Goal: Answer question/provide support: Share knowledge or assist other users

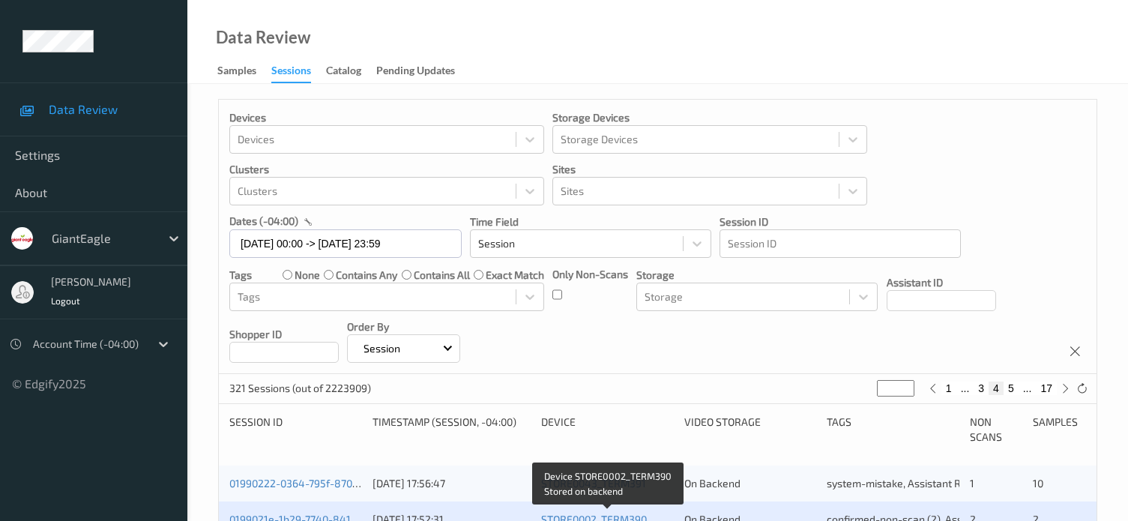
scroll to position [152, 0]
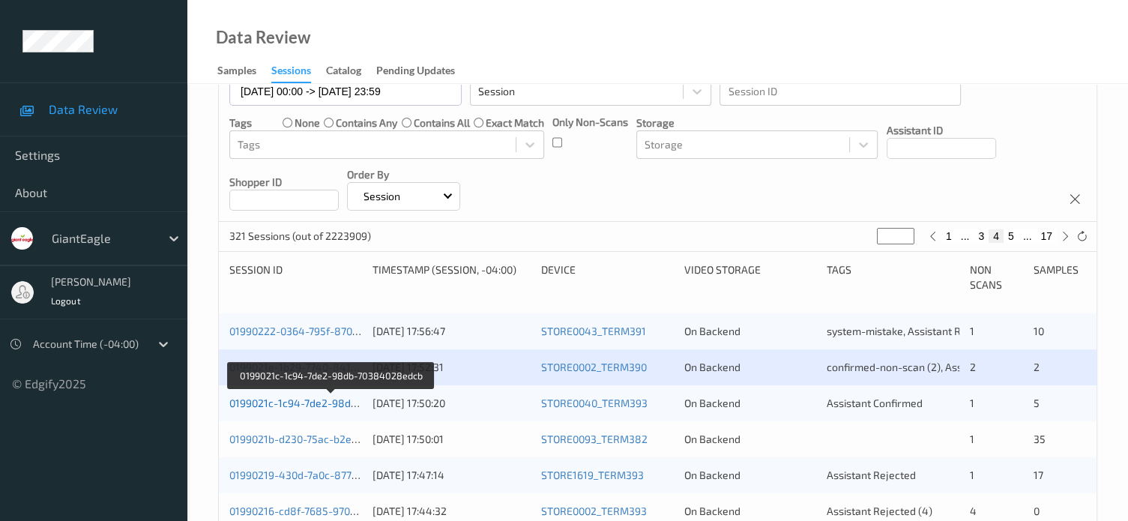
click at [309, 402] on link "0199021c-1c94-7de2-98db-70384028edcb" at bounding box center [331, 402] width 204 height 13
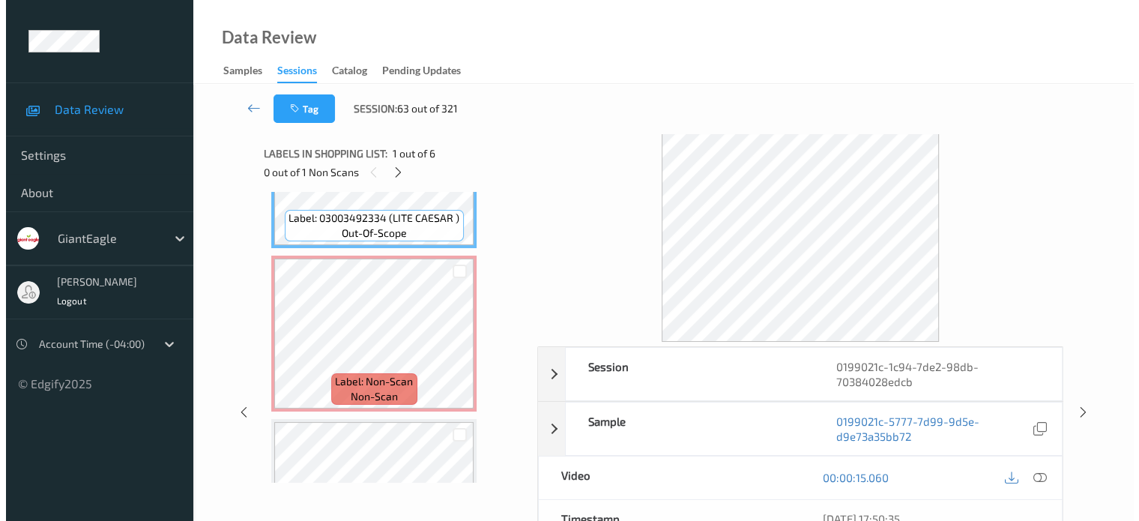
scroll to position [108, 0]
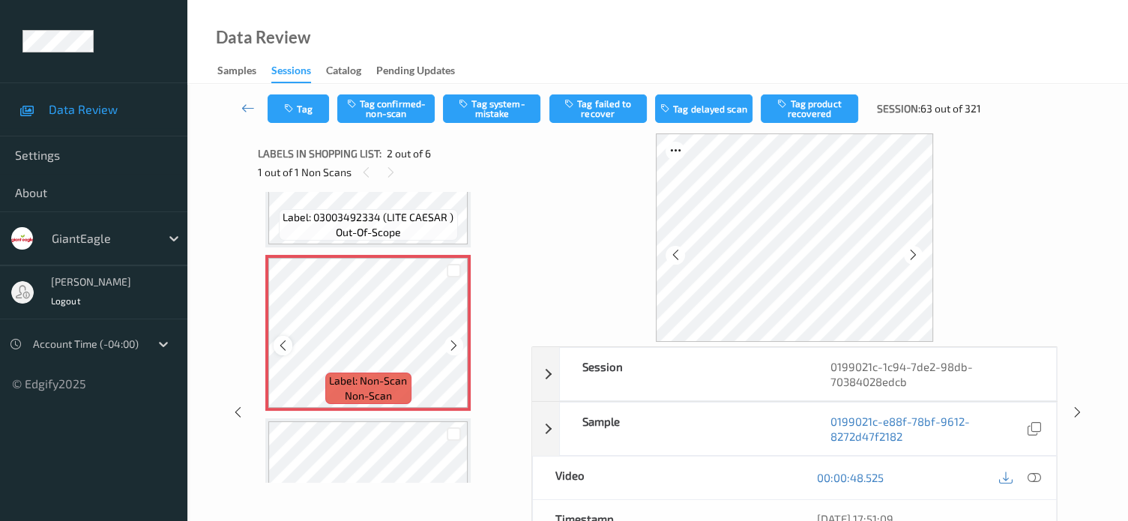
click at [279, 345] on icon at bounding box center [282, 345] width 13 height 13
click at [1028, 479] on icon at bounding box center [1033, 477] width 13 height 13
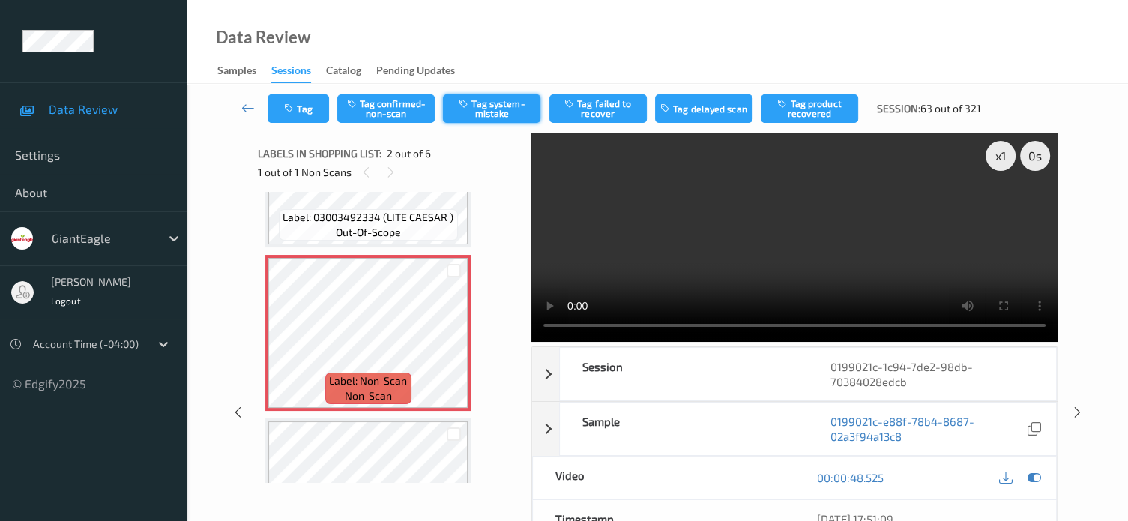
click at [482, 111] on button "Tag system-mistake" at bounding box center [491, 108] width 97 height 28
click at [314, 108] on button "Tag" at bounding box center [297, 108] width 61 height 28
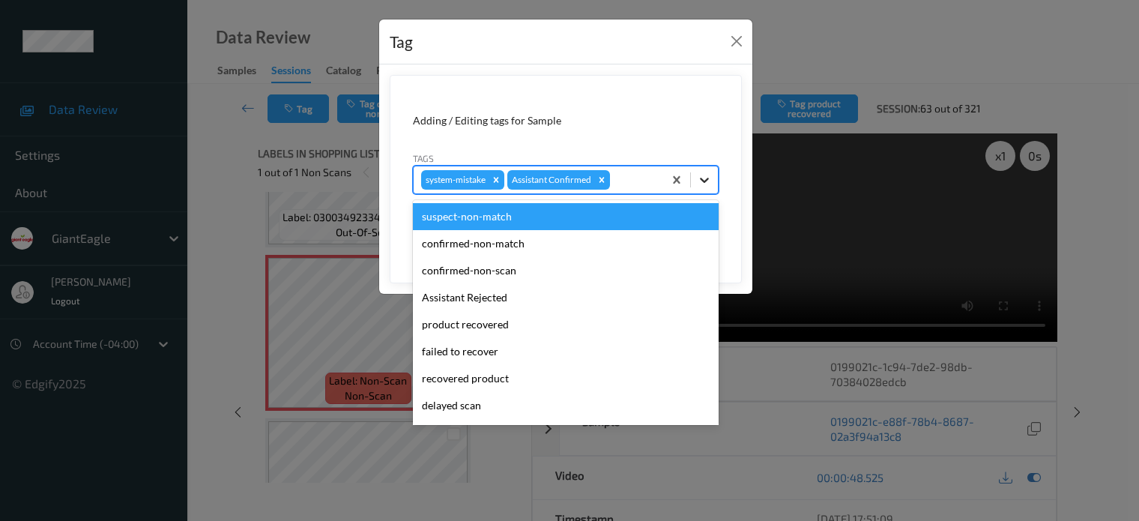
click at [705, 181] on icon at bounding box center [704, 180] width 9 height 5
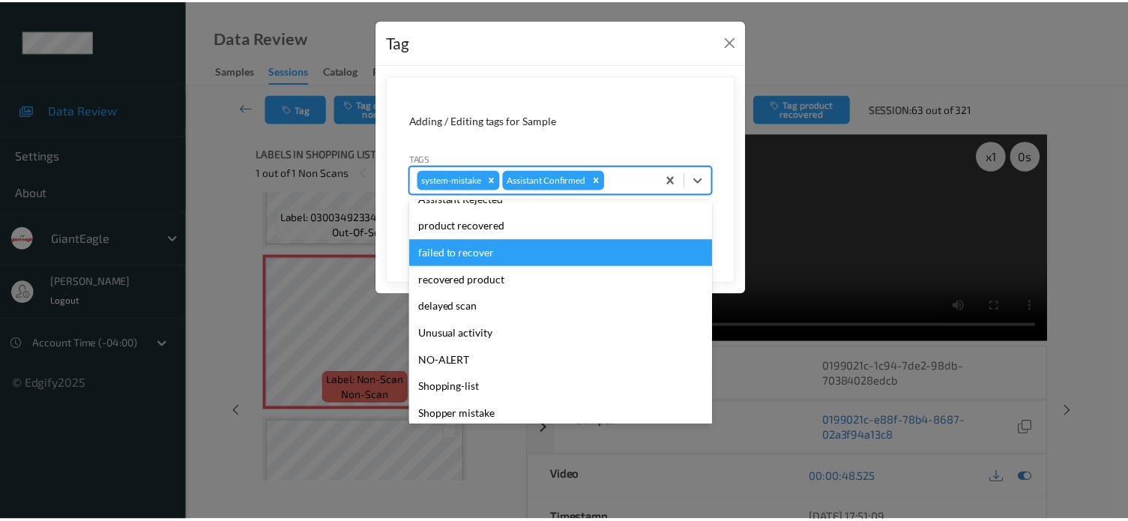
scroll to position [124, 0]
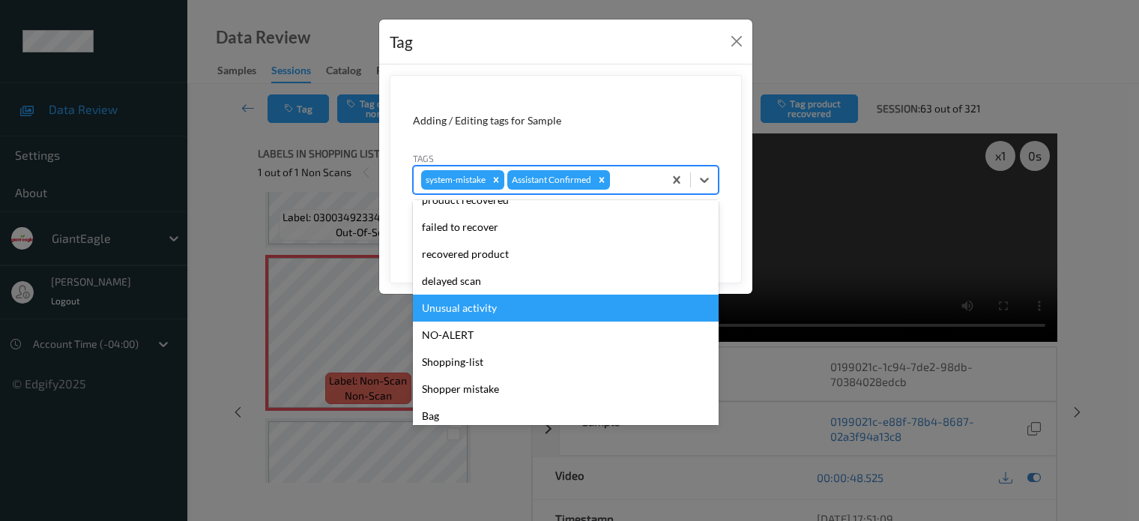
click at [475, 303] on div "Unusual activity" at bounding box center [566, 307] width 306 height 27
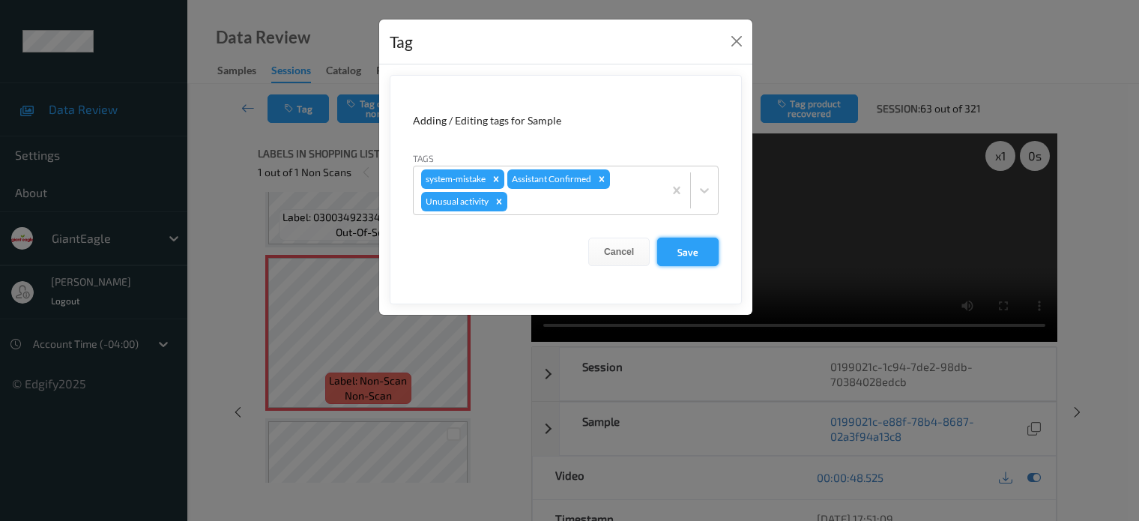
click at [686, 243] on button "Save" at bounding box center [687, 252] width 61 height 28
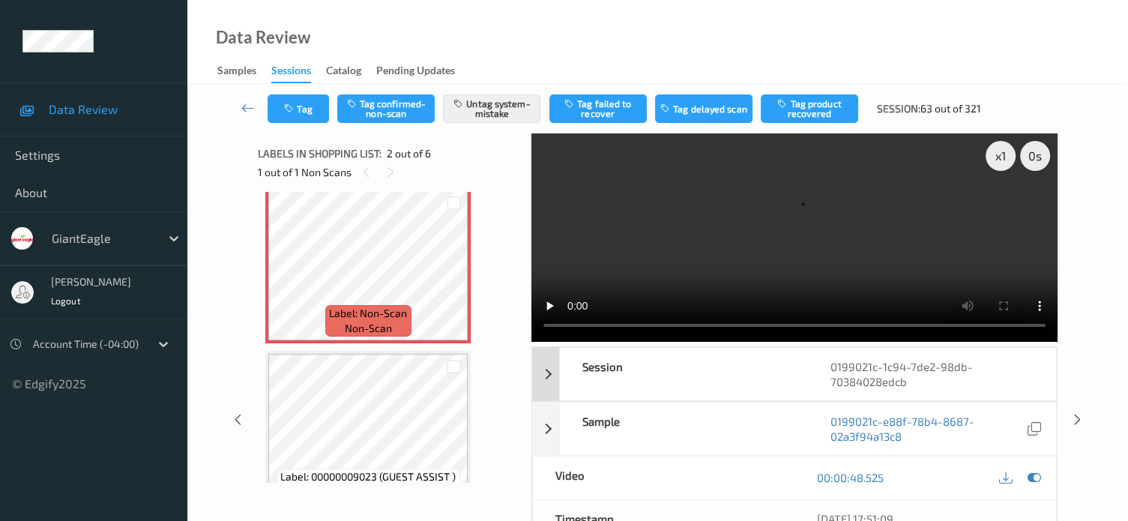
scroll to position [165, 0]
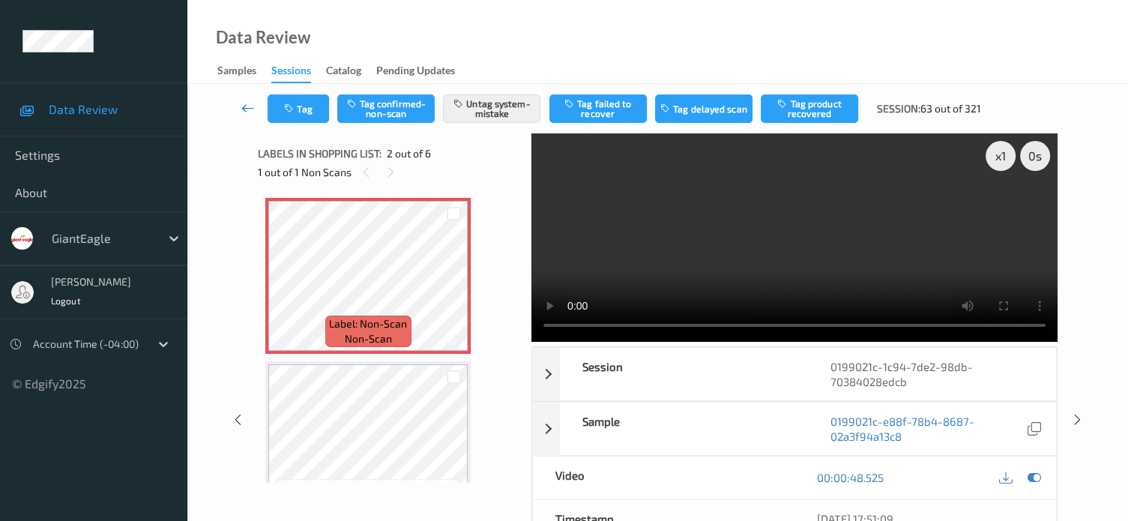
click at [244, 104] on icon at bounding box center [247, 107] width 13 height 15
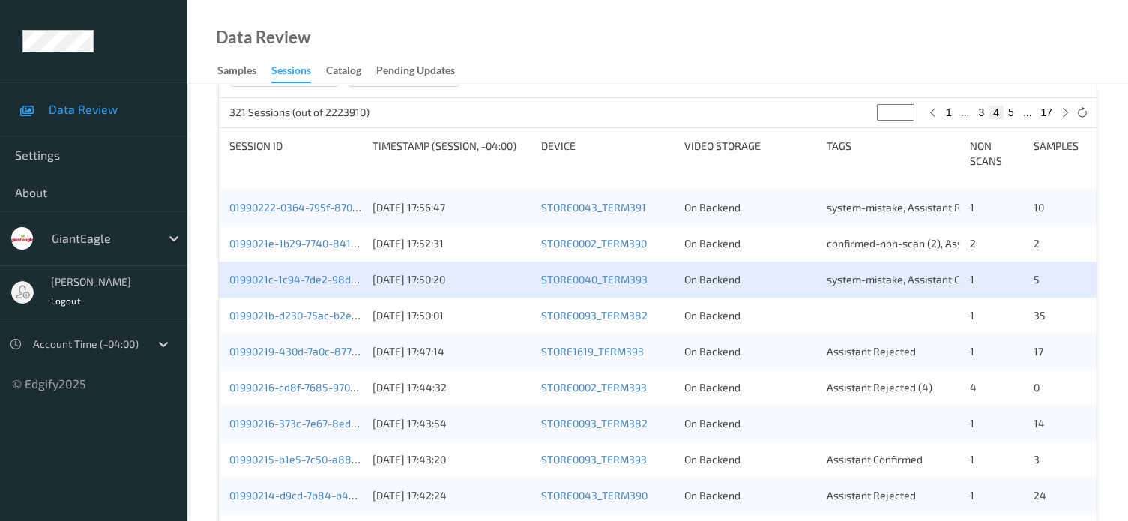
scroll to position [276, 0]
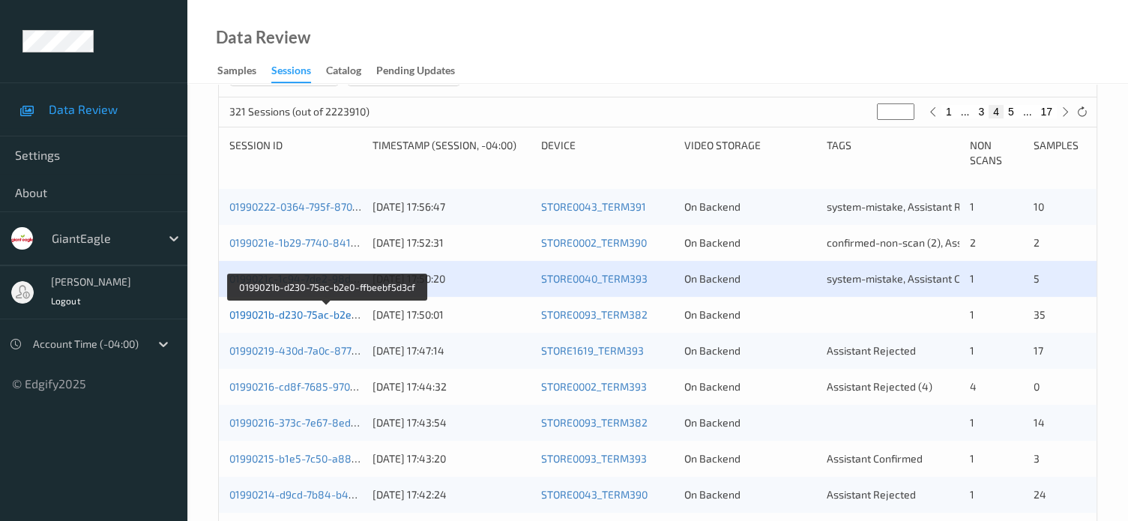
click at [297, 318] on link "0199021b-d230-75ac-b2e0-ffbeebf5d3cf" at bounding box center [326, 314] width 195 height 13
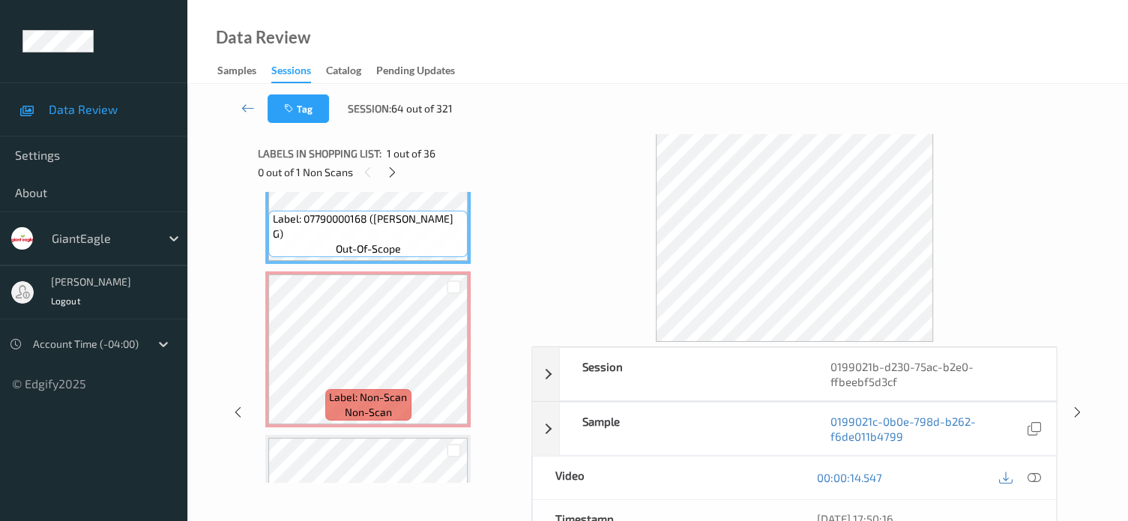
scroll to position [96, 0]
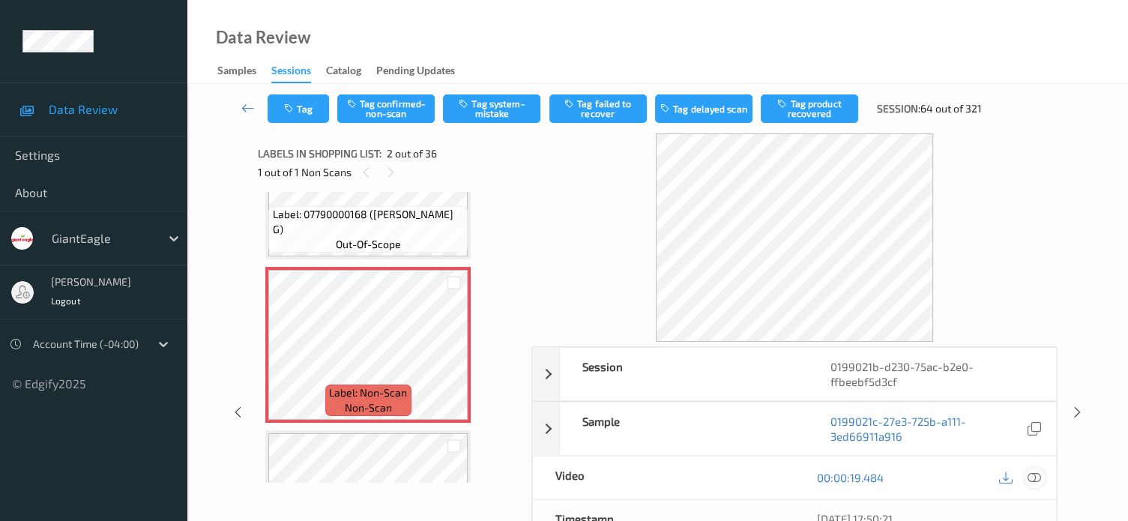
click at [1037, 477] on icon at bounding box center [1033, 477] width 13 height 13
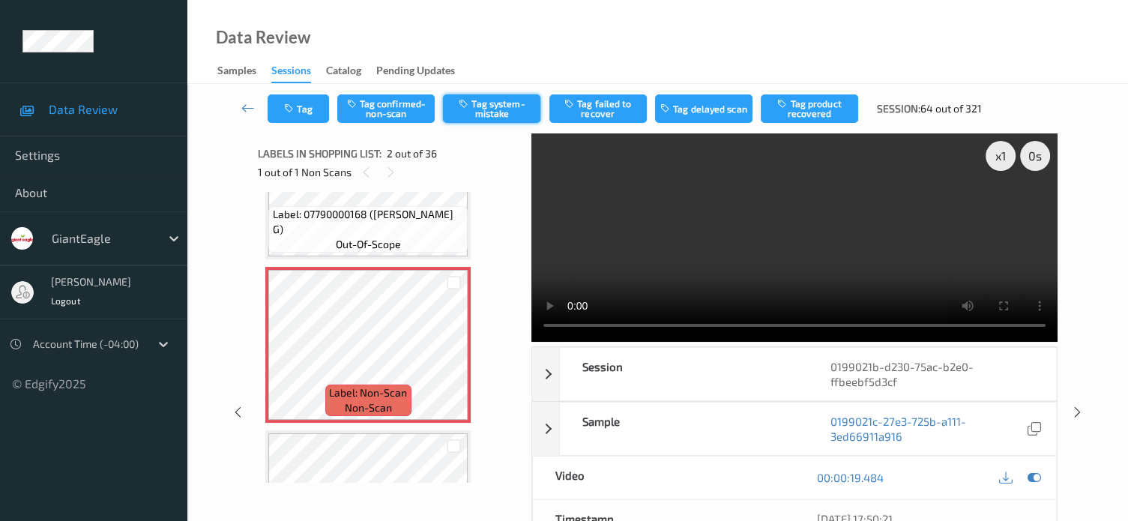
click at [489, 106] on button "Tag system-mistake" at bounding box center [491, 108] width 97 height 28
click at [303, 107] on button "Tag" at bounding box center [297, 108] width 61 height 28
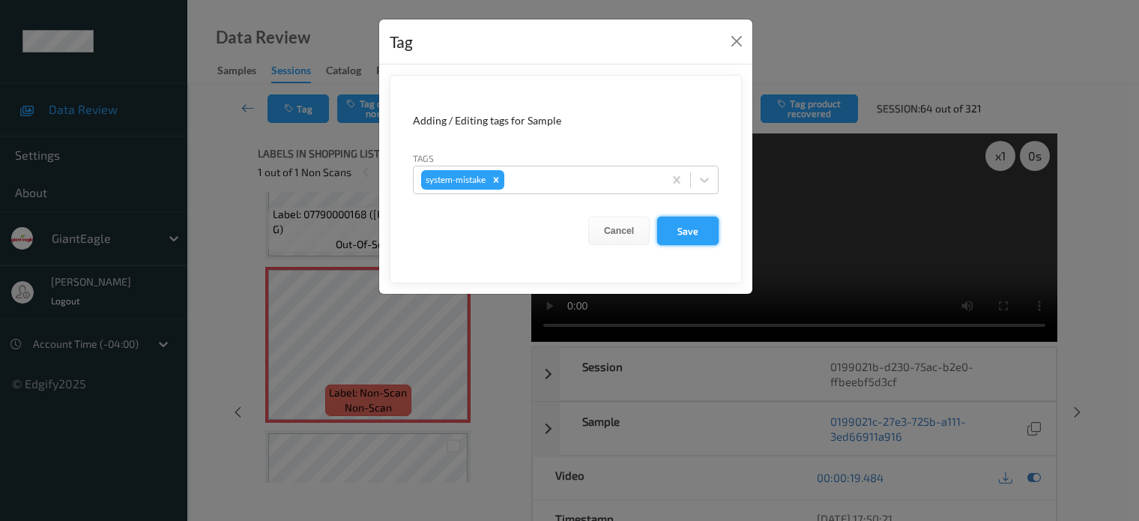
click at [689, 226] on button "Save" at bounding box center [687, 231] width 61 height 28
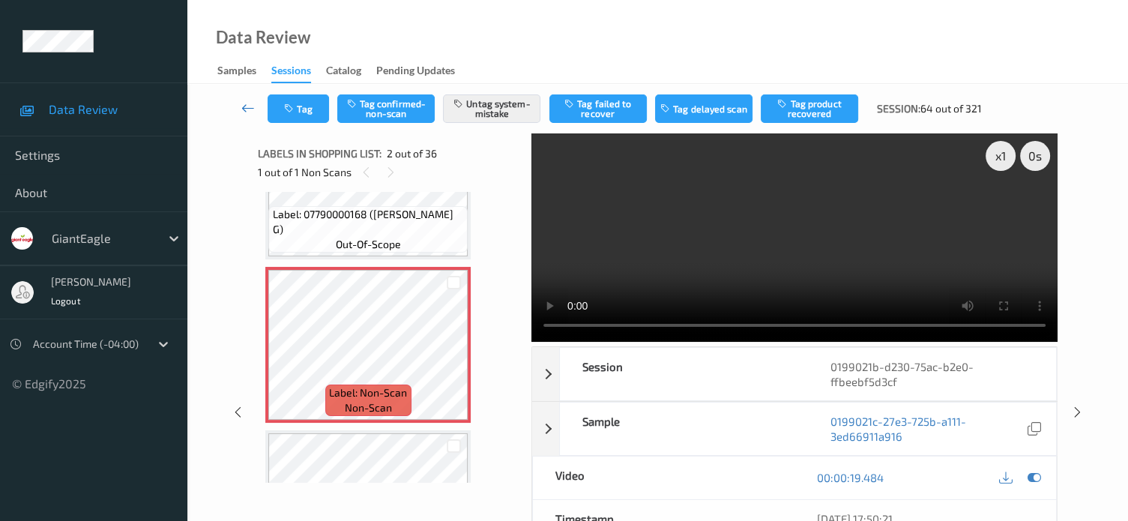
click at [243, 110] on icon at bounding box center [247, 107] width 13 height 15
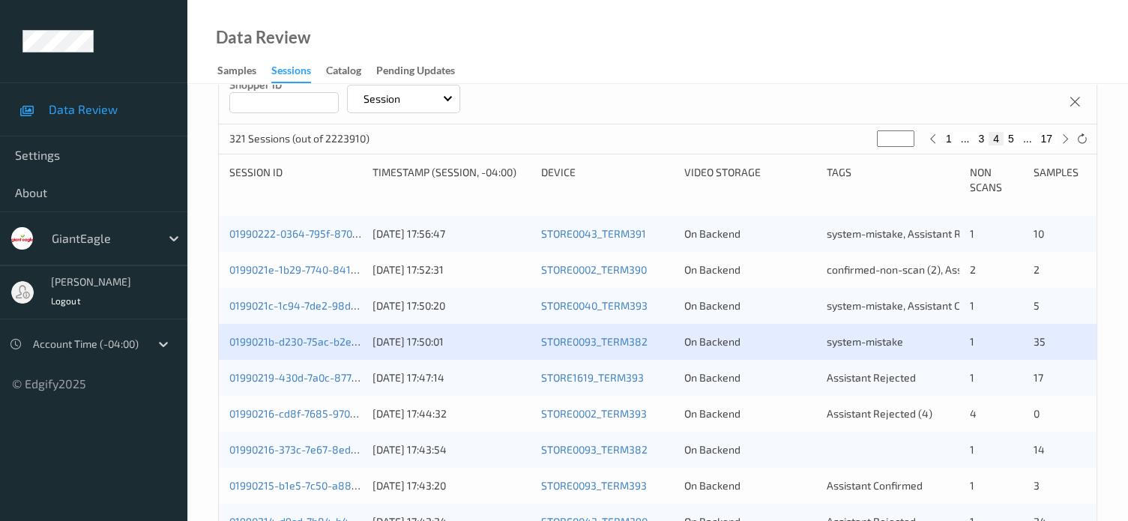
scroll to position [375, 0]
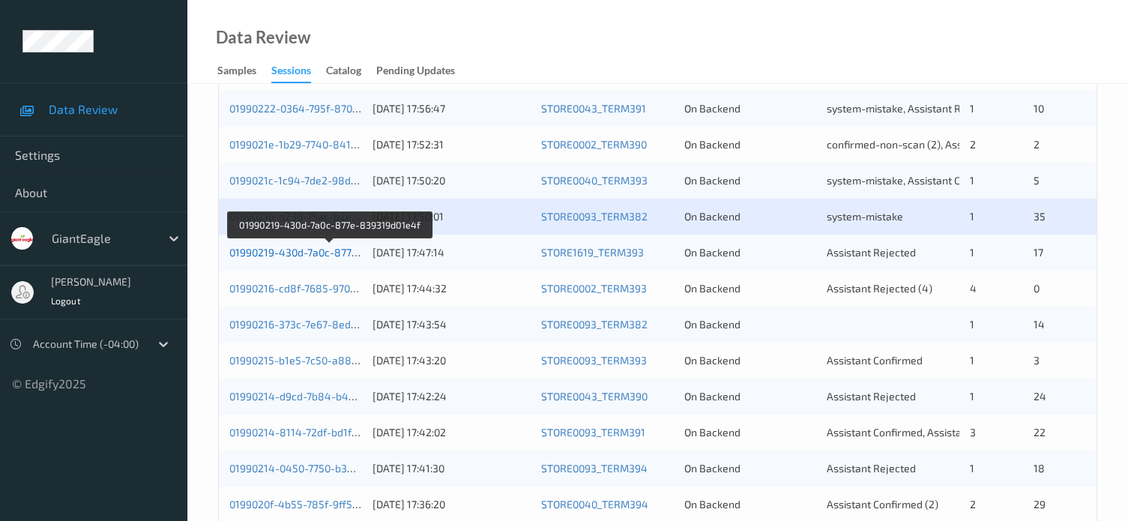
click at [314, 248] on link "01990219-430d-7a0c-877e-839319d01e4f" at bounding box center [329, 252] width 201 height 13
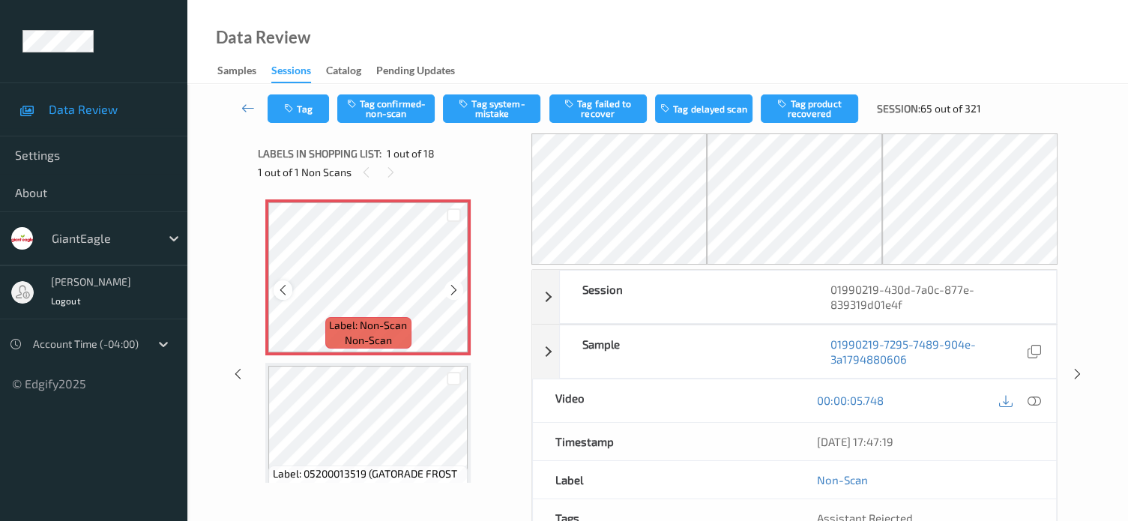
click at [278, 287] on icon at bounding box center [282, 289] width 13 height 13
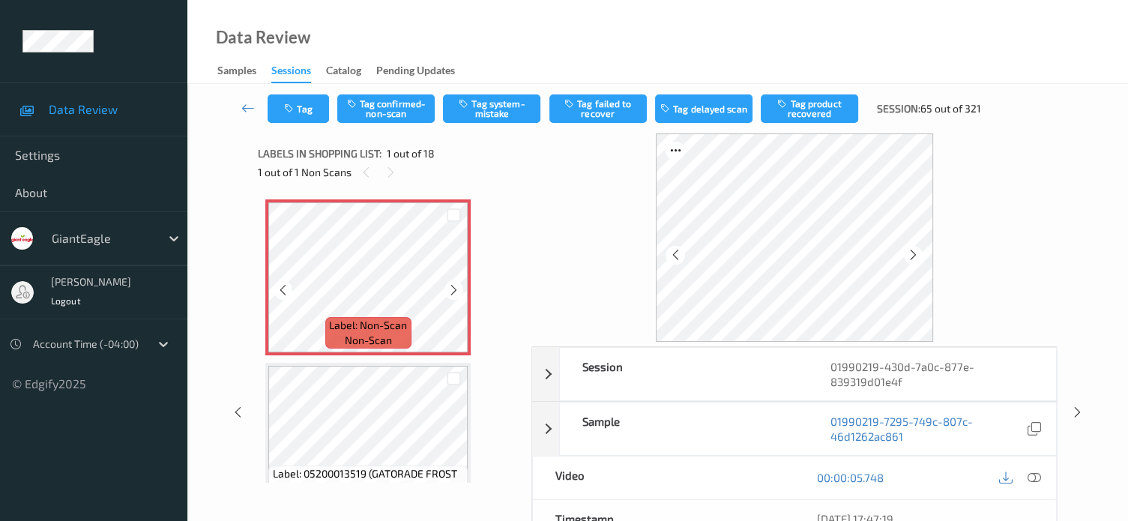
click at [278, 287] on icon at bounding box center [282, 289] width 13 height 13
click at [1036, 480] on icon at bounding box center [1033, 477] width 13 height 13
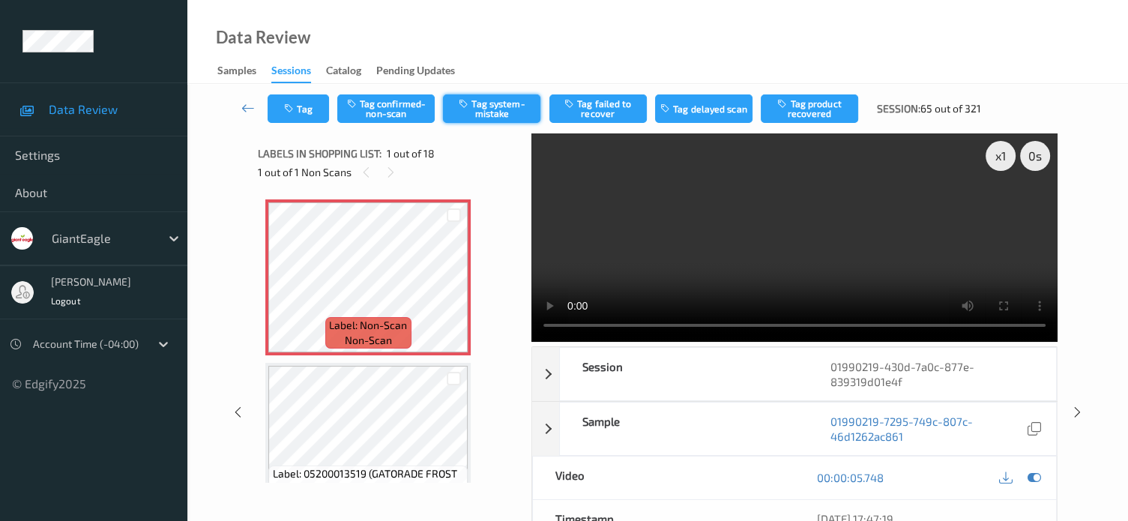
click at [482, 115] on button "Tag system-mistake" at bounding box center [491, 108] width 97 height 28
click at [309, 112] on button "Tag" at bounding box center [297, 108] width 61 height 28
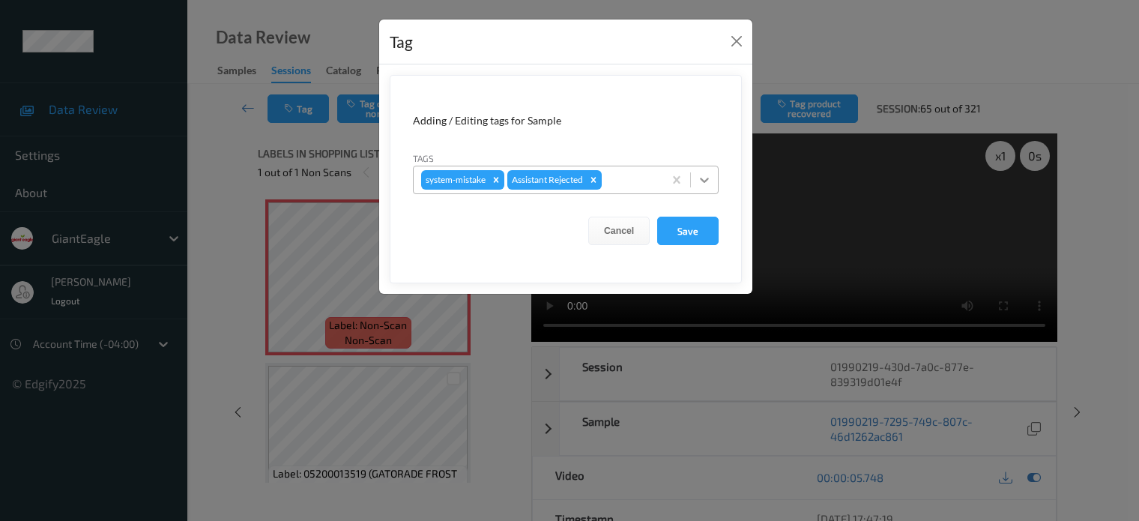
click at [707, 180] on icon at bounding box center [704, 179] width 15 height 15
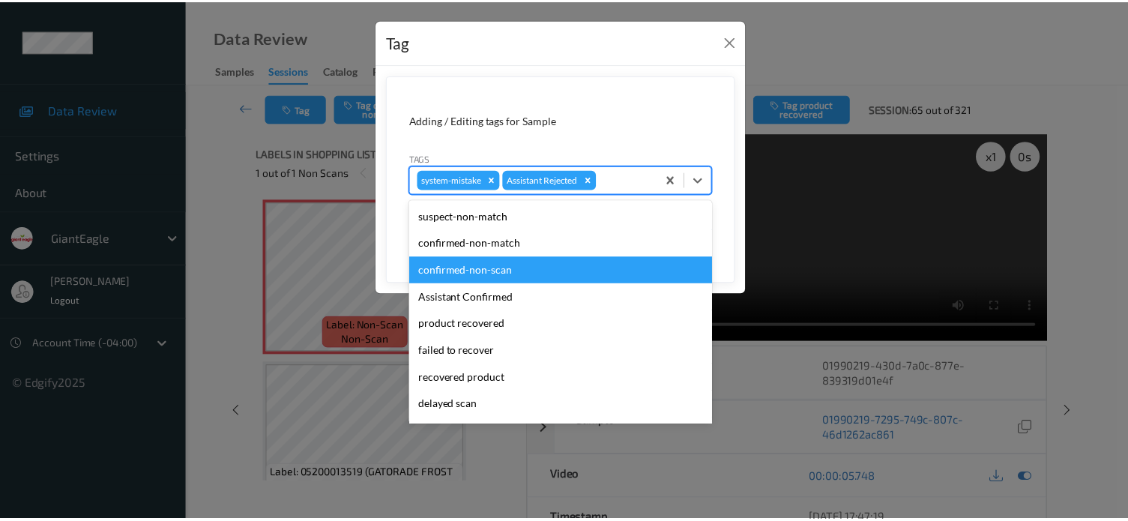
scroll to position [132, 0]
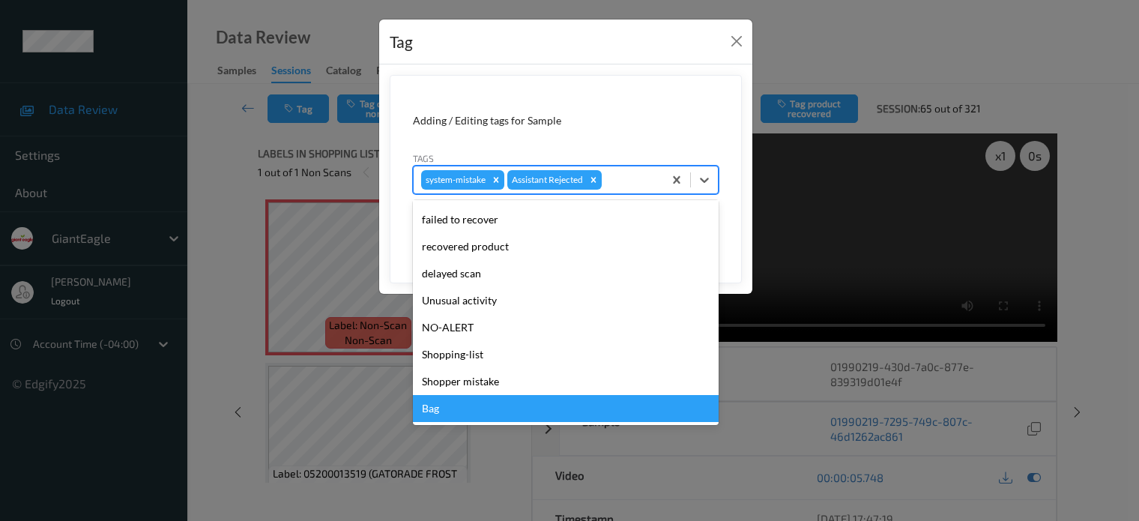
click at [428, 414] on div "Bag" at bounding box center [566, 408] width 306 height 27
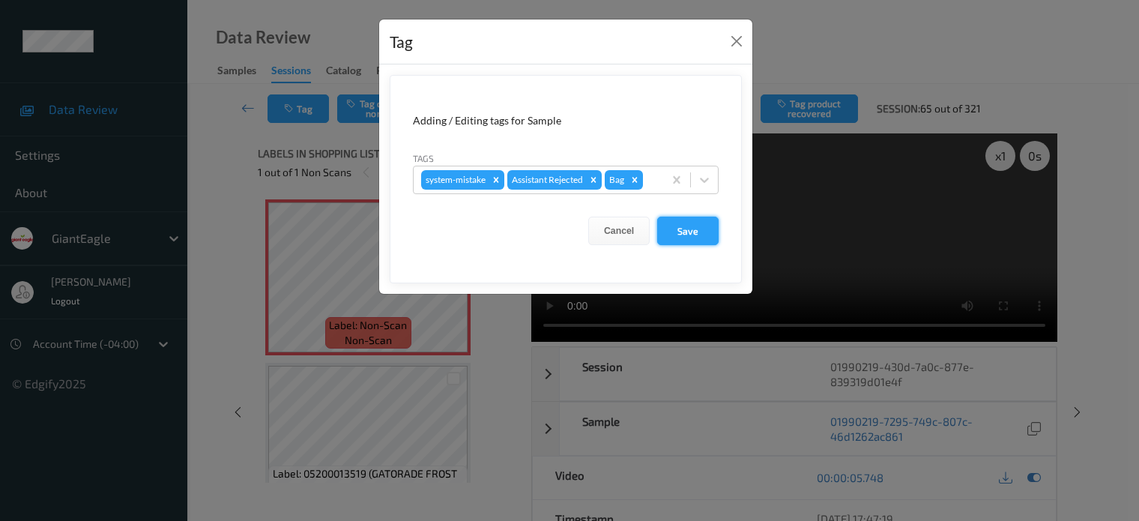
click at [689, 227] on button "Save" at bounding box center [687, 231] width 61 height 28
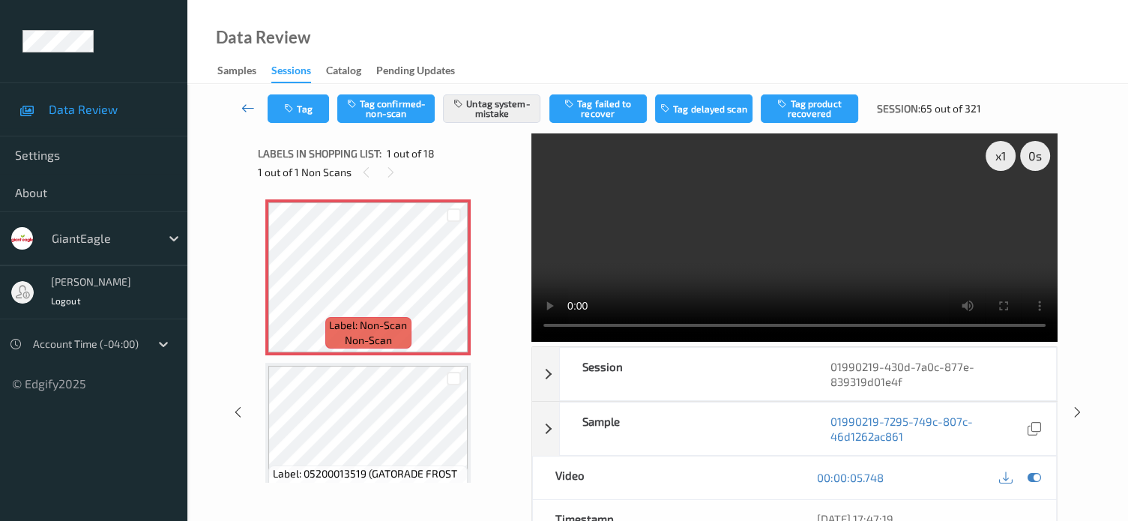
click at [241, 106] on icon at bounding box center [247, 107] width 13 height 15
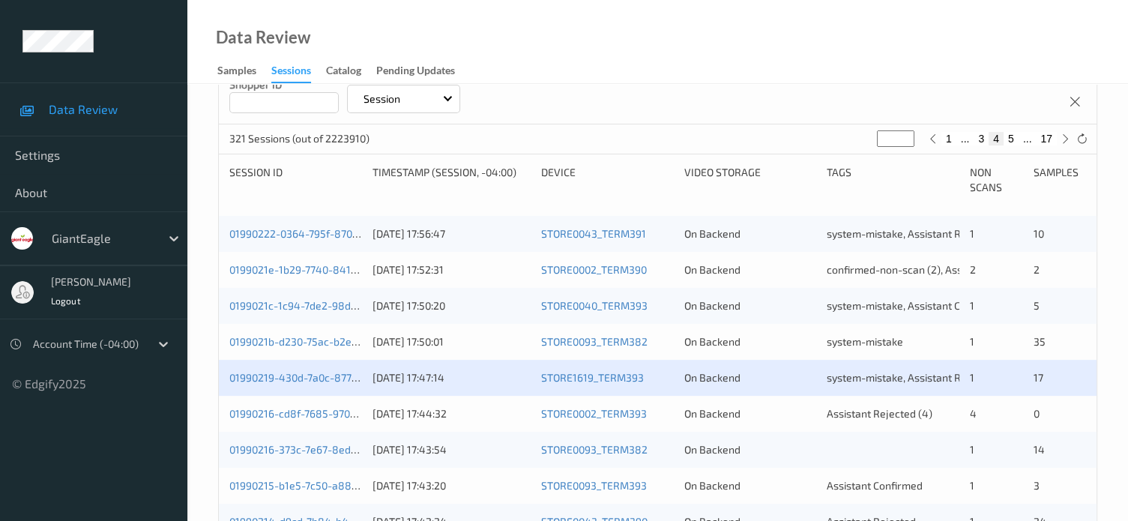
scroll to position [375, 0]
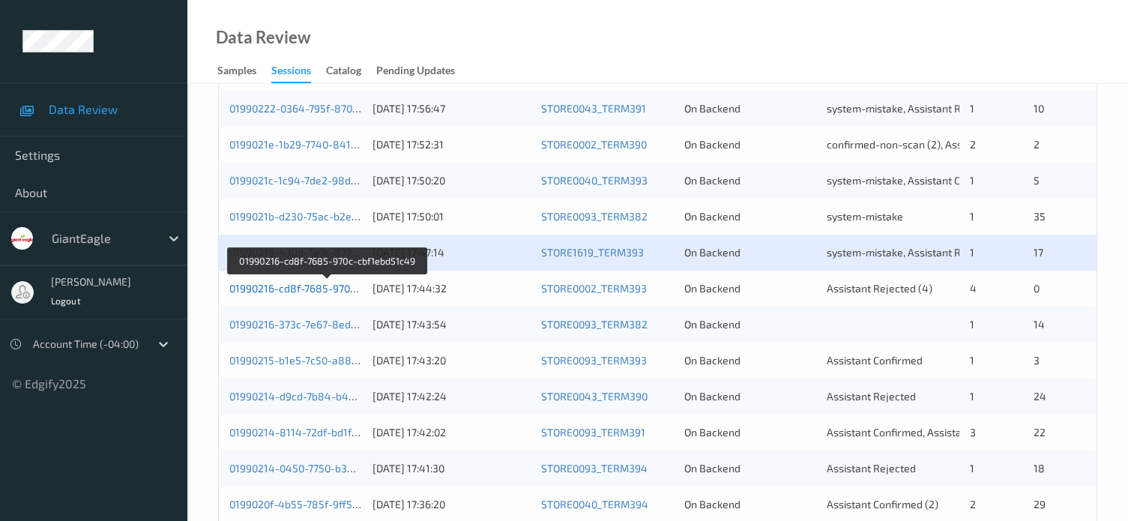
click at [320, 287] on link "01990216-cd8f-7685-970c-cbf1ebd51c49" at bounding box center [327, 288] width 196 height 13
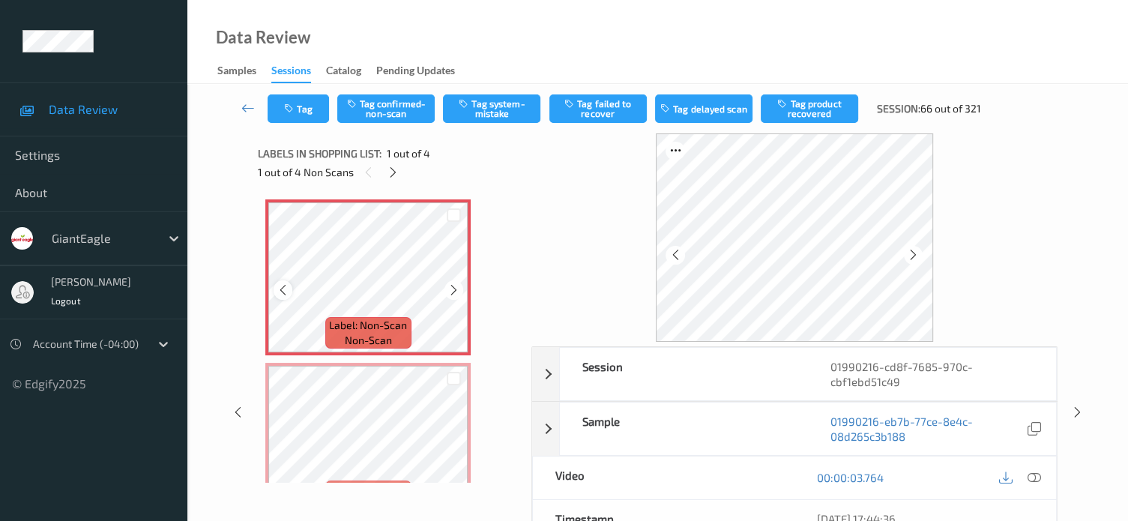
click at [276, 293] on div at bounding box center [282, 289] width 19 height 19
click at [1034, 471] on icon at bounding box center [1033, 477] width 13 height 13
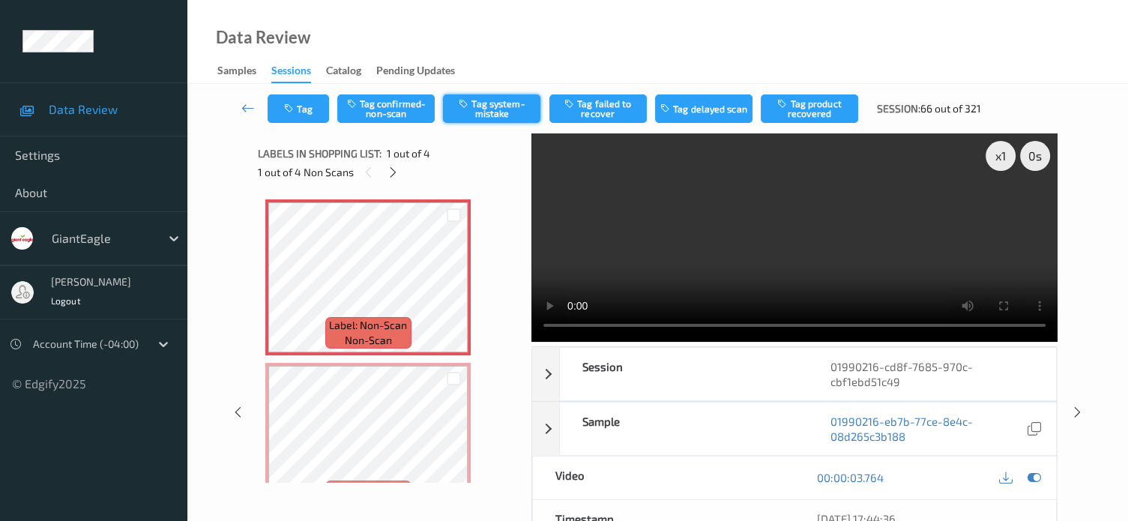
click at [507, 100] on button "Tag system-mistake" at bounding box center [491, 108] width 97 height 28
click at [308, 112] on button "Tag" at bounding box center [297, 108] width 61 height 28
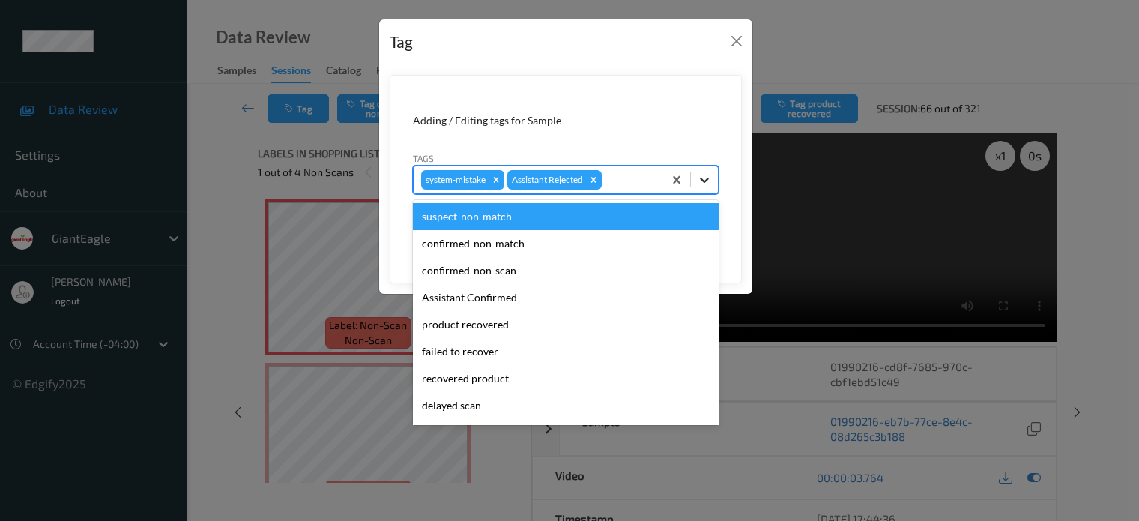
click at [703, 179] on icon at bounding box center [704, 180] width 9 height 5
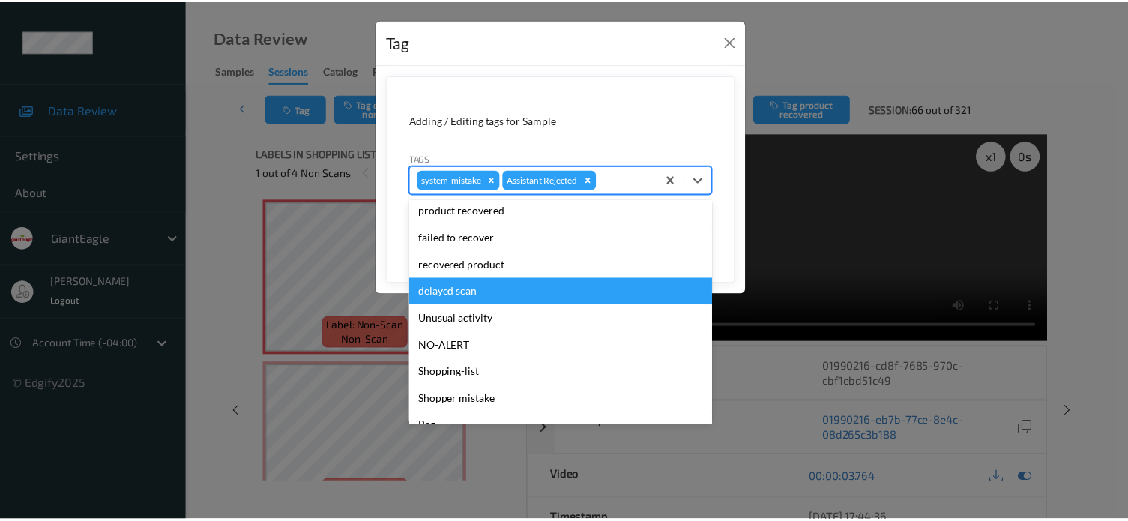
scroll to position [124, 0]
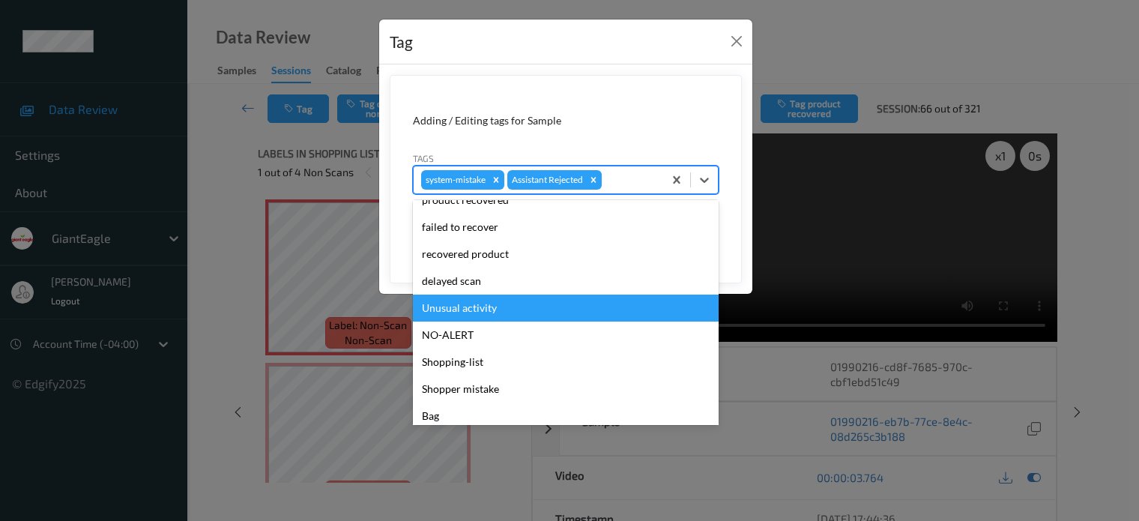
click at [440, 309] on div "Unusual activity" at bounding box center [566, 307] width 306 height 27
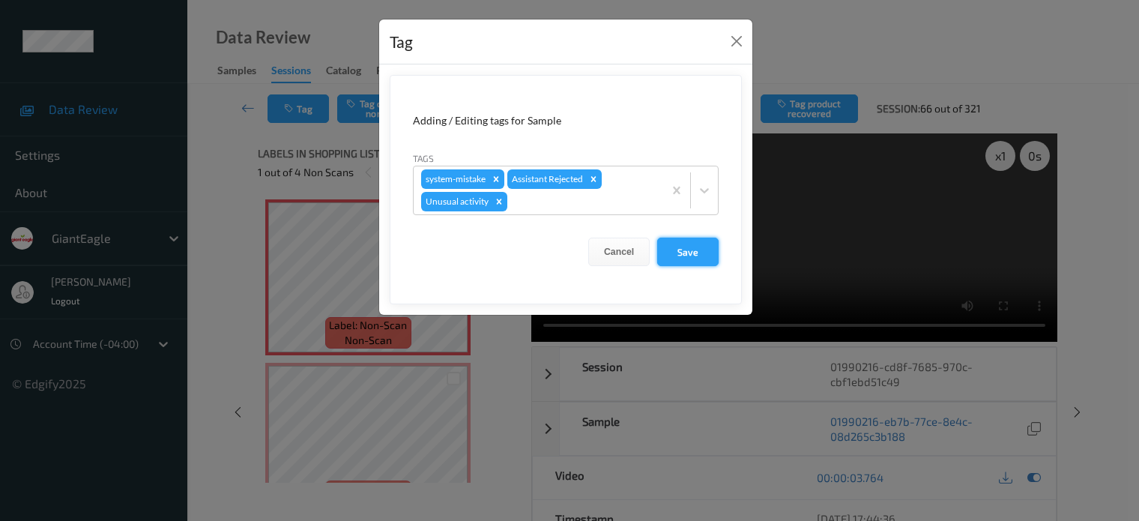
click at [677, 248] on button "Save" at bounding box center [687, 252] width 61 height 28
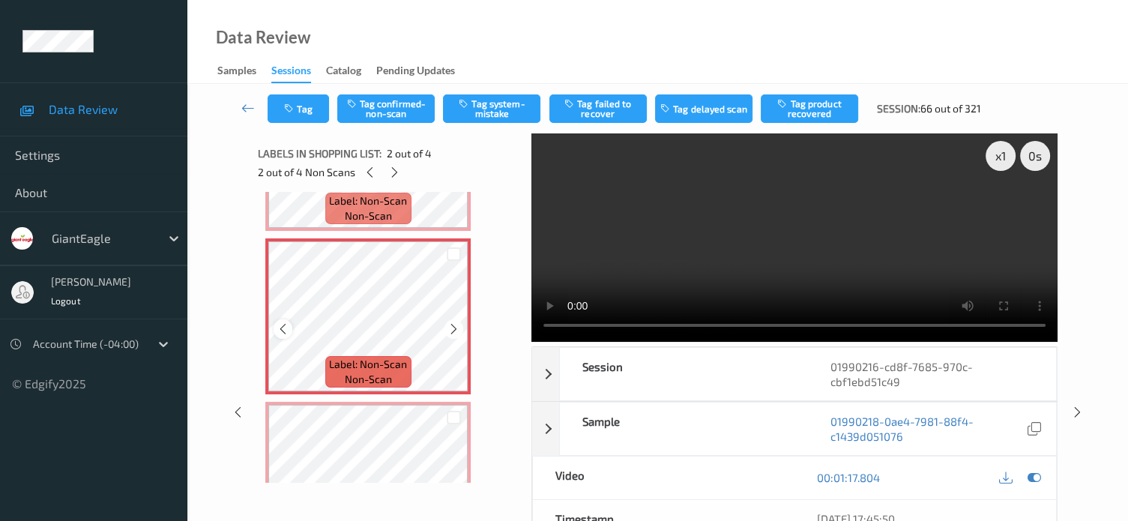
click at [286, 326] on icon at bounding box center [282, 328] width 13 height 13
click at [1033, 474] on icon at bounding box center [1033, 477] width 13 height 13
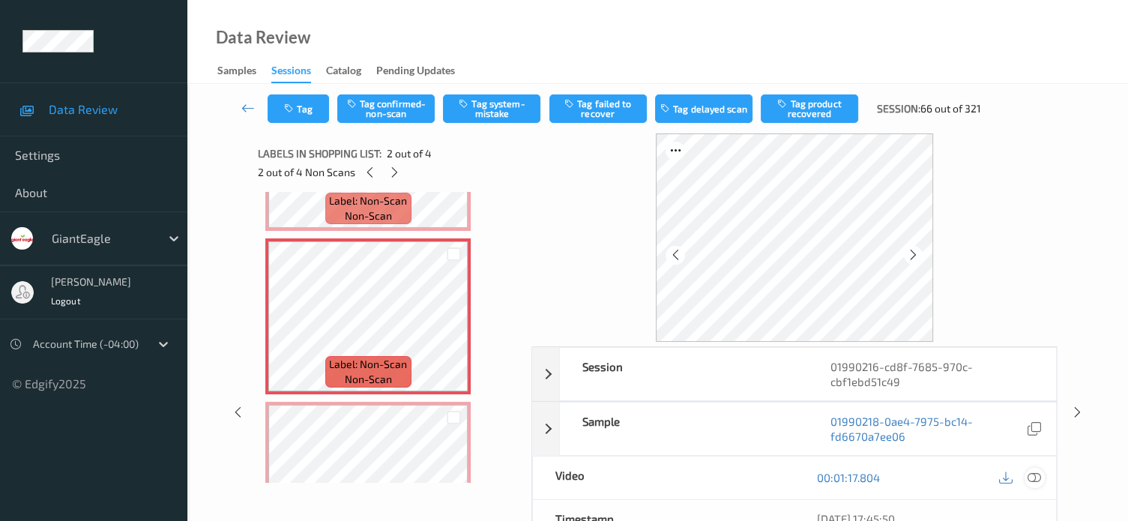
click at [1038, 475] on icon at bounding box center [1033, 477] width 13 height 13
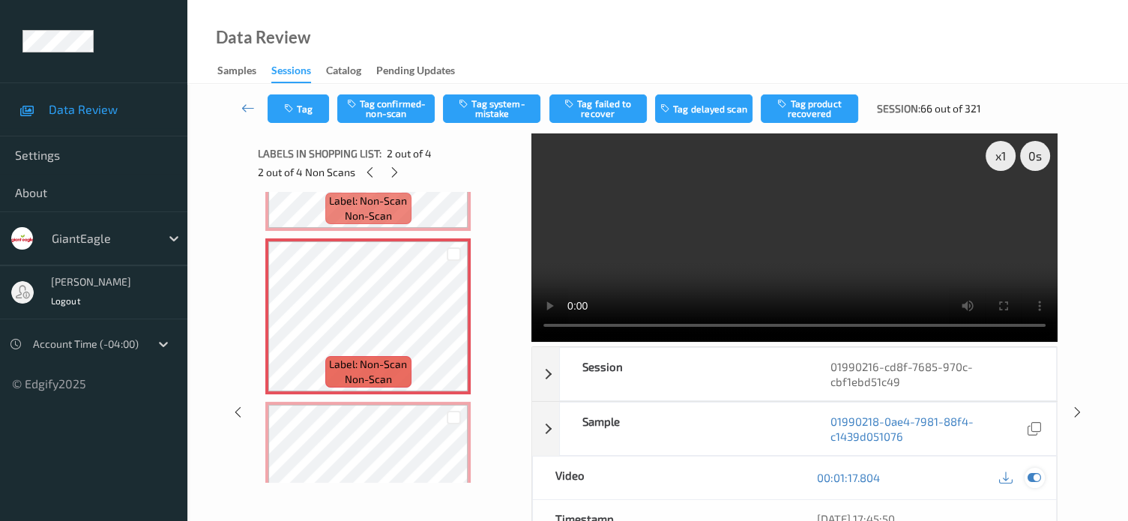
click at [1036, 479] on icon at bounding box center [1033, 477] width 13 height 13
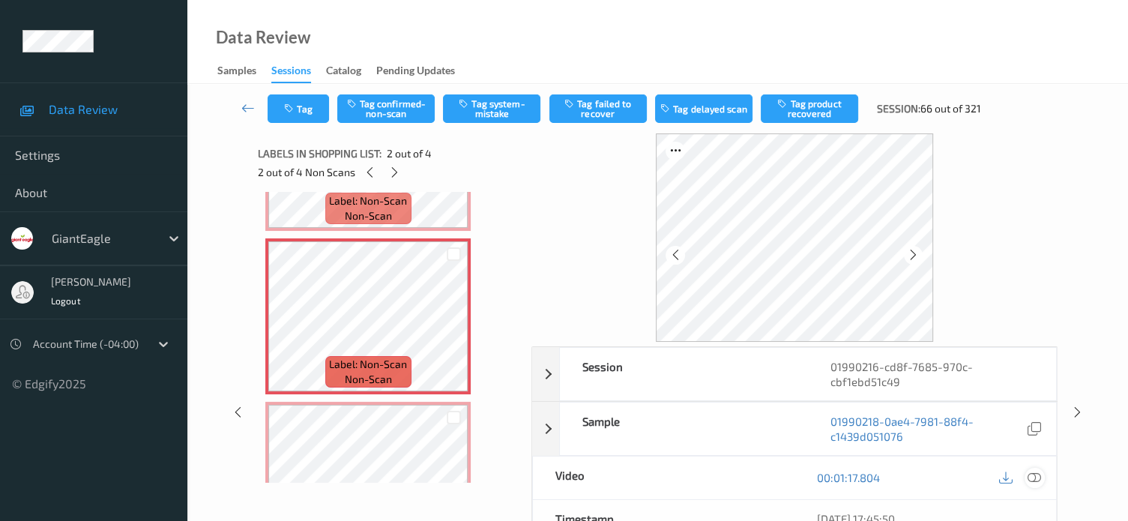
click at [1041, 471] on div at bounding box center [1034, 478] width 20 height 20
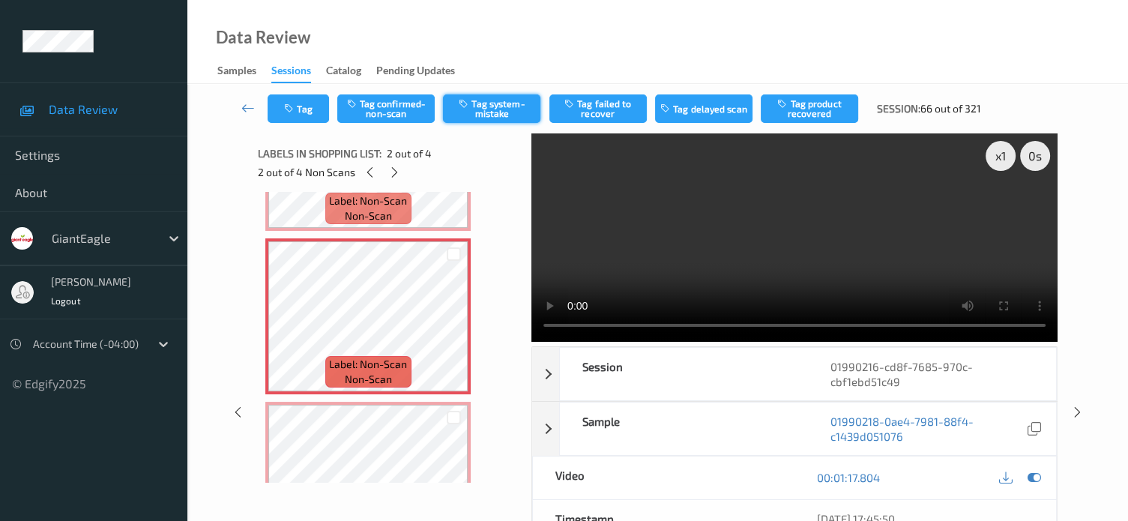
click at [493, 113] on button "Tag system-mistake" at bounding box center [491, 108] width 97 height 28
click at [293, 111] on icon "button" at bounding box center [290, 108] width 13 height 10
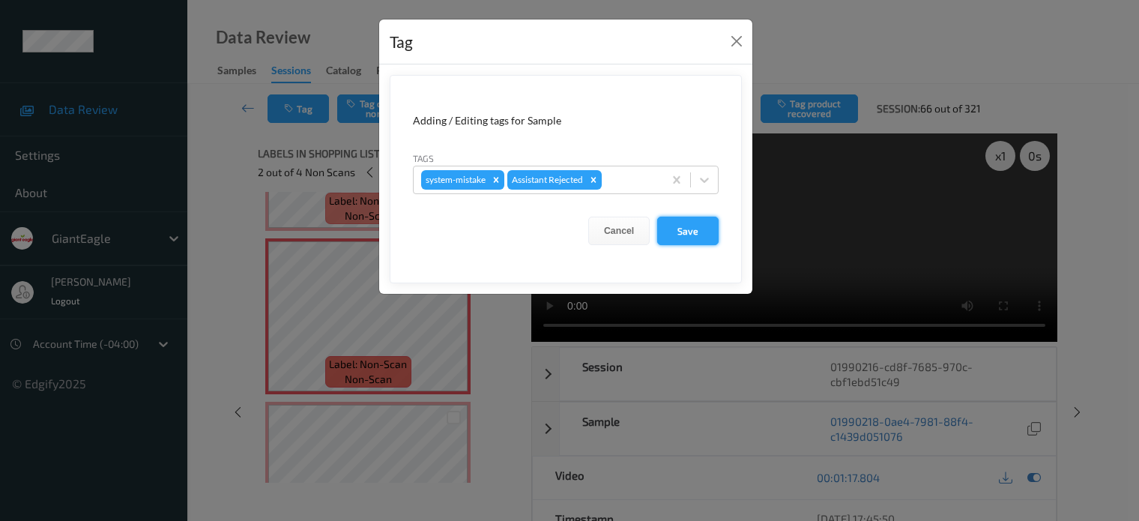
click at [683, 237] on button "Save" at bounding box center [687, 231] width 61 height 28
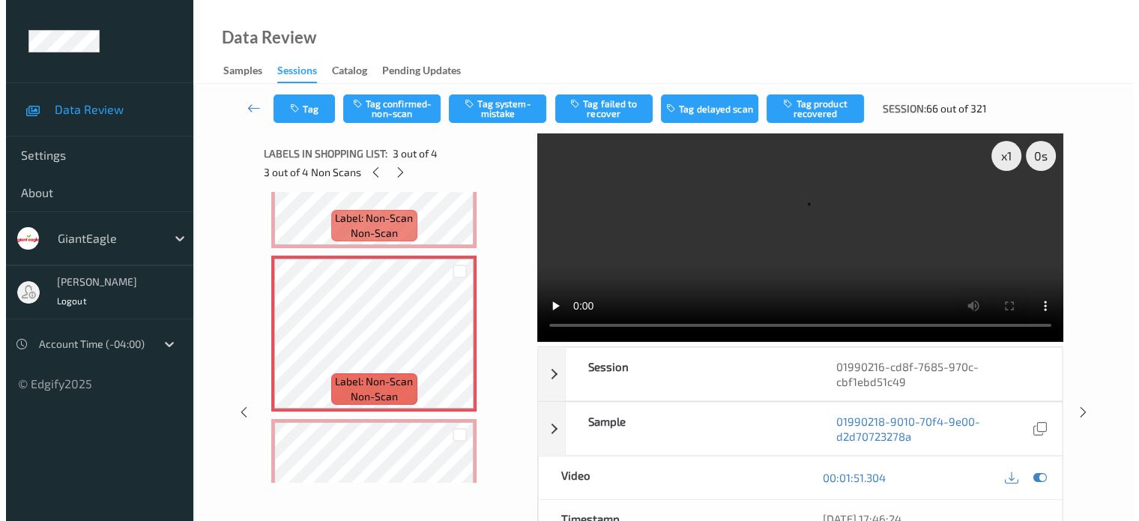
scroll to position [245, 0]
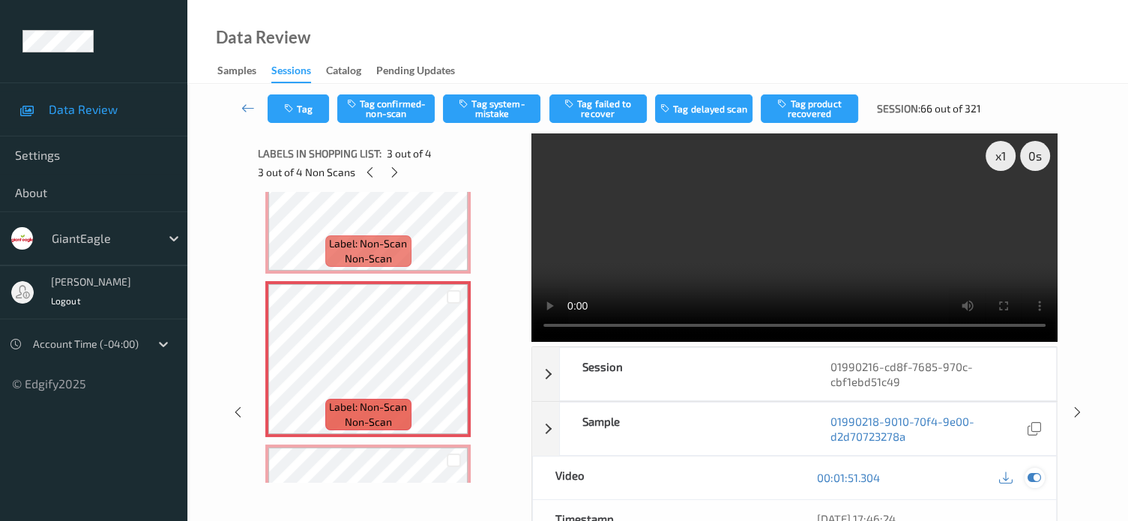
click at [1027, 480] on icon at bounding box center [1033, 477] width 13 height 13
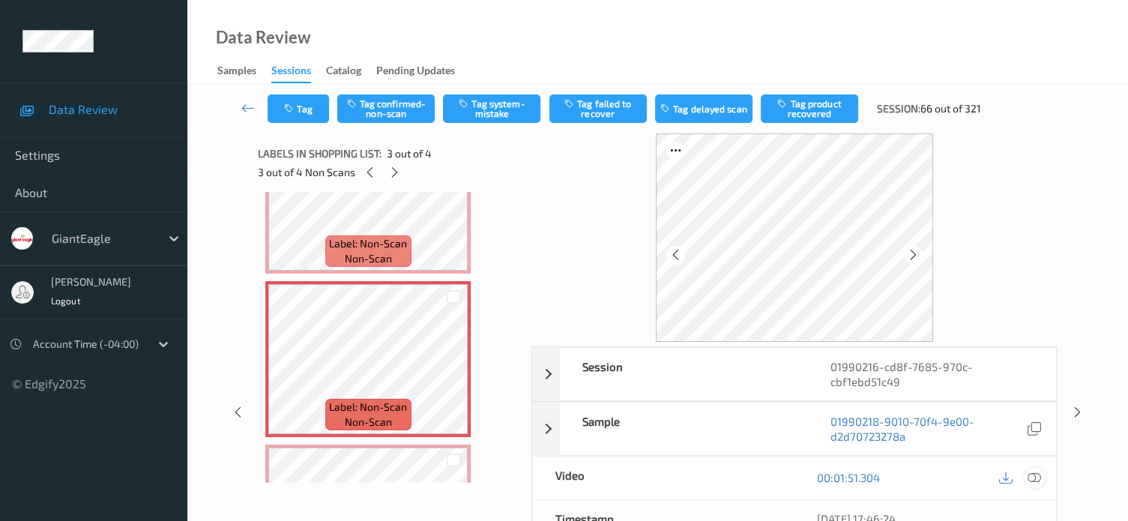
click at [1027, 471] on icon at bounding box center [1033, 477] width 13 height 13
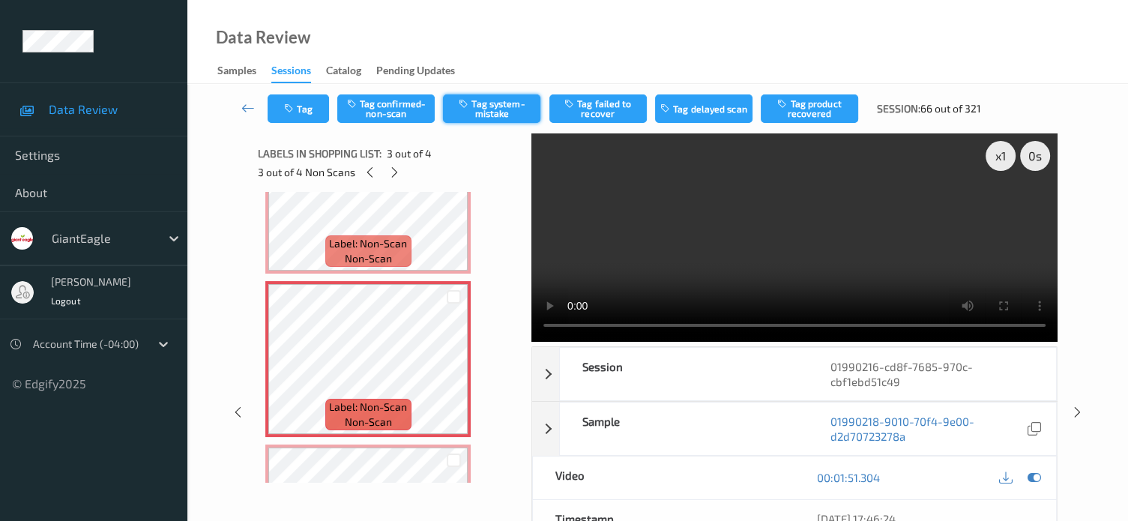
click at [489, 112] on button "Tag system-mistake" at bounding box center [491, 108] width 97 height 28
click at [292, 107] on icon "button" at bounding box center [290, 108] width 13 height 10
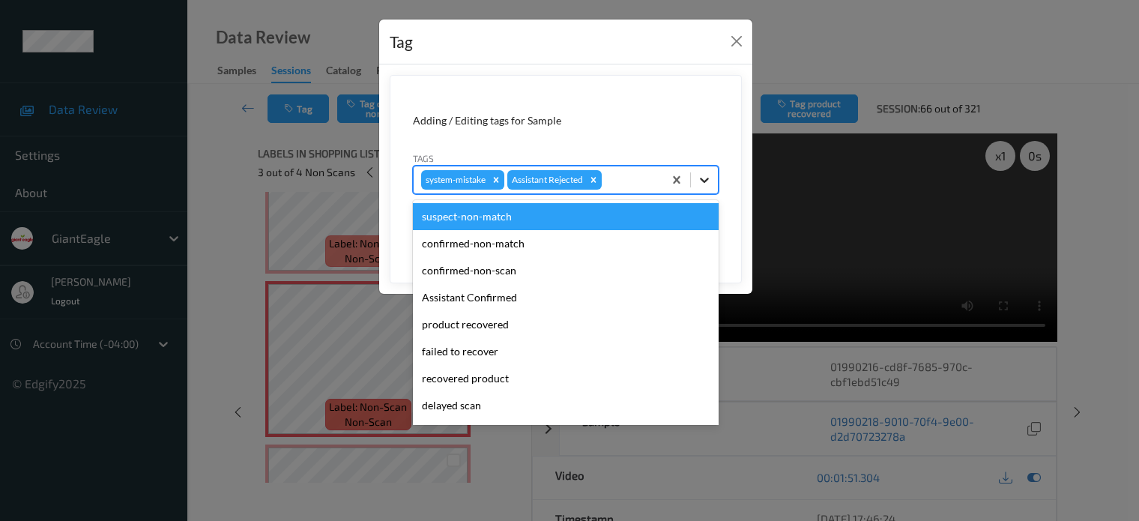
click at [702, 176] on icon at bounding box center [704, 179] width 15 height 15
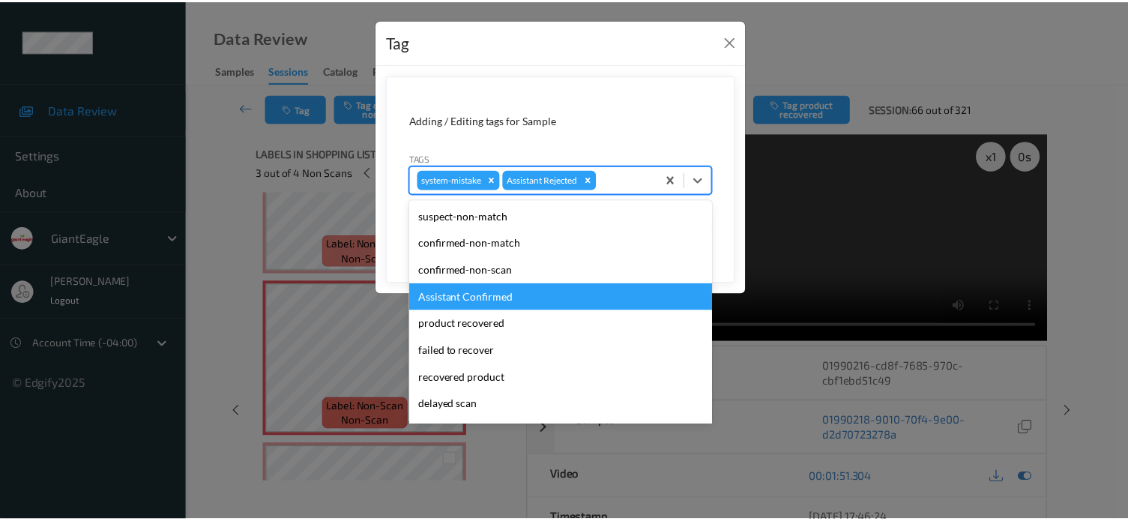
scroll to position [132, 0]
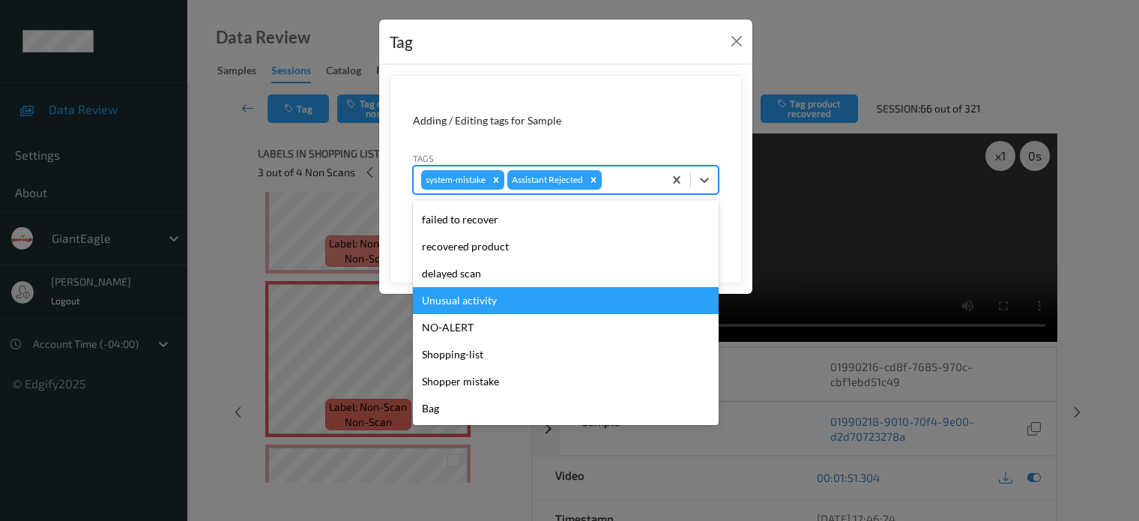
click at [489, 306] on div "Unusual activity" at bounding box center [566, 300] width 306 height 27
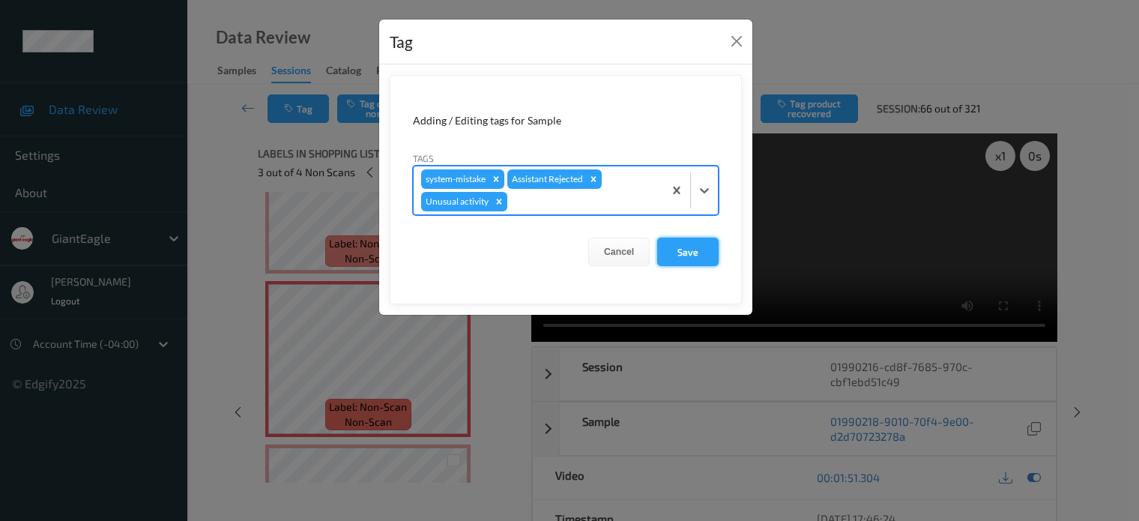
click at [695, 246] on button "Save" at bounding box center [687, 252] width 61 height 28
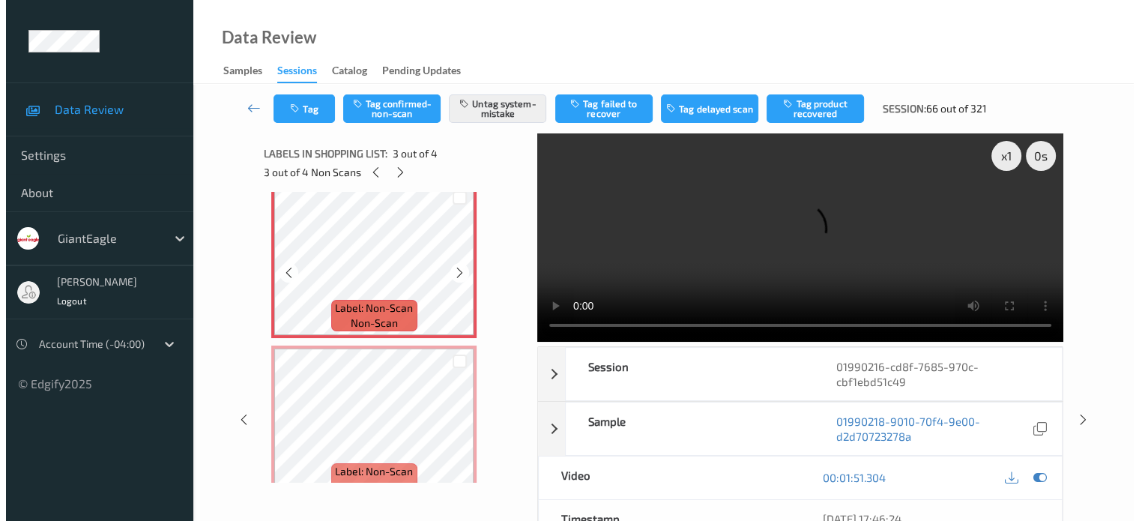
scroll to position [369, 0]
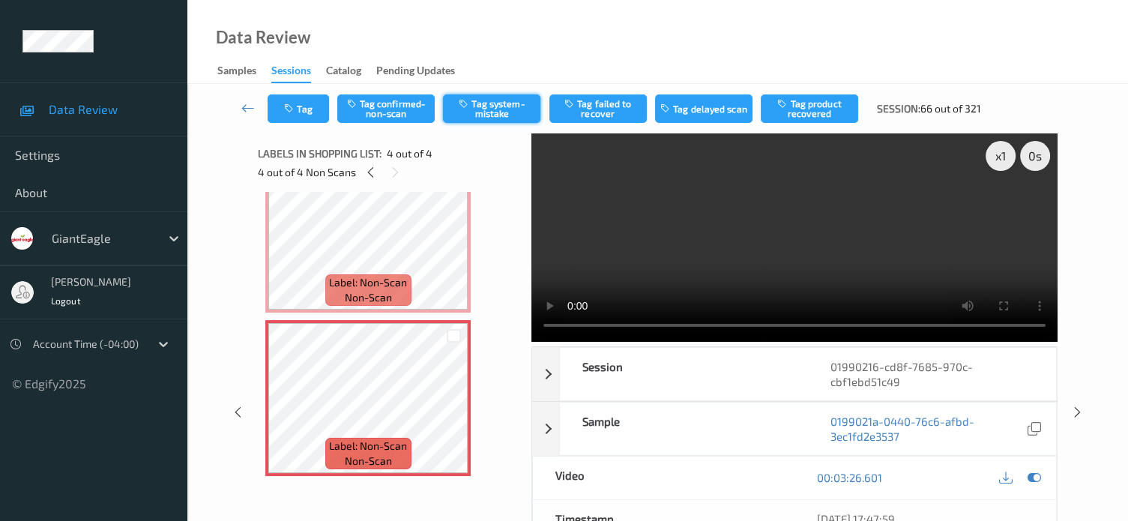
click at [505, 106] on button "Tag system-mistake" at bounding box center [491, 108] width 97 height 28
click at [308, 110] on button "Tag" at bounding box center [297, 108] width 61 height 28
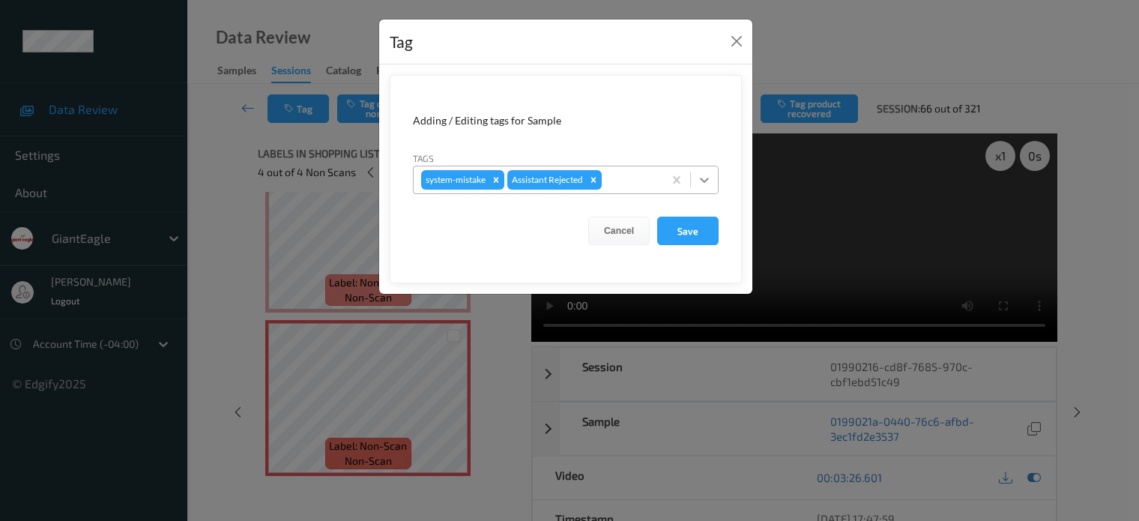
click at [703, 183] on icon at bounding box center [704, 179] width 15 height 15
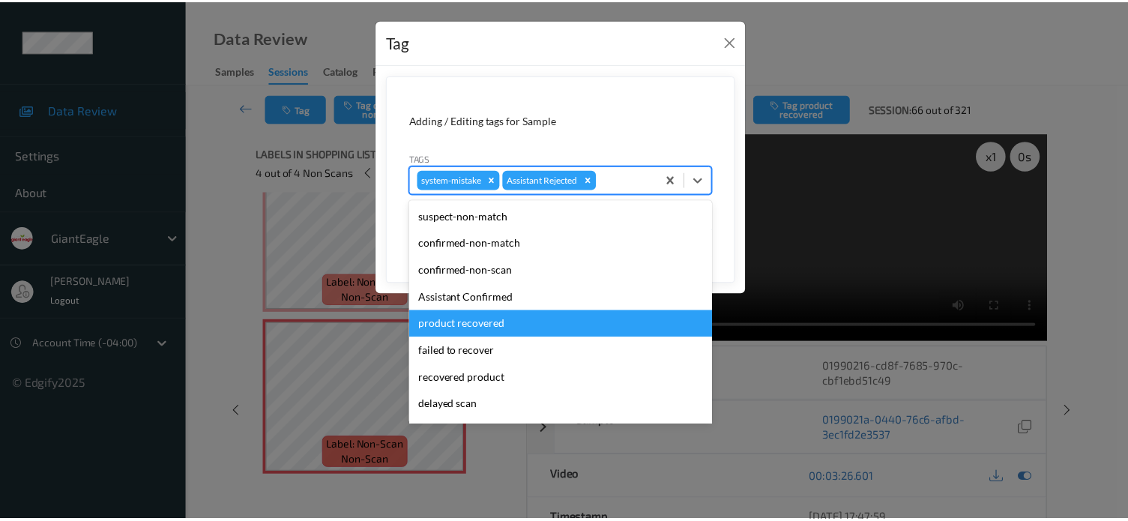
scroll to position [124, 0]
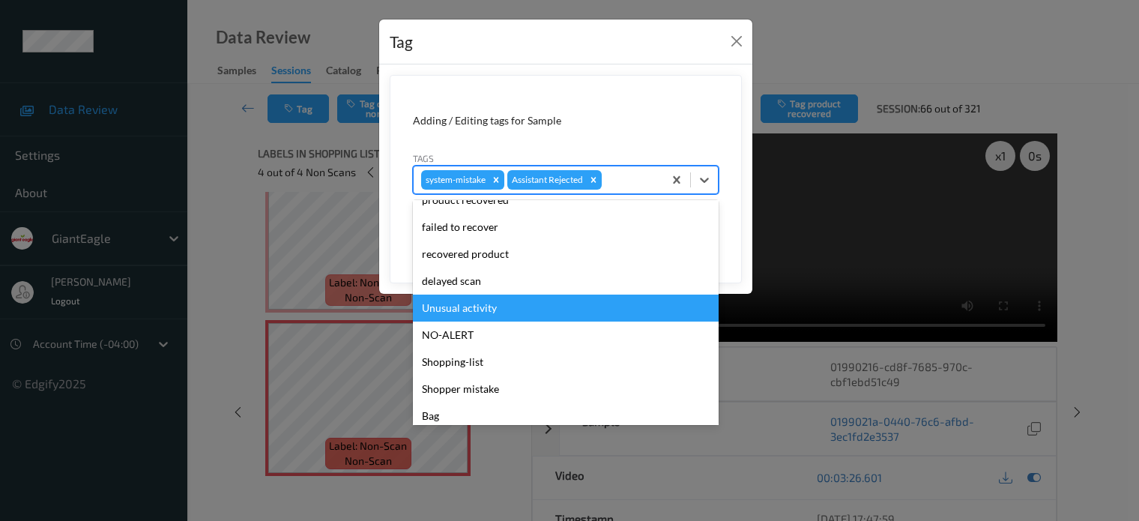
click at [444, 316] on div "Unusual activity" at bounding box center [566, 307] width 306 height 27
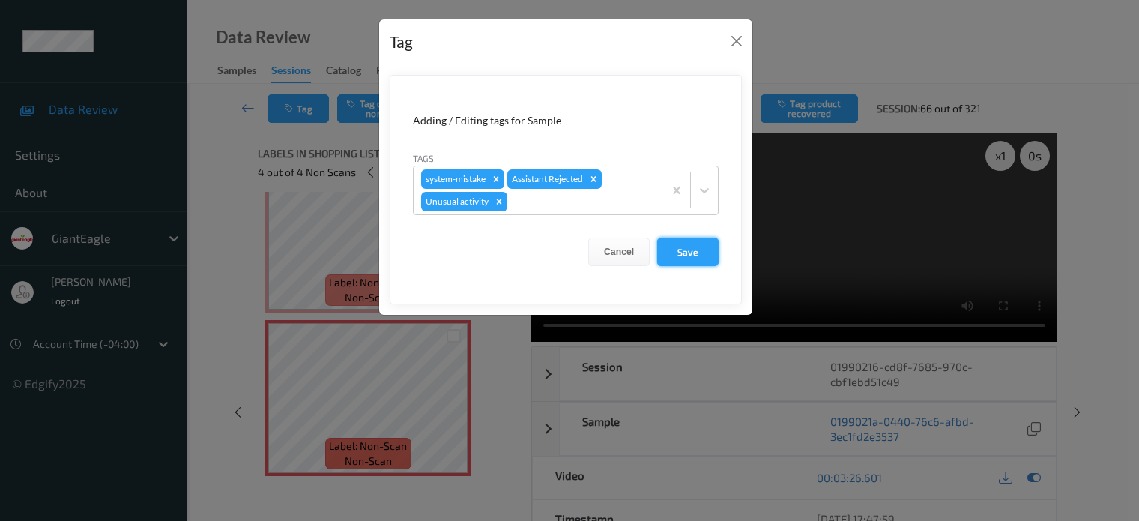
click at [695, 255] on button "Save" at bounding box center [687, 252] width 61 height 28
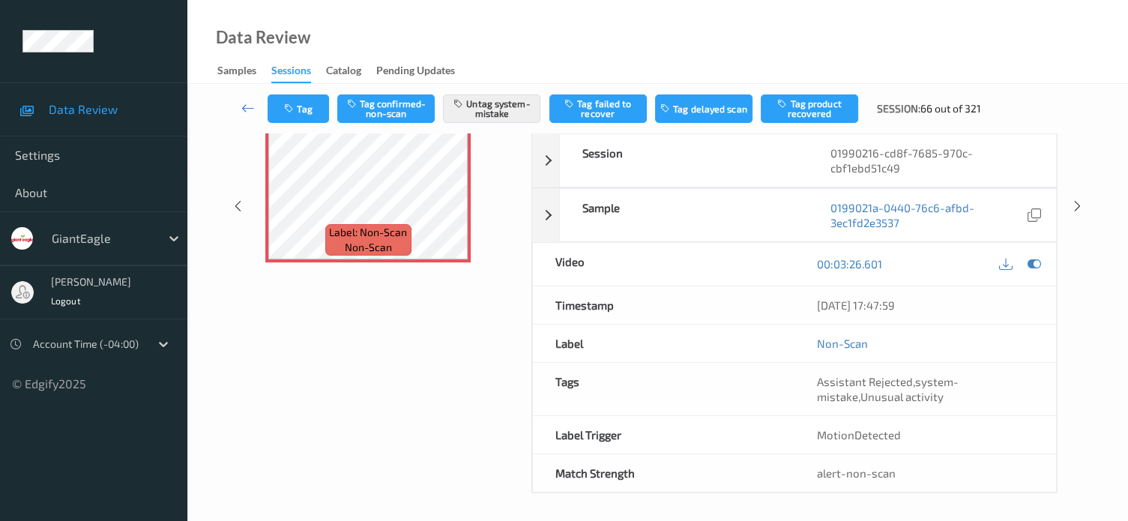
scroll to position [0, 0]
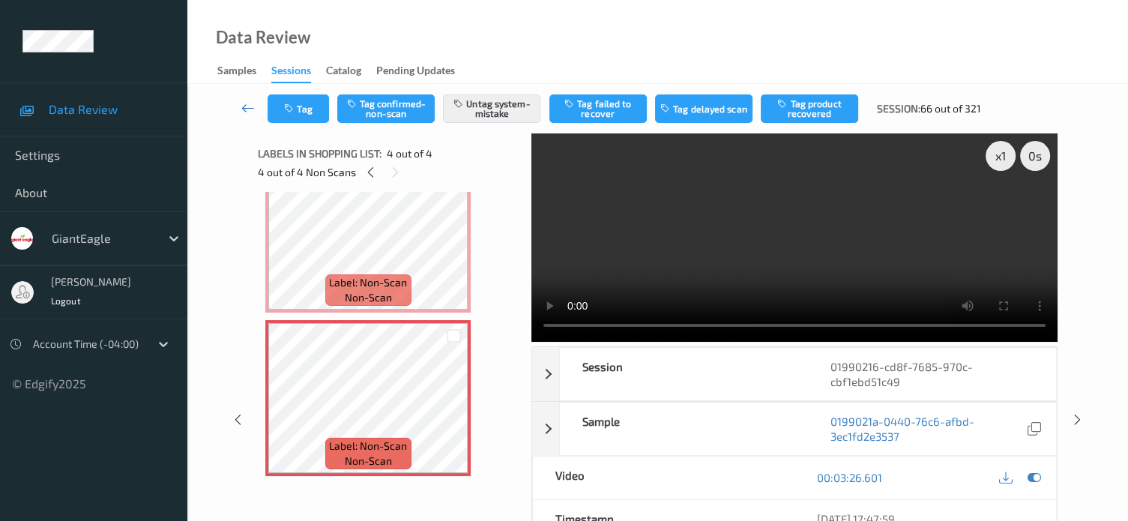
click at [242, 97] on link at bounding box center [248, 108] width 39 height 28
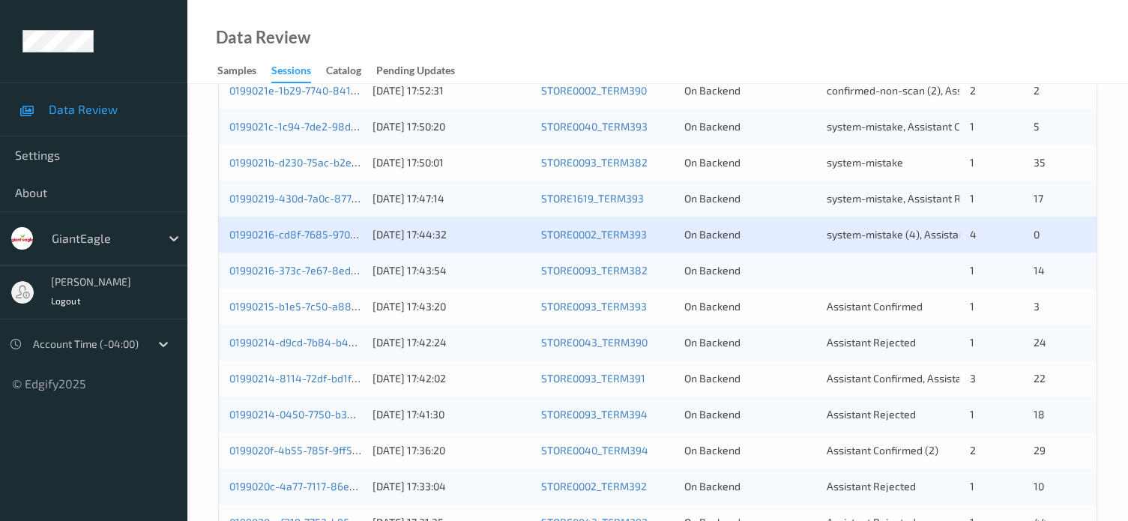
scroll to position [432, 0]
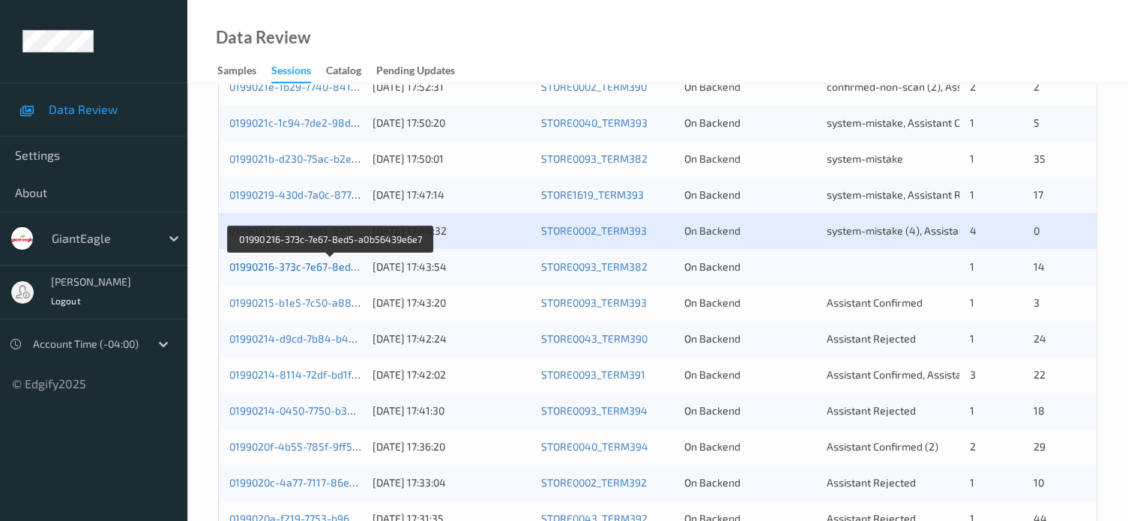
click at [313, 262] on link "01990216-373c-7e67-8ed5-a0b56439e6e7" at bounding box center [331, 266] width 204 height 13
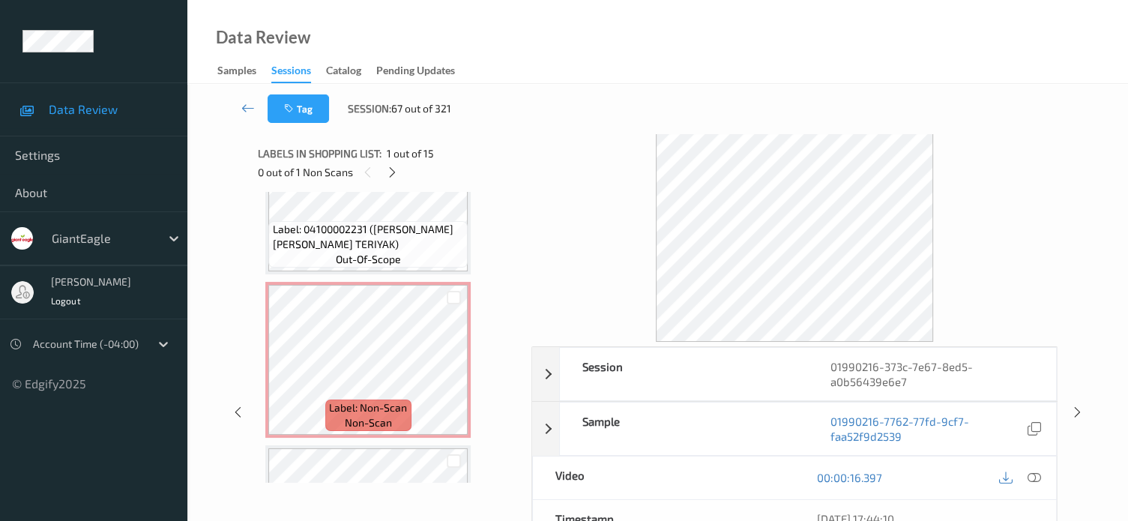
scroll to position [896, 0]
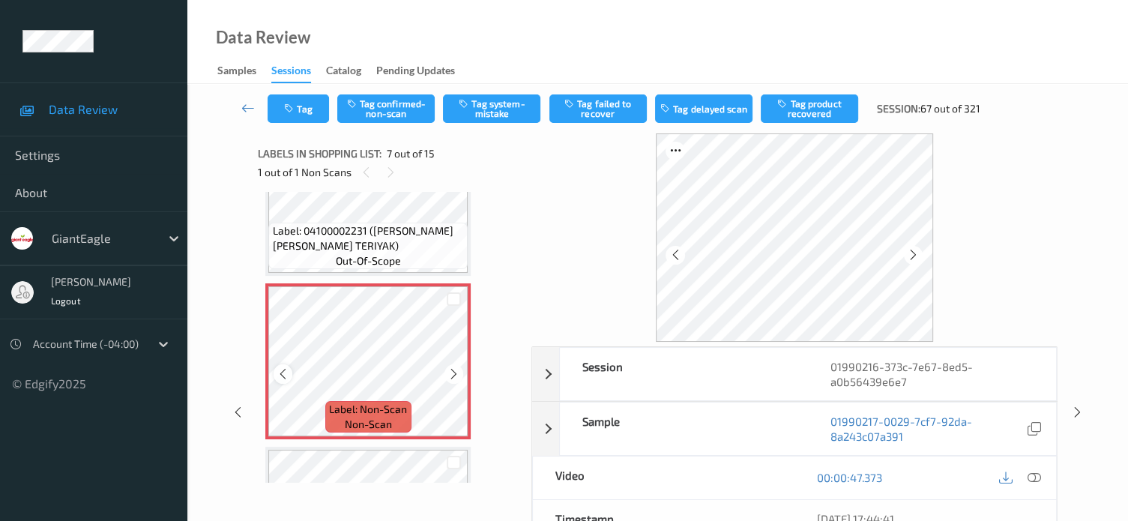
click at [282, 375] on icon at bounding box center [282, 373] width 13 height 13
click at [1040, 474] on icon at bounding box center [1033, 477] width 13 height 13
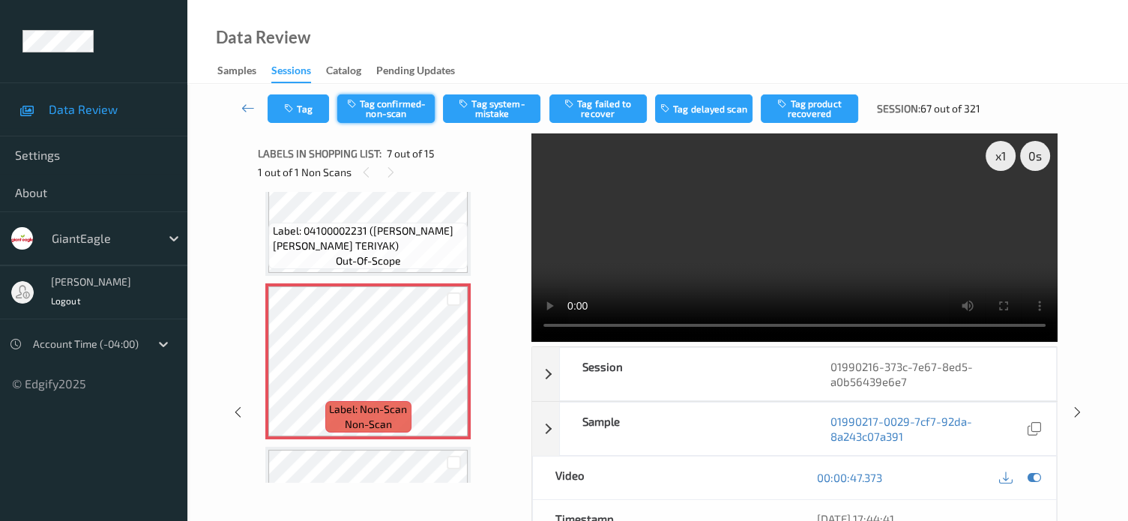
click at [391, 106] on button "Tag confirmed-non-scan" at bounding box center [385, 108] width 97 height 28
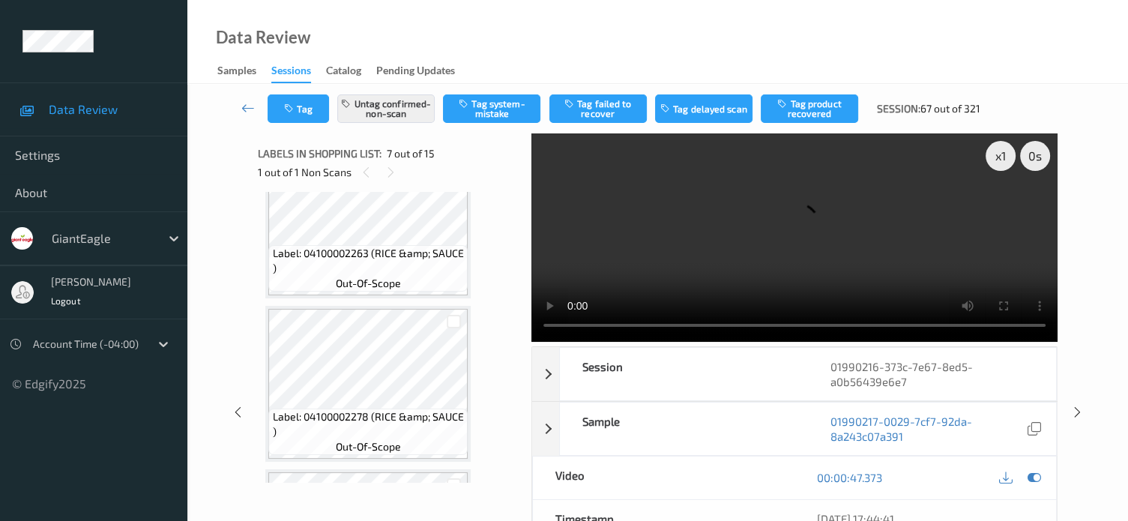
scroll to position [1364, 0]
click at [814, 107] on button "Tag product recovered" at bounding box center [808, 108] width 97 height 28
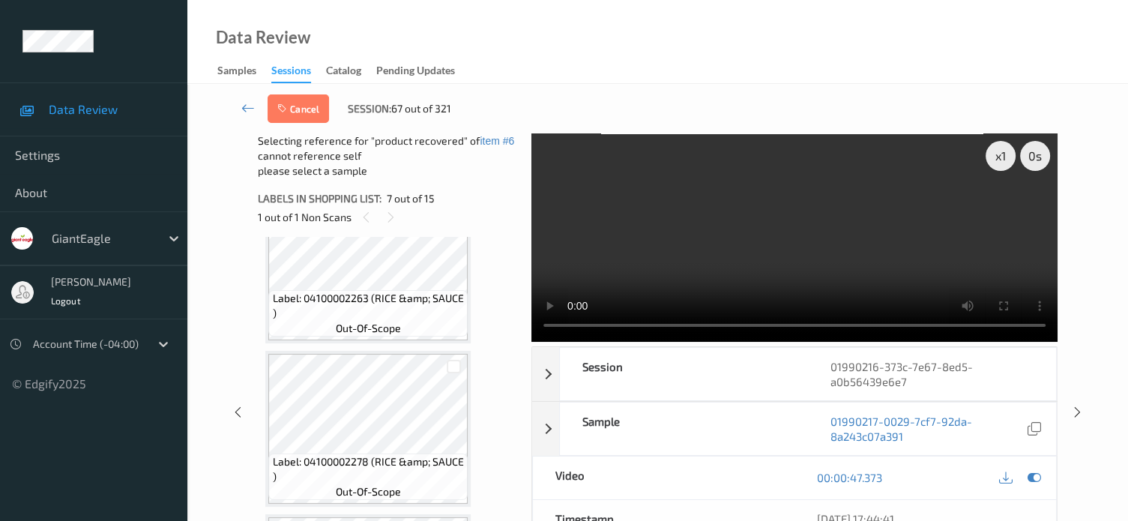
scroll to position [1406, 0]
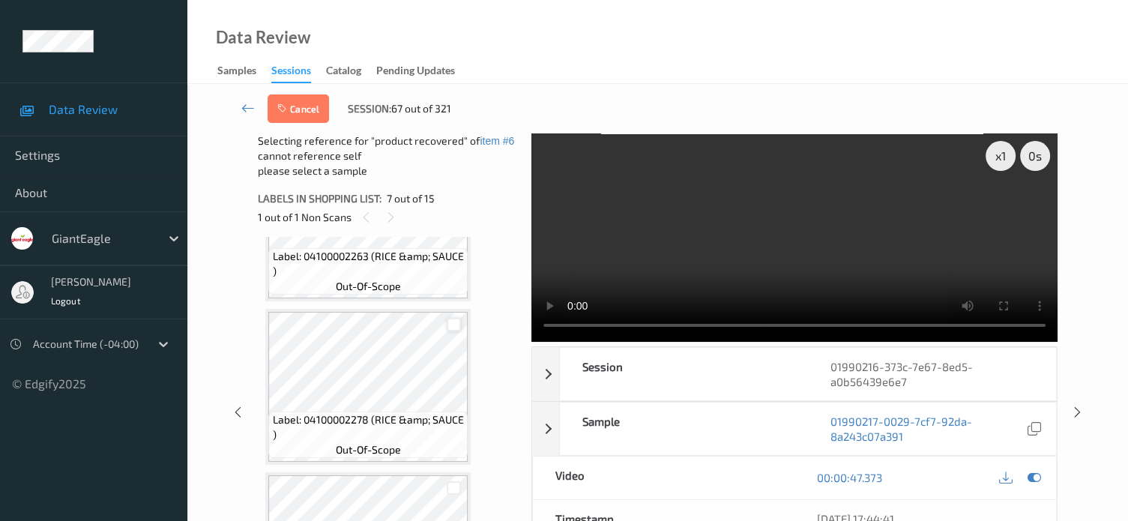
click at [456, 323] on div at bounding box center [454, 325] width 14 height 14
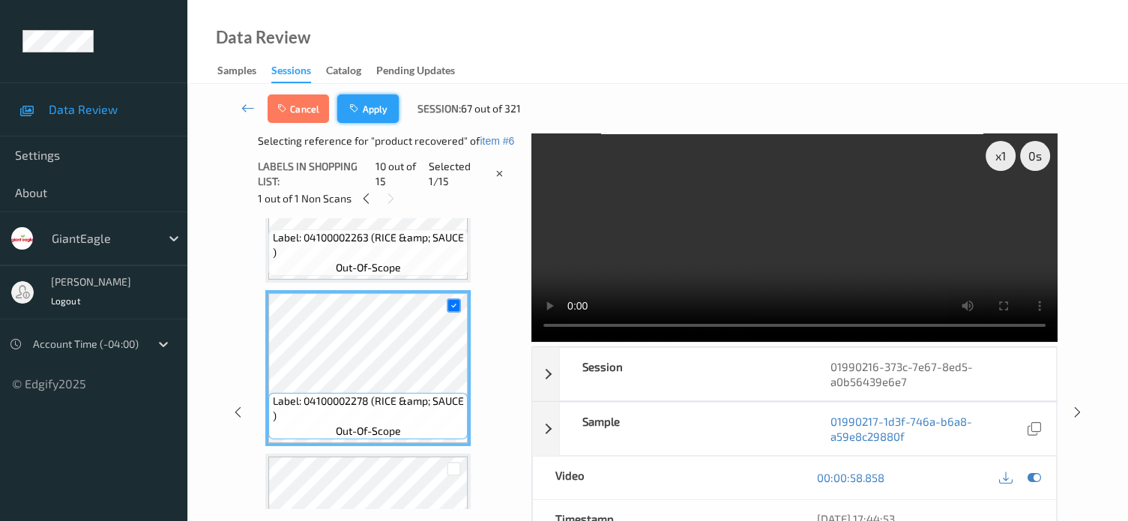
click at [366, 115] on button "Apply" at bounding box center [367, 108] width 61 height 28
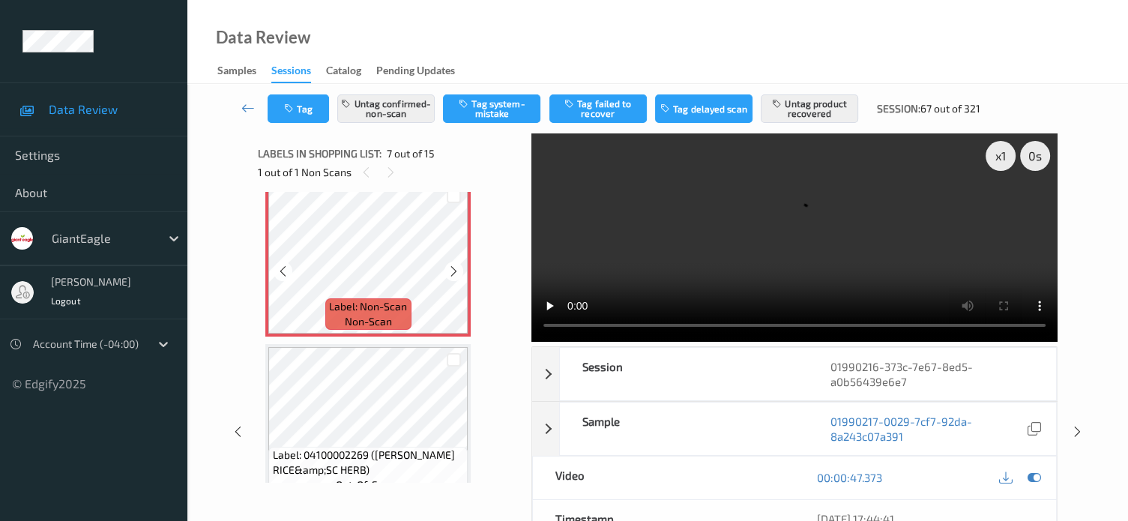
scroll to position [998, 0]
click at [246, 104] on icon at bounding box center [247, 107] width 13 height 15
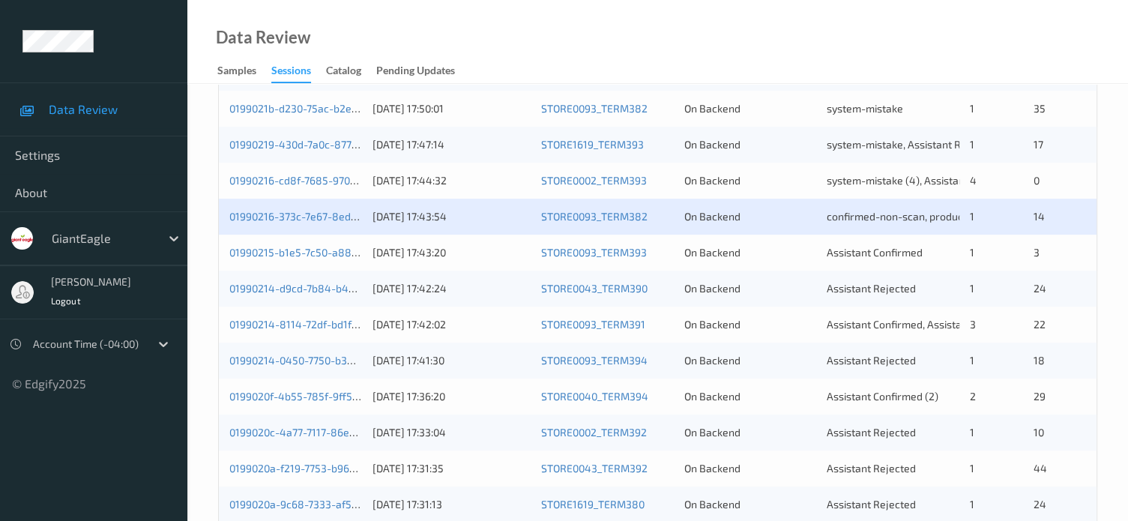
scroll to position [539, 0]
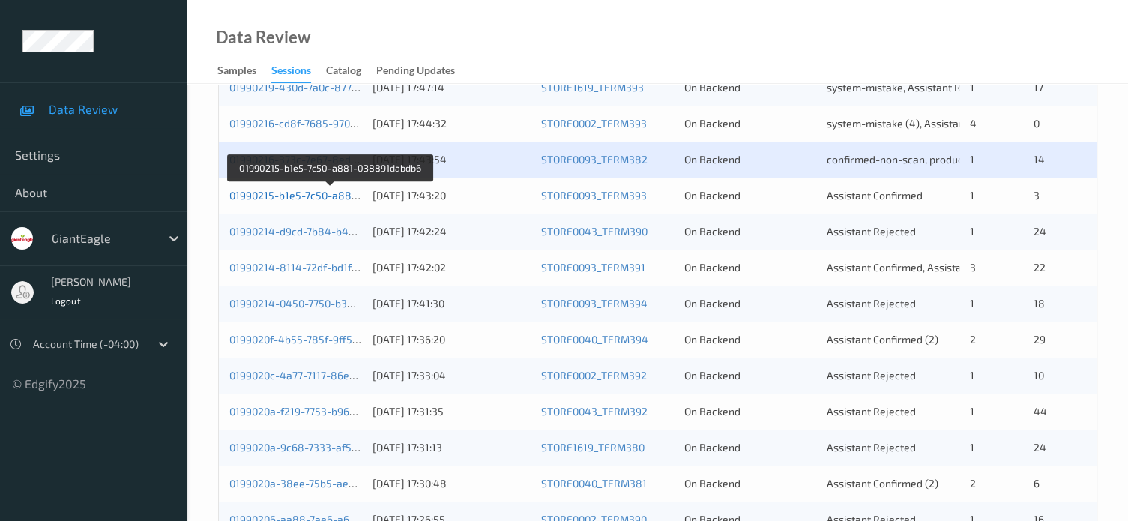
click at [300, 194] on link "01990215-b1e5-7c50-a881-038891dabdb6" at bounding box center [330, 195] width 203 height 13
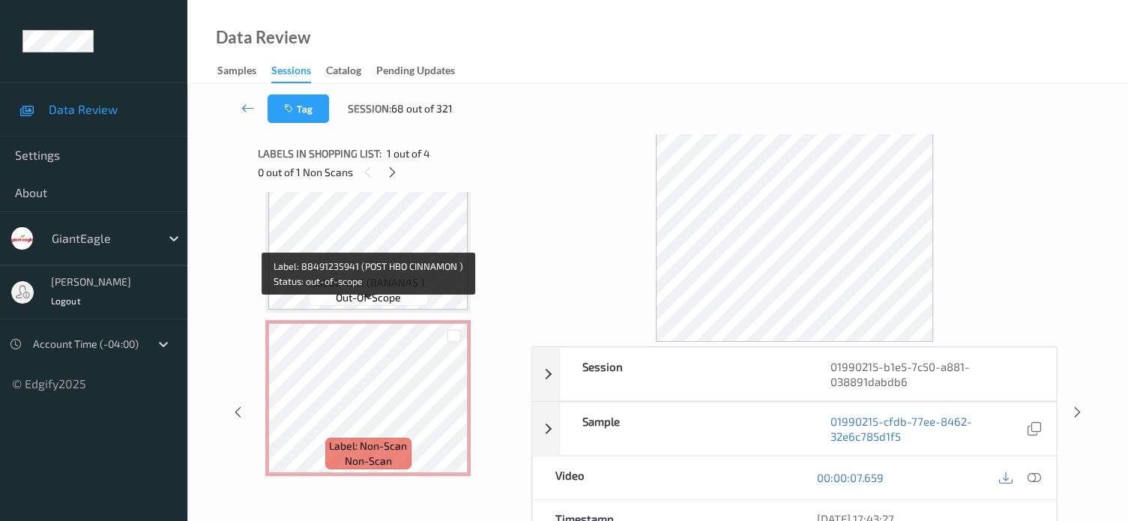
scroll to position [369, 0]
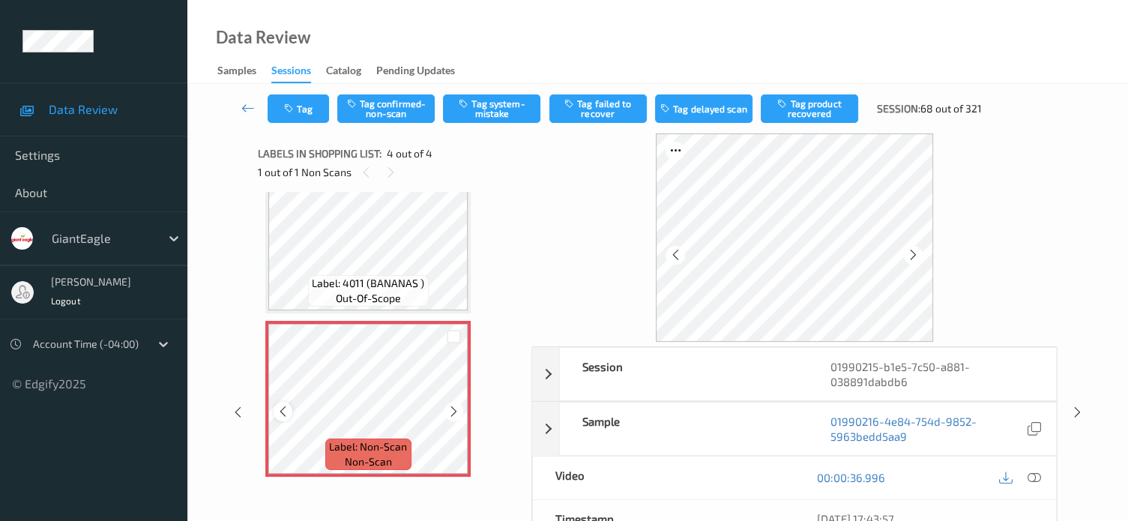
click at [282, 412] on icon at bounding box center [282, 411] width 13 height 13
click at [1036, 474] on icon at bounding box center [1033, 477] width 13 height 13
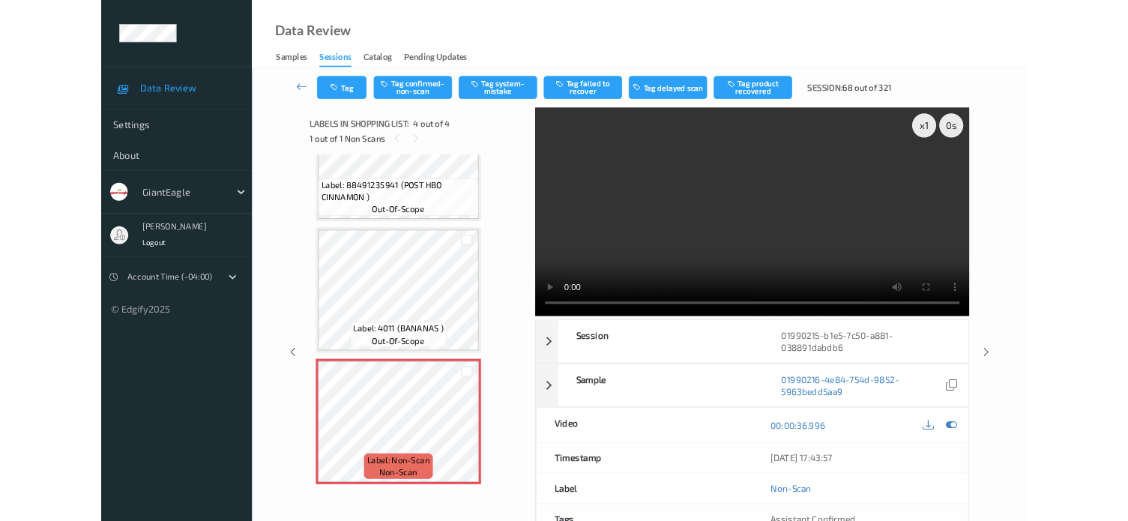
scroll to position [244, 0]
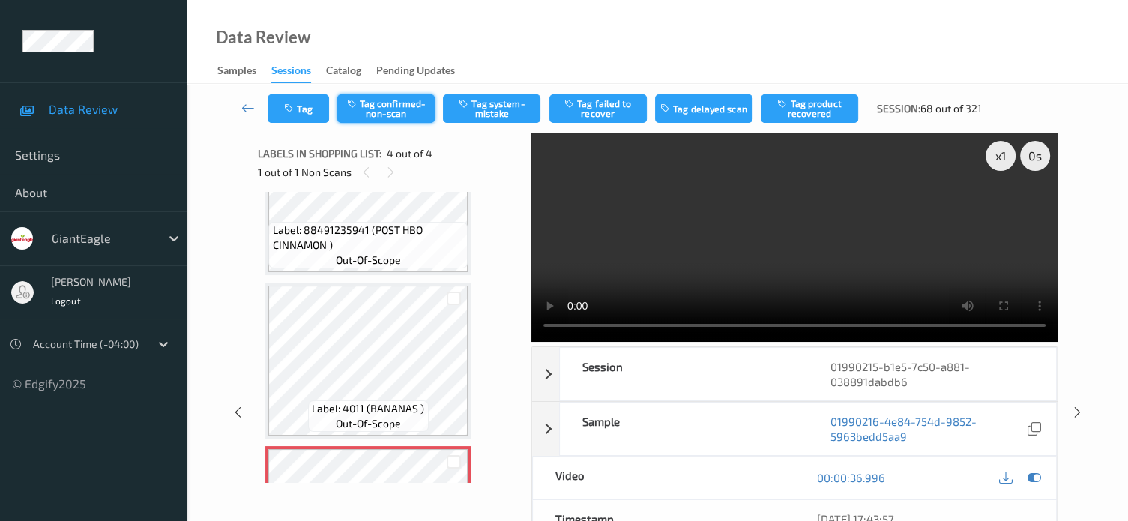
click at [383, 109] on button "Tag confirmed-non-scan" at bounding box center [385, 108] width 97 height 28
click at [309, 101] on button "Tag" at bounding box center [297, 108] width 61 height 28
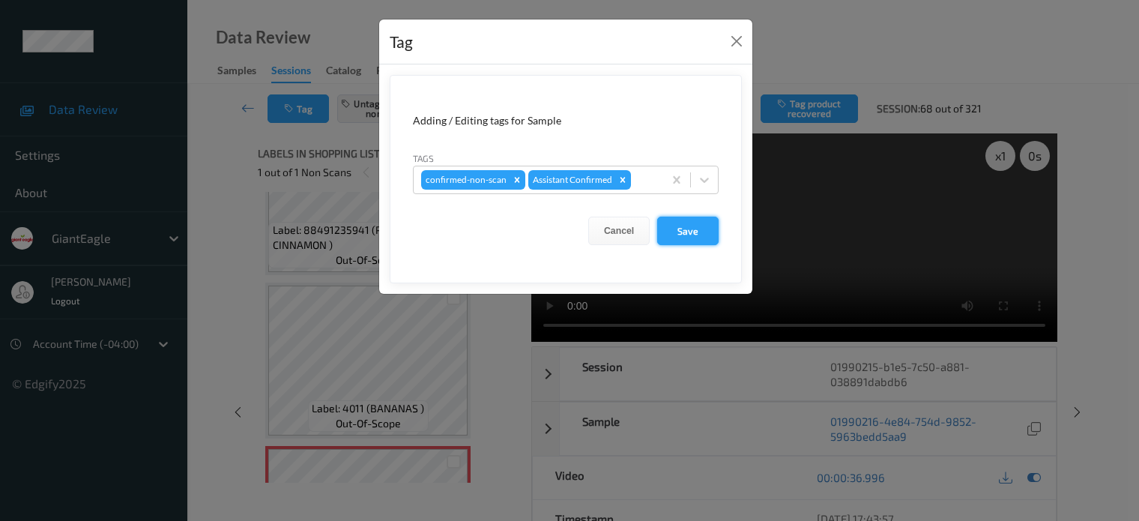
click at [683, 240] on button "Save" at bounding box center [687, 231] width 61 height 28
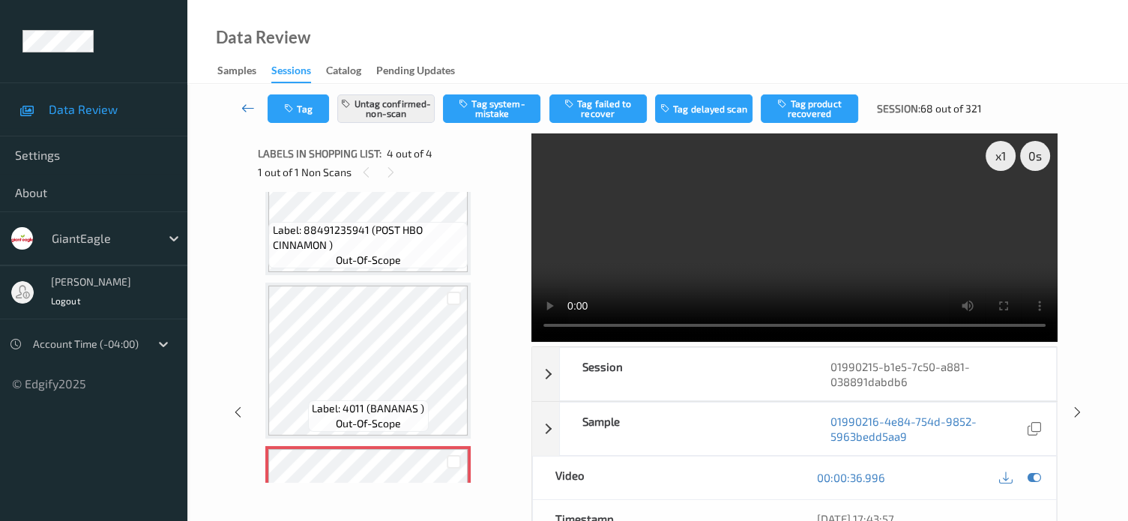
click at [244, 110] on icon at bounding box center [247, 107] width 13 height 15
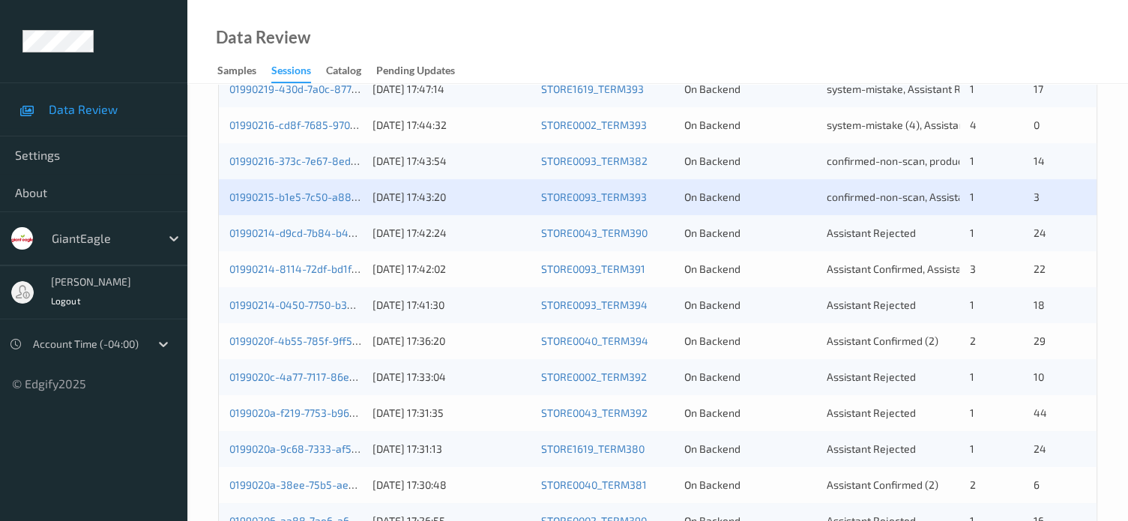
scroll to position [539, 0]
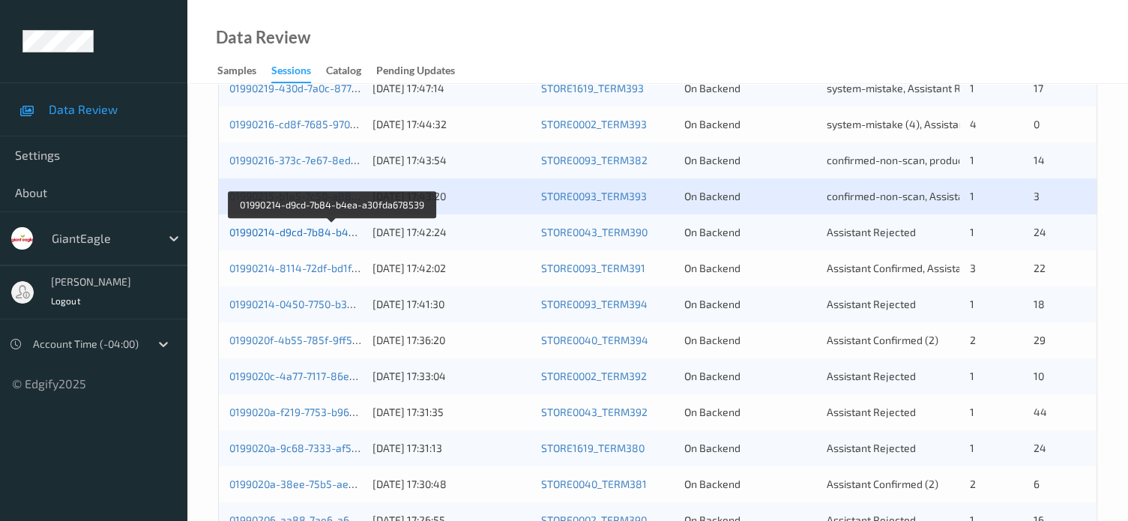
click at [282, 229] on link "01990214-d9cd-7b84-b4ea-a30fda678539" at bounding box center [331, 232] width 205 height 13
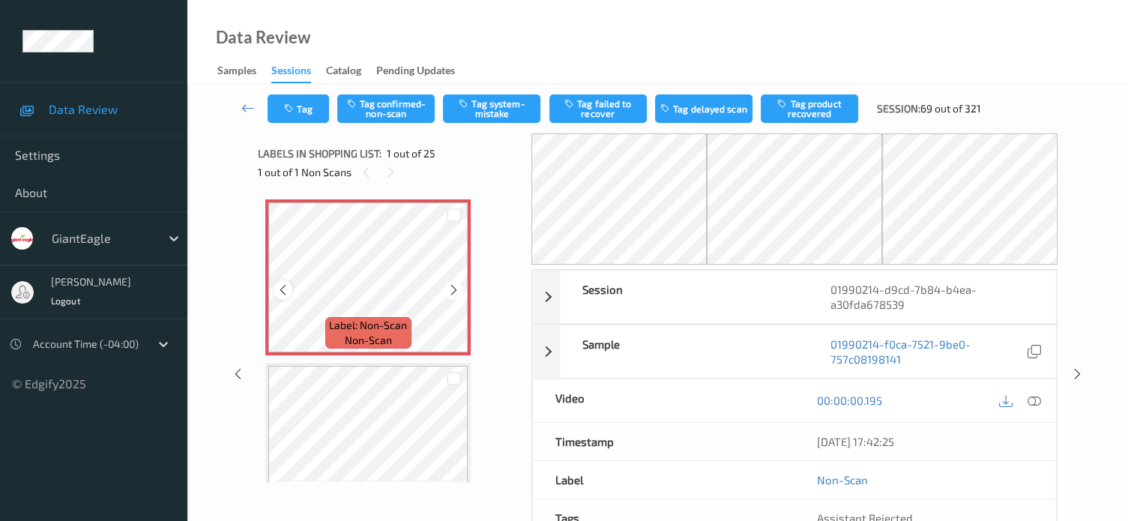
click at [282, 297] on div at bounding box center [282, 289] width 19 height 19
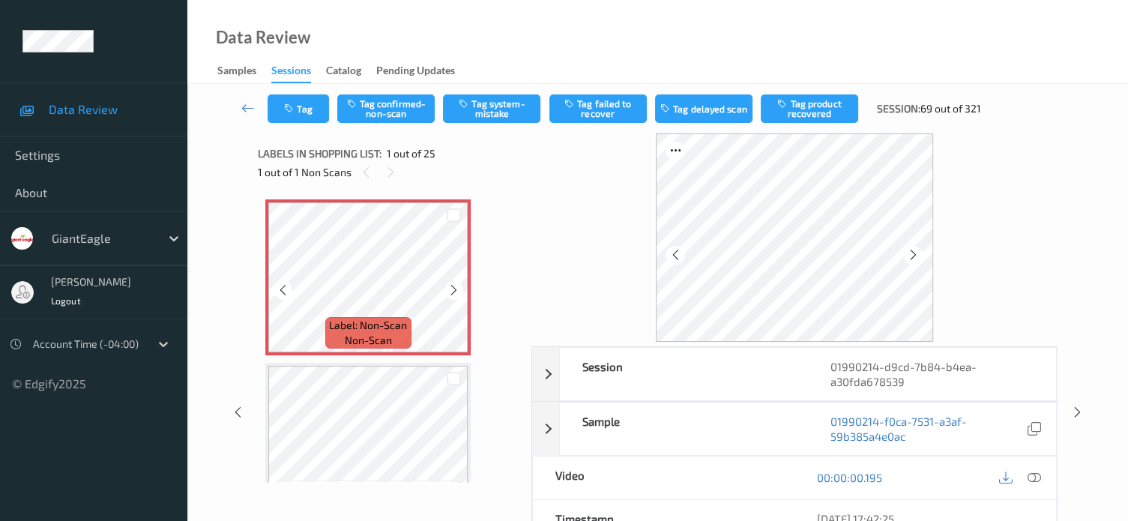
click at [282, 297] on div at bounding box center [282, 289] width 19 height 19
click at [1034, 477] on icon at bounding box center [1033, 477] width 13 height 13
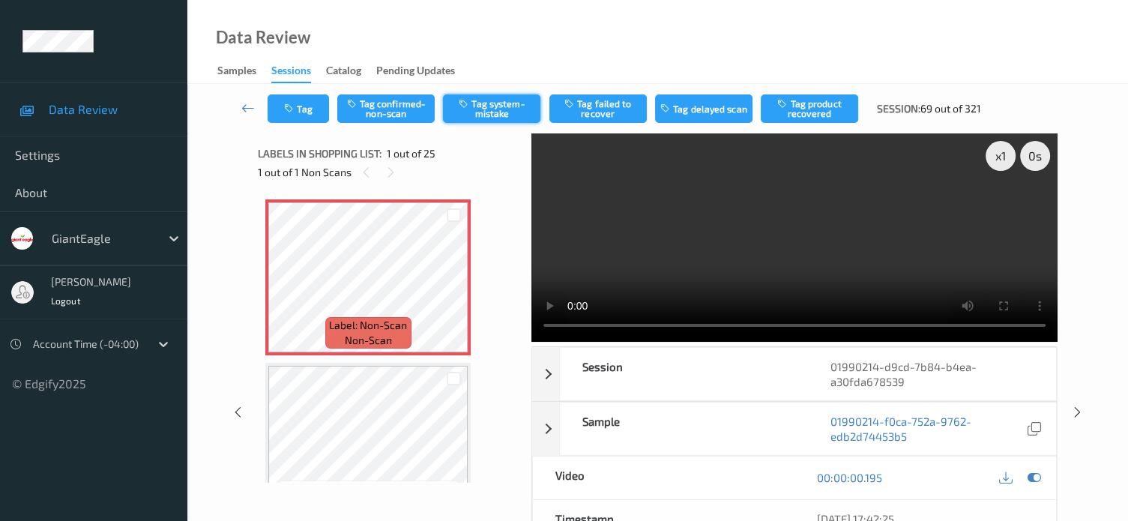
click at [509, 105] on button "Tag system-mistake" at bounding box center [491, 108] width 97 height 28
click at [309, 110] on button "Tag" at bounding box center [297, 108] width 61 height 28
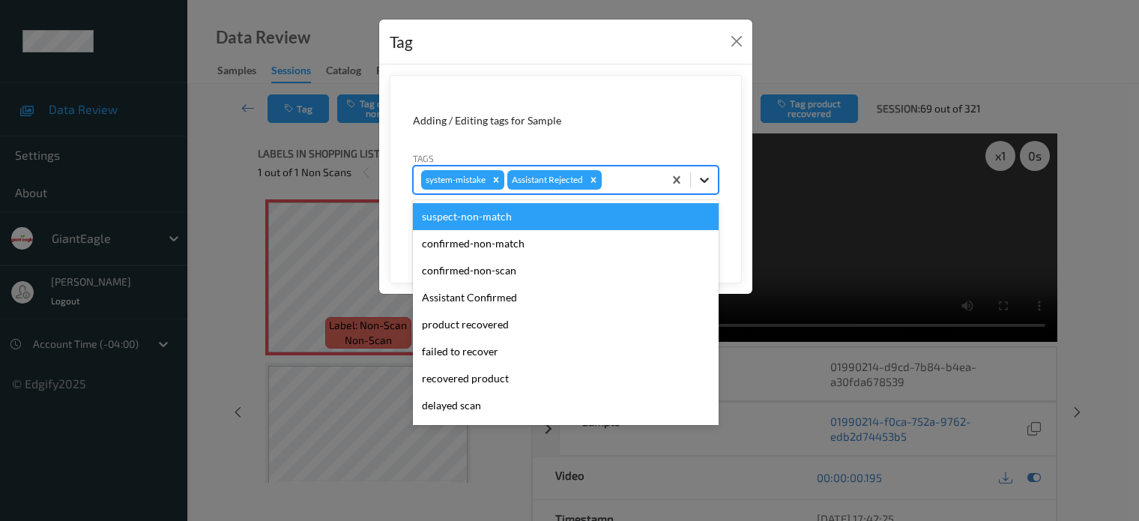
click at [704, 181] on icon at bounding box center [704, 180] width 9 height 5
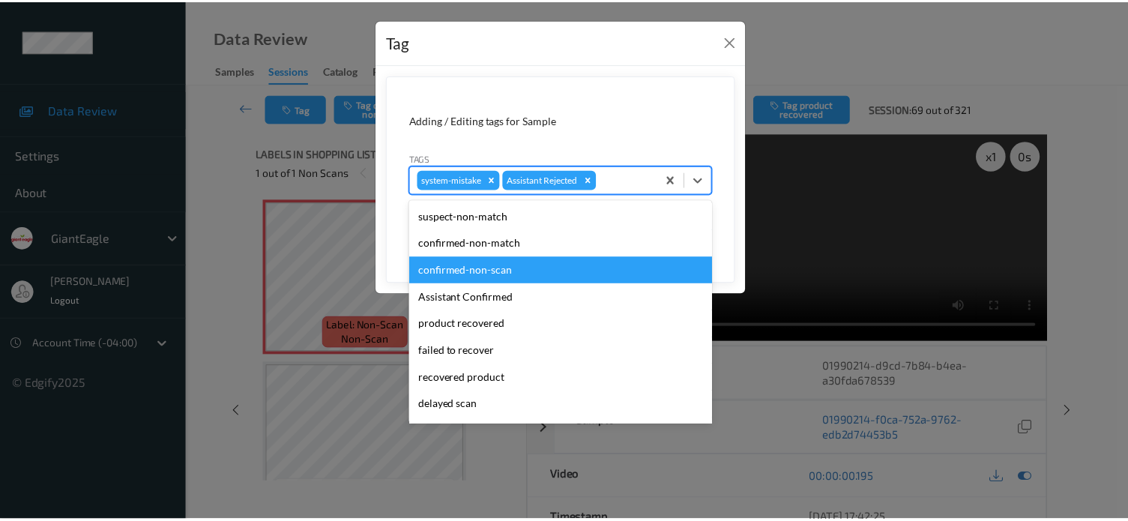
scroll to position [132, 0]
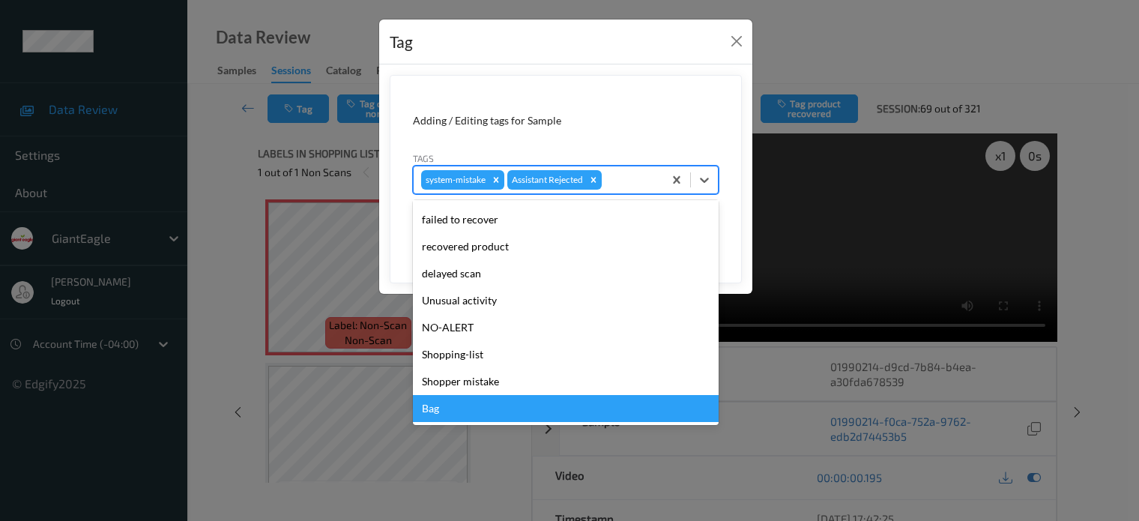
click at [432, 413] on div "Bag" at bounding box center [566, 408] width 306 height 27
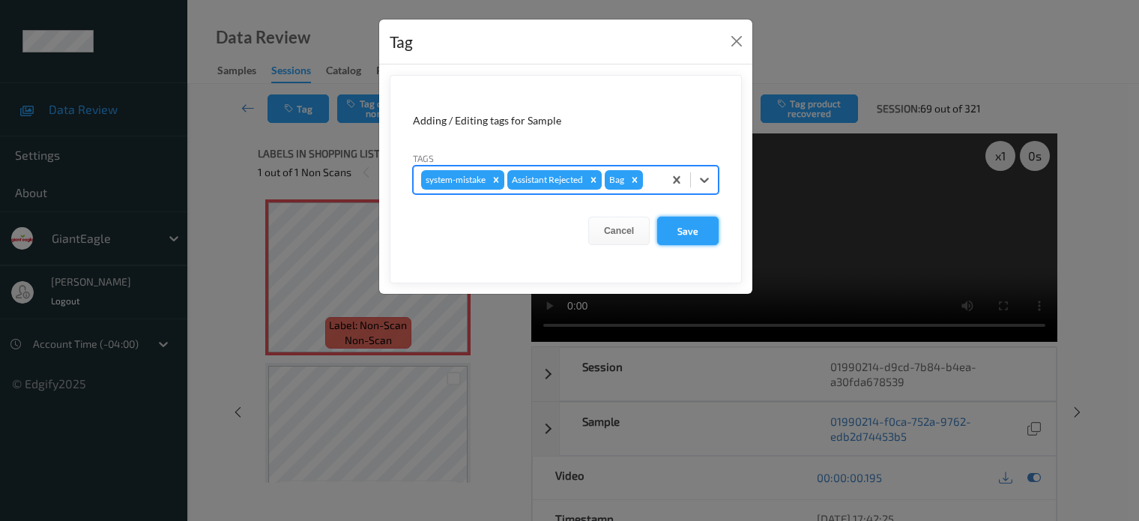
click at [695, 228] on button "Save" at bounding box center [687, 231] width 61 height 28
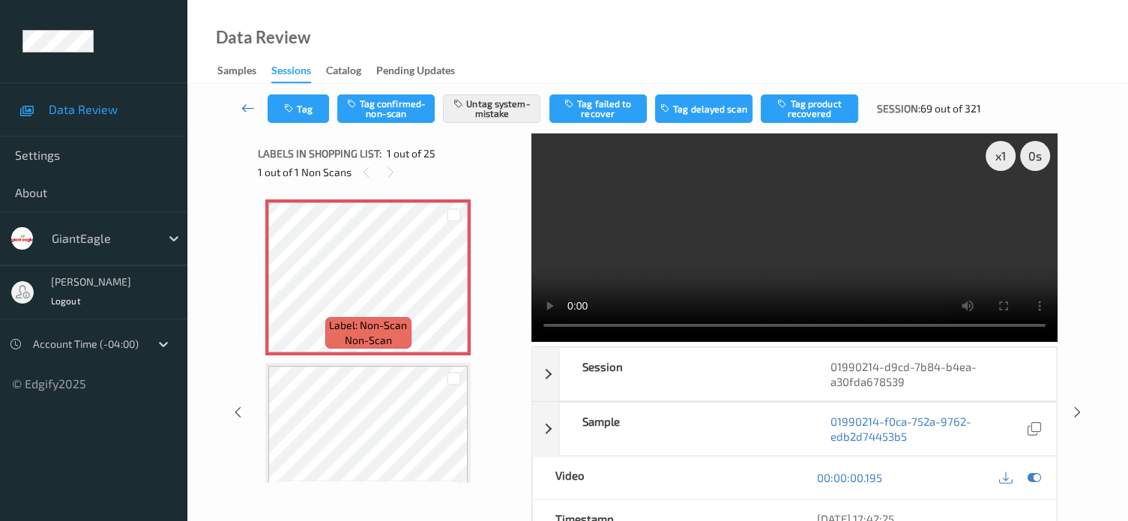
click at [243, 108] on icon at bounding box center [247, 107] width 13 height 15
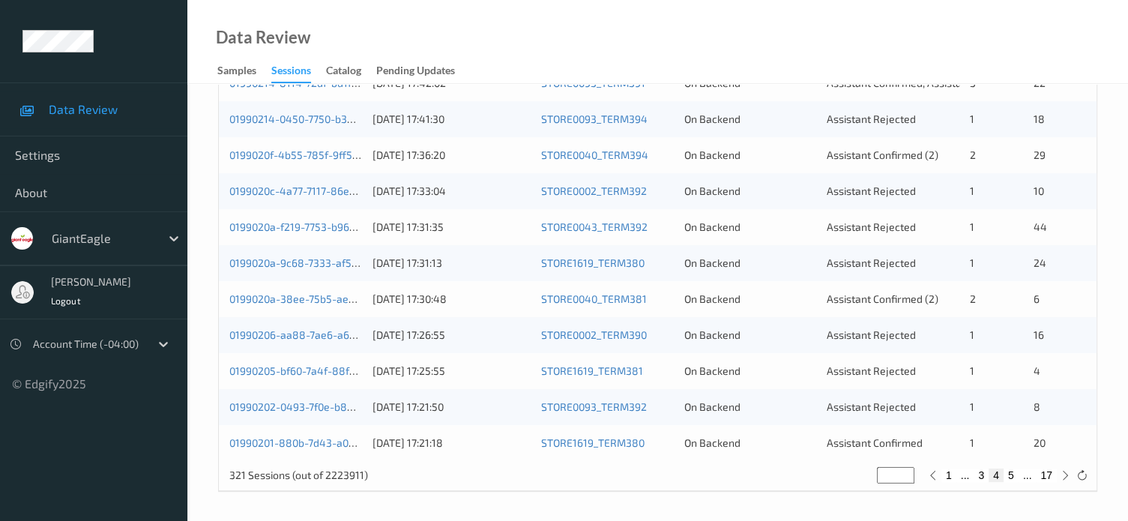
scroll to position [599, 0]
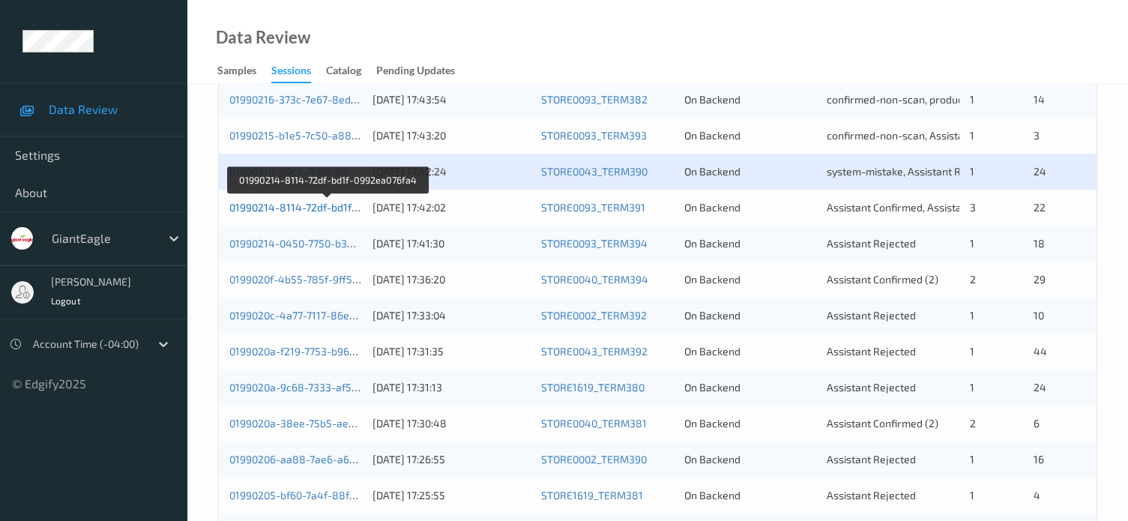
click at [316, 206] on link "01990214-8114-72df-bd1f-0992ea076fa4" at bounding box center [327, 207] width 196 height 13
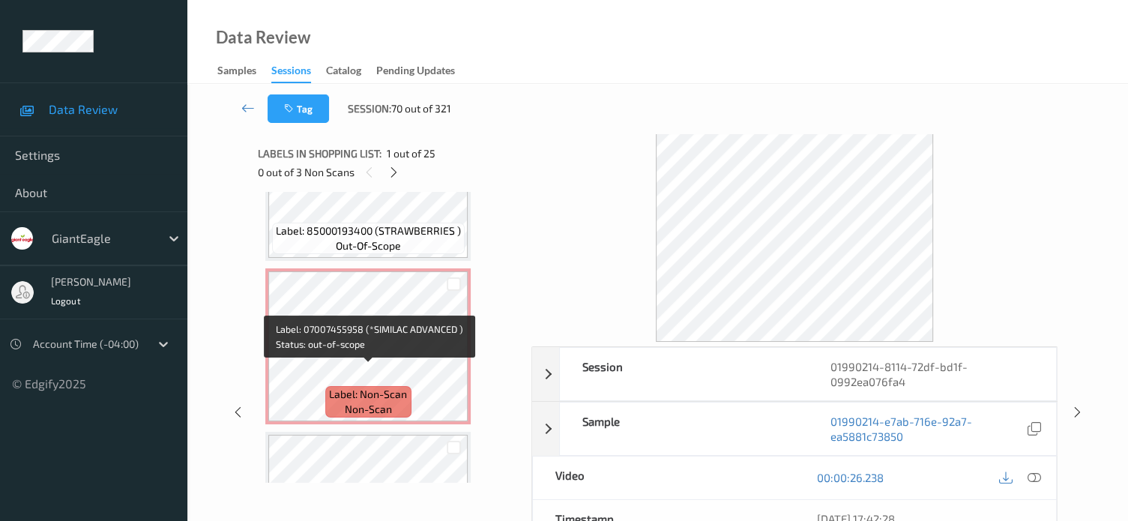
scroll to position [2544, 0]
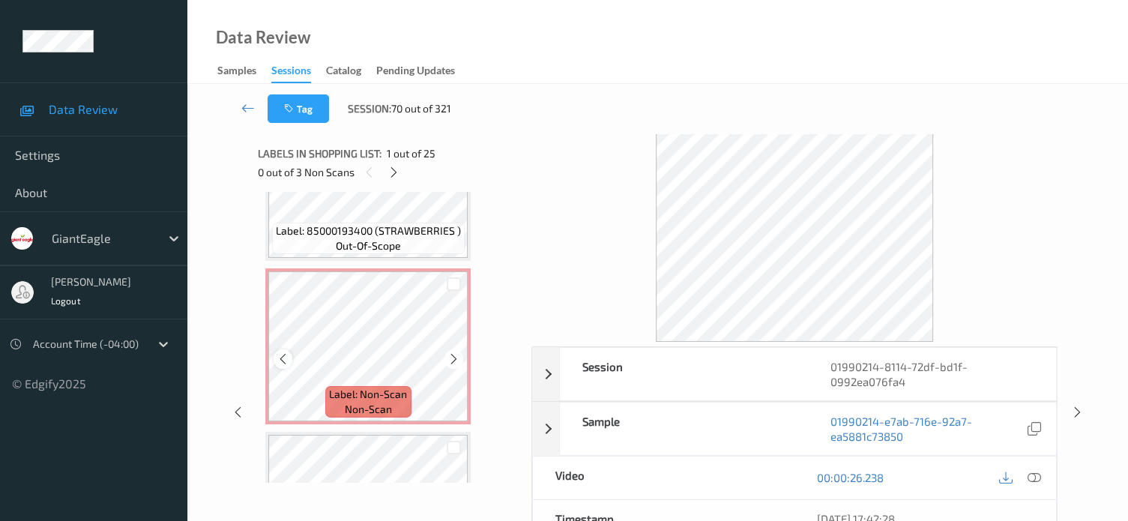
click at [282, 362] on icon at bounding box center [282, 358] width 13 height 13
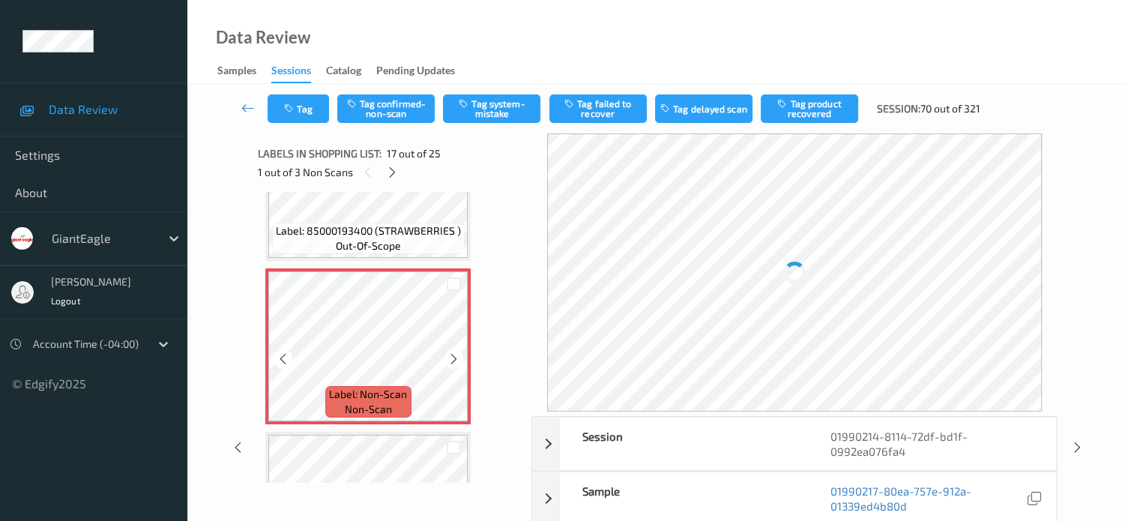
click at [282, 362] on icon at bounding box center [282, 358] width 13 height 13
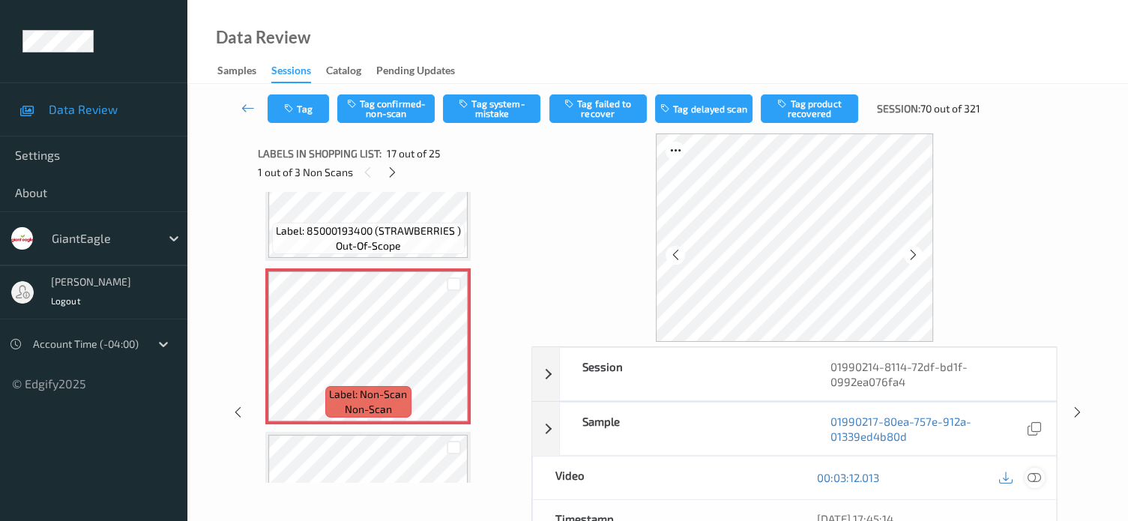
click at [1037, 479] on icon at bounding box center [1033, 477] width 13 height 13
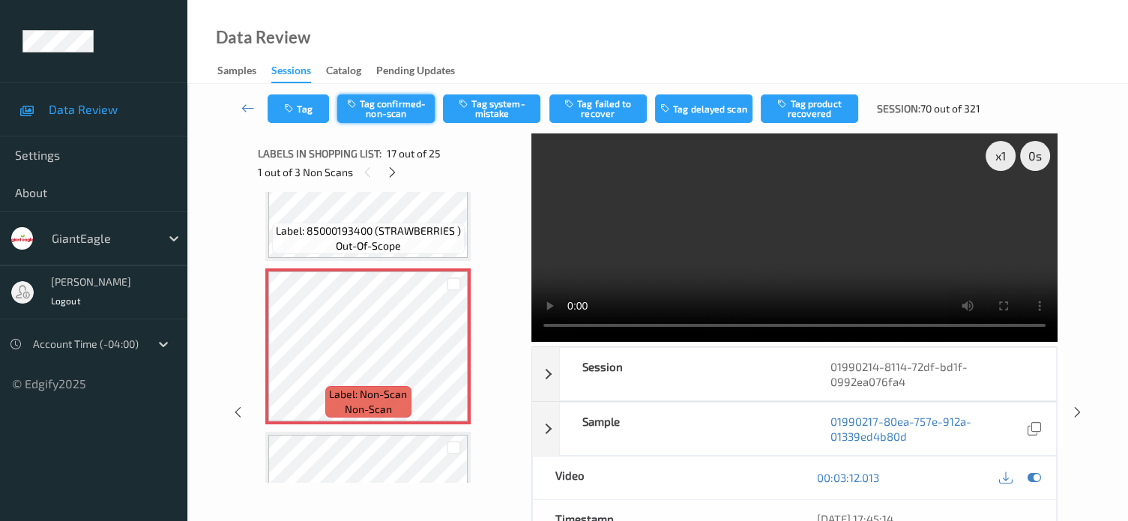
click at [384, 103] on button "Tag confirmed-non-scan" at bounding box center [385, 108] width 97 height 28
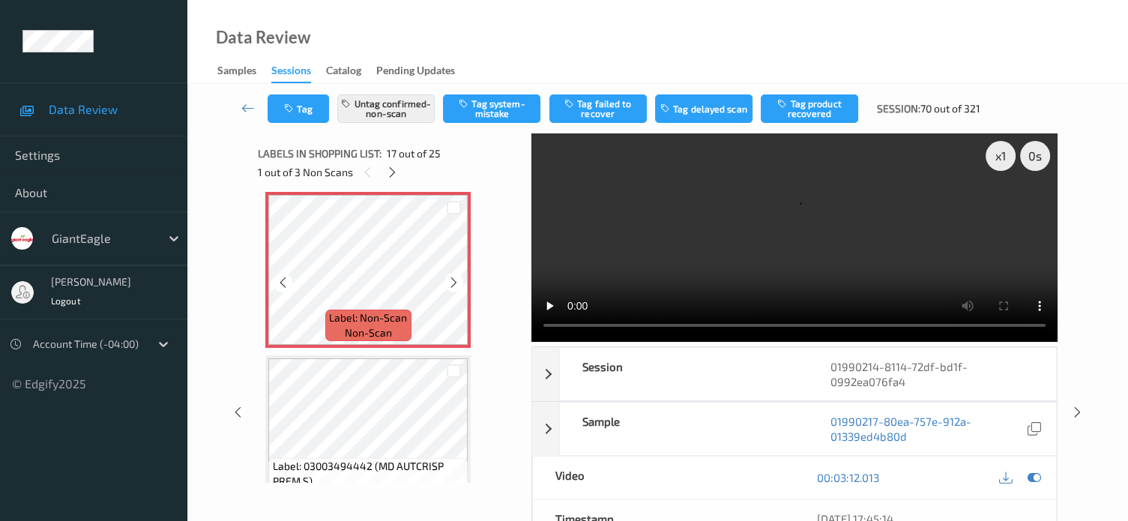
scroll to position [2619, 0]
click at [602, 110] on button "Tag failed to recover" at bounding box center [597, 108] width 97 height 28
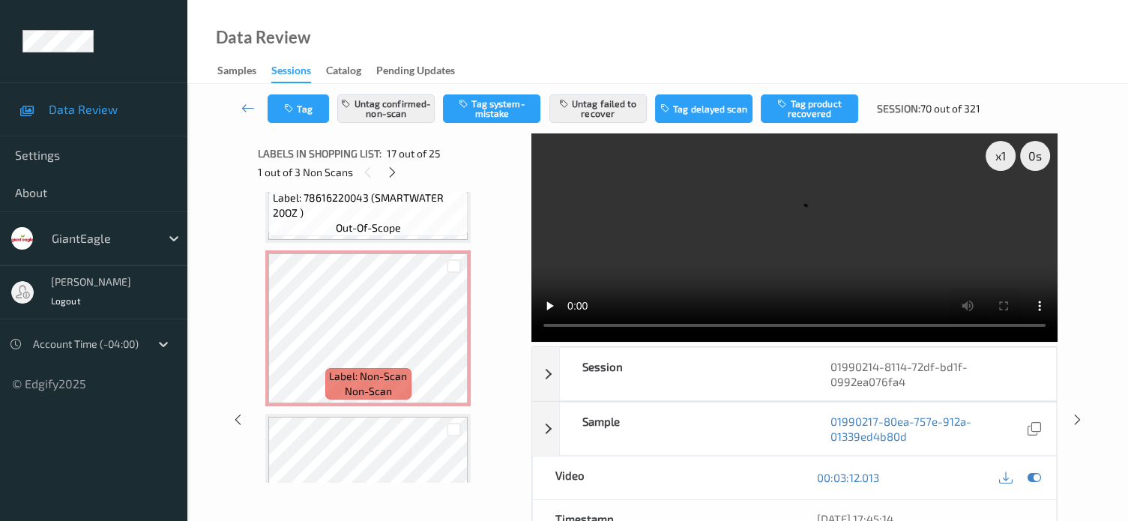
scroll to position [3217, 0]
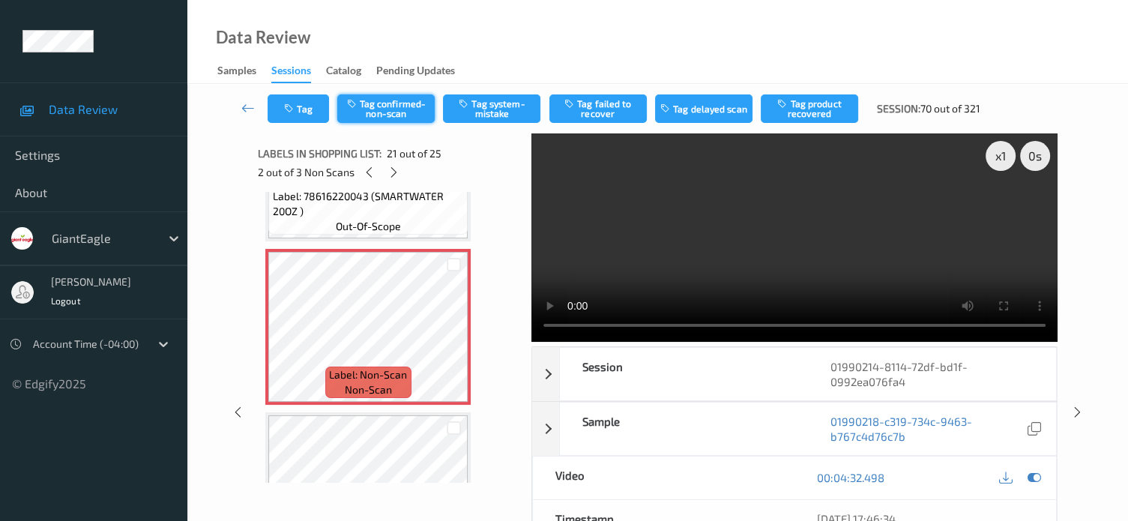
click at [387, 108] on button "Tag confirmed-non-scan" at bounding box center [385, 108] width 97 height 28
click at [590, 111] on button "Tag failed to recover" at bounding box center [597, 108] width 97 height 28
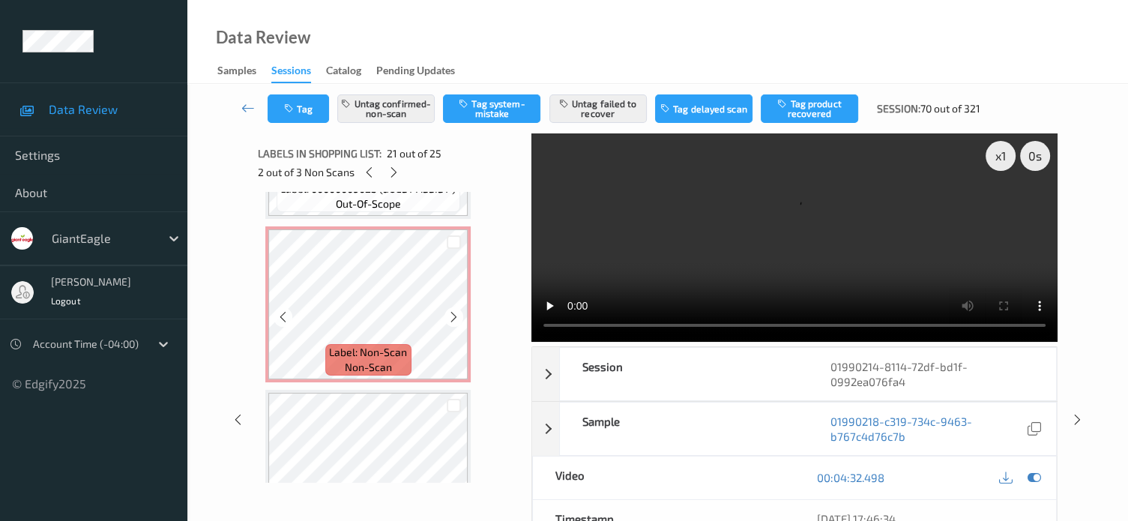
scroll to position [3592, 0]
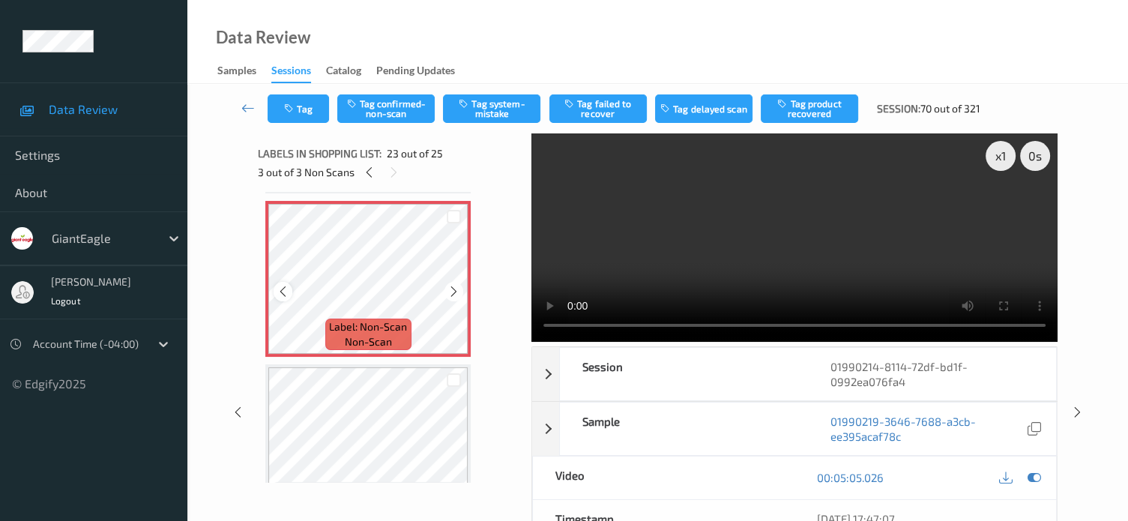
click at [285, 291] on icon at bounding box center [282, 291] width 13 height 13
click at [391, 114] on button "Tag confirmed-non-scan" at bounding box center [385, 108] width 97 height 28
click at [812, 110] on button "Tag product recovered" at bounding box center [808, 108] width 97 height 28
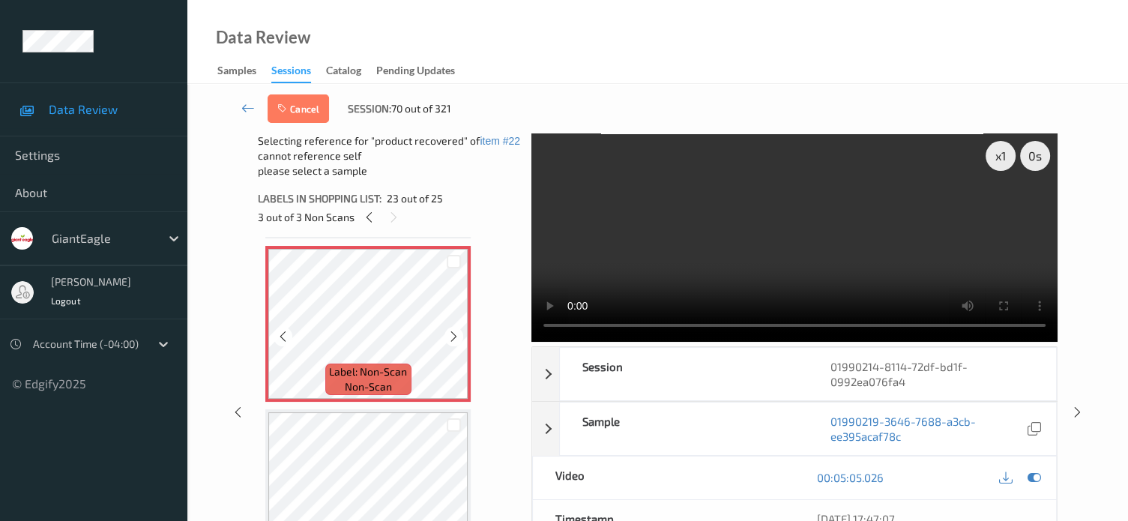
scroll to position [3716, 0]
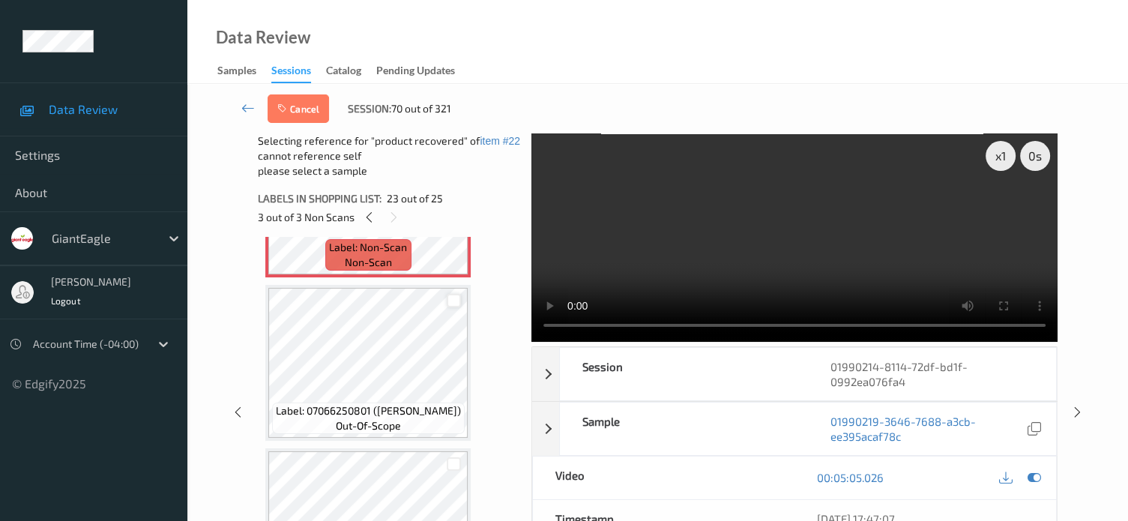
click at [451, 297] on div at bounding box center [454, 301] width 14 height 14
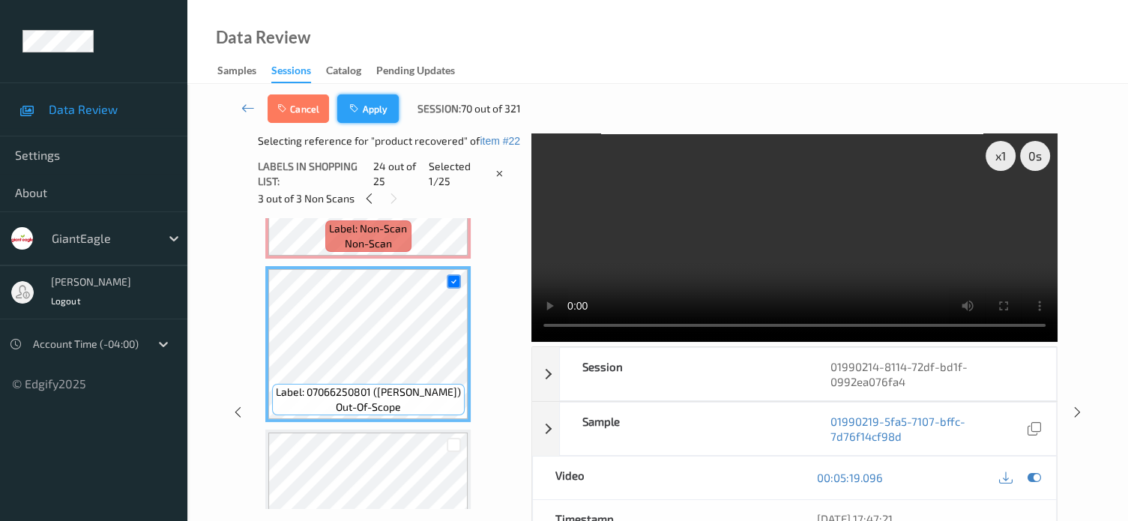
click at [378, 113] on button "Apply" at bounding box center [367, 108] width 61 height 28
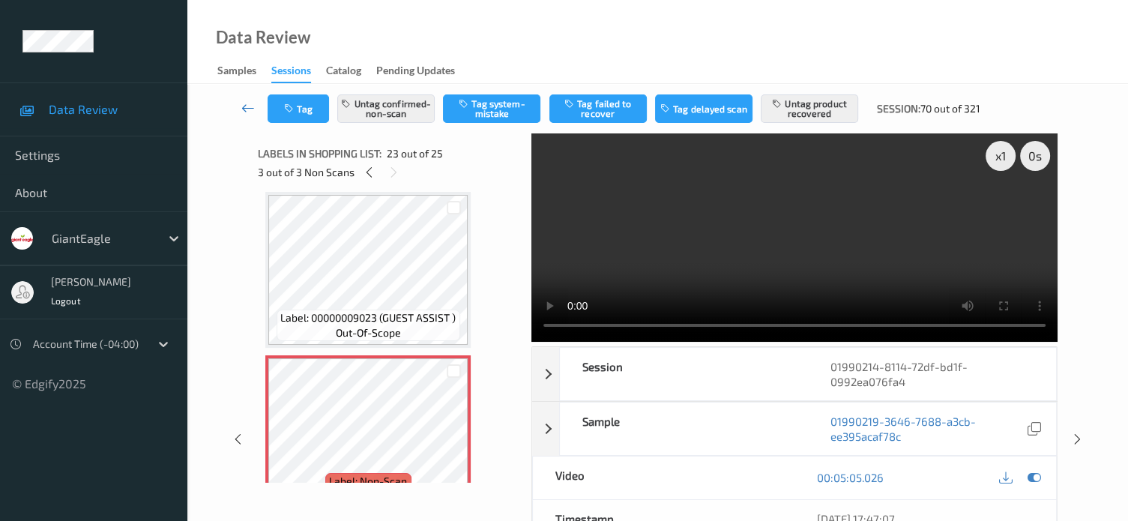
click at [241, 104] on icon at bounding box center [247, 107] width 13 height 15
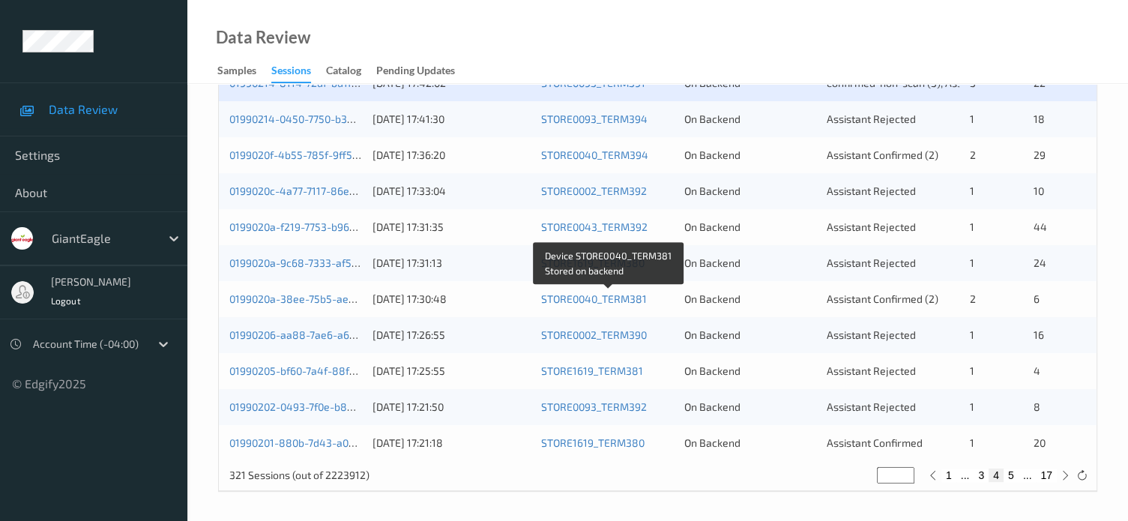
scroll to position [599, 0]
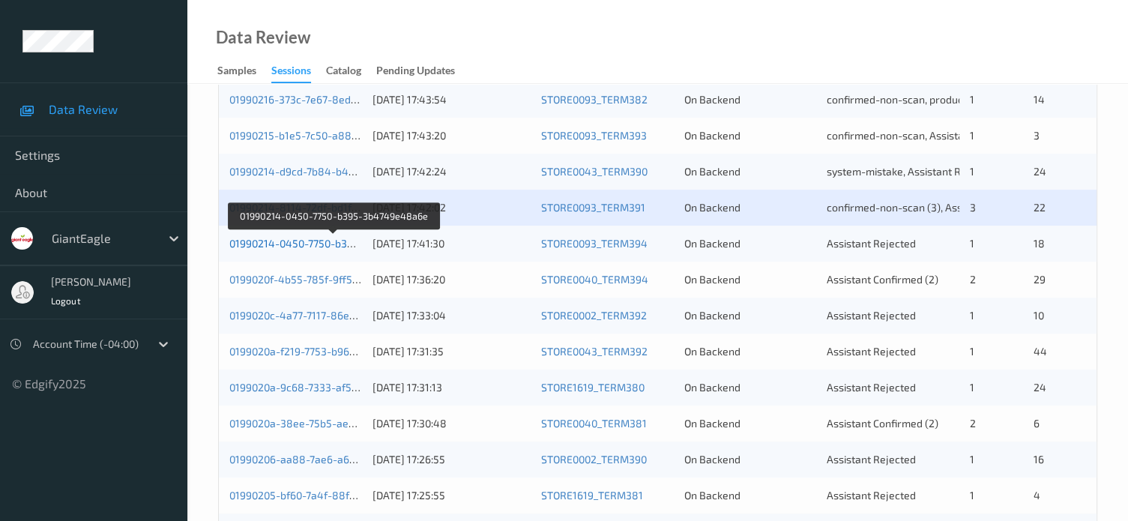
click at [287, 242] on link "01990214-0450-7750-b395-3b4749e48a6e" at bounding box center [333, 243] width 208 height 13
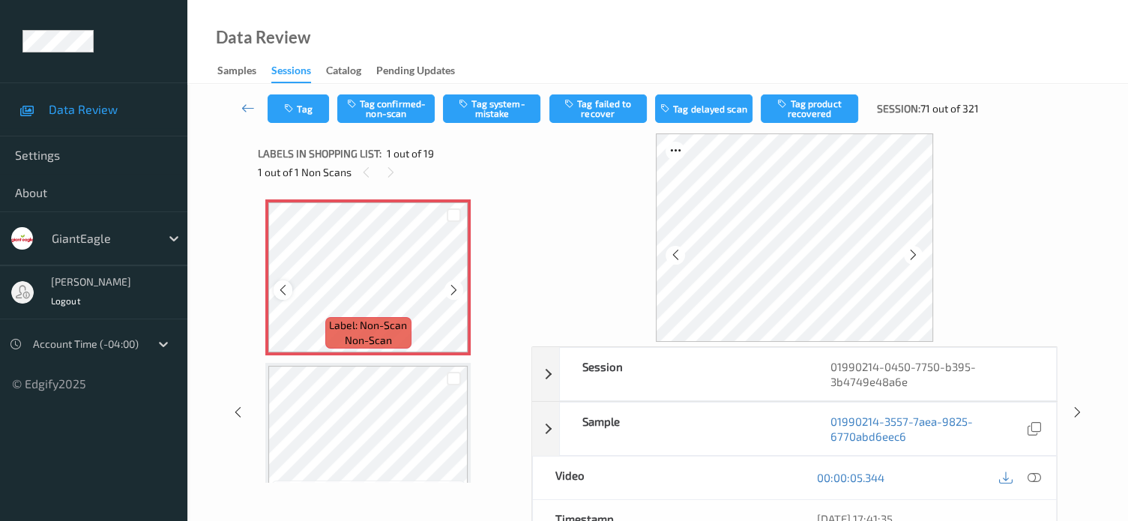
click at [280, 288] on icon at bounding box center [282, 289] width 13 height 13
click at [282, 282] on div at bounding box center [282, 289] width 19 height 19
click at [1034, 473] on icon at bounding box center [1033, 477] width 13 height 13
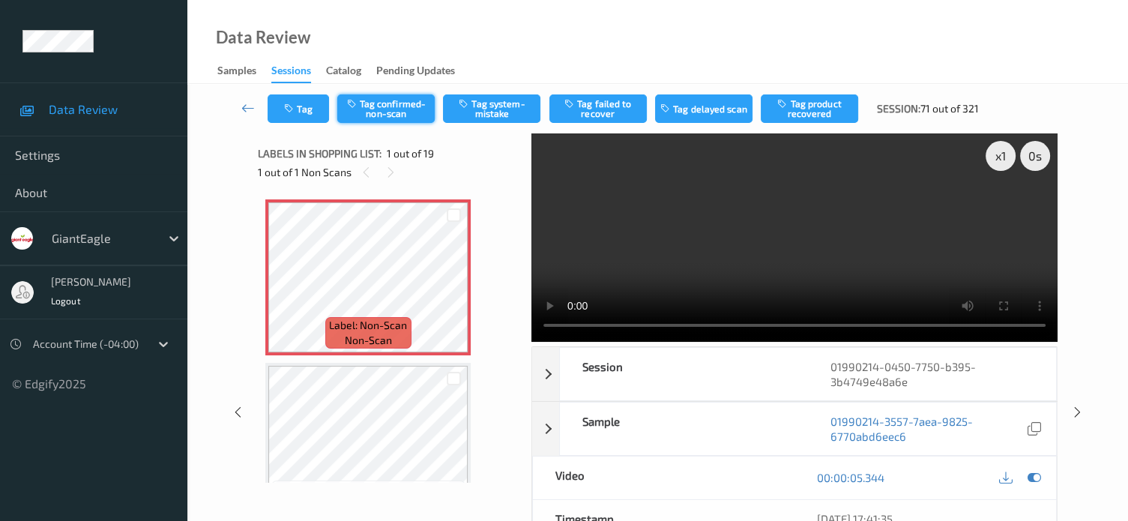
click at [393, 103] on button "Tag confirmed-non-scan" at bounding box center [385, 108] width 97 height 28
click at [809, 117] on button "Tag product recovered" at bounding box center [808, 108] width 97 height 28
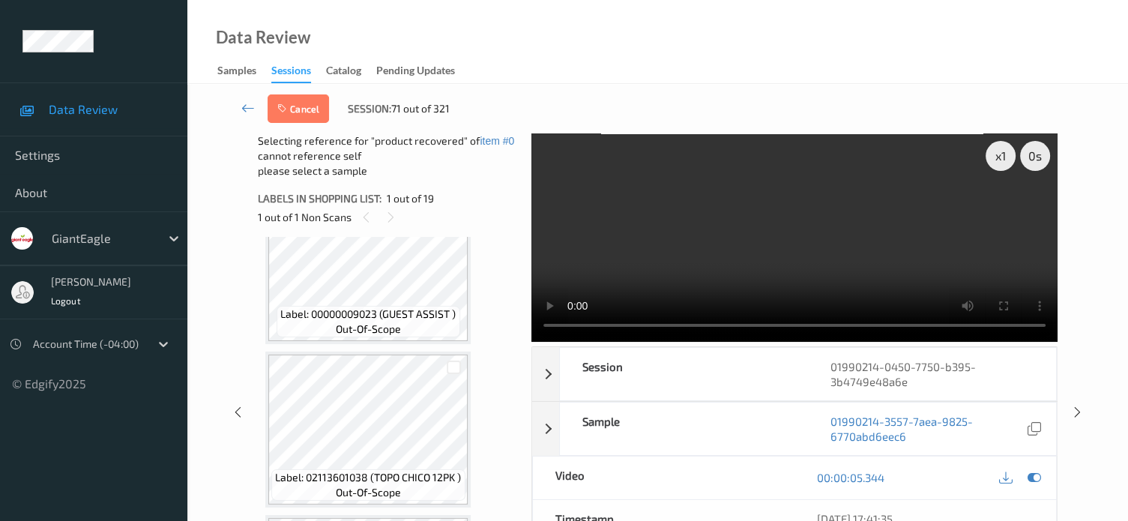
scroll to position [382, 0]
click at [450, 376] on div at bounding box center [453, 367] width 28 height 25
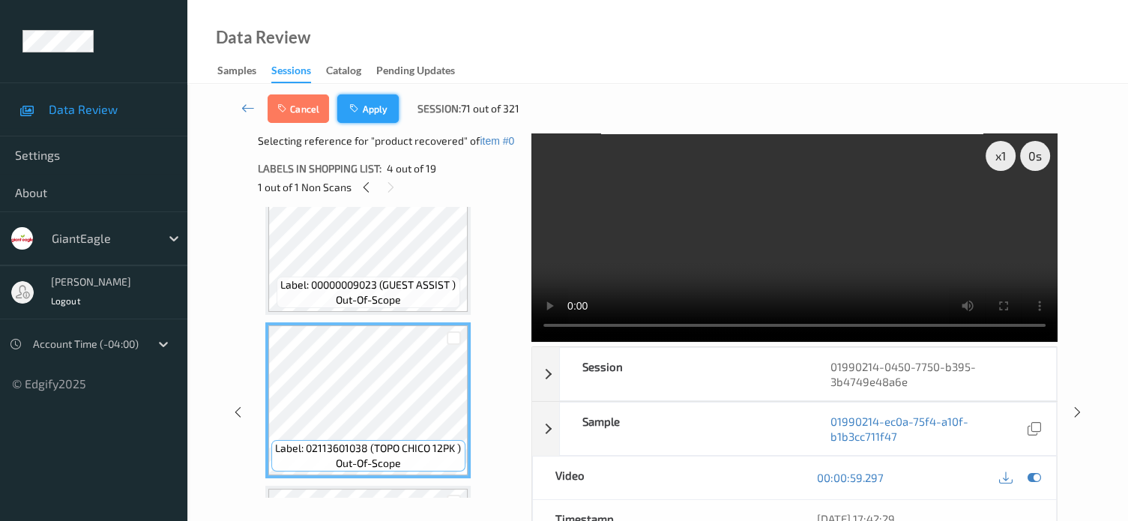
click at [375, 108] on button "Apply" at bounding box center [367, 108] width 61 height 28
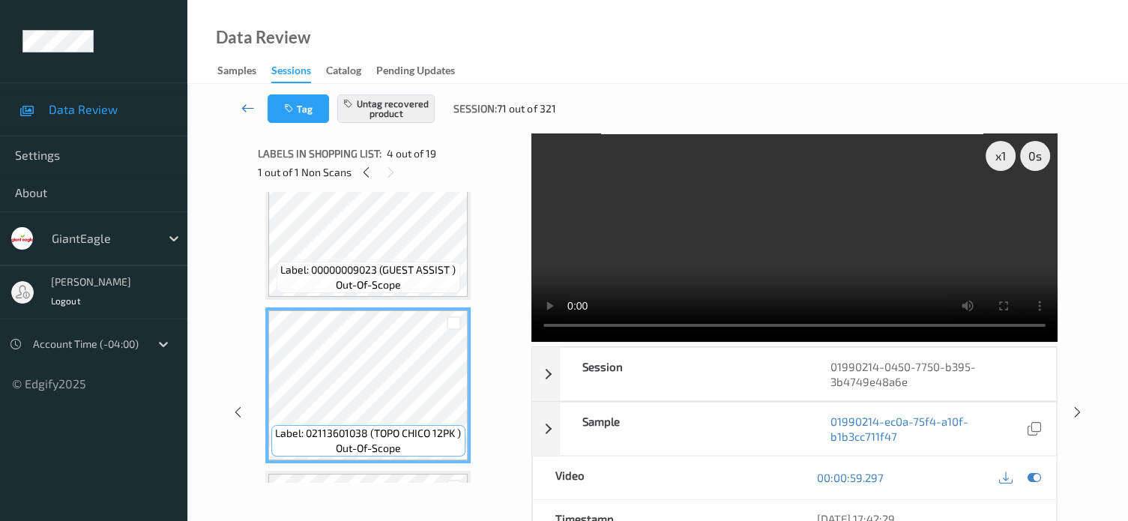
click at [249, 107] on icon at bounding box center [247, 107] width 13 height 15
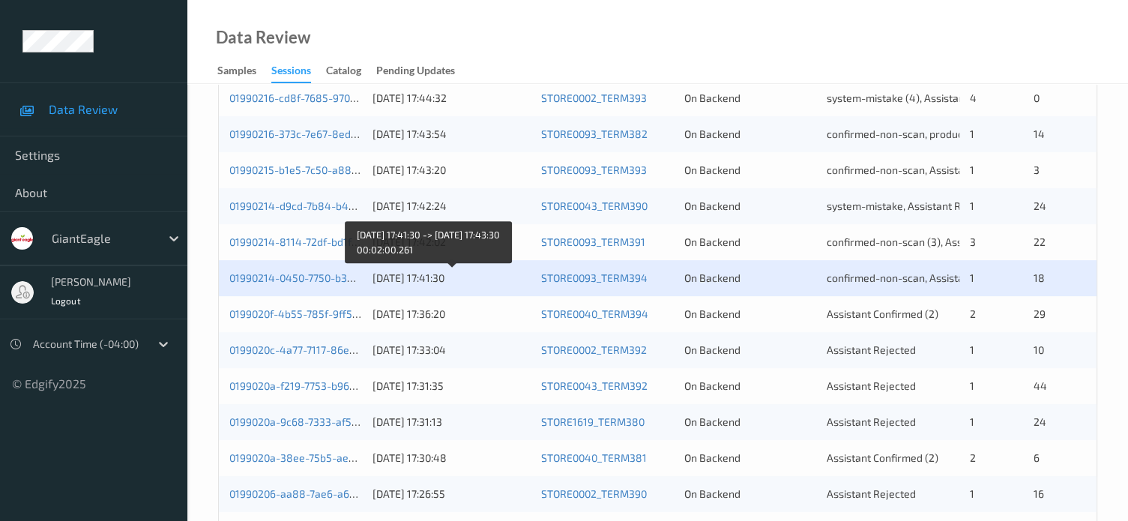
scroll to position [724, 0]
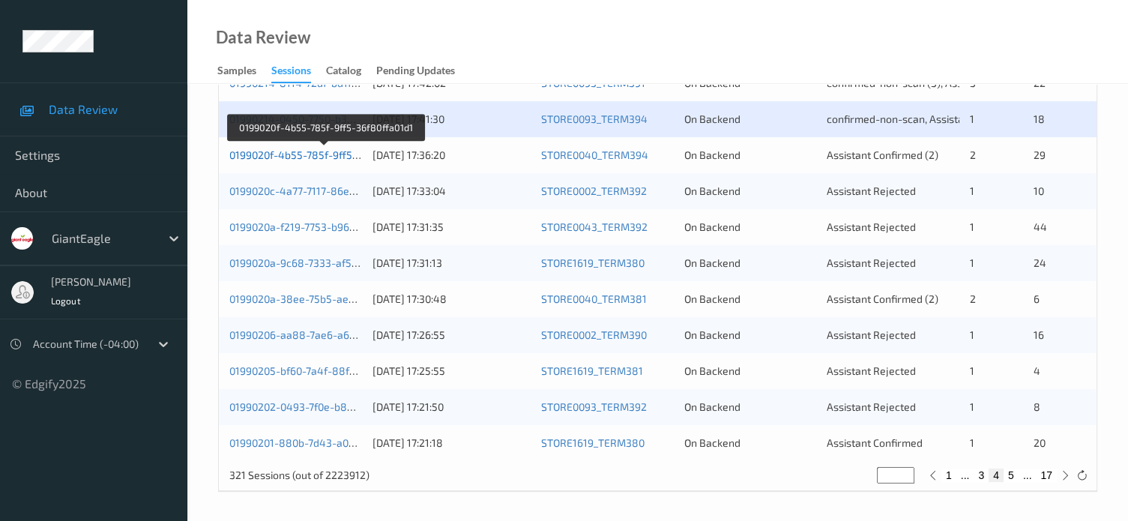
click at [300, 154] on link "0199020f-4b55-785f-9ff5-36f80ffa01d1" at bounding box center [324, 154] width 190 height 13
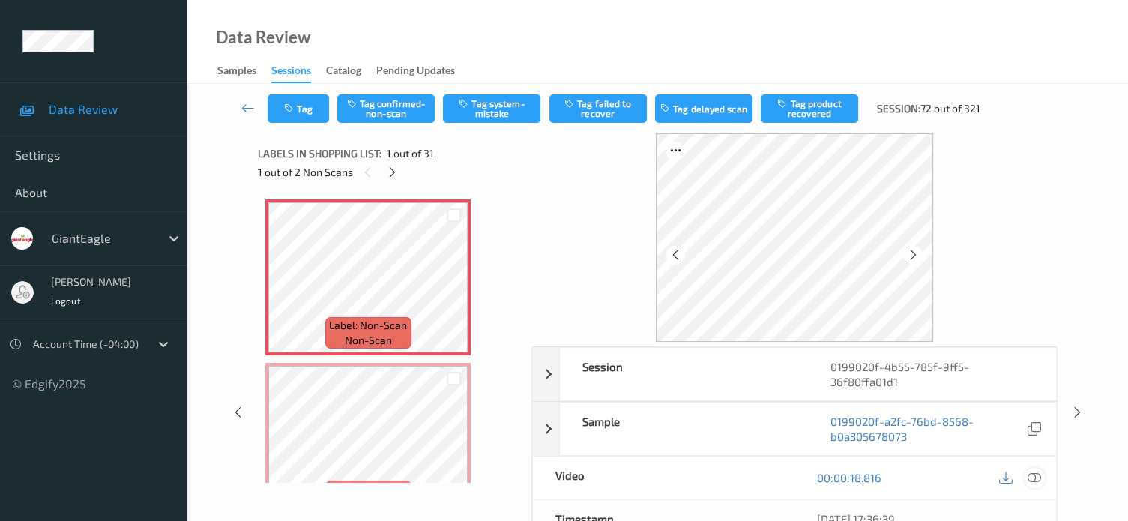
click at [1035, 471] on icon at bounding box center [1033, 477] width 13 height 13
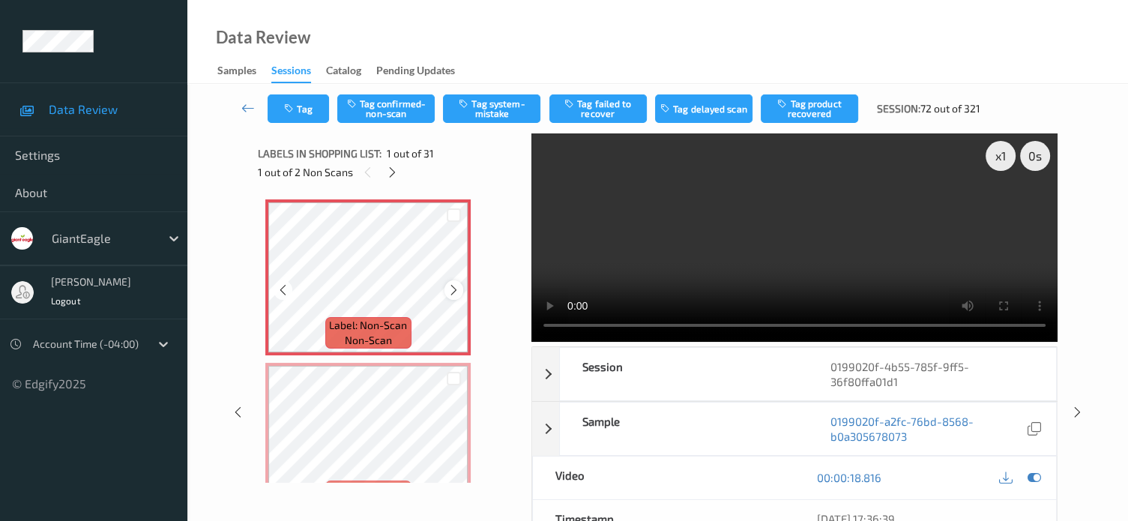
click at [457, 284] on icon at bounding box center [453, 289] width 13 height 13
click at [492, 106] on button "Tag system-mistake" at bounding box center [491, 108] width 97 height 28
click at [303, 107] on button "Tag" at bounding box center [297, 108] width 61 height 28
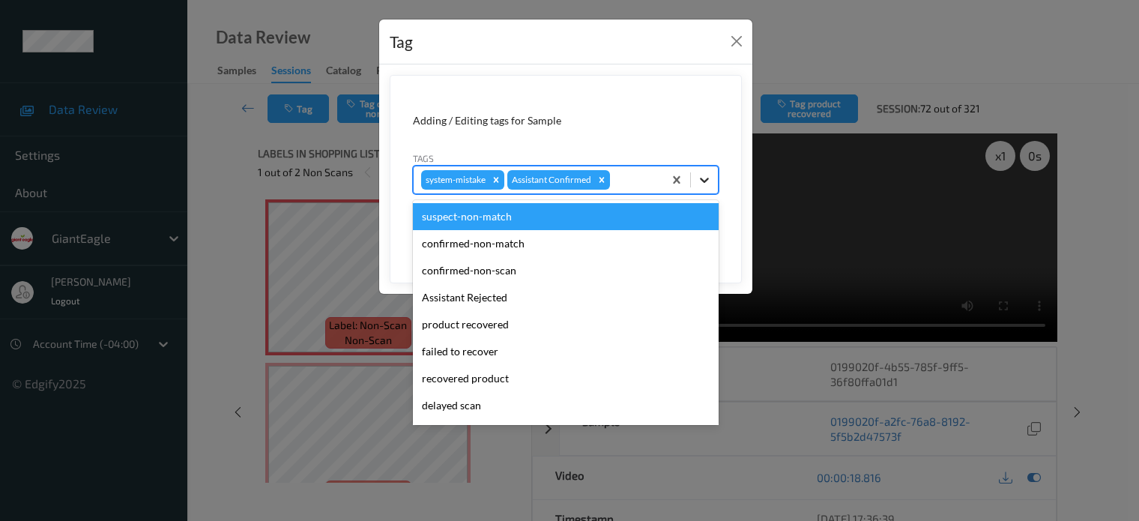
click at [701, 179] on icon at bounding box center [704, 179] width 15 height 15
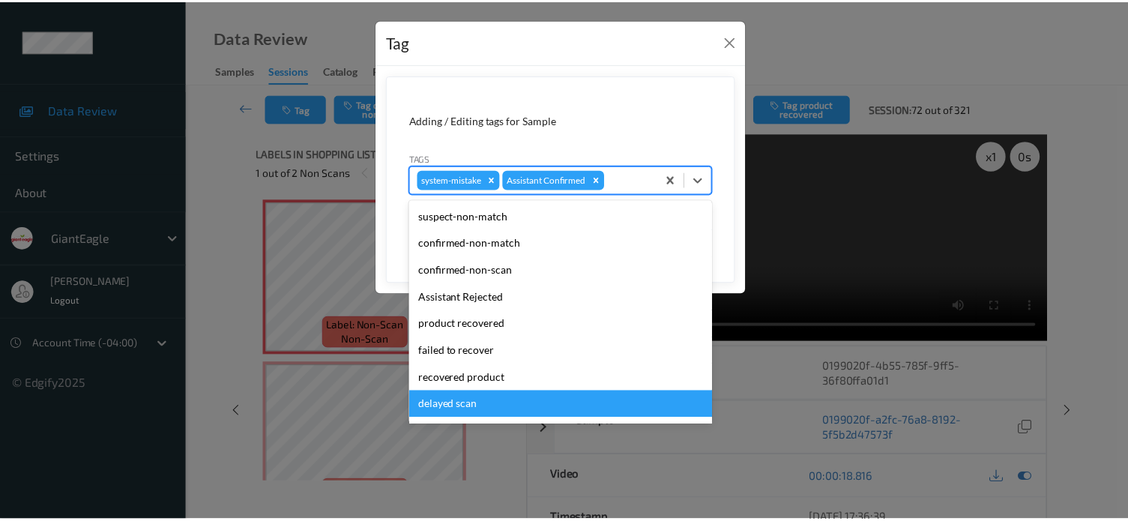
scroll to position [132, 0]
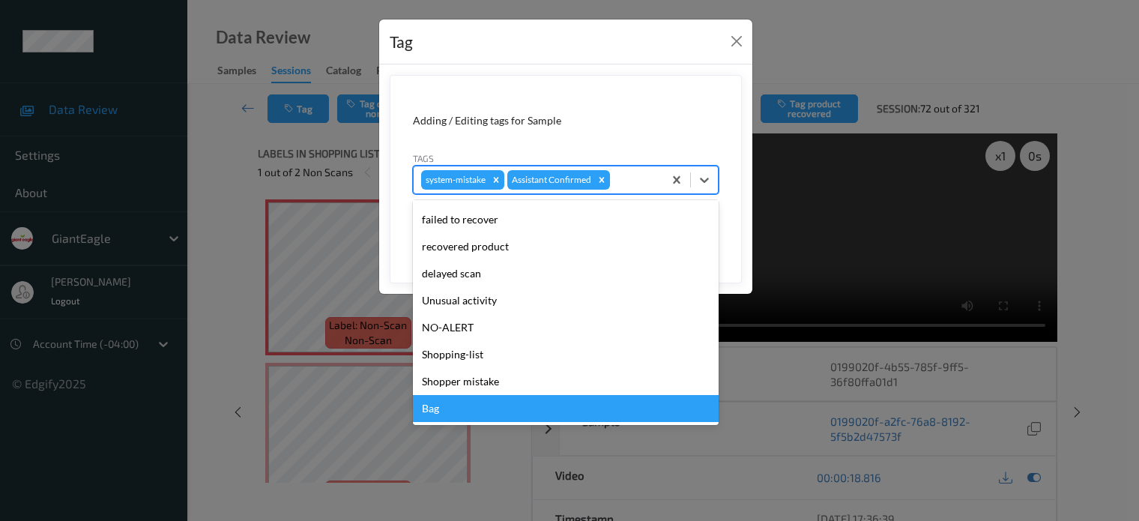
click at [429, 416] on div "Bag" at bounding box center [566, 408] width 306 height 27
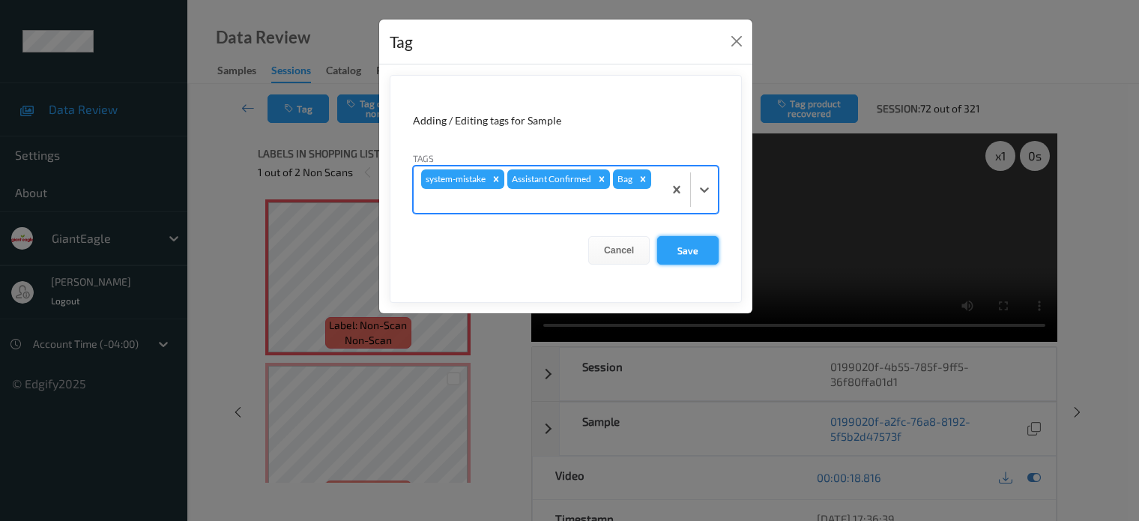
click at [690, 249] on button "Save" at bounding box center [687, 250] width 61 height 28
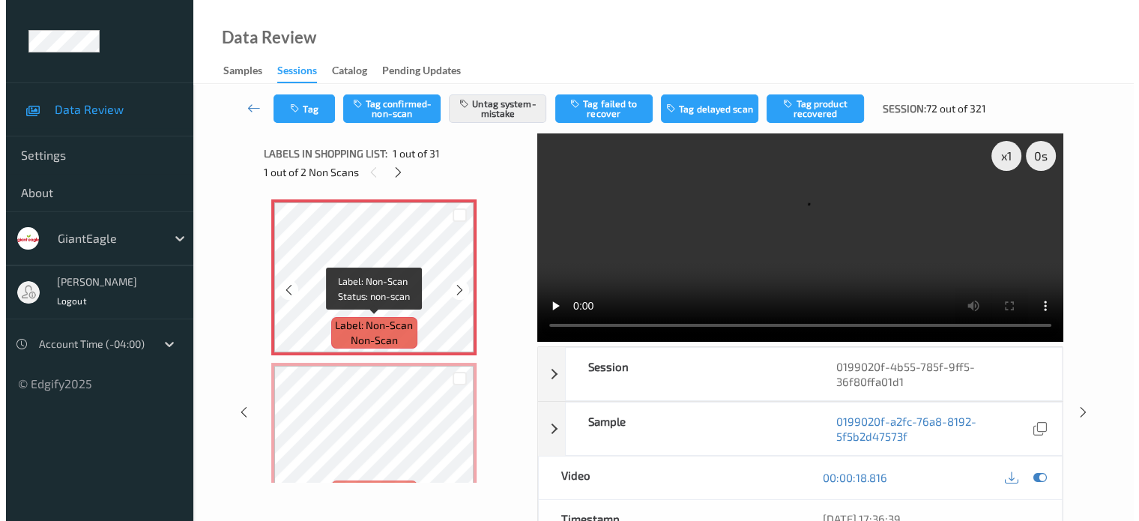
scroll to position [124, 0]
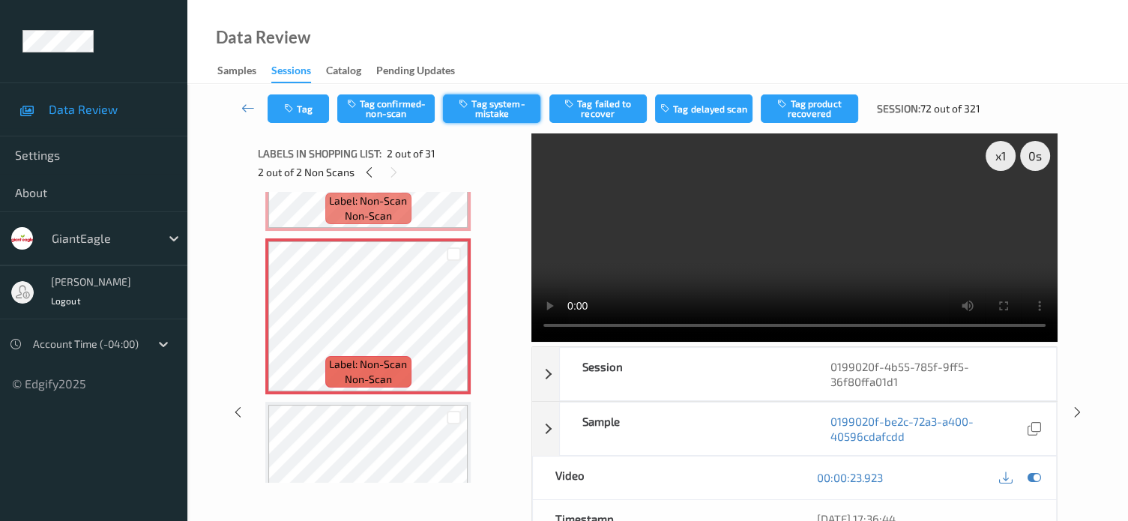
click at [490, 101] on button "Tag system-mistake" at bounding box center [491, 108] width 97 height 28
click at [296, 112] on icon "button" at bounding box center [290, 108] width 13 height 10
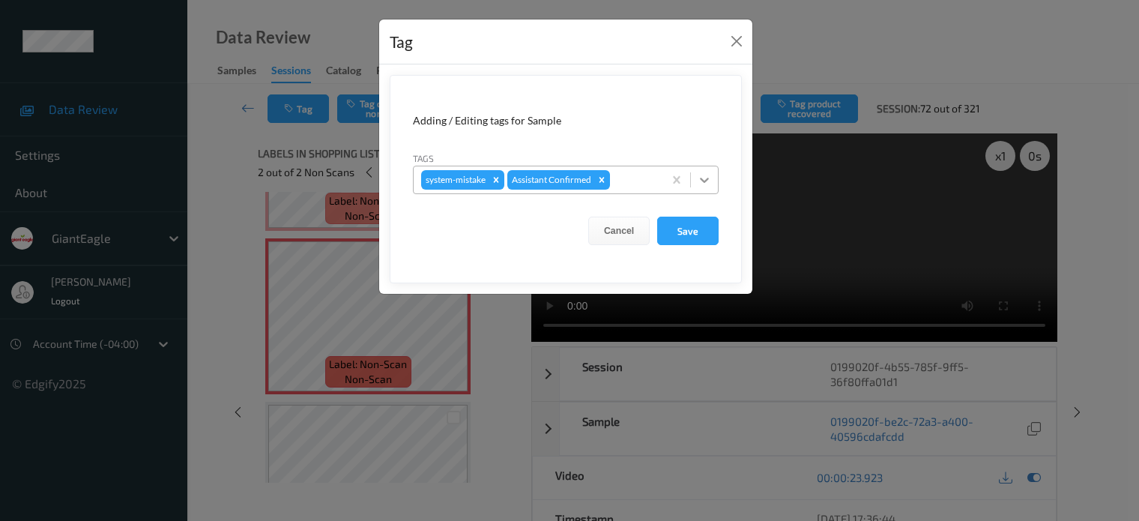
click at [700, 186] on icon at bounding box center [704, 179] width 15 height 15
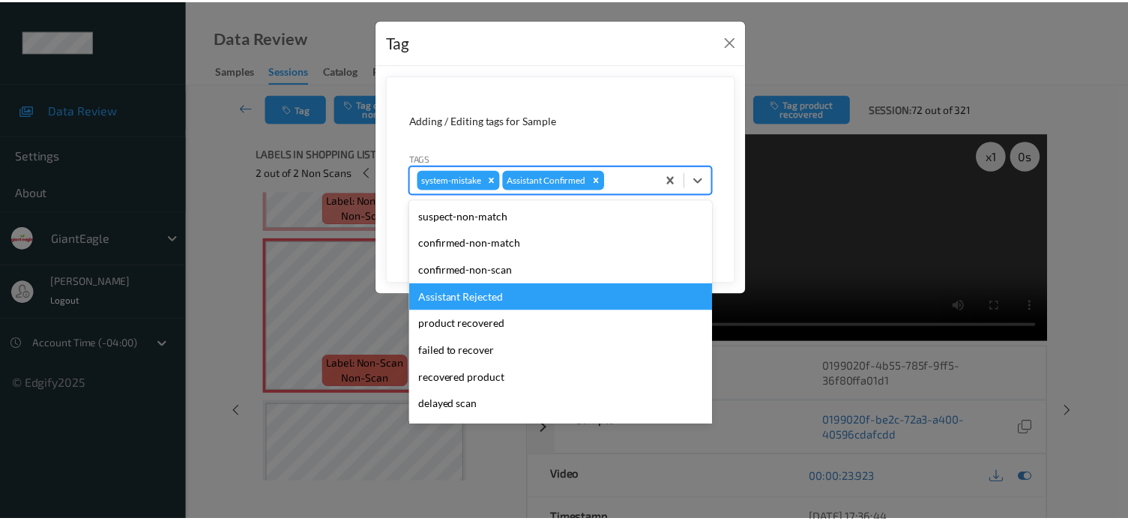
scroll to position [132, 0]
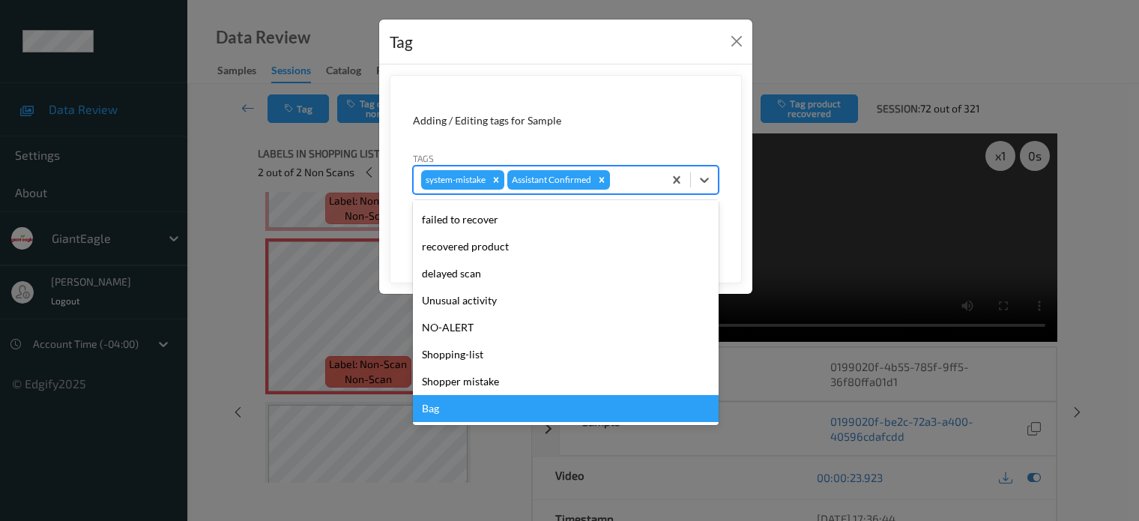
click at [438, 405] on div "Bag" at bounding box center [566, 408] width 306 height 27
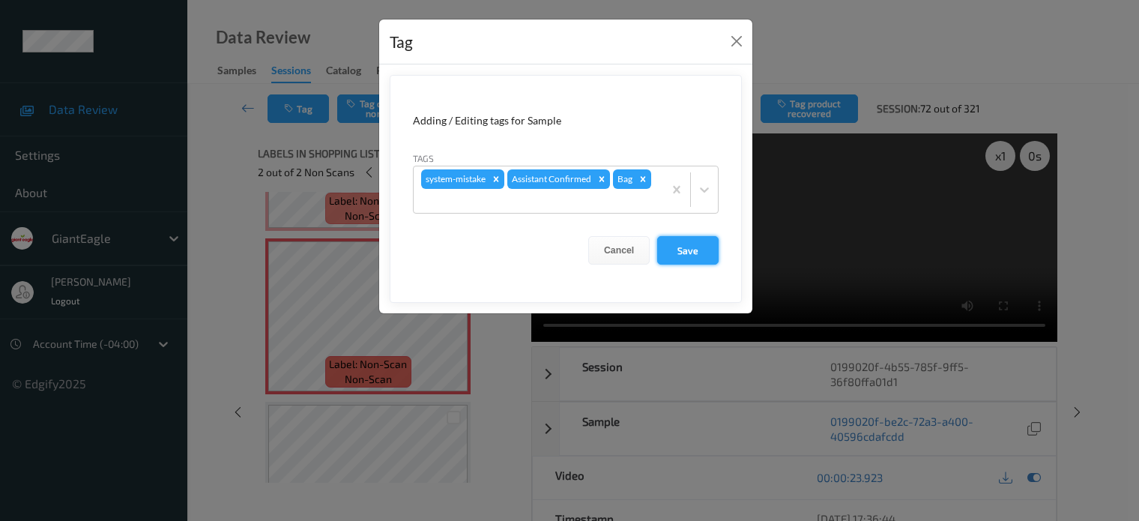
click at [692, 252] on button "Save" at bounding box center [687, 250] width 61 height 28
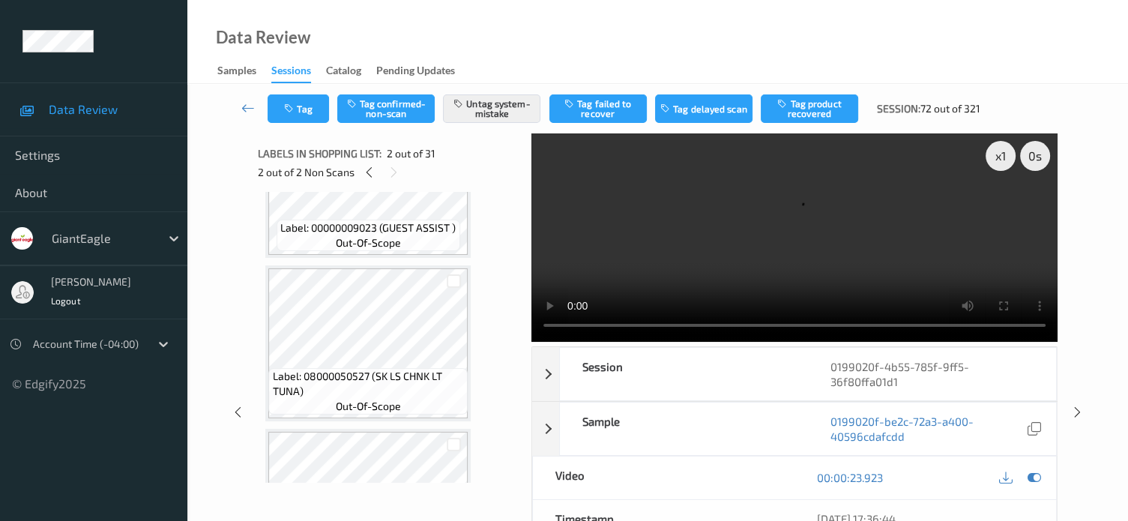
scroll to position [556, 0]
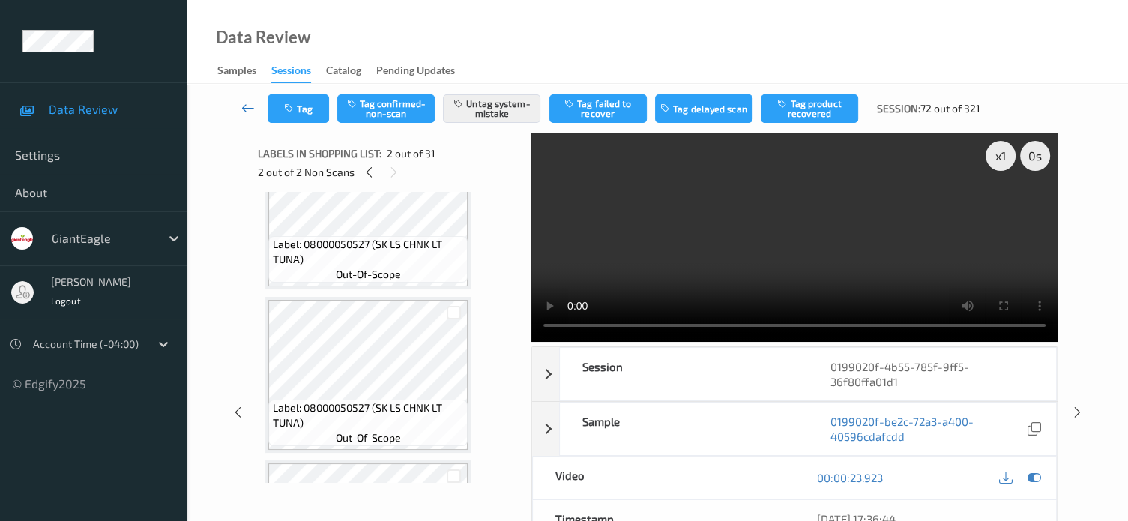
click at [248, 109] on icon at bounding box center [247, 107] width 13 height 15
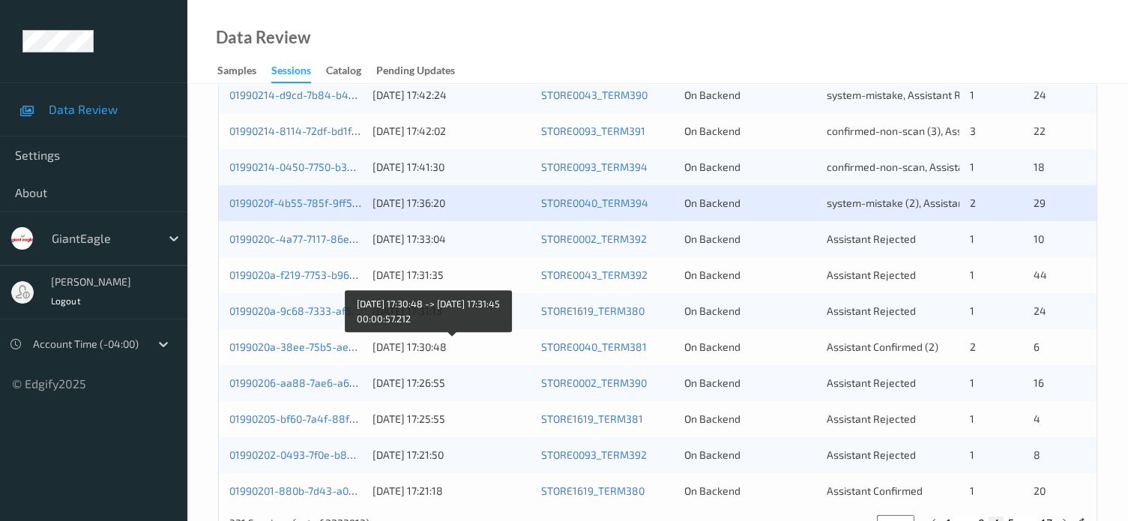
scroll to position [724, 0]
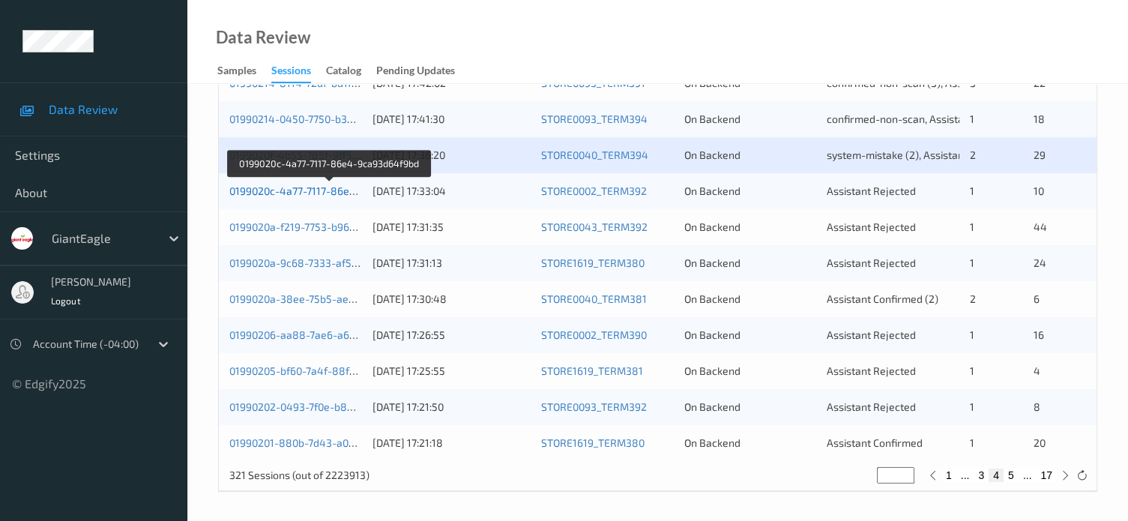
click at [321, 190] on link "0199020c-4a77-7117-86e4-9ca93d64f9bd" at bounding box center [329, 190] width 201 height 13
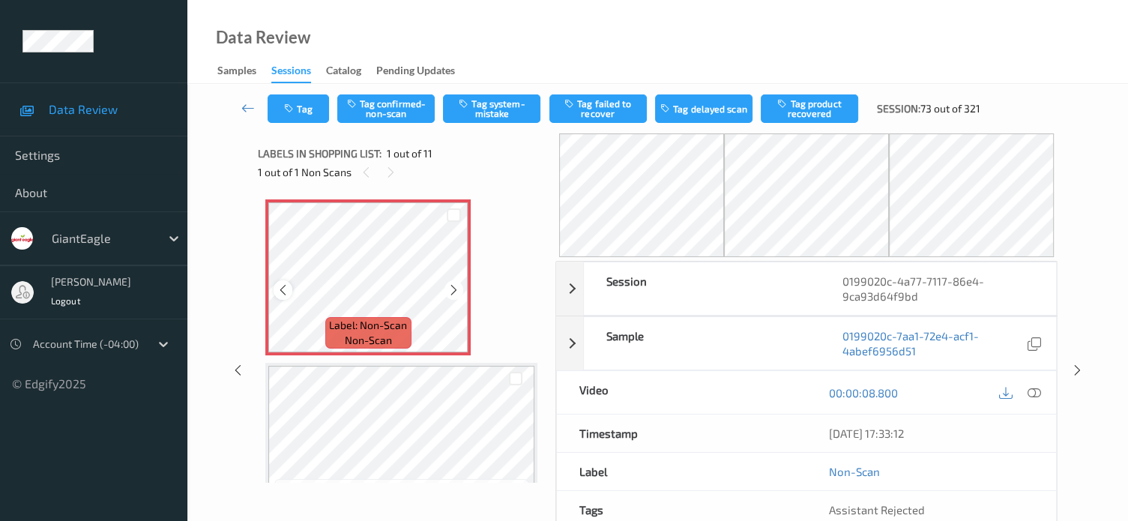
click at [282, 289] on icon at bounding box center [282, 289] width 13 height 13
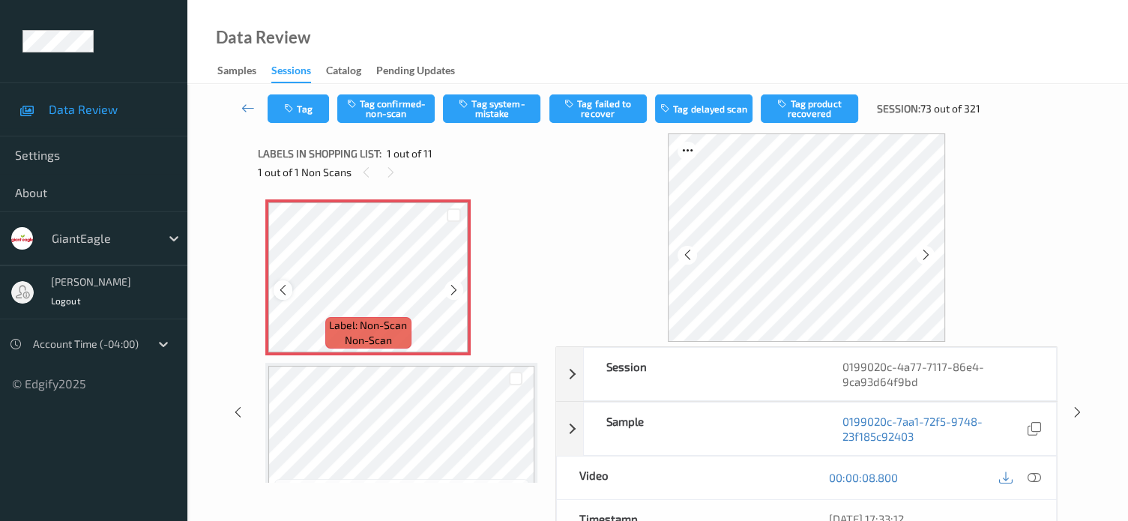
click at [282, 290] on icon at bounding box center [282, 289] width 13 height 13
click at [1036, 477] on icon at bounding box center [1033, 477] width 13 height 13
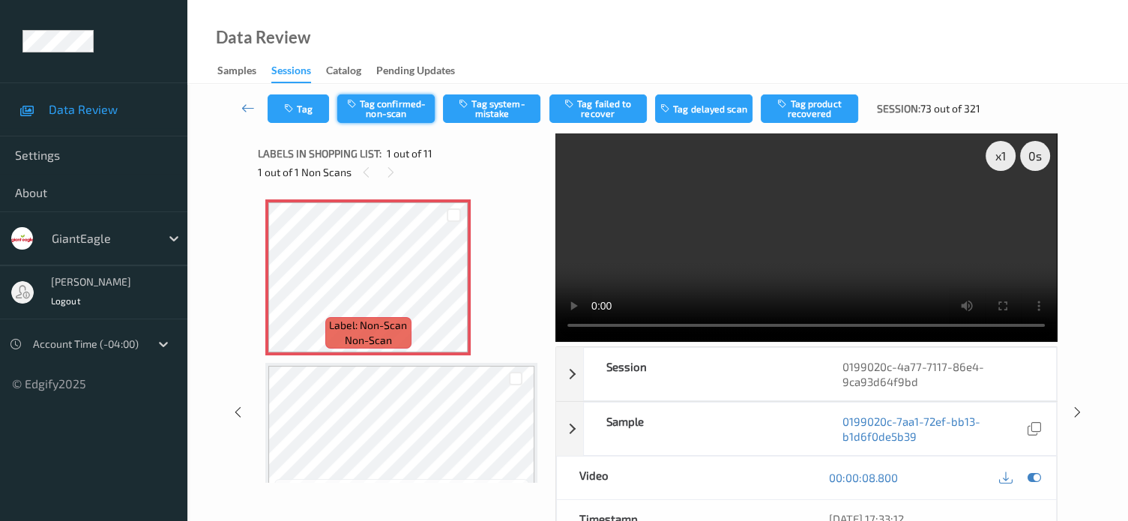
click at [393, 115] on button "Tag confirmed-non-scan" at bounding box center [385, 108] width 97 height 28
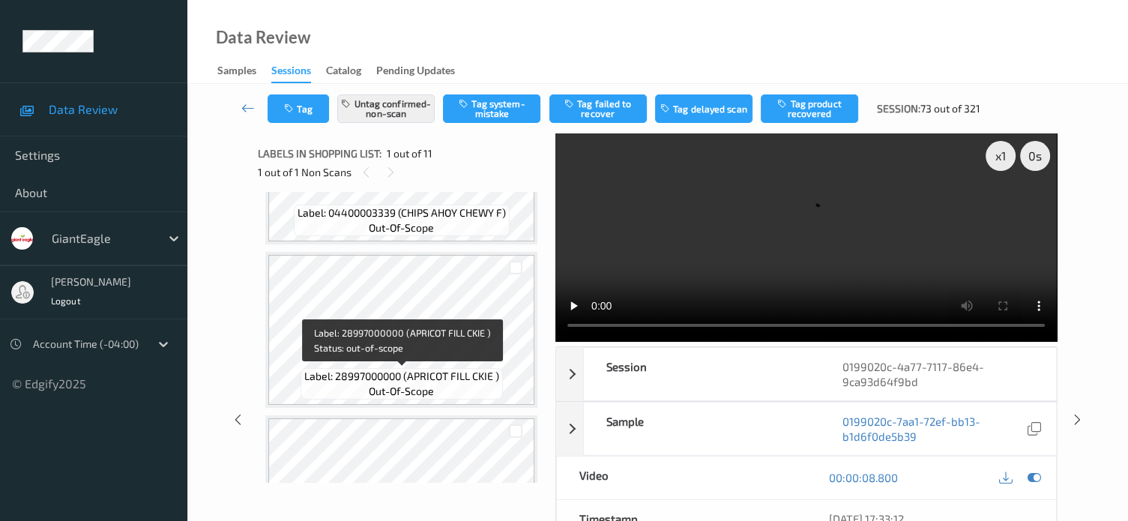
scroll to position [1513, 0]
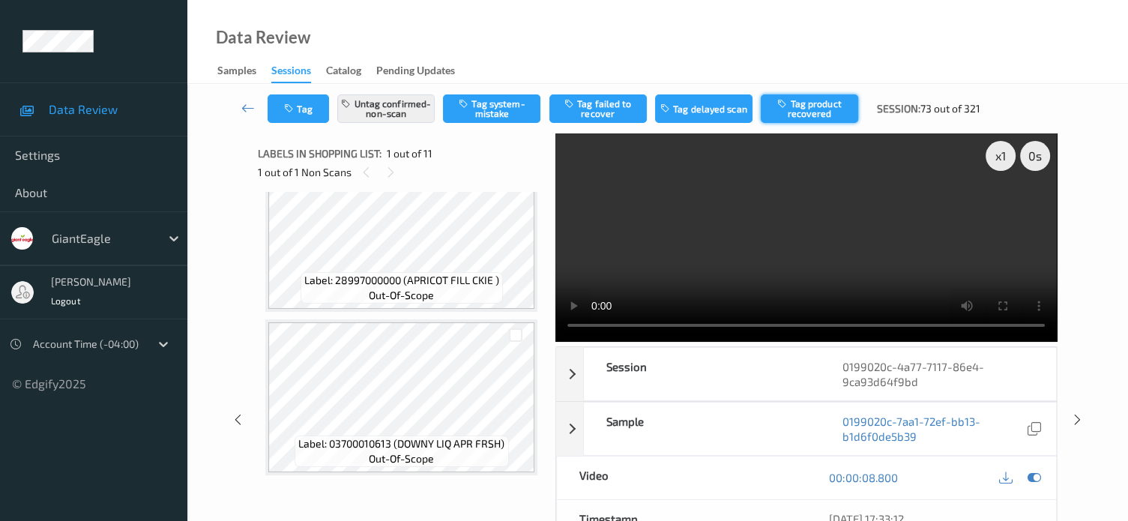
click at [809, 97] on button "Tag product recovered" at bounding box center [808, 108] width 97 height 28
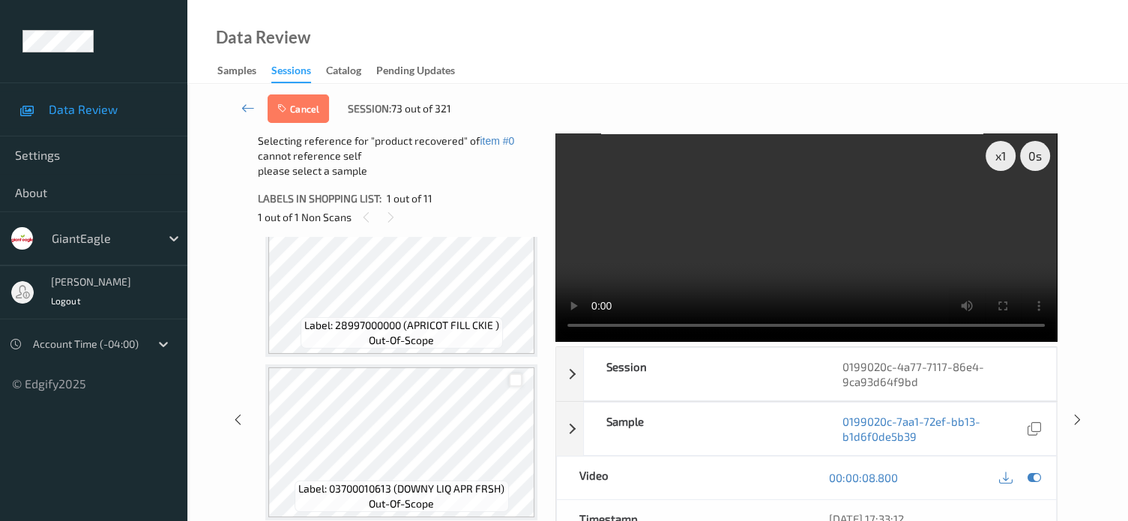
click at [517, 381] on div at bounding box center [516, 380] width 14 height 14
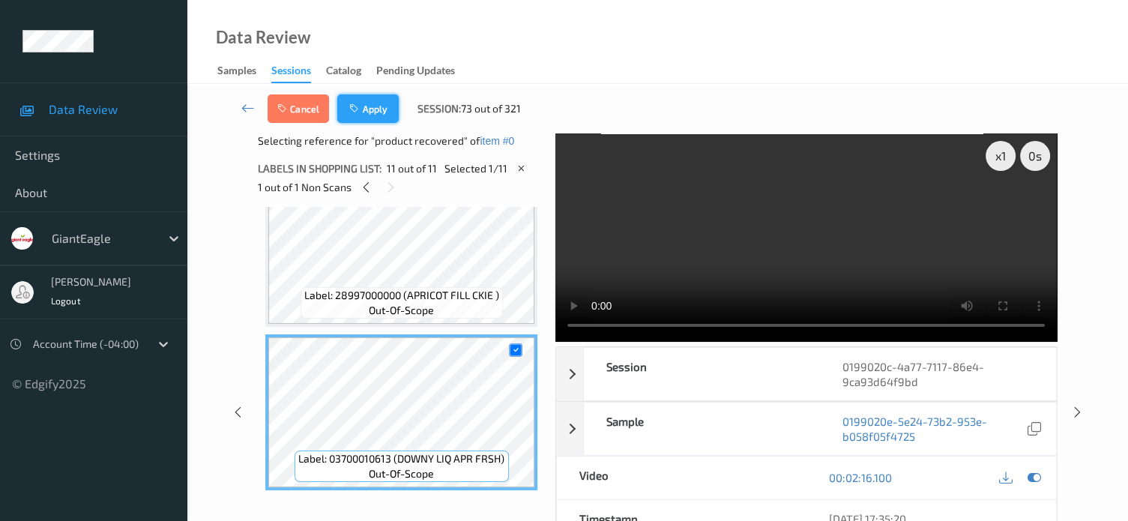
click at [380, 104] on button "Apply" at bounding box center [367, 108] width 61 height 28
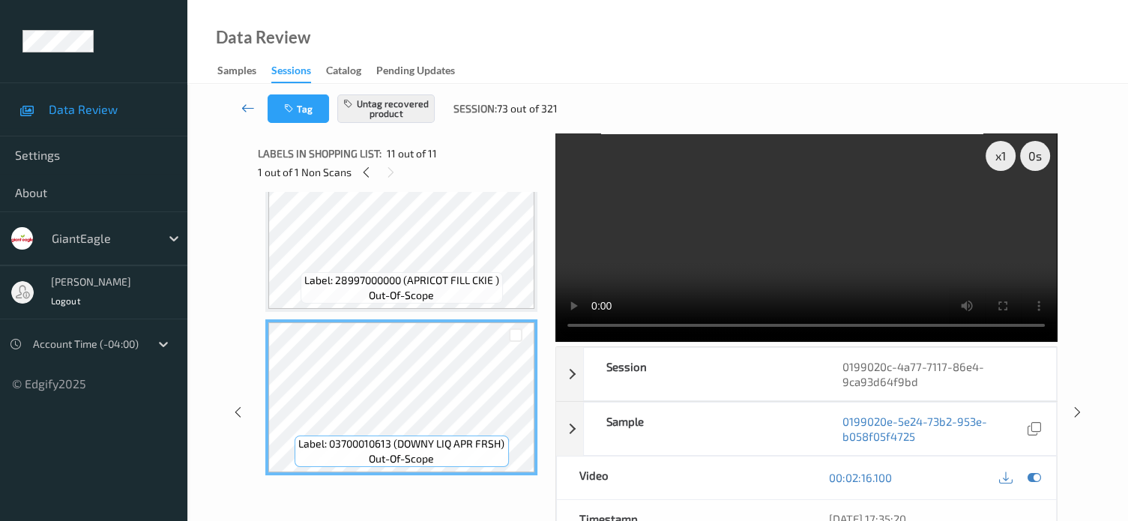
click at [245, 113] on icon at bounding box center [247, 107] width 13 height 15
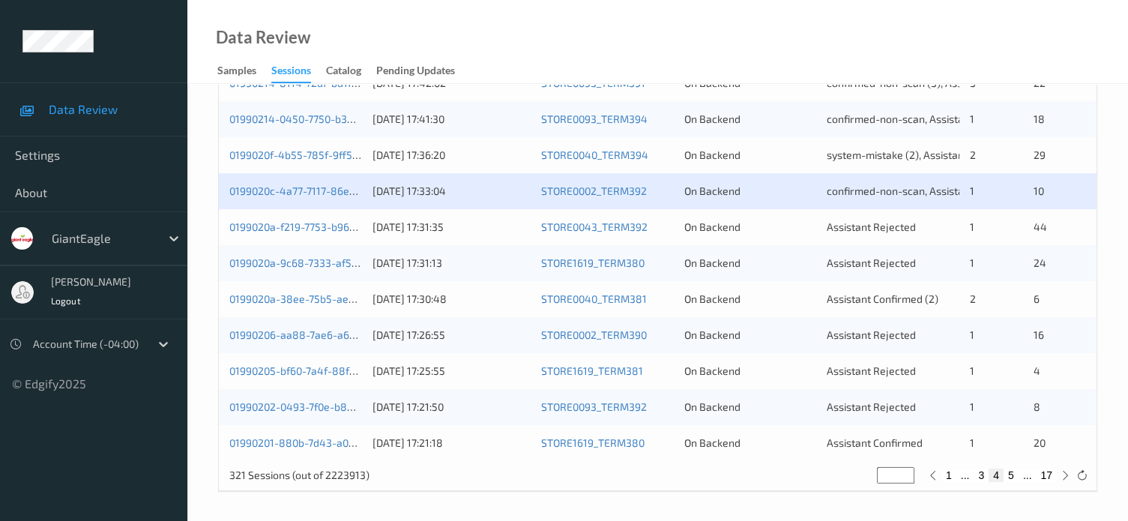
scroll to position [724, 0]
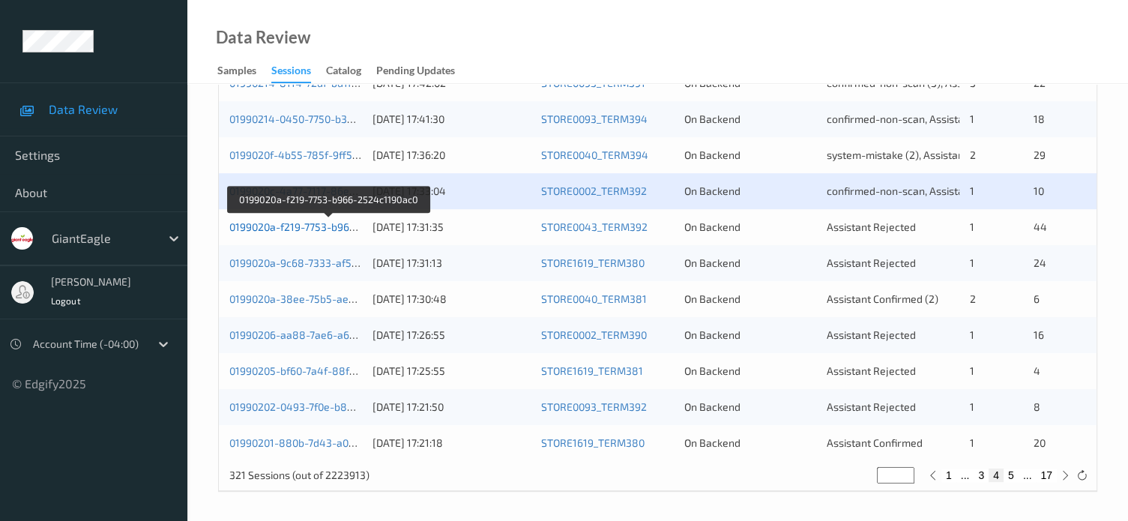
click at [309, 221] on link "0199020a-f219-7753-b966-2524c1190ac0" at bounding box center [328, 226] width 199 height 13
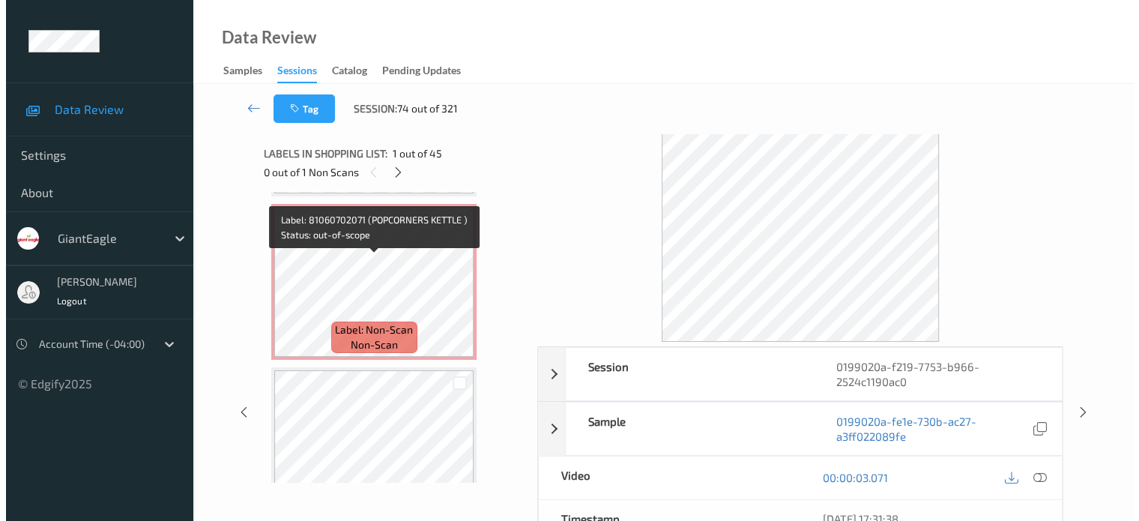
scroll to position [2453, 0]
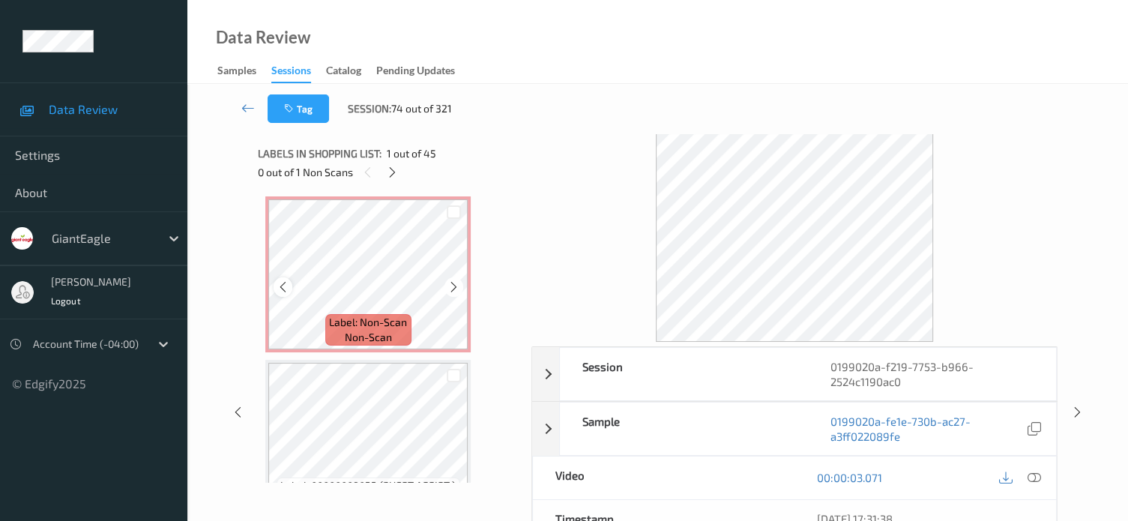
click at [279, 294] on div at bounding box center [282, 286] width 19 height 19
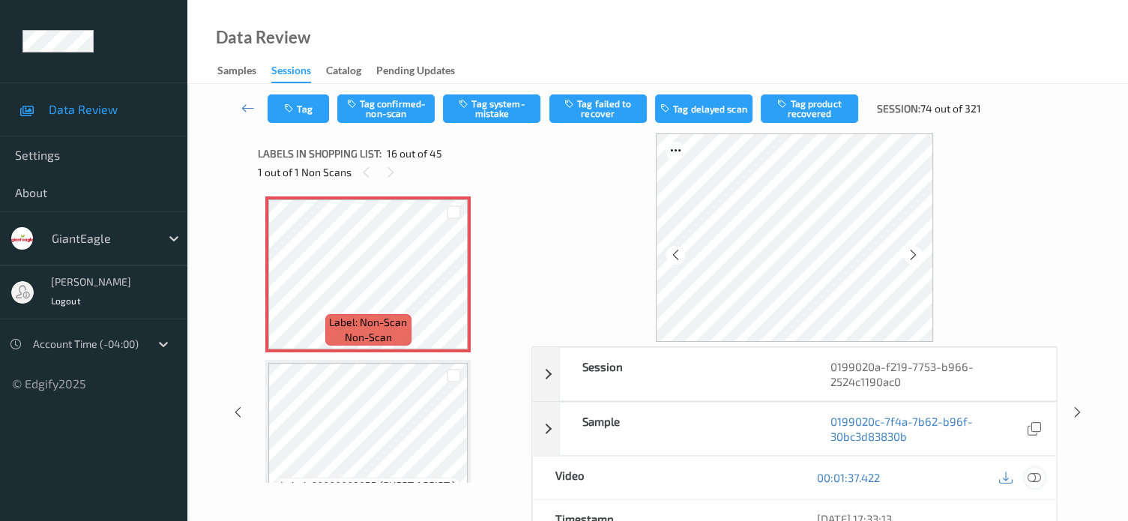
click at [1038, 476] on icon at bounding box center [1033, 477] width 13 height 13
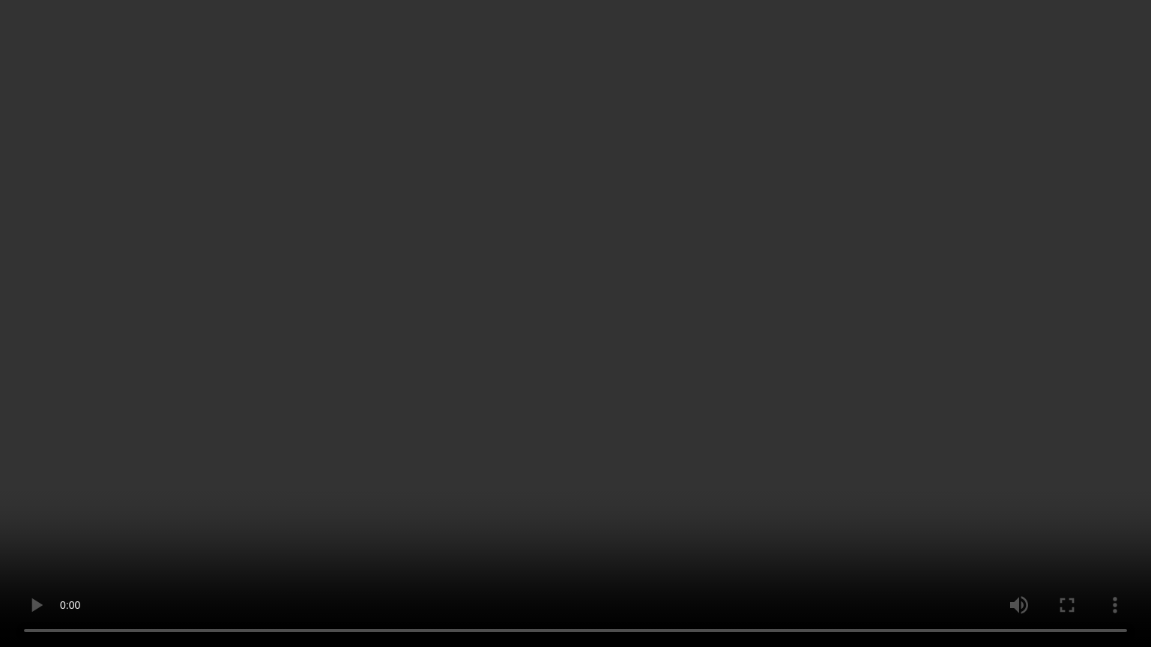
click at [1062, 479] on video at bounding box center [575, 323] width 1151 height 647
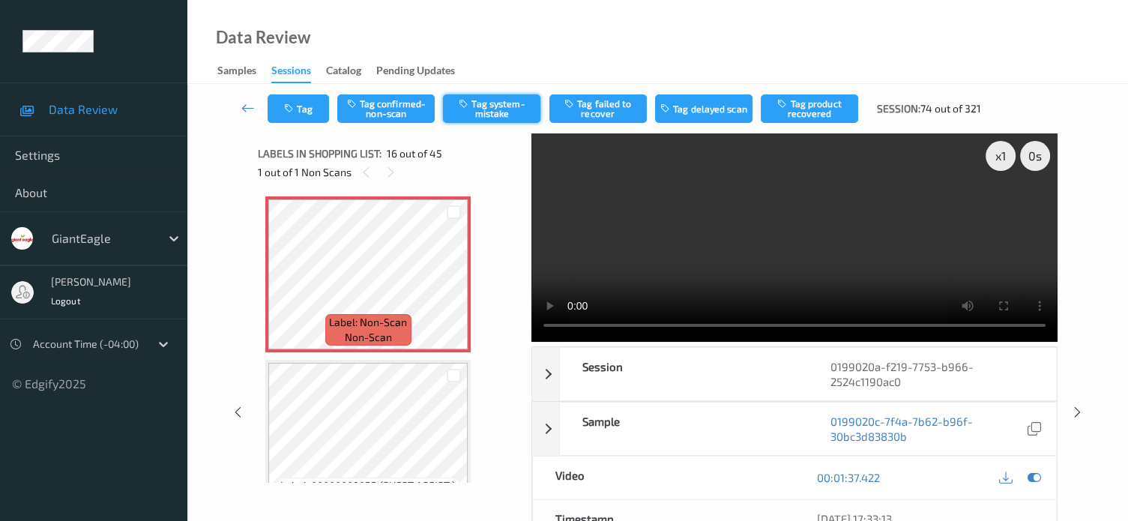
click at [495, 104] on button "Tag system-mistake" at bounding box center [491, 108] width 97 height 28
click at [317, 112] on button "Tag" at bounding box center [297, 108] width 61 height 28
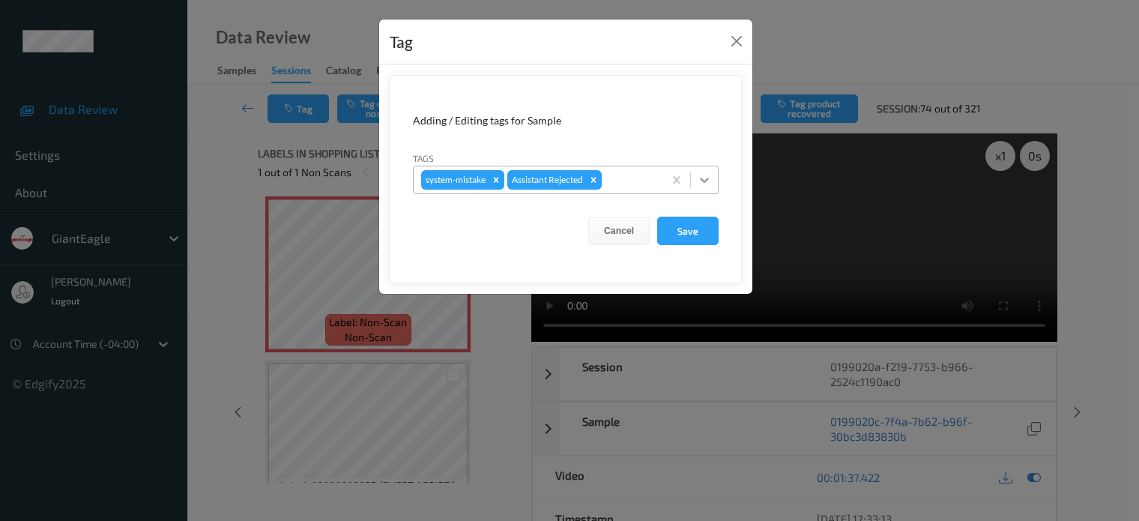
drag, startPoint x: 708, startPoint y: 184, endPoint x: 678, endPoint y: 190, distance: 30.6
click at [707, 182] on icon at bounding box center [704, 179] width 15 height 15
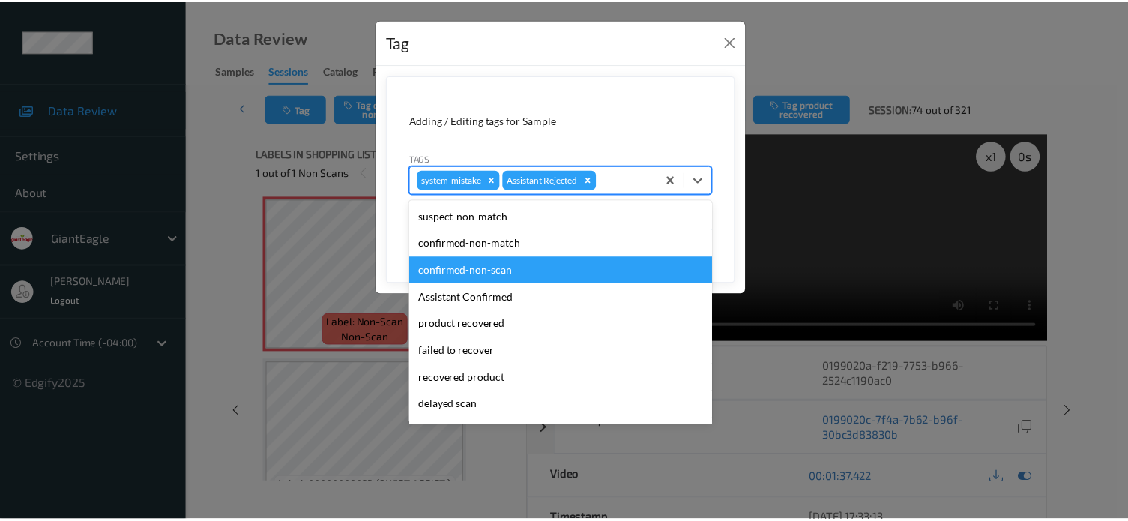
scroll to position [132, 0]
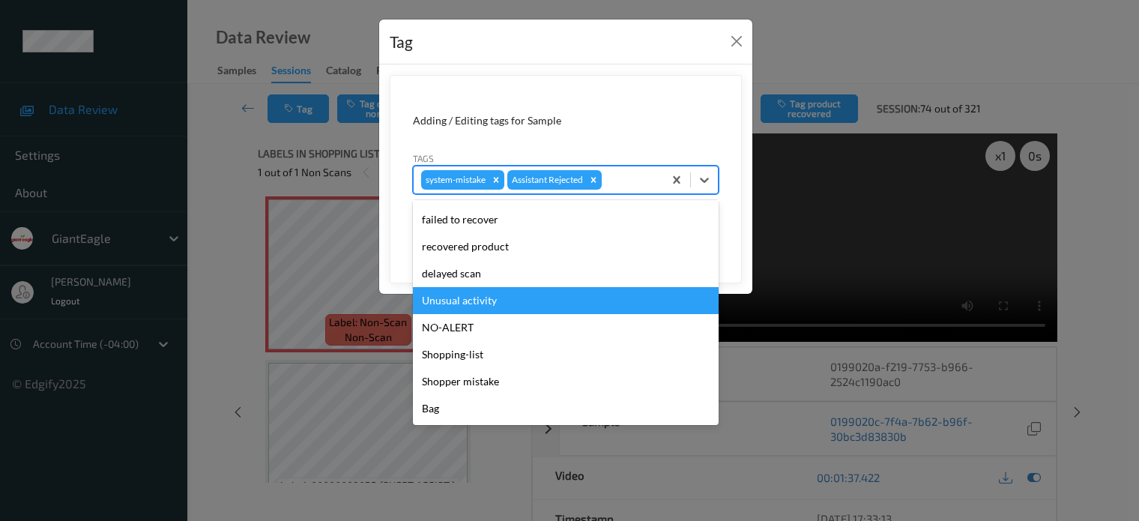
click at [441, 304] on div "Unusual activity" at bounding box center [566, 300] width 306 height 27
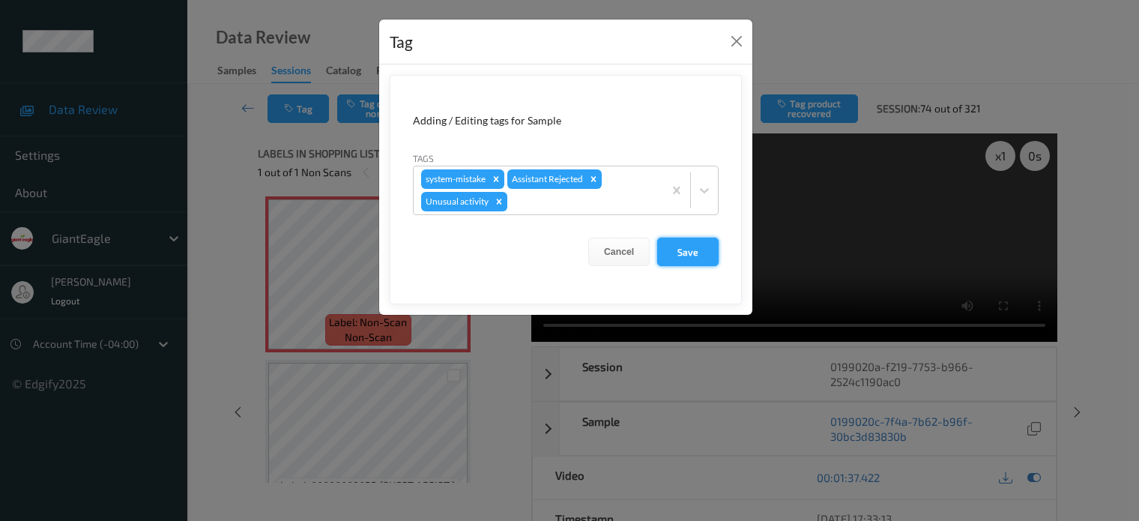
click at [674, 254] on button "Save" at bounding box center [687, 252] width 61 height 28
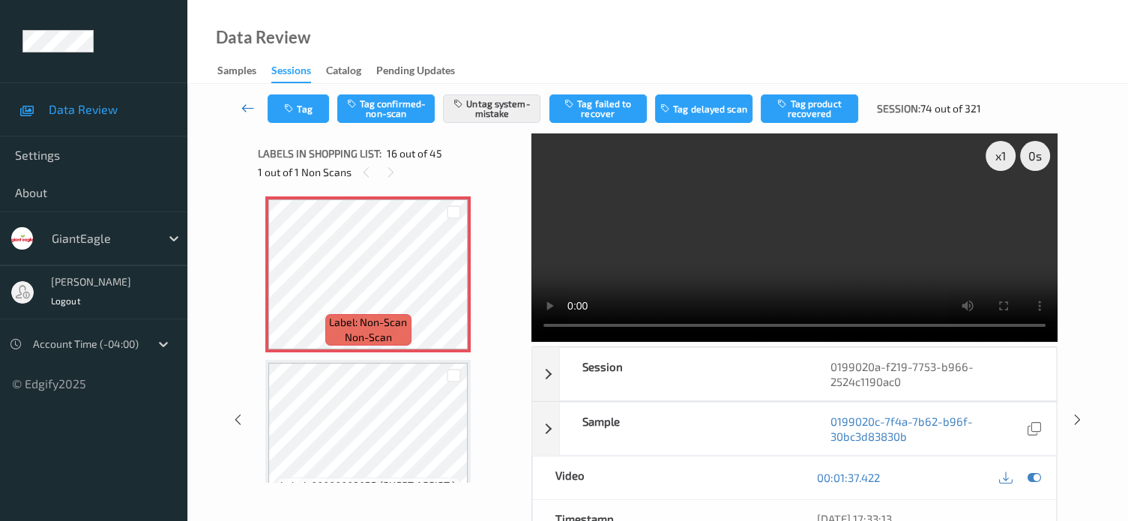
click at [246, 106] on icon at bounding box center [247, 107] width 13 height 15
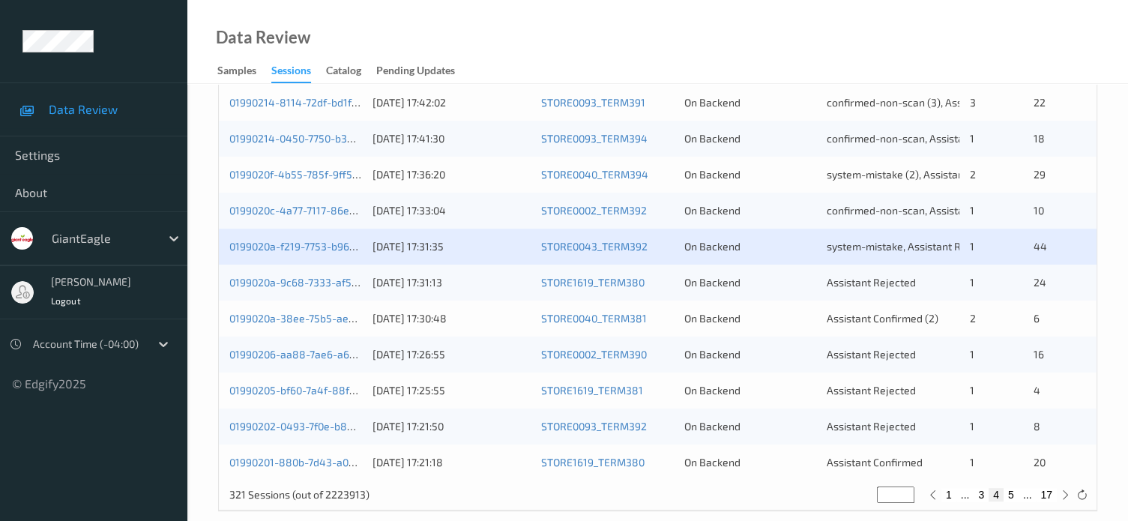
scroll to position [724, 0]
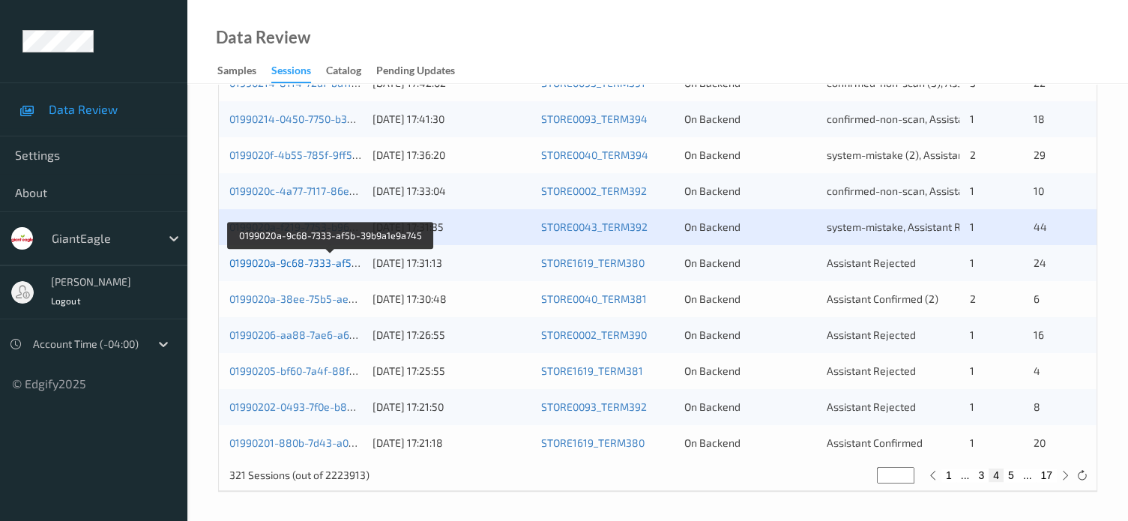
click at [318, 265] on link "0199020a-9c68-7333-af5b-39b9a1e9a745" at bounding box center [330, 262] width 203 height 13
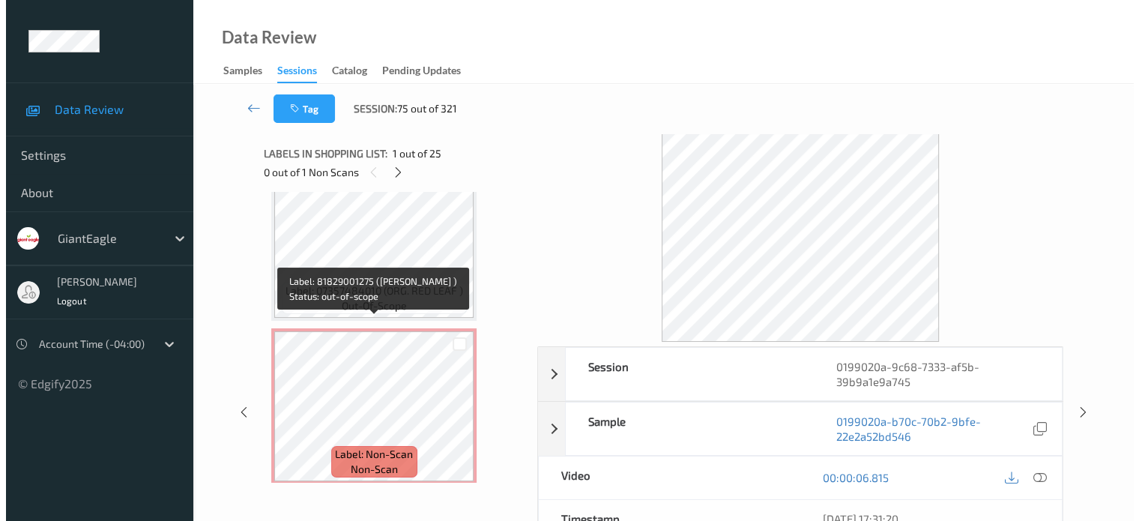
scroll to position [3209, 0]
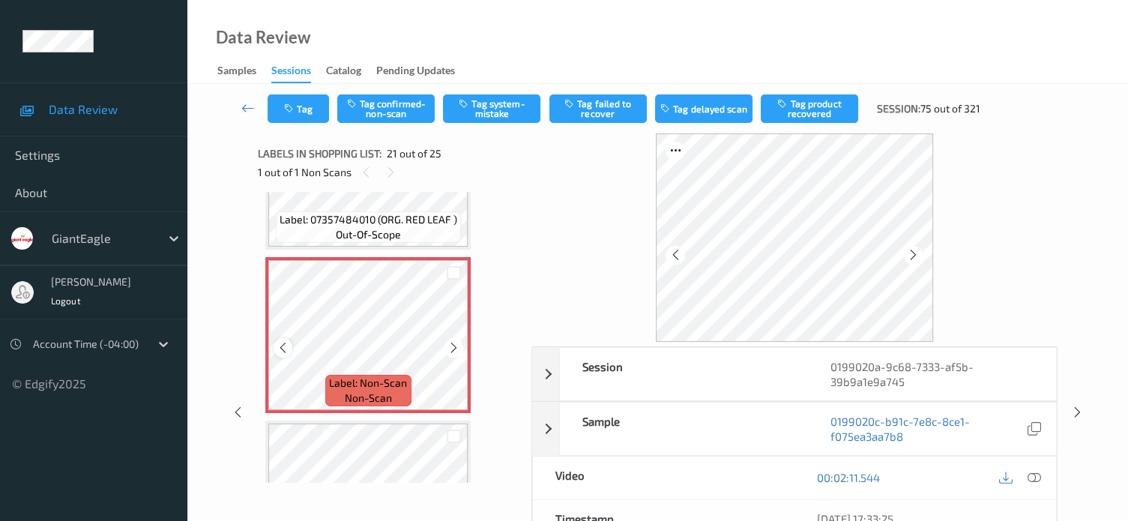
click at [288, 346] on icon at bounding box center [282, 347] width 13 height 13
click at [1033, 479] on icon at bounding box center [1033, 477] width 13 height 13
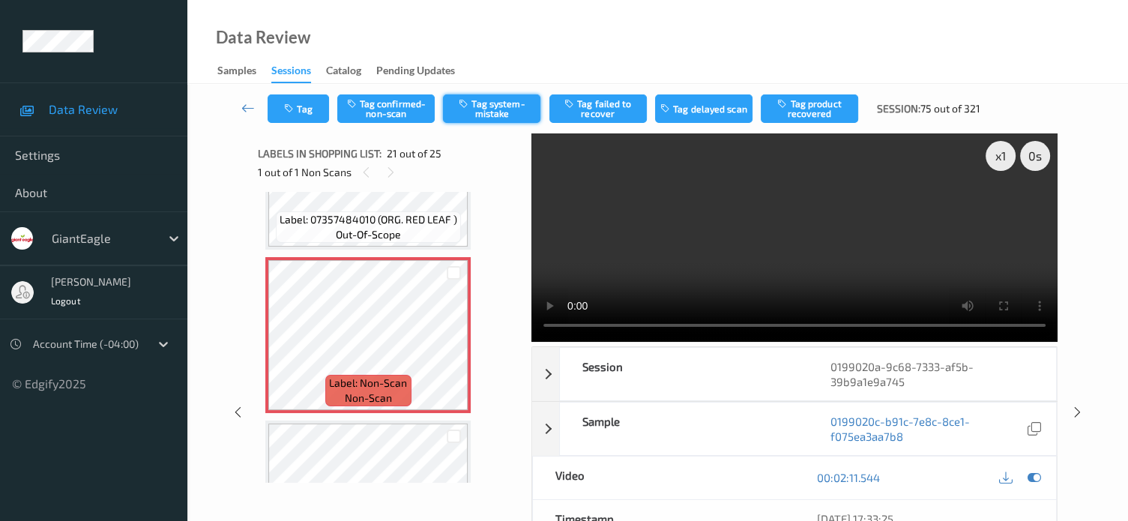
click at [507, 101] on button "Tag system-mistake" at bounding box center [491, 108] width 97 height 28
click at [306, 109] on button "Tag" at bounding box center [297, 108] width 61 height 28
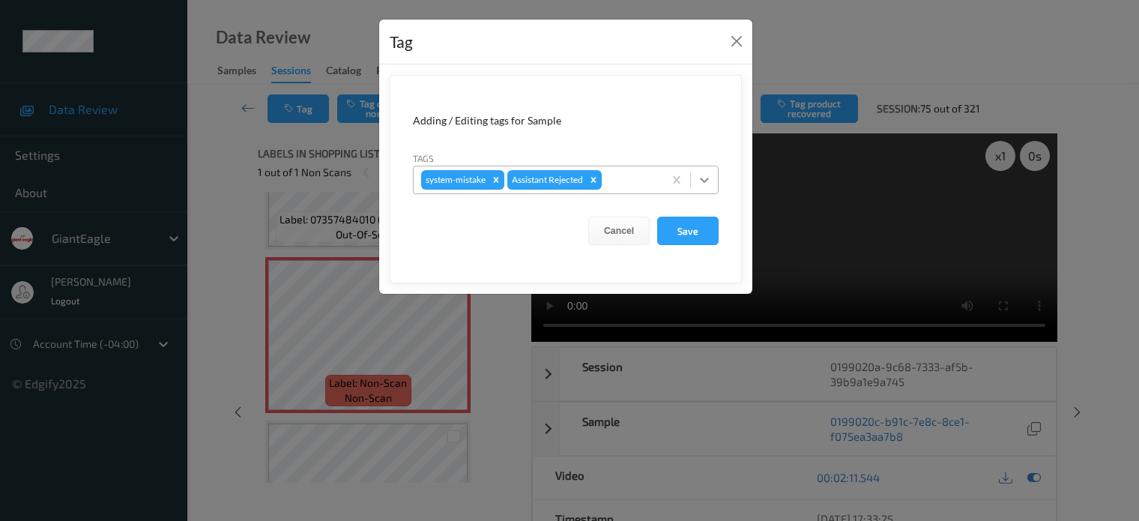
click at [710, 178] on icon at bounding box center [704, 179] width 15 height 15
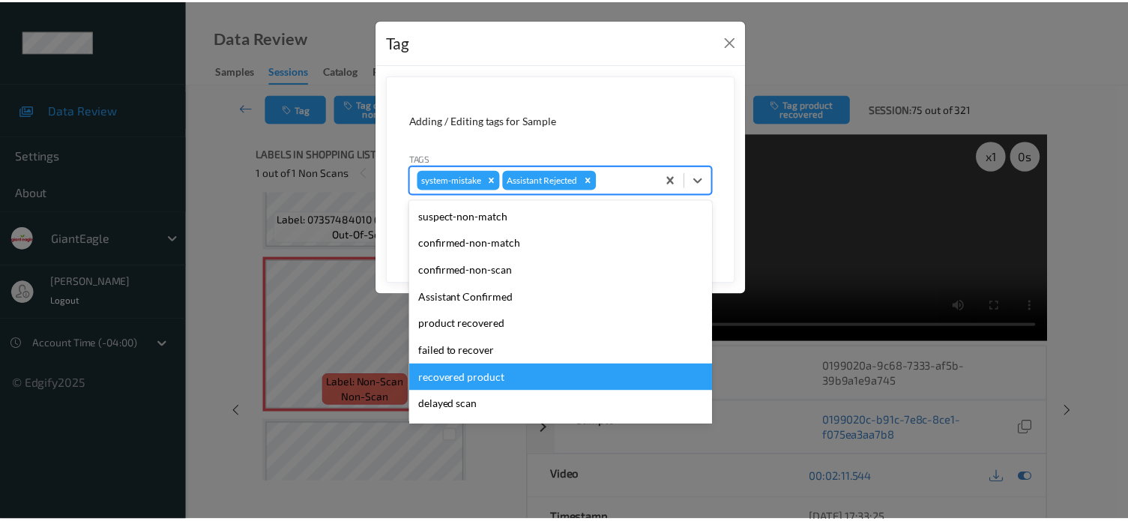
scroll to position [132, 0]
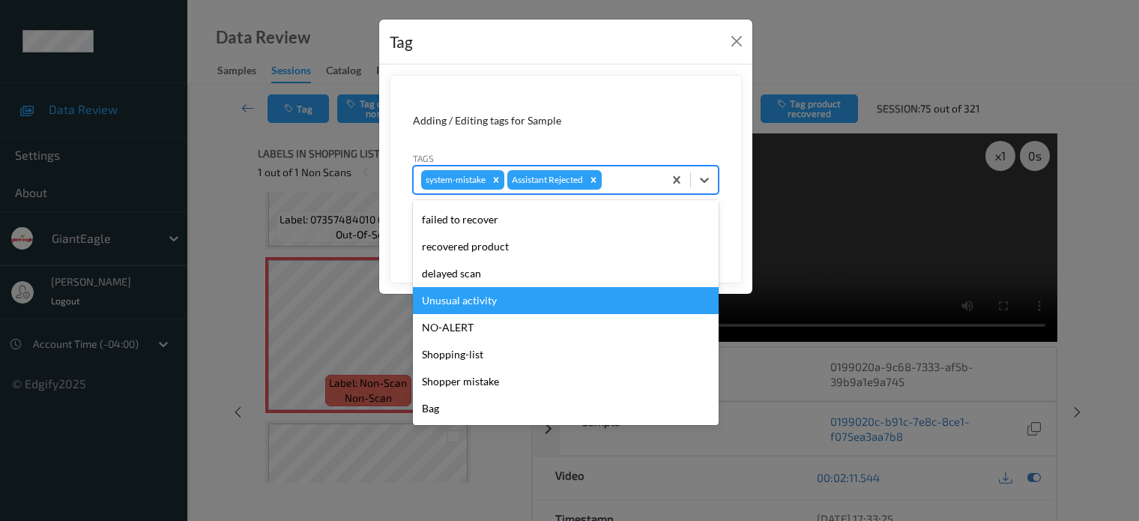
click at [450, 305] on div "Unusual activity" at bounding box center [566, 300] width 306 height 27
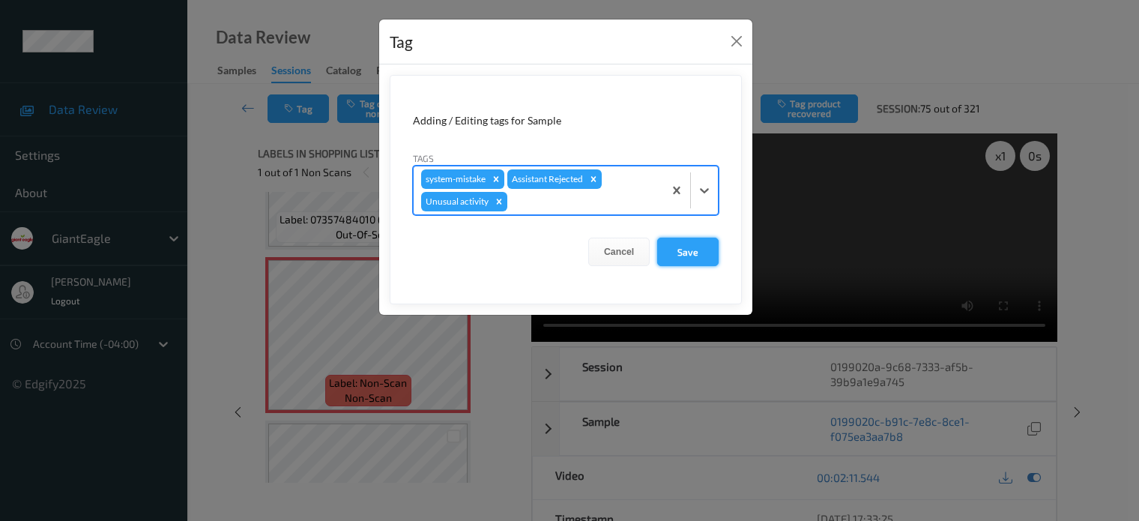
click at [685, 254] on button "Save" at bounding box center [687, 252] width 61 height 28
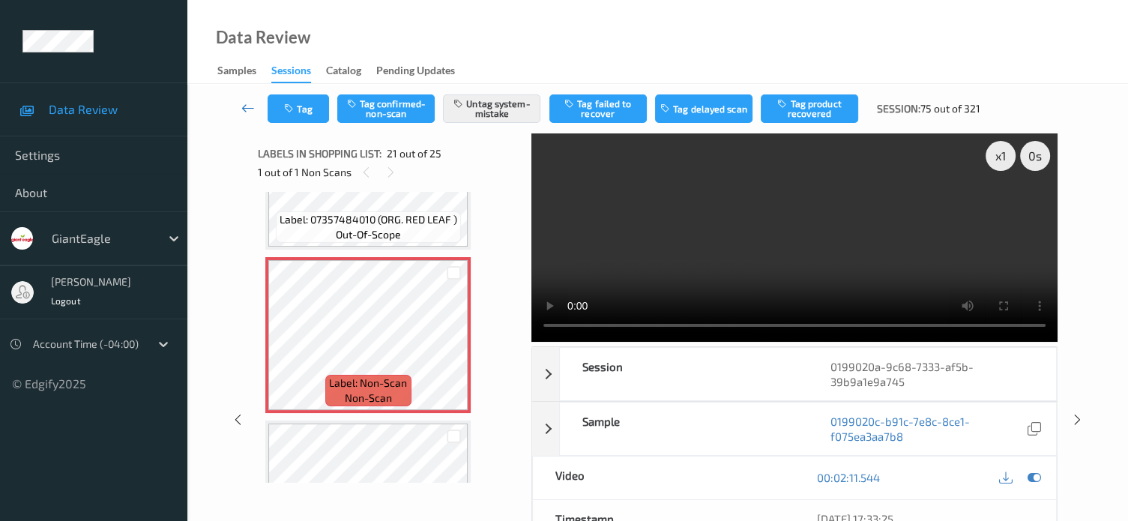
click at [245, 106] on icon at bounding box center [247, 107] width 13 height 15
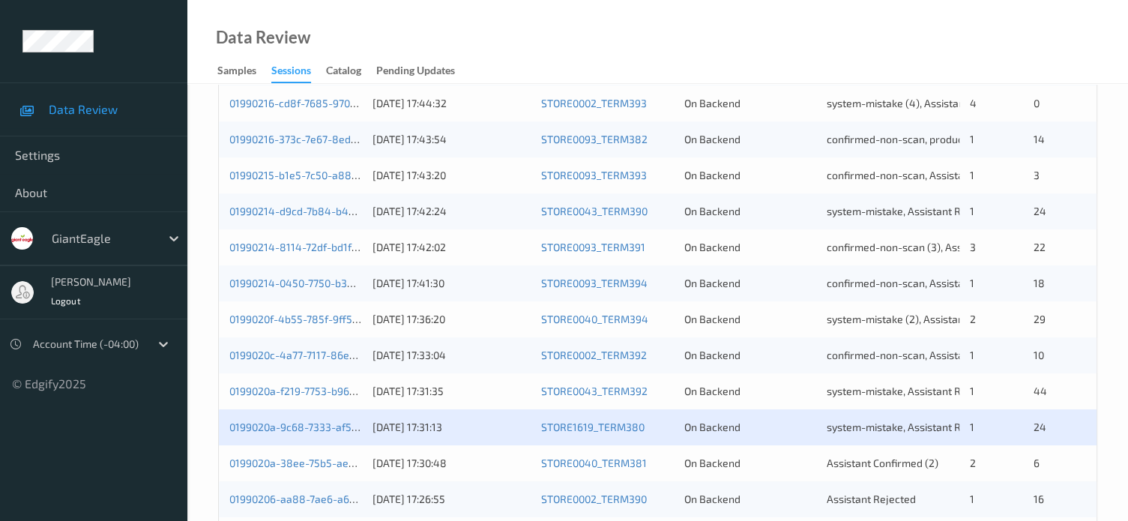
scroll to position [724, 0]
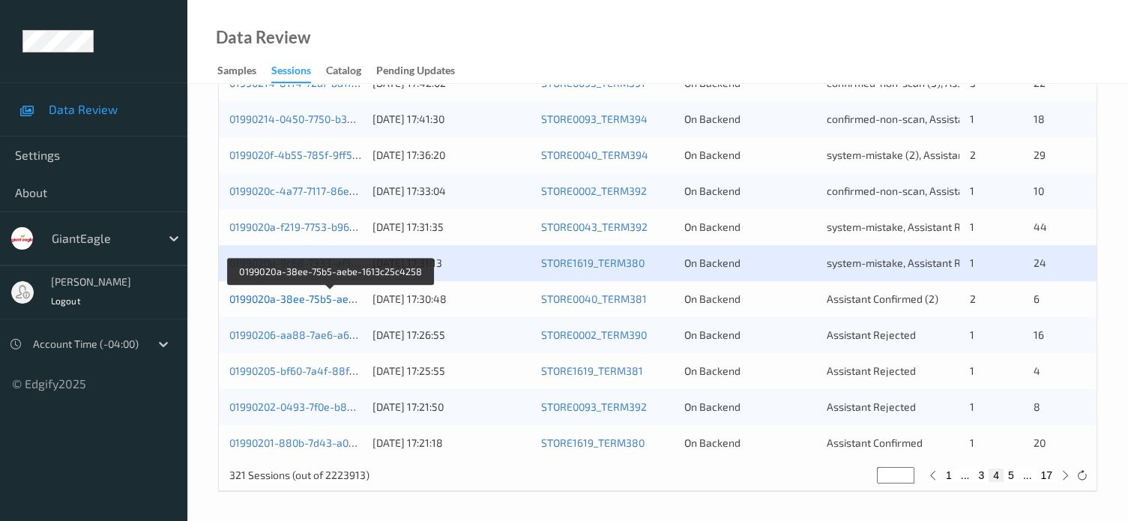
click at [288, 298] on link "0199020a-38ee-75b5-aebe-1613c25c4258" at bounding box center [331, 298] width 205 height 13
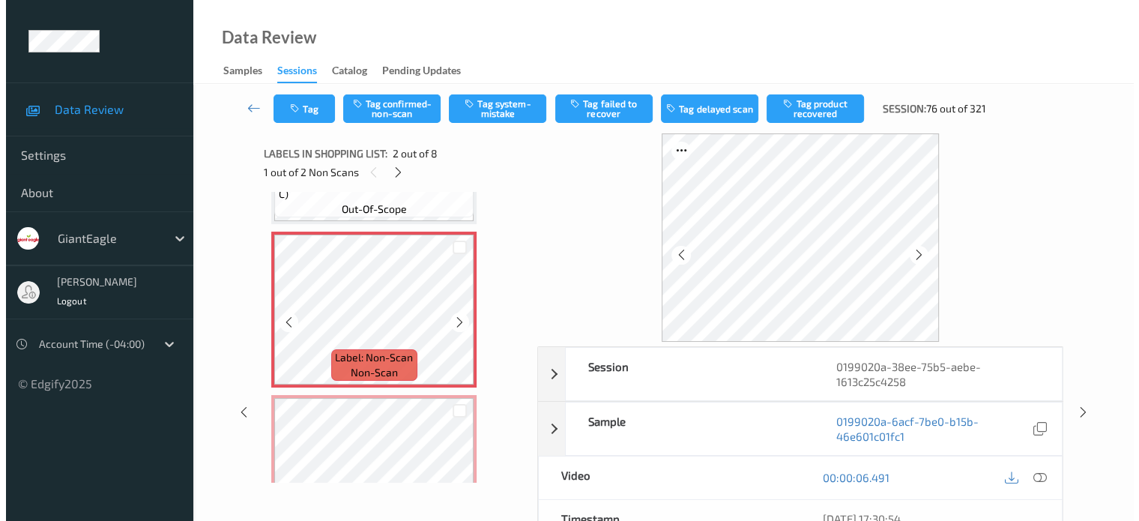
scroll to position [138, 0]
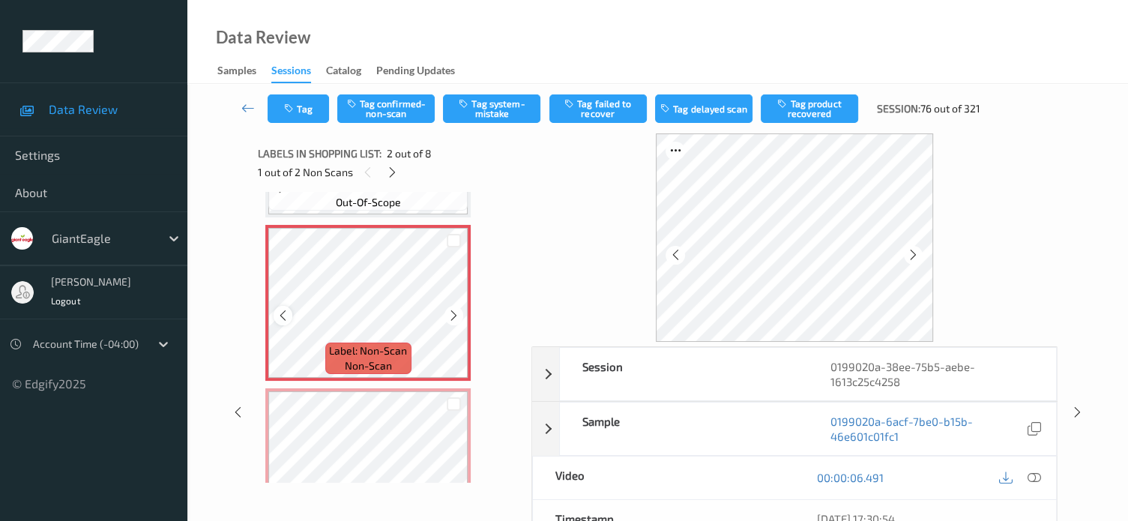
click at [277, 314] on icon at bounding box center [282, 315] width 13 height 13
click at [1035, 476] on icon at bounding box center [1033, 477] width 13 height 13
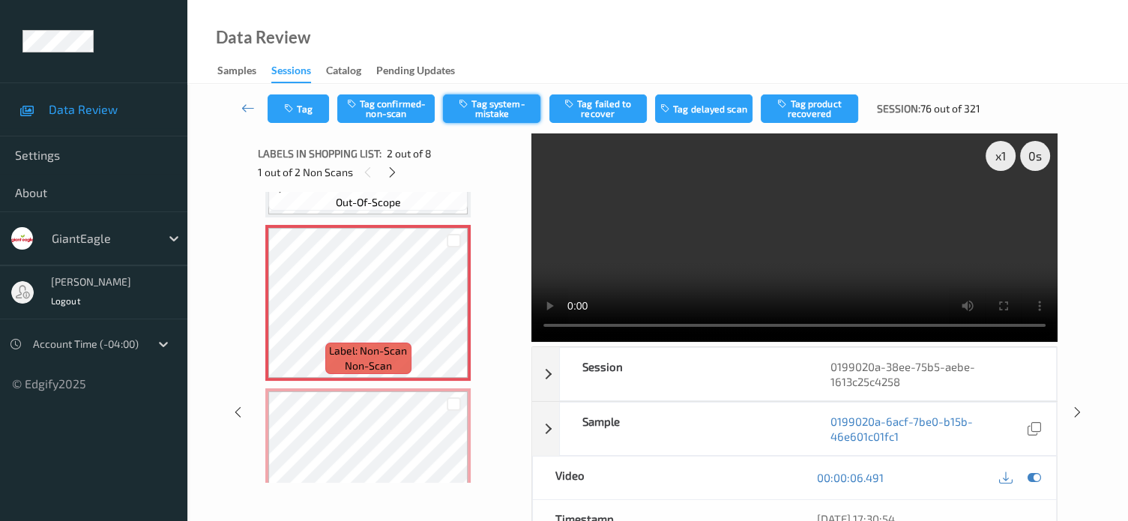
click at [492, 104] on button "Tag system-mistake" at bounding box center [491, 108] width 97 height 28
click at [312, 112] on button "Tag" at bounding box center [297, 108] width 61 height 28
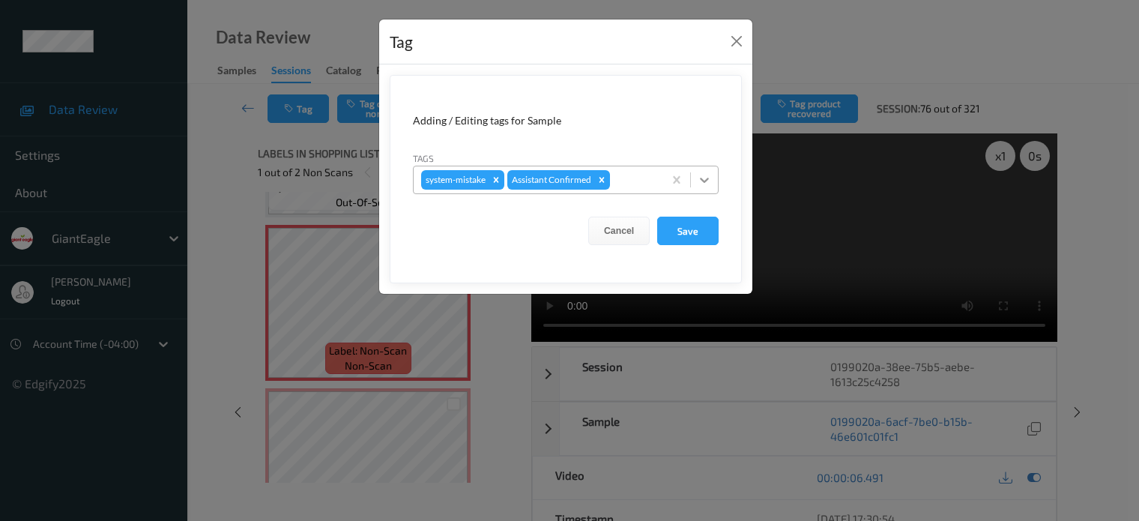
click at [702, 178] on icon at bounding box center [704, 180] width 9 height 5
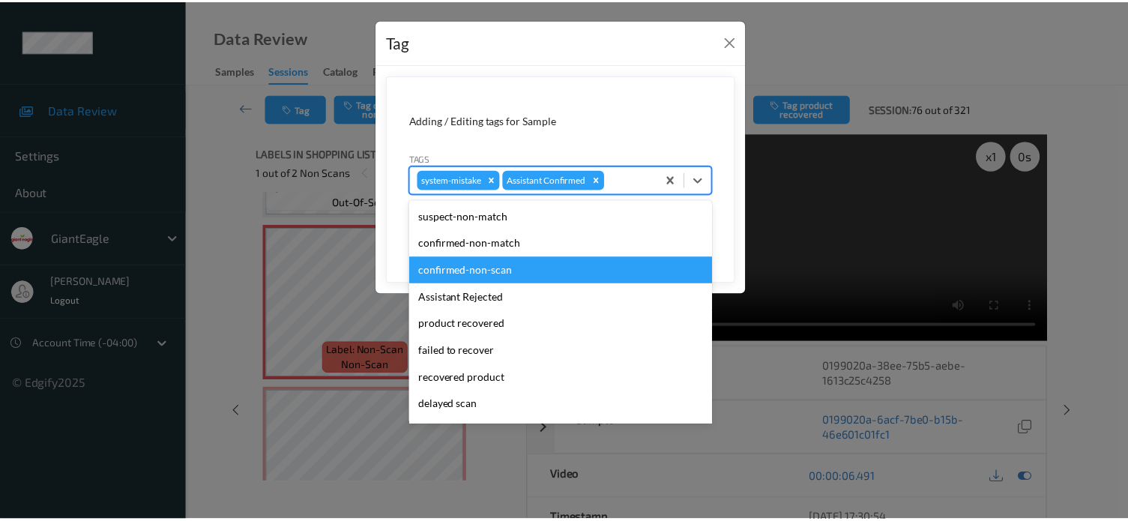
scroll to position [124, 0]
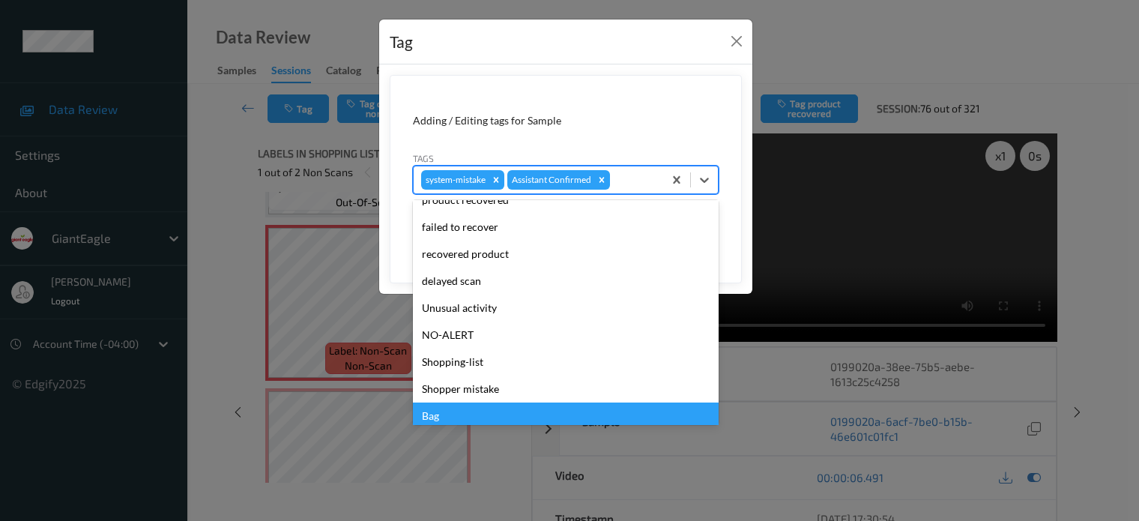
click at [432, 414] on div "Bag" at bounding box center [566, 415] width 306 height 27
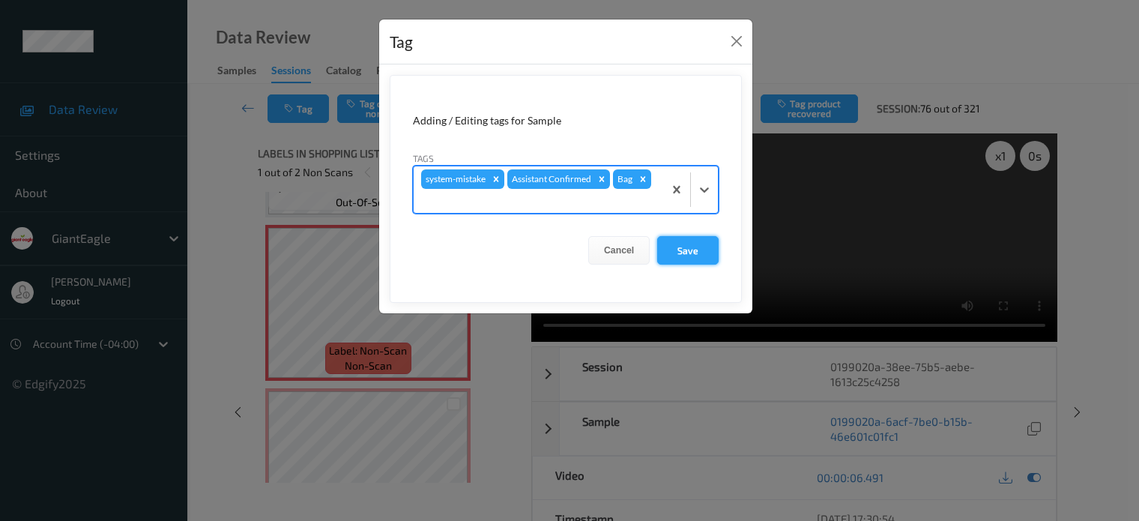
click at [693, 252] on button "Save" at bounding box center [687, 250] width 61 height 28
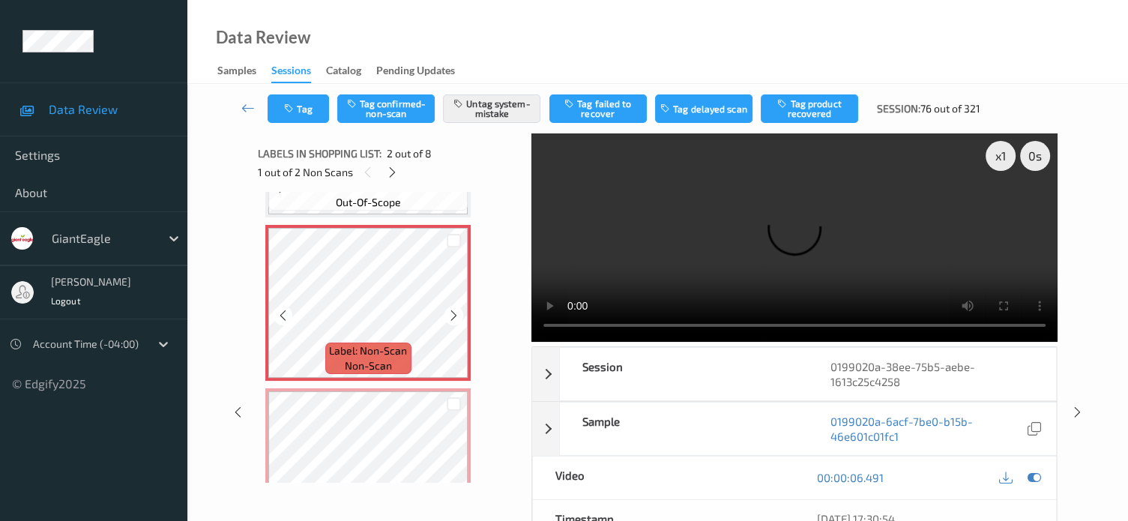
scroll to position [262, 0]
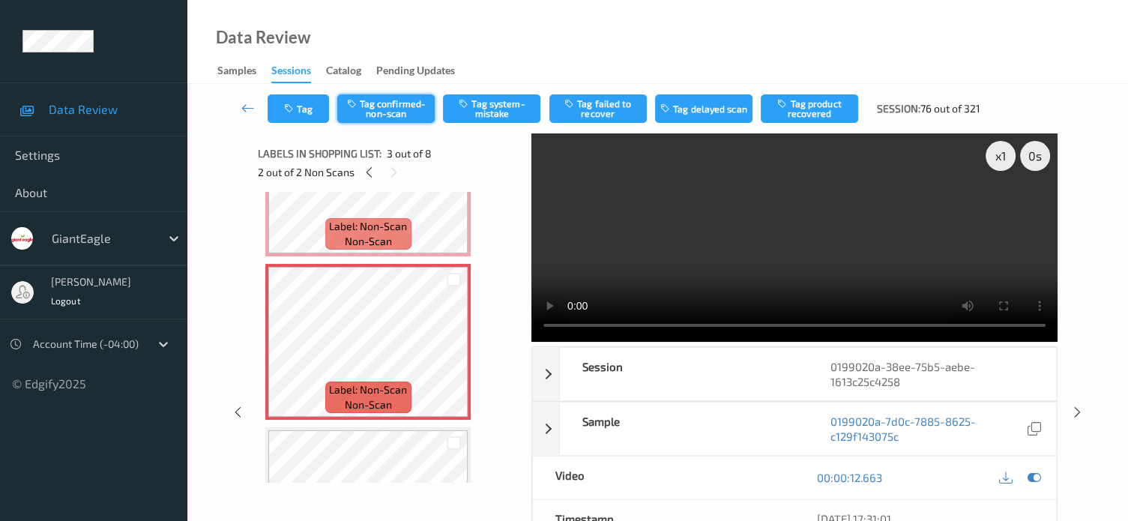
click at [383, 106] on button "Tag confirmed-non-scan" at bounding box center [385, 108] width 97 height 28
click at [810, 109] on button "Tag product recovered" at bounding box center [808, 108] width 97 height 28
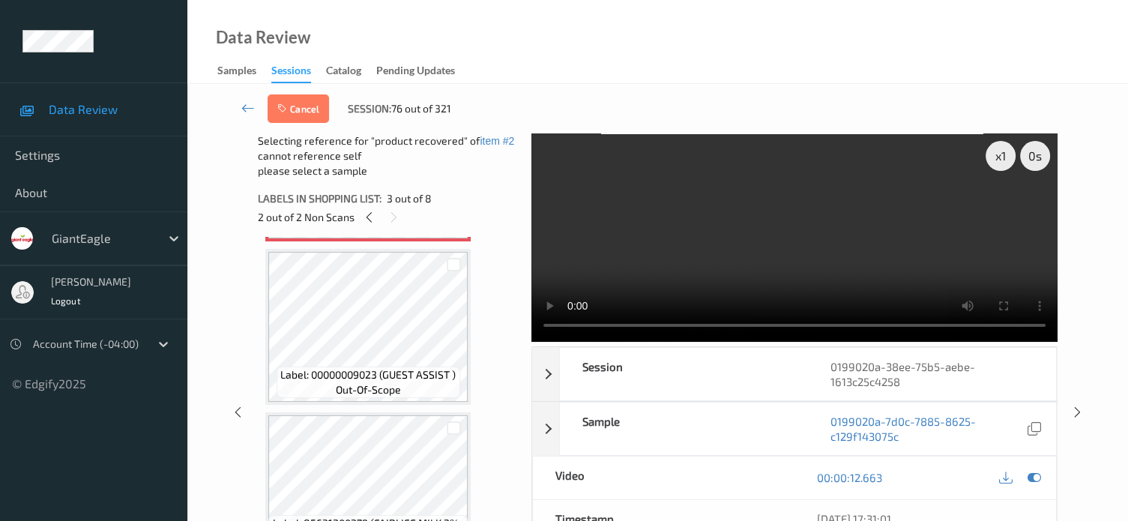
scroll to position [512, 0]
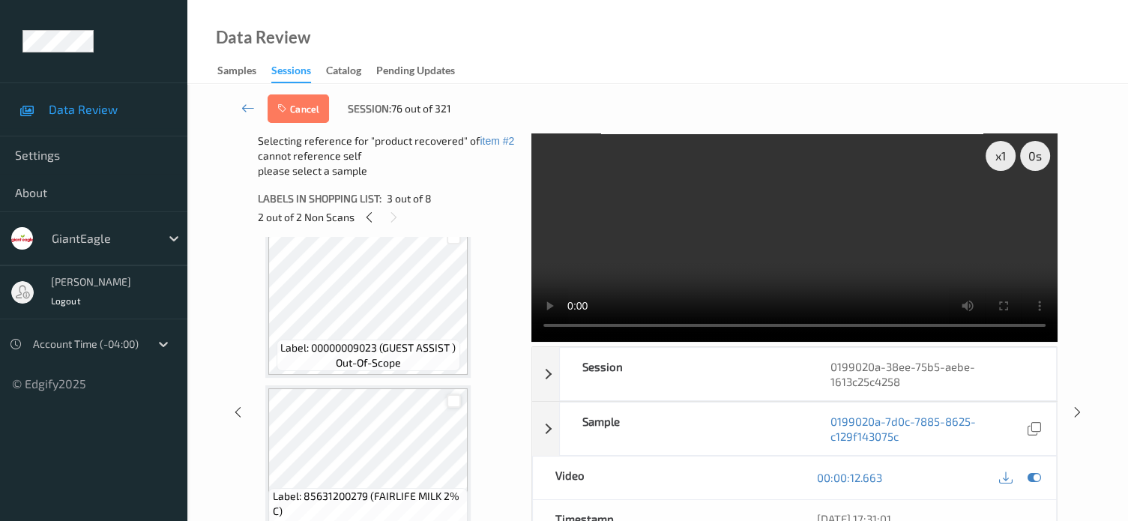
click at [451, 403] on div at bounding box center [454, 401] width 14 height 14
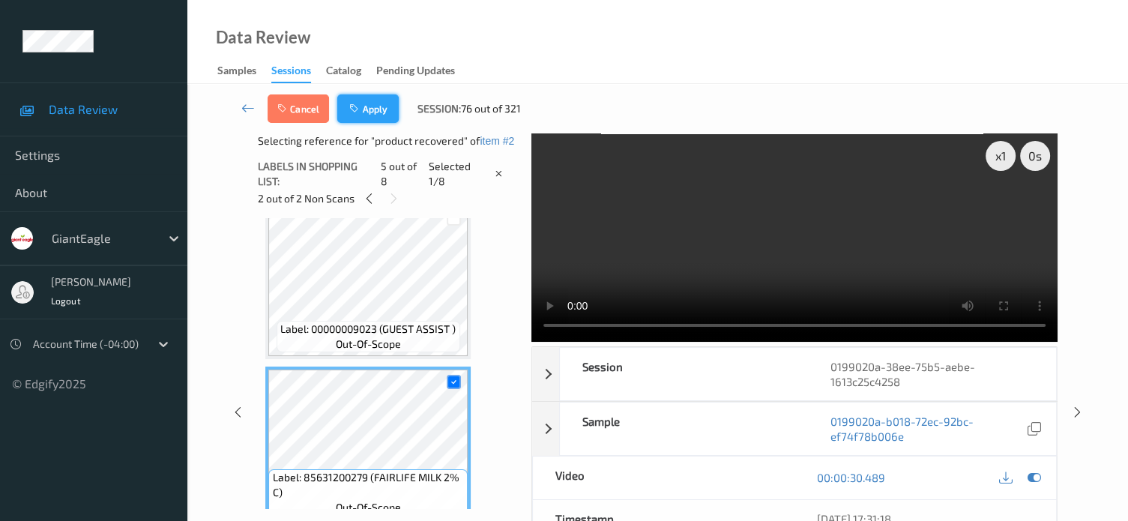
click at [366, 105] on button "Apply" at bounding box center [367, 108] width 61 height 28
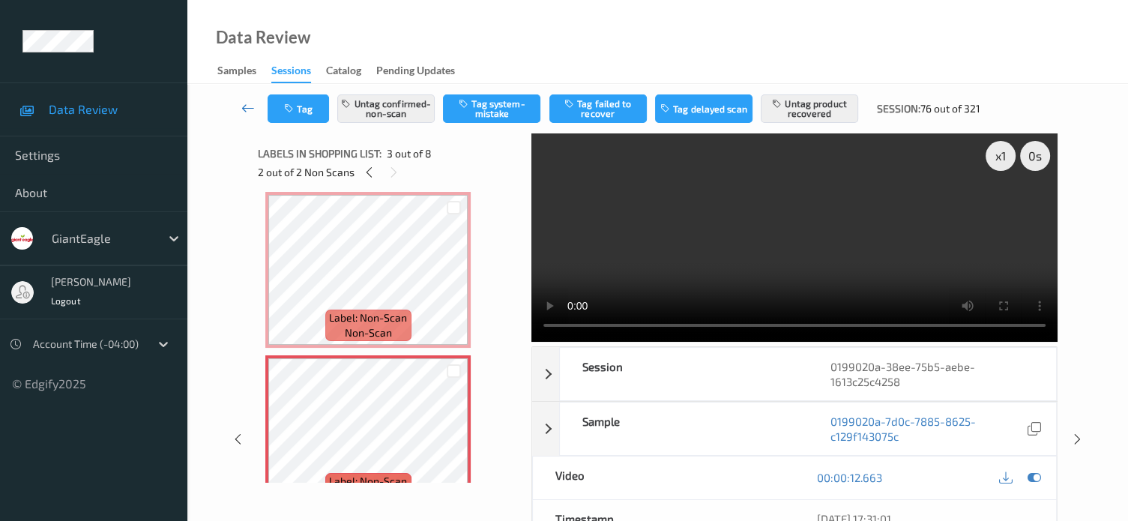
click at [242, 104] on icon at bounding box center [247, 107] width 13 height 15
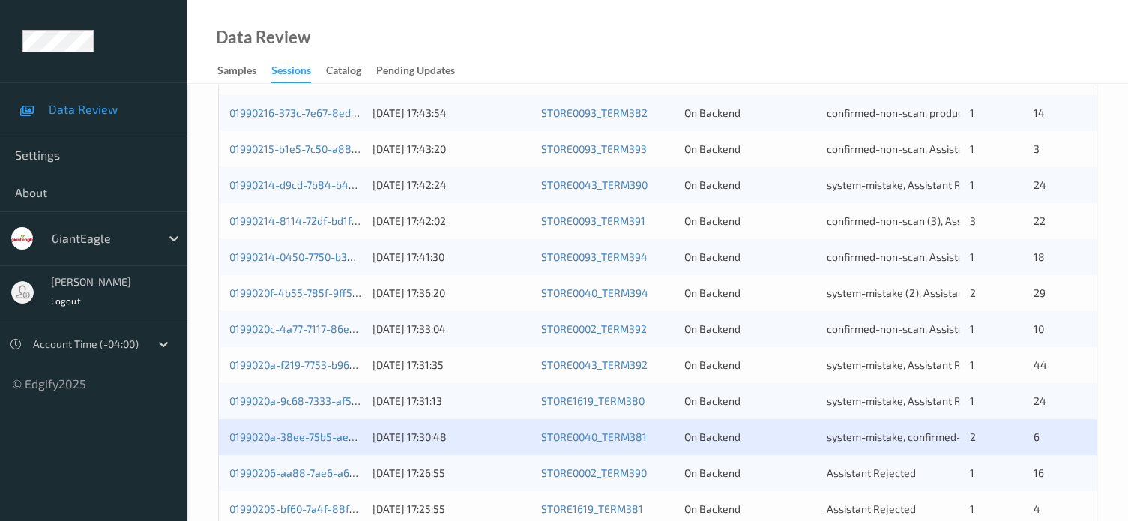
scroll to position [724, 0]
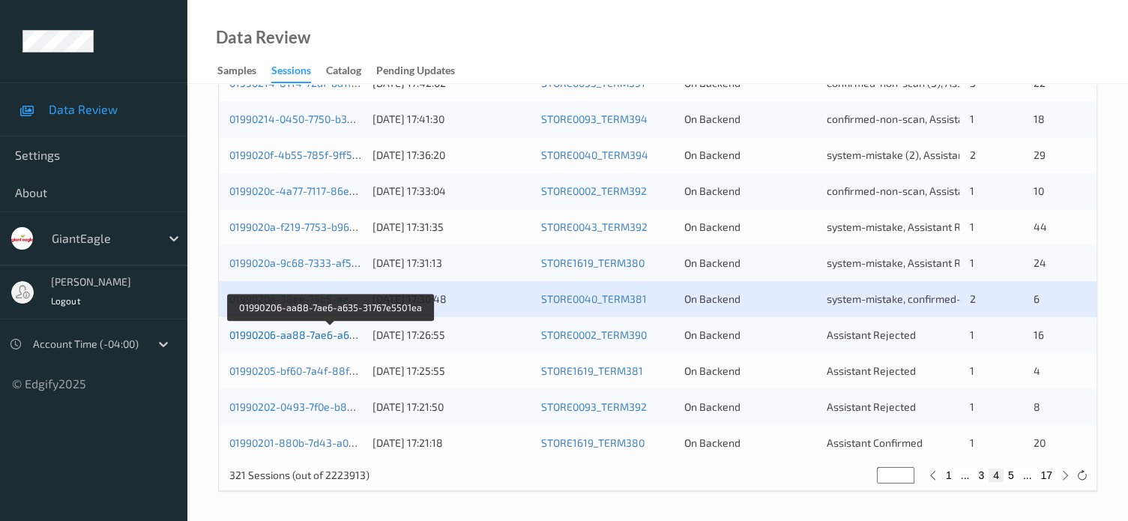
click at [323, 338] on link "01990206-aa88-7ae6-a635-31767e5501ea" at bounding box center [331, 334] width 204 height 13
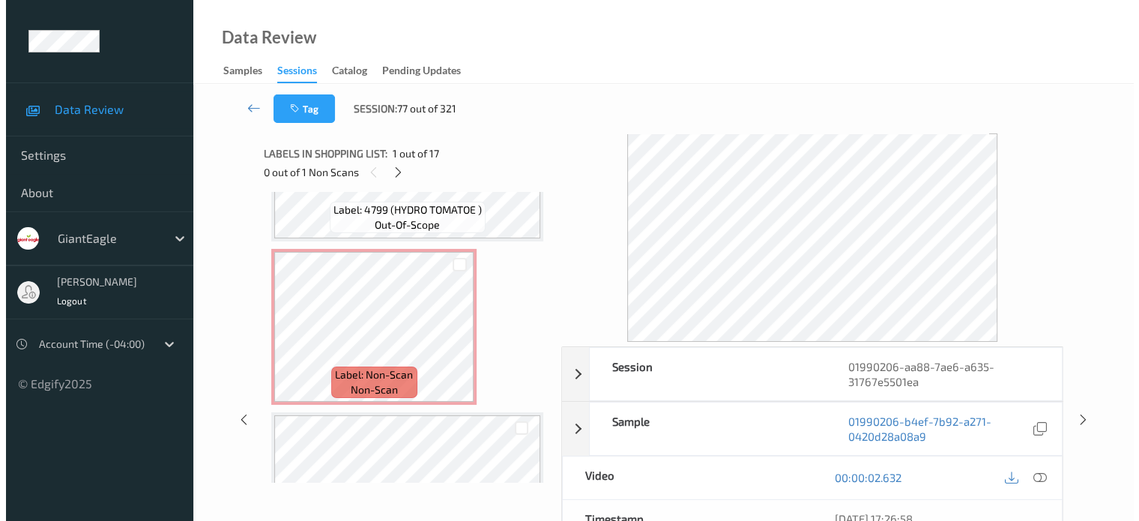
scroll to position [1911, 0]
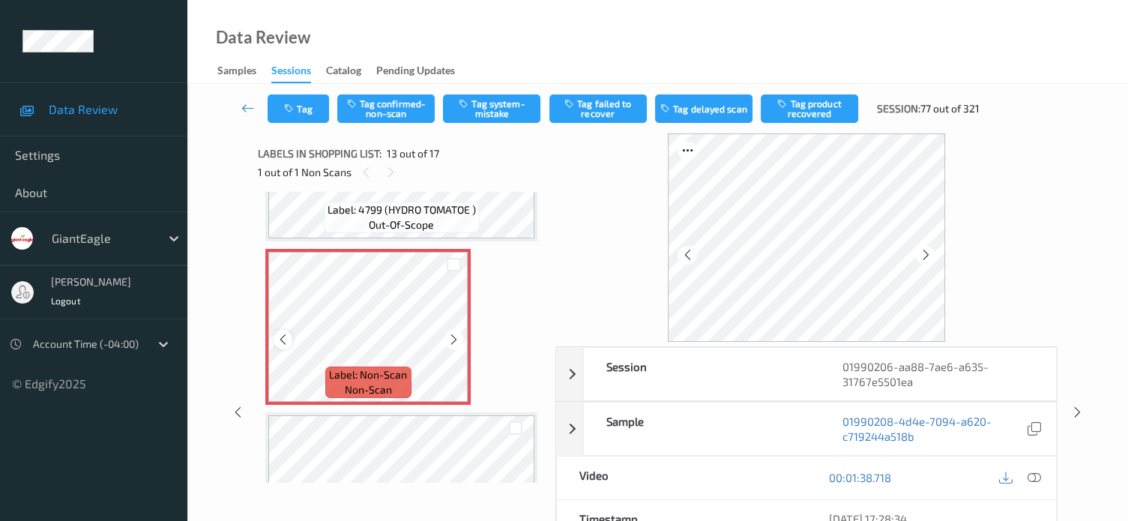
click at [276, 341] on icon at bounding box center [282, 339] width 13 height 13
click at [1038, 478] on icon at bounding box center [1033, 477] width 13 height 13
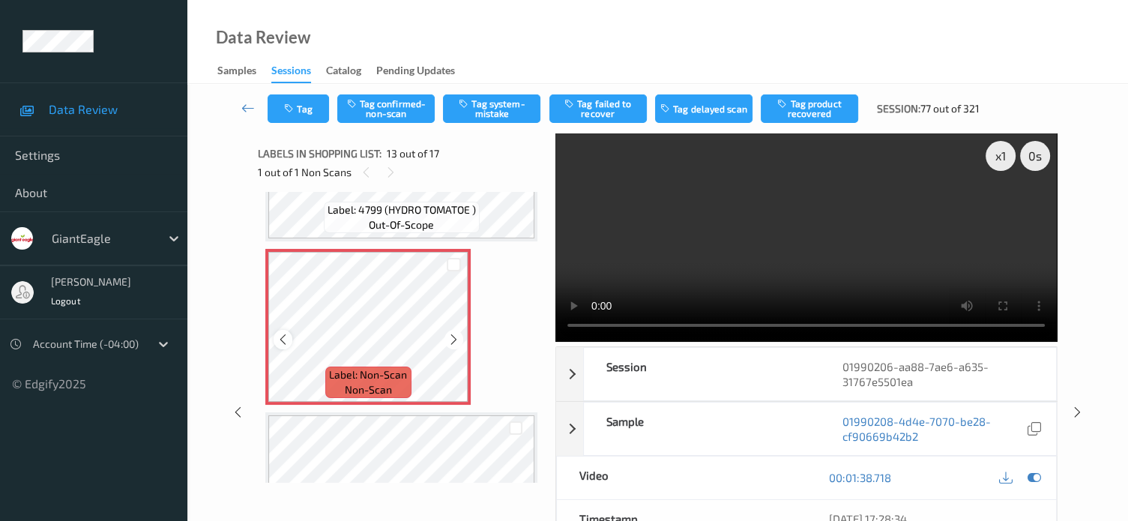
click at [288, 339] on icon at bounding box center [282, 339] width 13 height 13
click at [477, 107] on button "Tag system-mistake" at bounding box center [491, 108] width 97 height 28
click at [312, 106] on button "Tag" at bounding box center [297, 108] width 61 height 28
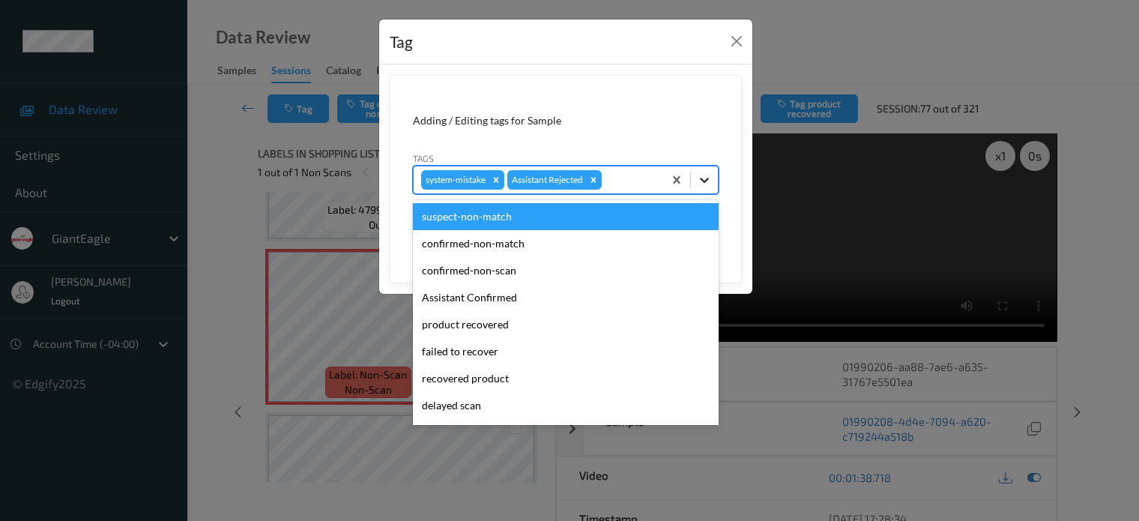
click at [704, 174] on icon at bounding box center [704, 179] width 15 height 15
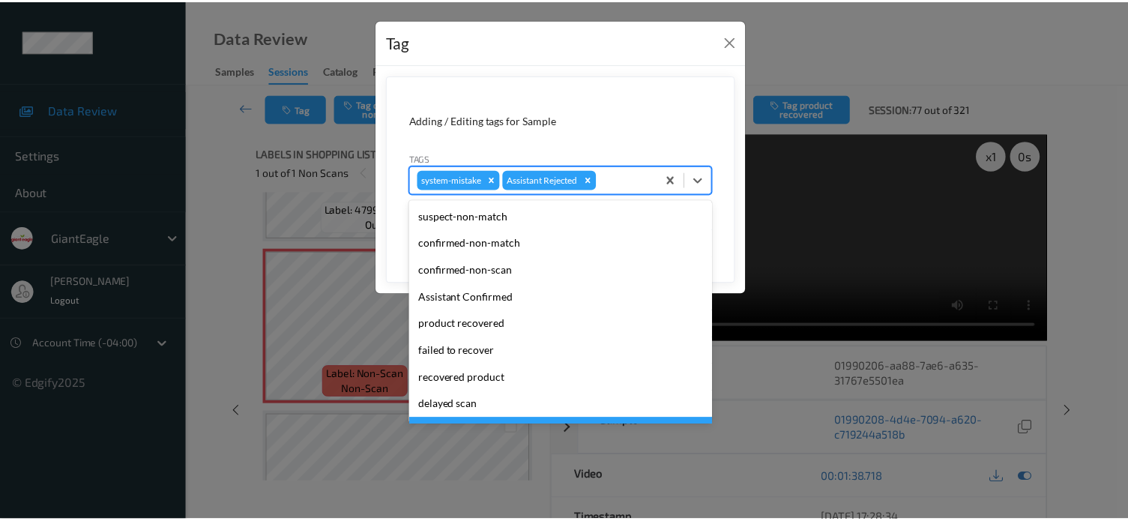
scroll to position [132, 0]
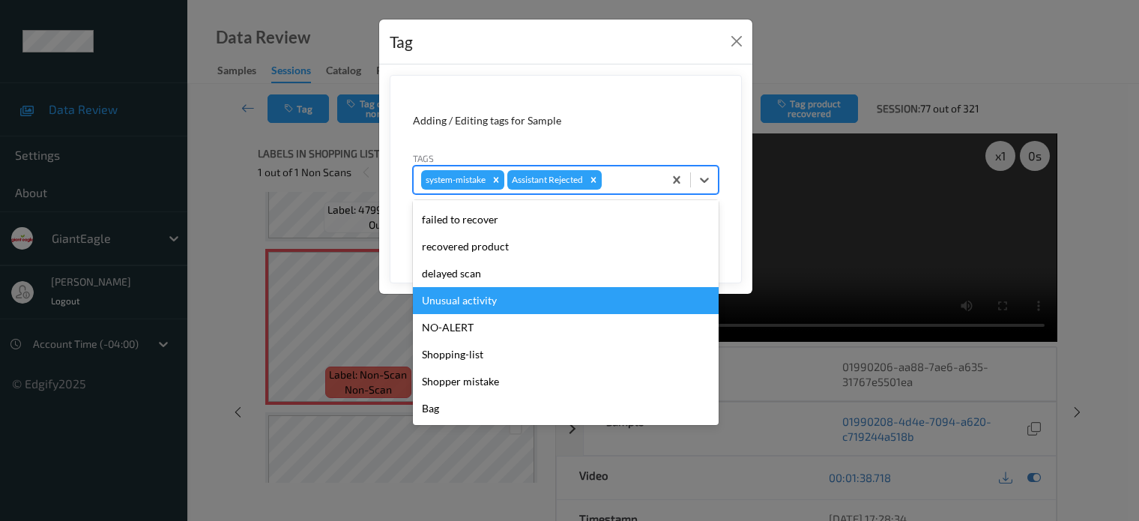
click at [444, 301] on div "Unusual activity" at bounding box center [566, 300] width 306 height 27
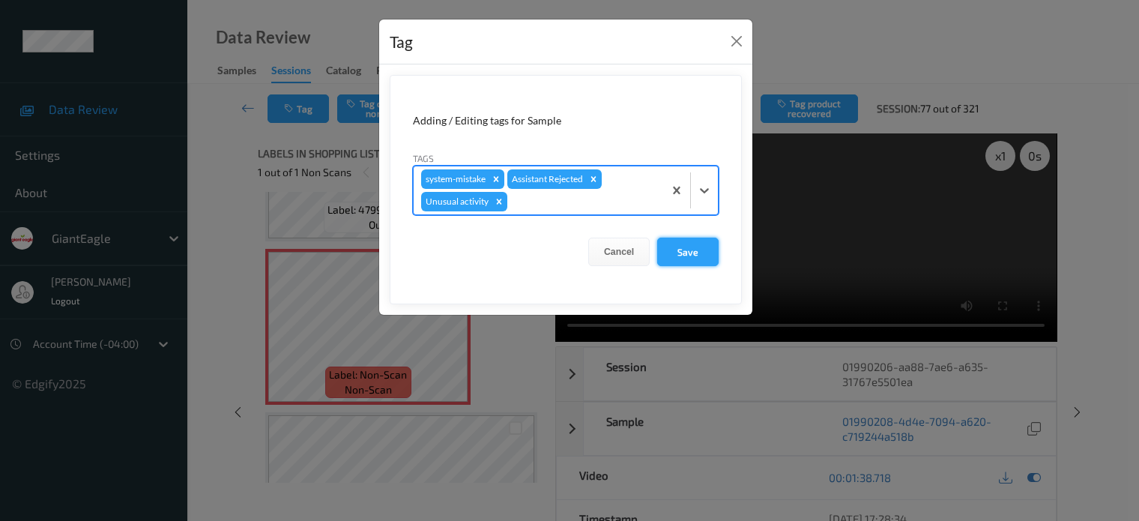
click at [686, 254] on button "Save" at bounding box center [687, 252] width 61 height 28
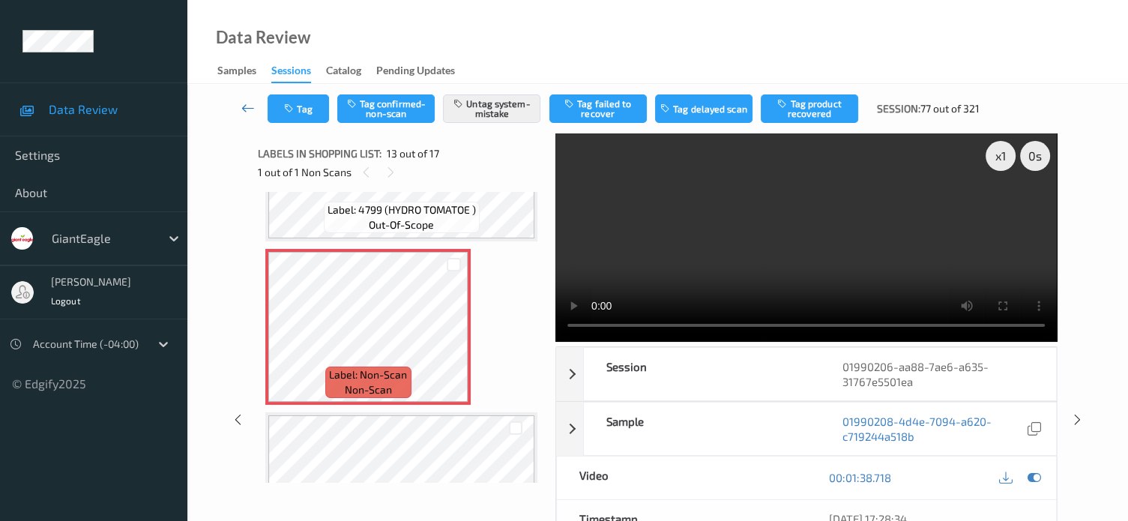
click at [243, 110] on icon at bounding box center [247, 107] width 13 height 15
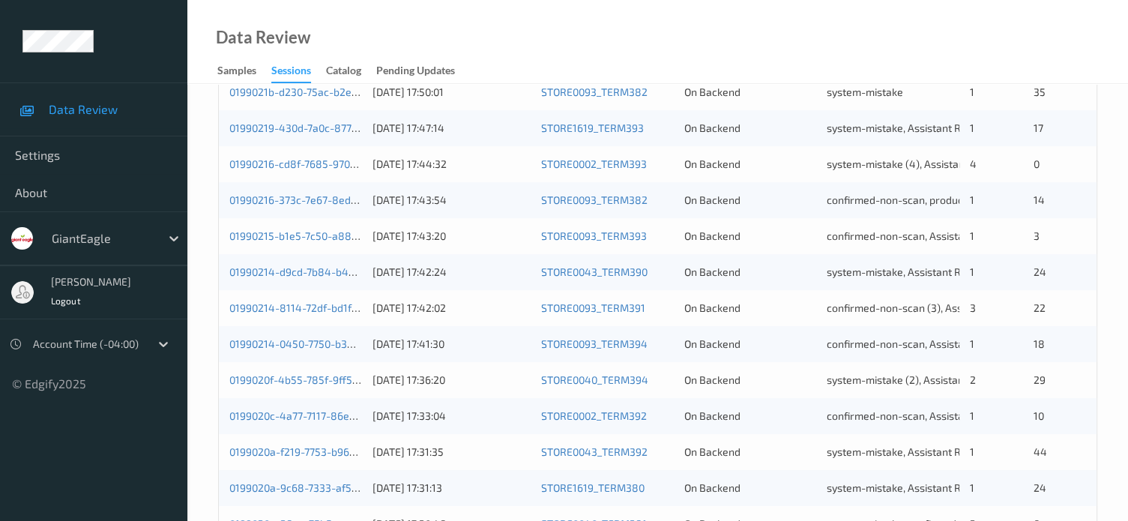
scroll to position [724, 0]
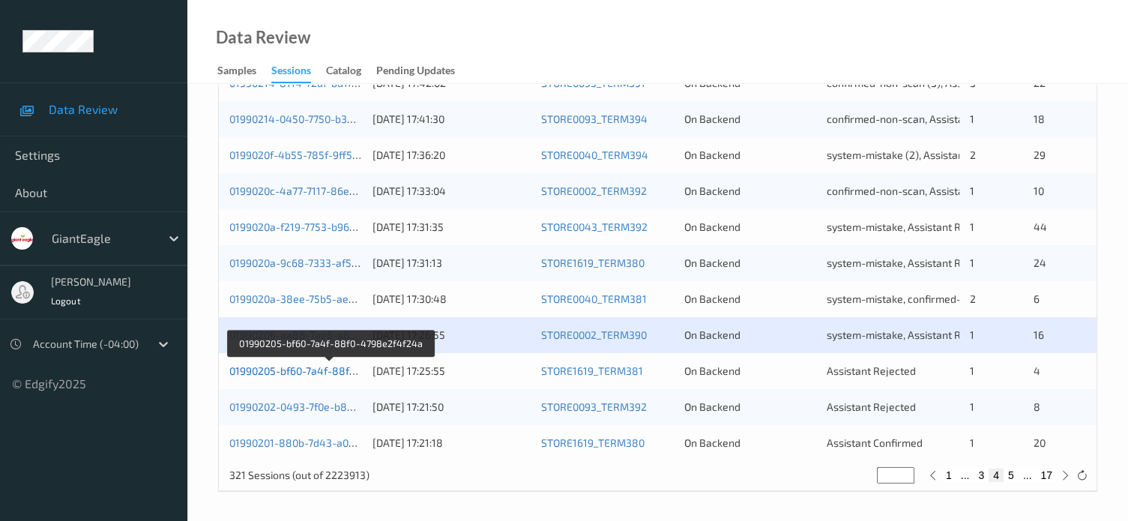
click at [306, 375] on link "01990205-bf60-7a4f-88f0-4798e2f4f24a" at bounding box center [329, 370] width 200 height 13
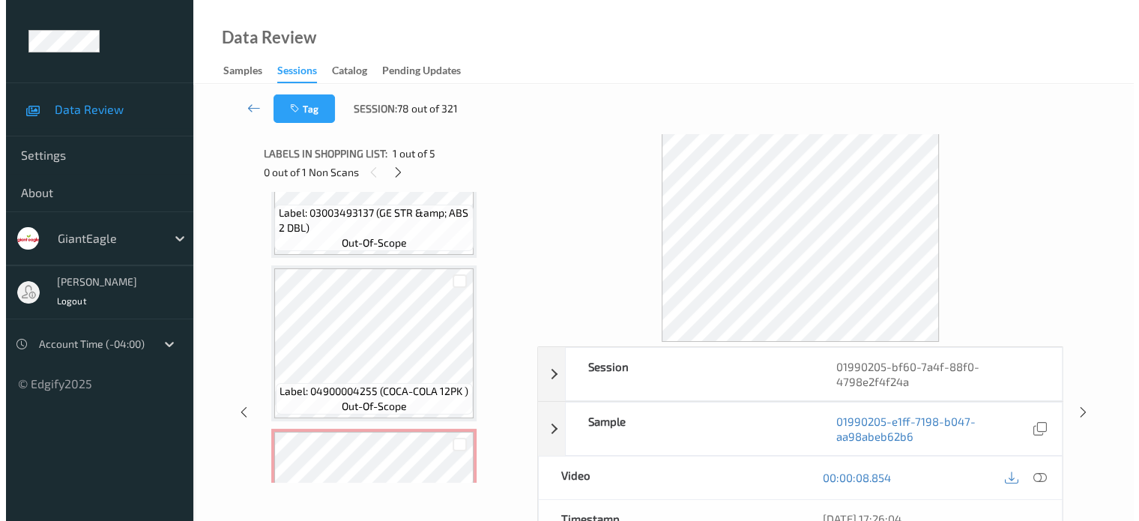
scroll to position [533, 0]
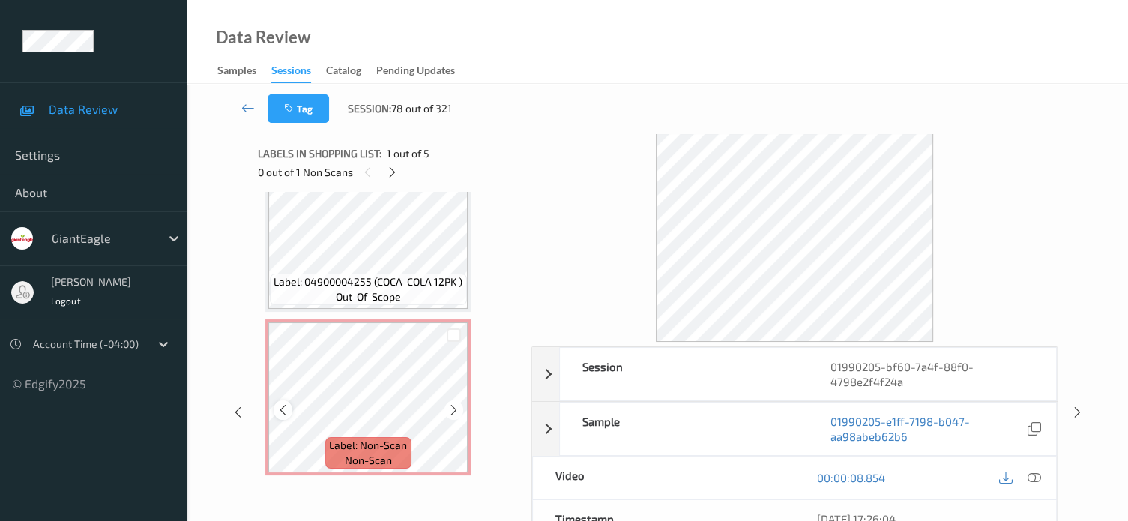
click at [282, 413] on icon at bounding box center [282, 409] width 13 height 13
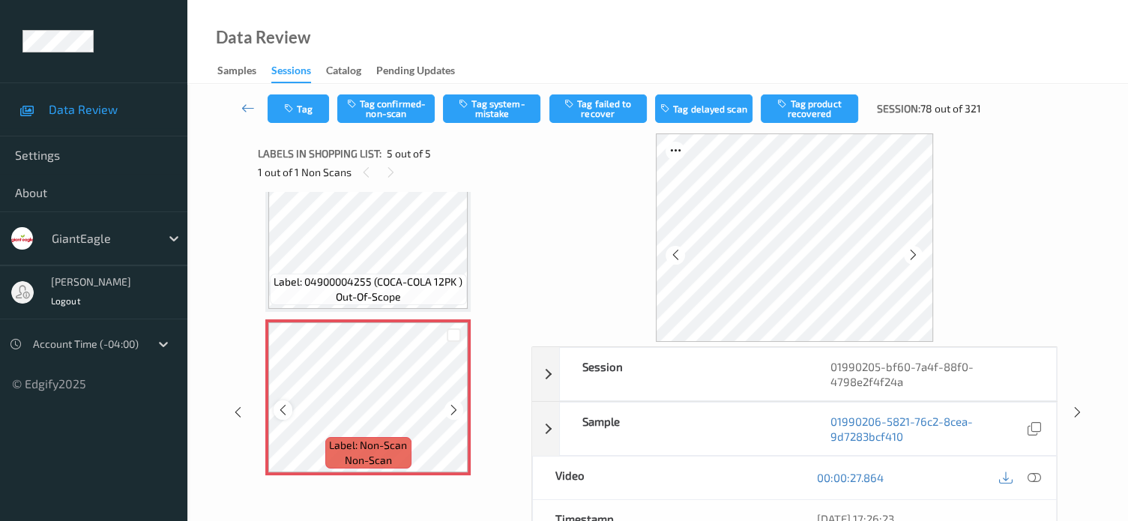
click at [285, 411] on icon at bounding box center [282, 409] width 13 height 13
click at [1033, 476] on icon at bounding box center [1033, 477] width 13 height 13
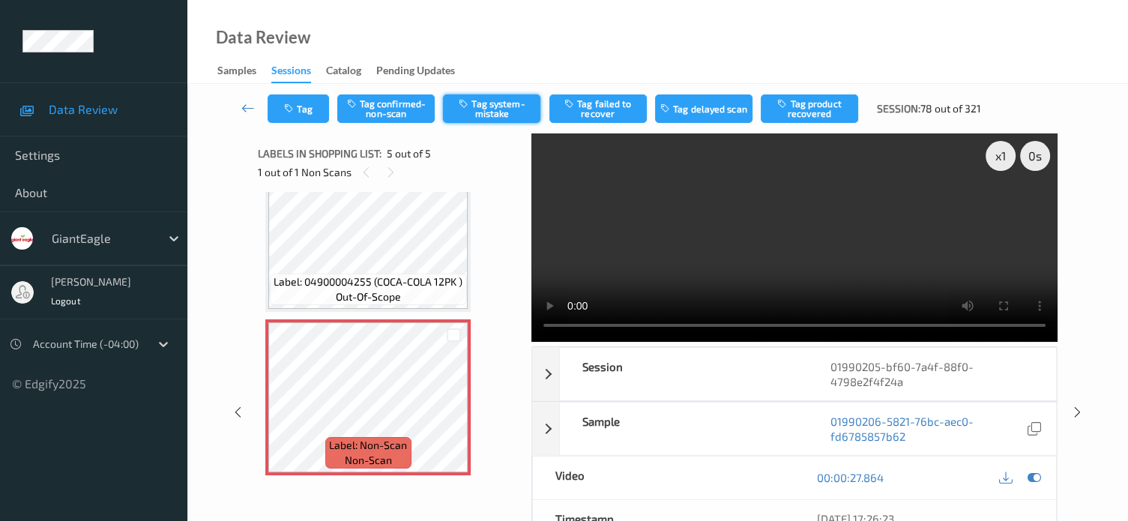
click at [486, 107] on button "Tag system-mistake" at bounding box center [491, 108] width 97 height 28
click at [303, 104] on button "Tag" at bounding box center [297, 108] width 61 height 28
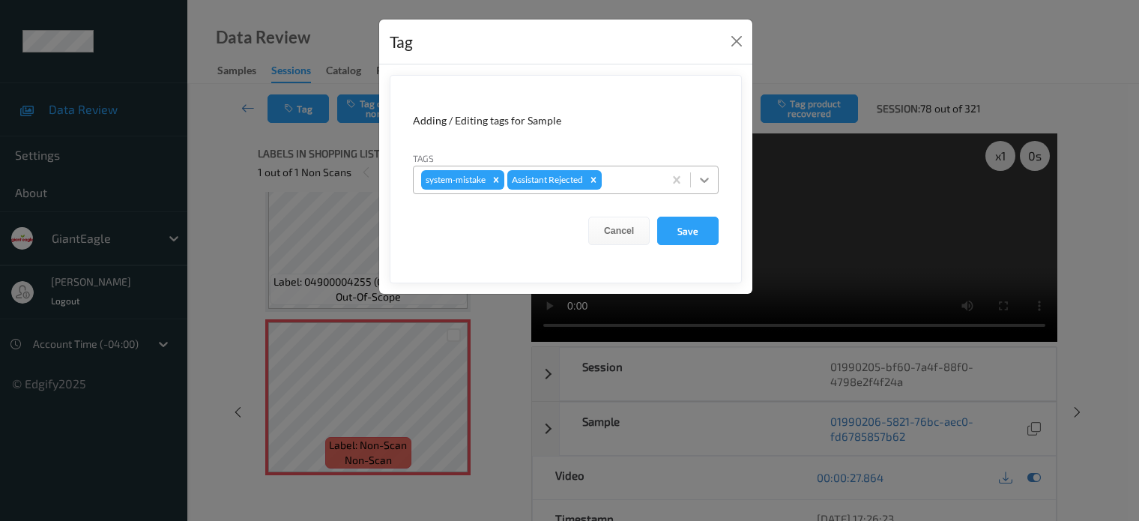
click at [714, 181] on div at bounding box center [704, 179] width 27 height 27
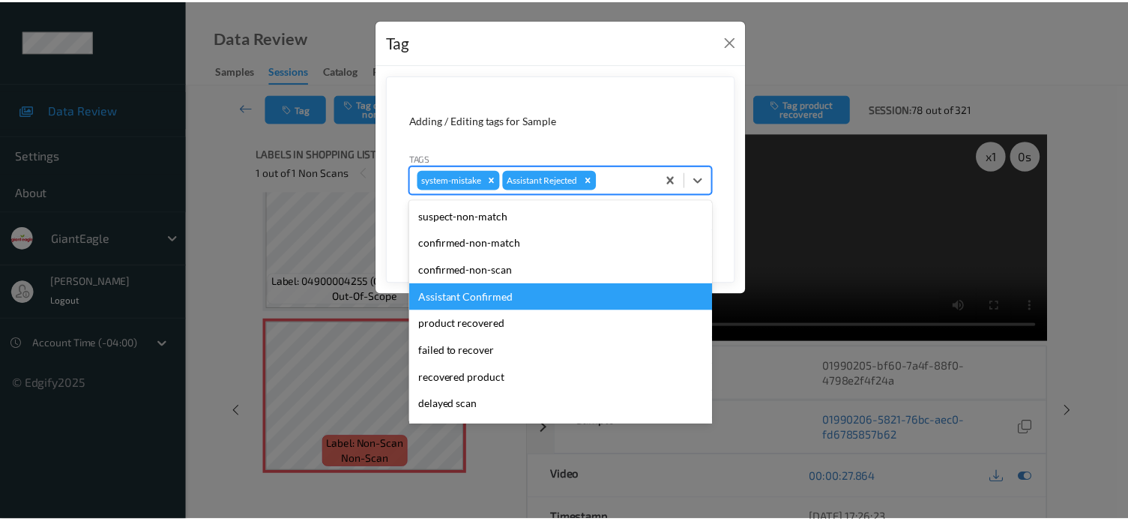
scroll to position [132, 0]
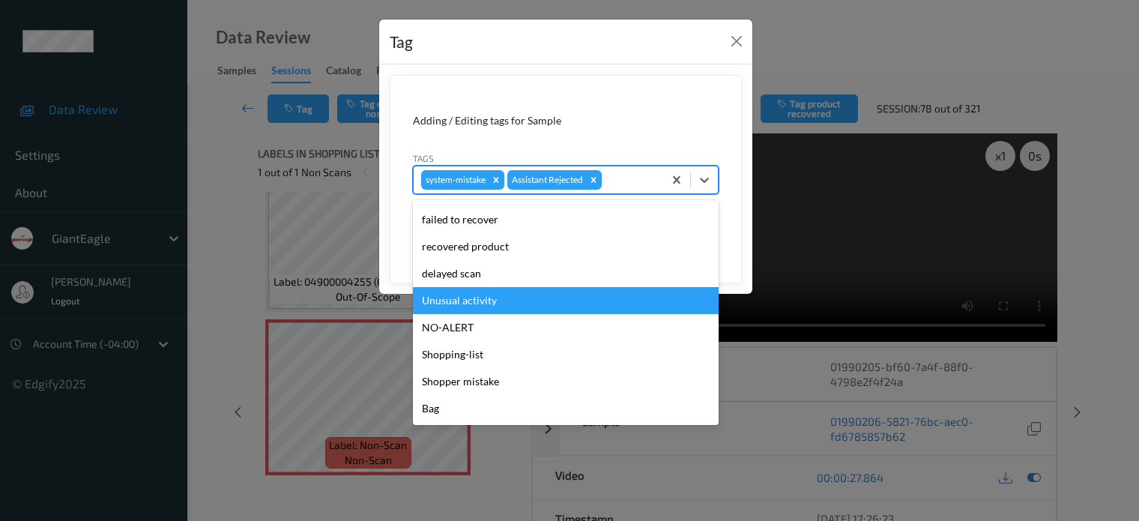
click at [450, 300] on div "Unusual activity" at bounding box center [566, 300] width 306 height 27
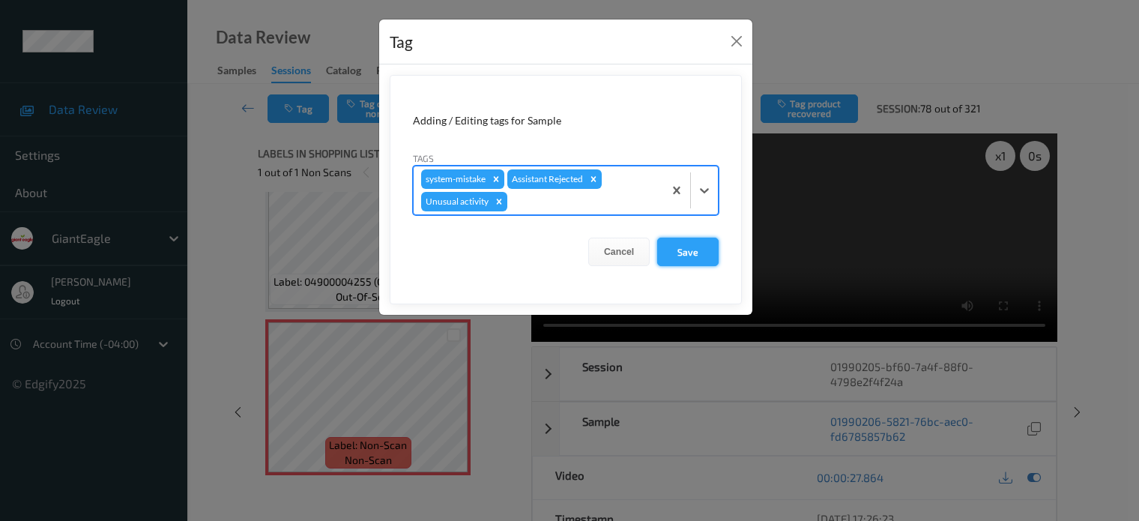
click at [689, 258] on button "Save" at bounding box center [687, 252] width 61 height 28
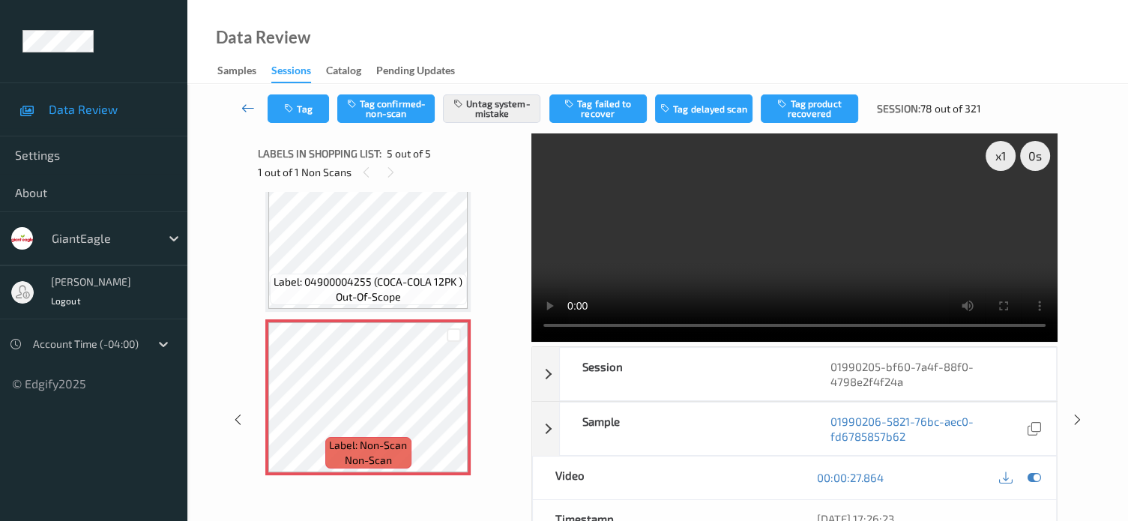
click at [250, 108] on icon at bounding box center [247, 107] width 13 height 15
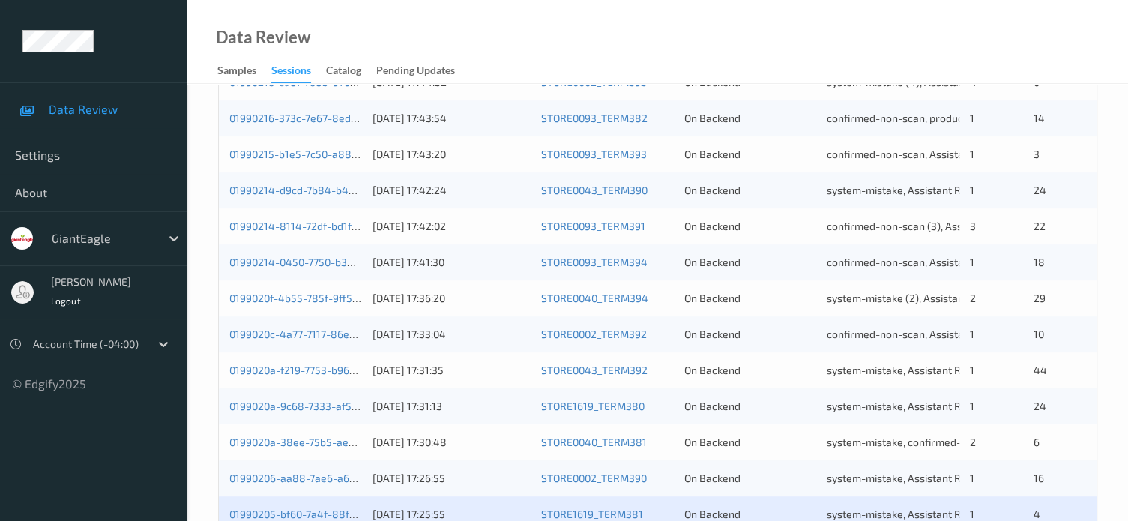
scroll to position [724, 0]
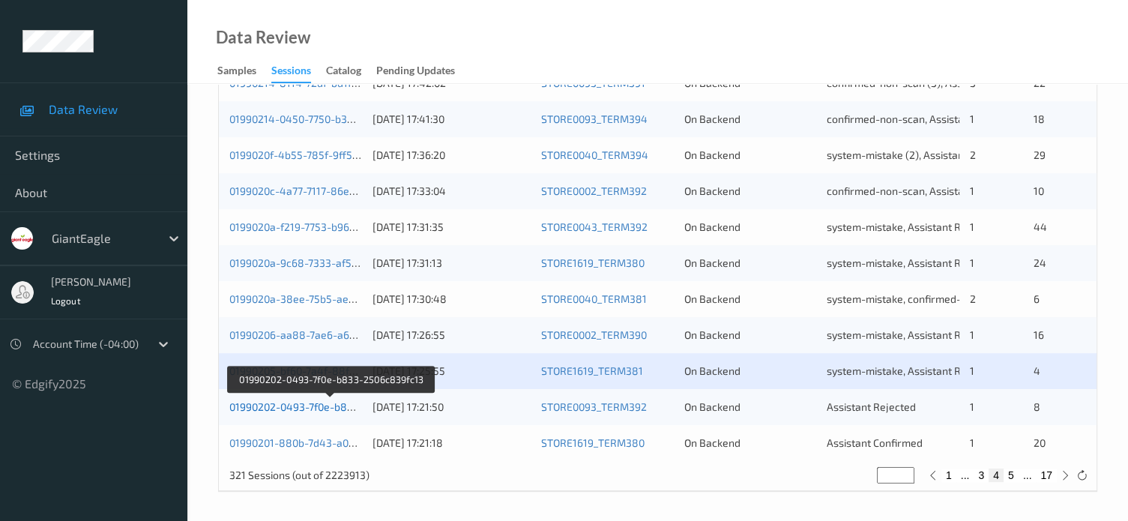
click at [286, 403] on link "01990202-0493-7f0e-b833-2506c839fc13" at bounding box center [330, 406] width 202 height 13
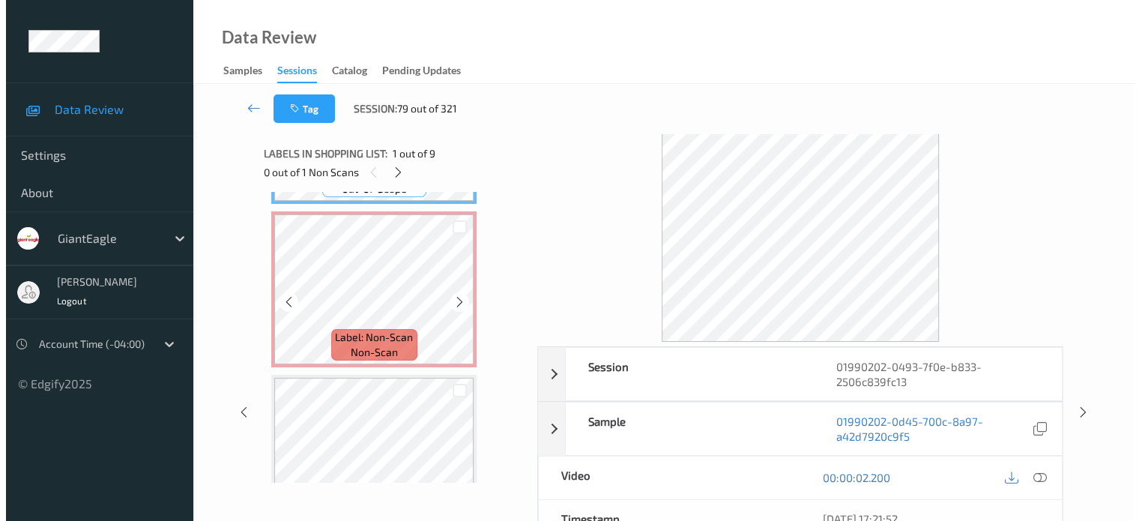
scroll to position [165, 0]
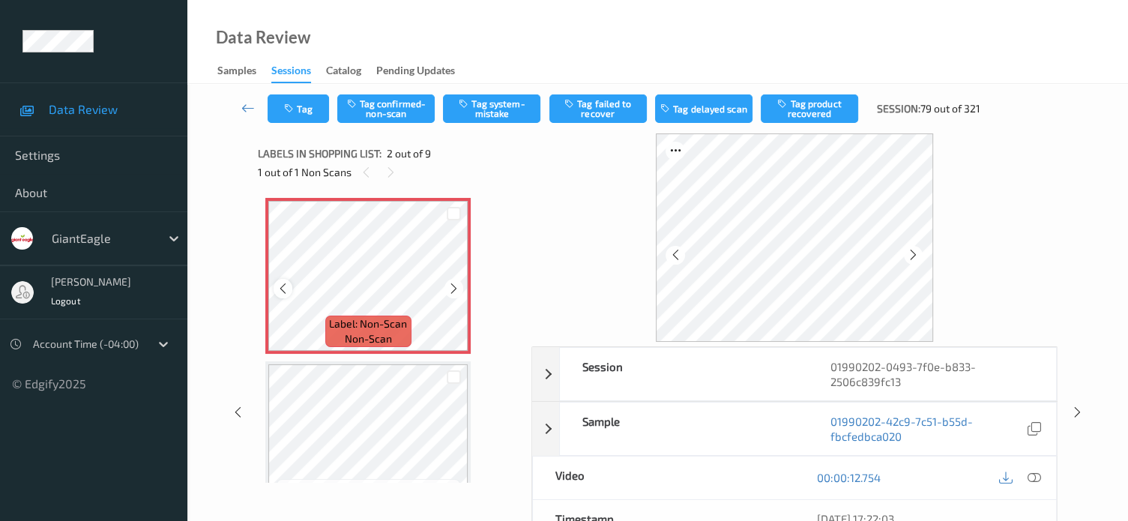
click at [282, 289] on icon at bounding box center [282, 288] width 13 height 13
click at [1037, 479] on icon at bounding box center [1033, 477] width 13 height 13
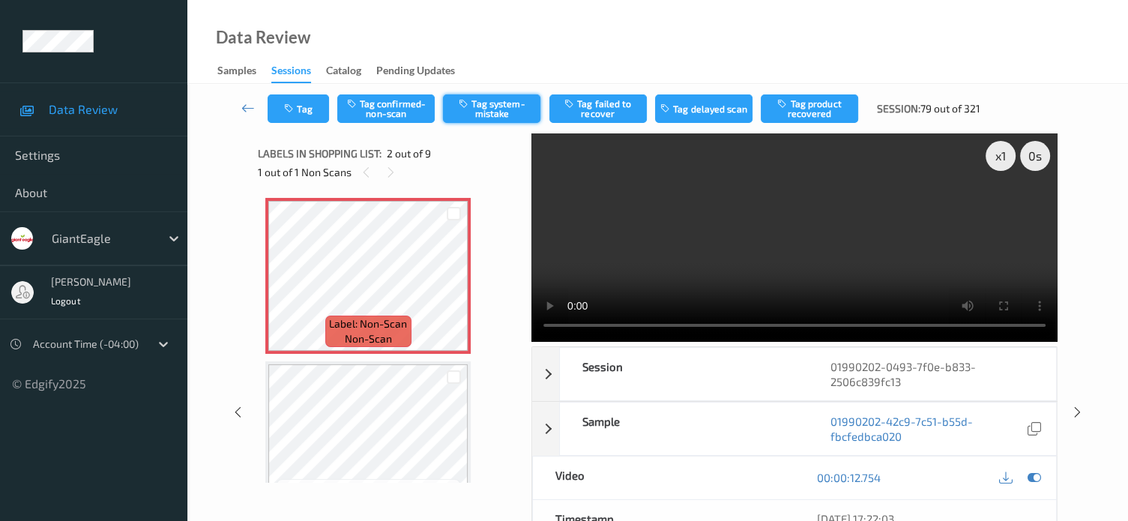
click at [506, 111] on button "Tag system-mistake" at bounding box center [491, 108] width 97 height 28
click at [306, 109] on button "Tag" at bounding box center [297, 108] width 61 height 28
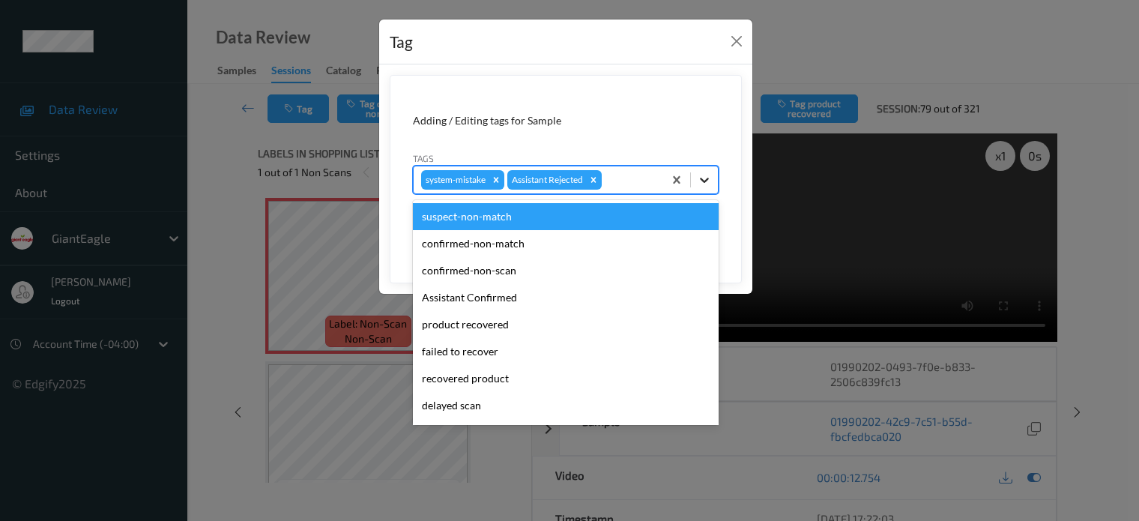
click at [701, 181] on icon at bounding box center [704, 179] width 15 height 15
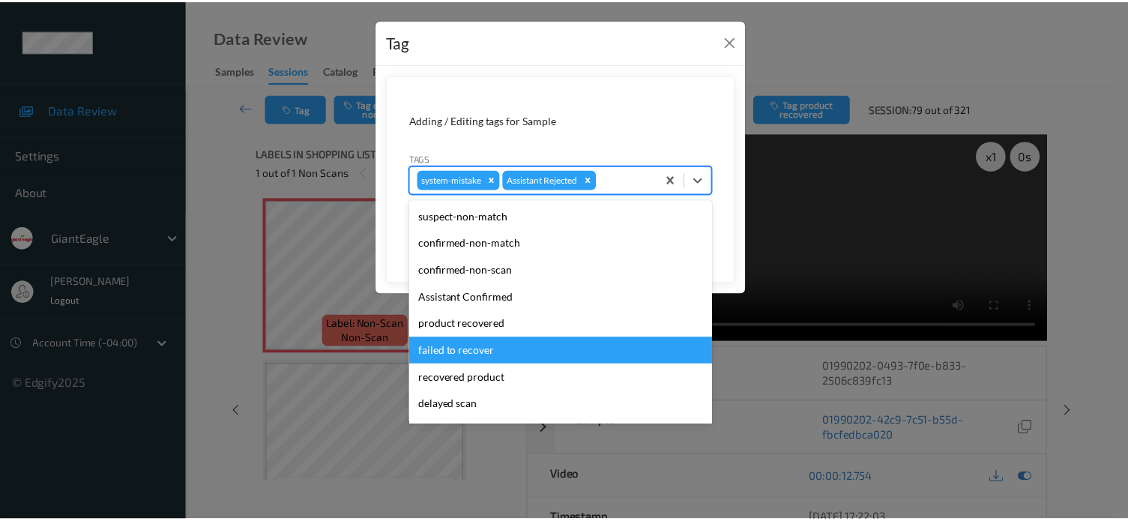
scroll to position [132, 0]
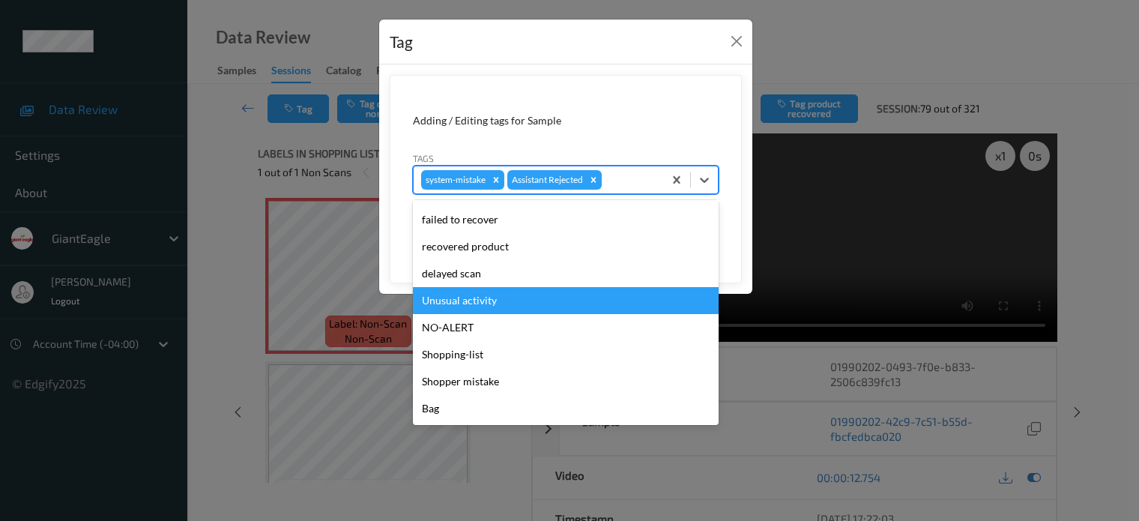
click at [456, 297] on div "Unusual activity" at bounding box center [566, 300] width 306 height 27
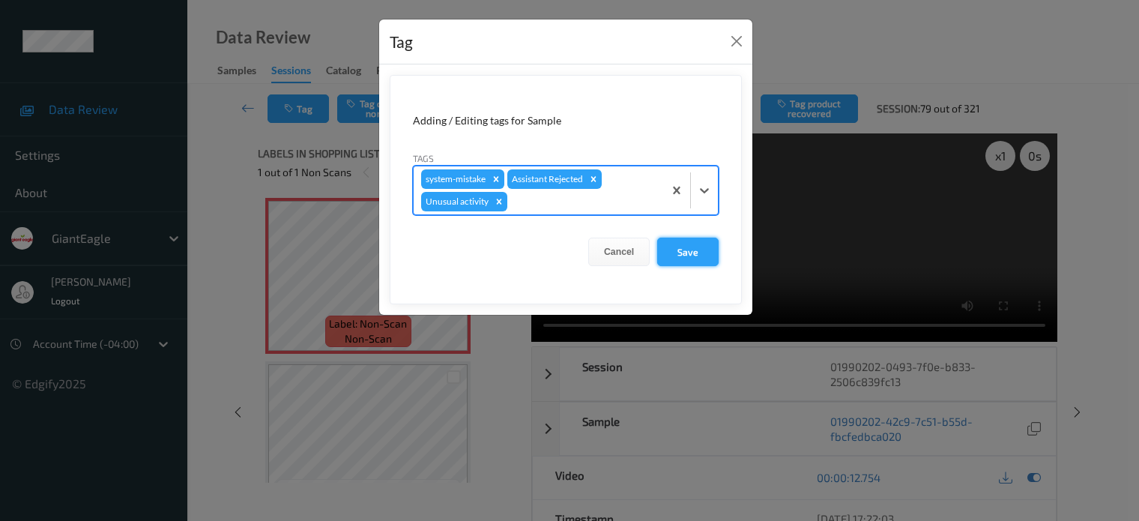
click at [690, 255] on button "Save" at bounding box center [687, 252] width 61 height 28
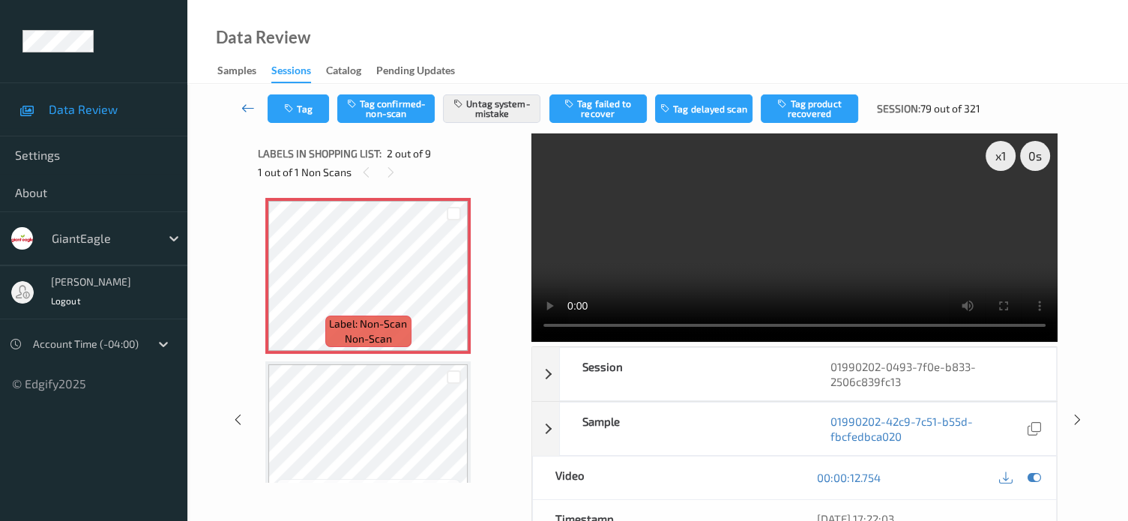
click at [242, 110] on icon at bounding box center [247, 107] width 13 height 15
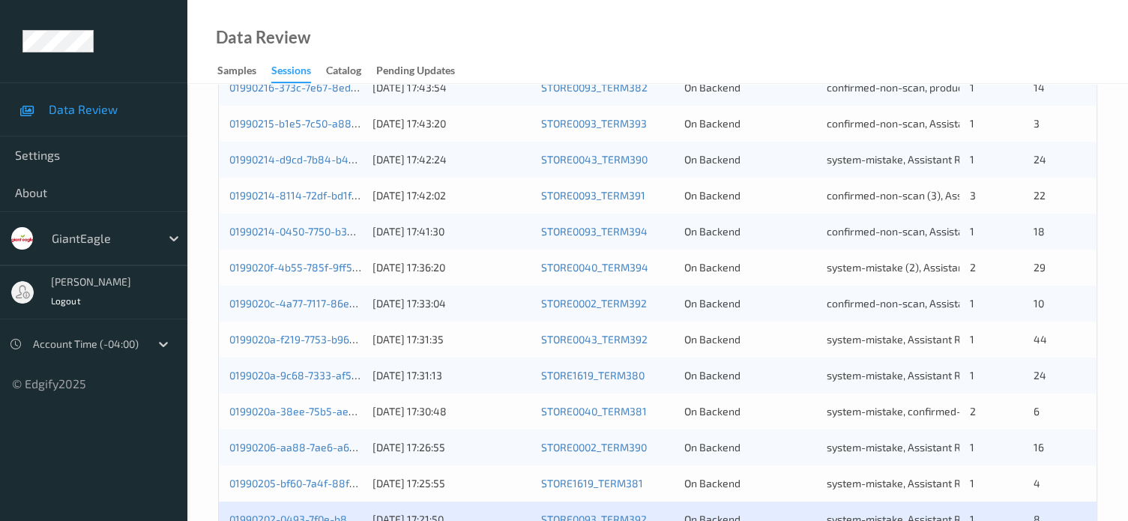
scroll to position [724, 0]
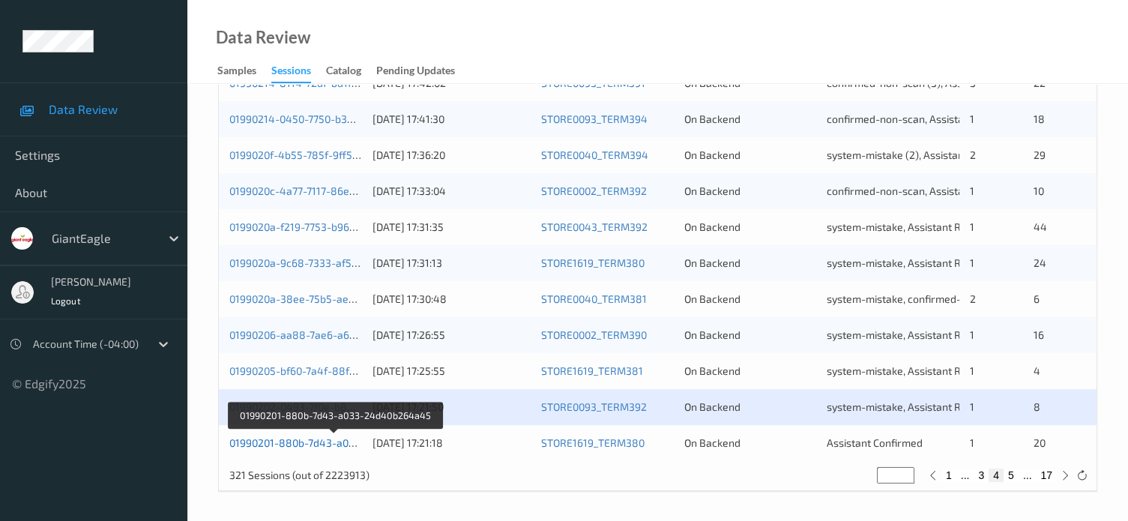
click at [301, 440] on link "01990201-880b-7d43-a033-24d40b264a45" at bounding box center [334, 442] width 211 height 13
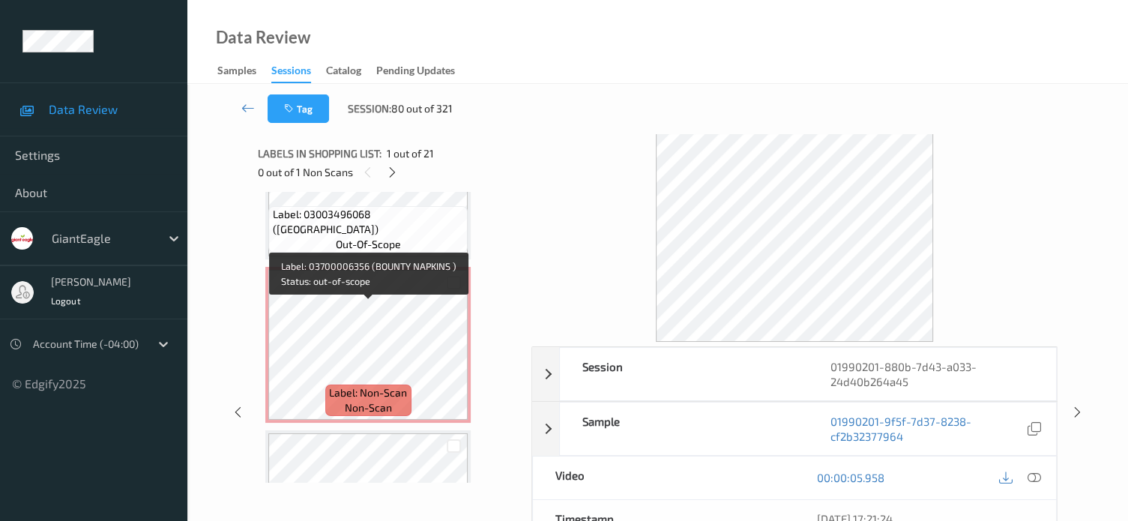
scroll to position [1893, 0]
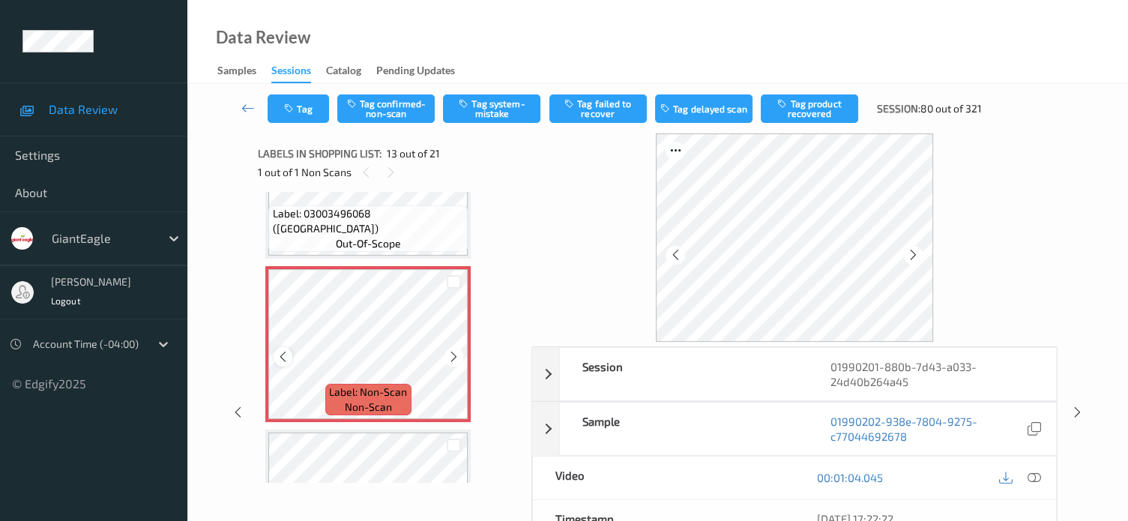
click at [282, 363] on div at bounding box center [282, 356] width 19 height 19
click at [1031, 480] on icon at bounding box center [1033, 477] width 13 height 13
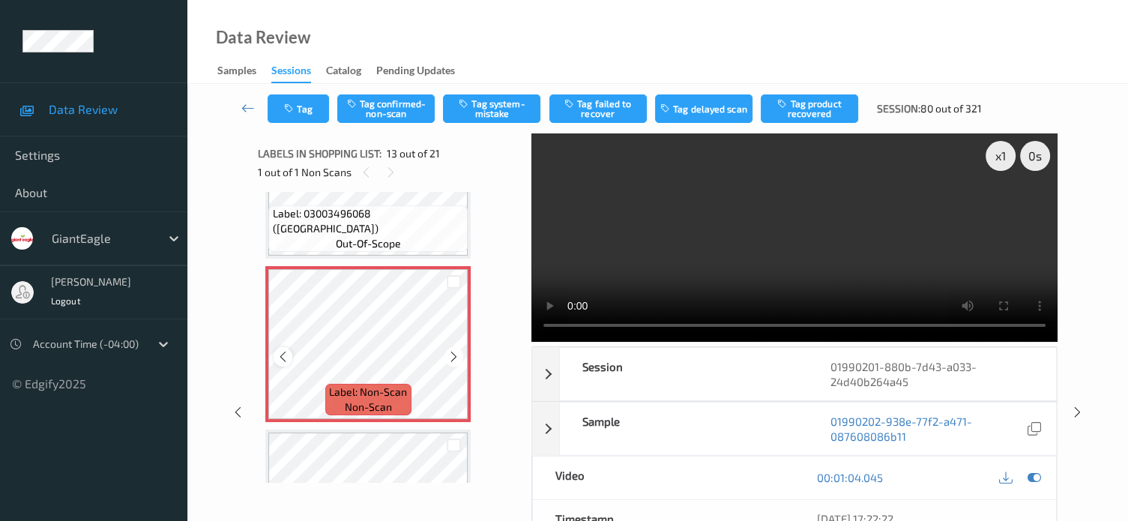
click at [285, 359] on icon at bounding box center [282, 356] width 13 height 13
click at [394, 113] on button "Tag confirmed-non-scan" at bounding box center [385, 108] width 97 height 28
click at [813, 106] on button "Tag product recovered" at bounding box center [808, 108] width 97 height 28
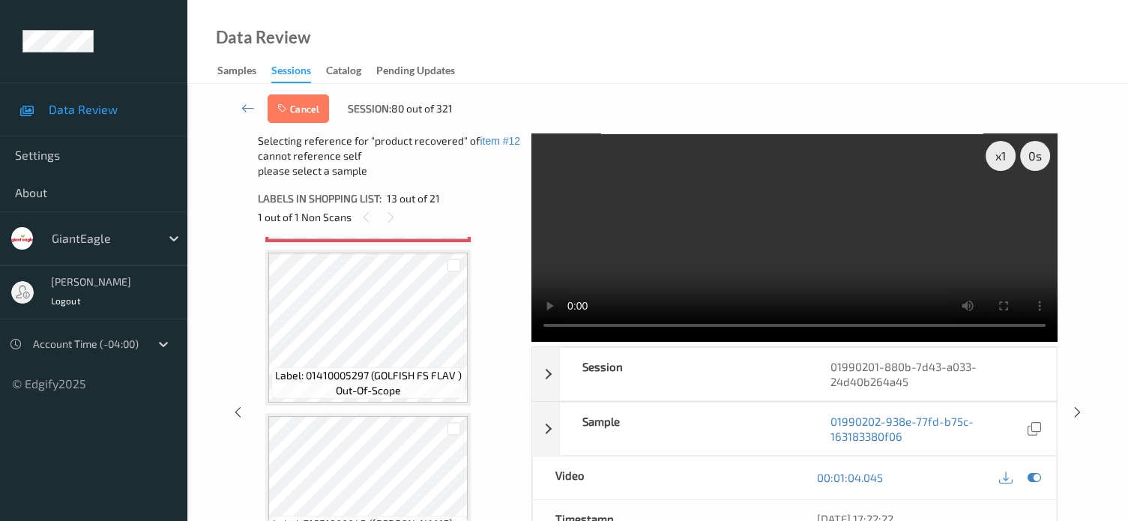
scroll to position [2124, 0]
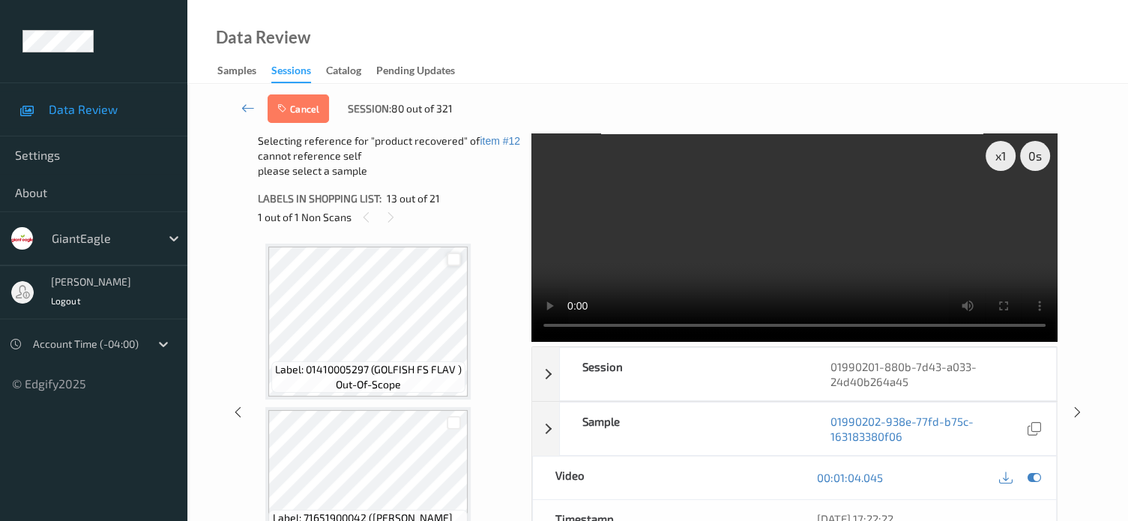
click at [455, 259] on div at bounding box center [454, 259] width 14 height 14
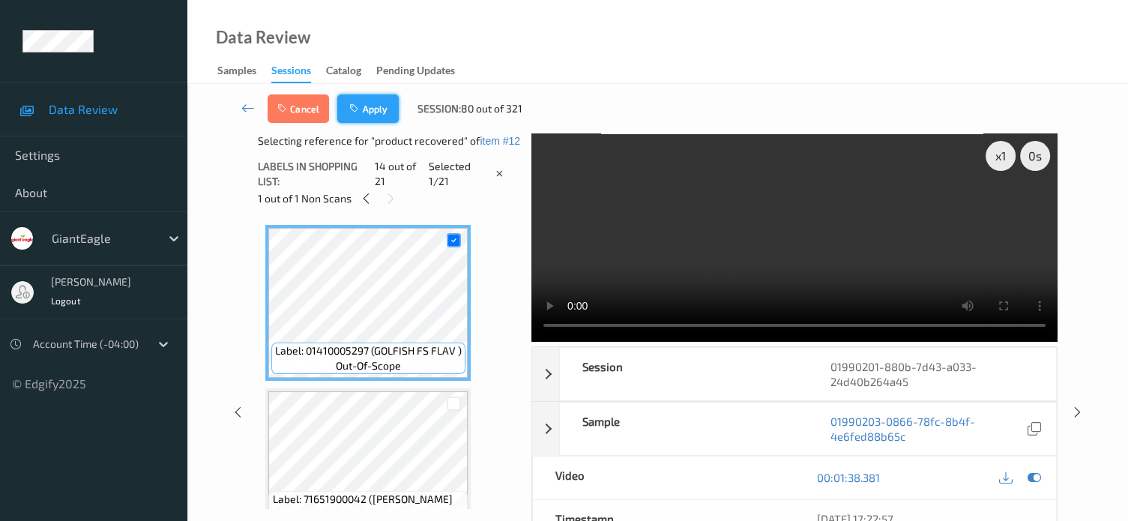
click at [372, 114] on button "Apply" at bounding box center [367, 108] width 61 height 28
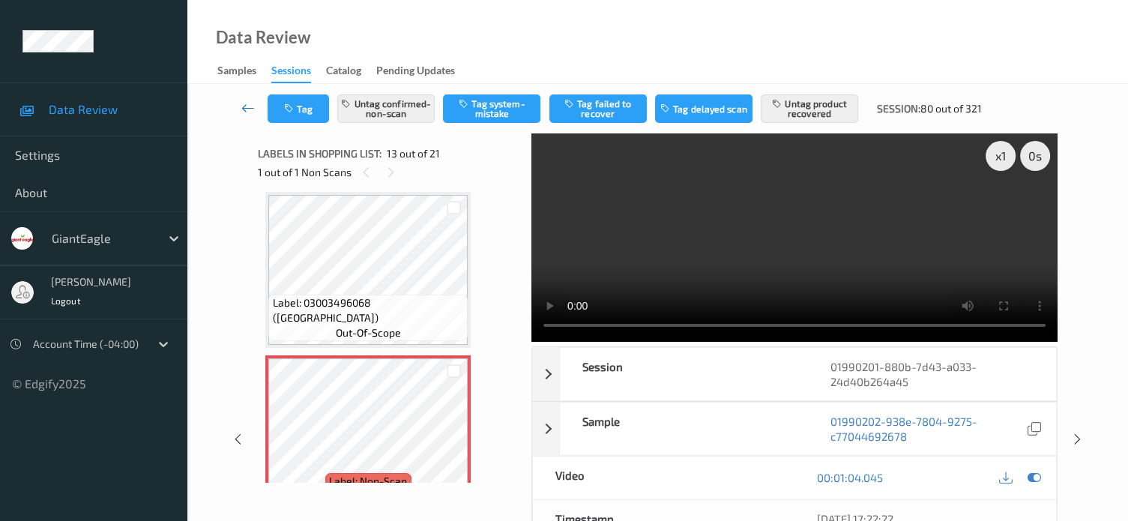
click at [245, 109] on icon at bounding box center [247, 107] width 13 height 15
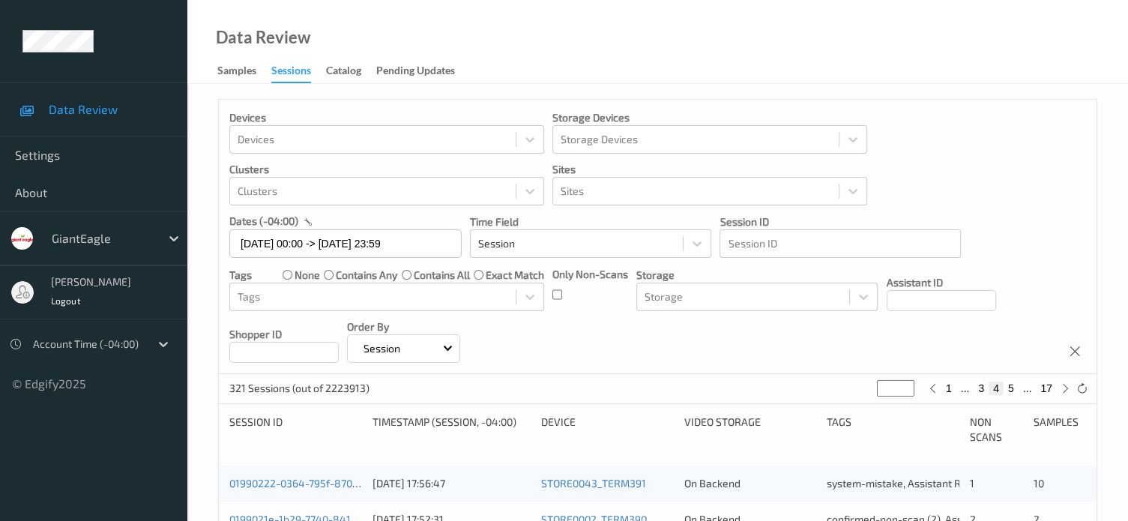
scroll to position [3, 0]
click at [1065, 386] on icon at bounding box center [1064, 385] width 11 height 11
type input "*"
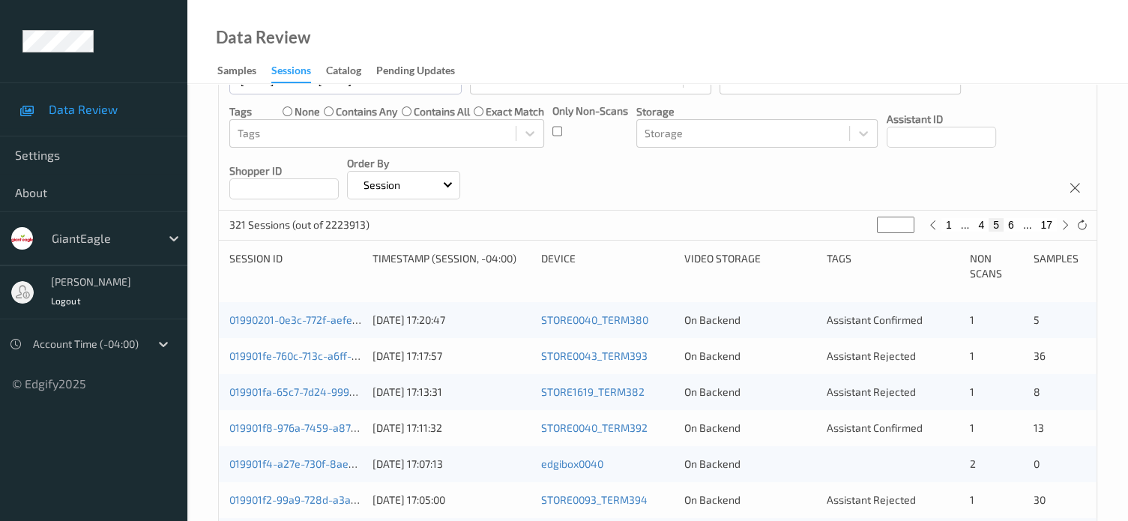
scroll to position [163, 0]
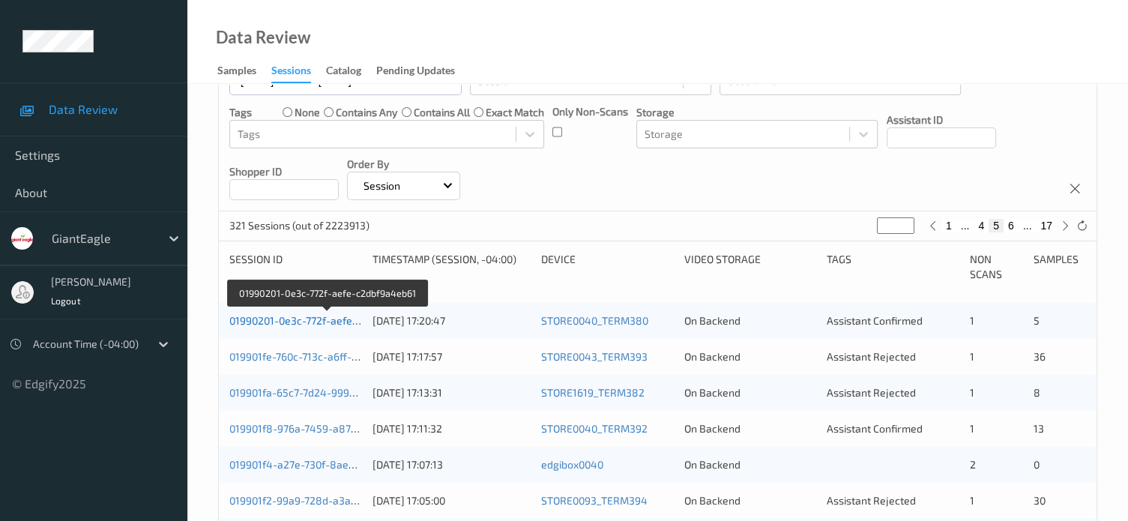
click at [283, 318] on link "01990201-0e3c-772f-aefe-c2dbf9a4eb61" at bounding box center [327, 320] width 196 height 13
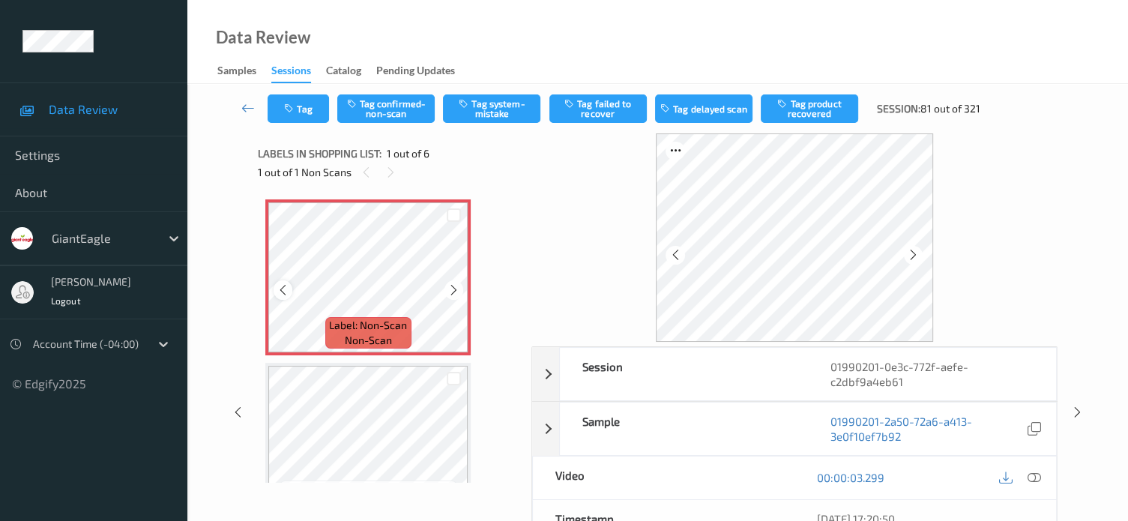
click at [285, 290] on icon at bounding box center [282, 289] width 13 height 13
click at [1031, 475] on icon at bounding box center [1033, 477] width 13 height 13
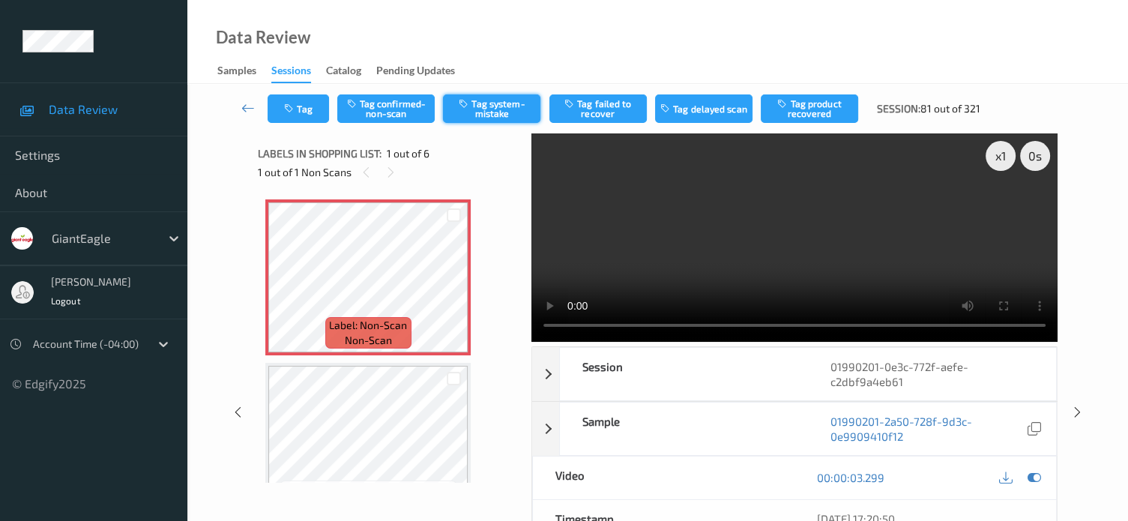
click at [491, 109] on button "Tag system-mistake" at bounding box center [491, 108] width 97 height 28
click at [316, 106] on button "Tag" at bounding box center [297, 108] width 61 height 28
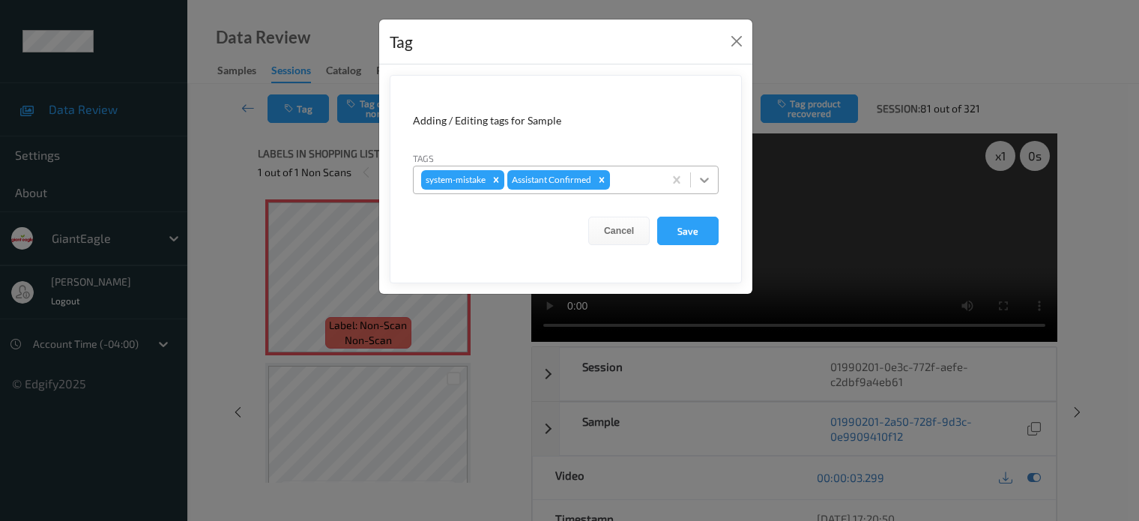
click at [704, 180] on icon at bounding box center [704, 180] width 9 height 5
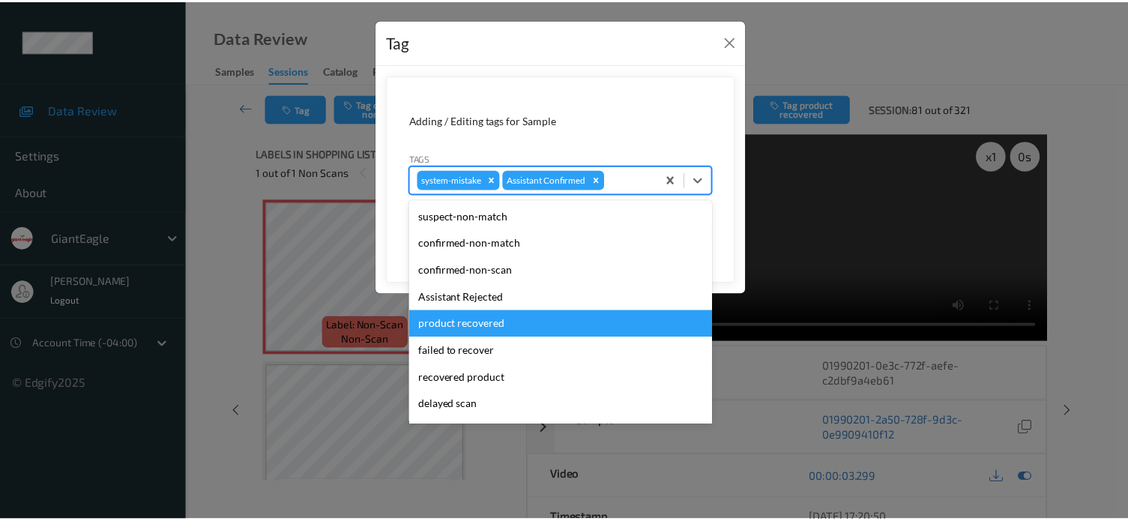
scroll to position [124, 0]
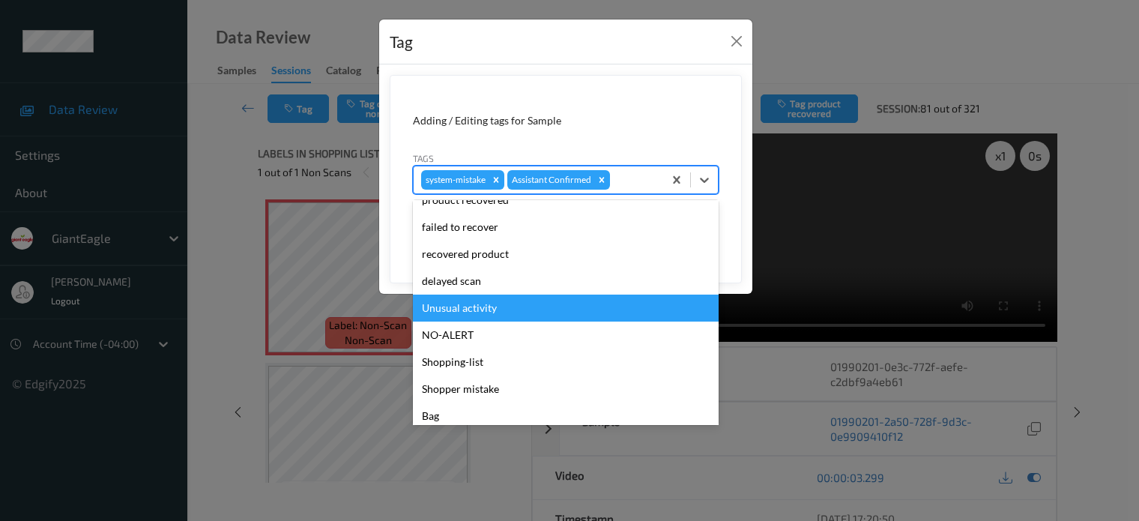
click at [472, 312] on div "Unusual activity" at bounding box center [566, 307] width 306 height 27
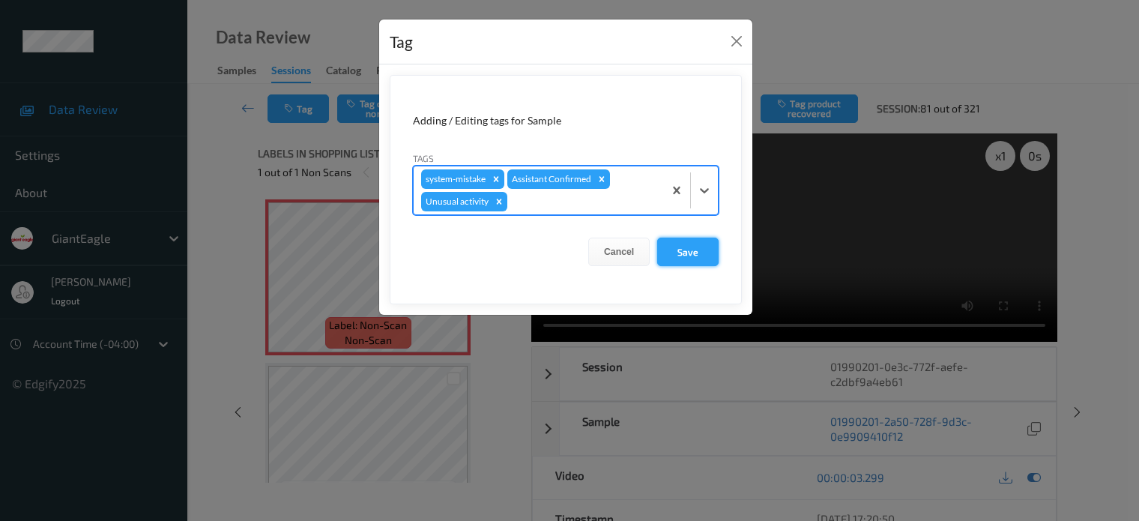
click at [689, 250] on button "Save" at bounding box center [687, 252] width 61 height 28
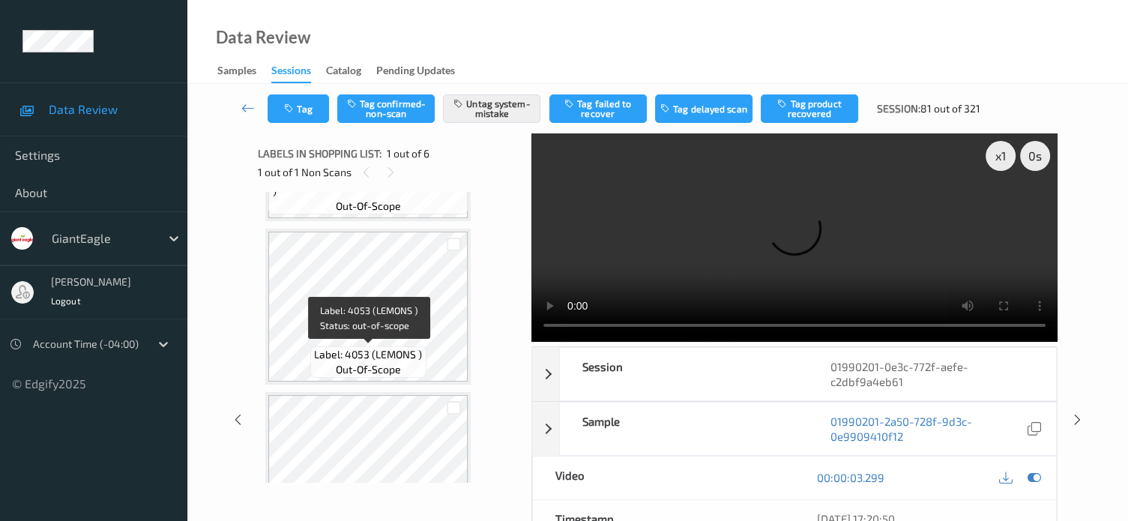
scroll to position [696, 0]
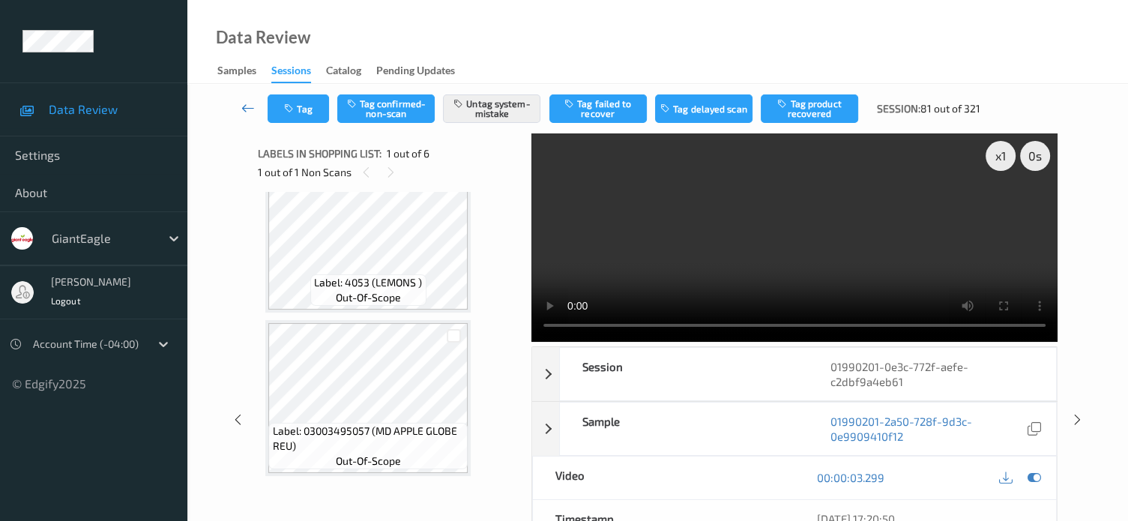
click at [242, 101] on icon at bounding box center [247, 107] width 13 height 15
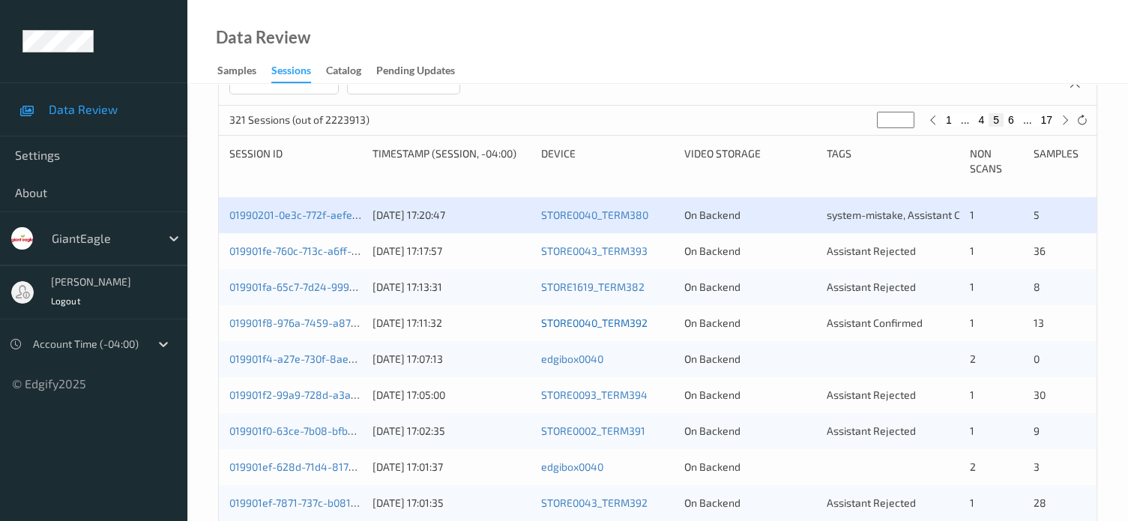
scroll to position [267, 0]
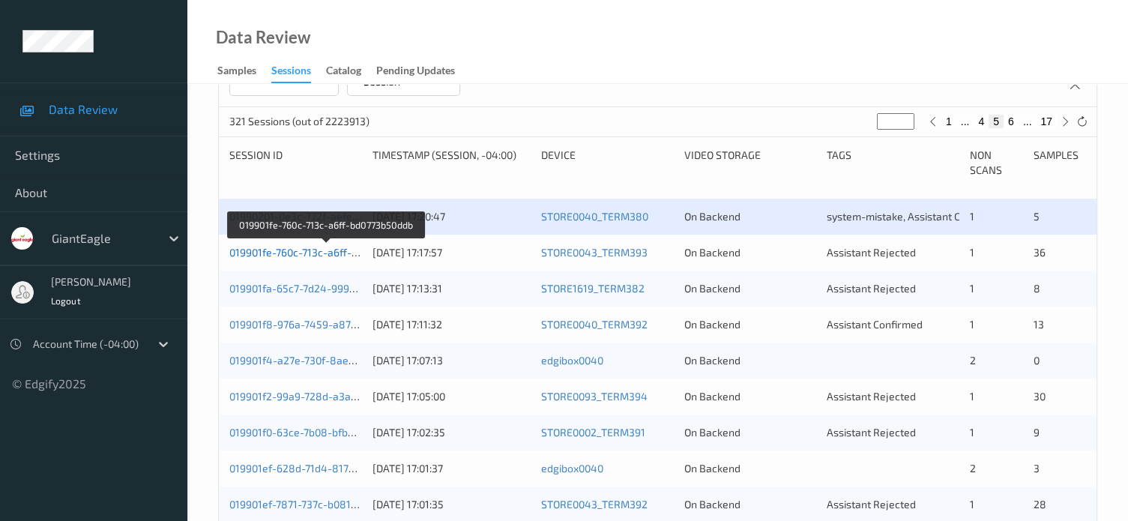
click at [304, 248] on link "019901fe-760c-713c-a6ff-bd0773b50ddb" at bounding box center [325, 252] width 193 height 13
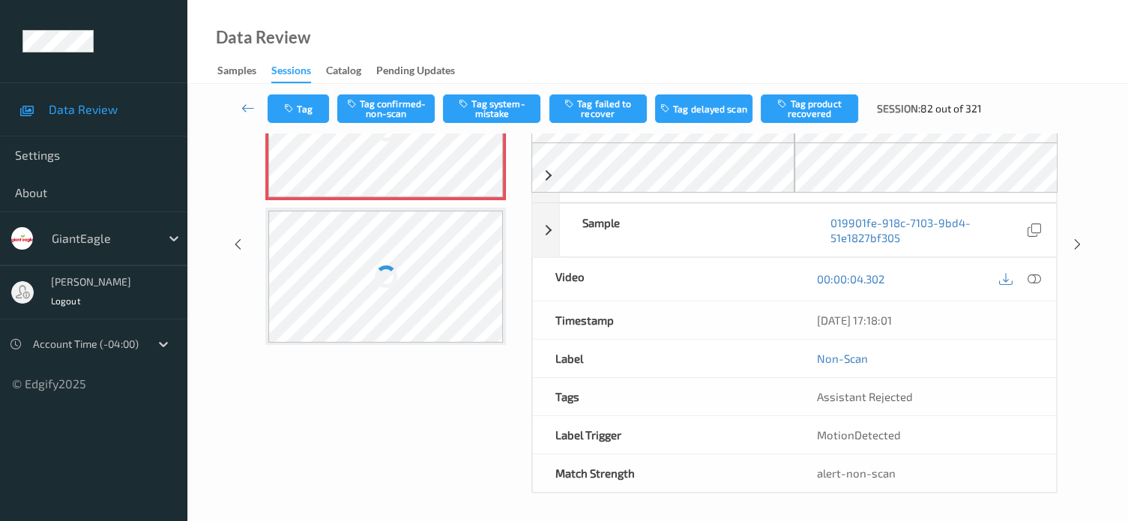
scroll to position [187, 0]
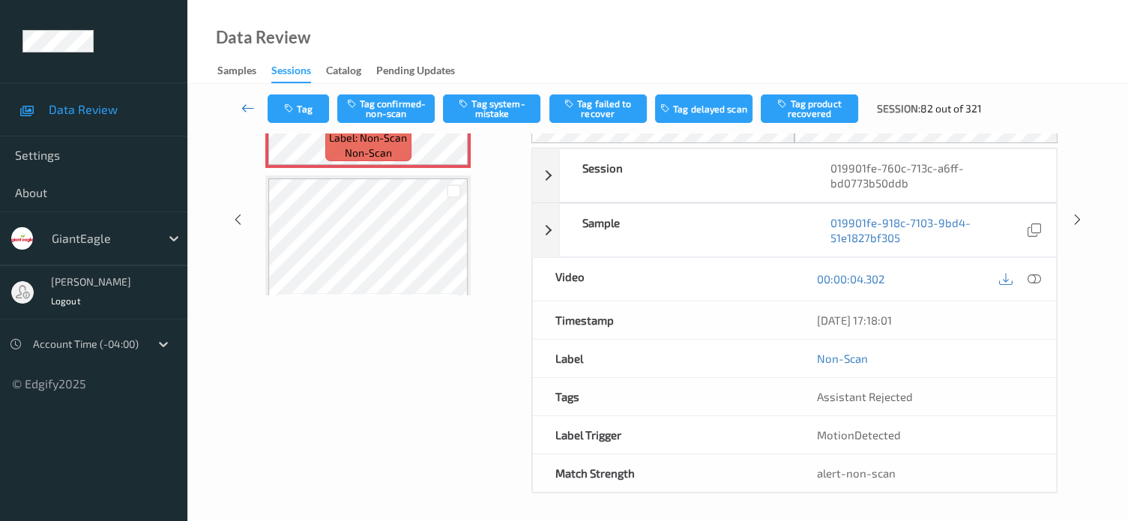
click at [246, 104] on icon at bounding box center [247, 107] width 13 height 15
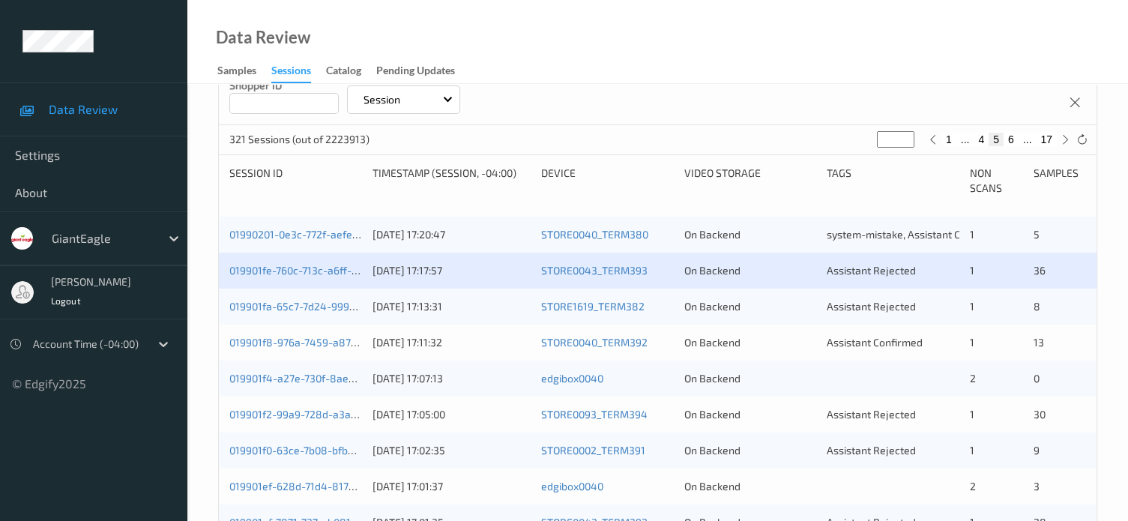
scroll to position [249, 0]
click at [306, 272] on link "019901fe-760c-713c-a6ff-bd0773b50ddb" at bounding box center [325, 269] width 193 height 13
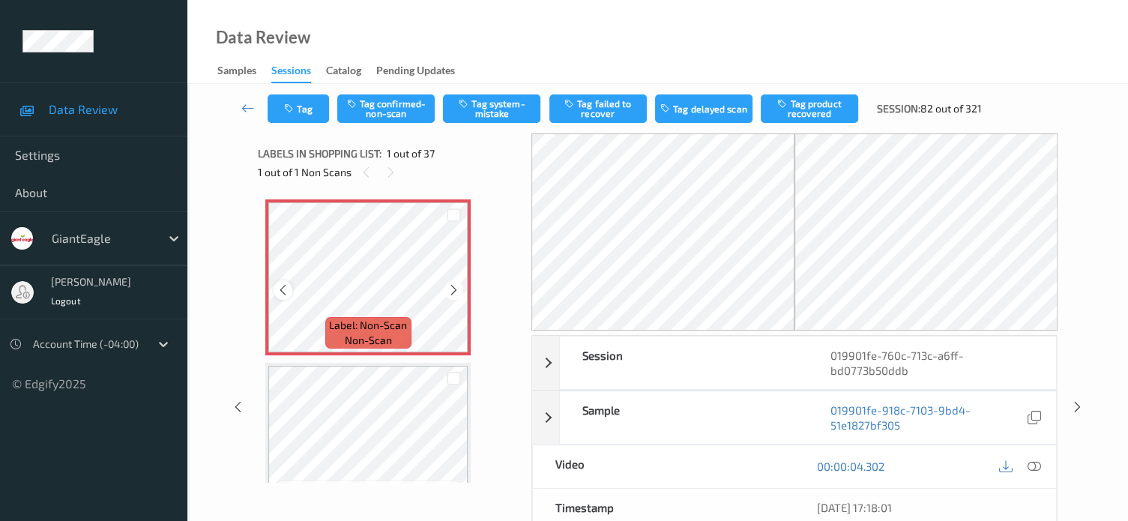
click at [282, 290] on icon at bounding box center [282, 289] width 13 height 13
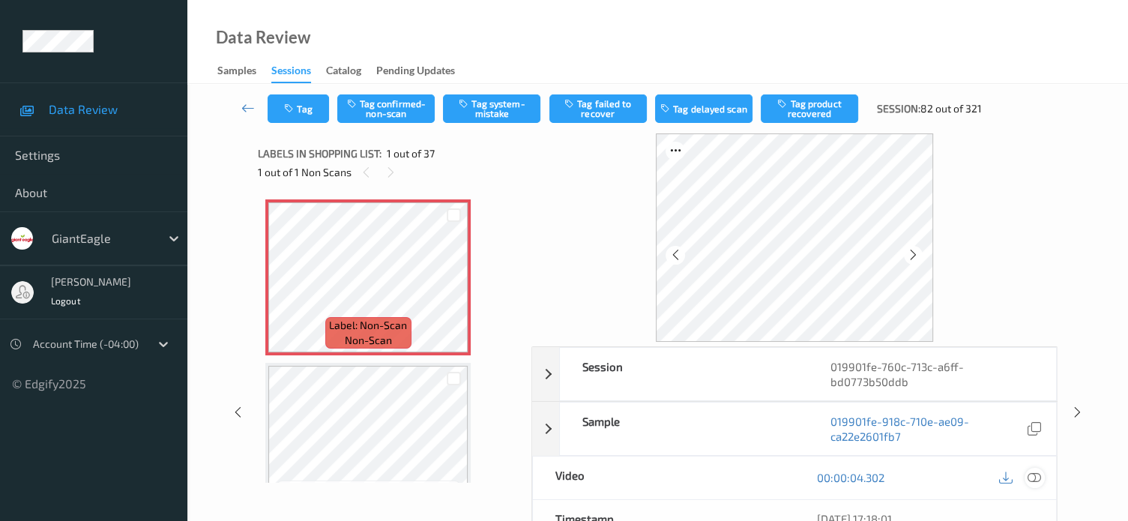
click at [1037, 477] on icon at bounding box center [1033, 477] width 13 height 13
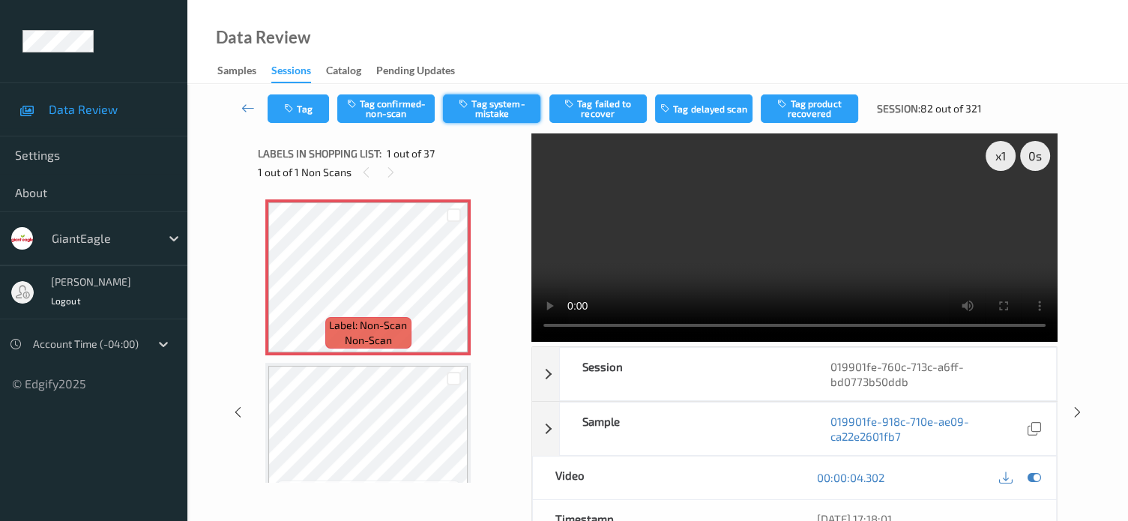
click at [486, 106] on button "Tag system-mistake" at bounding box center [491, 108] width 97 height 28
click at [300, 110] on button "Tag" at bounding box center [297, 108] width 61 height 28
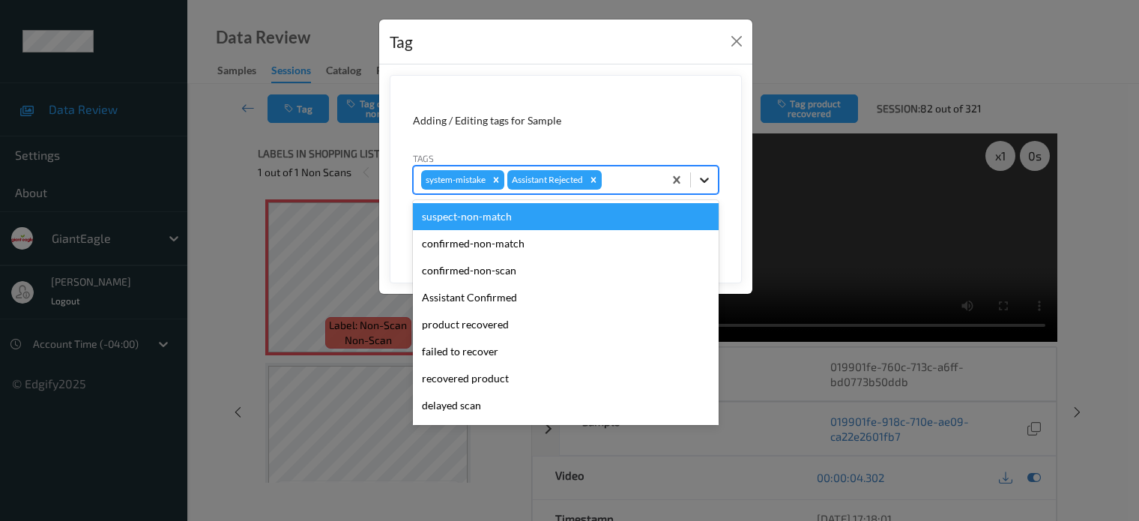
click at [701, 180] on icon at bounding box center [704, 179] width 15 height 15
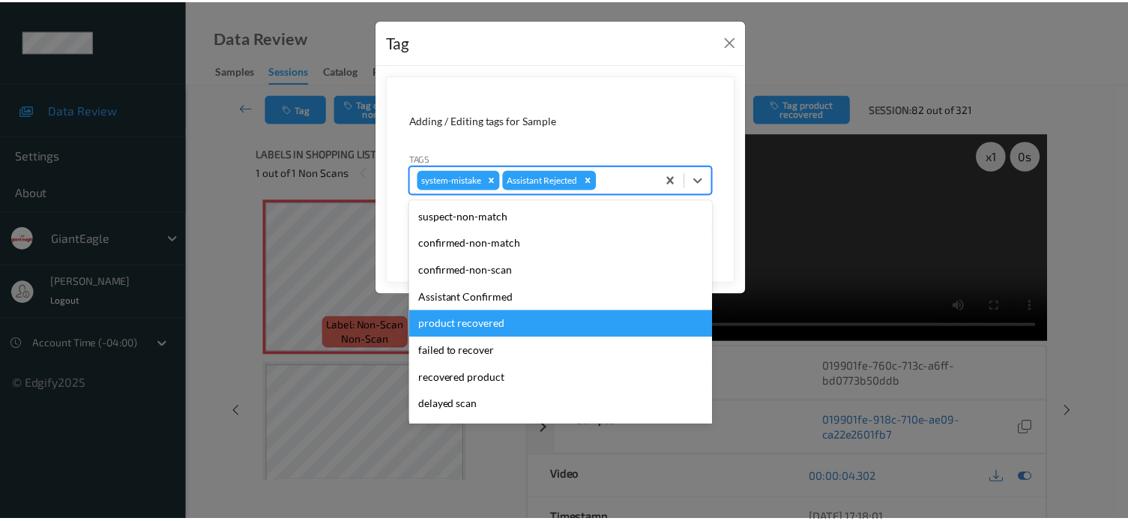
scroll to position [132, 0]
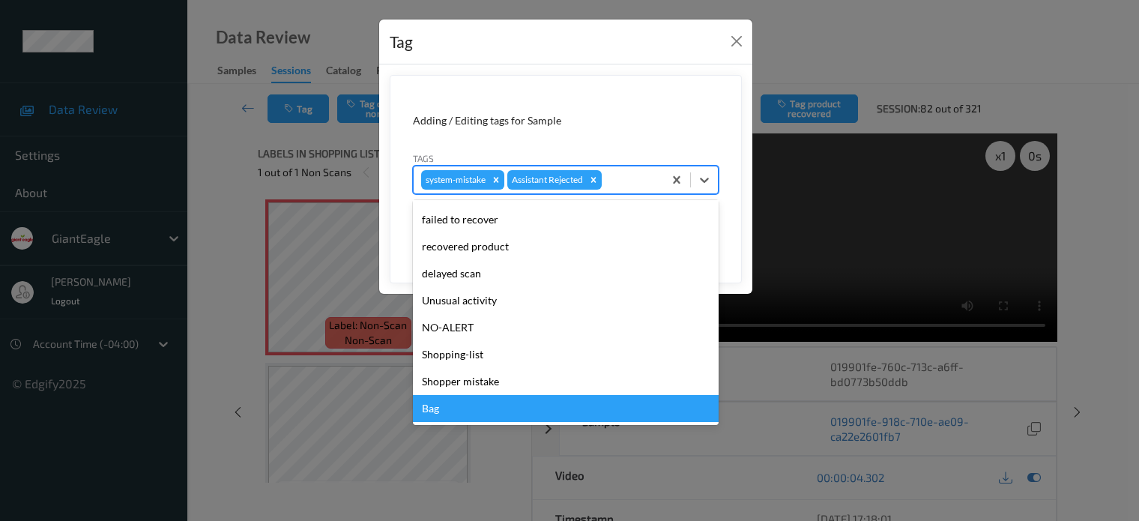
click at [431, 416] on div "Bag" at bounding box center [566, 408] width 306 height 27
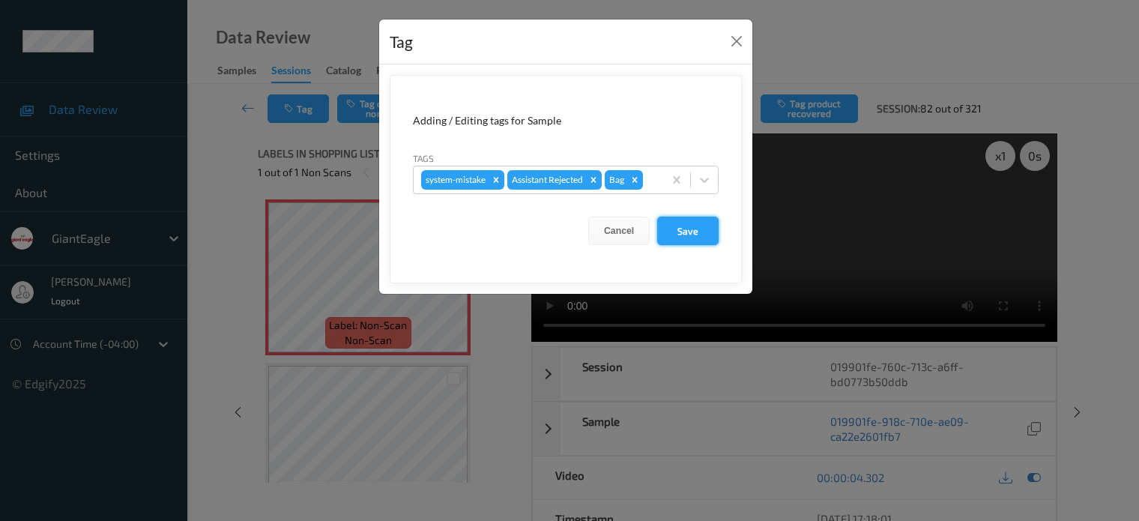
click at [688, 229] on button "Save" at bounding box center [687, 231] width 61 height 28
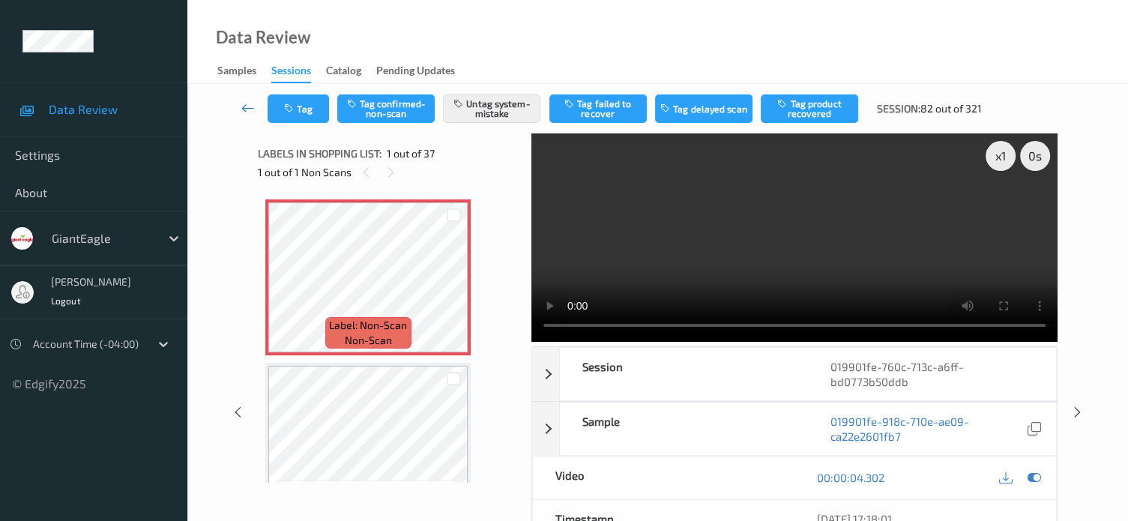
click at [249, 112] on icon at bounding box center [247, 107] width 13 height 15
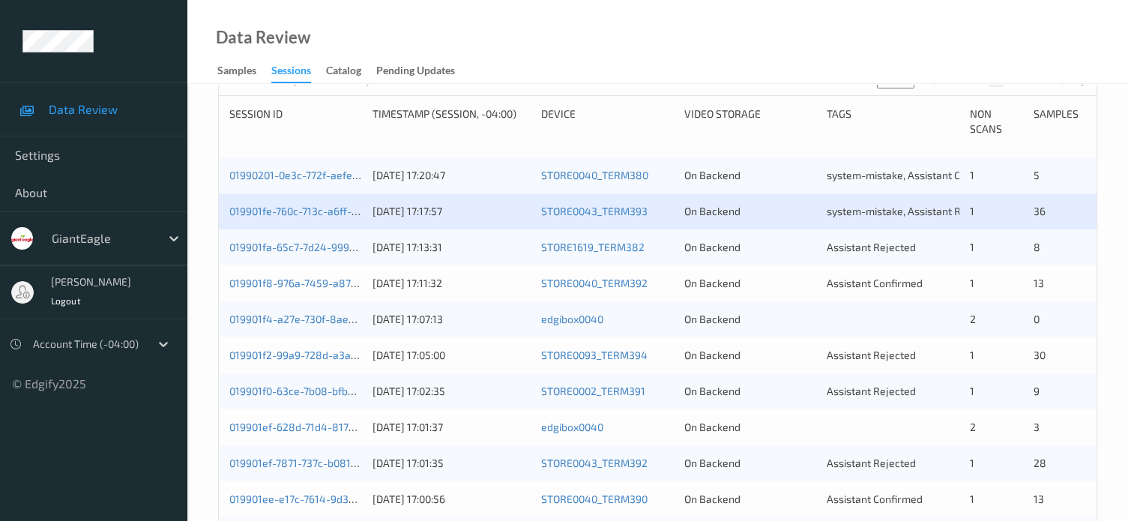
scroll to position [323, 0]
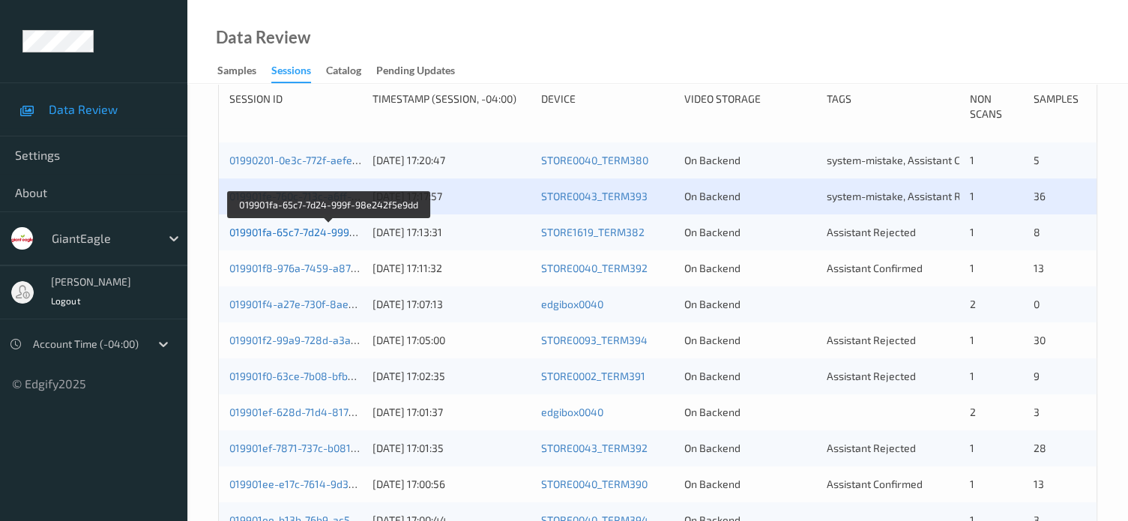
click at [329, 228] on link "019901fa-65c7-7d24-999f-98e242f5e9dd" at bounding box center [328, 232] width 199 height 13
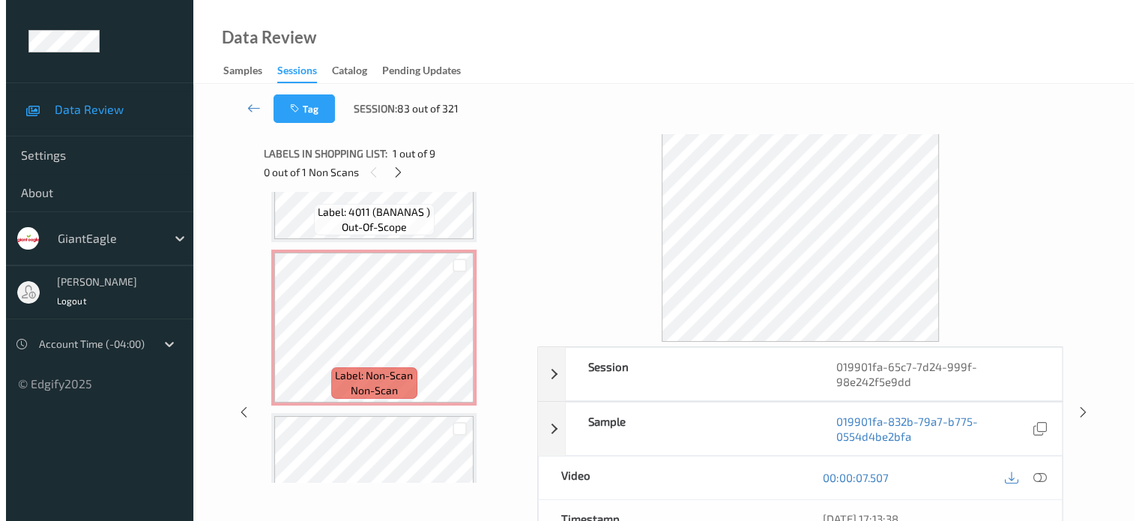
scroll to position [767, 0]
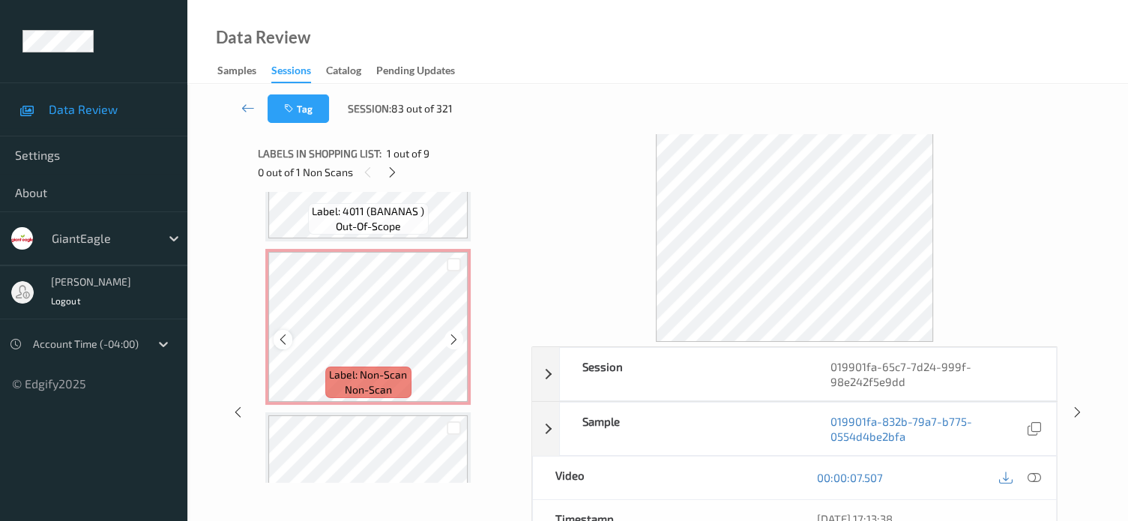
click at [283, 346] on div at bounding box center [282, 339] width 19 height 19
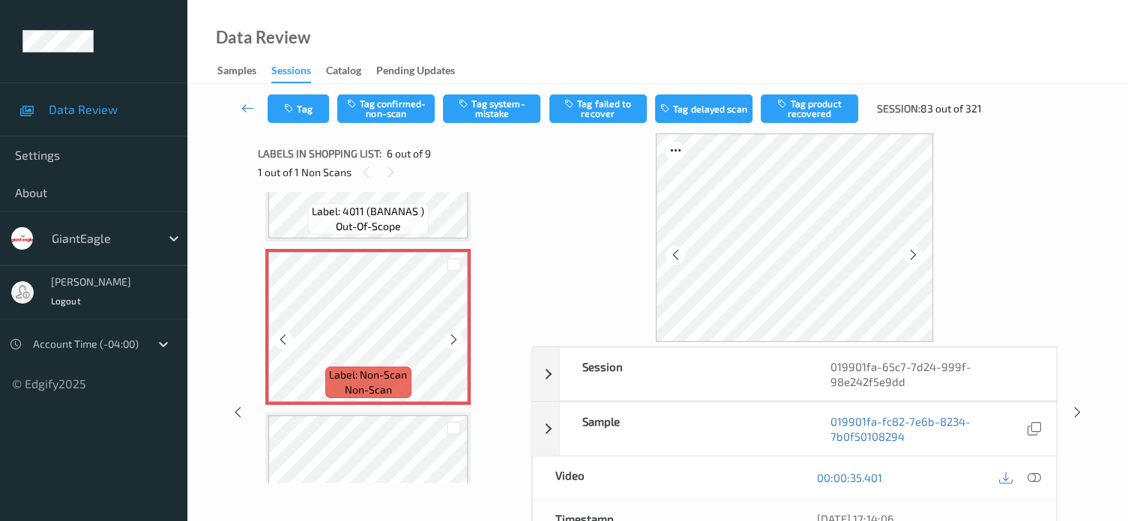
click at [283, 346] on div at bounding box center [282, 339] width 19 height 19
click at [1035, 479] on icon at bounding box center [1033, 477] width 13 height 13
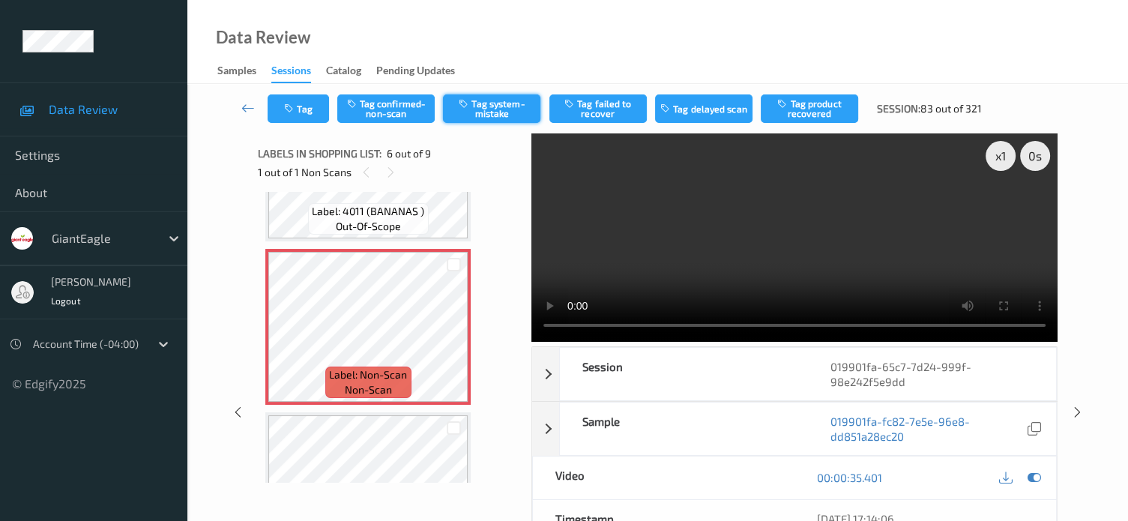
click at [503, 107] on button "Tag system-mistake" at bounding box center [491, 108] width 97 height 28
click at [304, 105] on button "Tag" at bounding box center [297, 108] width 61 height 28
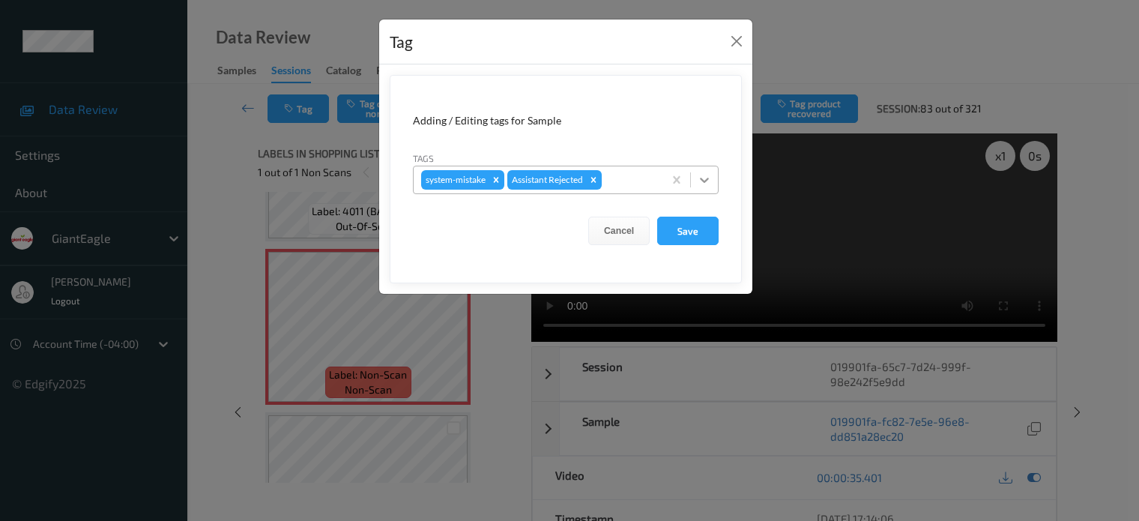
click at [706, 181] on icon at bounding box center [704, 180] width 9 height 5
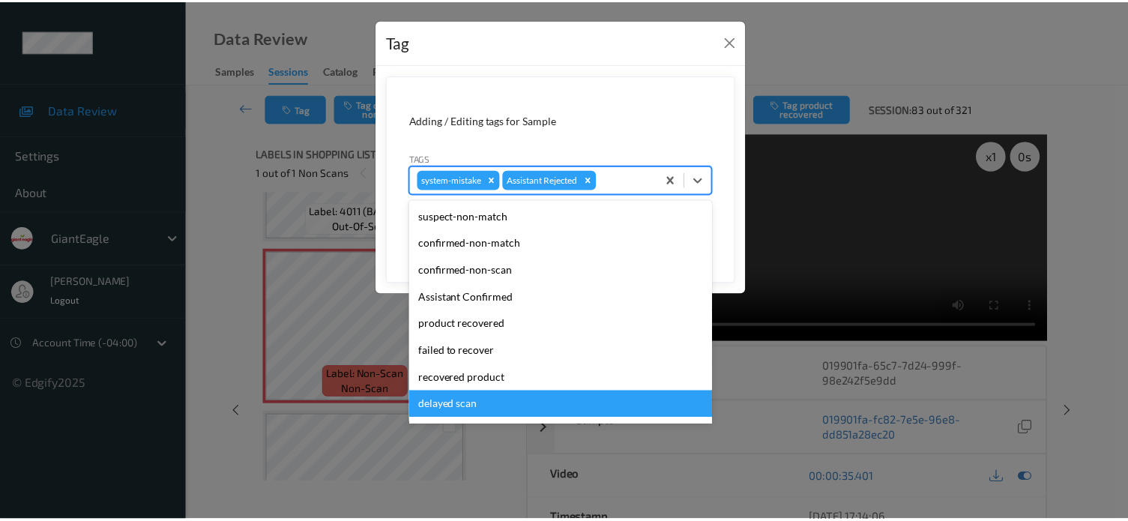
scroll to position [132, 0]
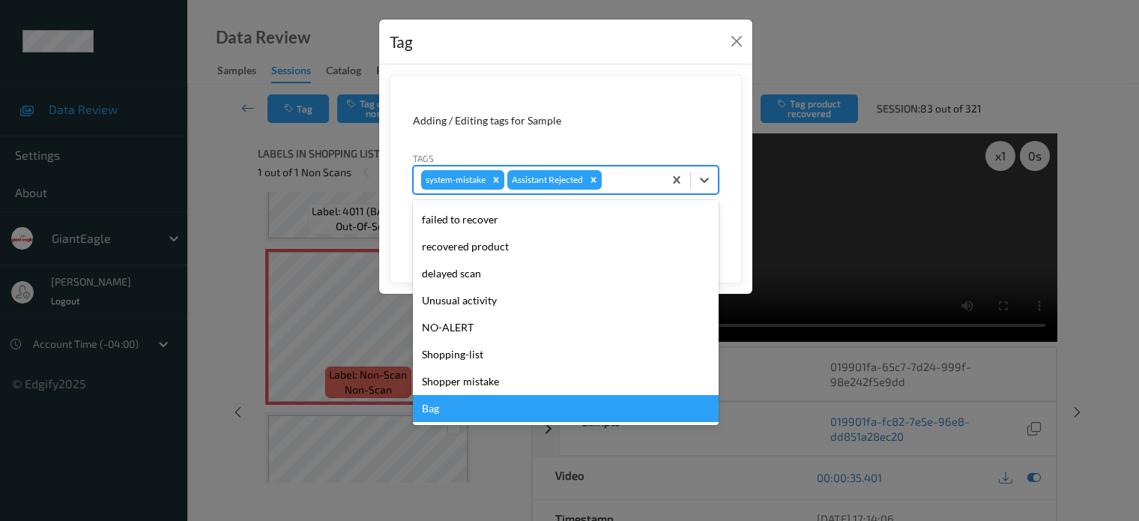
click at [434, 412] on div "Bag" at bounding box center [566, 408] width 306 height 27
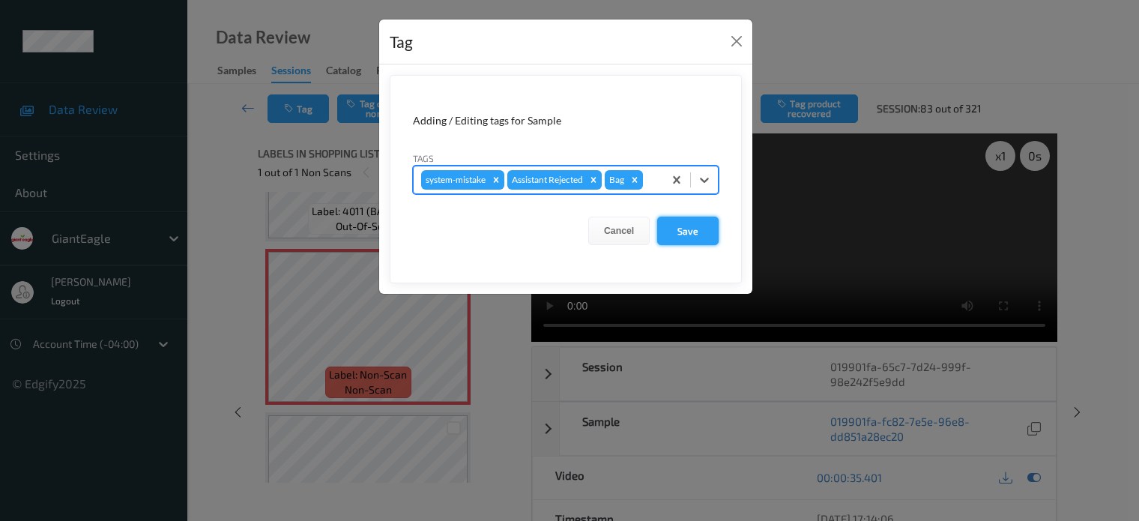
click at [689, 235] on button "Save" at bounding box center [687, 231] width 61 height 28
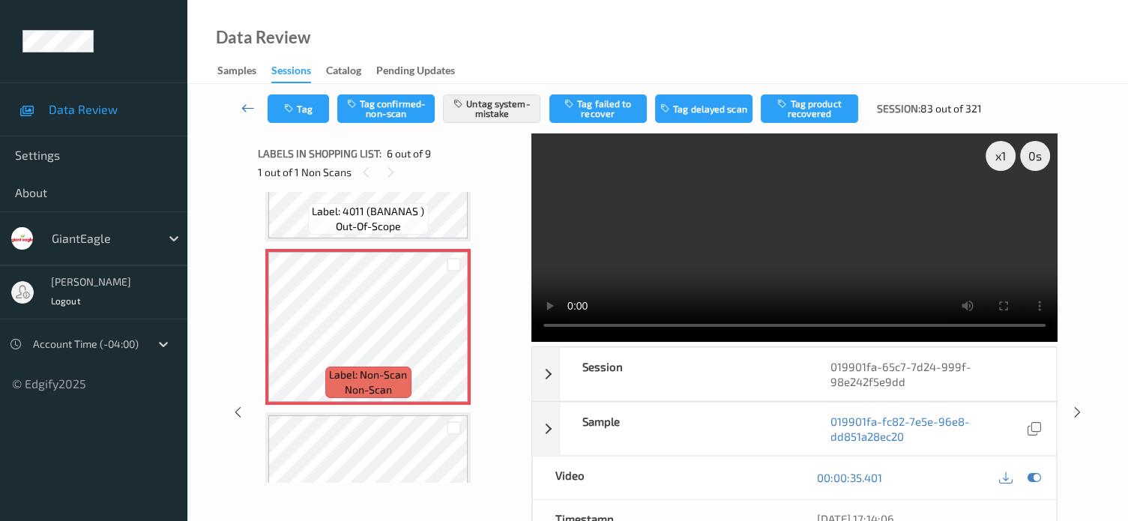
click at [246, 108] on icon at bounding box center [247, 107] width 13 height 15
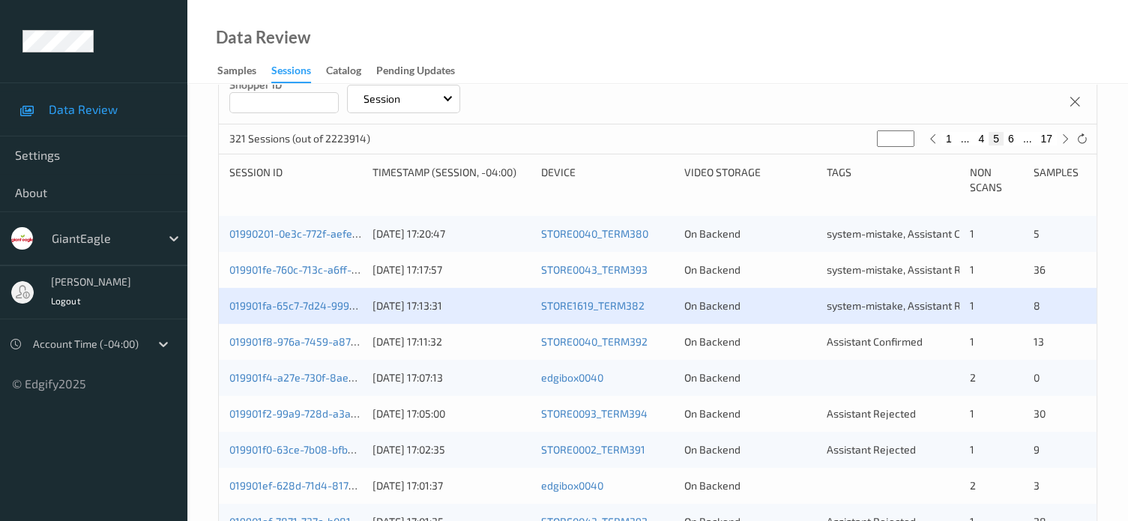
scroll to position [375, 0]
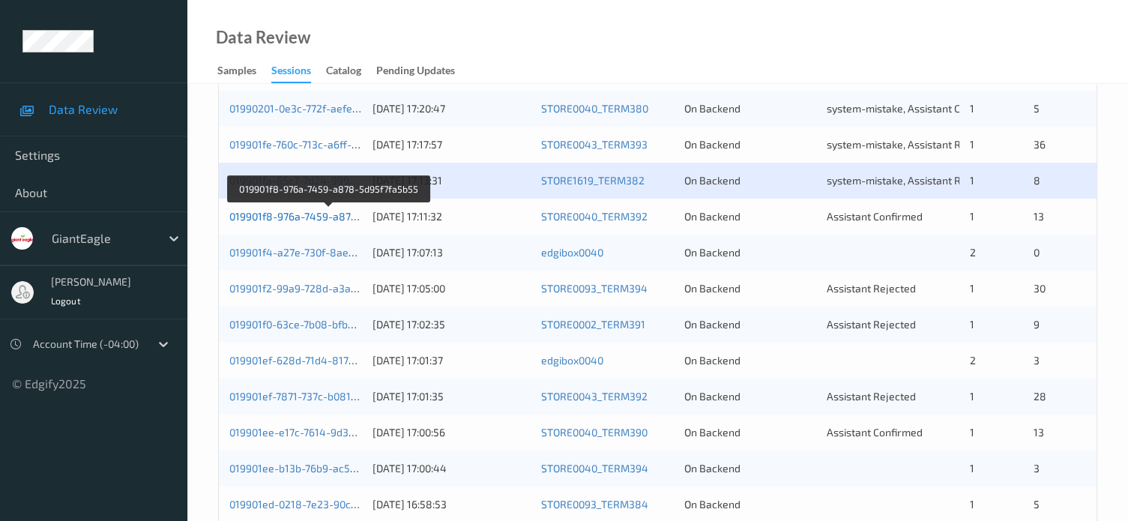
click at [303, 221] on link "019901f8-976a-7459-a878-5d95f7fa5b55" at bounding box center [328, 216] width 199 height 13
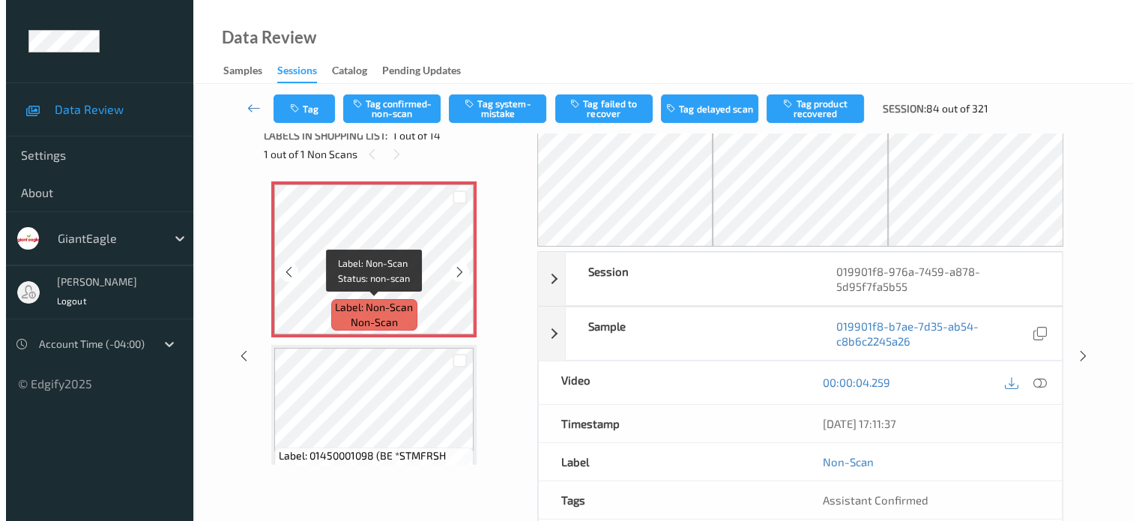
scroll to position [18, 0]
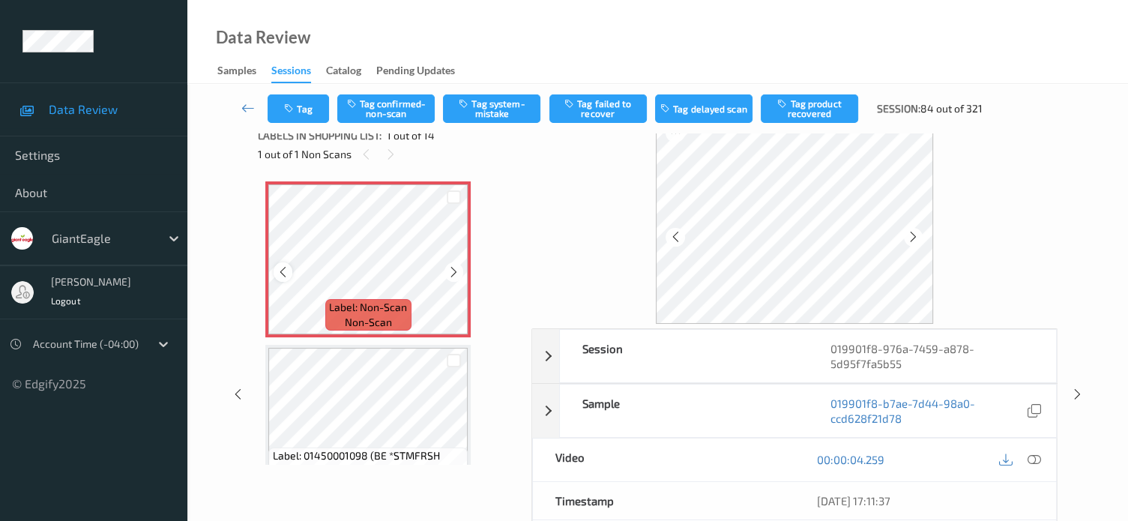
click at [285, 270] on icon at bounding box center [282, 271] width 13 height 13
click at [1030, 462] on icon at bounding box center [1033, 459] width 13 height 13
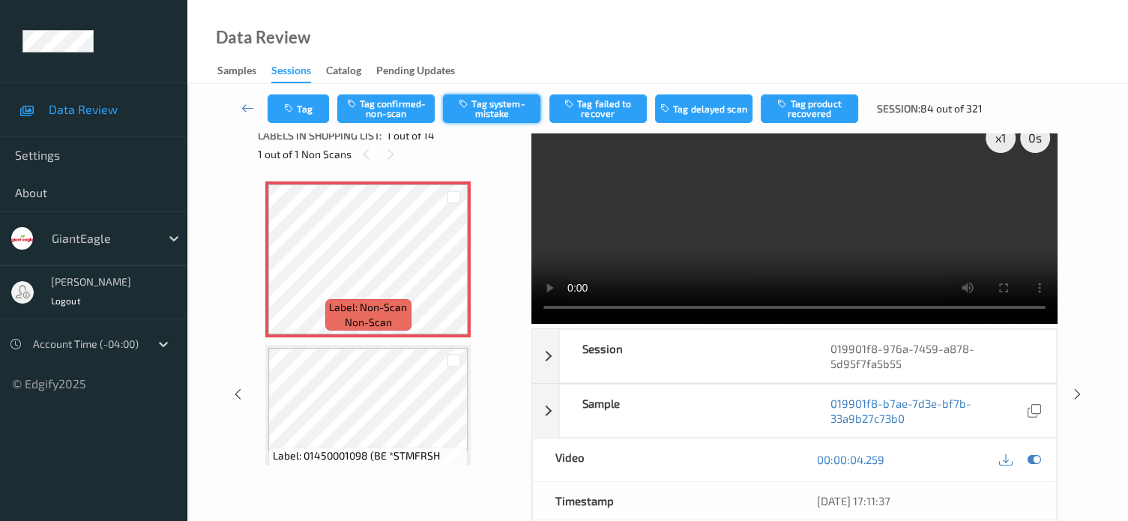
click at [500, 103] on button "Tag system-mistake" at bounding box center [491, 108] width 97 height 28
click at [312, 111] on button "Tag" at bounding box center [297, 108] width 61 height 28
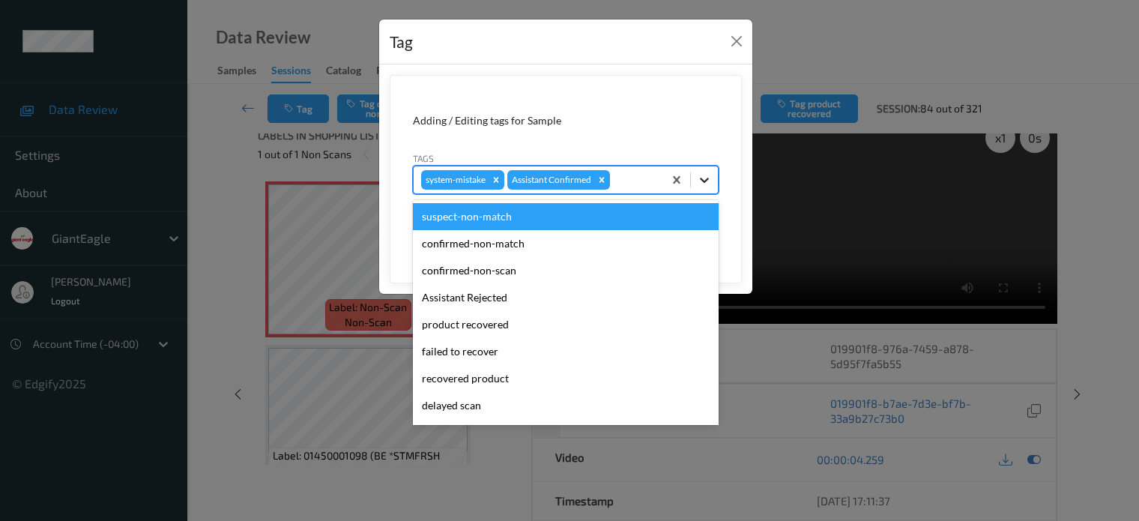
click at [707, 177] on icon at bounding box center [704, 179] width 15 height 15
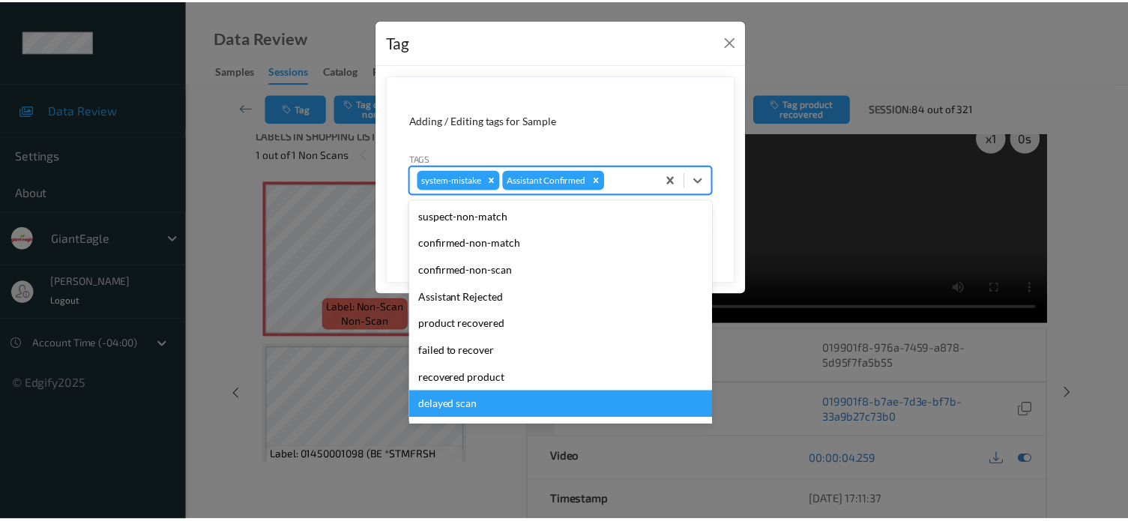
scroll to position [132, 0]
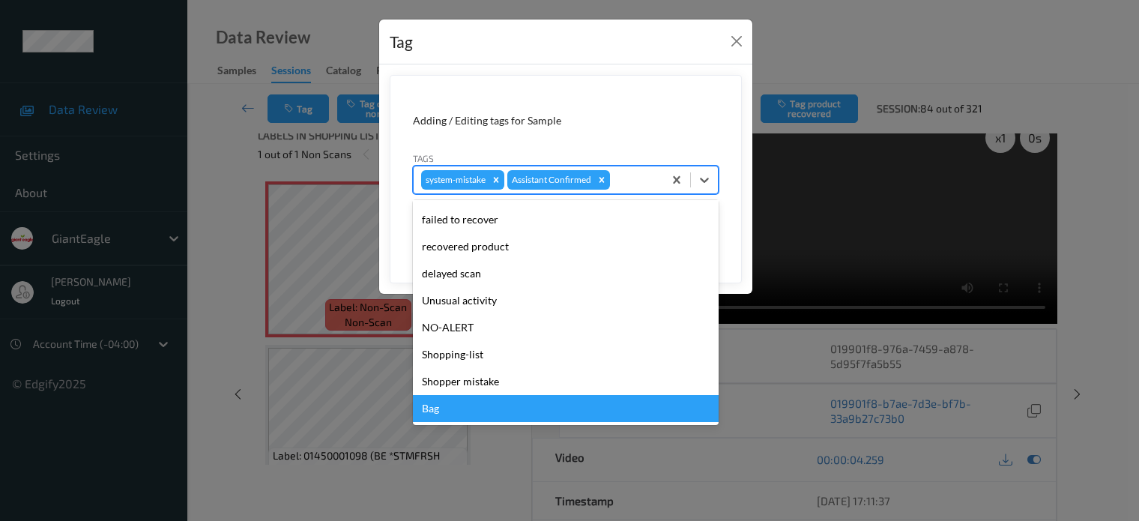
click at [439, 410] on div "Bag" at bounding box center [566, 408] width 306 height 27
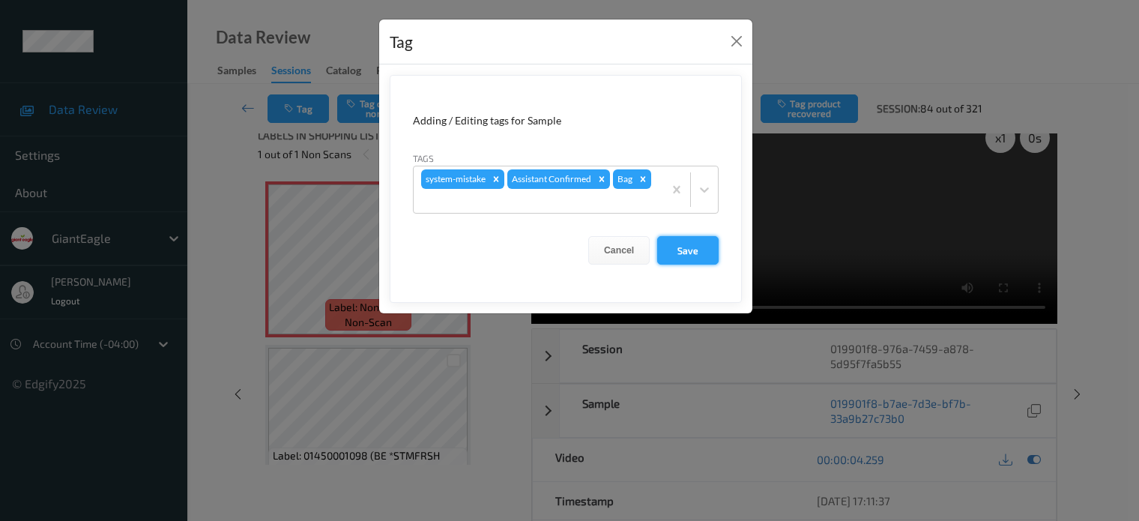
click at [681, 255] on button "Save" at bounding box center [687, 250] width 61 height 28
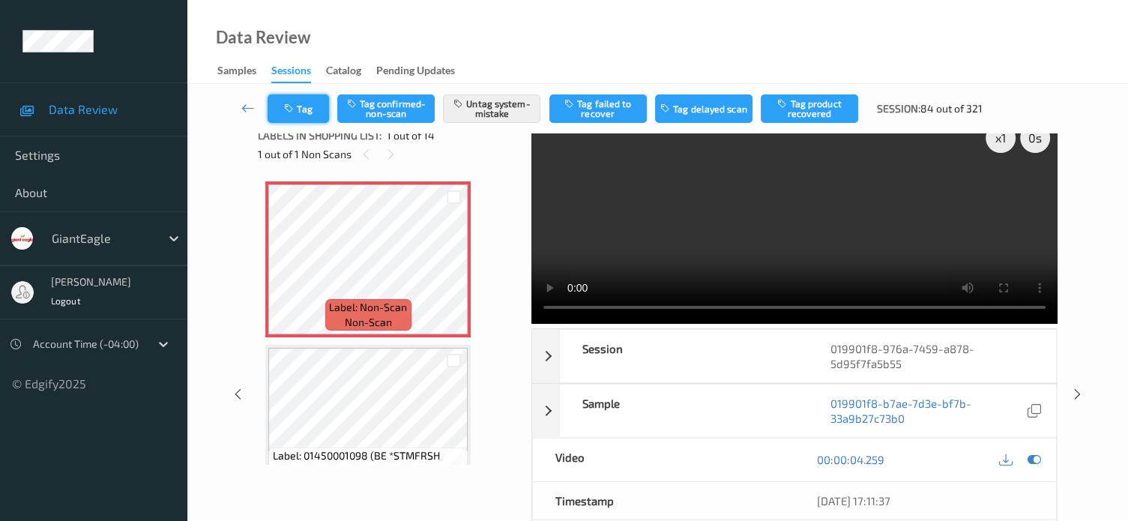
click at [313, 109] on button "Tag" at bounding box center [297, 108] width 61 height 28
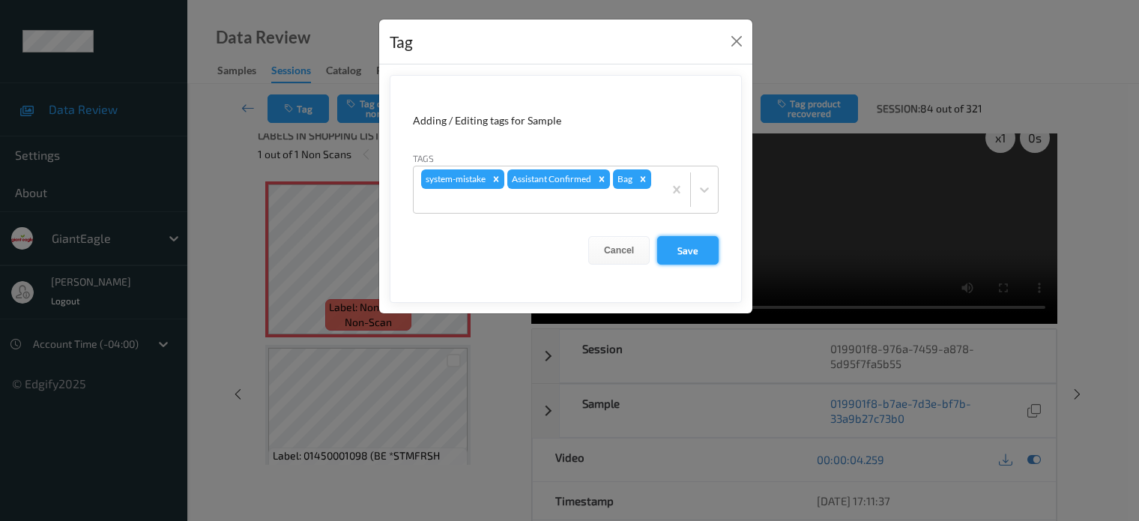
click at [695, 255] on button "Save" at bounding box center [687, 250] width 61 height 28
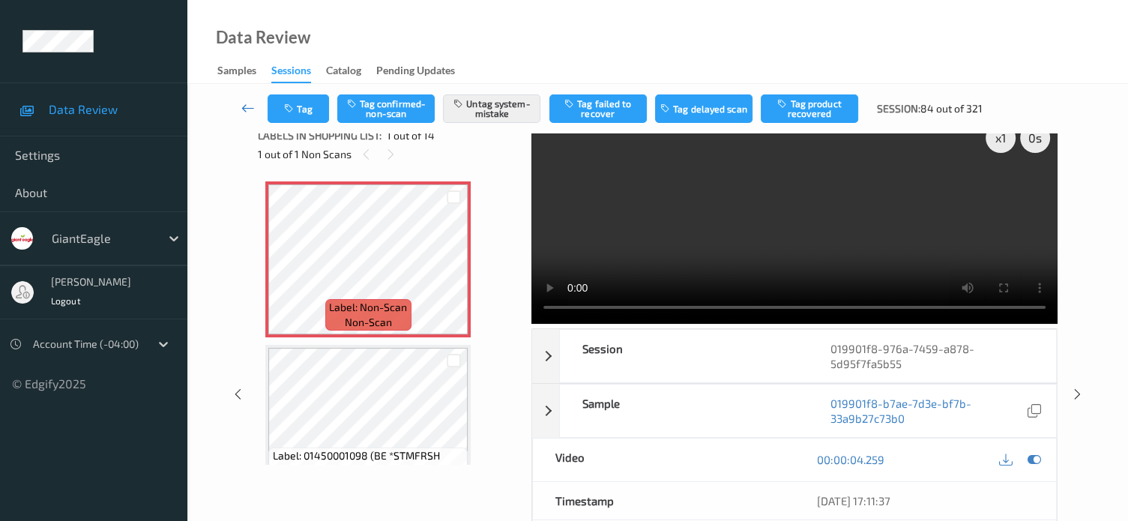
click at [249, 107] on icon at bounding box center [247, 107] width 13 height 15
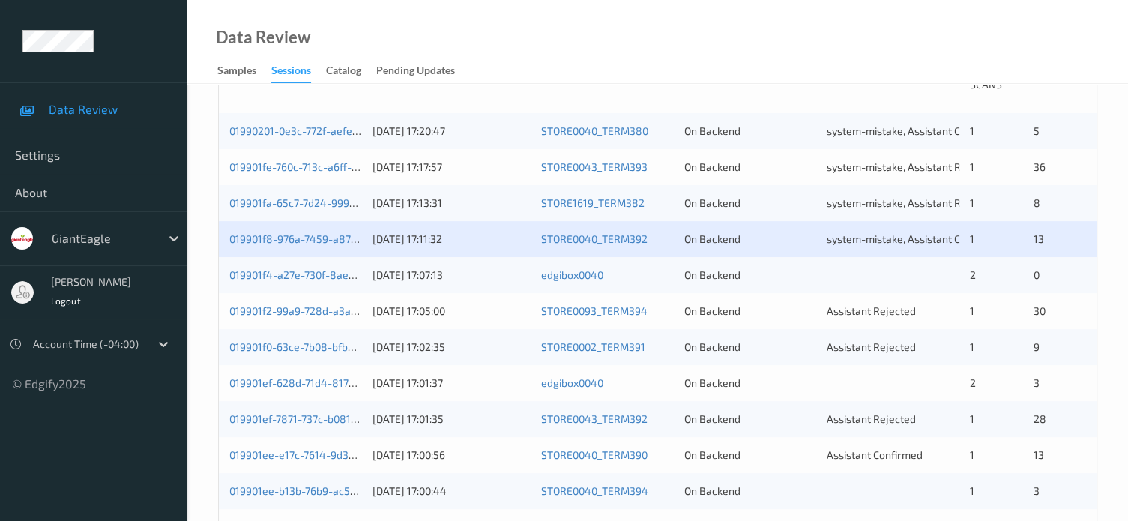
scroll to position [375, 0]
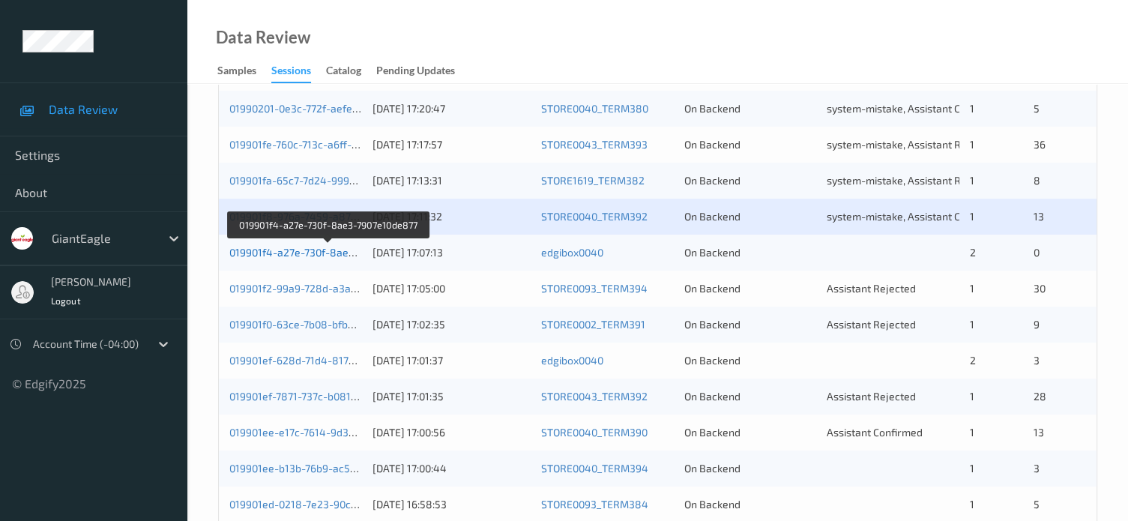
click at [318, 251] on link "019901f4-a27e-730f-8ae3-7907e10de877" at bounding box center [327, 252] width 197 height 13
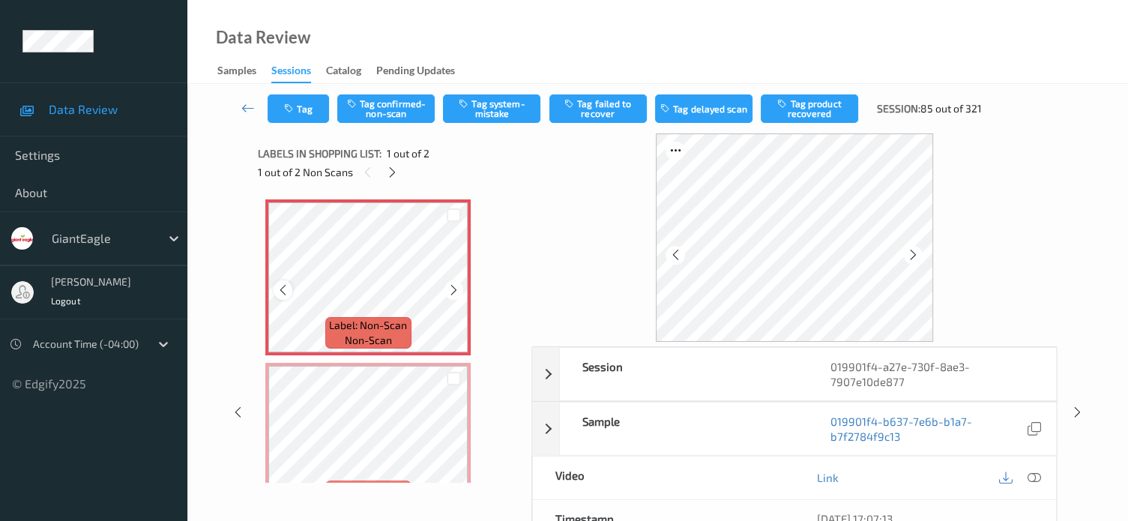
click at [291, 287] on div at bounding box center [282, 289] width 19 height 19
click at [1032, 479] on icon at bounding box center [1033, 477] width 13 height 13
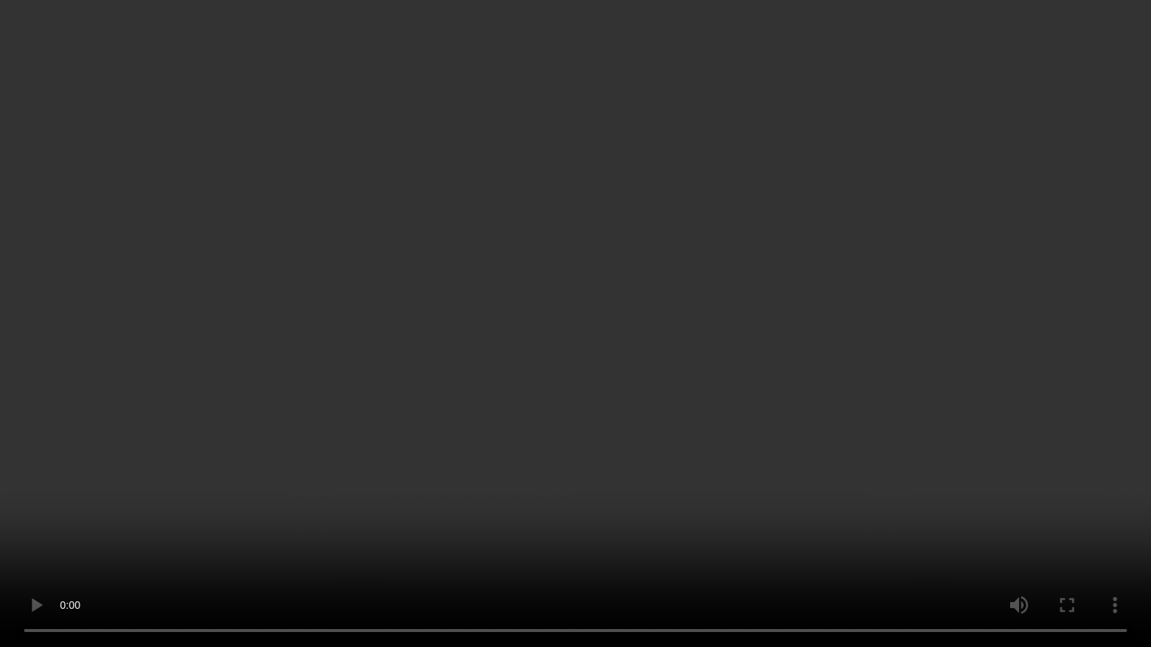
click at [952, 398] on video at bounding box center [575, 323] width 1151 height 647
click at [926, 408] on video at bounding box center [575, 323] width 1151 height 647
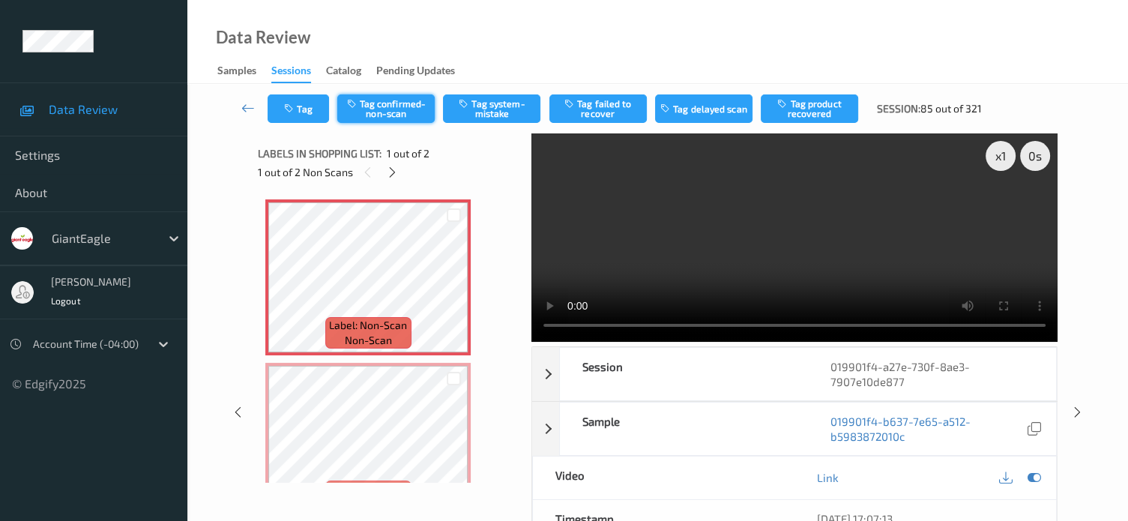
click at [389, 113] on button "Tag confirmed-non-scan" at bounding box center [385, 108] width 97 height 28
click at [309, 113] on button "Tag" at bounding box center [297, 108] width 61 height 28
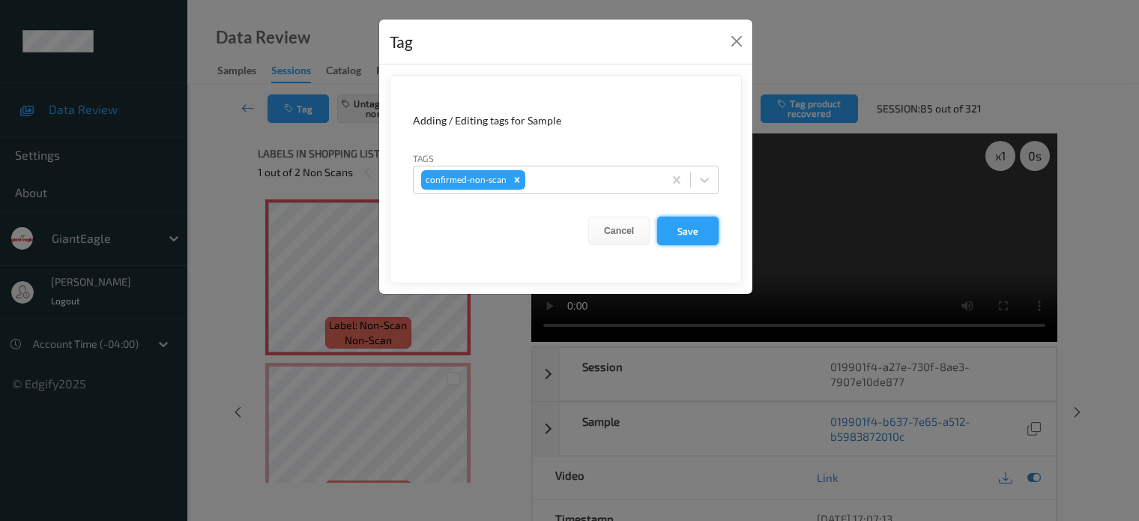
click at [692, 230] on button "Save" at bounding box center [687, 231] width 61 height 28
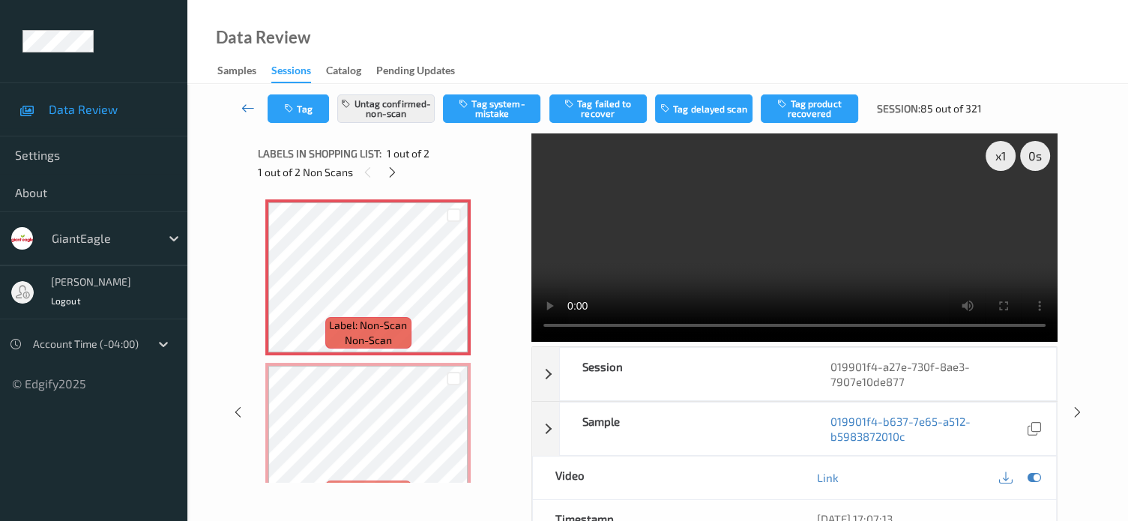
click at [253, 115] on icon at bounding box center [247, 107] width 13 height 15
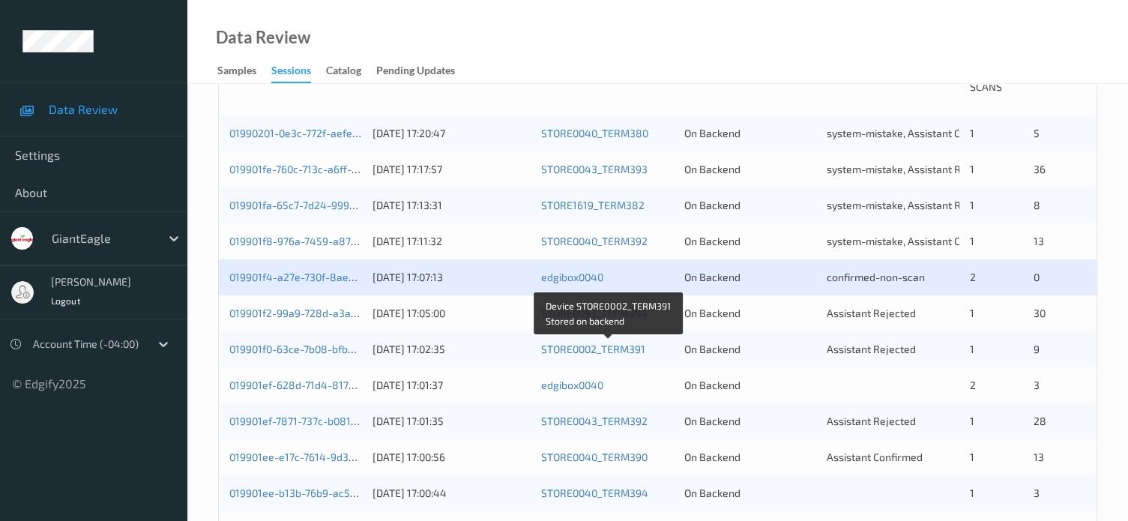
scroll to position [335, 0]
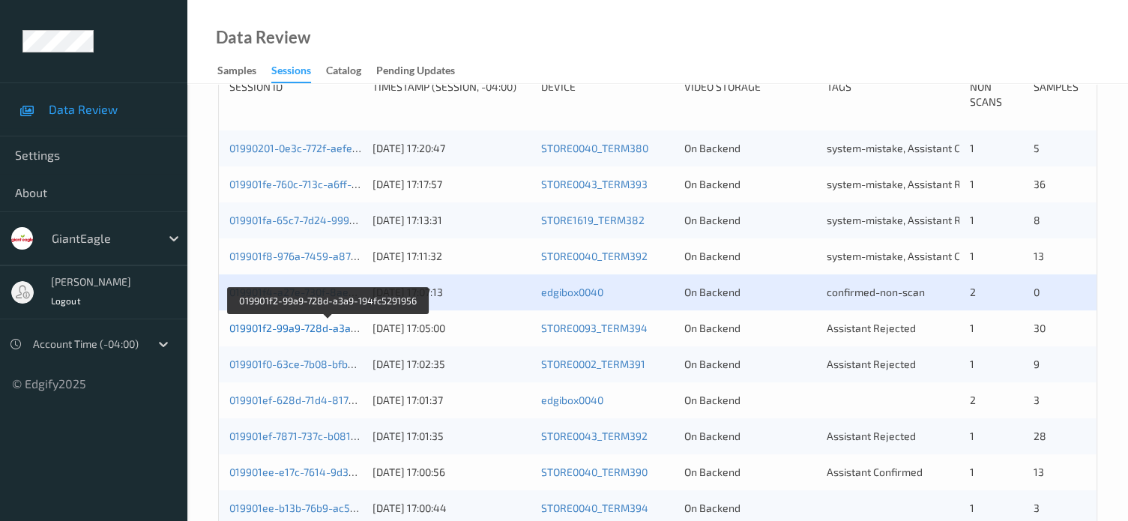
click at [312, 328] on link "019901f2-99a9-728d-a3a9-194fc5291956" at bounding box center [328, 327] width 199 height 13
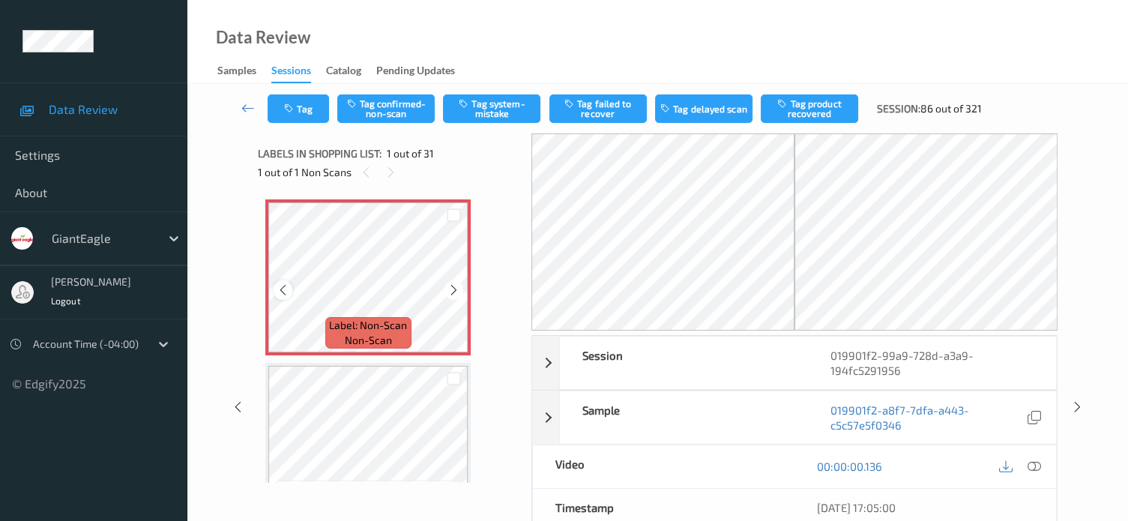
click at [281, 295] on icon at bounding box center [282, 289] width 13 height 13
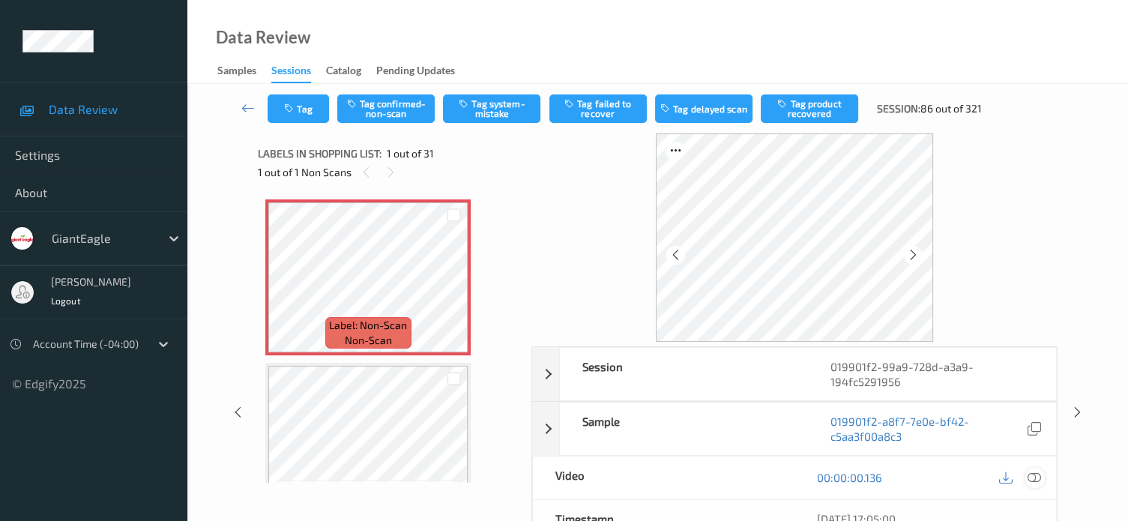
click at [1032, 473] on icon at bounding box center [1033, 477] width 13 height 13
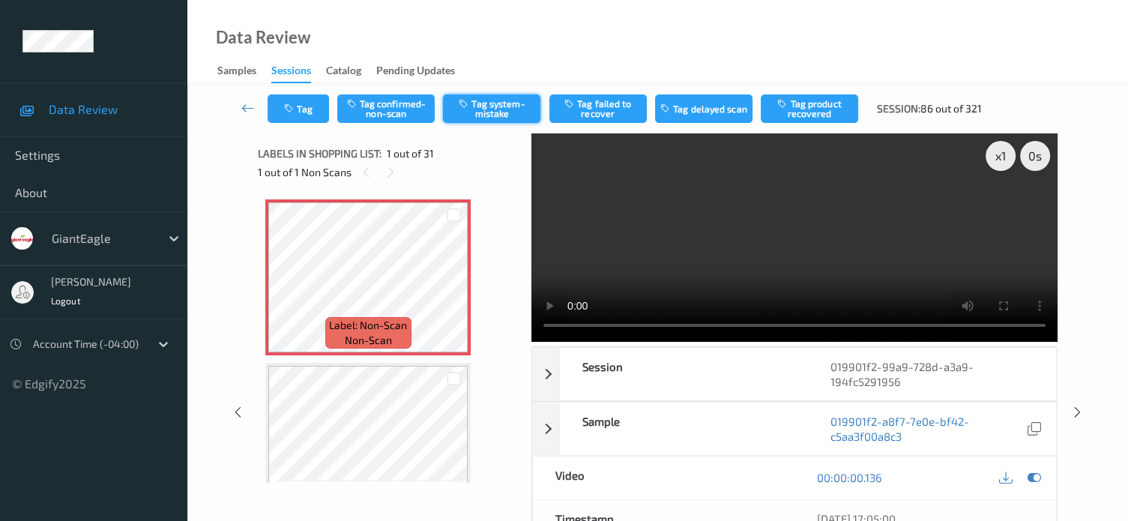
click at [506, 110] on button "Tag system-mistake" at bounding box center [491, 108] width 97 height 28
click at [306, 104] on button "Tag" at bounding box center [297, 108] width 61 height 28
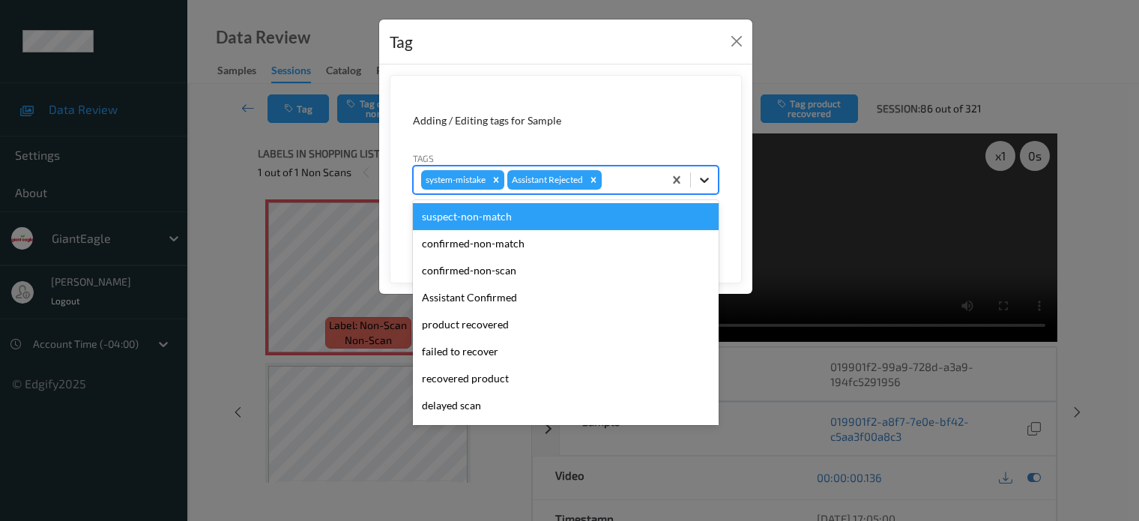
click at [707, 176] on icon at bounding box center [704, 179] width 15 height 15
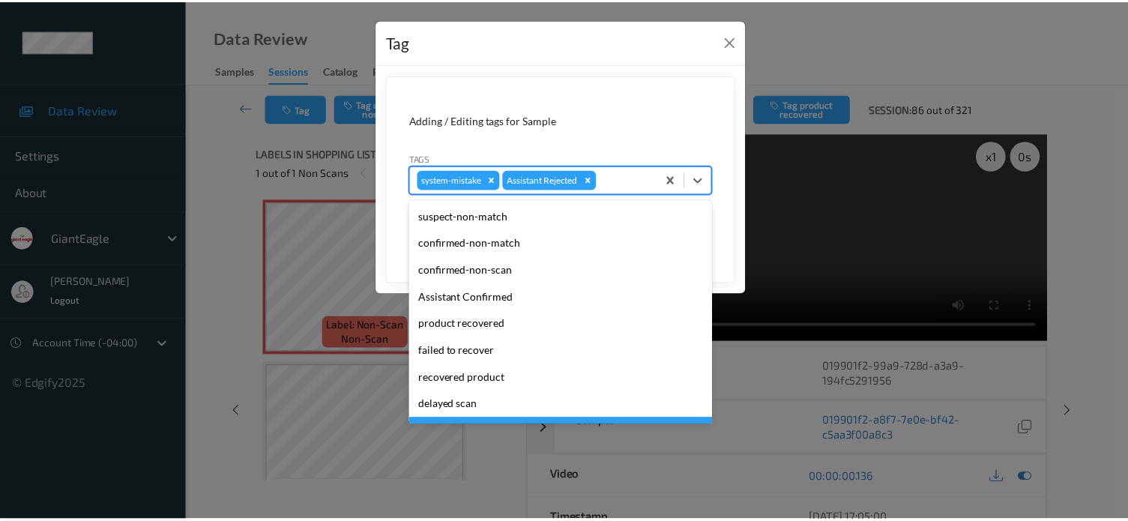
scroll to position [132, 0]
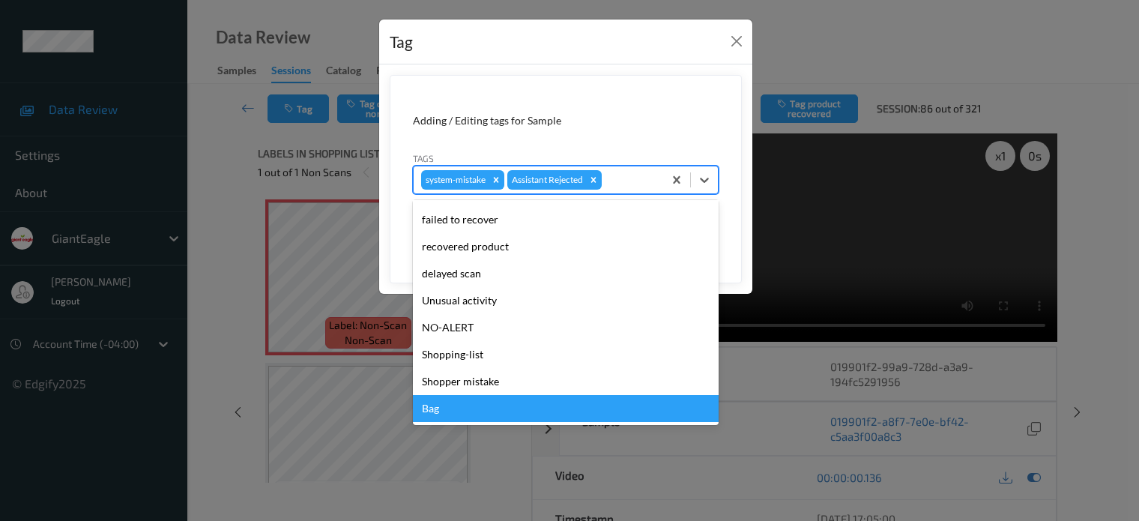
click at [433, 416] on div "Bag" at bounding box center [566, 408] width 306 height 27
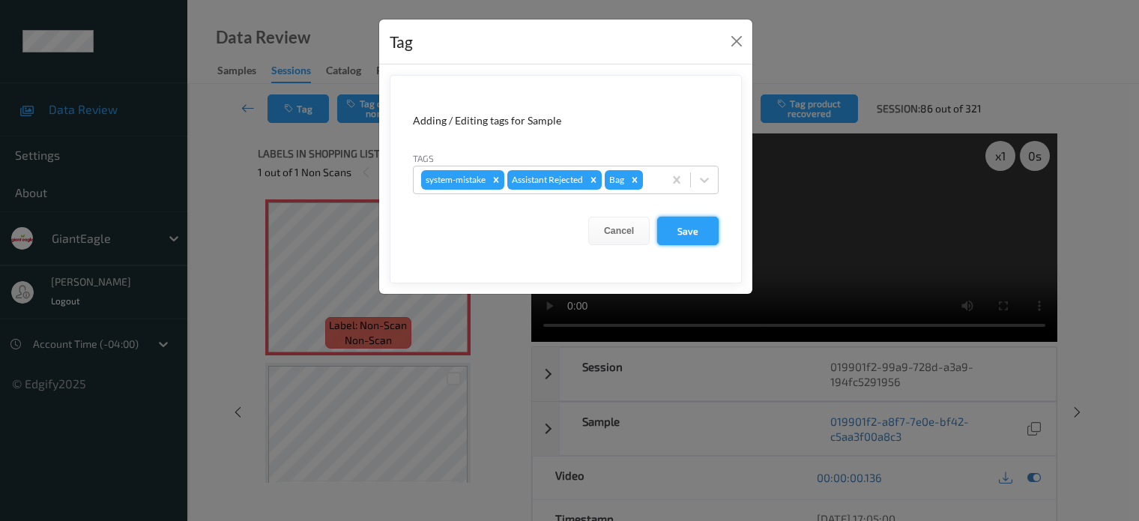
click at [691, 234] on button "Save" at bounding box center [687, 231] width 61 height 28
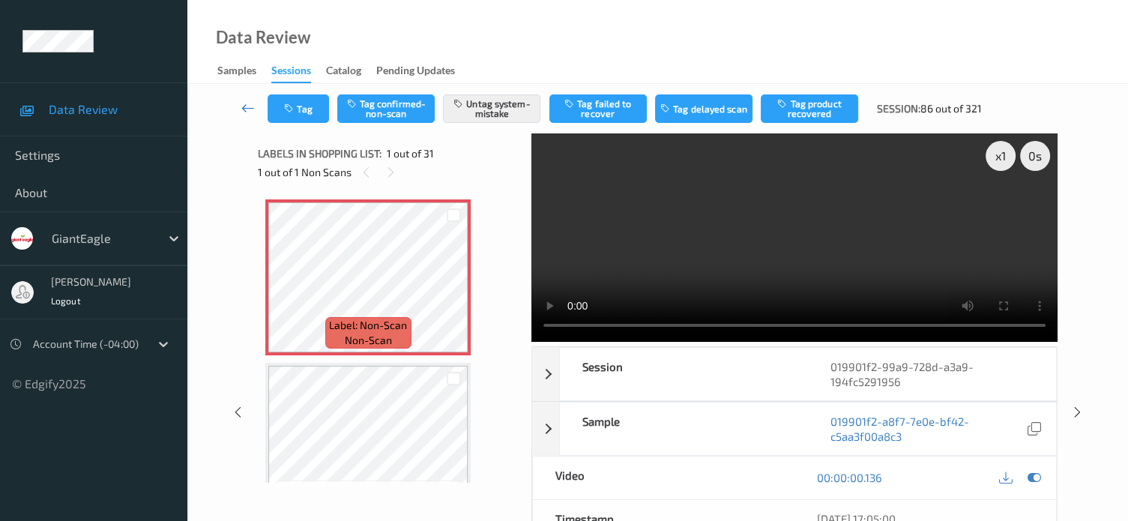
click at [252, 107] on icon at bounding box center [247, 107] width 13 height 15
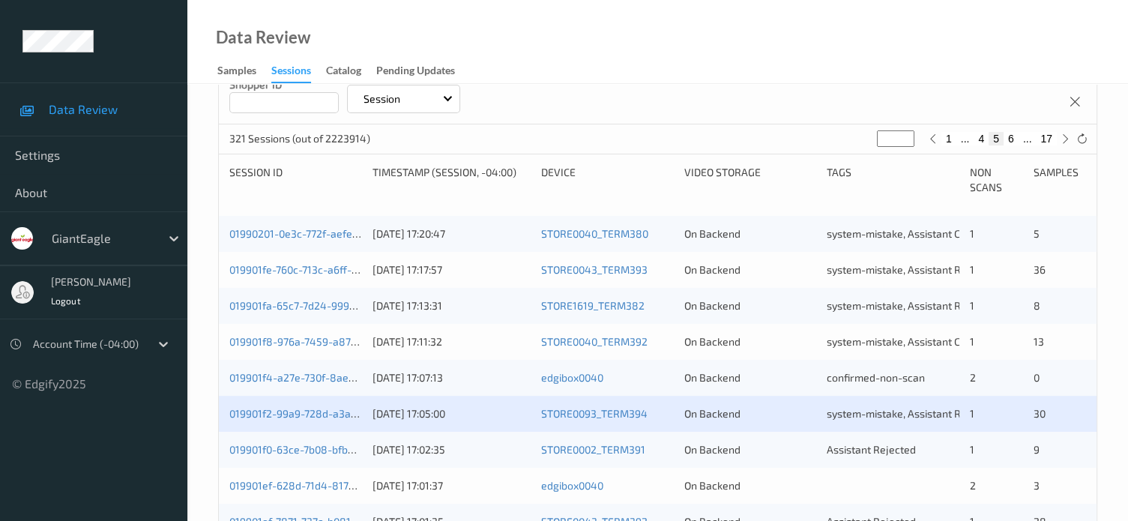
scroll to position [375, 0]
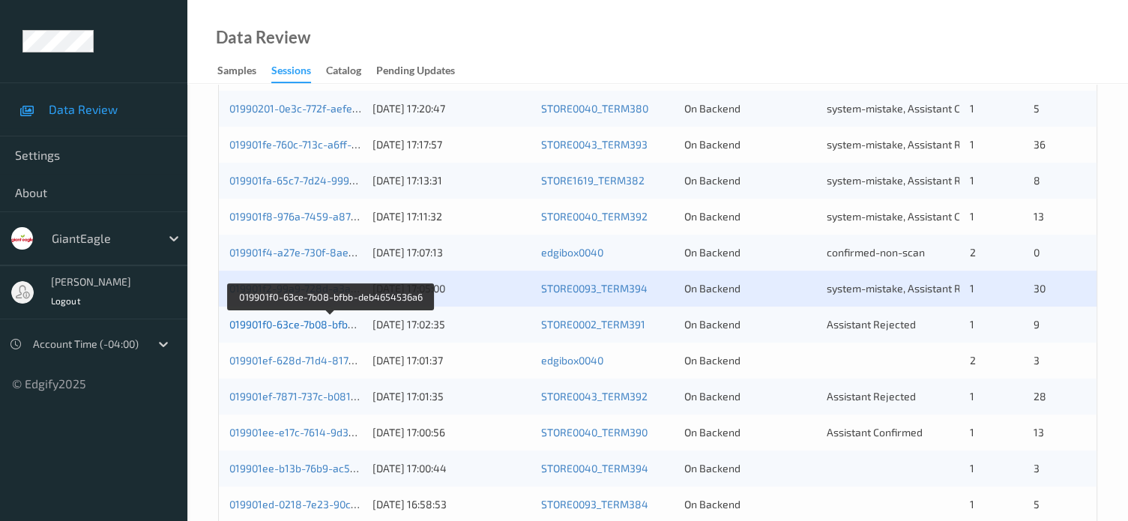
click at [319, 320] on link "019901f0-63ce-7b08-bfbb-deb4654536a6" at bounding box center [330, 324] width 202 height 13
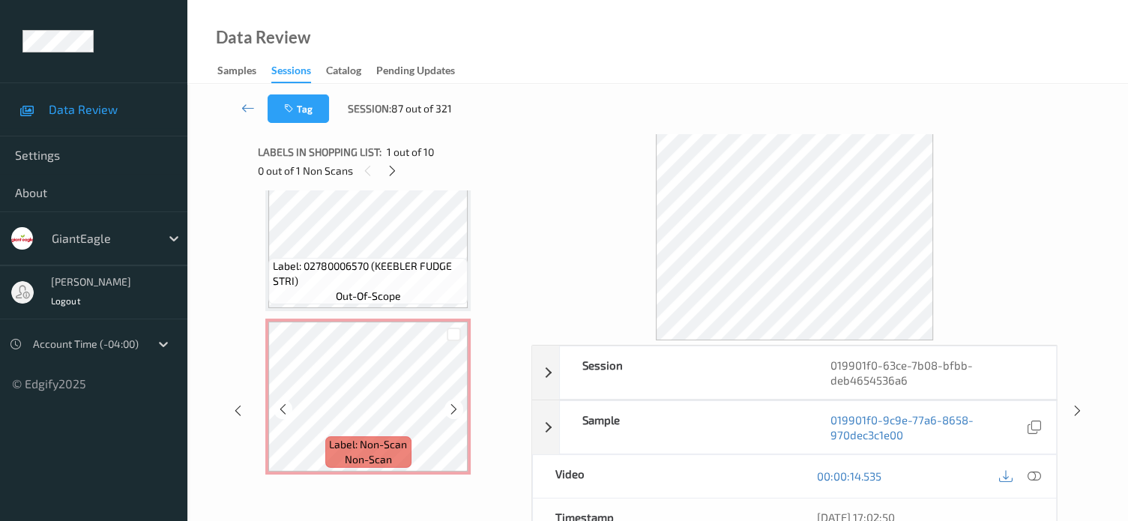
scroll to position [30, 0]
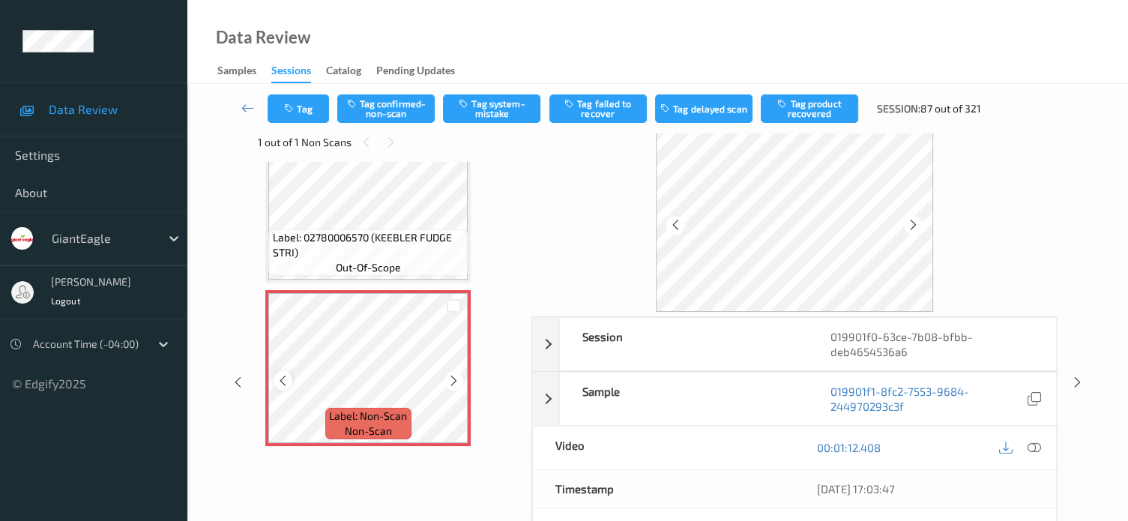
click at [278, 383] on icon at bounding box center [282, 380] width 13 height 13
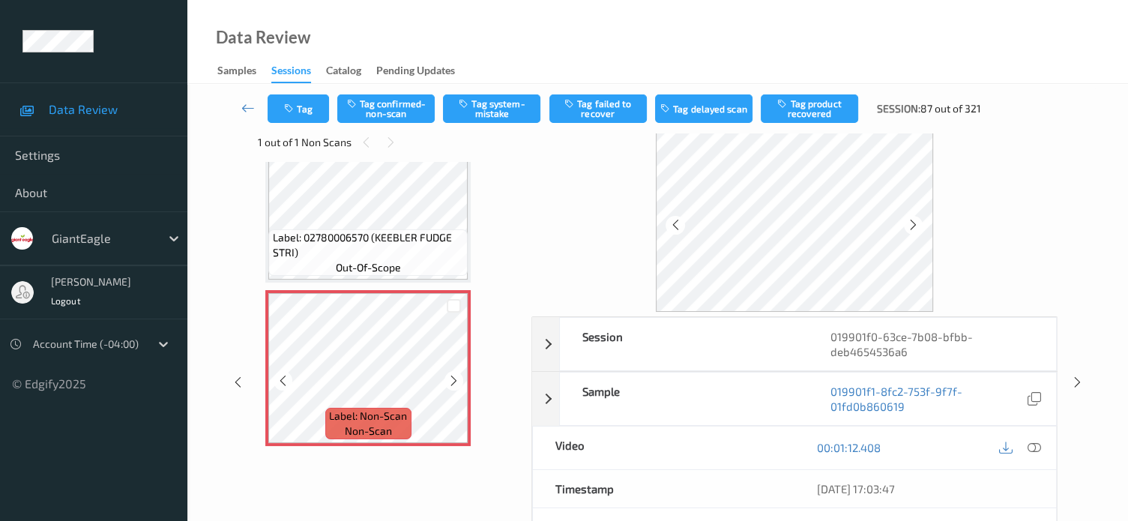
click at [278, 383] on icon at bounding box center [282, 380] width 13 height 13
click at [1035, 445] on icon at bounding box center [1033, 447] width 13 height 13
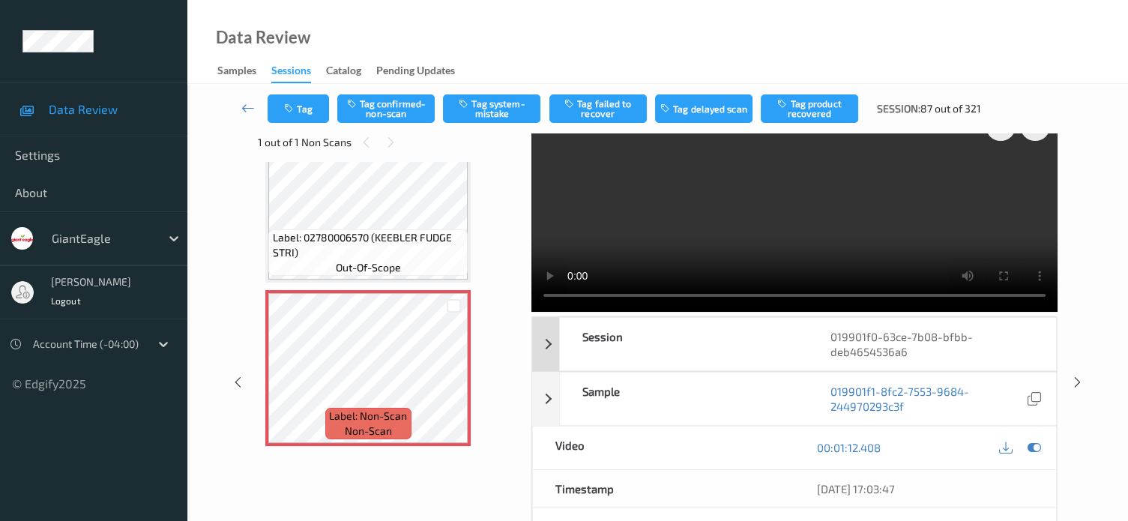
click at [752, 352] on div "Session" at bounding box center [684, 344] width 248 height 52
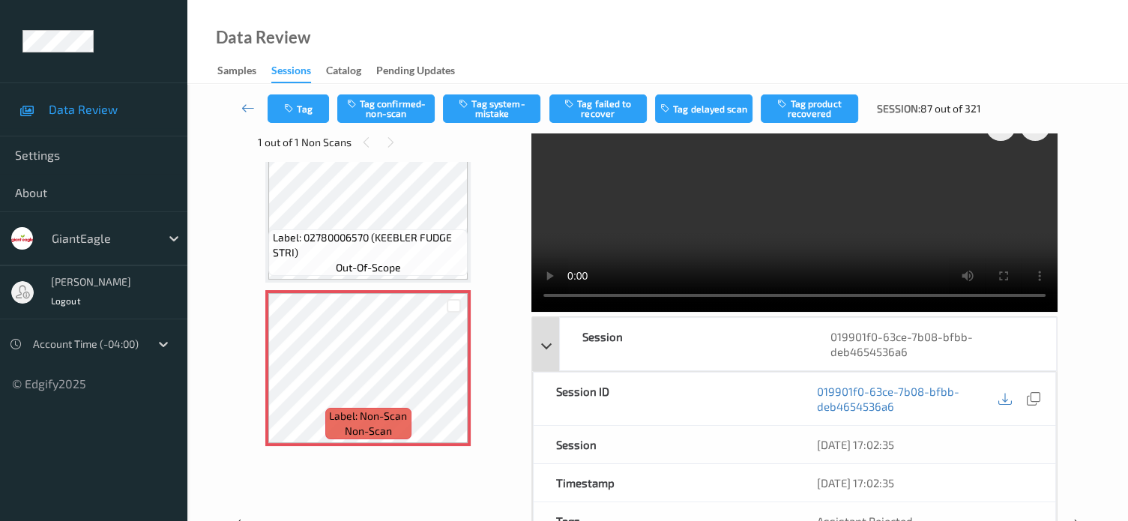
click at [739, 353] on div "Session" at bounding box center [684, 344] width 248 height 52
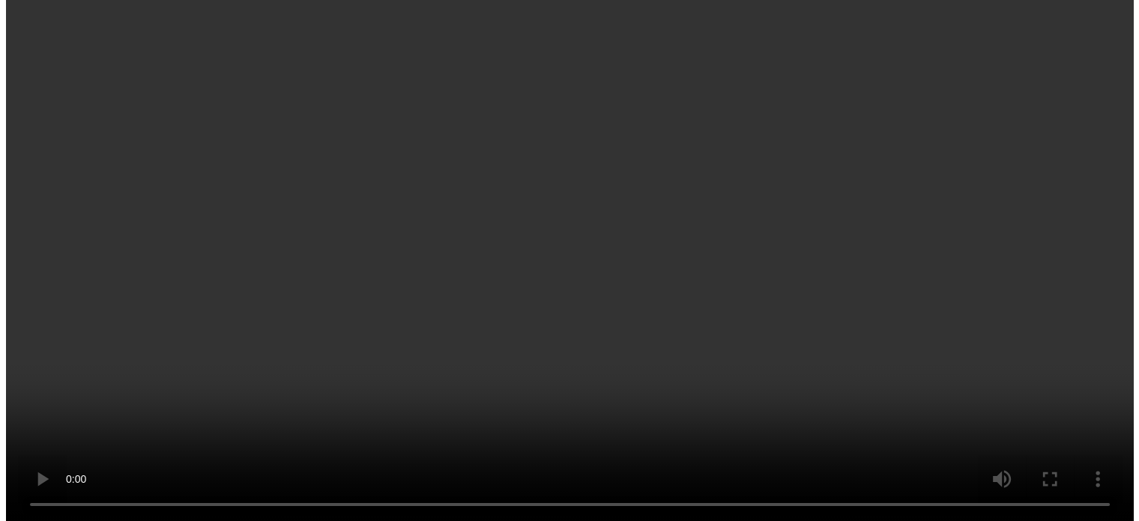
scroll to position [1223, 0]
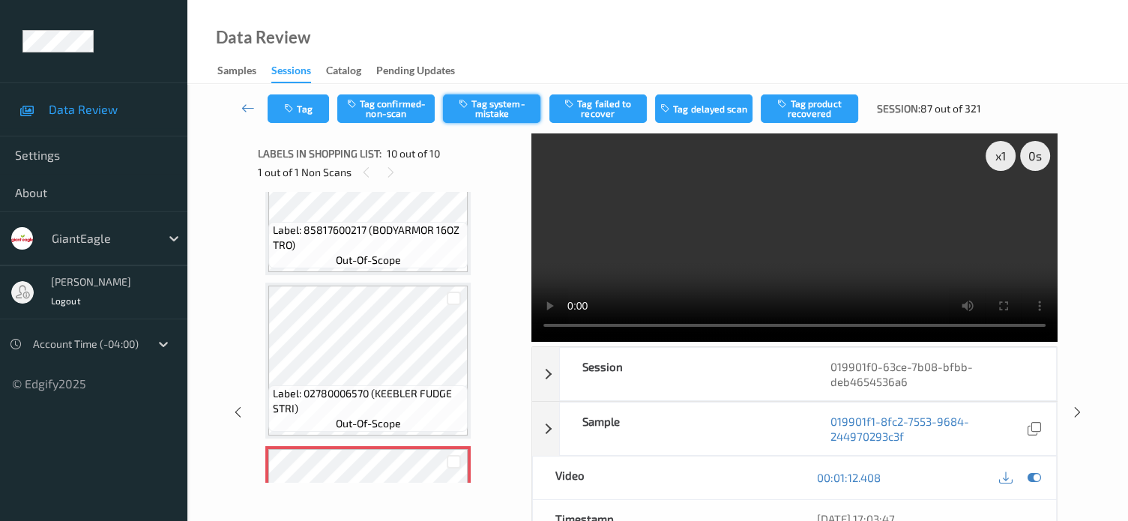
click at [487, 110] on button "Tag system-mistake" at bounding box center [491, 108] width 97 height 28
click at [308, 107] on button "Tag" at bounding box center [297, 108] width 61 height 28
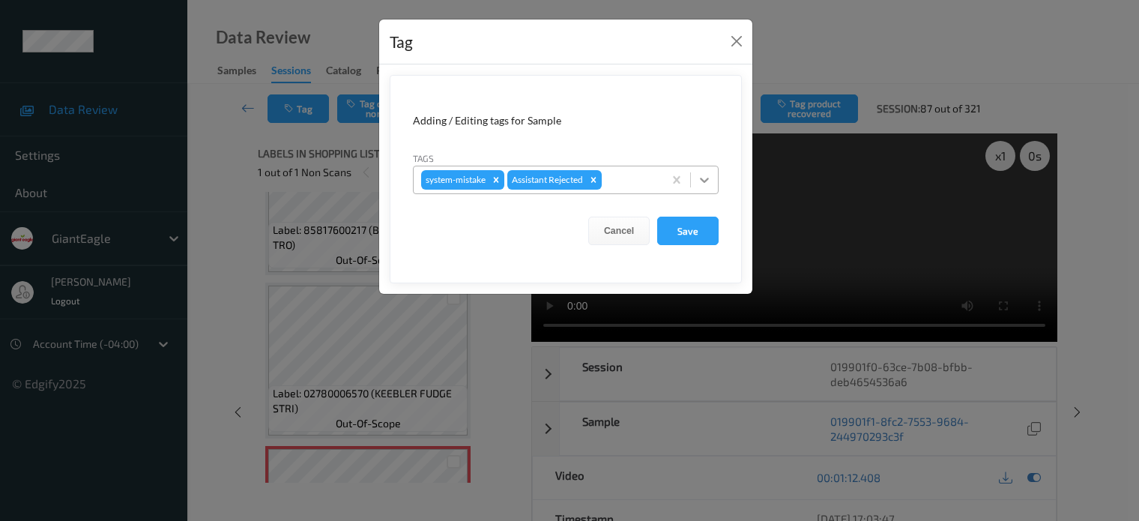
click at [710, 182] on icon at bounding box center [704, 179] width 15 height 15
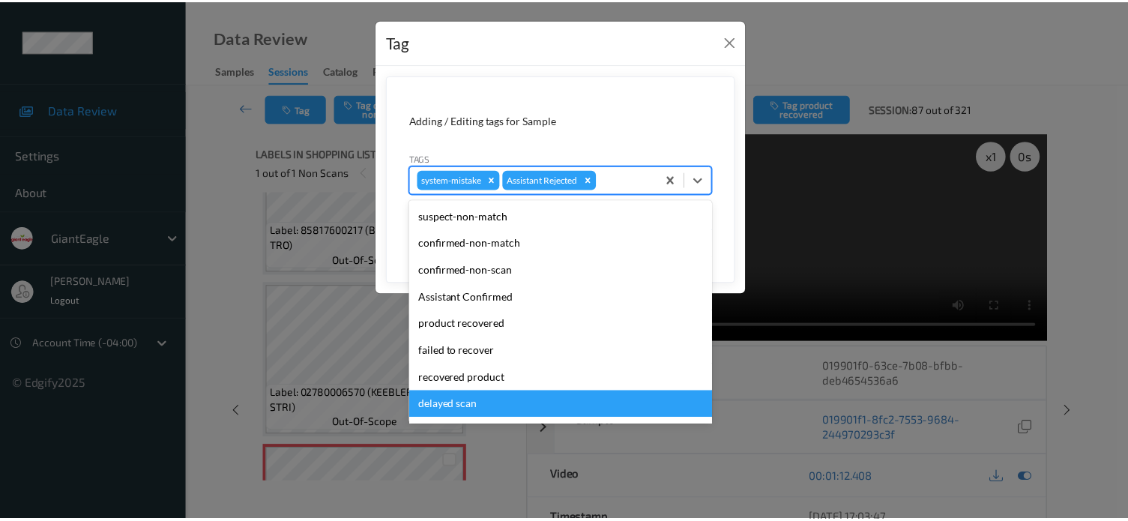
scroll to position [132, 0]
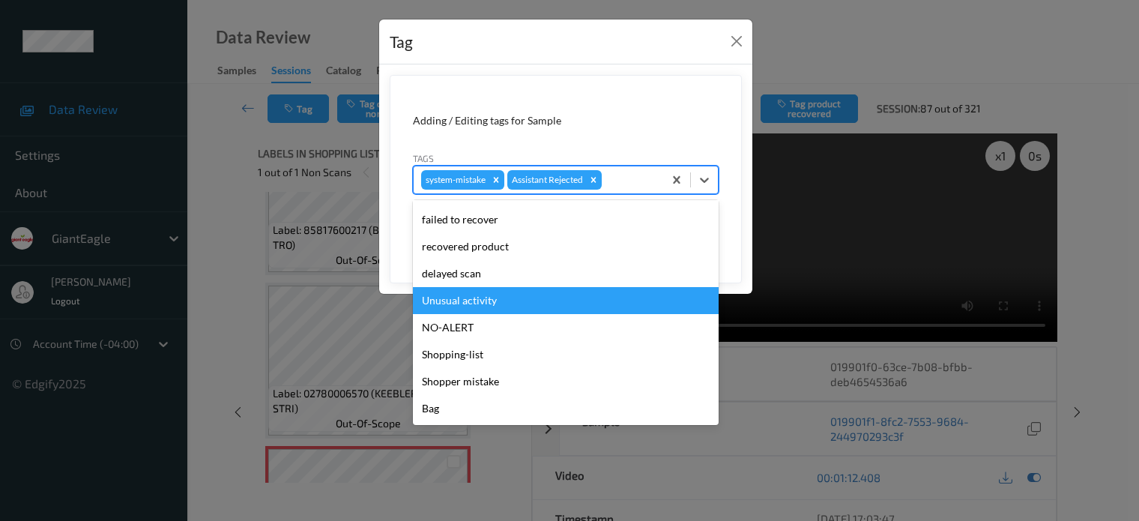
click at [456, 300] on div "Unusual activity" at bounding box center [566, 300] width 306 height 27
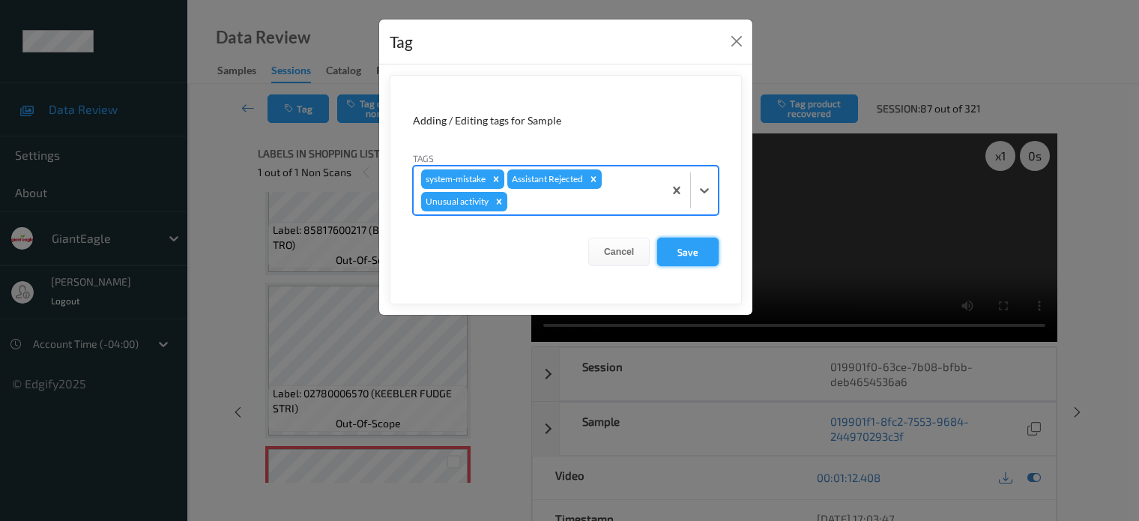
click at [680, 253] on button "Save" at bounding box center [687, 252] width 61 height 28
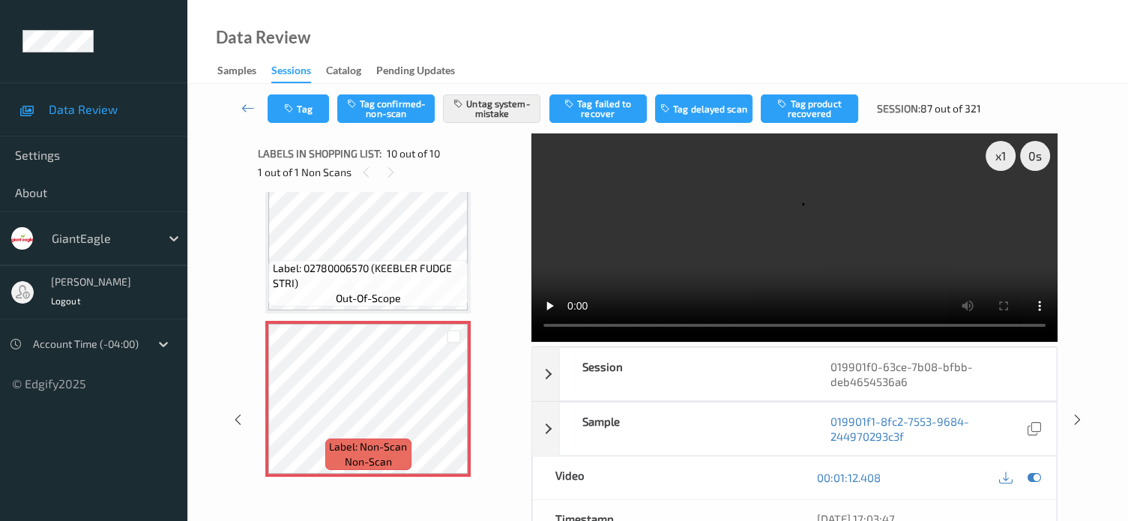
scroll to position [1349, 0]
click at [246, 108] on icon at bounding box center [247, 107] width 13 height 15
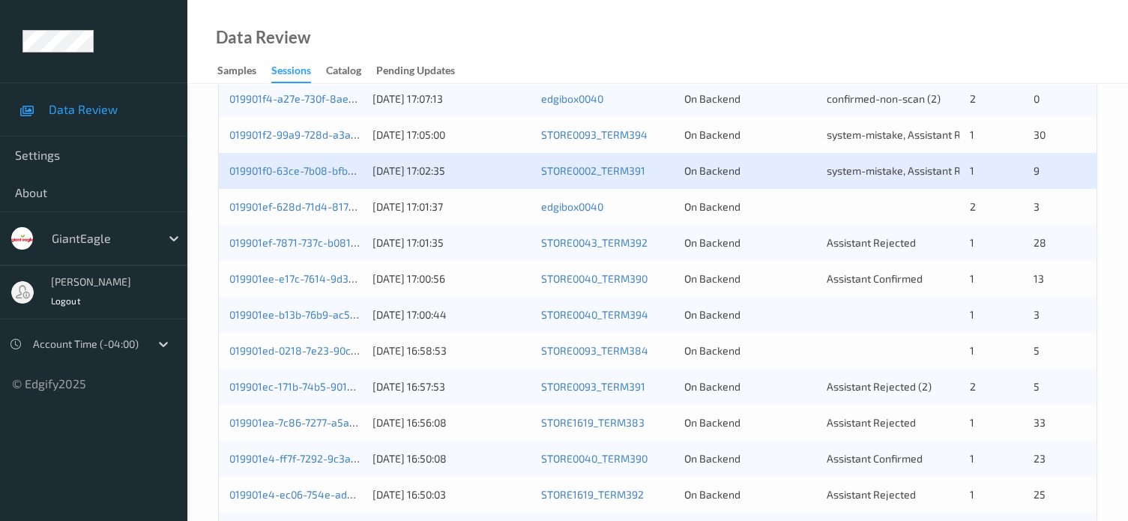
scroll to position [527, 0]
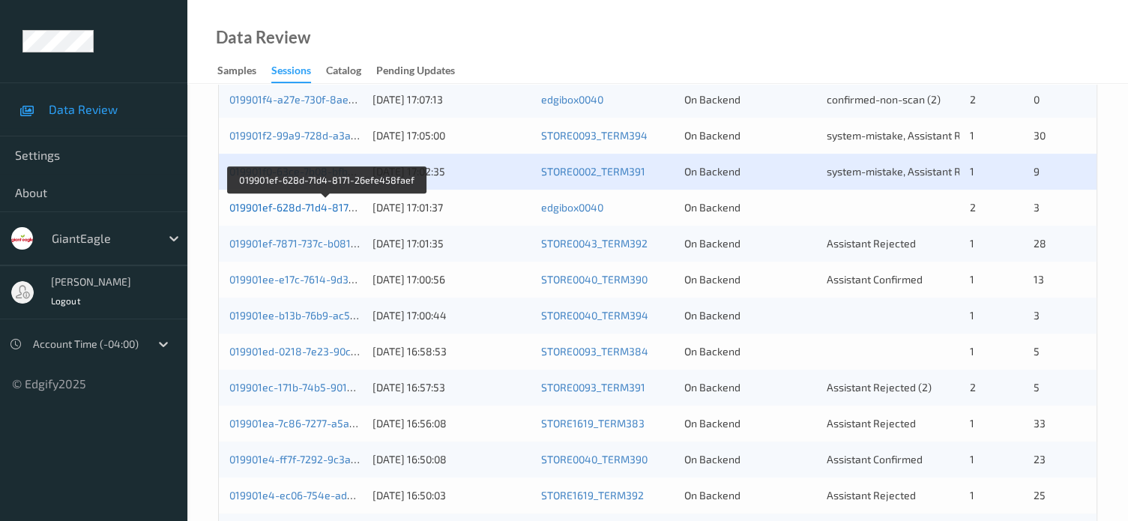
click at [319, 209] on link "019901ef-628d-71d4-8171-26efe458faef" at bounding box center [326, 207] width 195 height 13
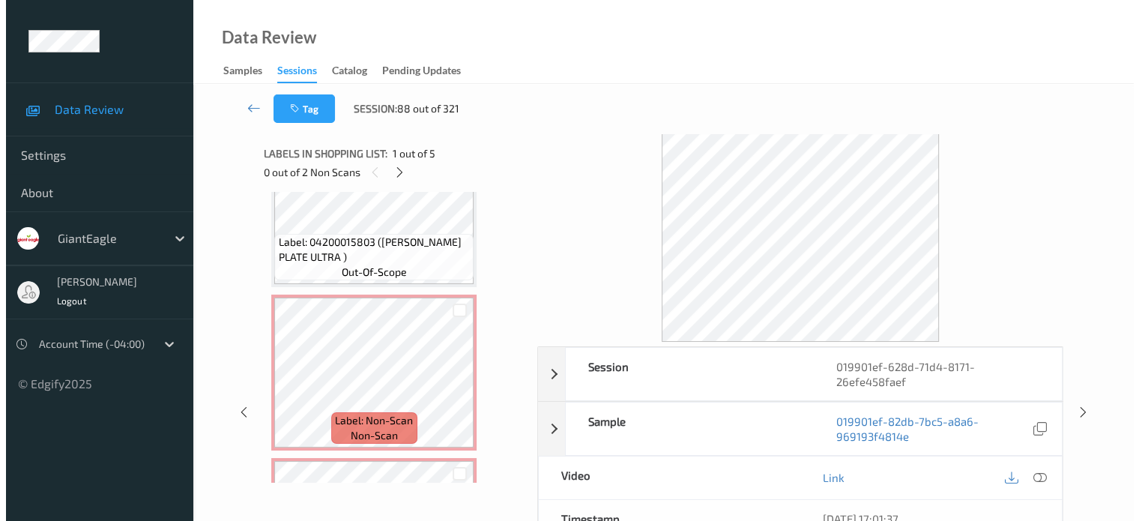
scroll to position [394, 0]
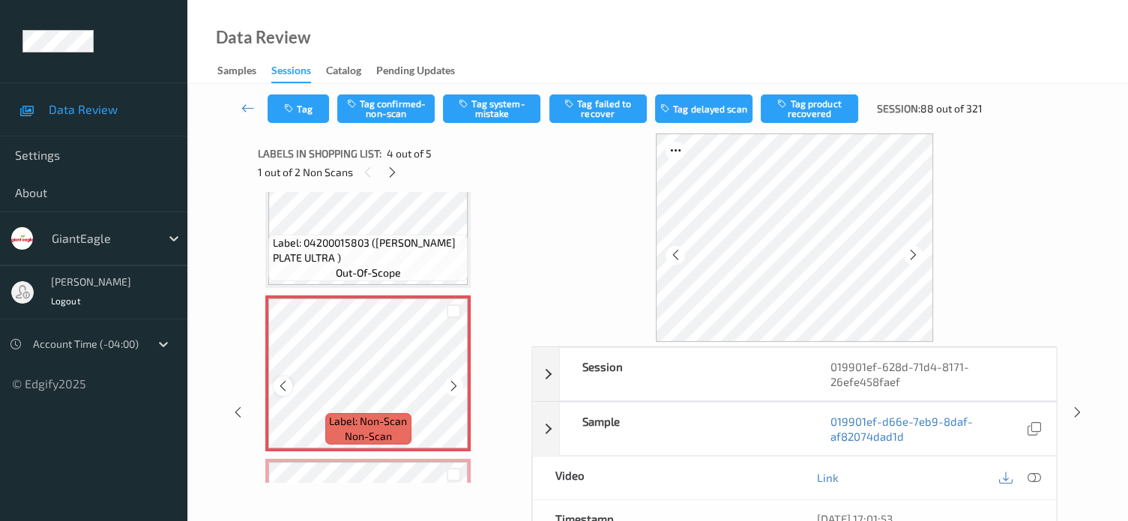
click at [282, 386] on icon at bounding box center [282, 385] width 13 height 13
click at [1029, 477] on icon at bounding box center [1033, 477] width 13 height 13
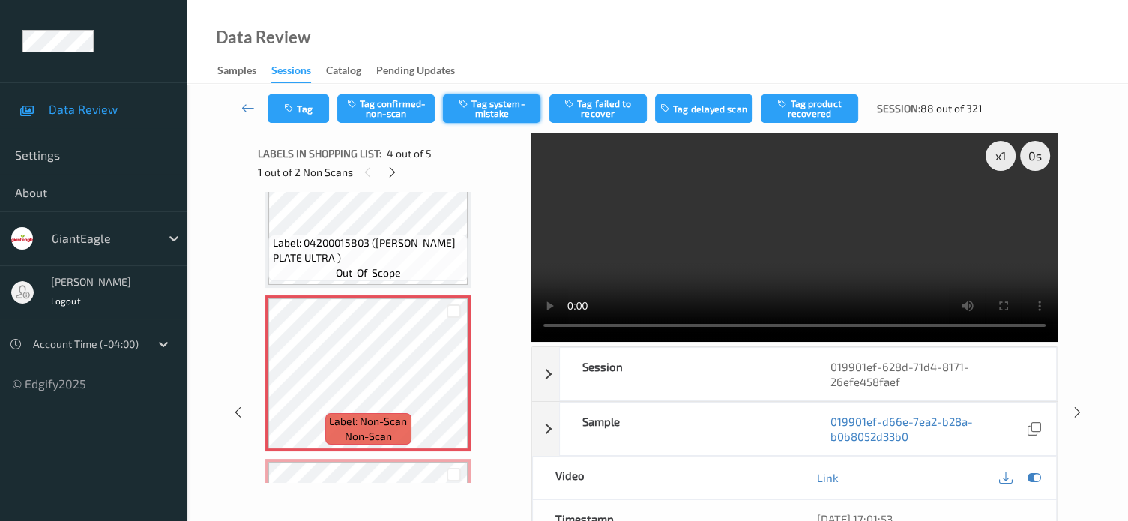
click at [494, 113] on button "Tag system-mistake" at bounding box center [491, 108] width 97 height 28
click at [308, 103] on button "Tag" at bounding box center [297, 108] width 61 height 28
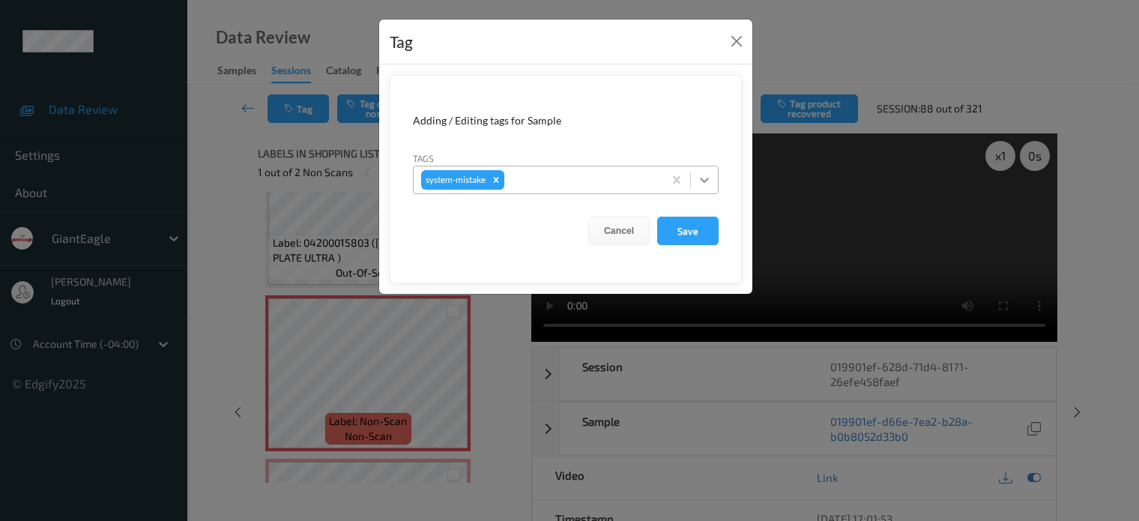
click at [714, 178] on div at bounding box center [704, 179] width 27 height 27
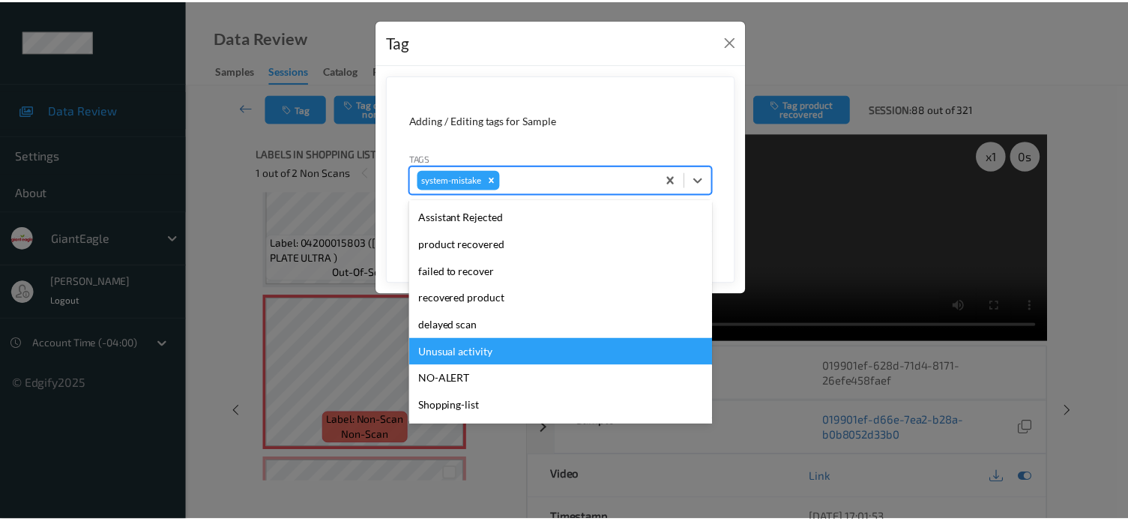
scroll to position [159, 0]
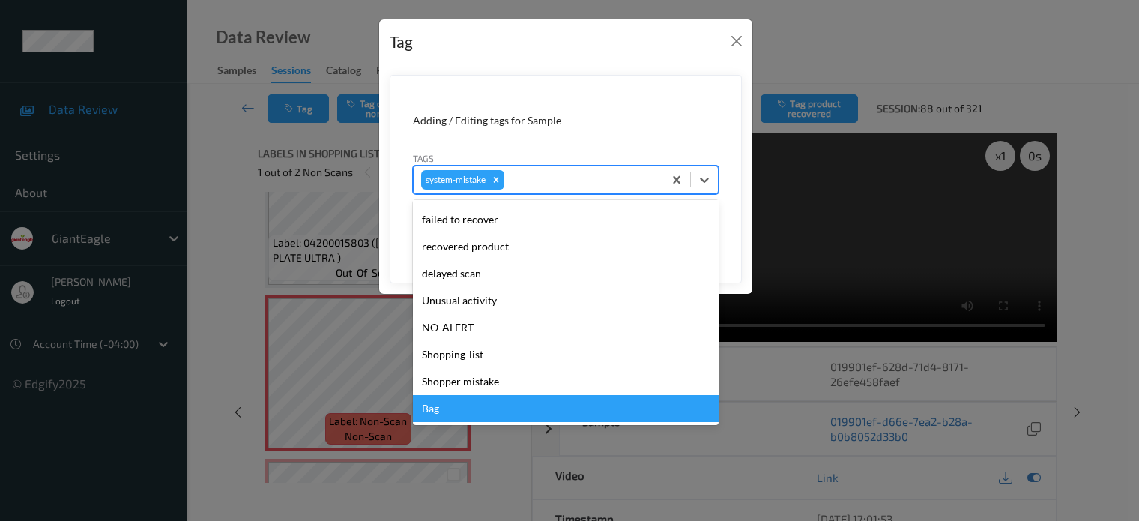
click at [434, 410] on div "Bag" at bounding box center [566, 408] width 306 height 27
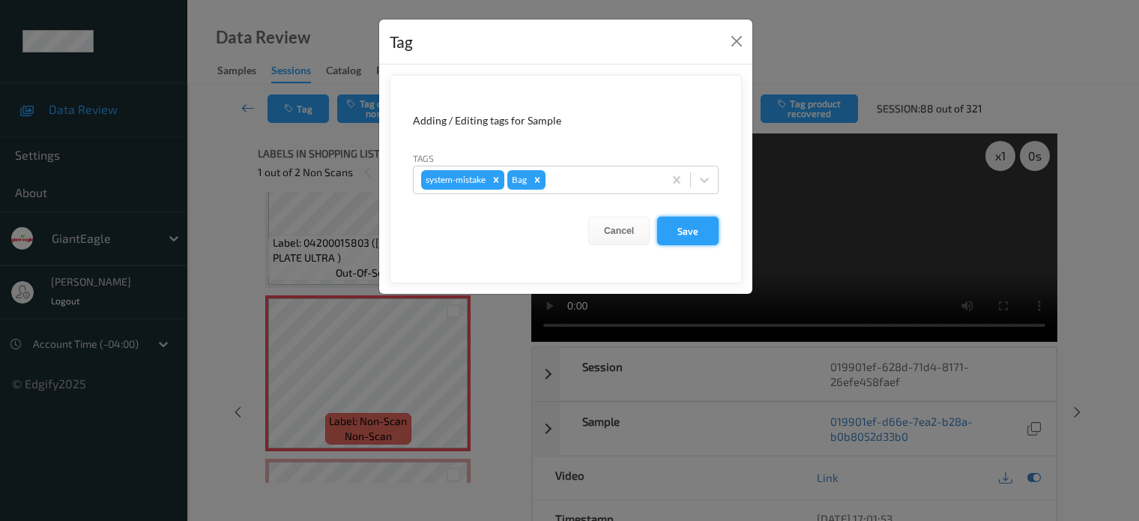
click at [689, 231] on button "Save" at bounding box center [687, 231] width 61 height 28
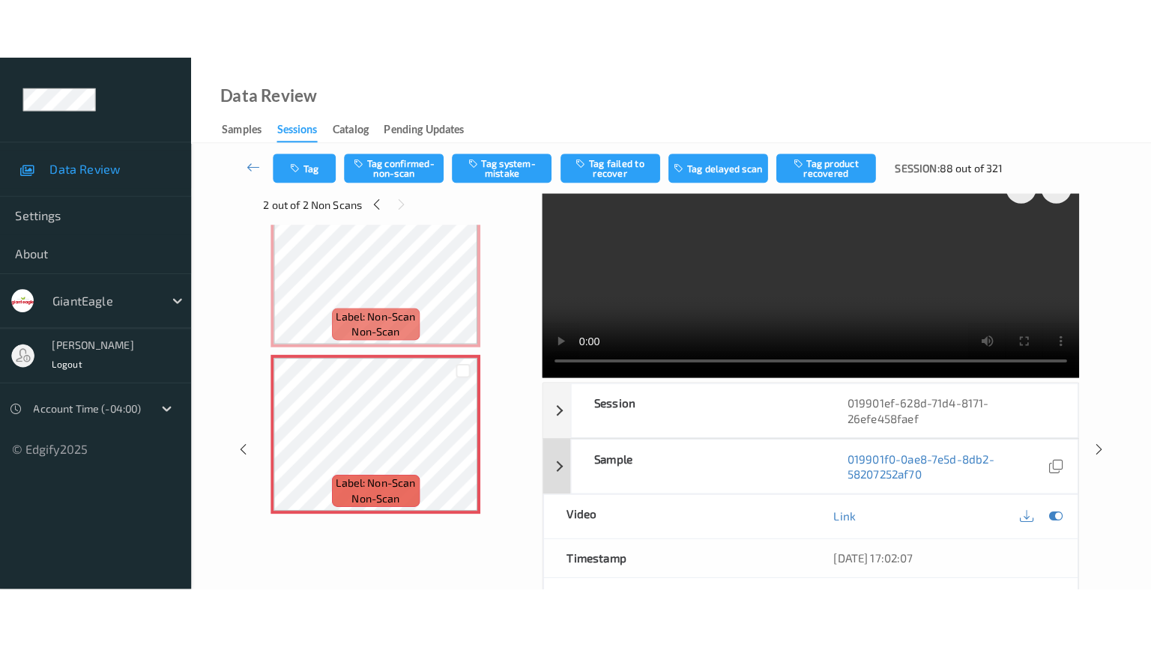
scroll to position [0, 0]
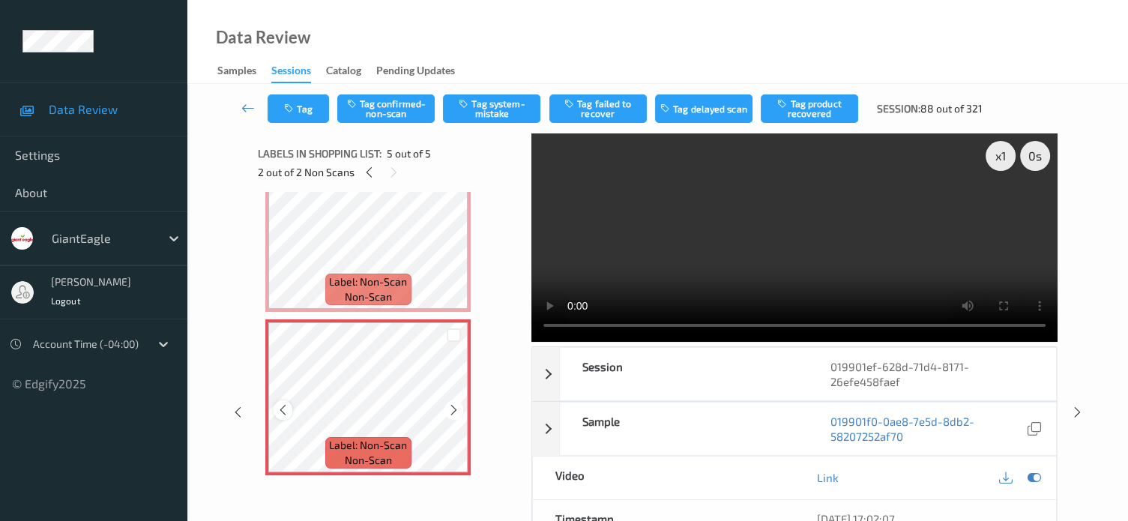
click at [279, 410] on icon at bounding box center [282, 409] width 13 height 13
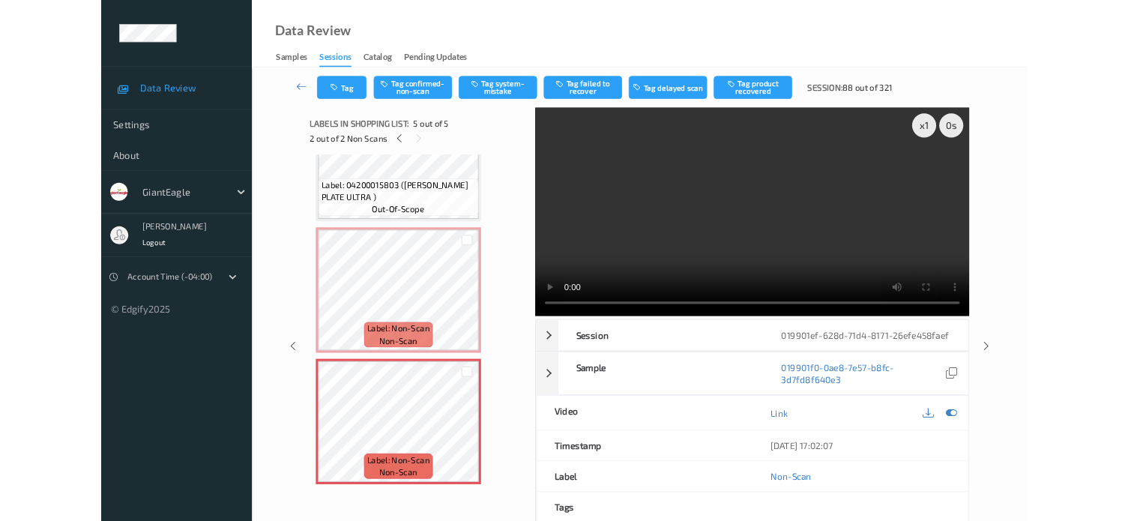
scroll to position [407, 0]
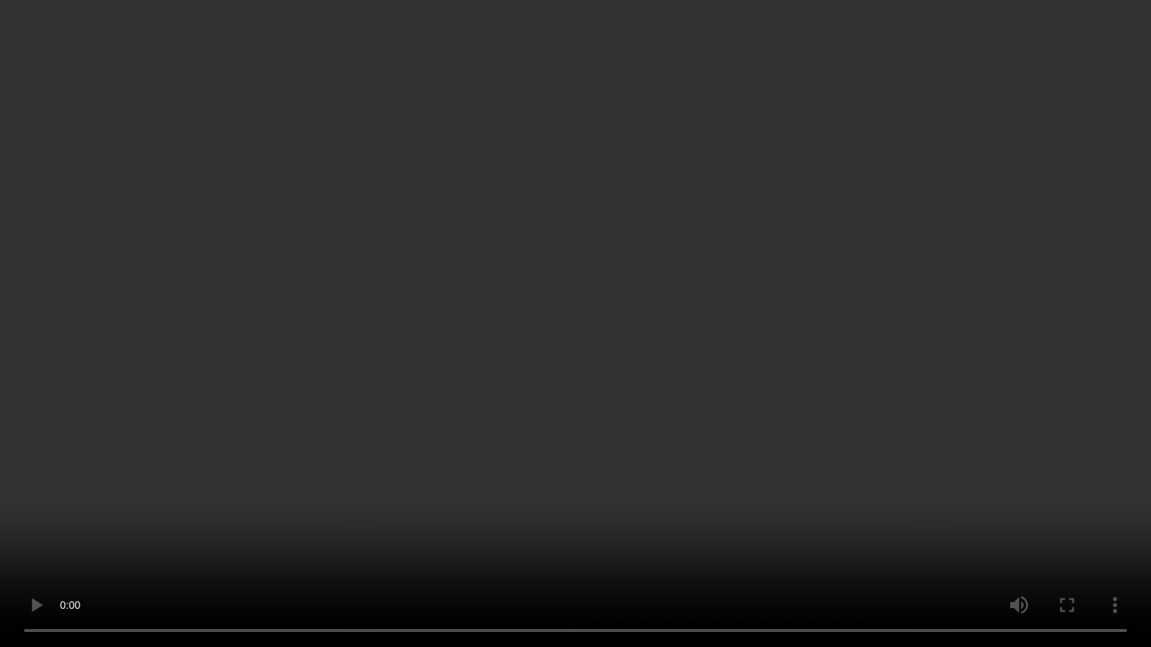
click at [972, 480] on video at bounding box center [575, 323] width 1151 height 647
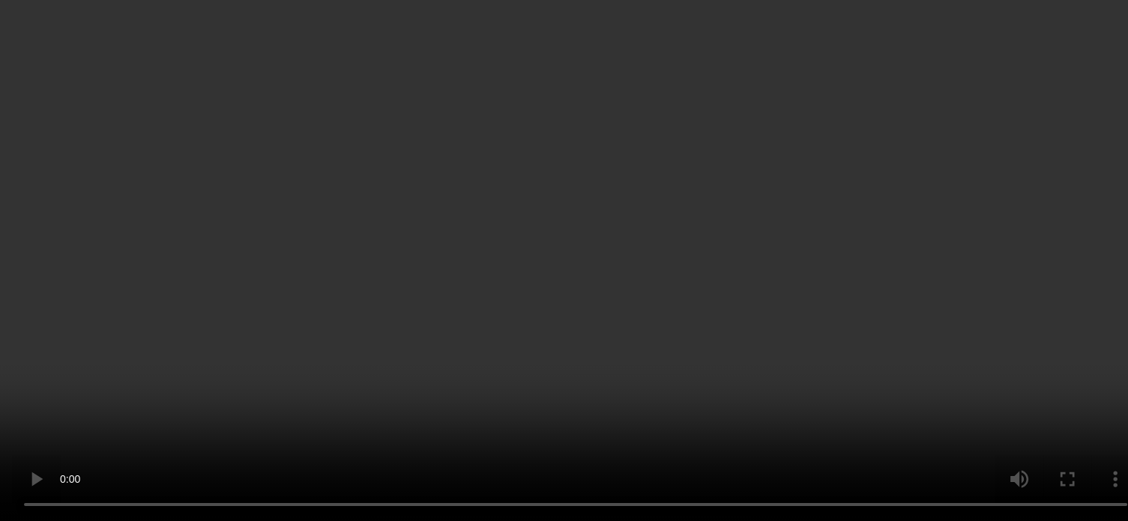
scroll to position [531, 0]
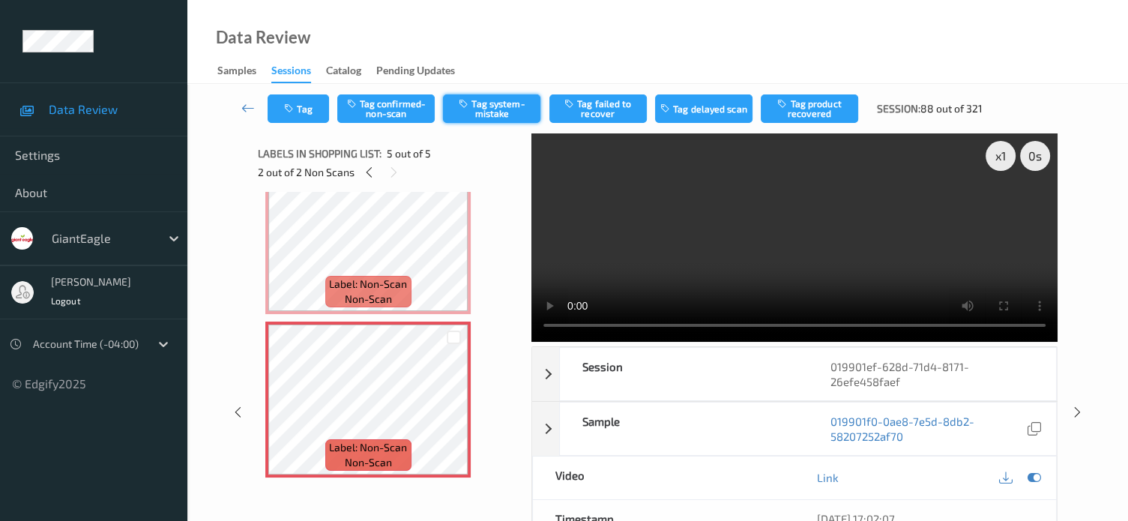
click at [492, 100] on button "Tag system-mistake" at bounding box center [491, 108] width 97 height 28
click at [299, 113] on button "Tag" at bounding box center [297, 108] width 61 height 28
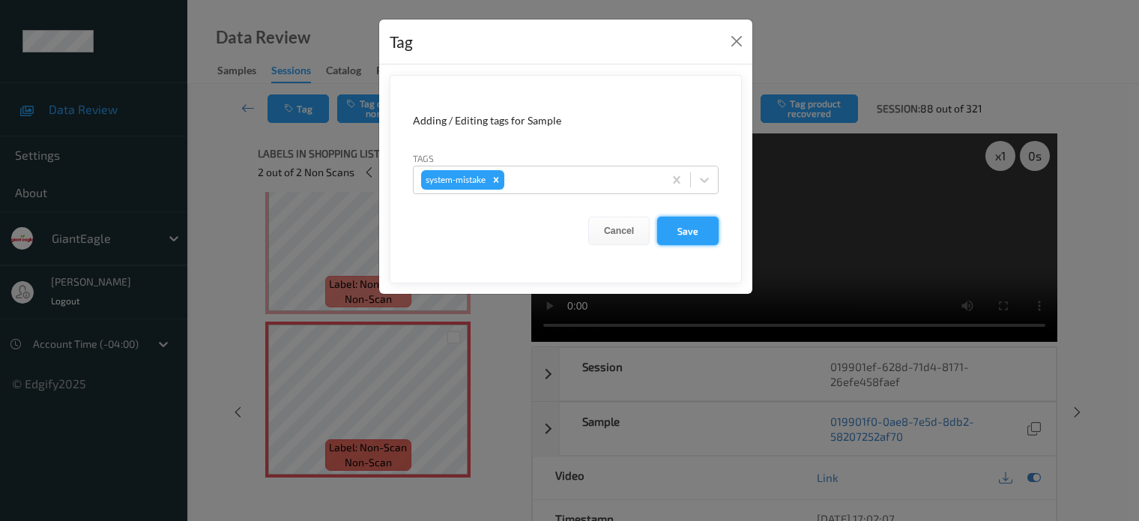
click at [689, 232] on button "Save" at bounding box center [687, 231] width 61 height 28
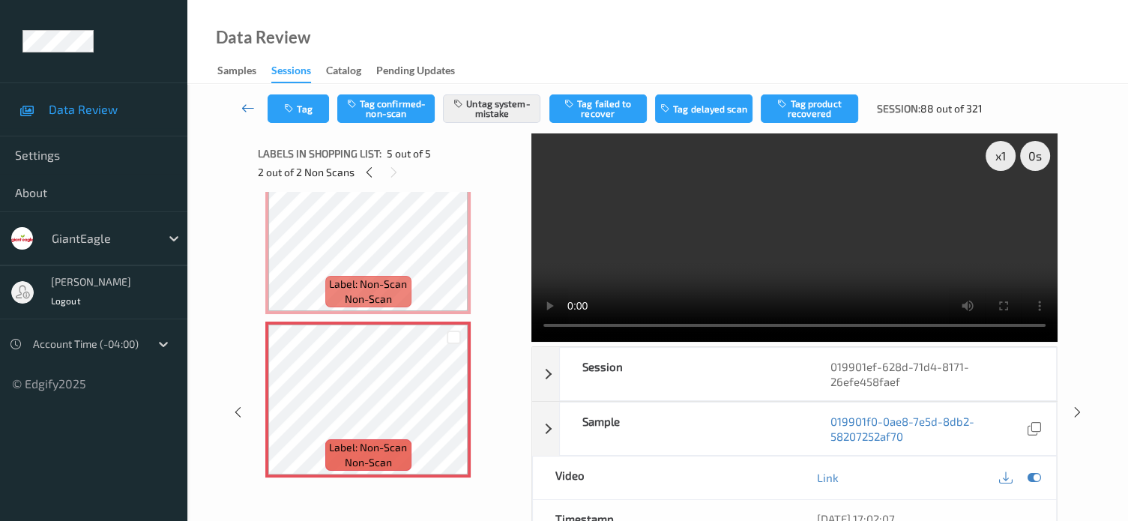
click at [249, 113] on icon at bounding box center [247, 107] width 13 height 15
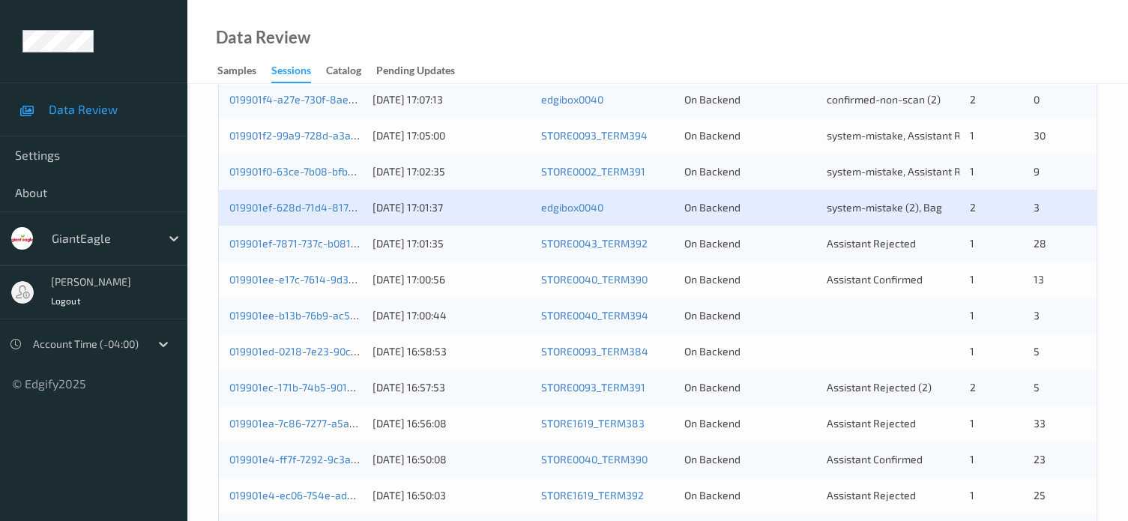
scroll to position [511, 0]
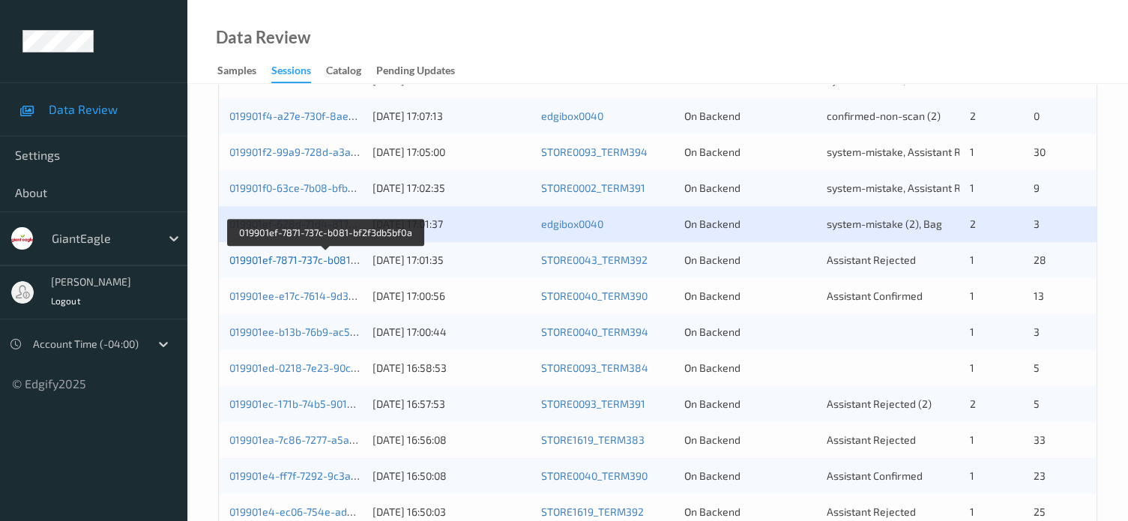
click at [333, 264] on link "019901ef-7871-737c-b081-bf2f3db5bf0a" at bounding box center [324, 259] width 191 height 13
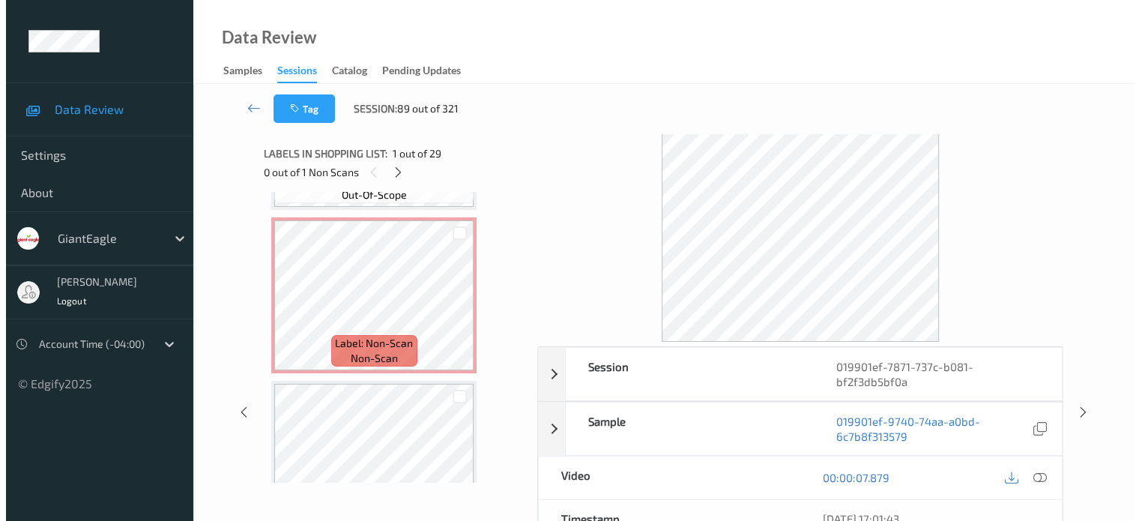
scroll to position [3091, 0]
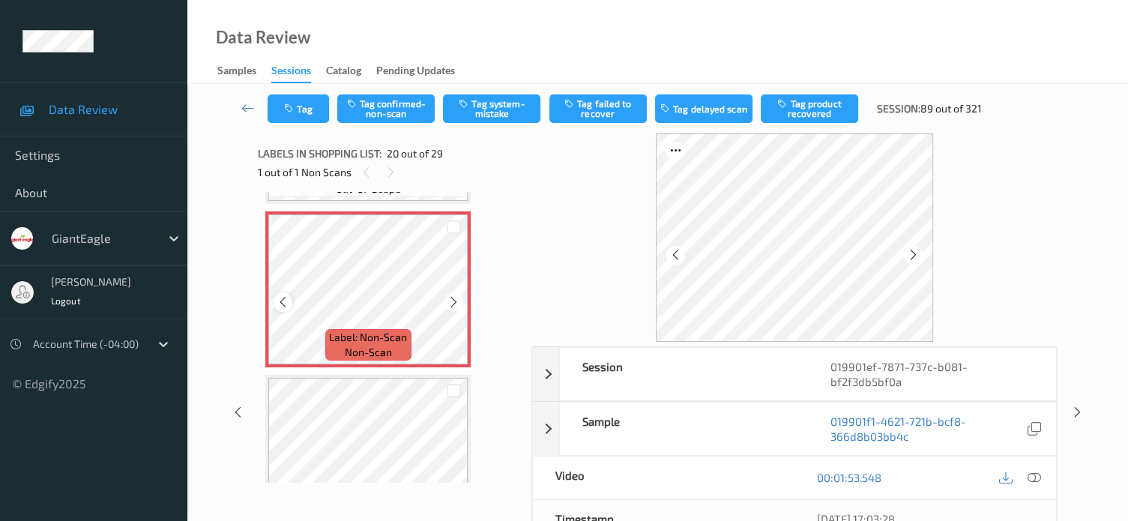
click at [285, 303] on icon at bounding box center [282, 301] width 13 height 13
click at [1035, 478] on icon at bounding box center [1033, 477] width 13 height 13
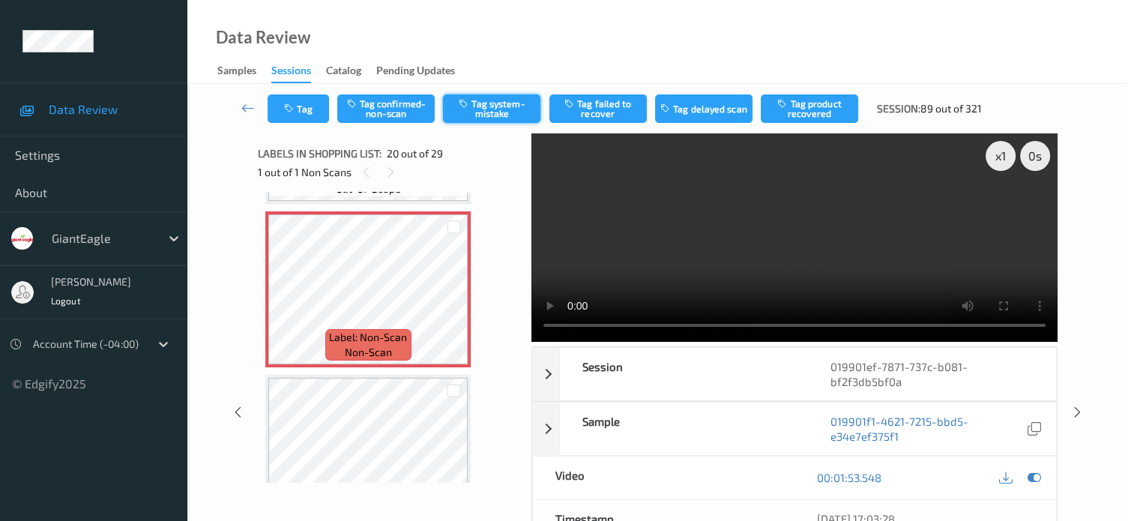
click at [489, 109] on button "Tag system-mistake" at bounding box center [491, 108] width 97 height 28
click at [303, 113] on button "Tag" at bounding box center [297, 108] width 61 height 28
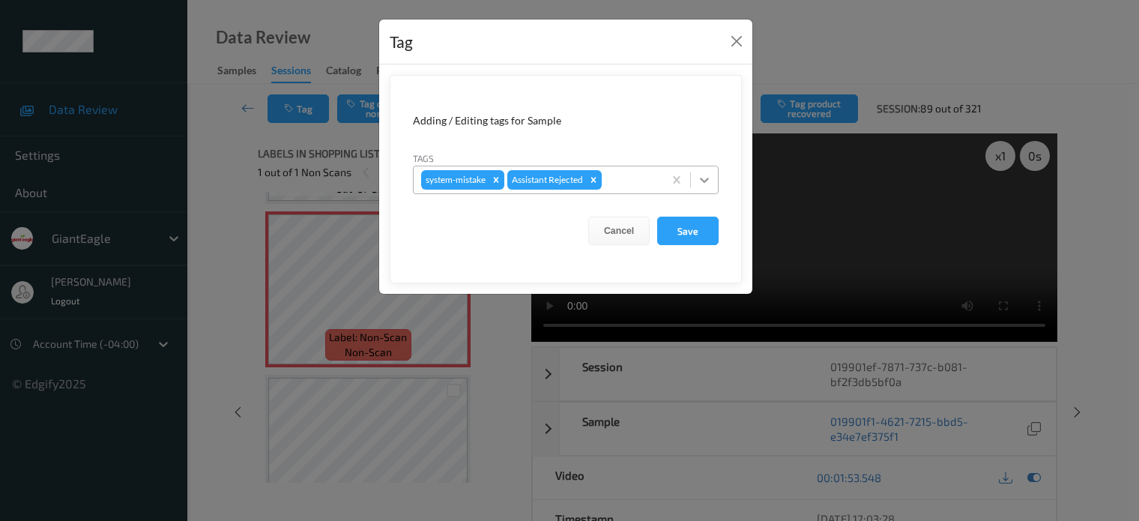
click at [707, 185] on icon at bounding box center [704, 179] width 15 height 15
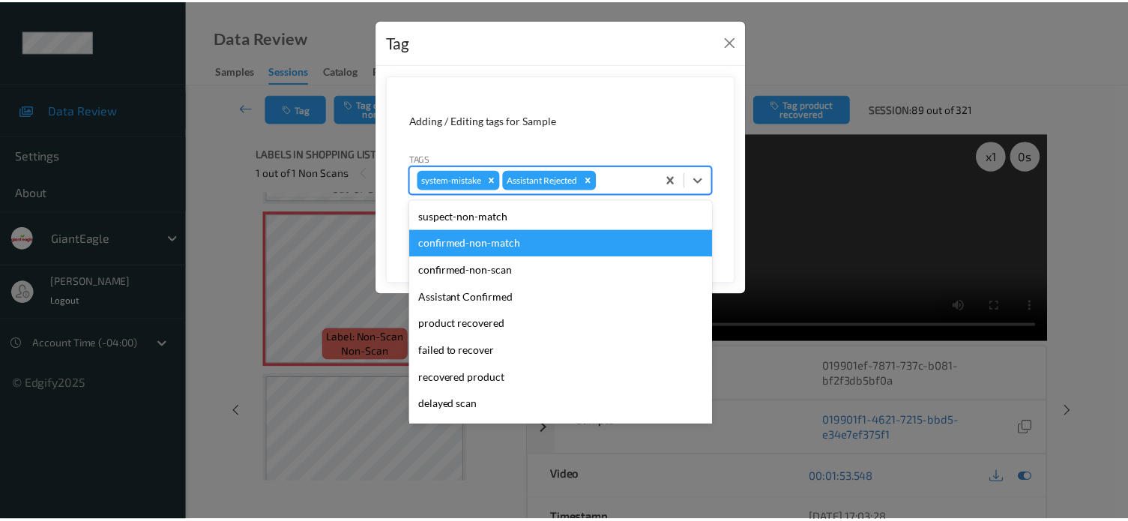
scroll to position [132, 0]
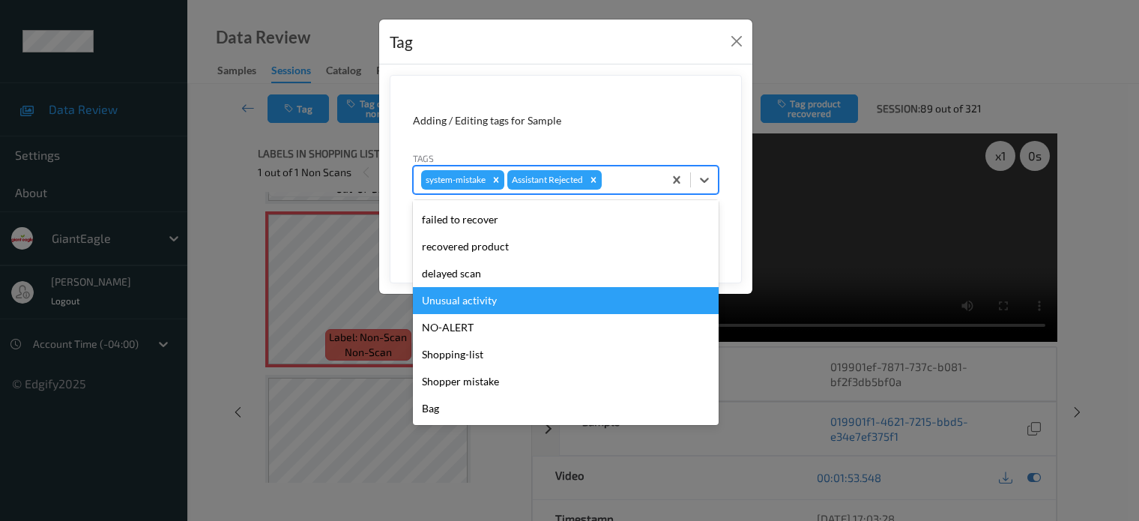
click at [455, 298] on div "Unusual activity" at bounding box center [566, 300] width 306 height 27
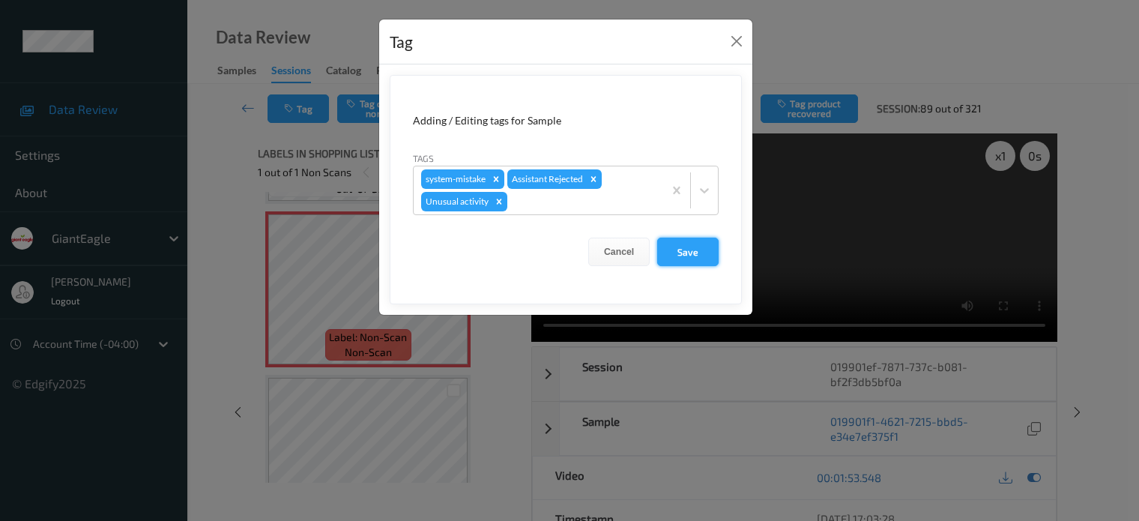
click at [692, 252] on button "Save" at bounding box center [687, 252] width 61 height 28
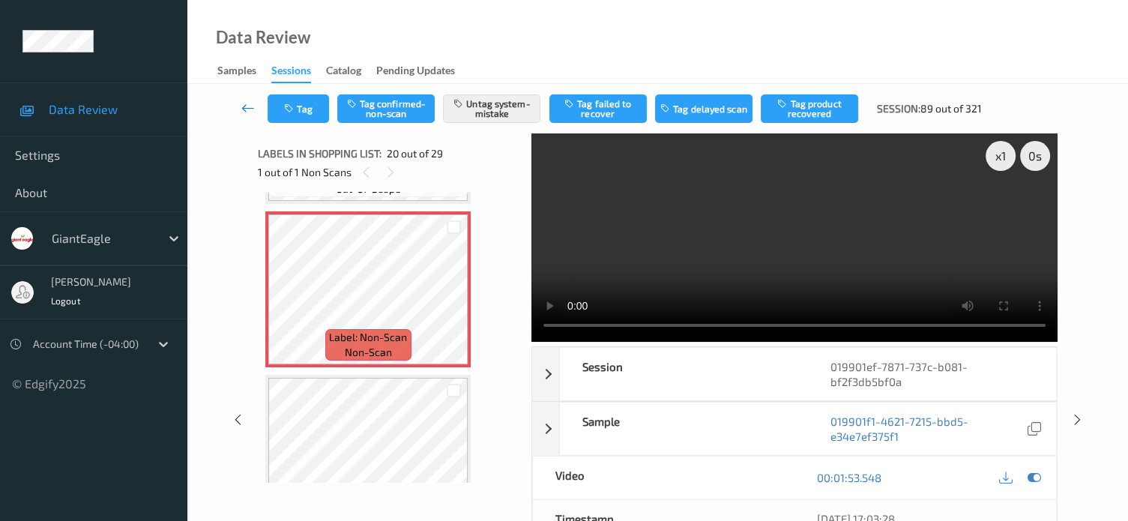
click at [241, 104] on icon at bounding box center [247, 107] width 13 height 15
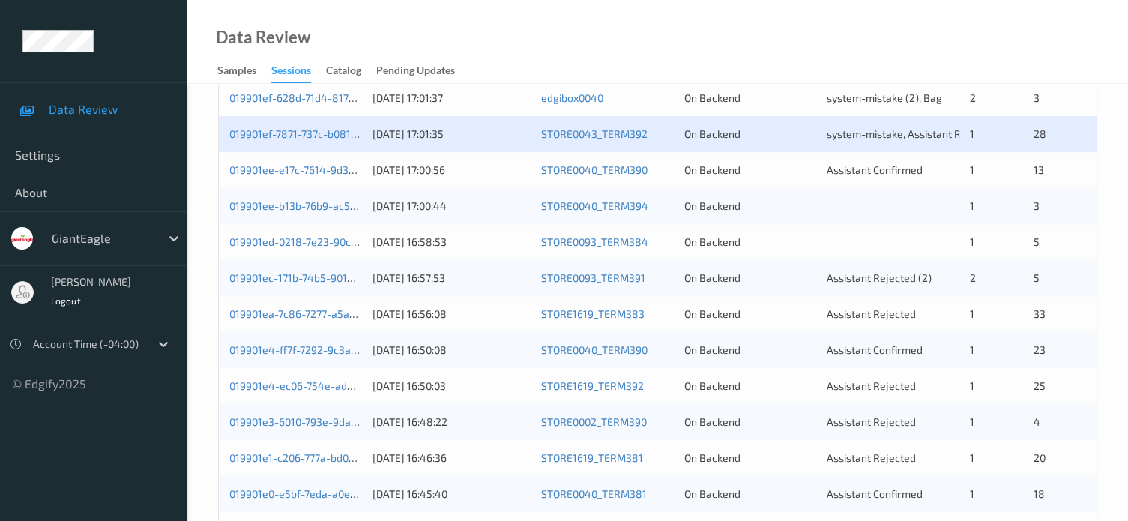
scroll to position [635, 0]
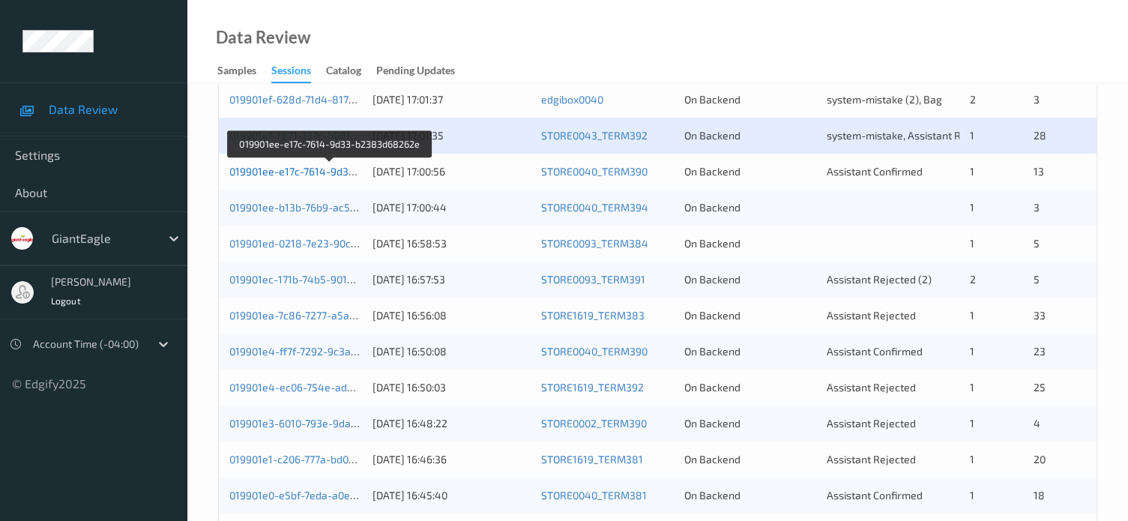
click at [324, 174] on link "019901ee-e17c-7614-9d33-b2383d68262e" at bounding box center [330, 171] width 203 height 13
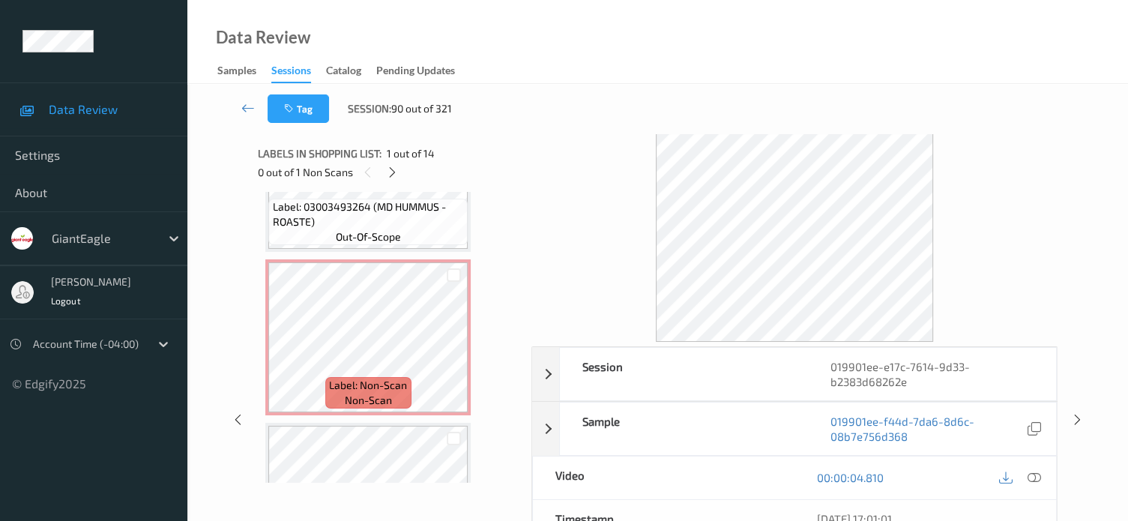
scroll to position [920, 0]
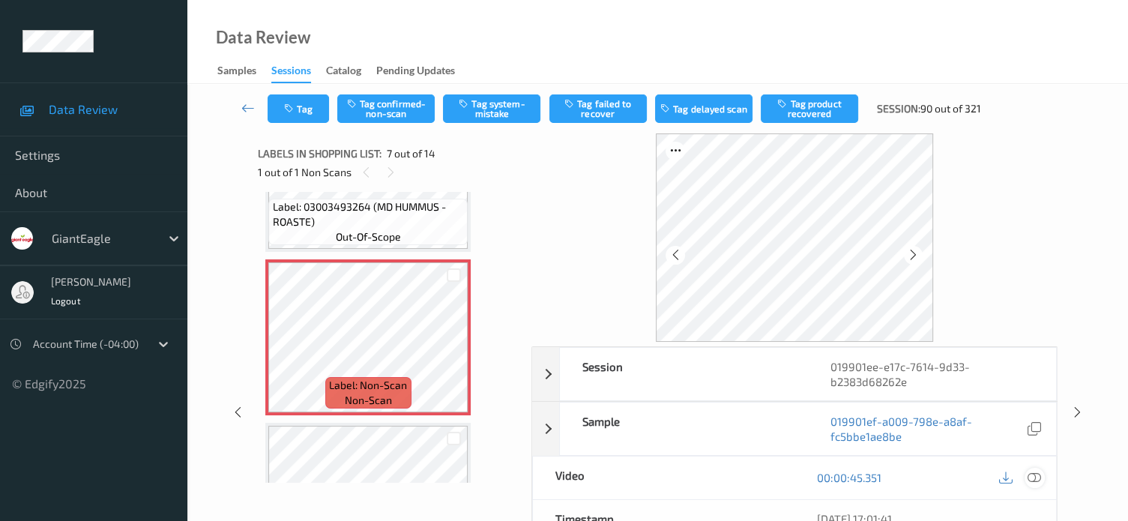
click at [1034, 477] on icon at bounding box center [1033, 477] width 13 height 13
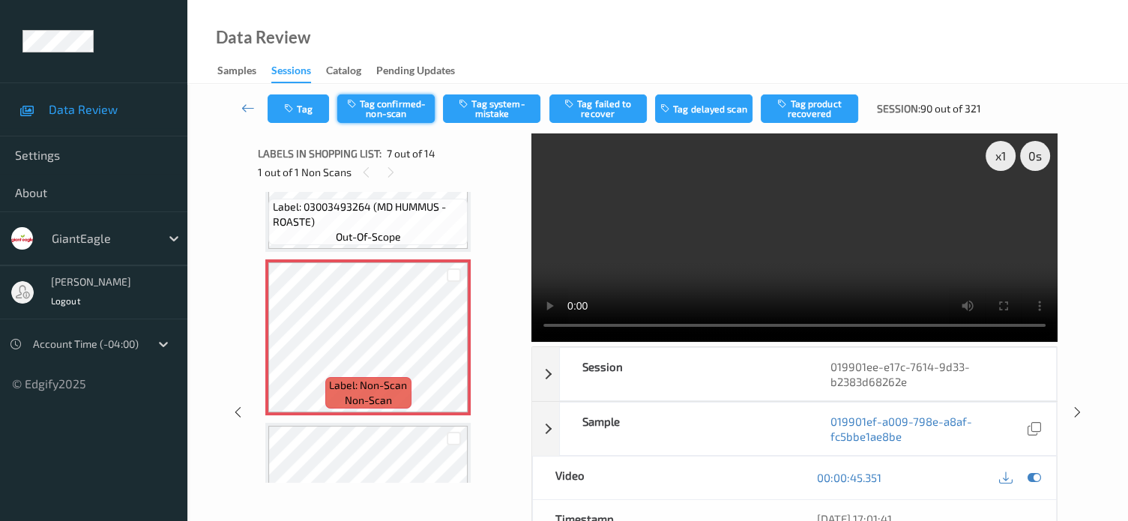
click at [393, 100] on button "Tag confirmed-non-scan" at bounding box center [385, 108] width 97 height 28
click at [808, 110] on button "Tag product recovered" at bounding box center [808, 108] width 97 height 28
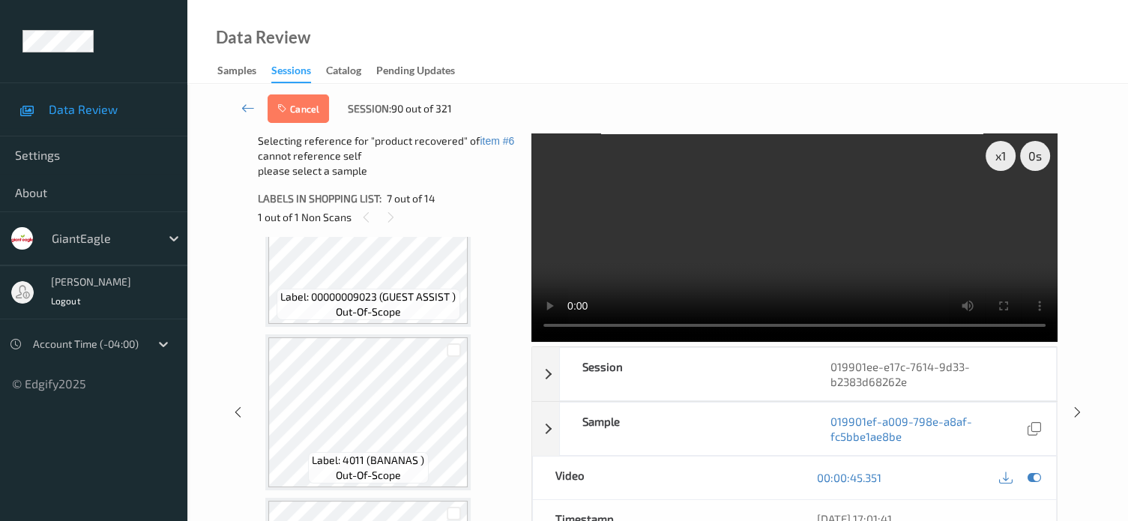
scroll to position [1217, 0]
click at [450, 348] on div at bounding box center [454, 350] width 14 height 14
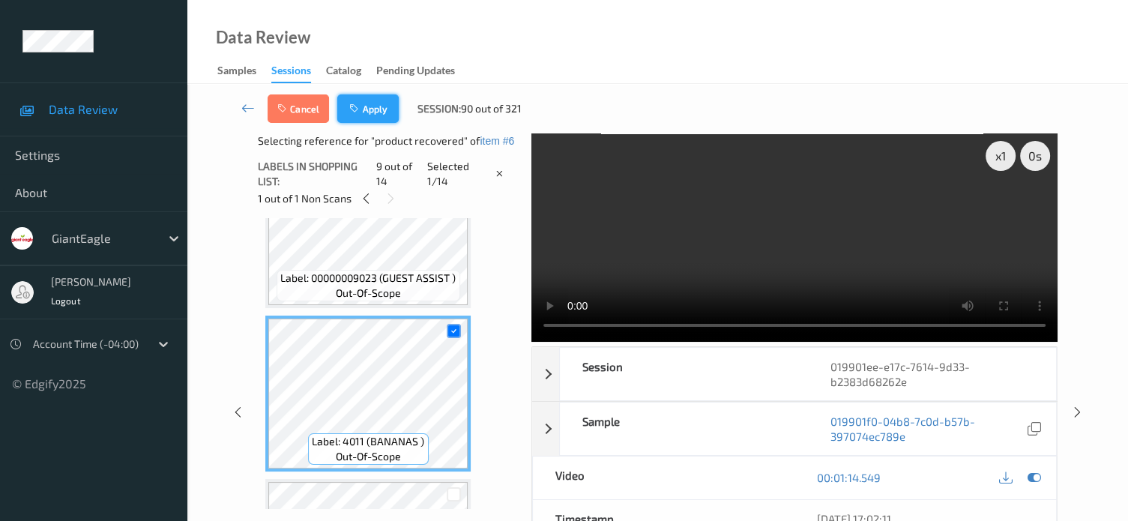
click at [368, 109] on button "Apply" at bounding box center [367, 108] width 61 height 28
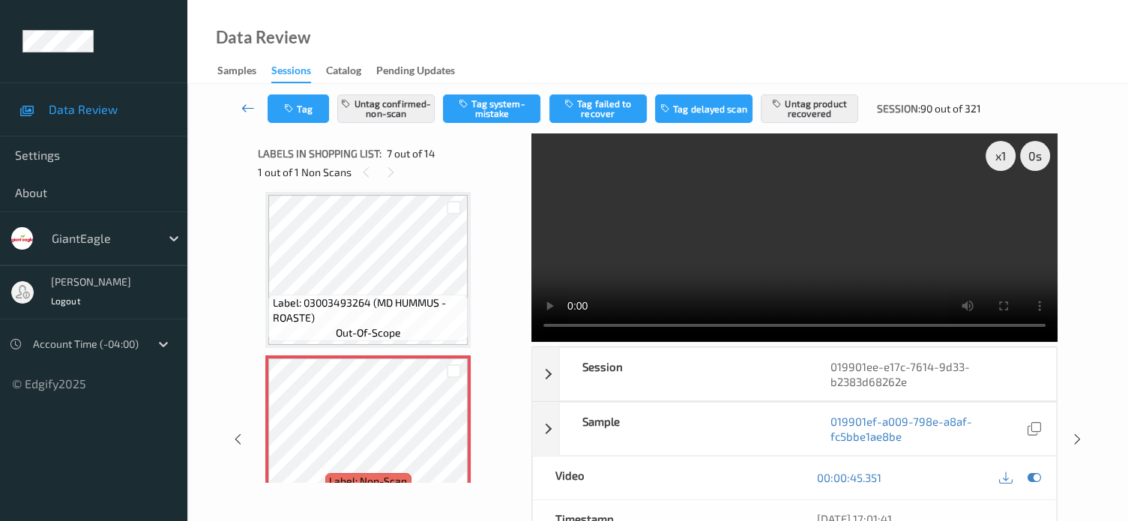
click at [244, 104] on icon at bounding box center [247, 107] width 13 height 15
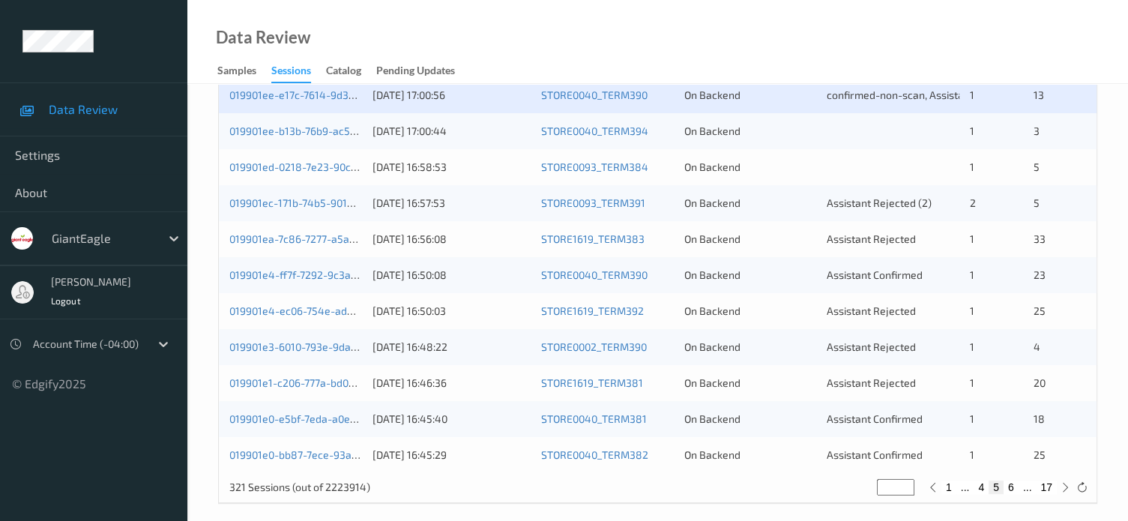
scroll to position [711, 0]
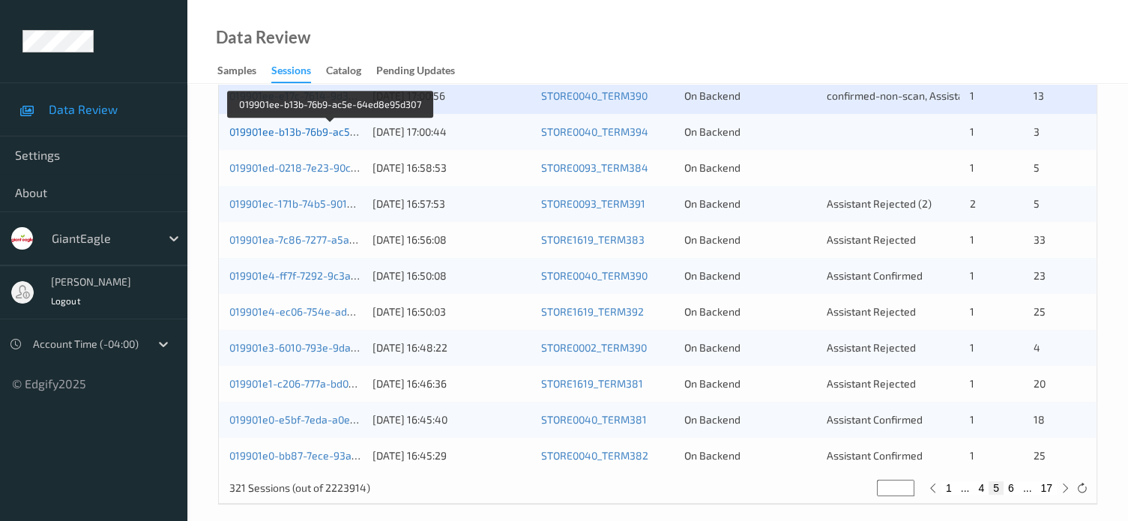
click at [319, 129] on link "019901ee-b13b-76b9-ac5e-64ed8e95d307" at bounding box center [331, 131] width 204 height 13
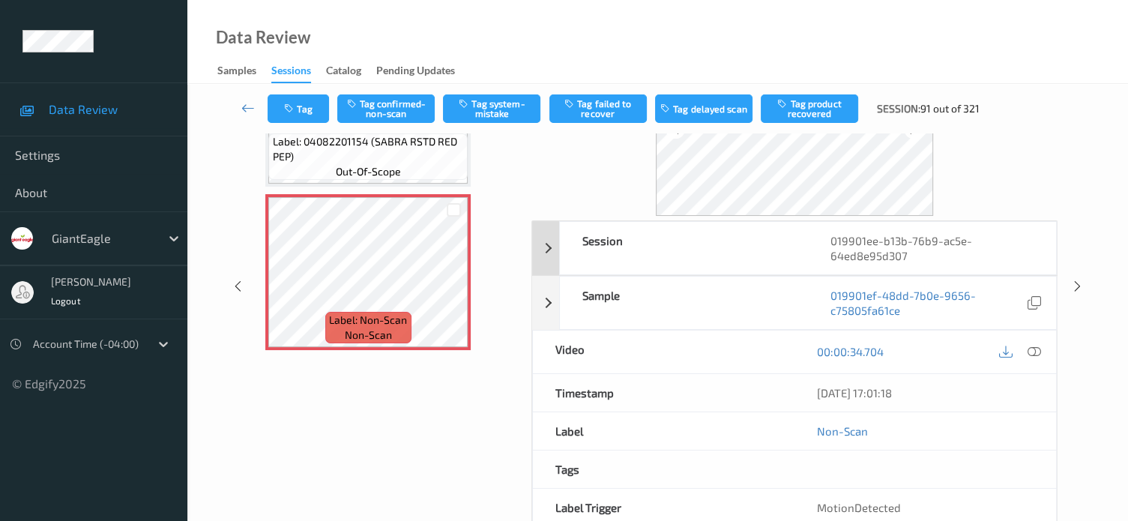
scroll to position [12, 0]
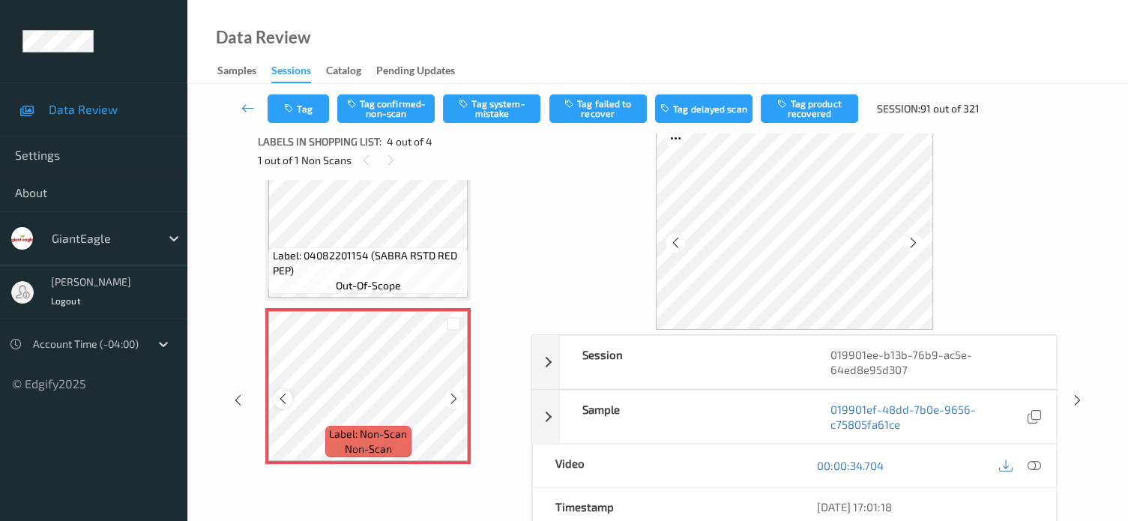
click at [288, 401] on icon at bounding box center [282, 398] width 13 height 13
click at [1033, 461] on icon at bounding box center [1033, 465] width 13 height 13
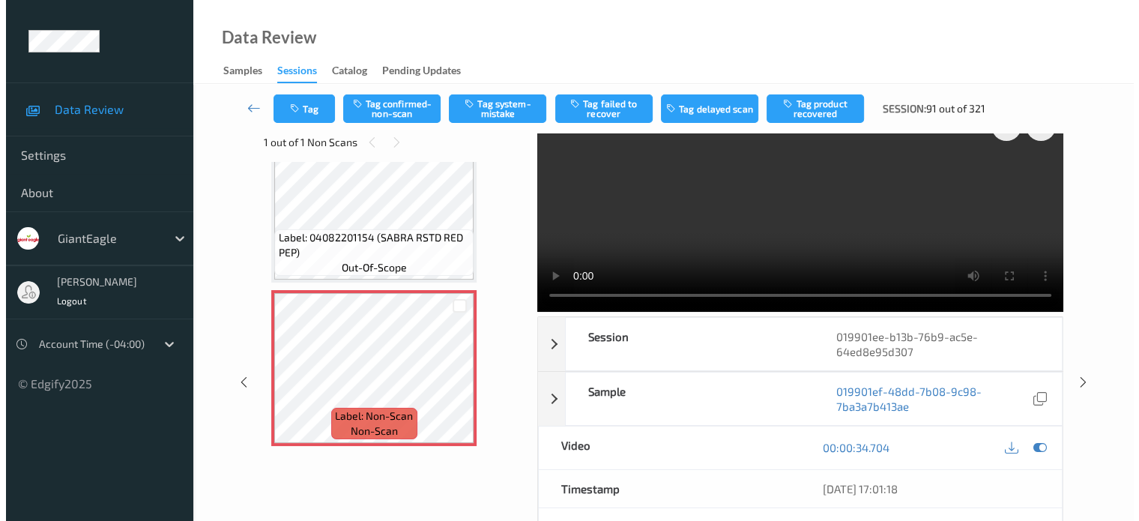
scroll to position [0, 0]
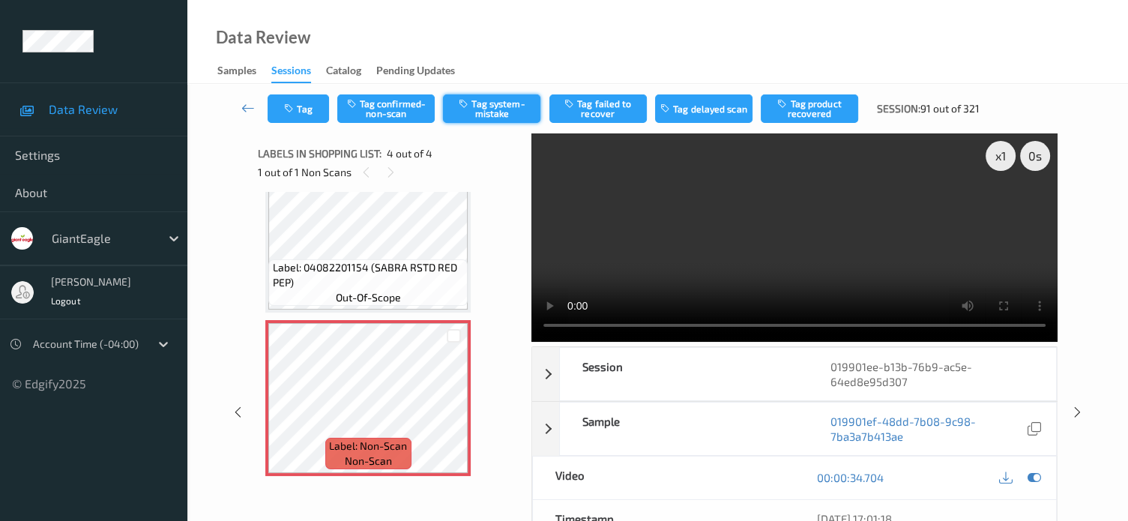
click at [490, 110] on button "Tag system-mistake" at bounding box center [491, 108] width 97 height 28
click at [304, 118] on button "Tag" at bounding box center [297, 108] width 61 height 28
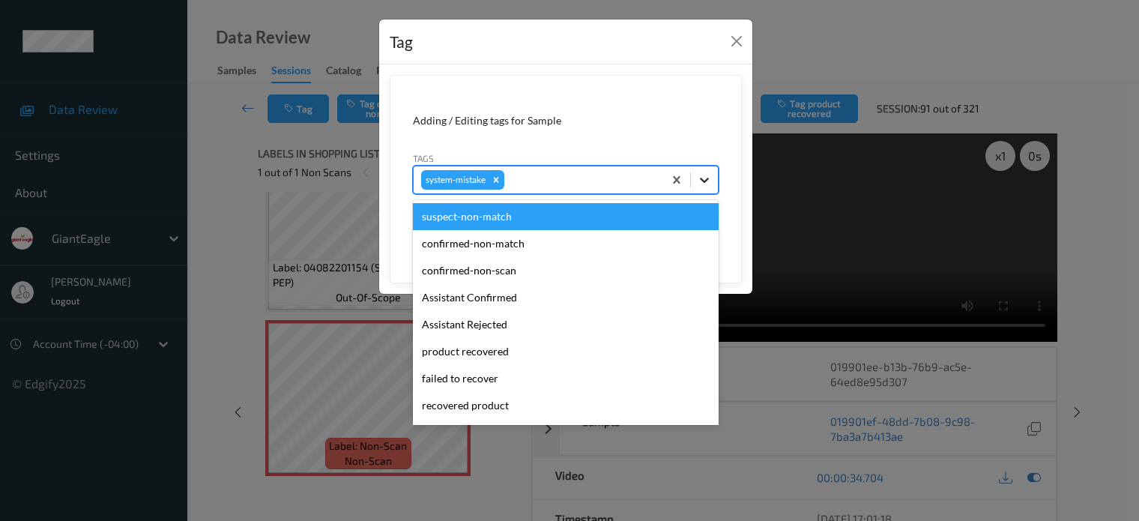
click at [703, 179] on icon at bounding box center [704, 180] width 9 height 5
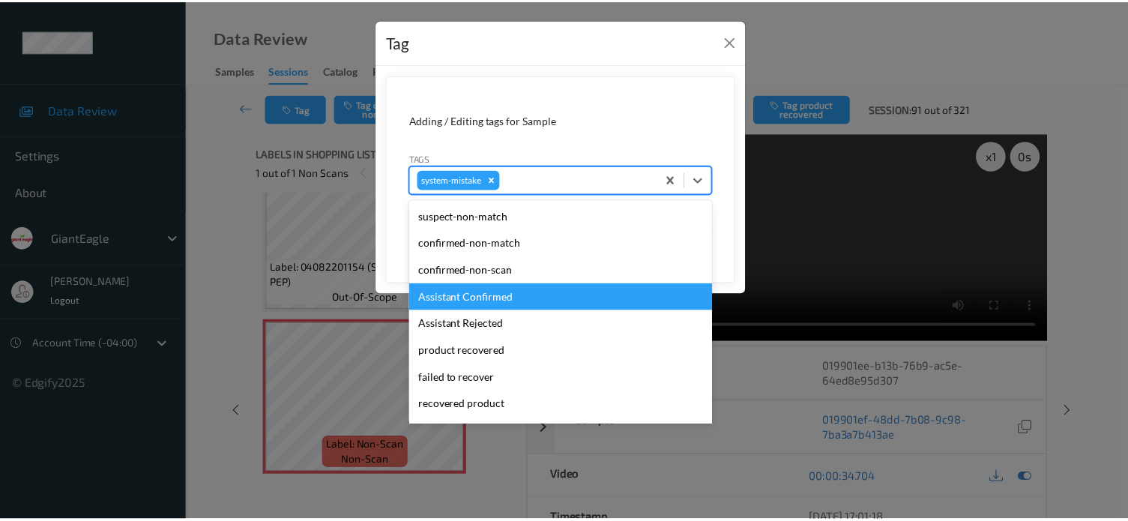
scroll to position [124, 0]
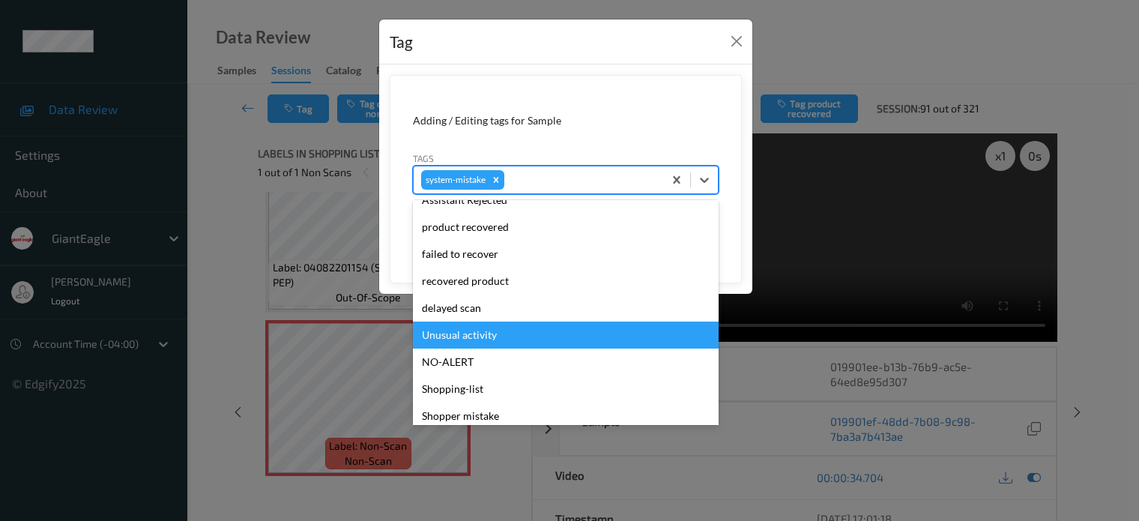
click at [457, 341] on div "Unusual activity" at bounding box center [566, 334] width 306 height 27
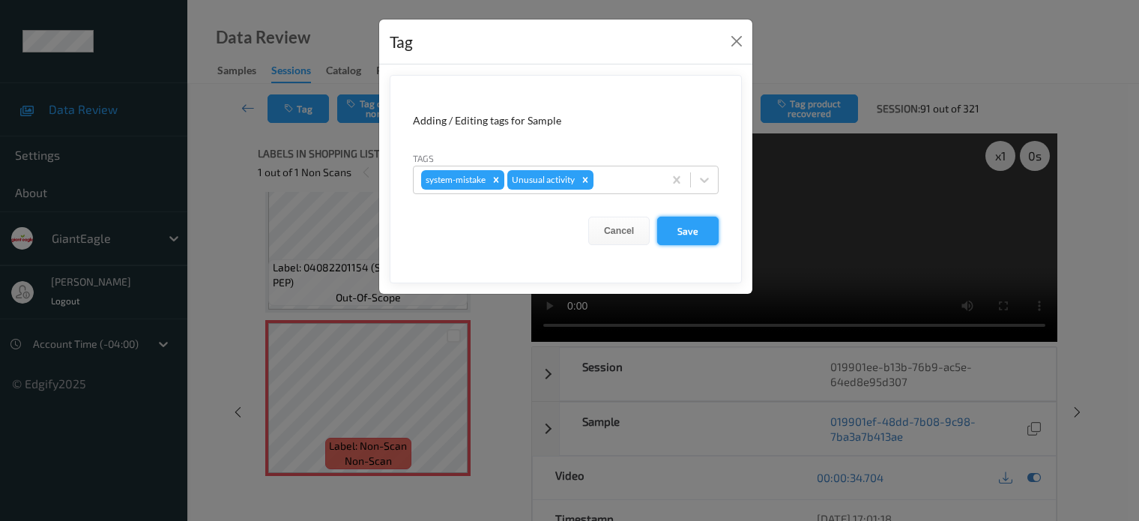
click at [687, 236] on button "Save" at bounding box center [687, 231] width 61 height 28
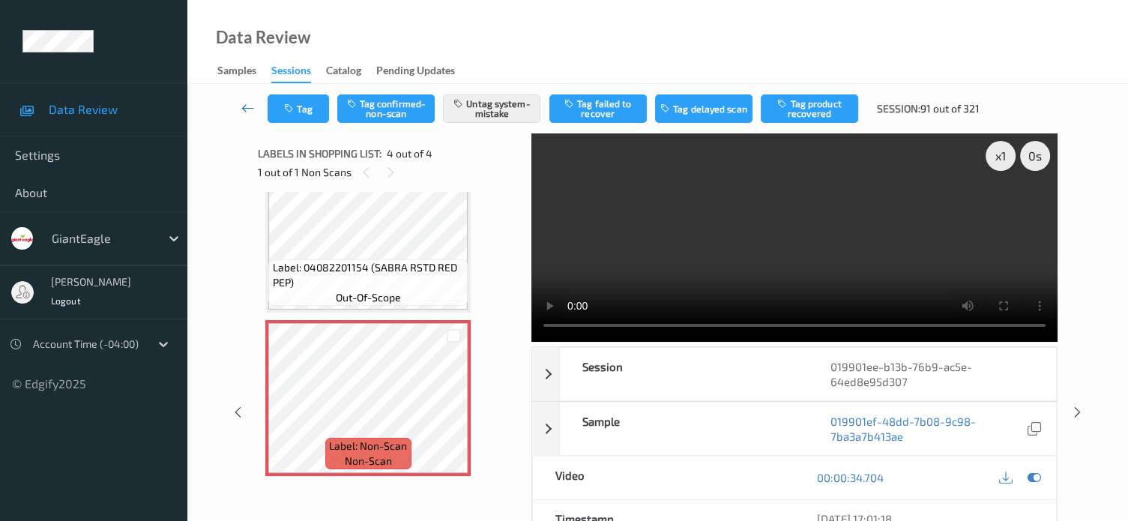
click at [246, 107] on icon at bounding box center [247, 107] width 13 height 15
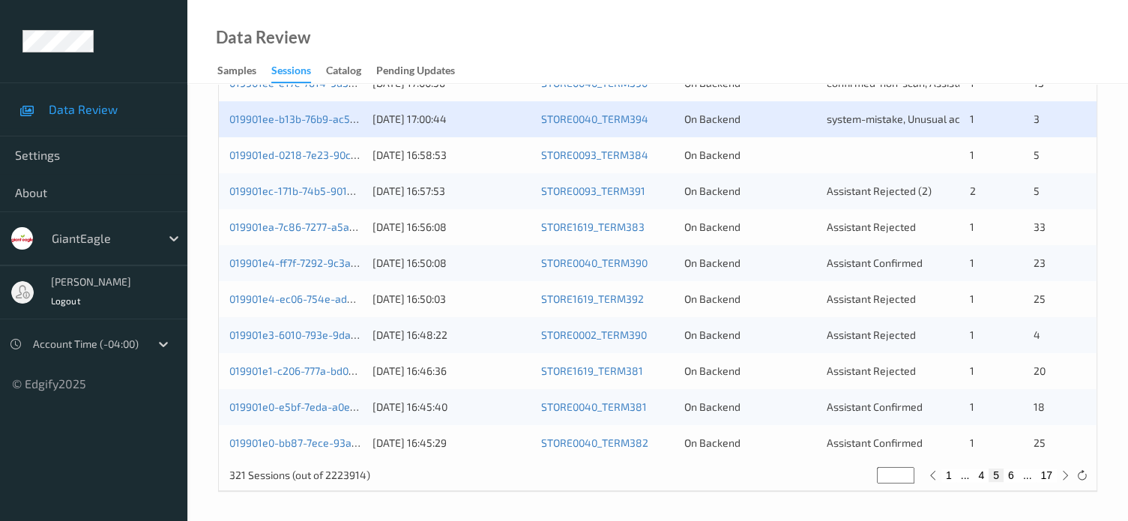
scroll to position [723, 0]
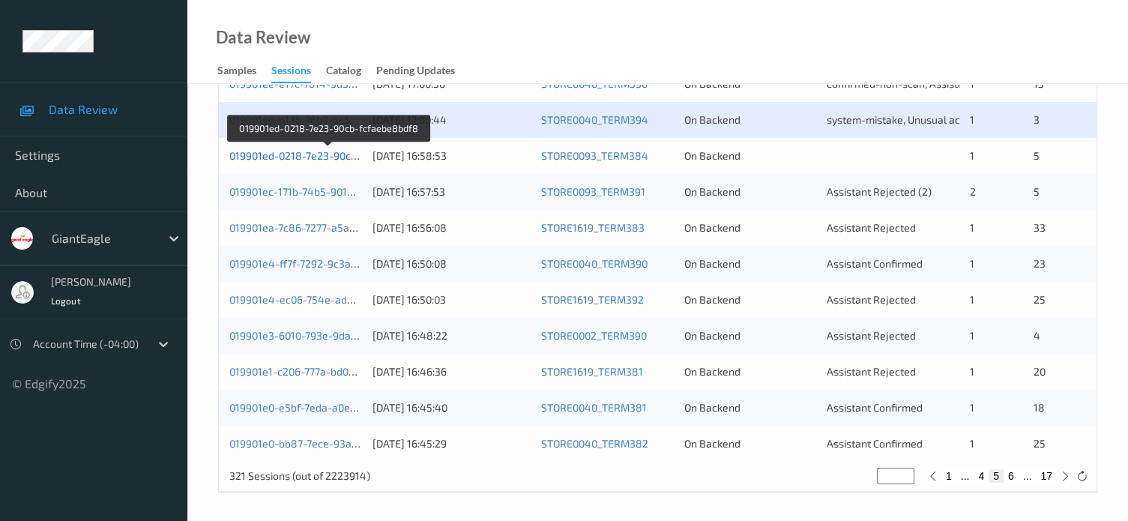
click at [313, 160] on link "019901ed-0218-7e23-90cb-fcfaebe8bdf8" at bounding box center [328, 155] width 198 height 13
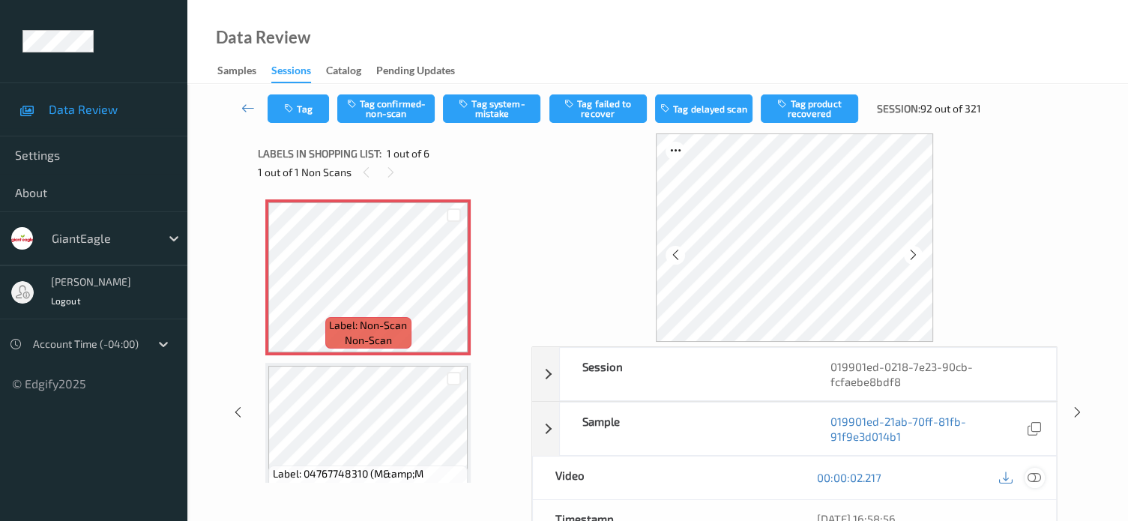
click at [1032, 481] on icon at bounding box center [1033, 477] width 13 height 13
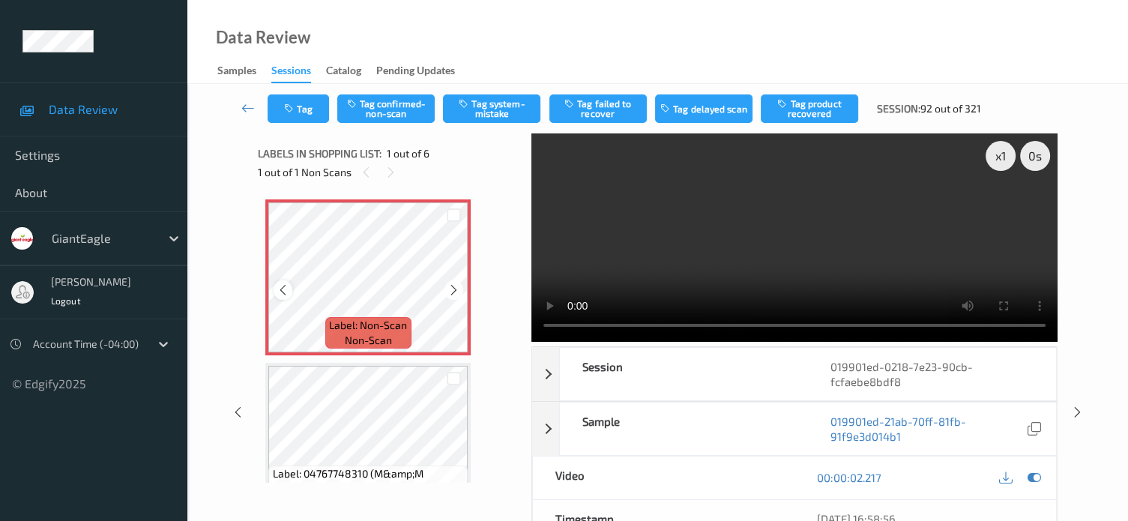
click at [278, 289] on icon at bounding box center [282, 289] width 13 height 13
click at [489, 110] on button "Tag system-mistake" at bounding box center [491, 108] width 97 height 28
click at [304, 125] on div "Tag Tag confirmed-non-scan Untag system-mistake Tag failed to recover Tag delay…" at bounding box center [657, 108] width 879 height 49
click at [312, 109] on button "Tag" at bounding box center [297, 108] width 61 height 28
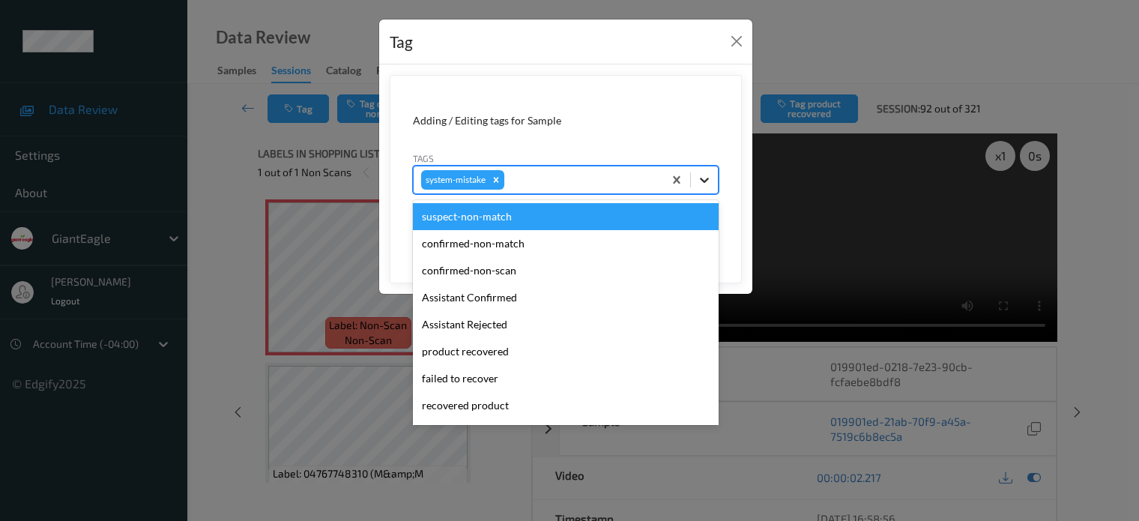
click at [704, 175] on icon at bounding box center [704, 179] width 15 height 15
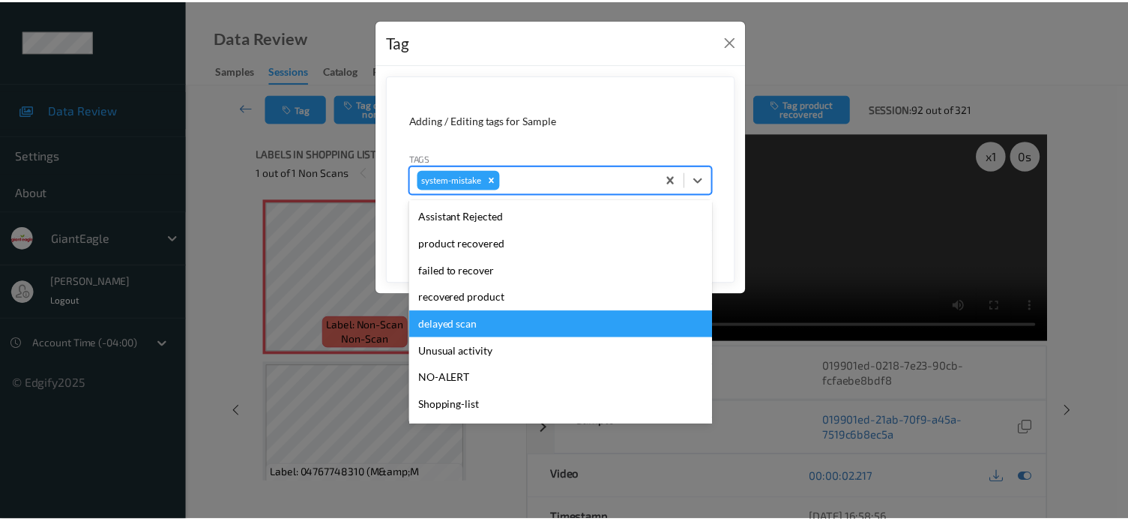
scroll to position [159, 0]
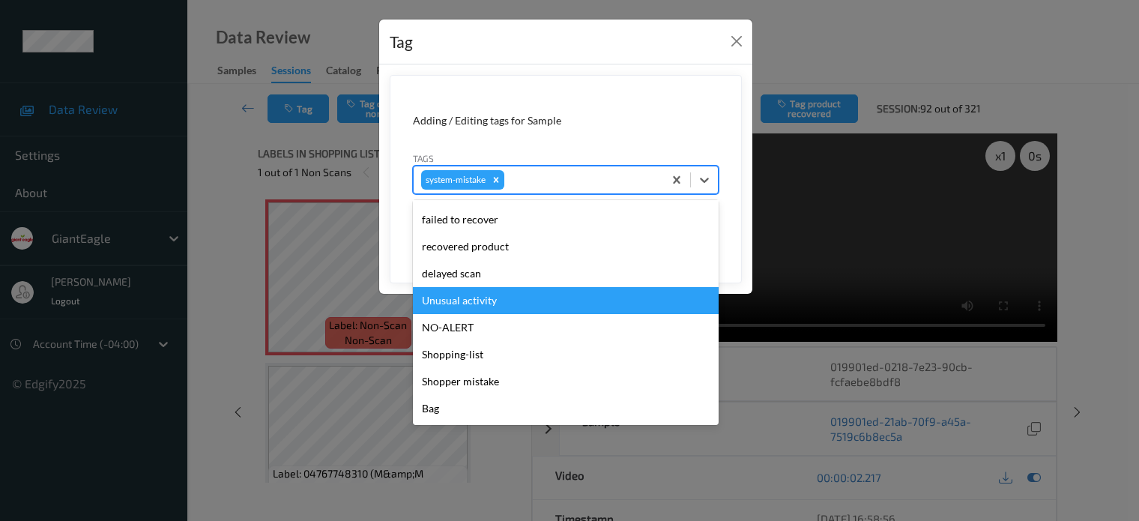
click at [459, 296] on div "Unusual activity" at bounding box center [566, 300] width 306 height 27
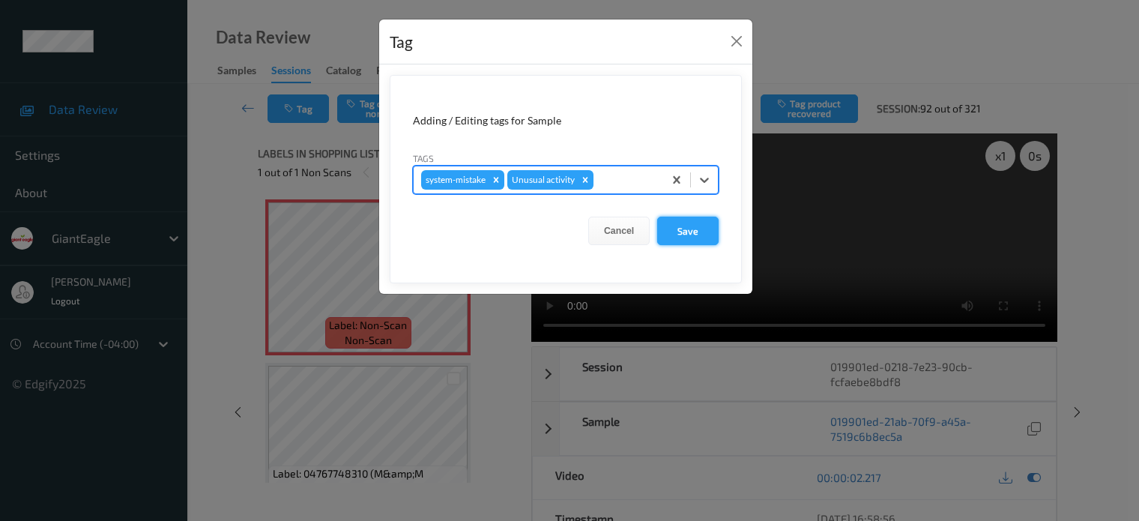
click at [679, 227] on button "Save" at bounding box center [687, 231] width 61 height 28
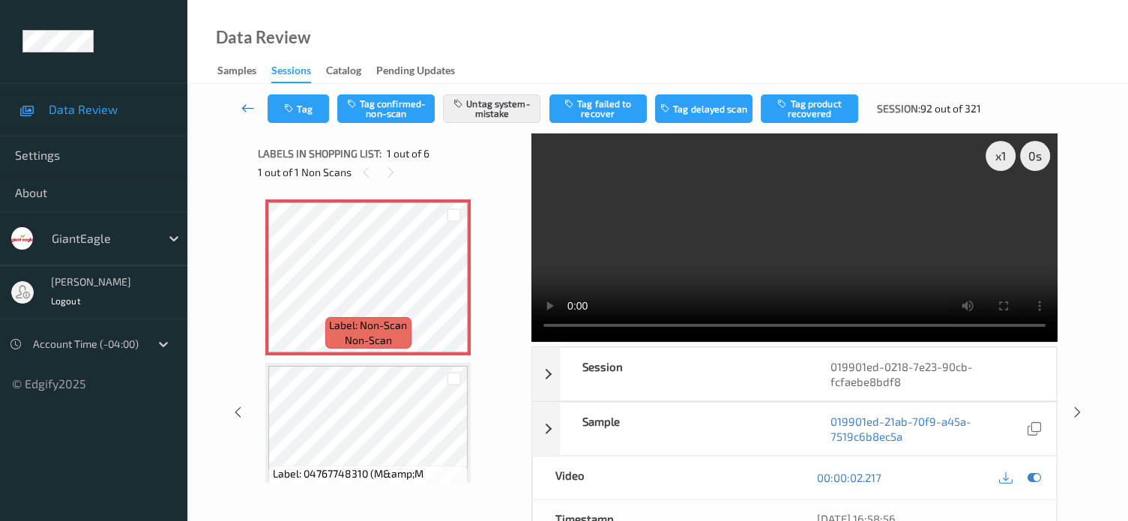
click at [249, 117] on link at bounding box center [248, 108] width 39 height 28
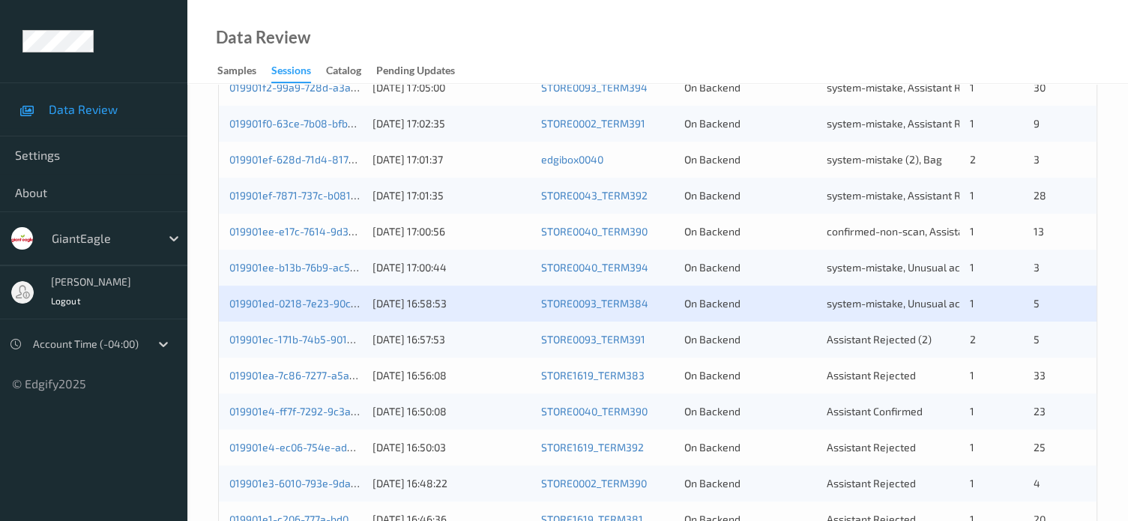
scroll to position [665, 0]
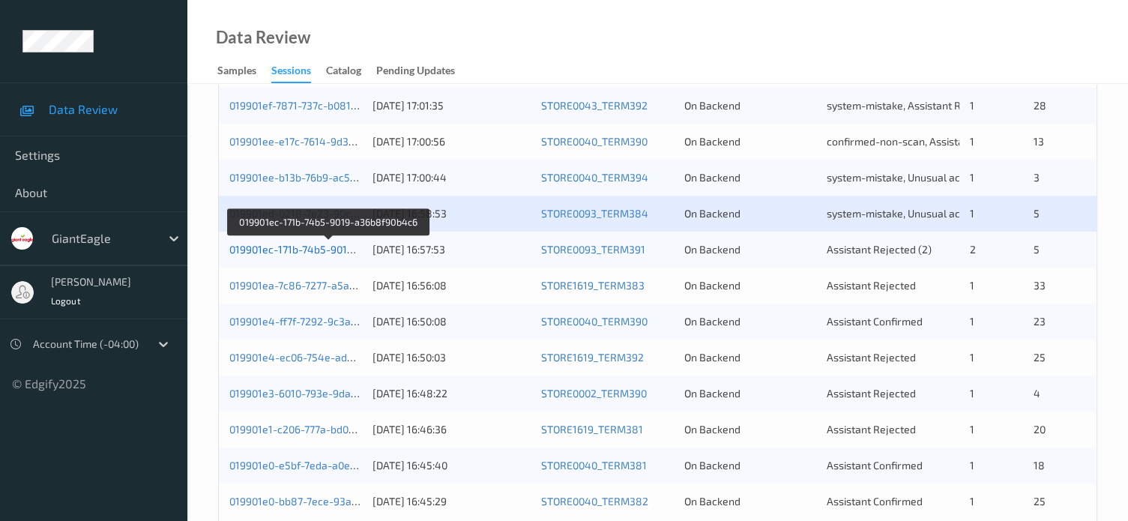
click at [276, 246] on link "019901ec-171b-74b5-9019-a36b8f90b4c6" at bounding box center [328, 249] width 199 height 13
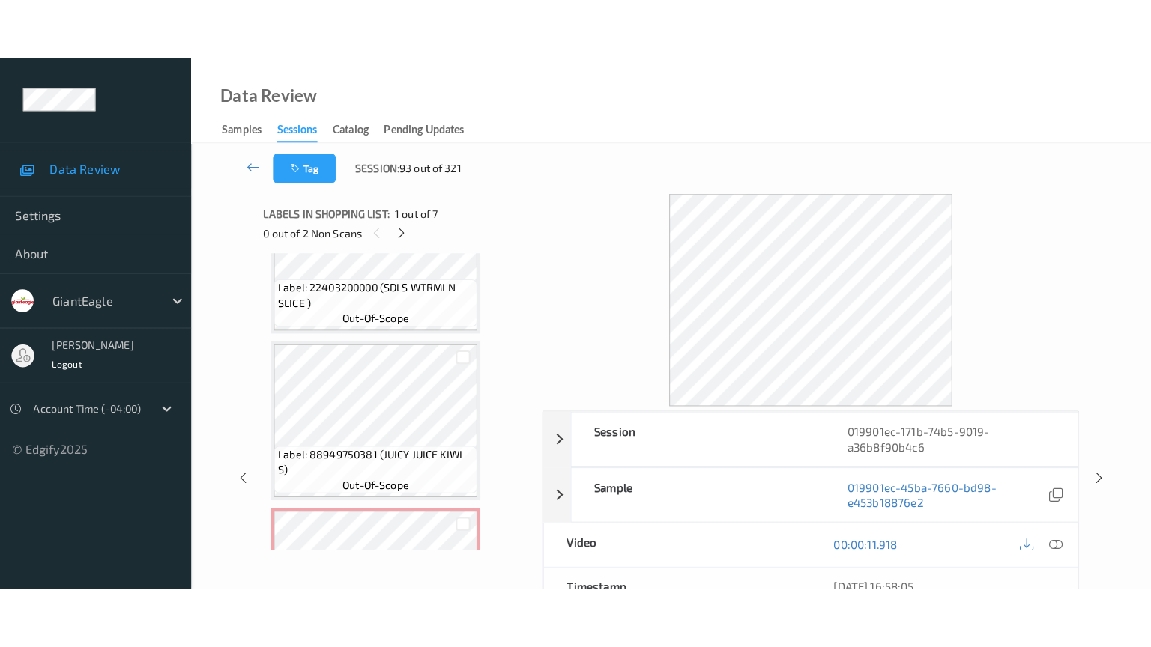
scroll to position [773, 0]
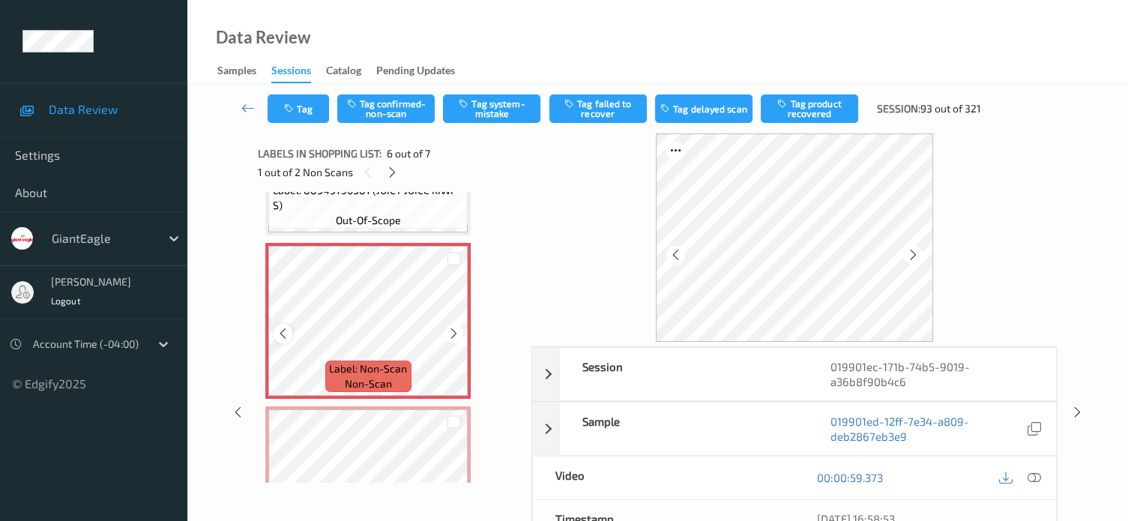
click at [285, 333] on icon at bounding box center [282, 333] width 13 height 13
click at [1036, 473] on icon at bounding box center [1033, 477] width 13 height 13
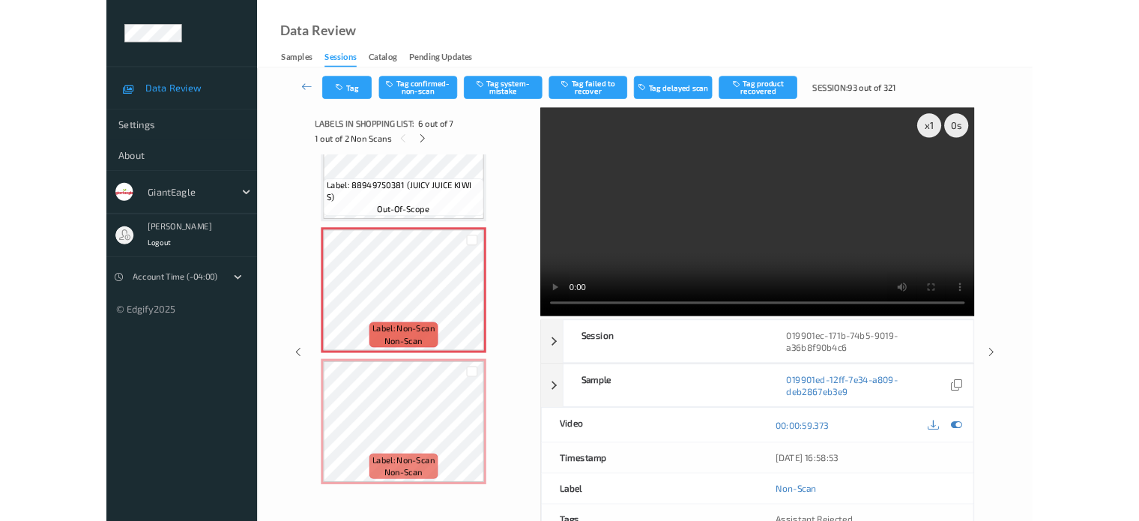
scroll to position [733, 0]
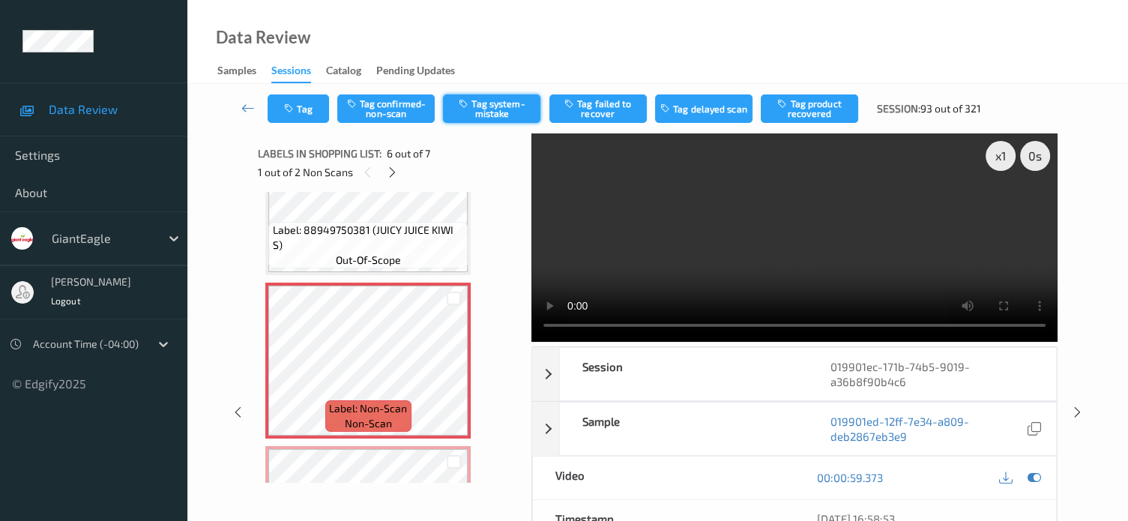
click at [483, 109] on button "Tag system-mistake" at bounding box center [491, 108] width 97 height 28
click at [308, 109] on button "Tag" at bounding box center [297, 108] width 61 height 28
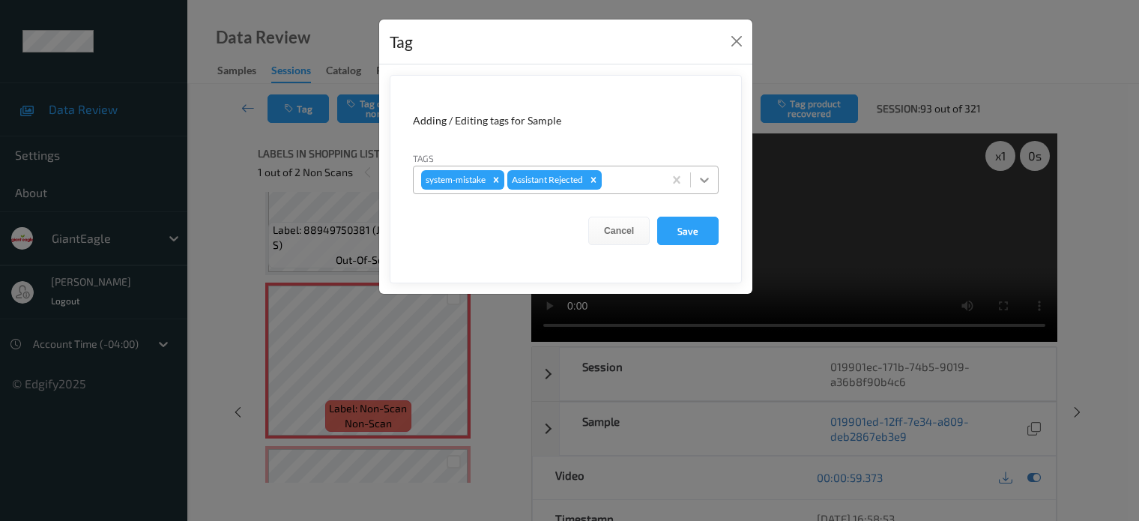
click at [698, 175] on icon at bounding box center [704, 179] width 15 height 15
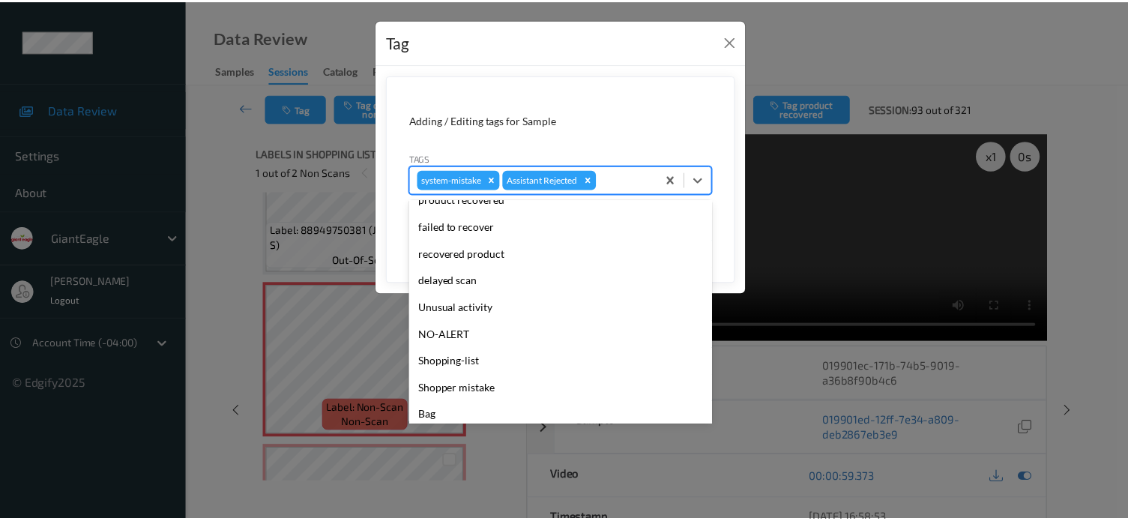
scroll to position [132, 0]
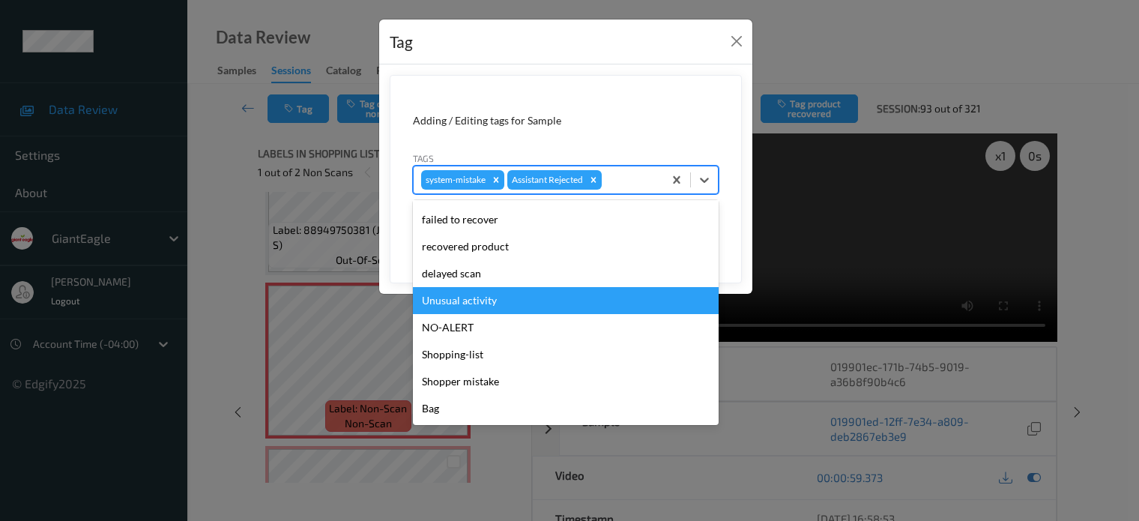
click at [481, 299] on div "Unusual activity" at bounding box center [566, 300] width 306 height 27
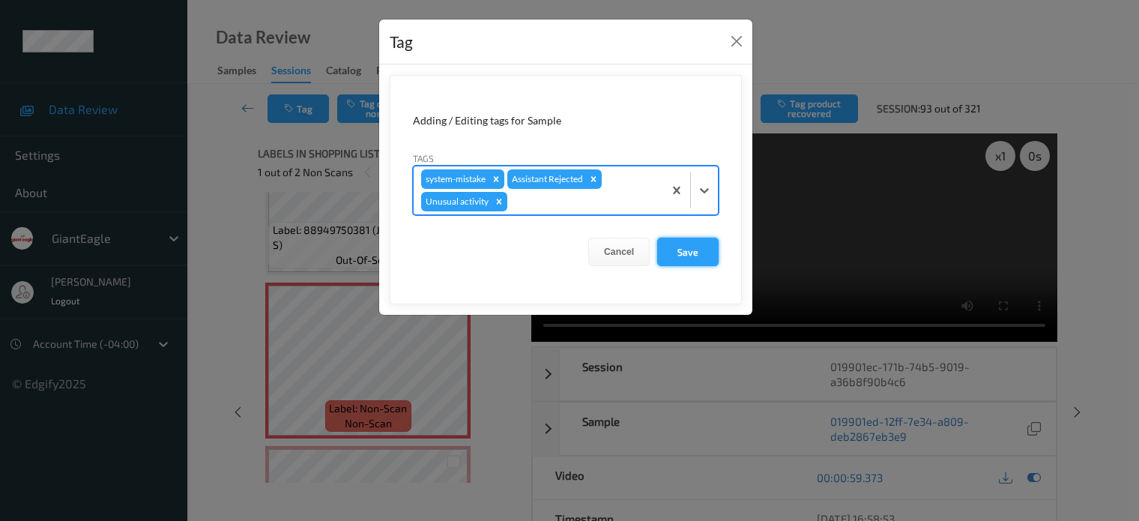
click at [672, 254] on button "Save" at bounding box center [687, 252] width 61 height 28
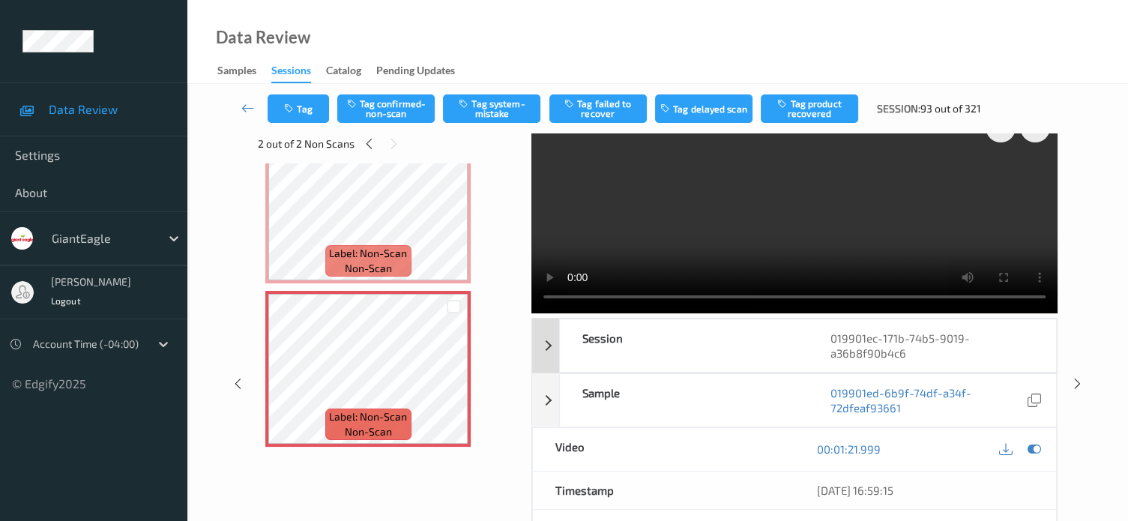
scroll to position [0, 0]
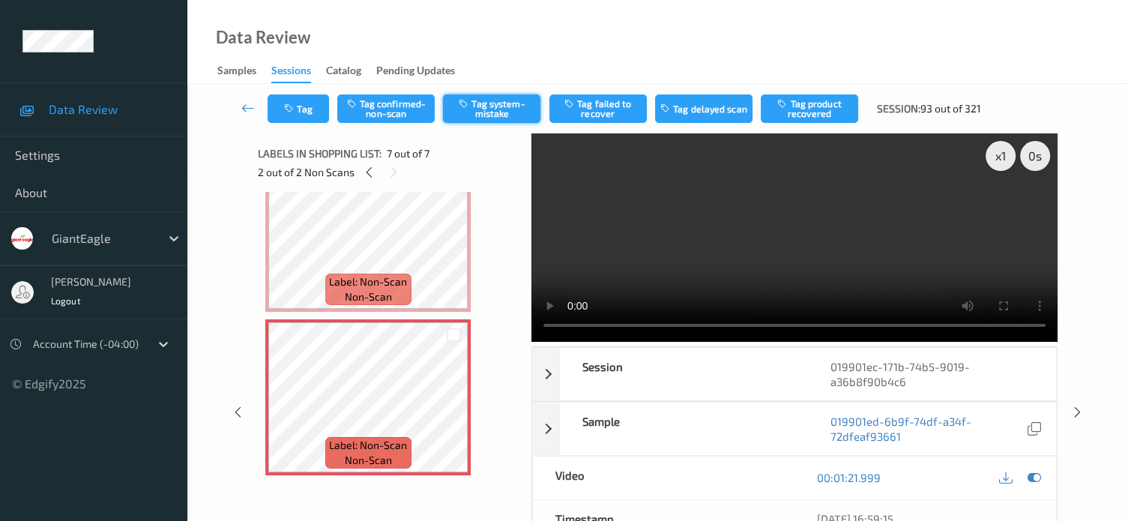
click at [503, 109] on button "Tag system-mistake" at bounding box center [491, 108] width 97 height 28
click at [285, 416] on div at bounding box center [282, 409] width 19 height 19
click at [306, 103] on button "Tag" at bounding box center [297, 108] width 61 height 28
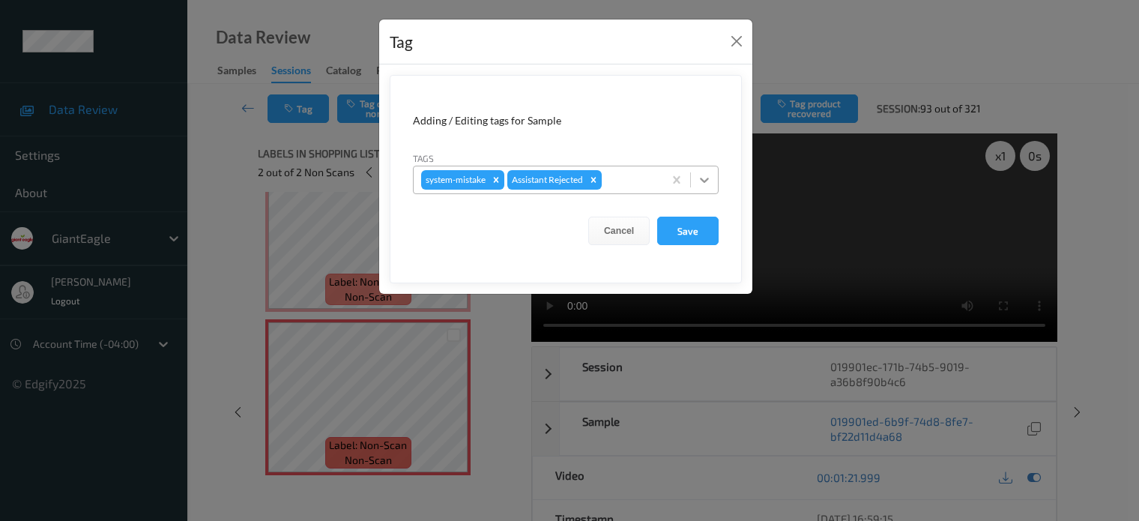
click at [706, 178] on icon at bounding box center [704, 179] width 15 height 15
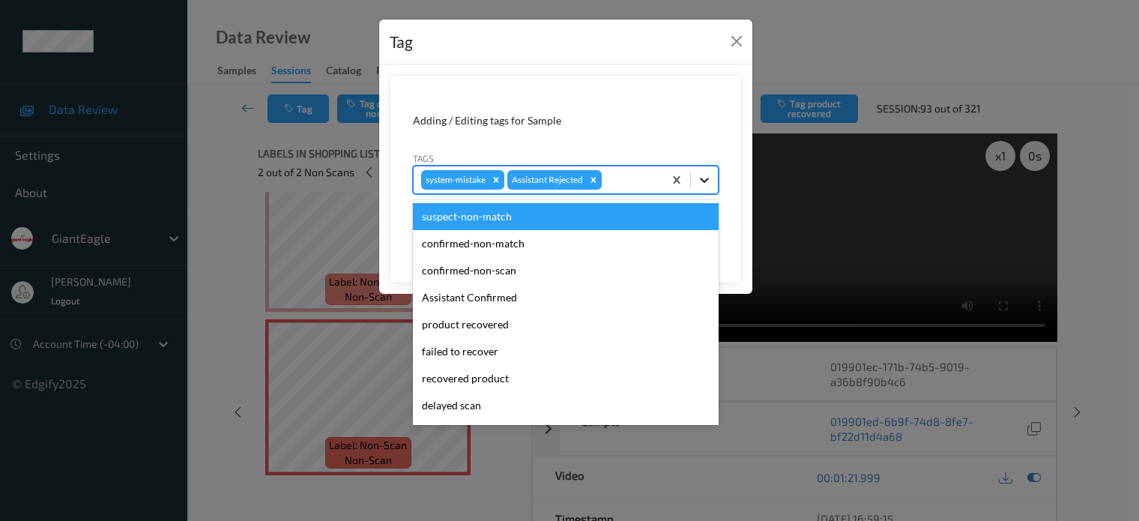
click at [701, 179] on icon at bounding box center [704, 180] width 9 height 5
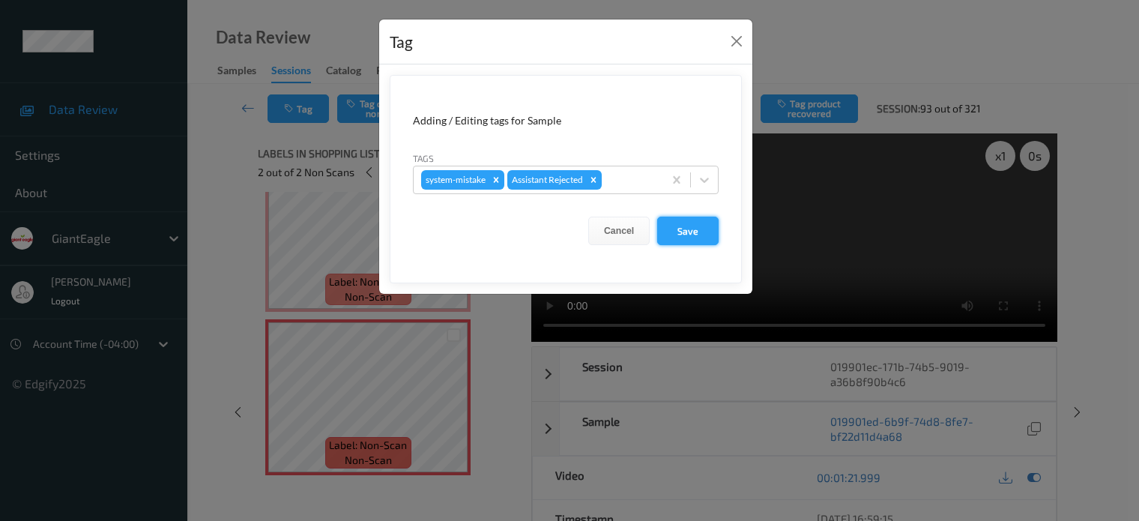
click at [692, 236] on button "Save" at bounding box center [687, 231] width 61 height 28
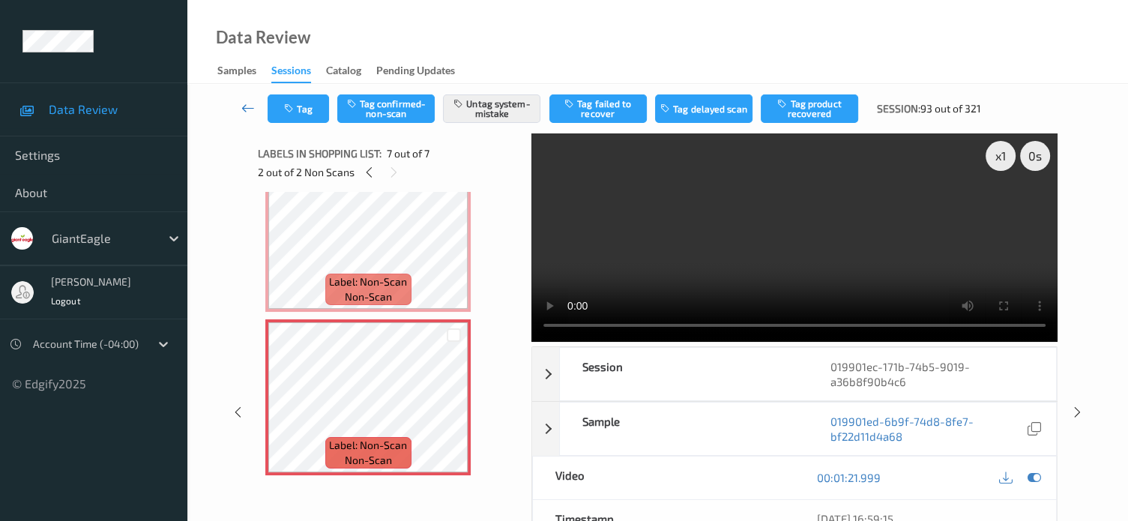
click at [245, 114] on icon at bounding box center [247, 107] width 13 height 15
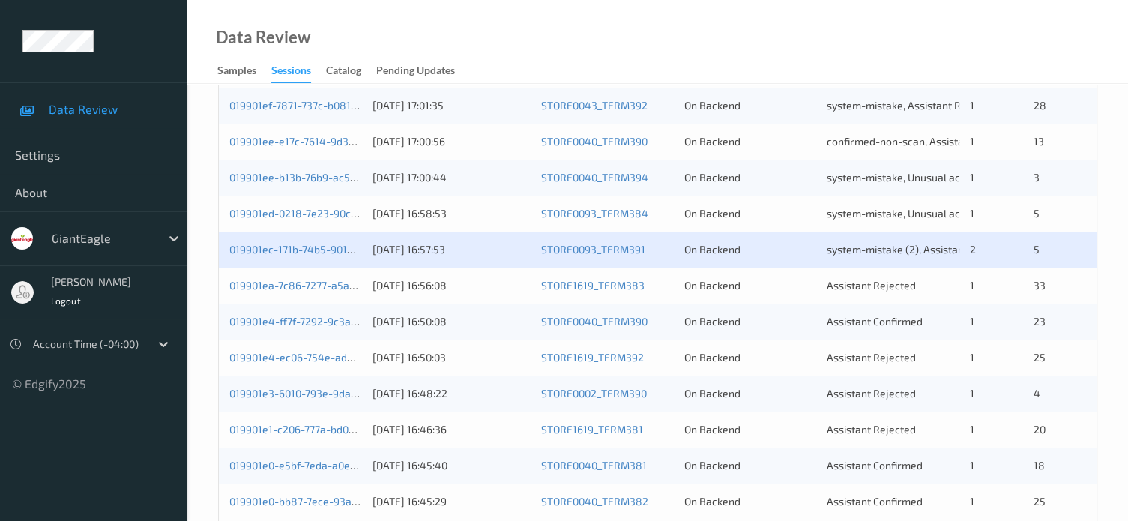
scroll to position [724, 0]
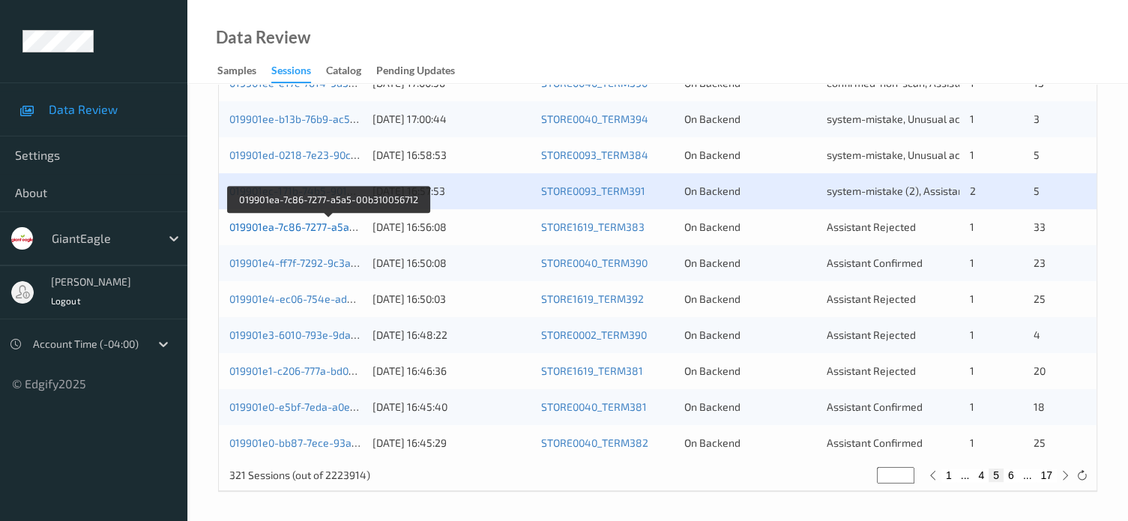
click at [315, 231] on link "019901ea-7c86-7277-a5a5-00b310056712" at bounding box center [328, 226] width 199 height 13
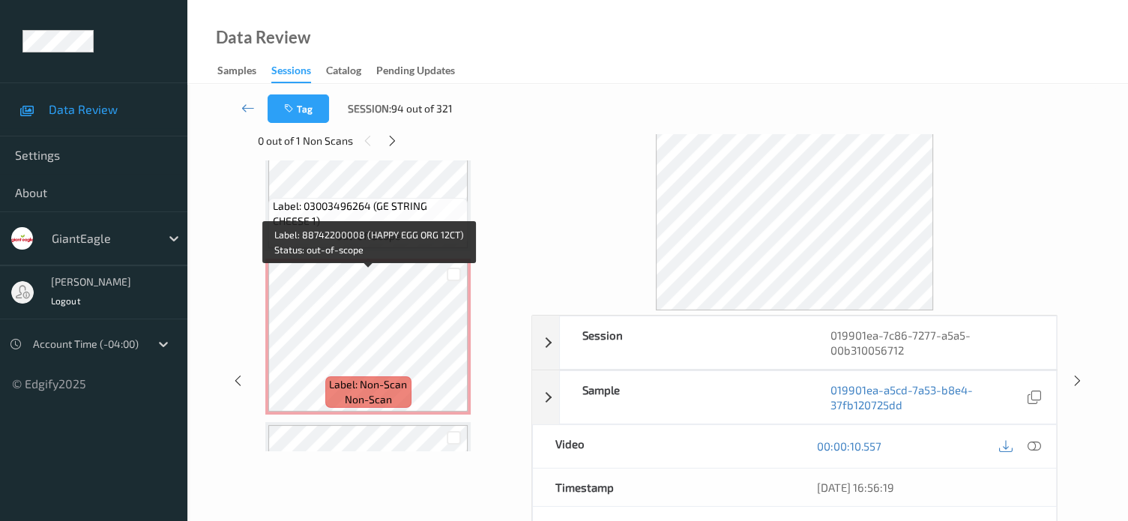
scroll to position [587, 0]
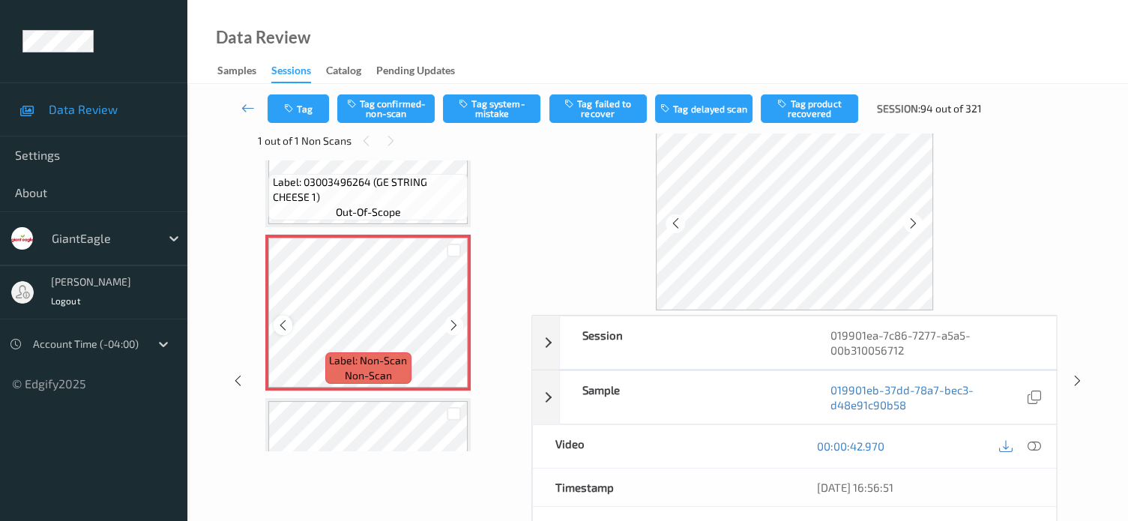
click at [290, 326] on div at bounding box center [282, 324] width 19 height 19
click at [1036, 445] on icon at bounding box center [1033, 445] width 13 height 13
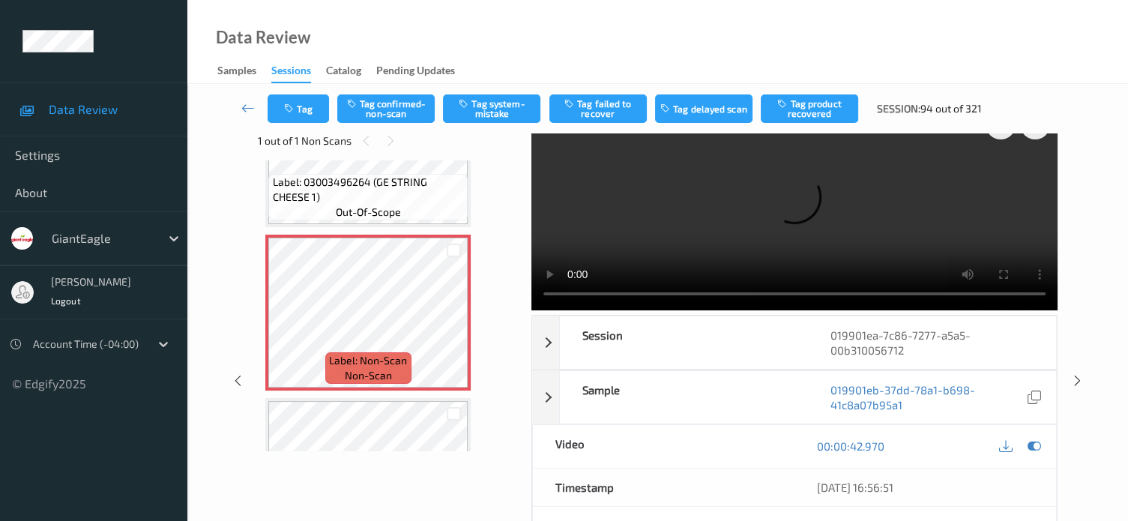
scroll to position [0, 0]
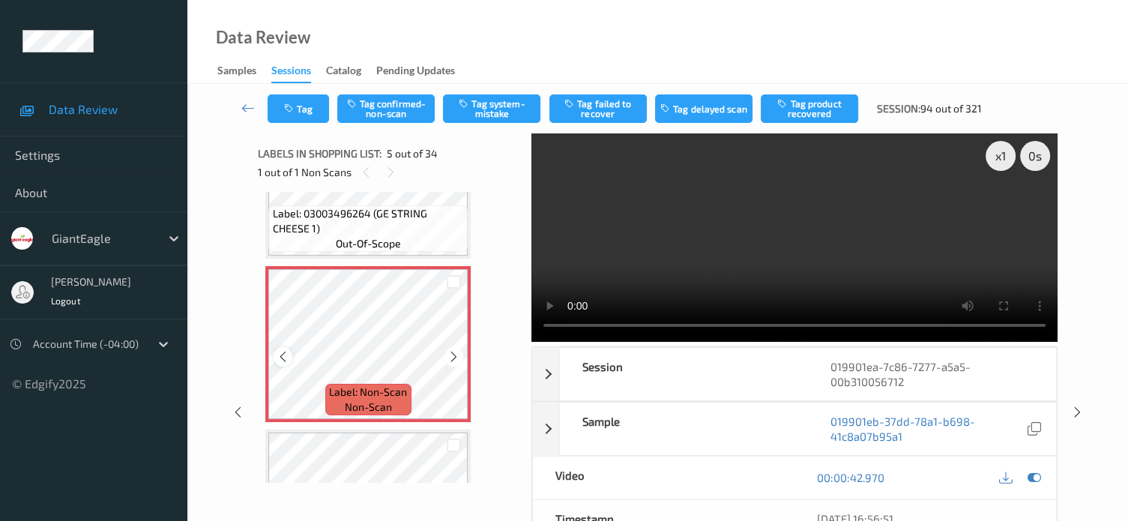
click at [282, 356] on icon at bounding box center [282, 356] width 13 height 13
click at [1032, 479] on icon at bounding box center [1033, 477] width 13 height 13
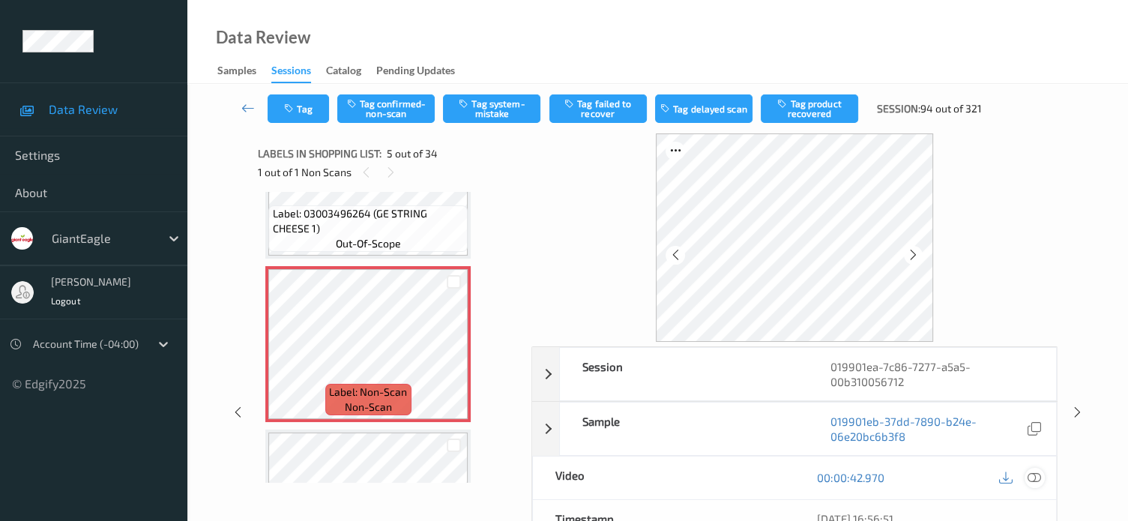
click at [1032, 479] on icon at bounding box center [1033, 477] width 13 height 13
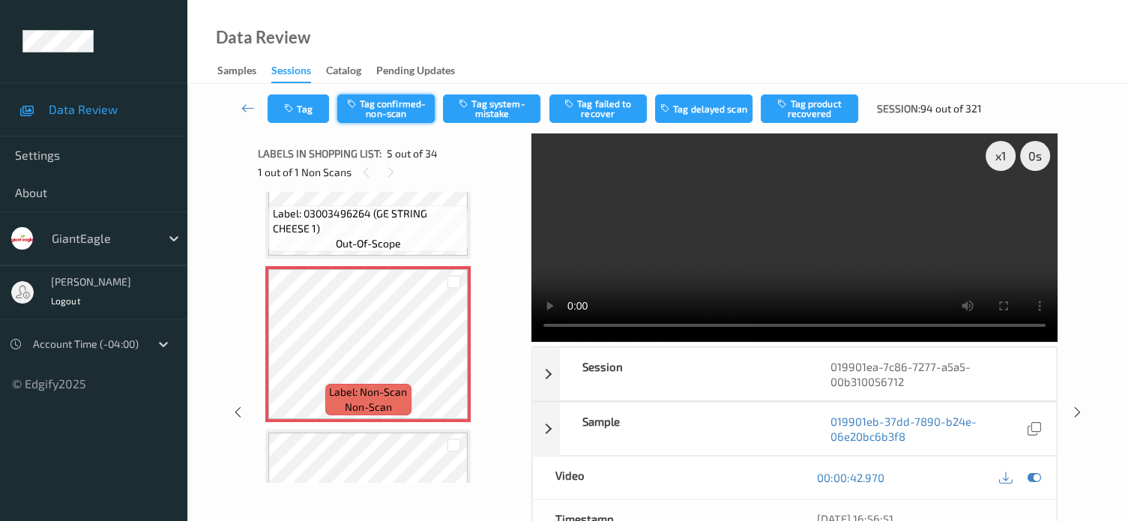
click at [378, 115] on button "Tag confirmed-non-scan" at bounding box center [385, 108] width 97 height 28
click at [402, 109] on button "Tag confirmed-non-scan" at bounding box center [385, 108] width 97 height 28
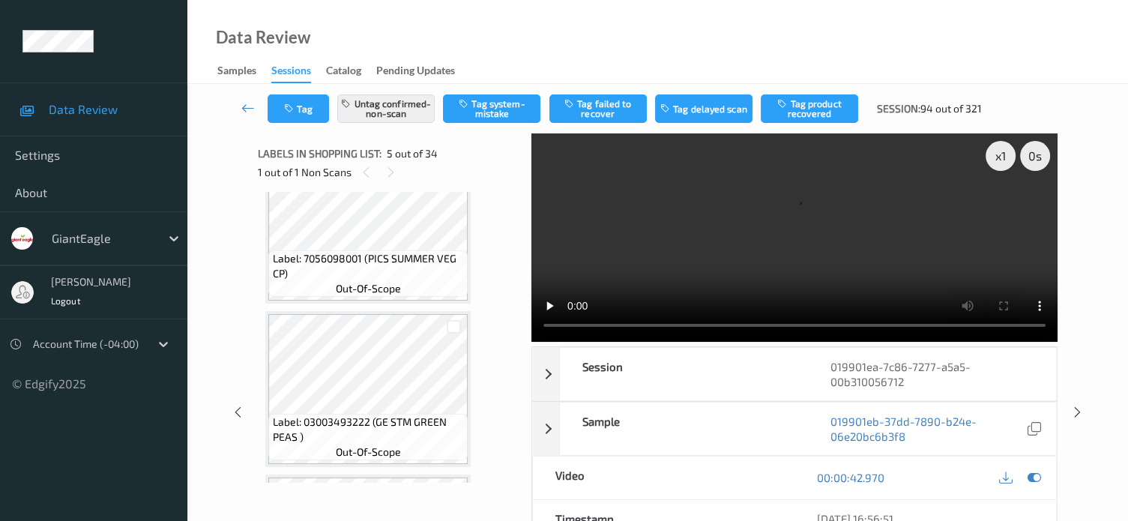
scroll to position [710, 0]
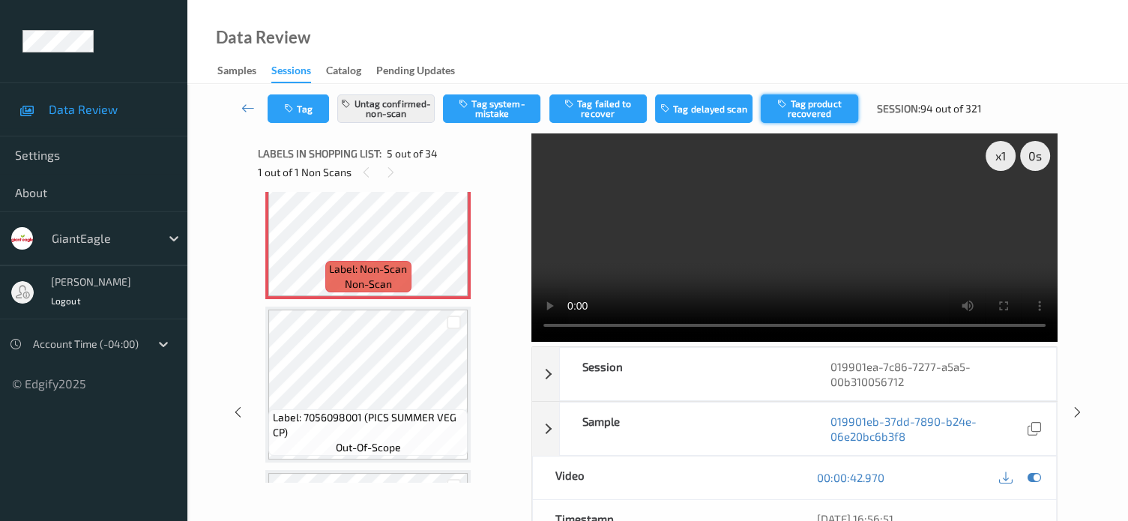
click at [826, 115] on button "Tag product recovered" at bounding box center [808, 108] width 97 height 28
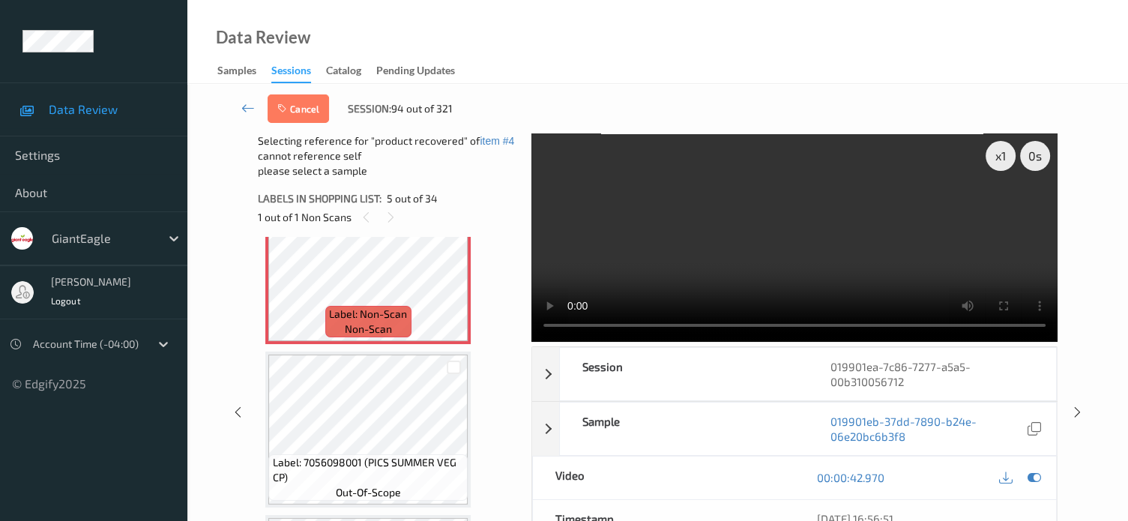
scroll to position [778, 0]
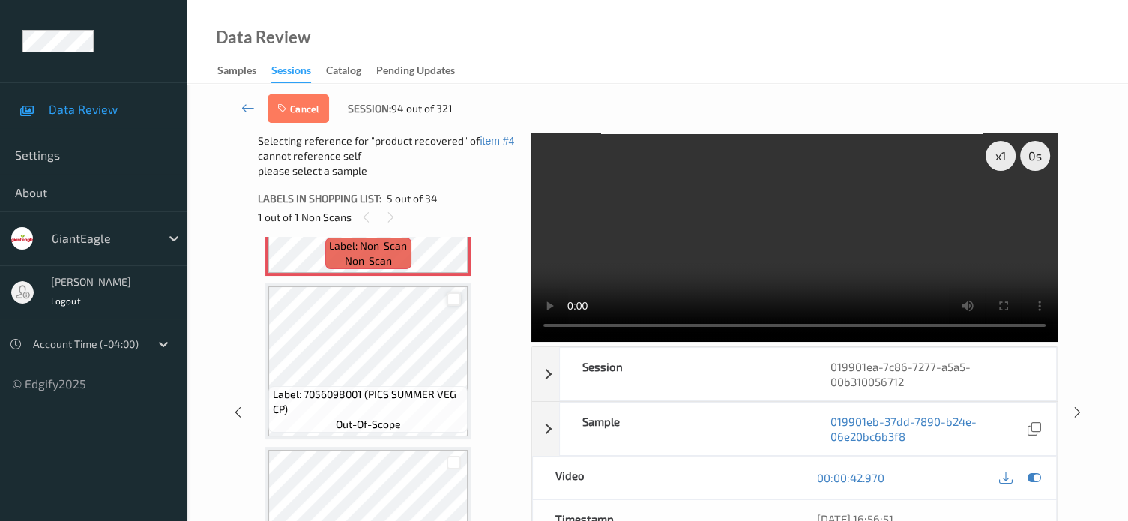
click at [453, 300] on div at bounding box center [454, 299] width 14 height 14
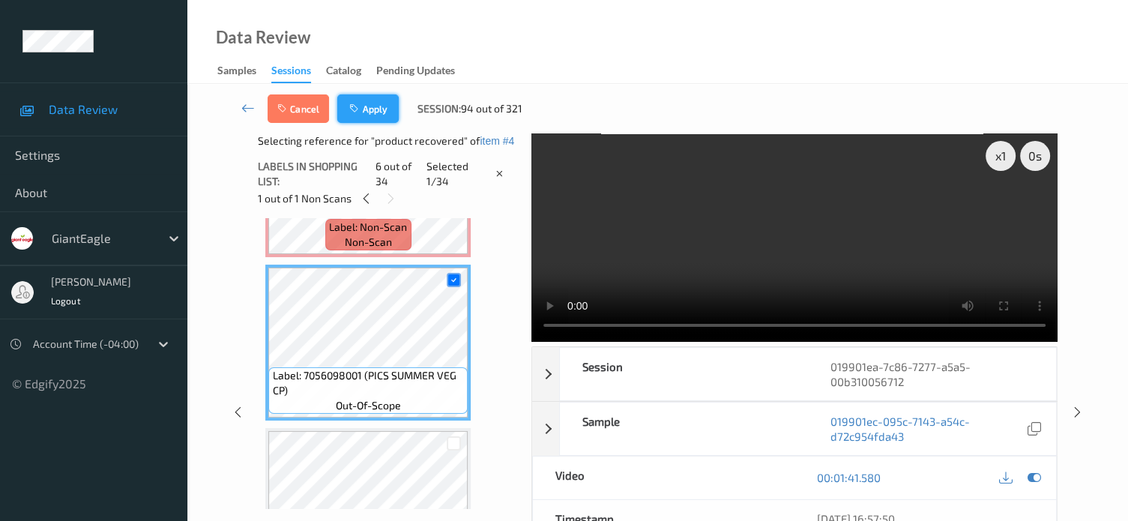
click at [372, 110] on button "Apply" at bounding box center [367, 108] width 61 height 28
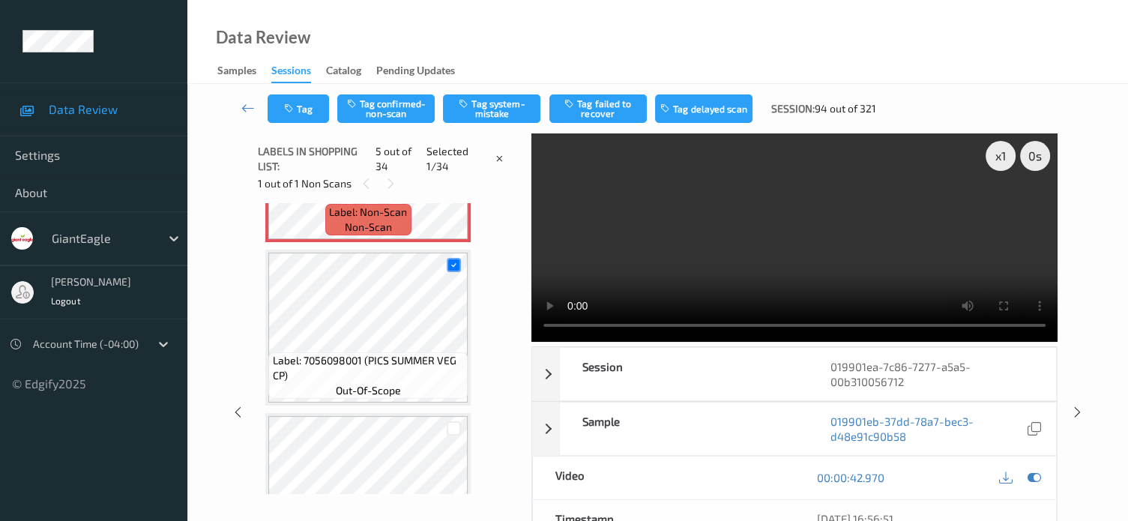
scroll to position [497, 0]
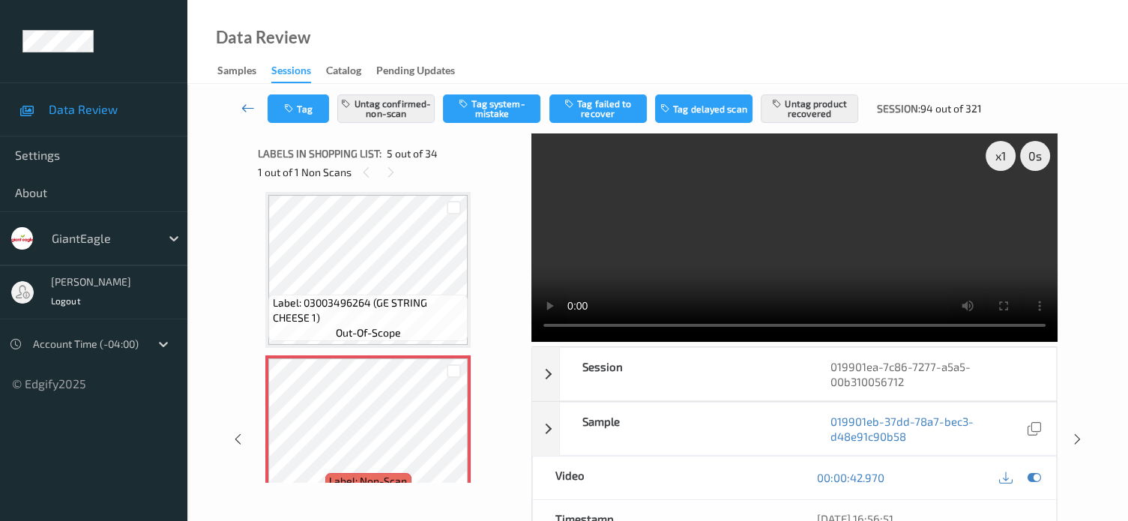
click at [250, 104] on icon at bounding box center [247, 107] width 13 height 15
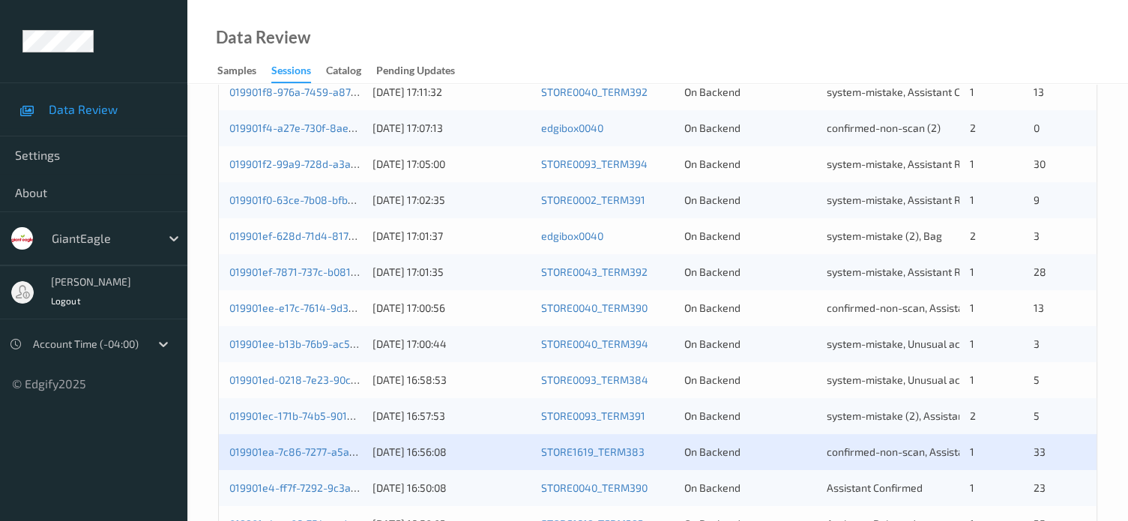
scroll to position [724, 0]
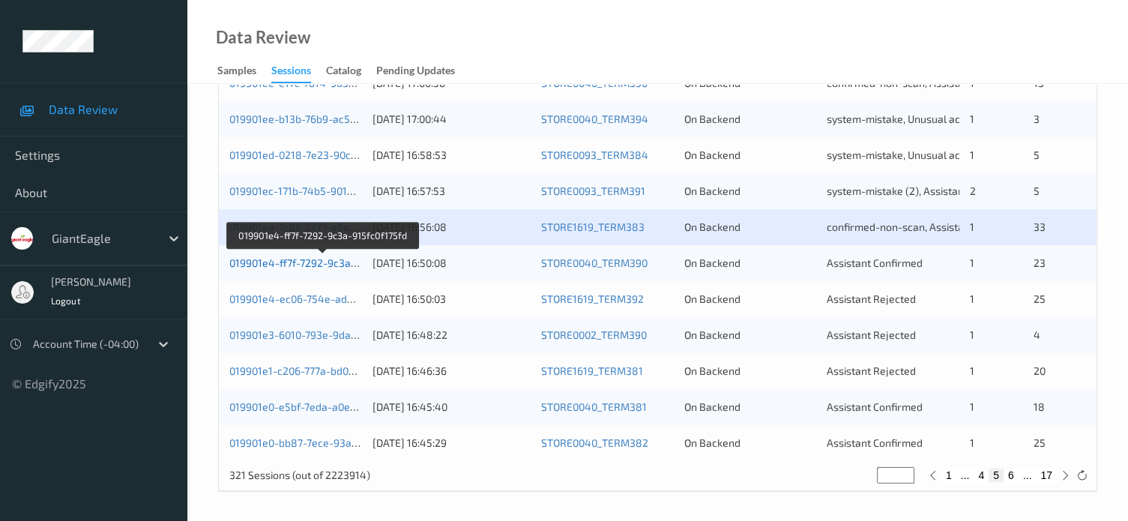
click at [317, 264] on link "019901e4-ff7f-7292-9c3a-915fc0f175fd" at bounding box center [322, 262] width 187 height 13
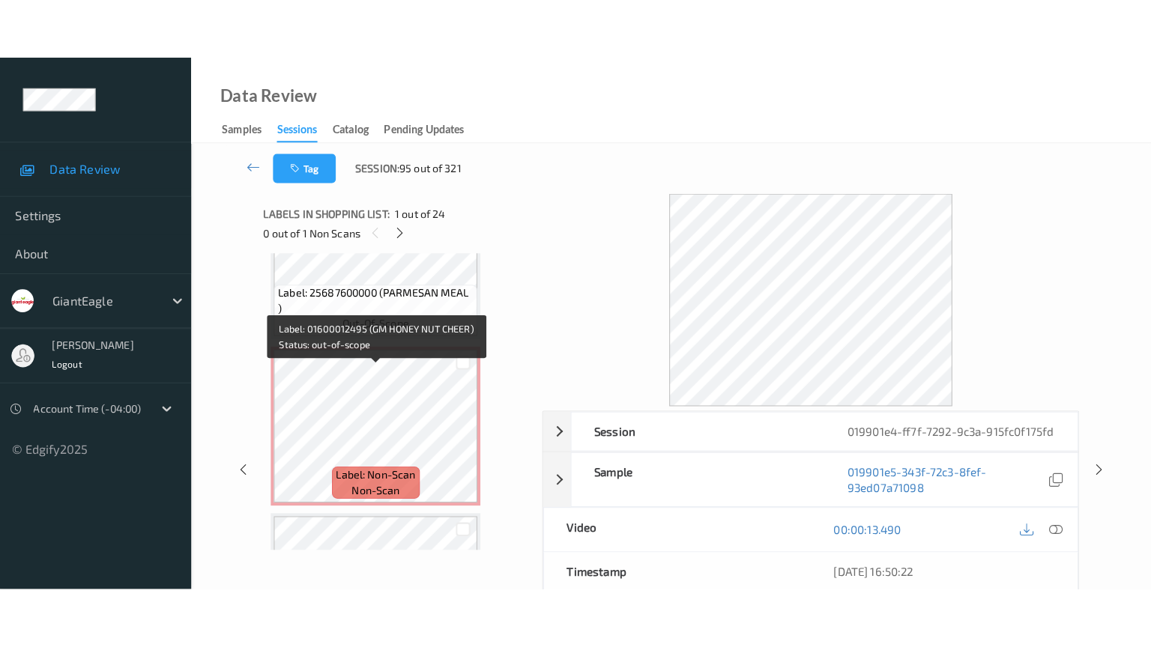
scroll to position [3520, 0]
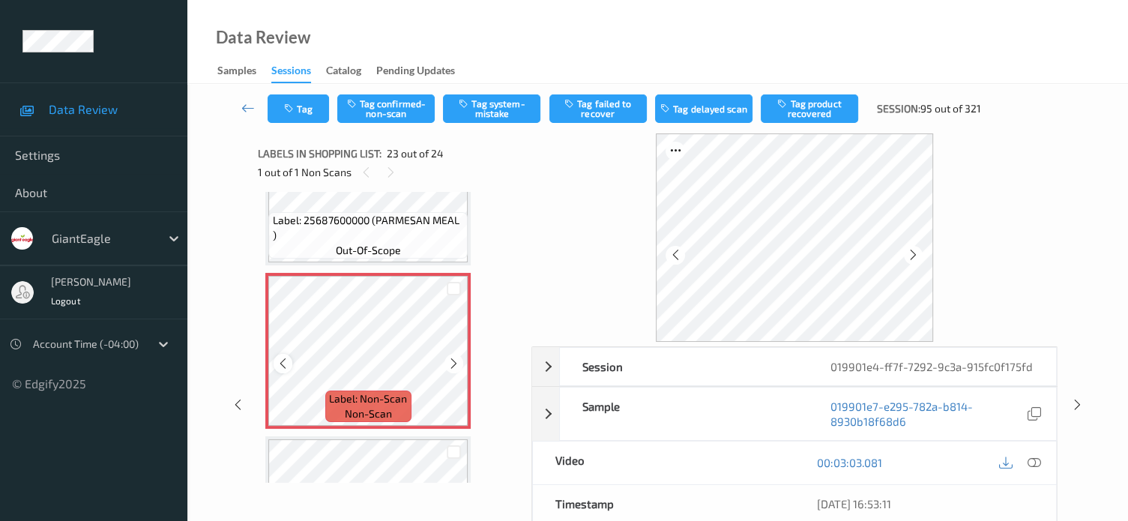
click at [287, 367] on icon at bounding box center [282, 363] width 13 height 13
click at [1029, 462] on icon at bounding box center [1033, 462] width 13 height 13
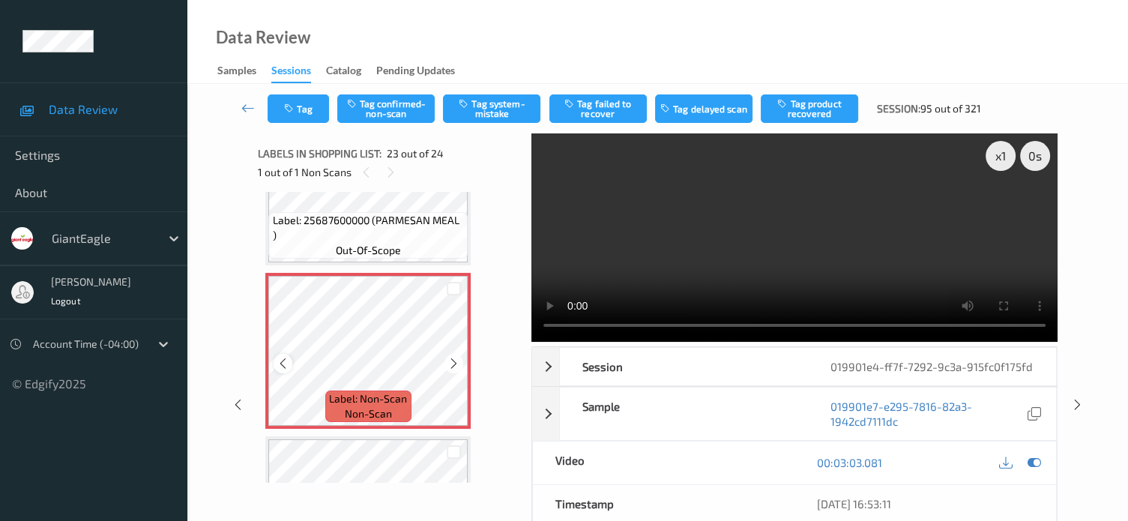
click at [282, 359] on icon at bounding box center [282, 363] width 13 height 13
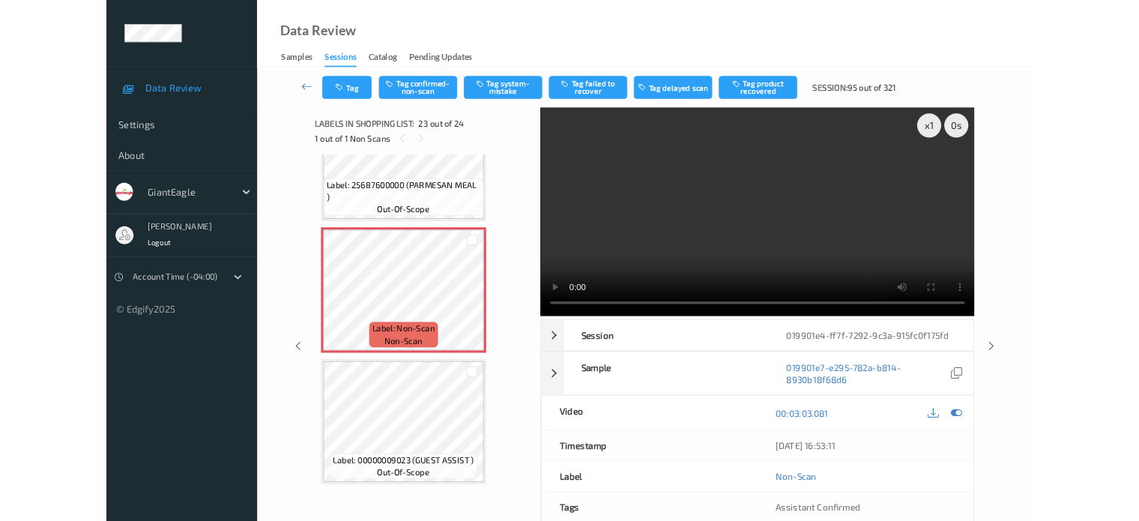
scroll to position [3510, 0]
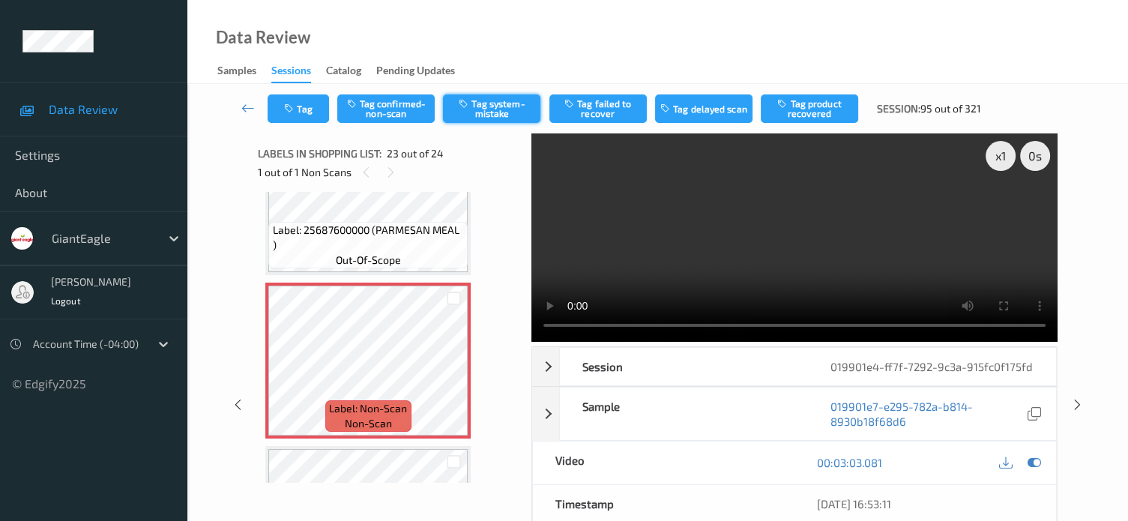
click at [497, 105] on button "Tag system-mistake" at bounding box center [491, 108] width 97 height 28
click at [295, 109] on icon "button" at bounding box center [290, 108] width 13 height 10
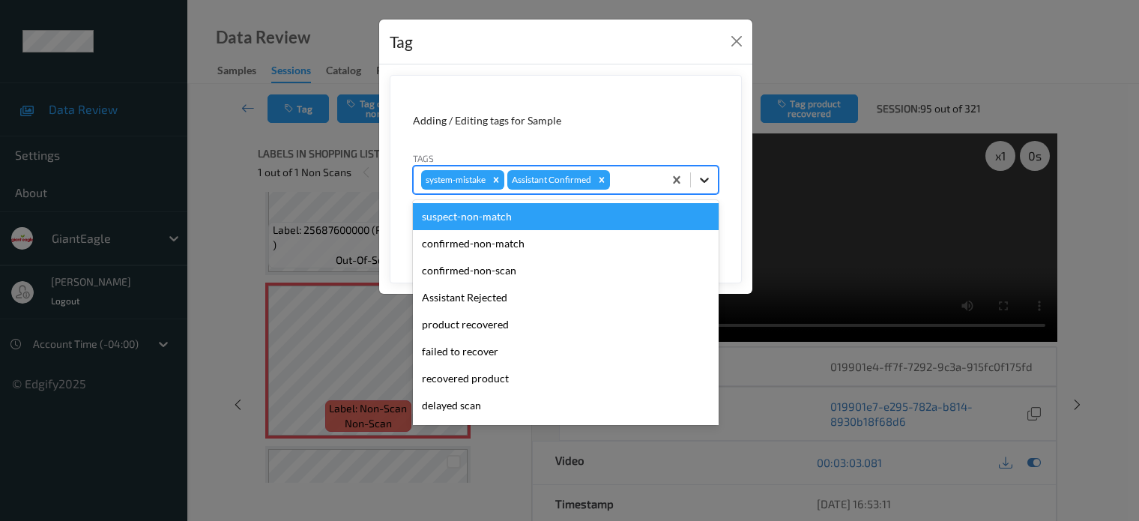
click at [707, 178] on icon at bounding box center [704, 179] width 15 height 15
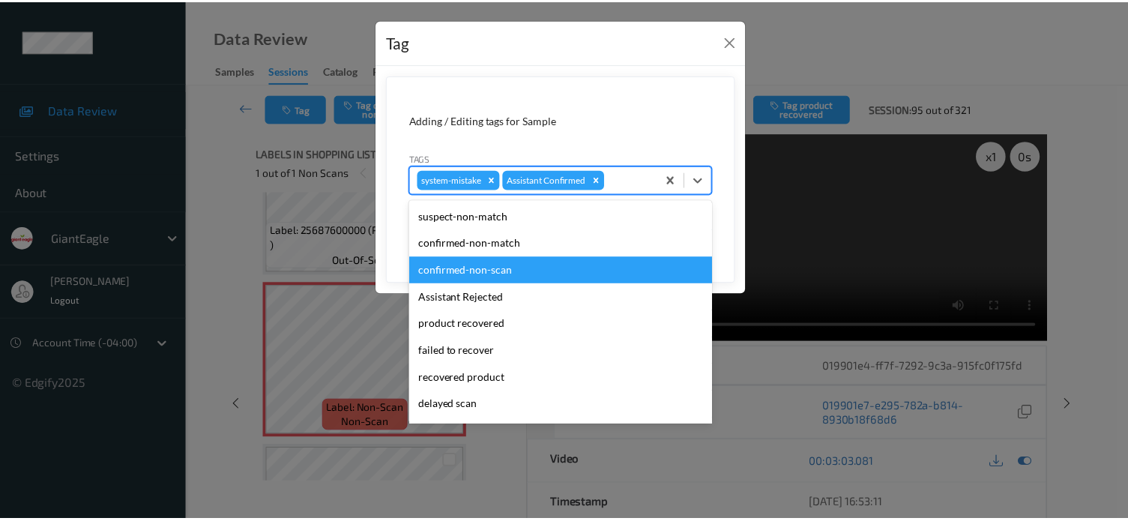
scroll to position [132, 0]
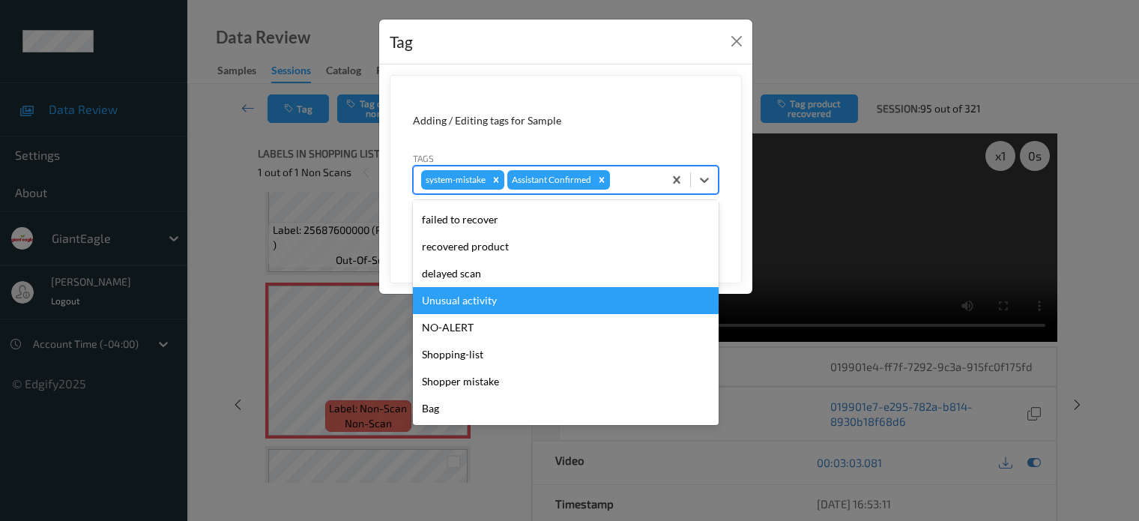
click at [452, 294] on div "Unusual activity" at bounding box center [566, 300] width 306 height 27
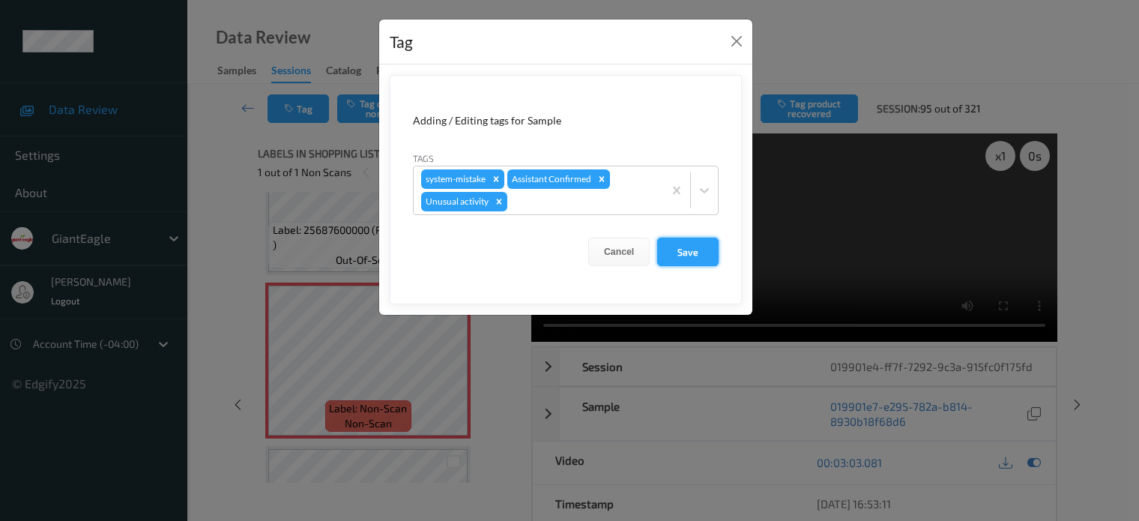
click at [677, 254] on button "Save" at bounding box center [687, 252] width 61 height 28
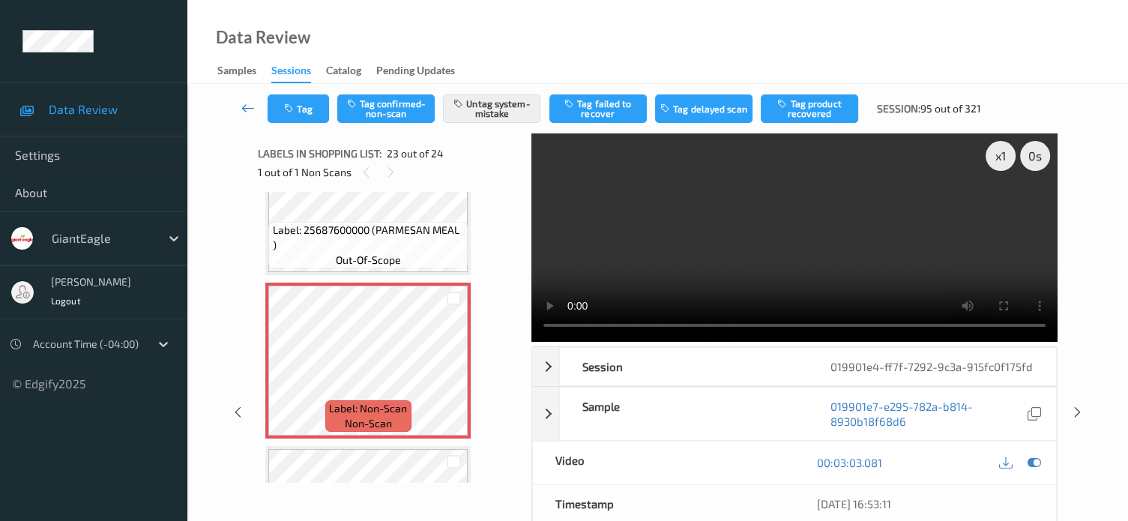
click at [241, 109] on icon at bounding box center [247, 107] width 13 height 15
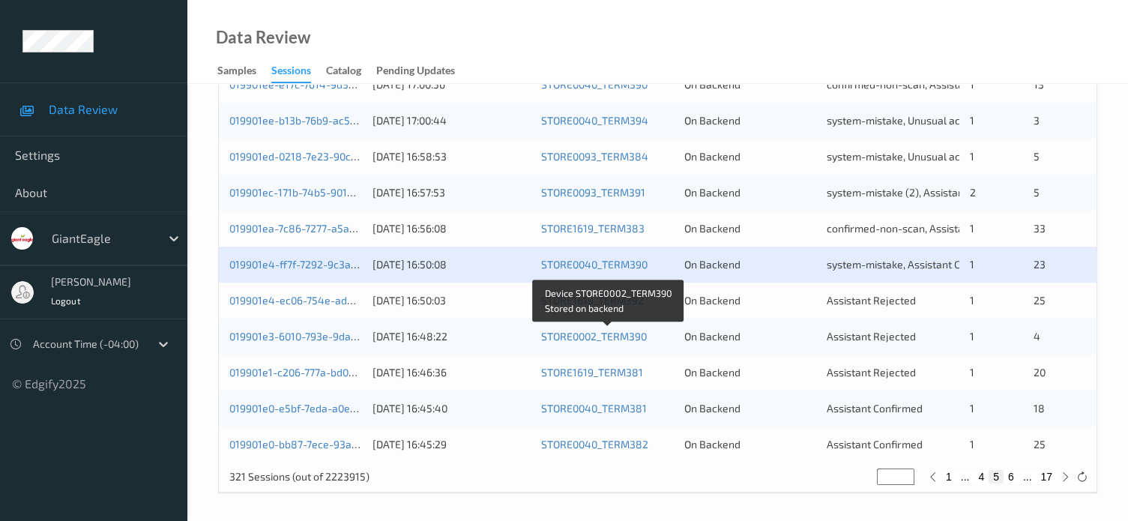
scroll to position [724, 0]
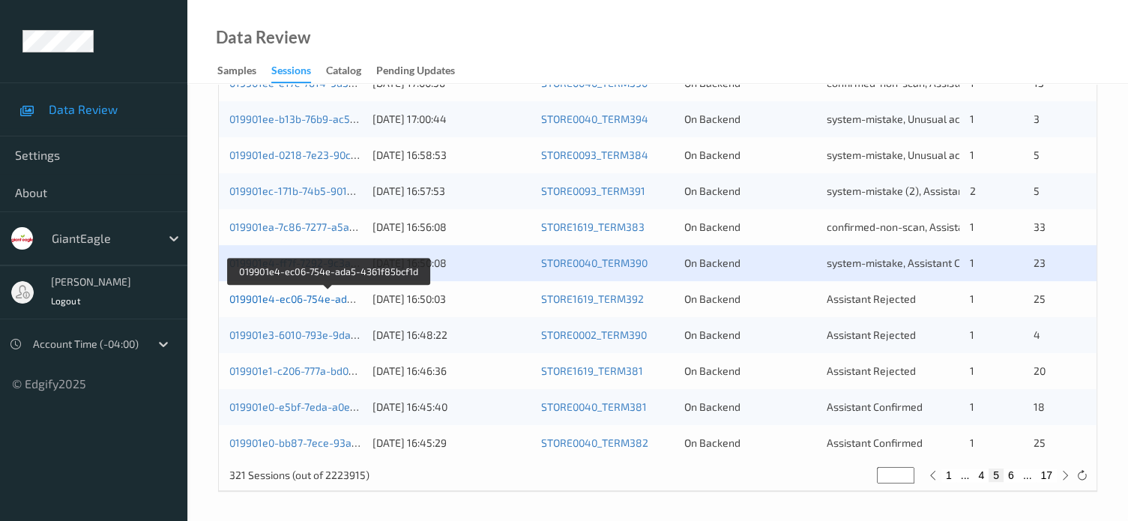
click at [332, 302] on link "019901e4-ec06-754e-ada5-4361f85bcf1d" at bounding box center [328, 298] width 199 height 13
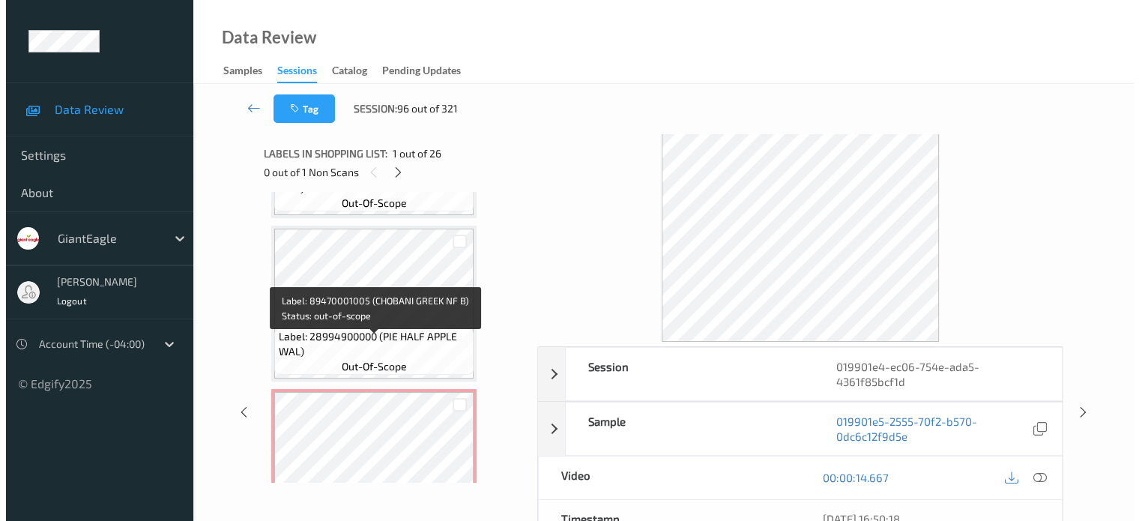
scroll to position [2832, 0]
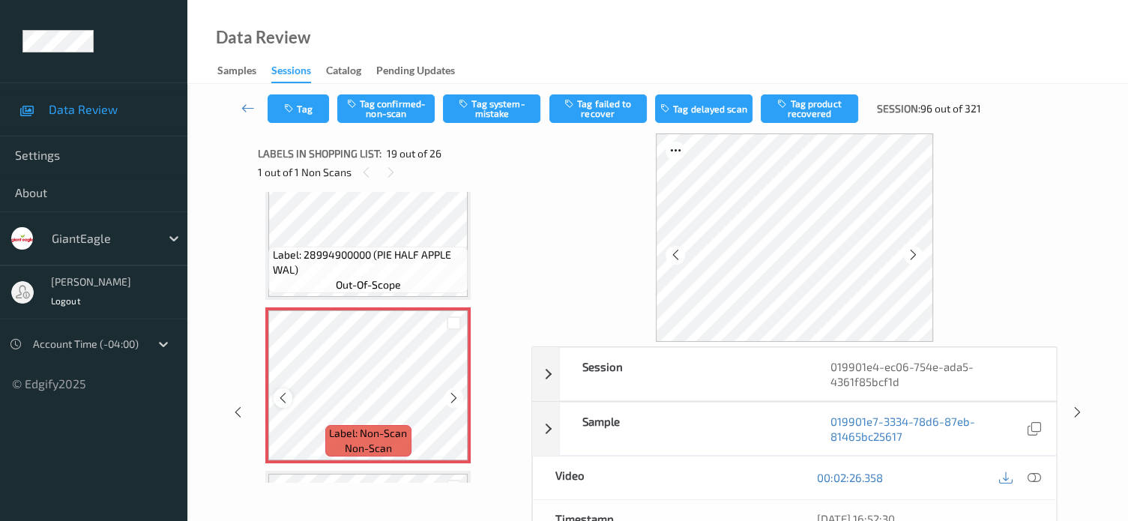
click at [281, 400] on icon at bounding box center [282, 397] width 13 height 13
click at [1033, 479] on icon at bounding box center [1033, 477] width 13 height 13
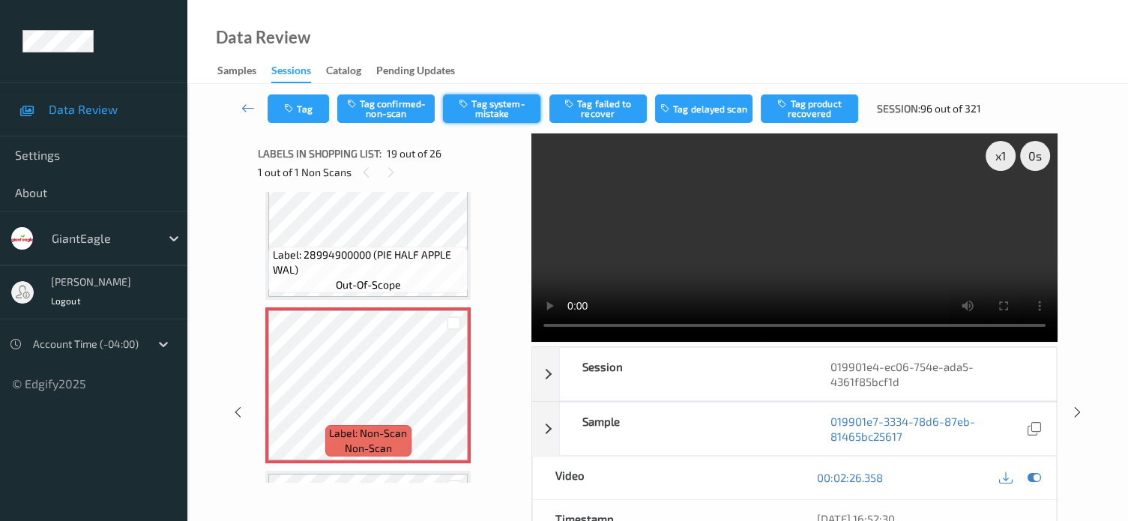
click at [497, 113] on button "Tag system-mistake" at bounding box center [491, 108] width 97 height 28
click at [301, 105] on button "Tag" at bounding box center [297, 108] width 61 height 28
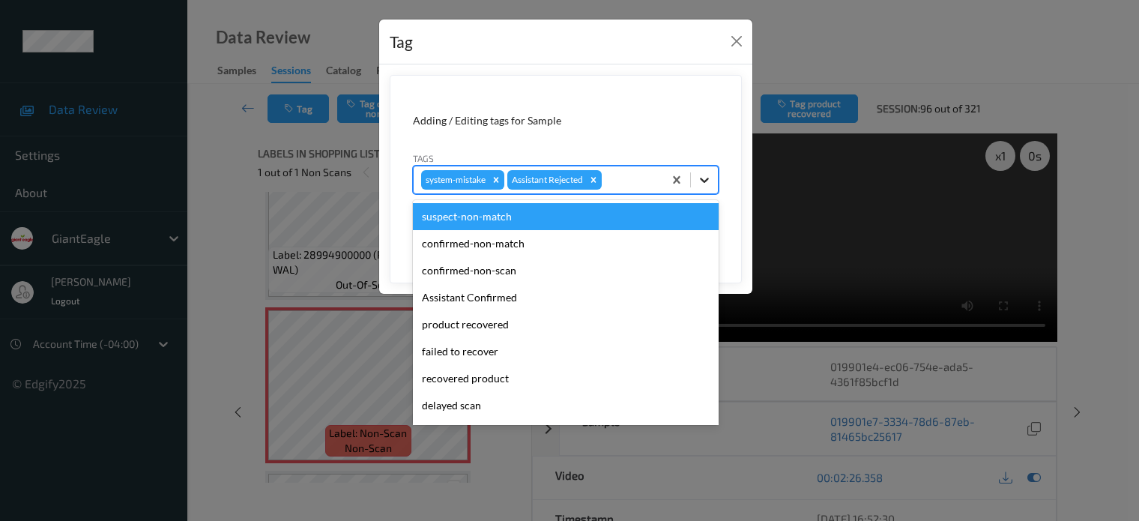
click at [701, 172] on icon at bounding box center [704, 179] width 15 height 15
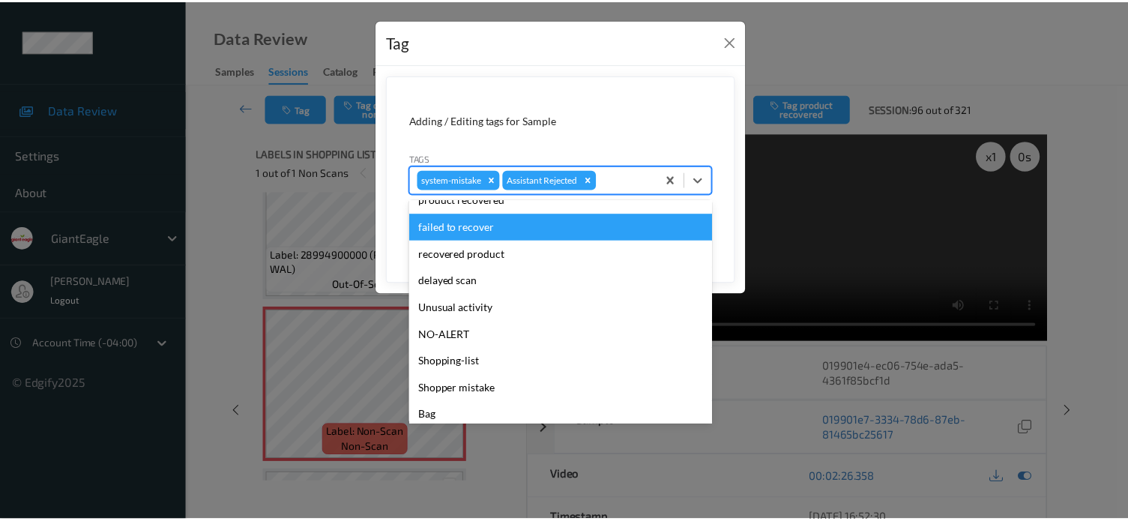
scroll to position [132, 0]
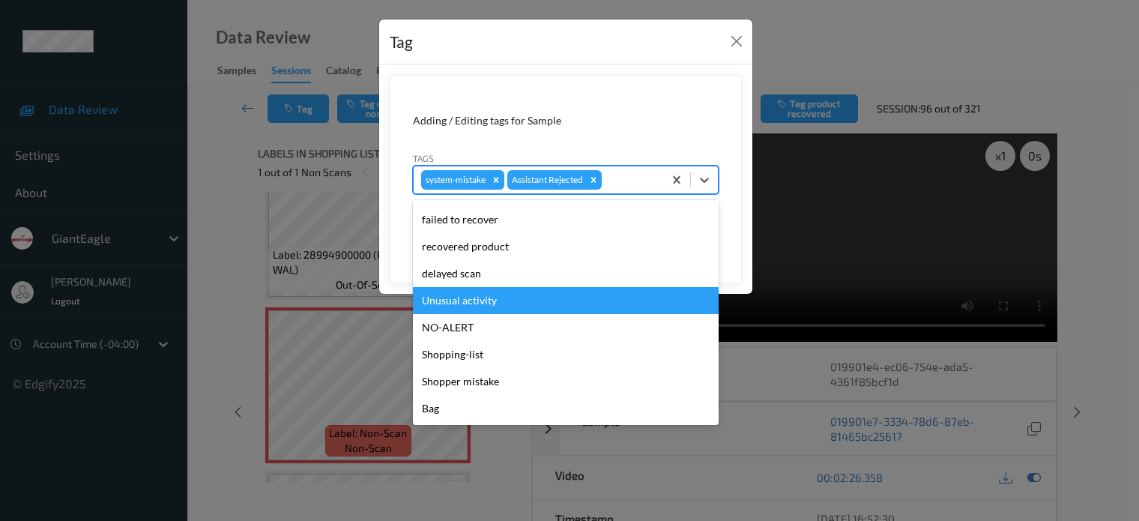
click at [467, 301] on div "Unusual activity" at bounding box center [566, 300] width 306 height 27
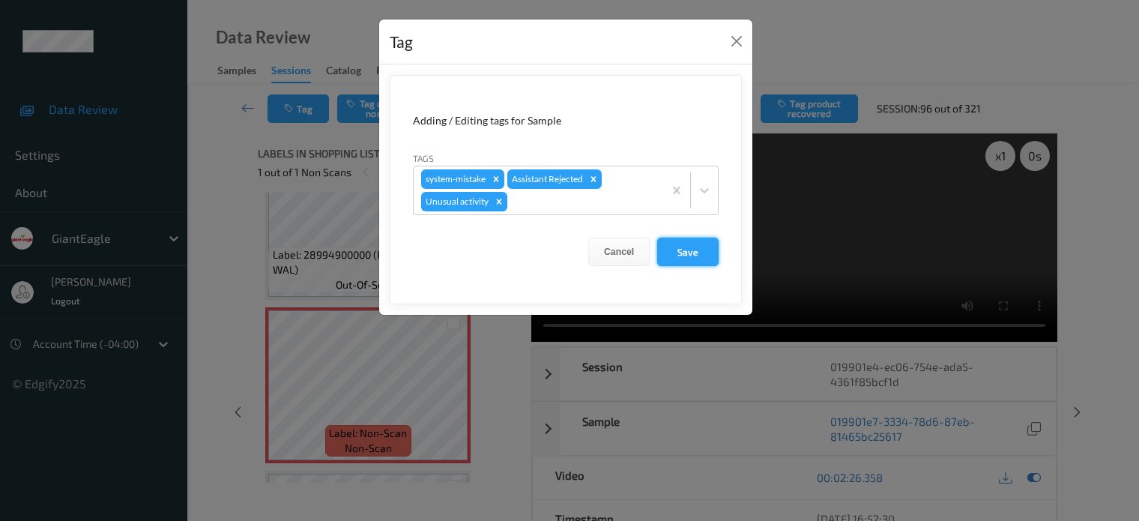
click at [688, 252] on button "Save" at bounding box center [687, 252] width 61 height 28
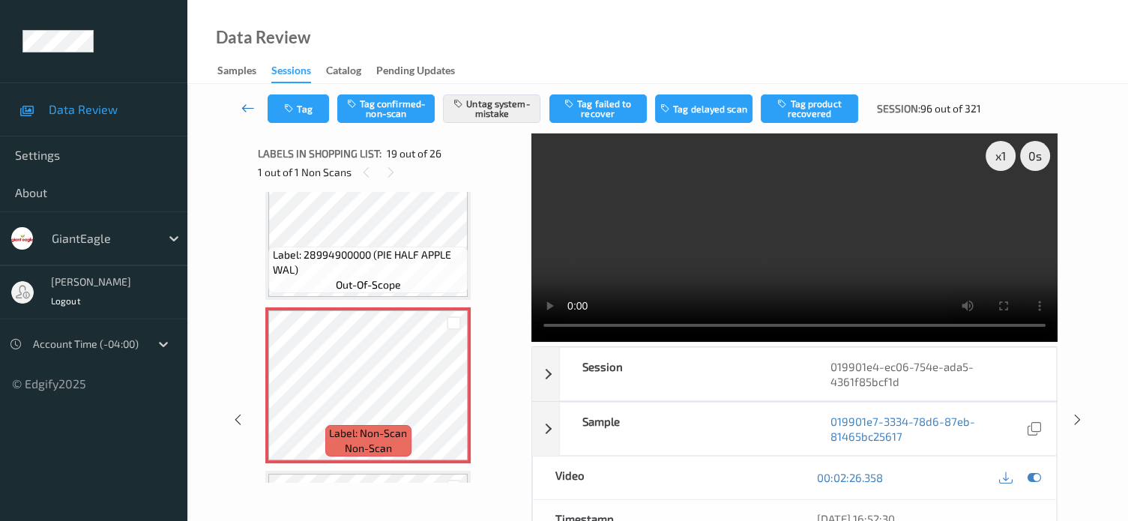
click at [247, 111] on icon at bounding box center [247, 107] width 13 height 15
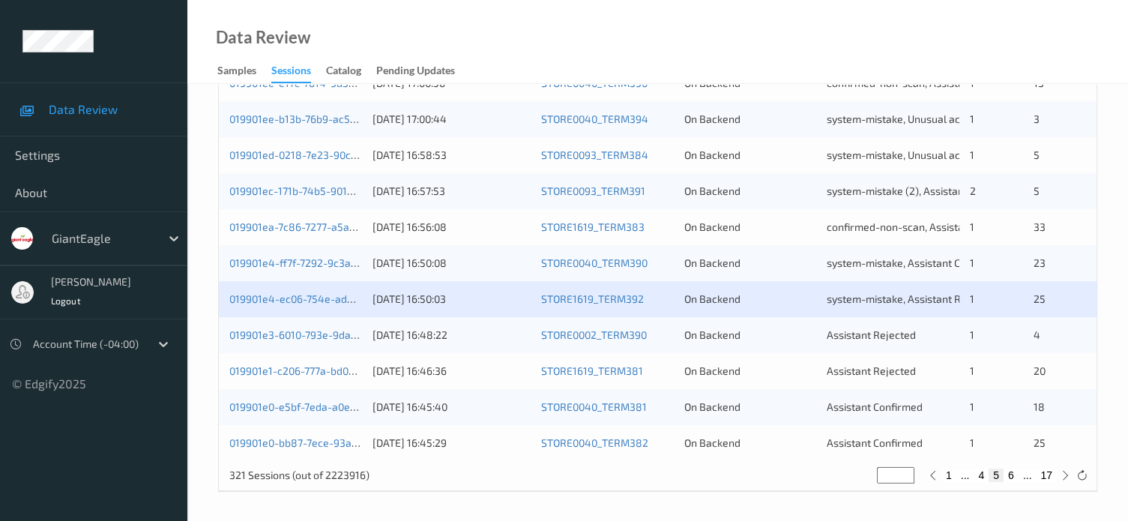
scroll to position [723, 0]
click at [304, 342] on div "019901e3-6010-793e-9daf-7c8e3b0d973a [DATE] 16:48:22 STORE0002_TERM390 On Backe…" at bounding box center [657, 336] width 877 height 36
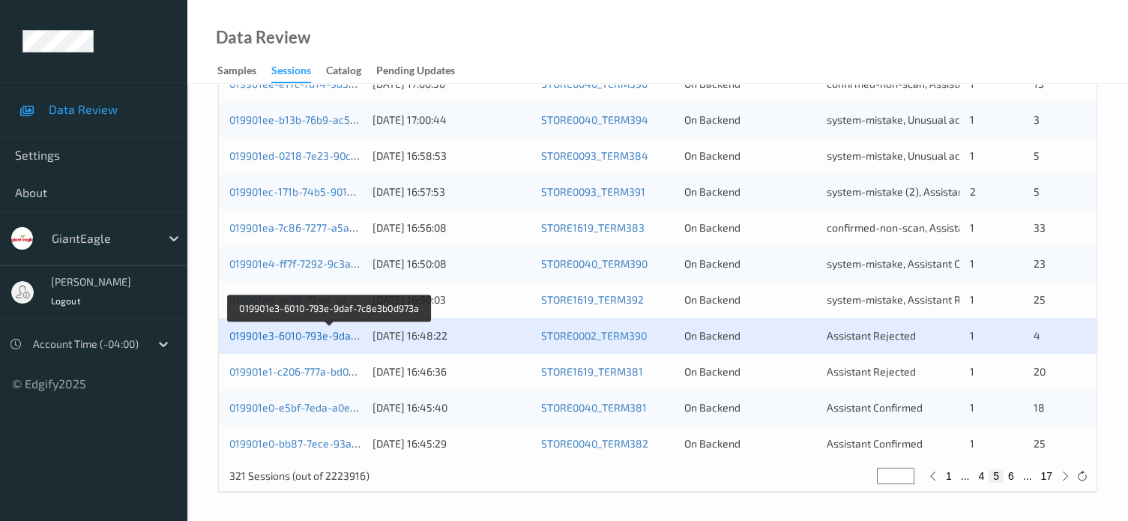
click at [304, 330] on link "019901e3-6010-793e-9daf-7c8e3b0d973a" at bounding box center [328, 335] width 199 height 13
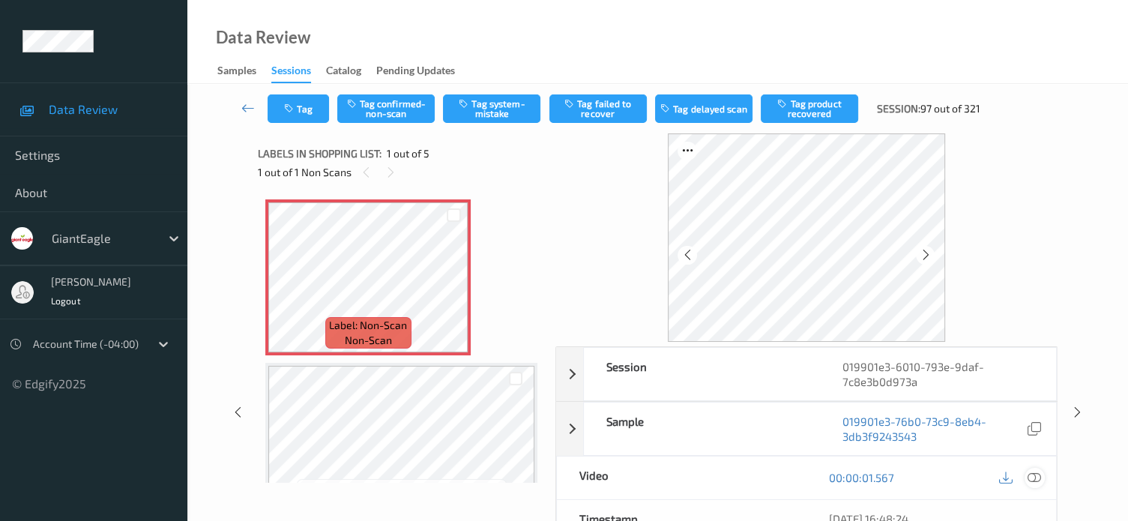
click at [1036, 476] on icon at bounding box center [1033, 477] width 13 height 13
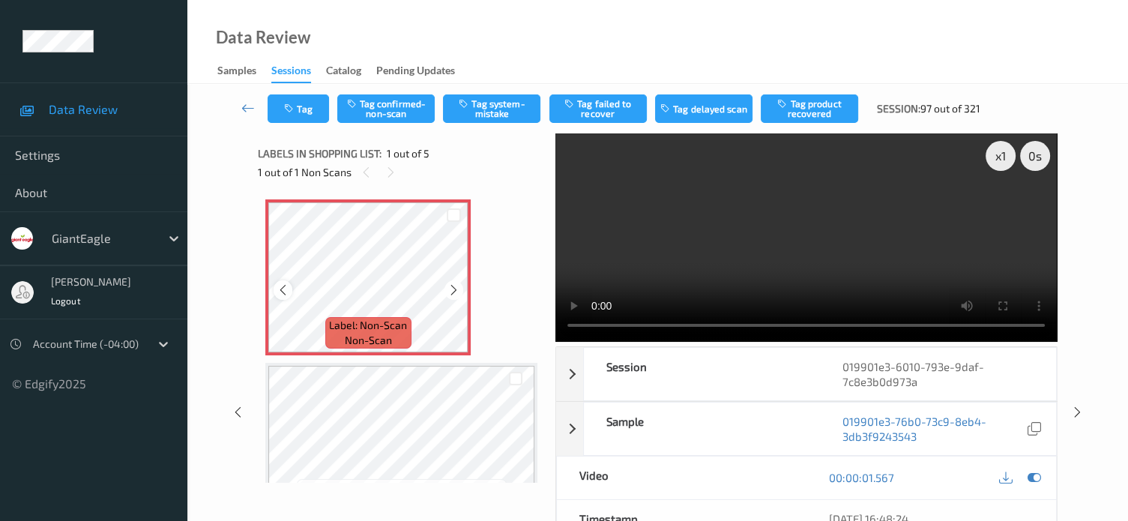
click at [279, 288] on icon at bounding box center [282, 289] width 13 height 13
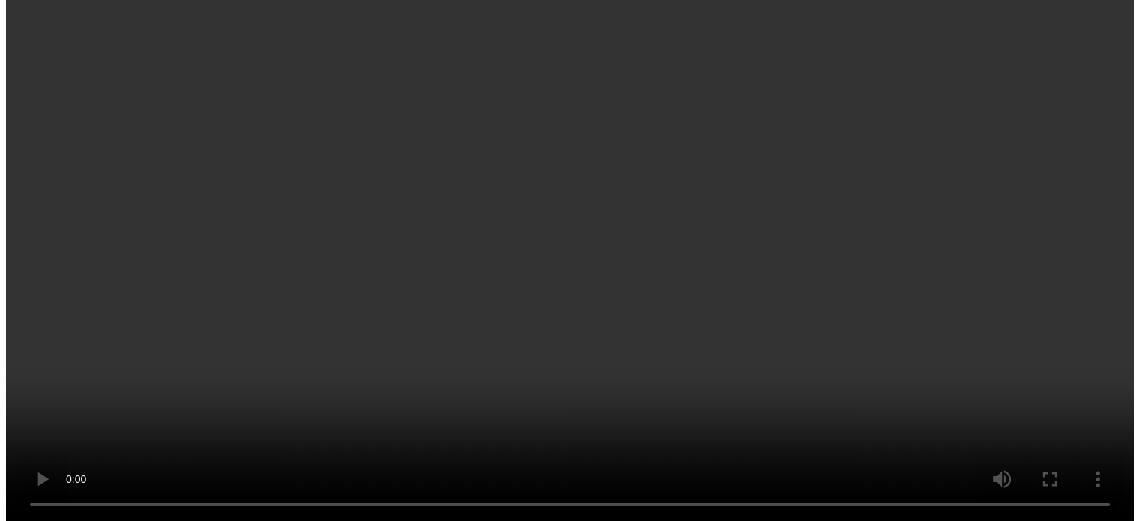
scroll to position [427, 0]
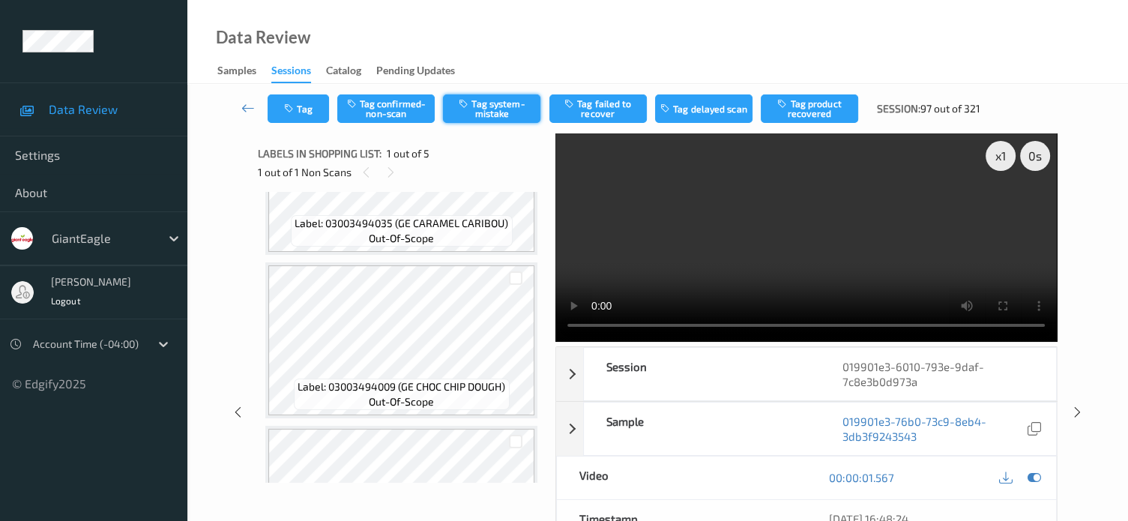
click at [509, 105] on button "Tag system-mistake" at bounding box center [491, 108] width 97 height 28
click at [318, 115] on button "Tag" at bounding box center [297, 108] width 61 height 28
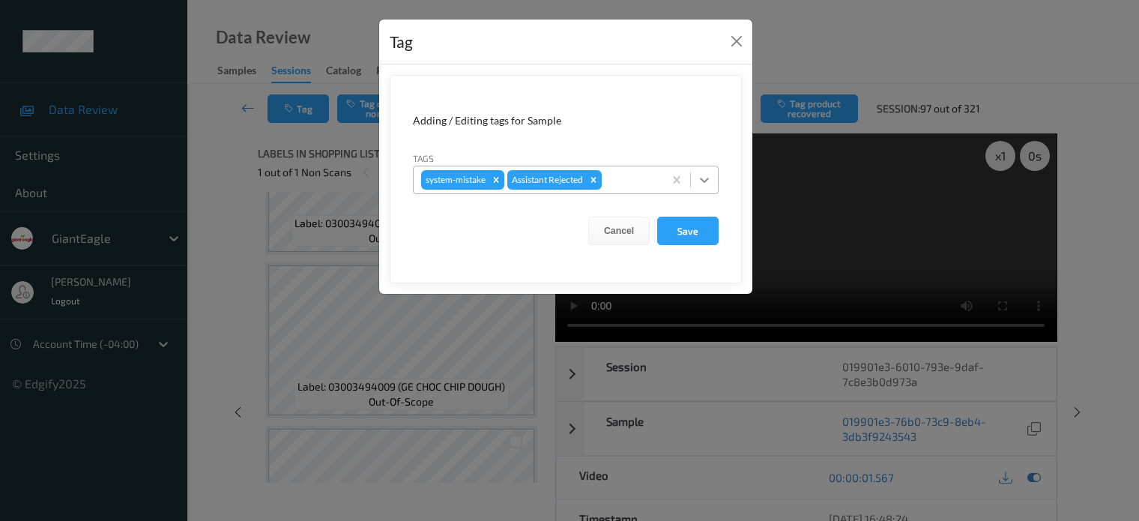
click at [697, 184] on icon at bounding box center [704, 179] width 15 height 15
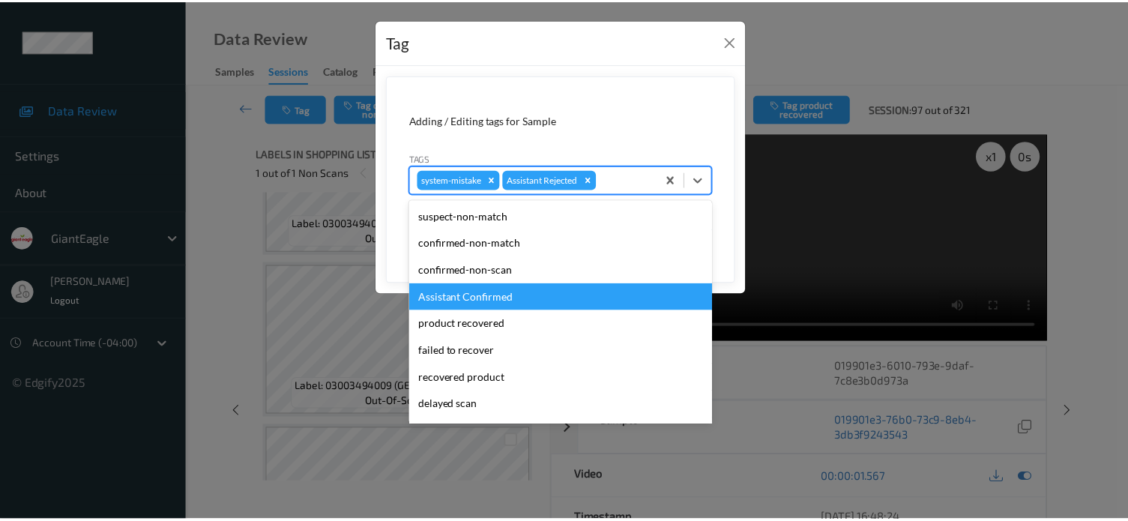
scroll to position [132, 0]
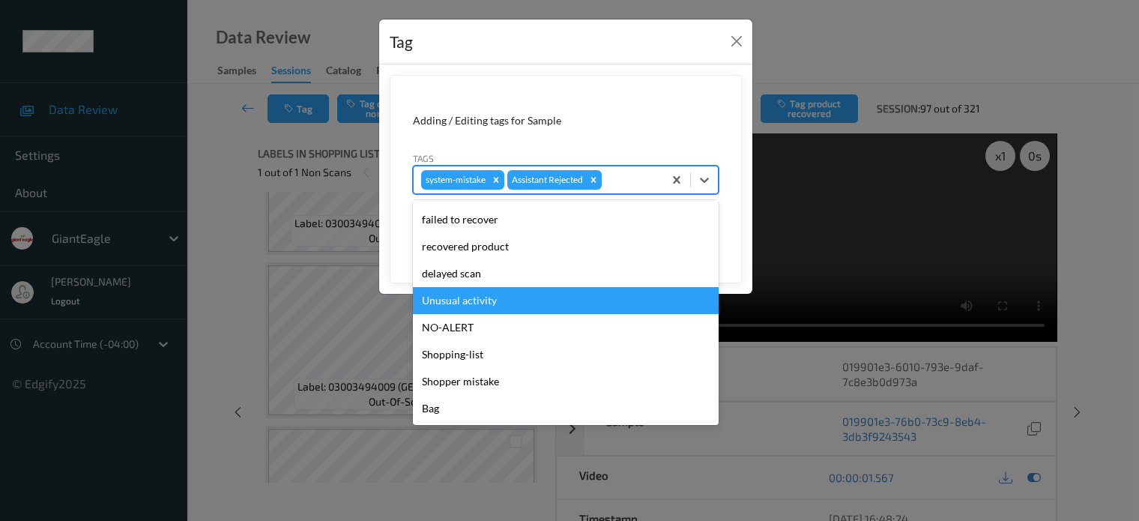
click at [462, 305] on div "Unusual activity" at bounding box center [566, 300] width 306 height 27
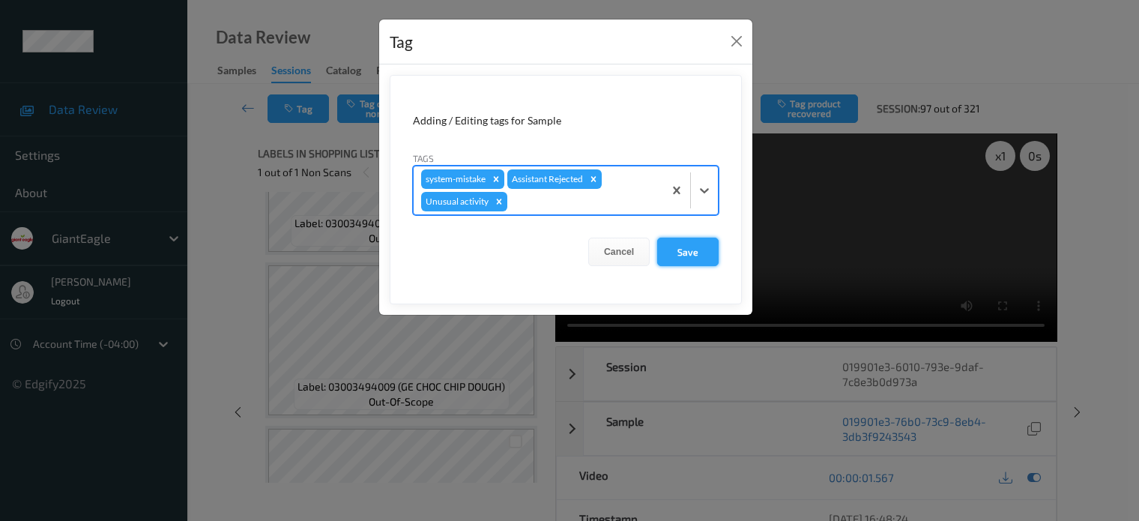
click at [673, 254] on button "Save" at bounding box center [687, 252] width 61 height 28
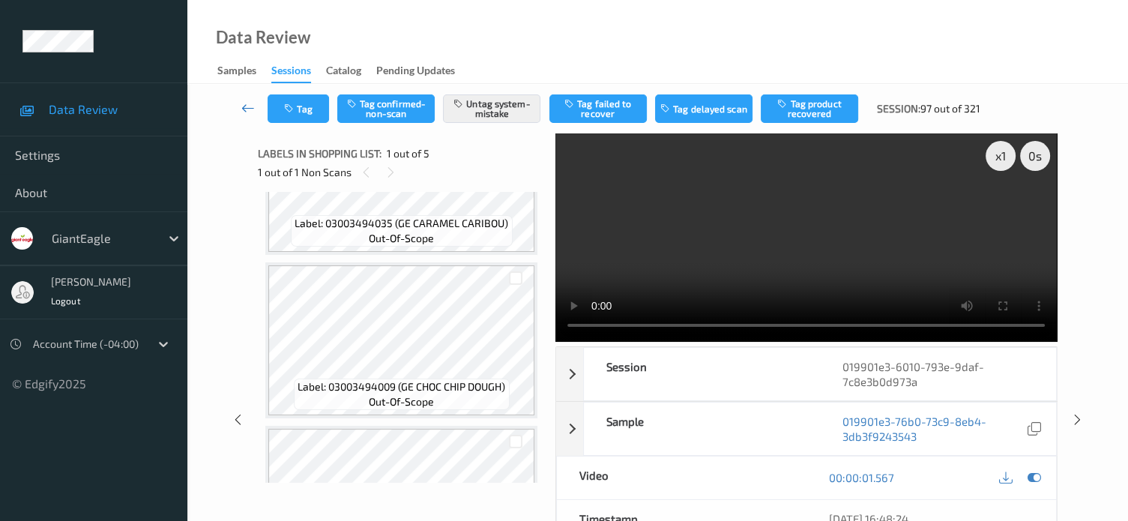
click at [244, 102] on icon at bounding box center [247, 107] width 13 height 15
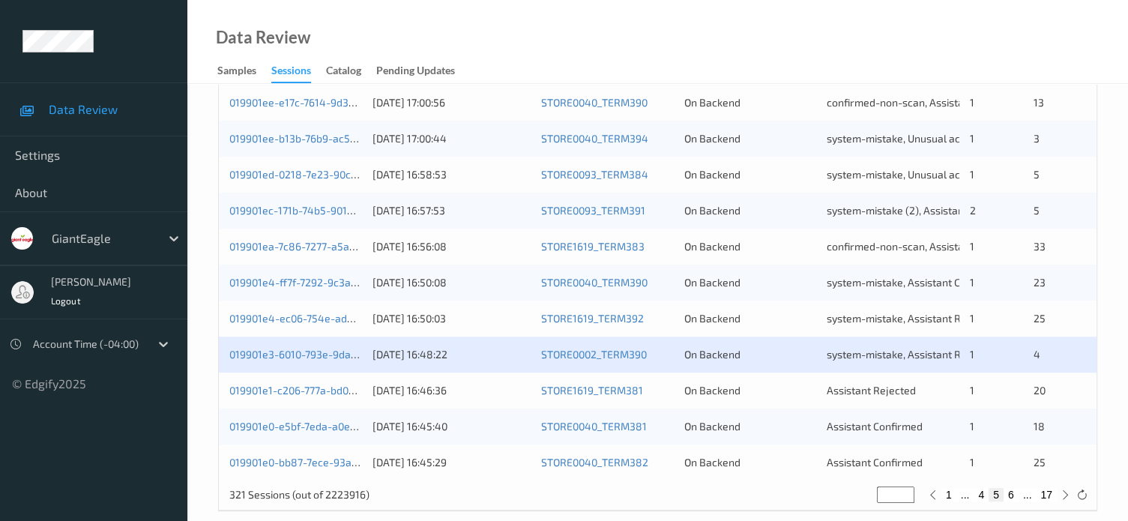
scroll to position [724, 0]
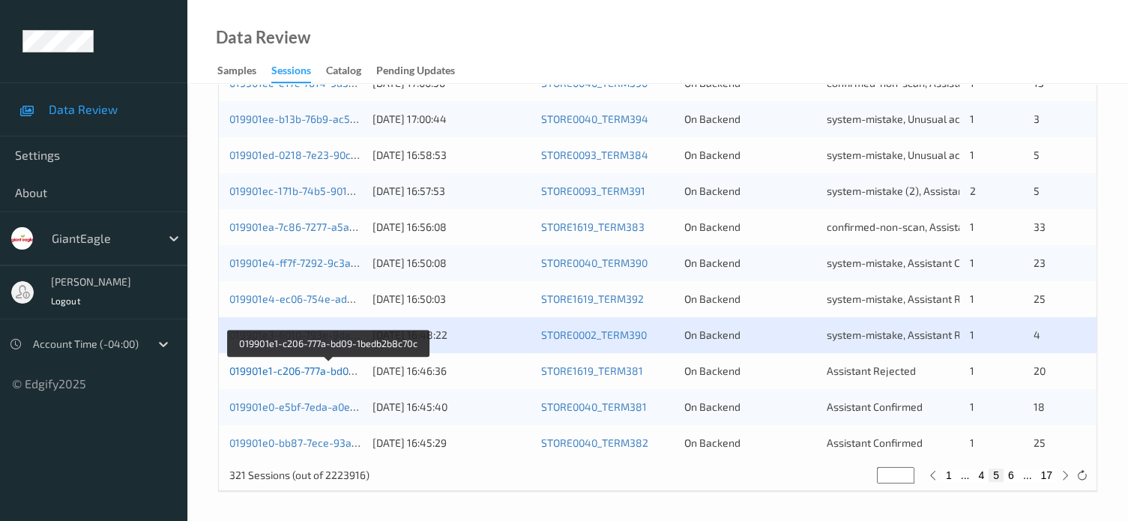
click at [306, 372] on link "019901e1-c206-777a-bd09-1bedb2b8c70c" at bounding box center [328, 370] width 199 height 13
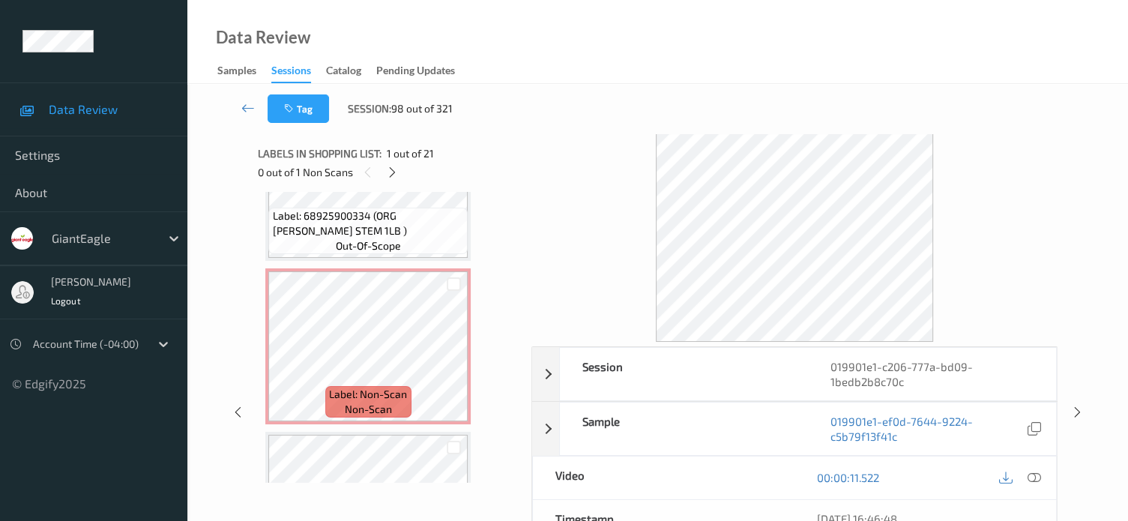
scroll to position [1900, 0]
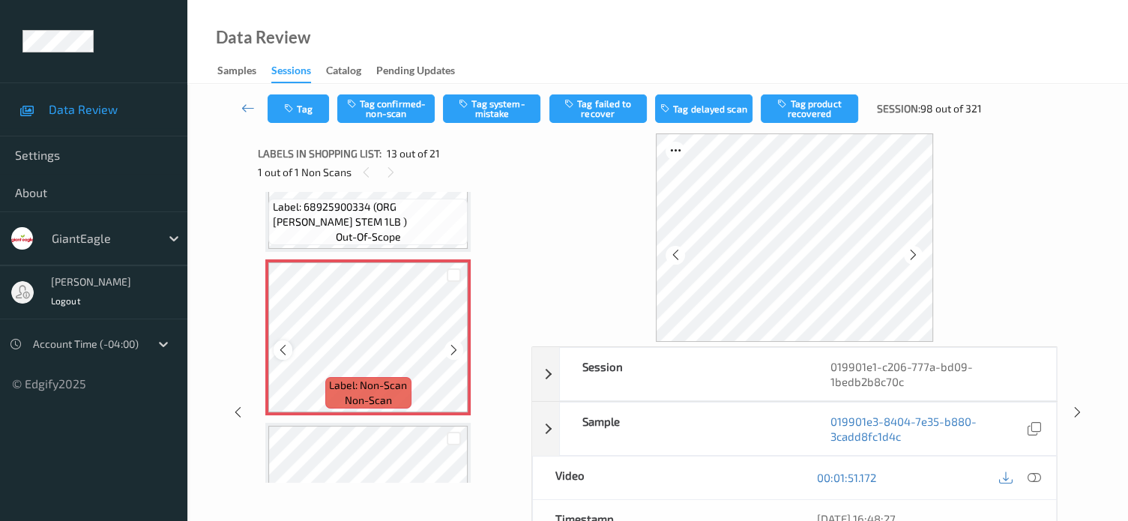
click at [279, 356] on div at bounding box center [282, 349] width 19 height 19
click at [1035, 477] on icon at bounding box center [1033, 477] width 13 height 13
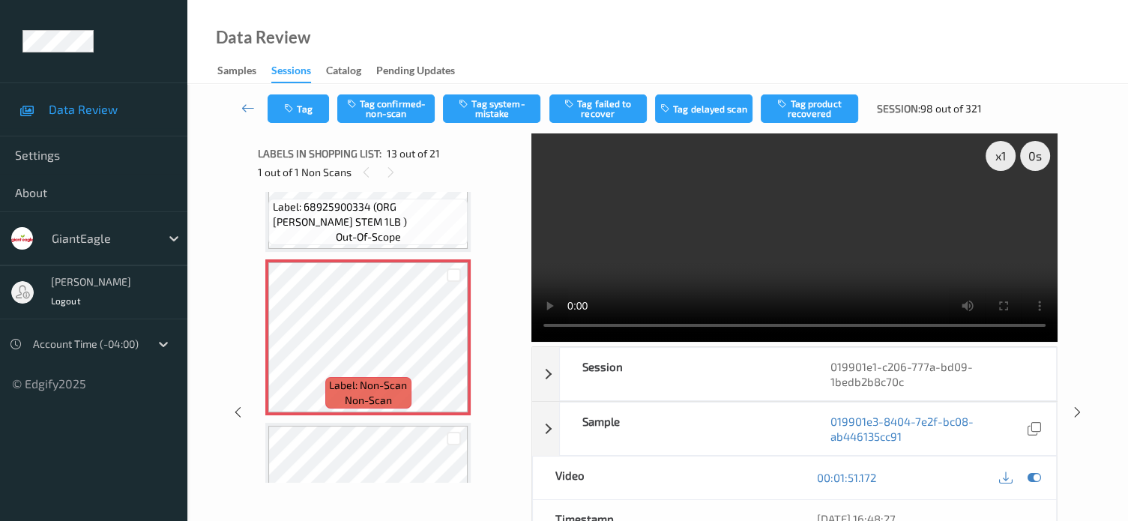
scroll to position [0, 0]
click at [401, 102] on button "Tag confirmed-non-scan" at bounding box center [385, 108] width 97 height 28
drag, startPoint x: 822, startPoint y: 101, endPoint x: 758, endPoint y: 138, distance: 73.5
click at [822, 105] on button "Tag product recovered" at bounding box center [808, 108] width 97 height 28
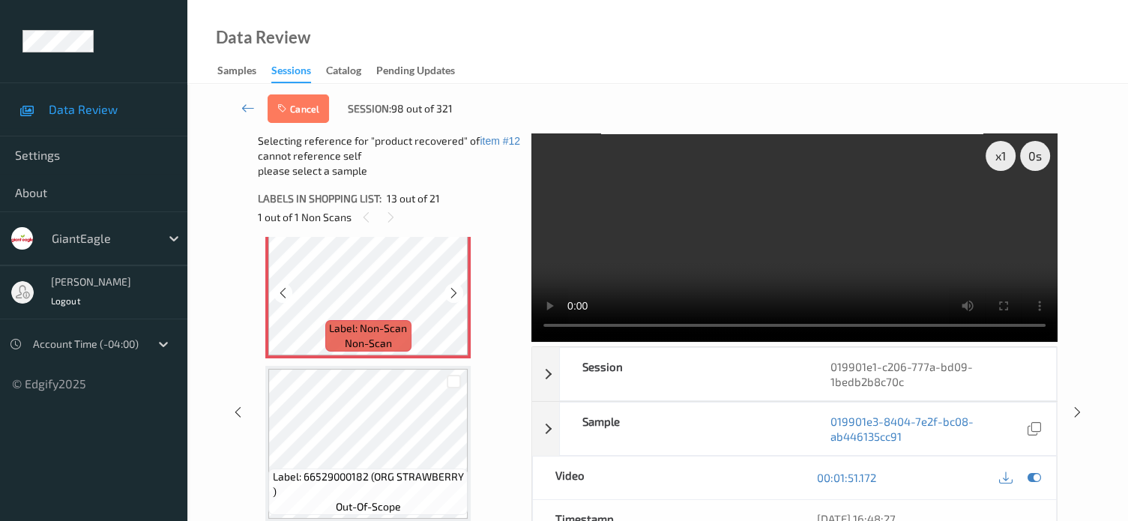
scroll to position [2024, 0]
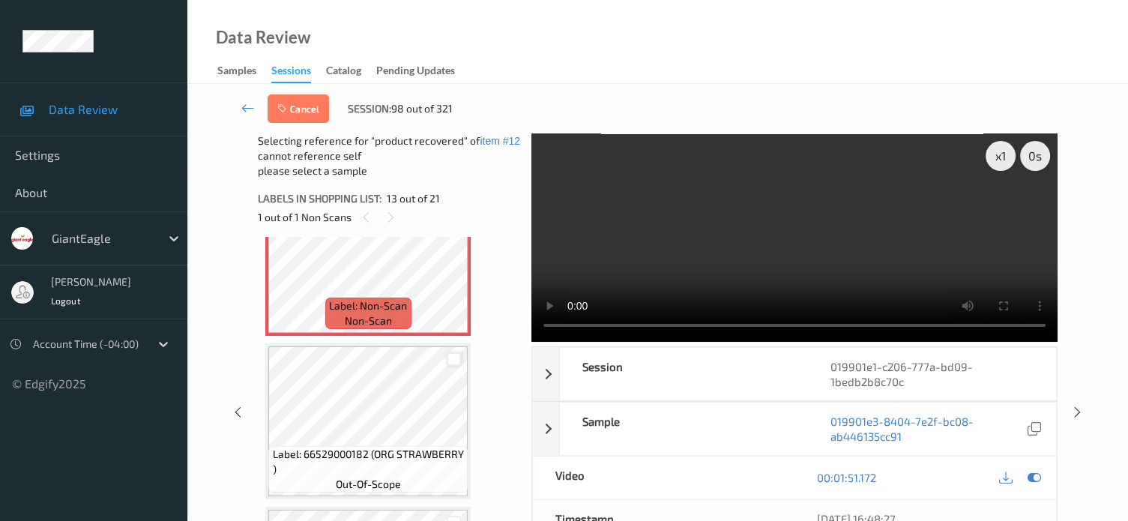
click at [449, 360] on div at bounding box center [454, 359] width 14 height 14
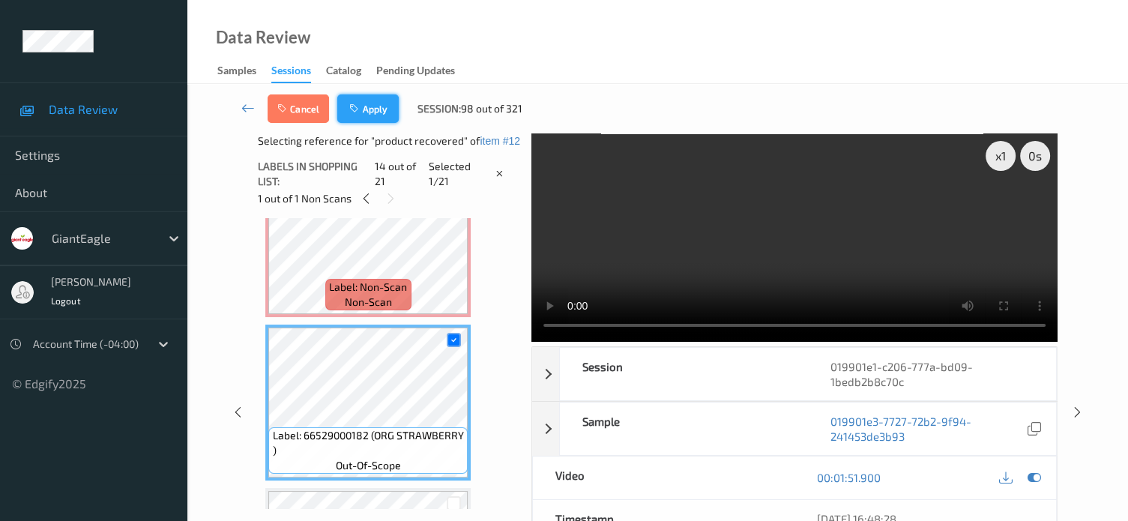
click at [376, 106] on button "Apply" at bounding box center [367, 108] width 61 height 28
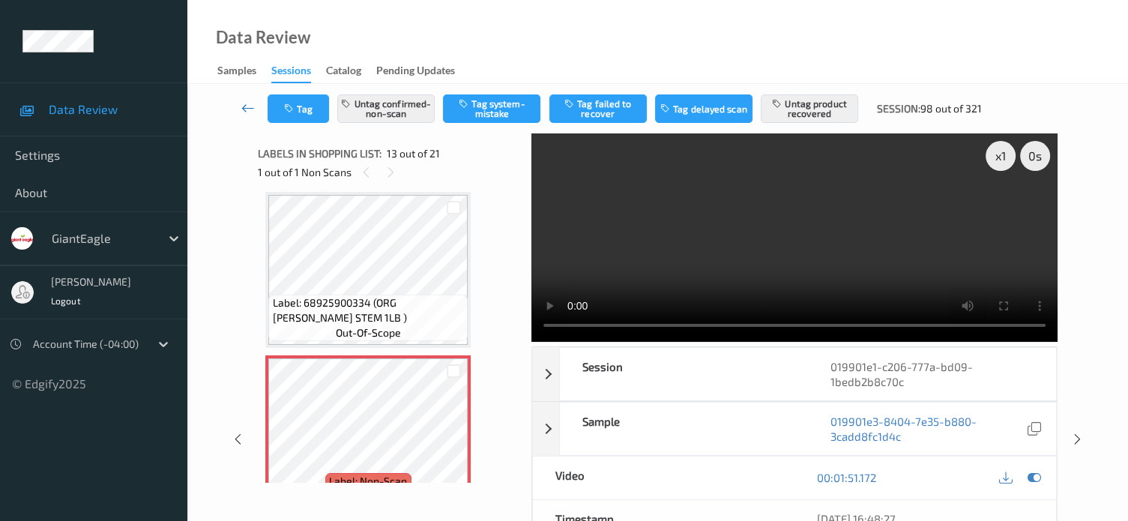
click at [244, 112] on icon at bounding box center [247, 107] width 13 height 15
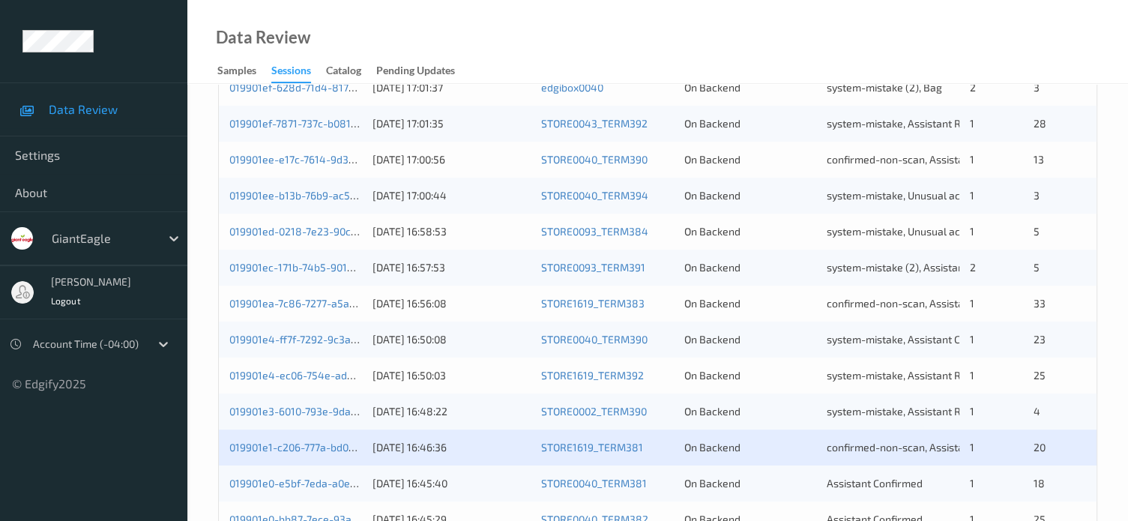
scroll to position [724, 0]
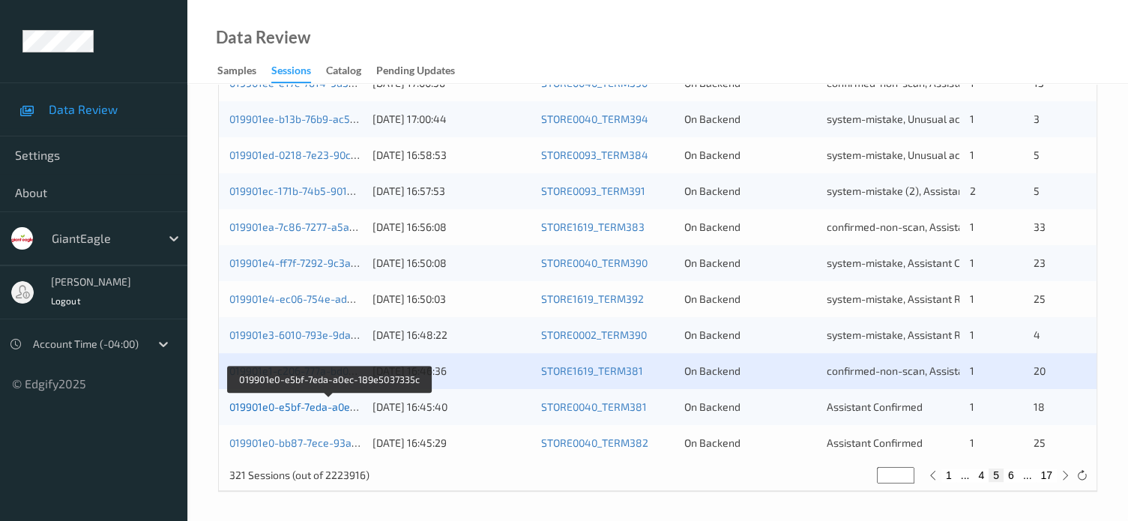
click at [309, 408] on link "019901e0-e5bf-7eda-a0ec-189e5037335c" at bounding box center [329, 406] width 200 height 13
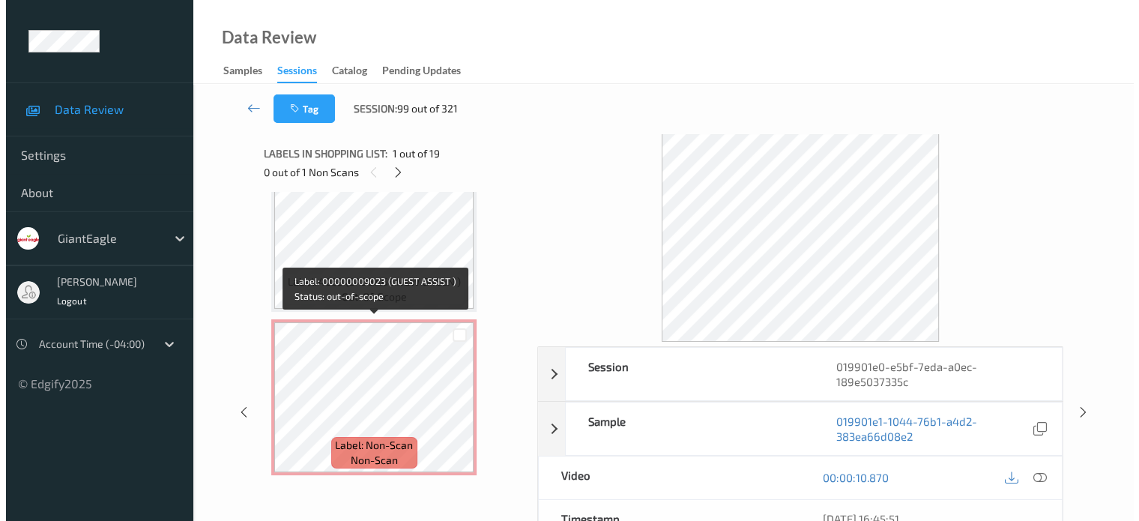
scroll to position [784, 0]
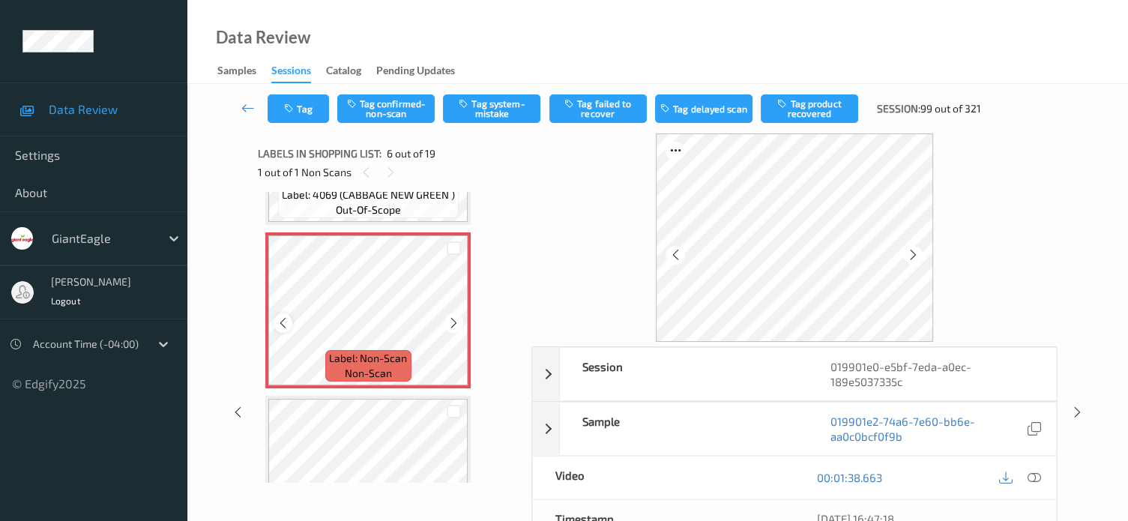
click at [286, 319] on icon at bounding box center [282, 322] width 13 height 13
click at [1037, 475] on icon at bounding box center [1033, 477] width 13 height 13
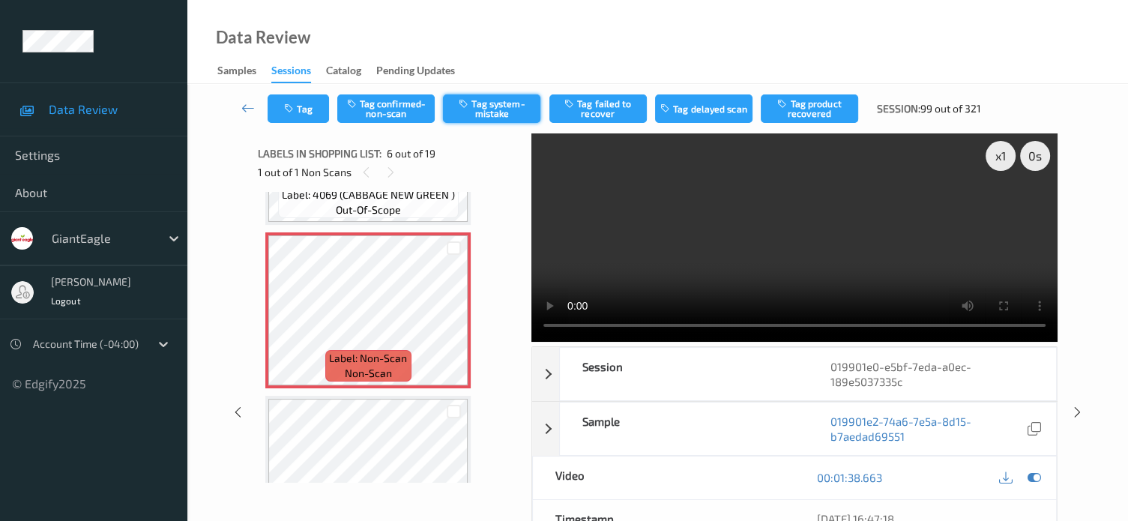
click at [488, 110] on button "Tag system-mistake" at bounding box center [491, 108] width 97 height 28
click at [301, 106] on button "Tag" at bounding box center [297, 108] width 61 height 28
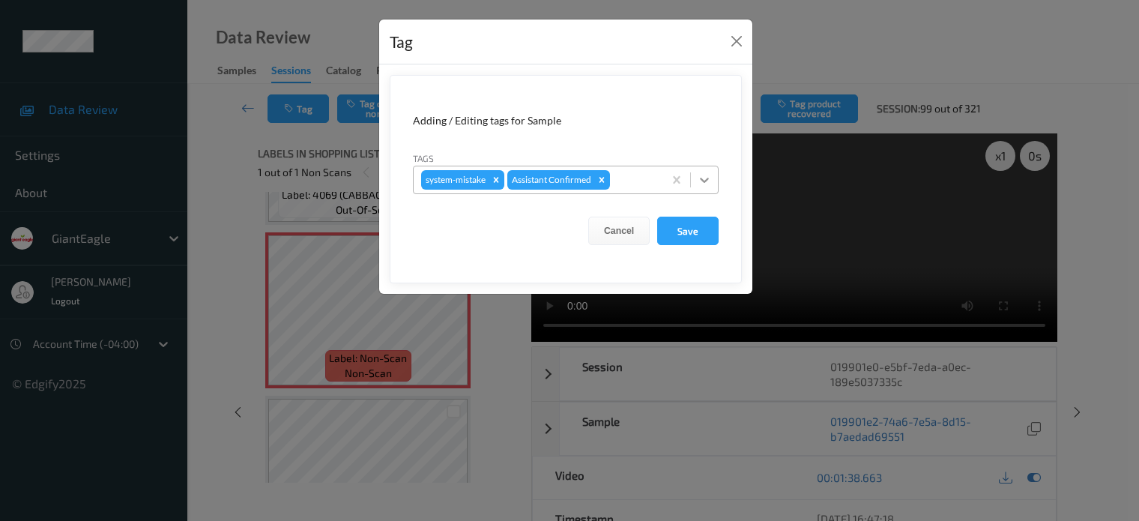
click at [707, 184] on icon at bounding box center [704, 179] width 15 height 15
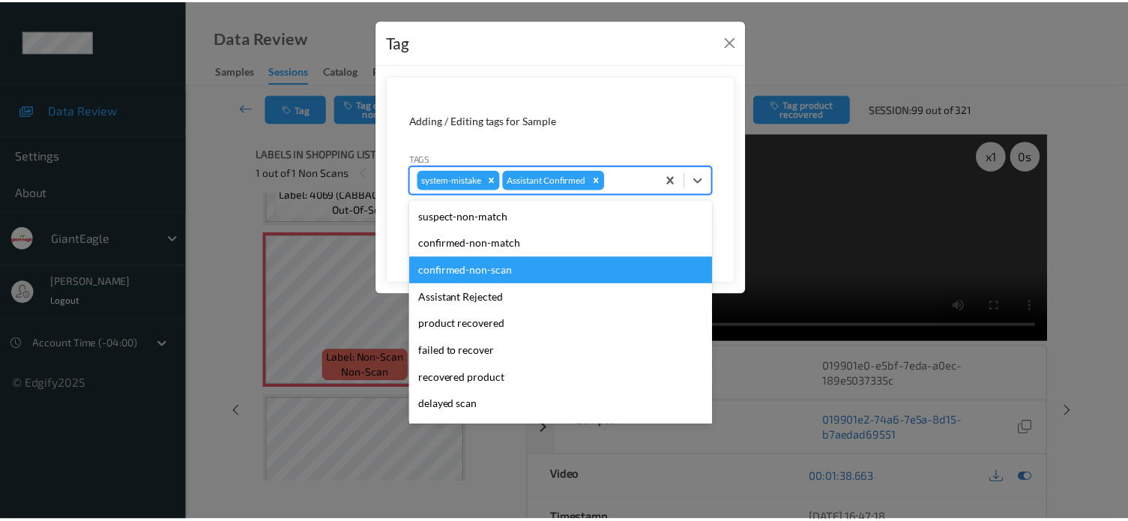
scroll to position [132, 0]
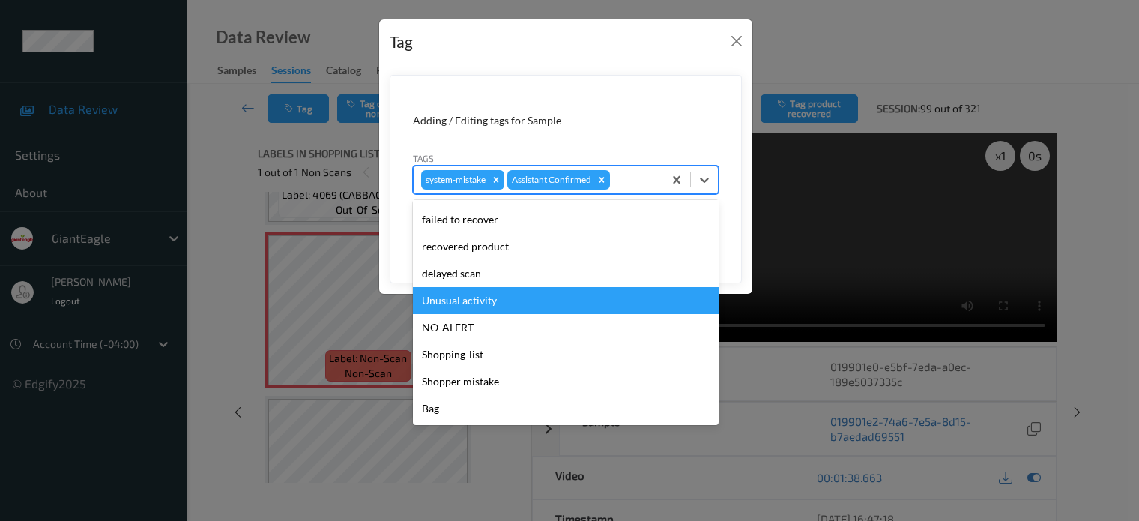
click at [444, 304] on div "Unusual activity" at bounding box center [566, 300] width 306 height 27
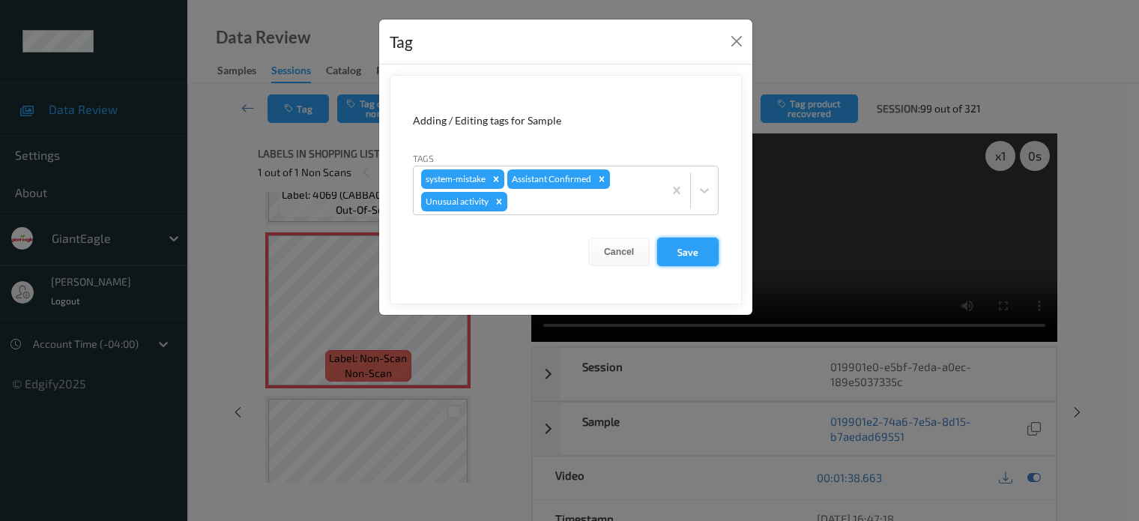
click at [682, 257] on button "Save" at bounding box center [687, 252] width 61 height 28
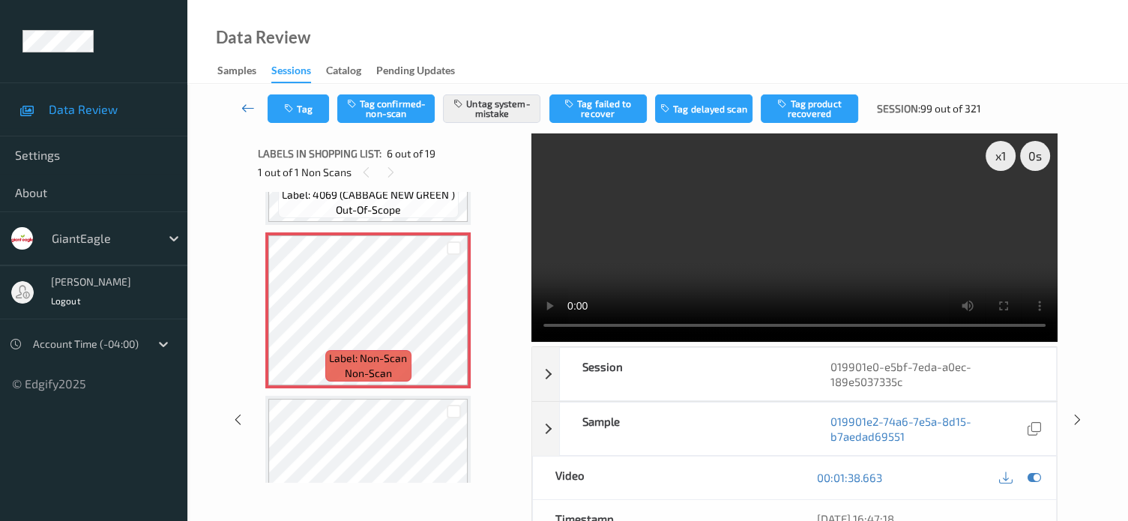
click at [243, 106] on icon at bounding box center [247, 107] width 13 height 15
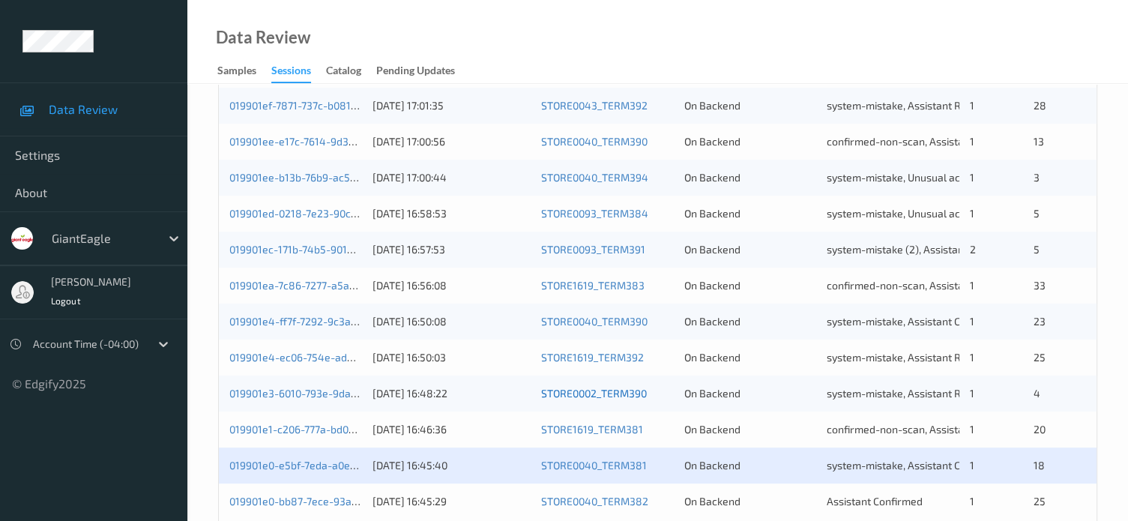
scroll to position [724, 0]
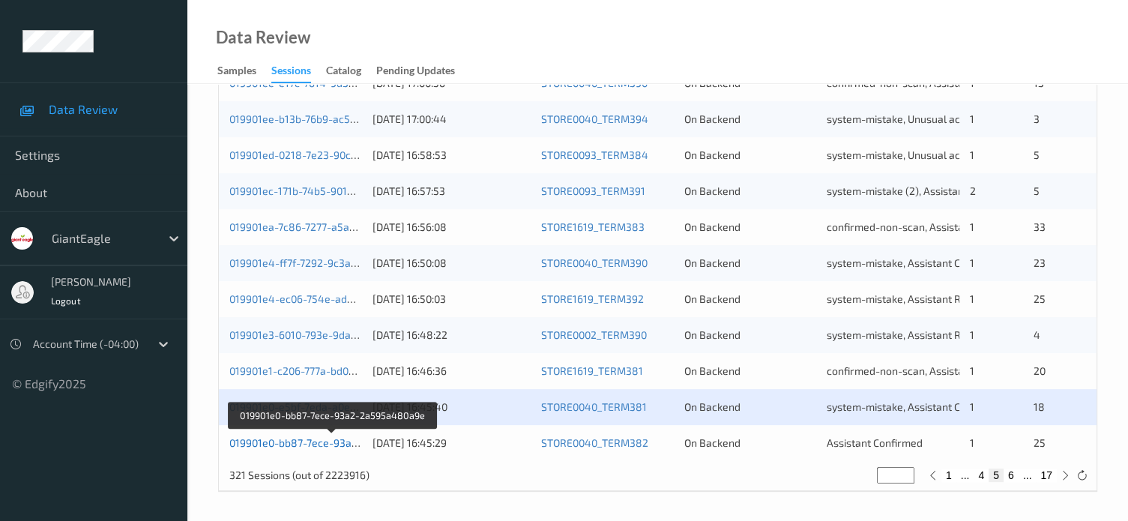
click at [303, 447] on link "019901e0-bb87-7ece-93a2-2a595a480a9e" at bounding box center [332, 442] width 206 height 13
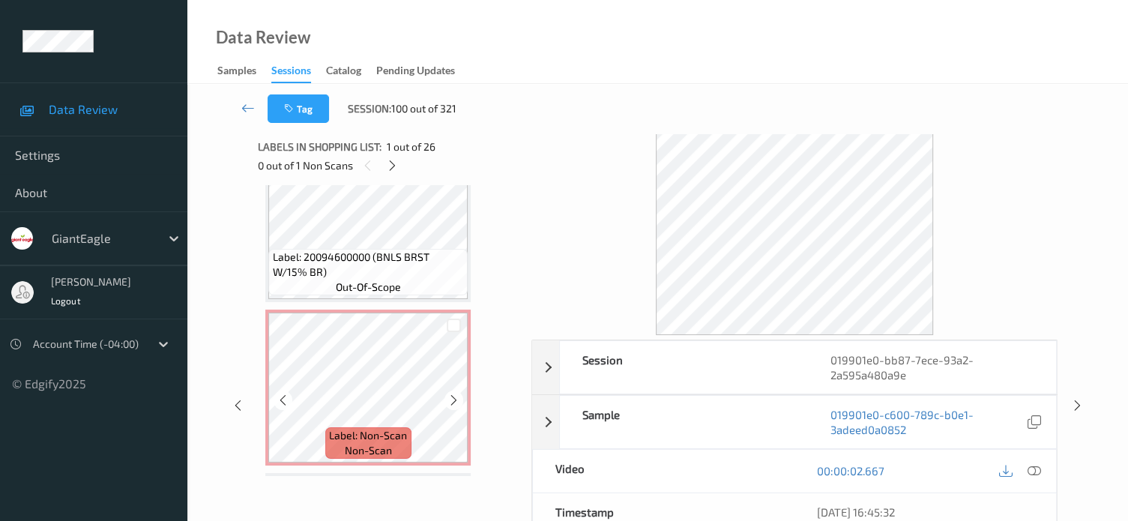
scroll to position [241, 0]
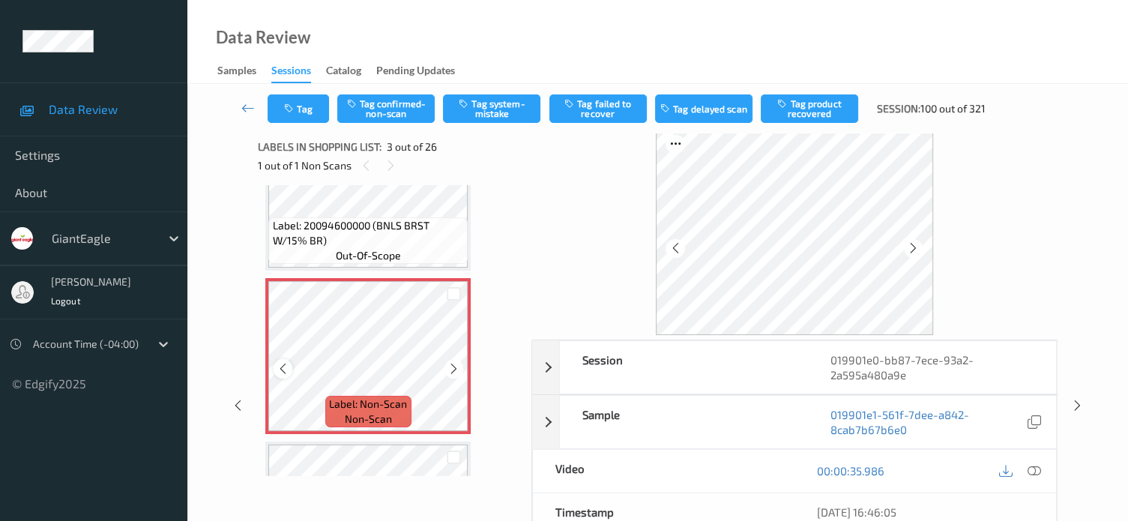
click at [275, 368] on div at bounding box center [282, 368] width 19 height 19
click at [1032, 465] on icon at bounding box center [1033, 470] width 13 height 13
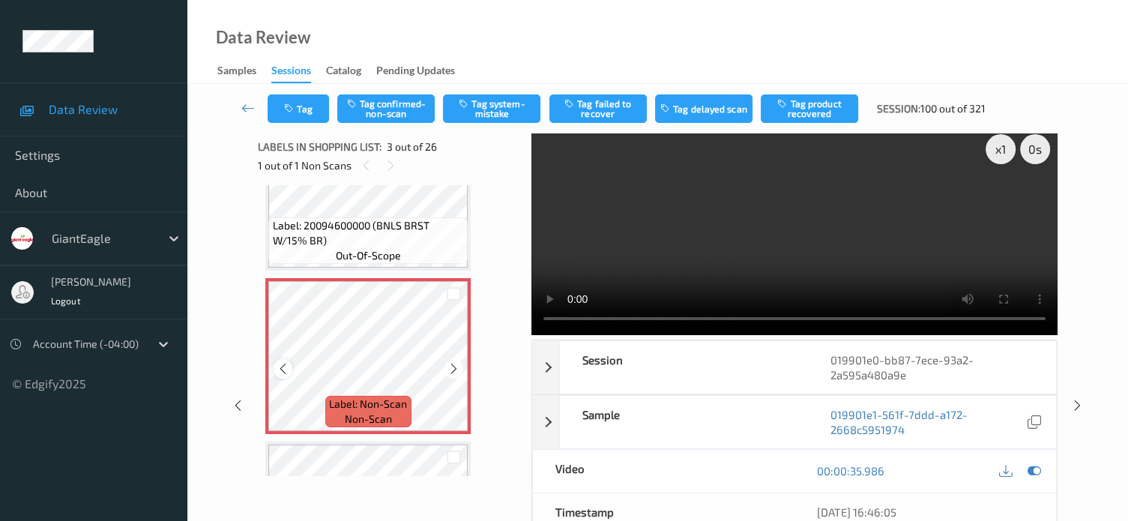
click at [281, 366] on icon at bounding box center [282, 368] width 13 height 13
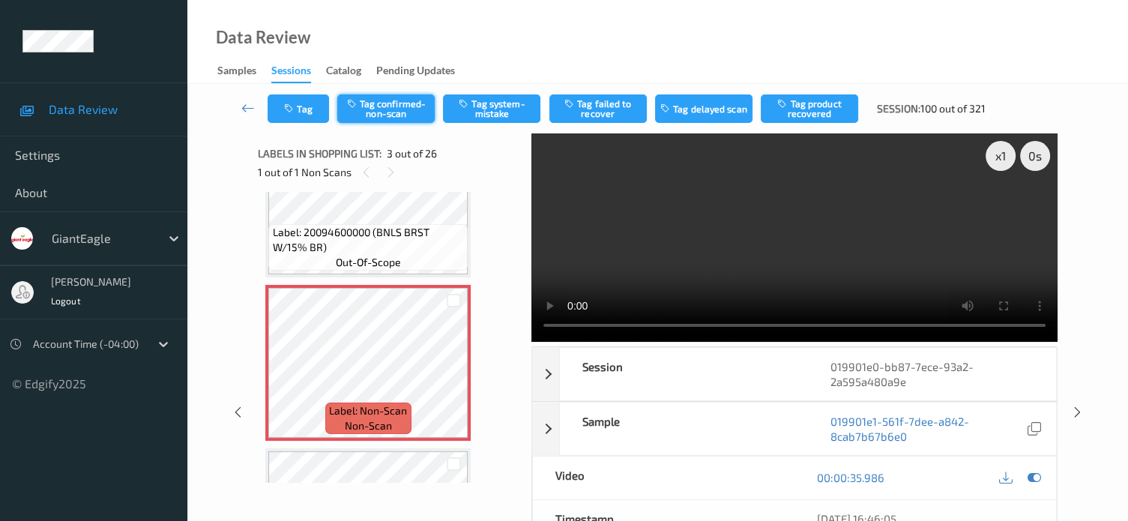
click at [384, 107] on button "Tag confirmed-non-scan" at bounding box center [385, 108] width 97 height 28
click at [808, 107] on button "Tag product recovered" at bounding box center [808, 108] width 97 height 28
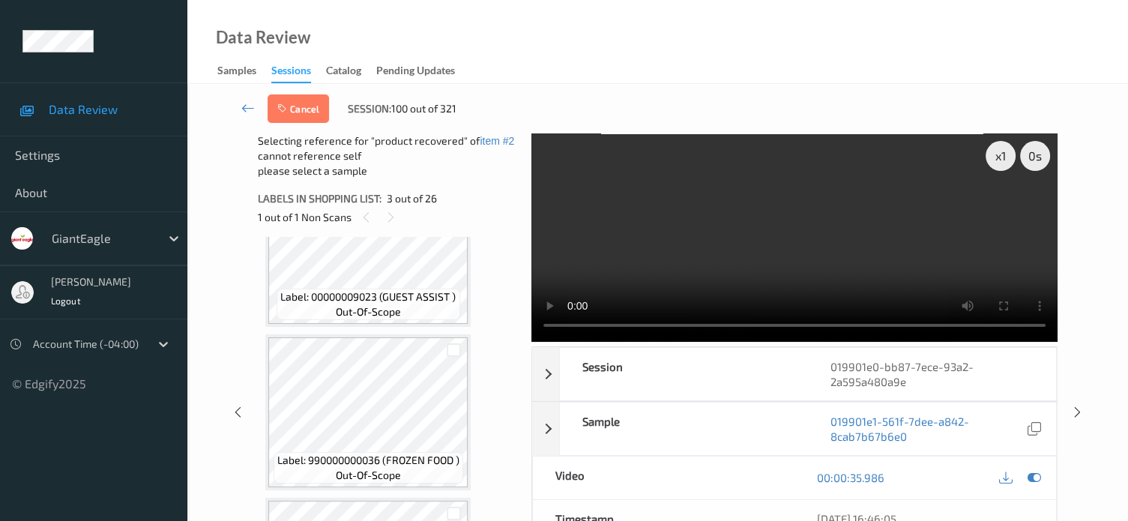
scroll to position [745, 0]
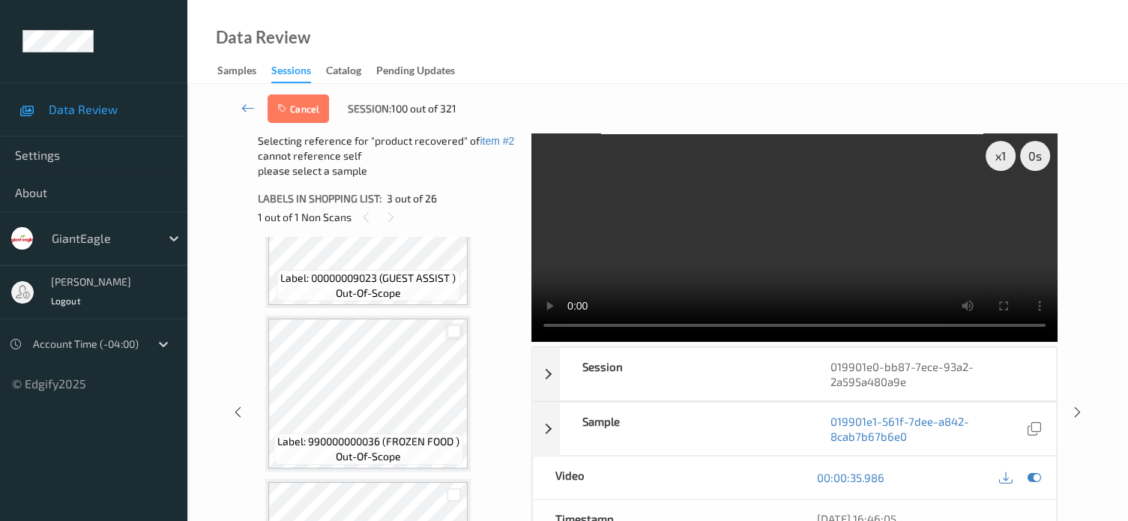
click at [457, 328] on div at bounding box center [454, 331] width 14 height 14
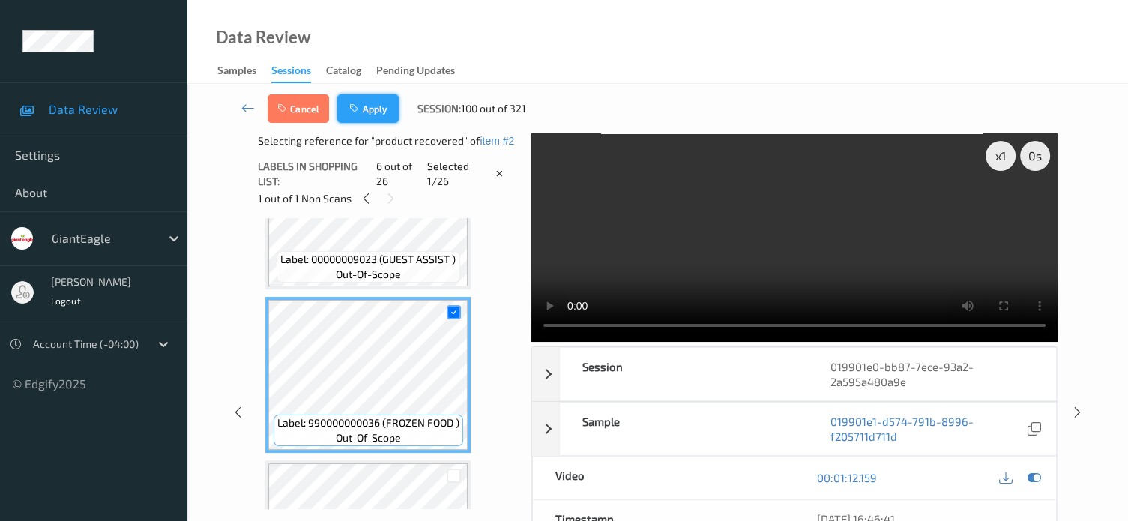
click at [370, 111] on button "Apply" at bounding box center [367, 108] width 61 height 28
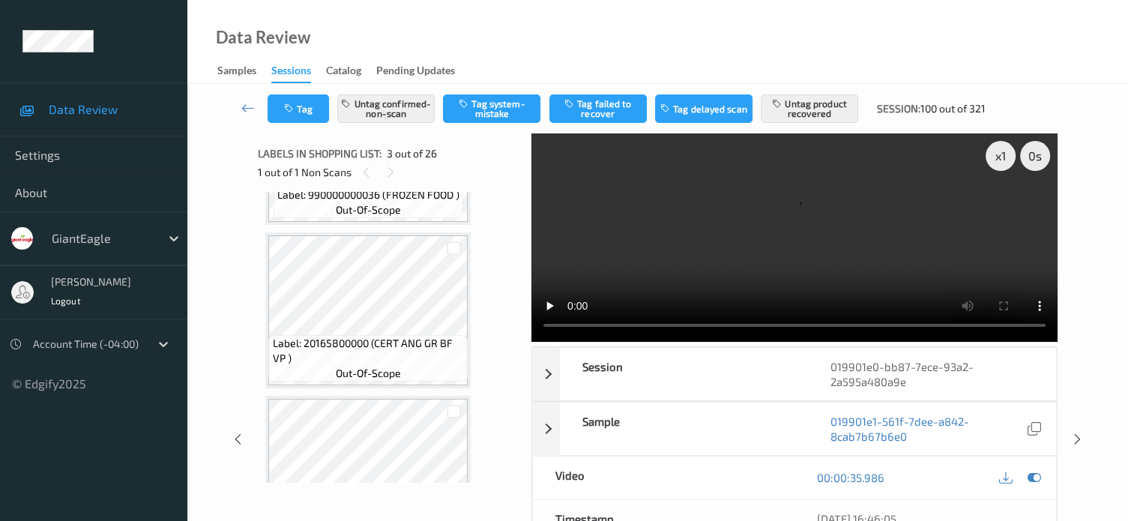
scroll to position [863, 0]
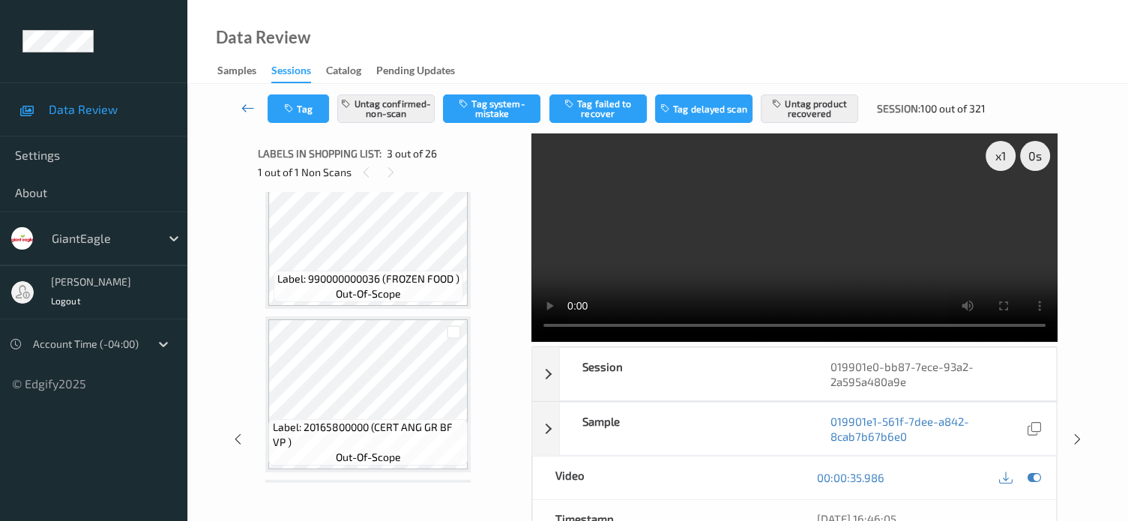
click at [249, 108] on icon at bounding box center [247, 107] width 13 height 15
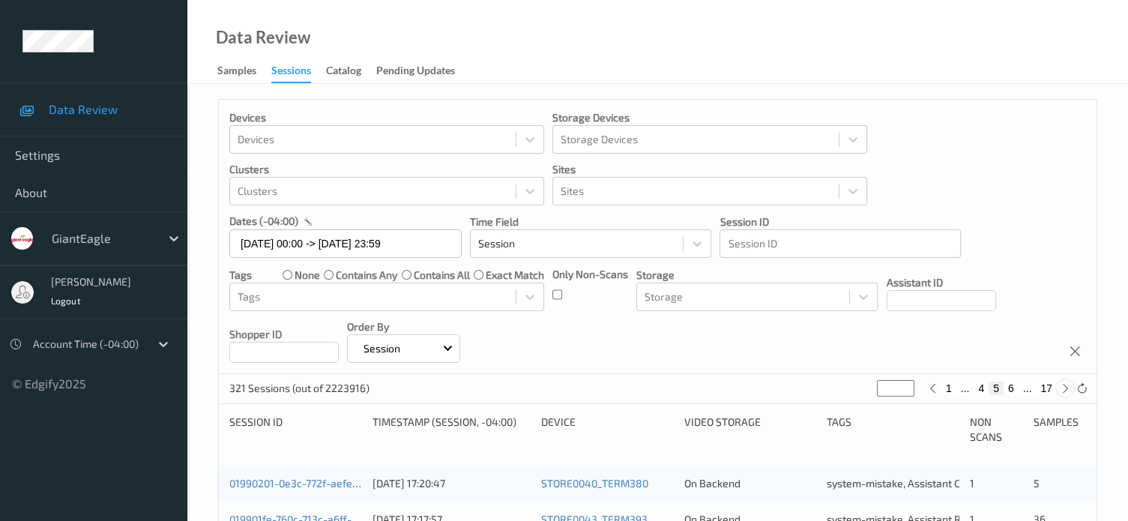
click at [1064, 386] on icon at bounding box center [1064, 388] width 11 height 11
type input "*"
click at [1064, 386] on icon at bounding box center [1064, 388] width 11 height 11
type input "*"
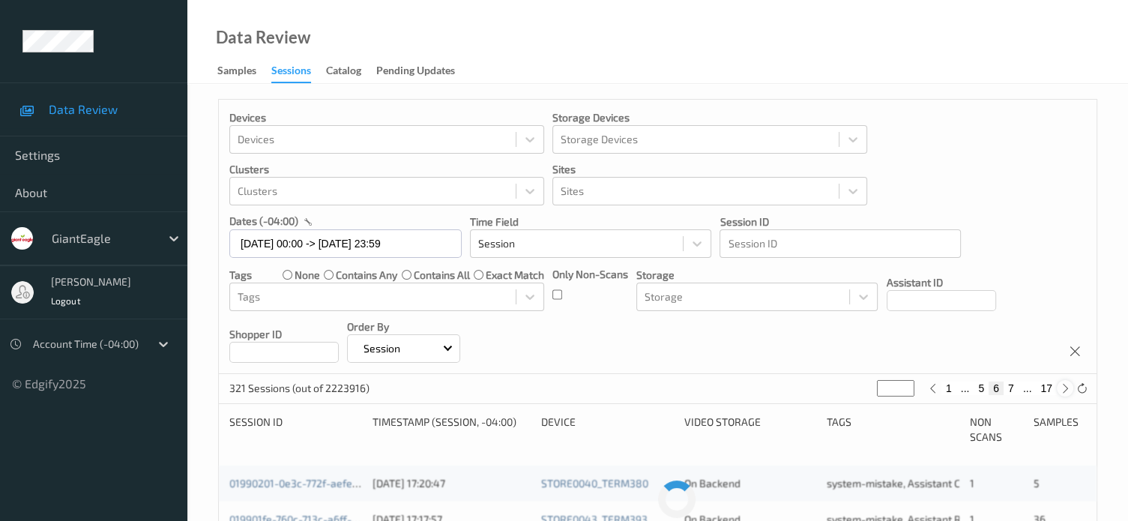
type input "*"
click at [1064, 386] on icon at bounding box center [1064, 388] width 11 height 11
type input "*"
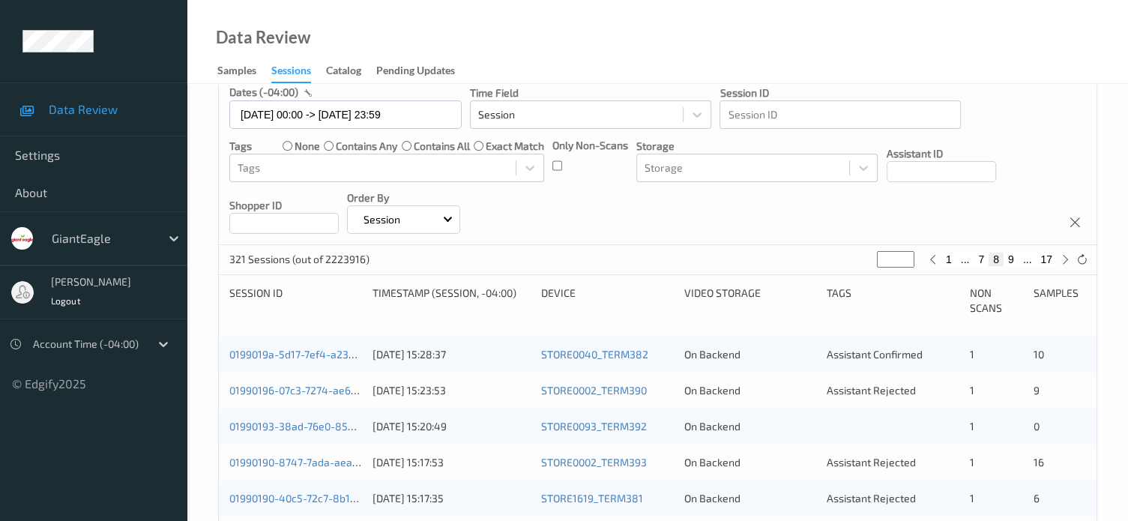
scroll to position [129, 0]
click at [309, 355] on link "0199019a-5d17-7ef4-a231-9a63701d9c9a" at bounding box center [327, 354] width 197 height 13
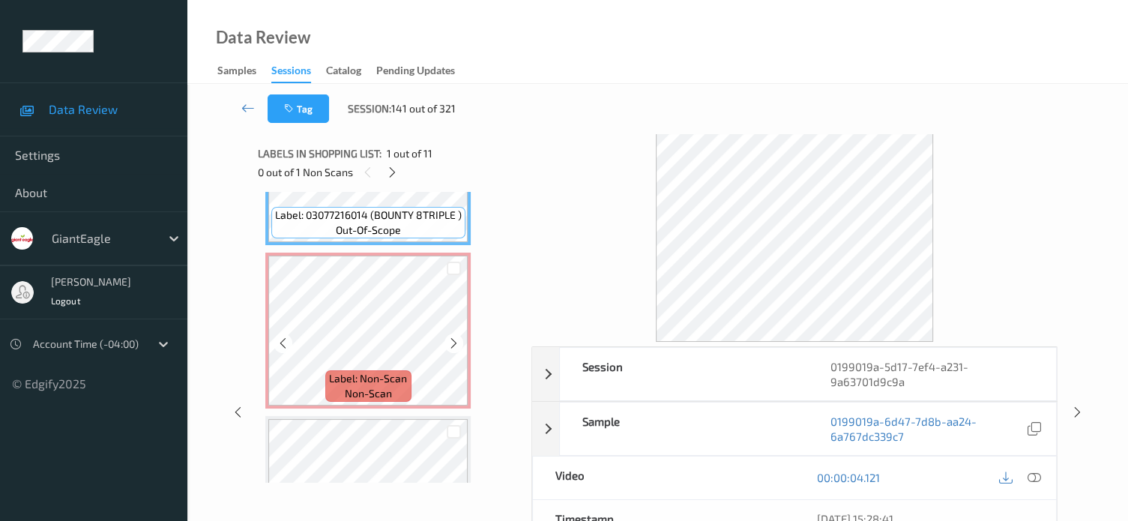
scroll to position [111, 0]
click at [284, 346] on icon at bounding box center [282, 342] width 13 height 13
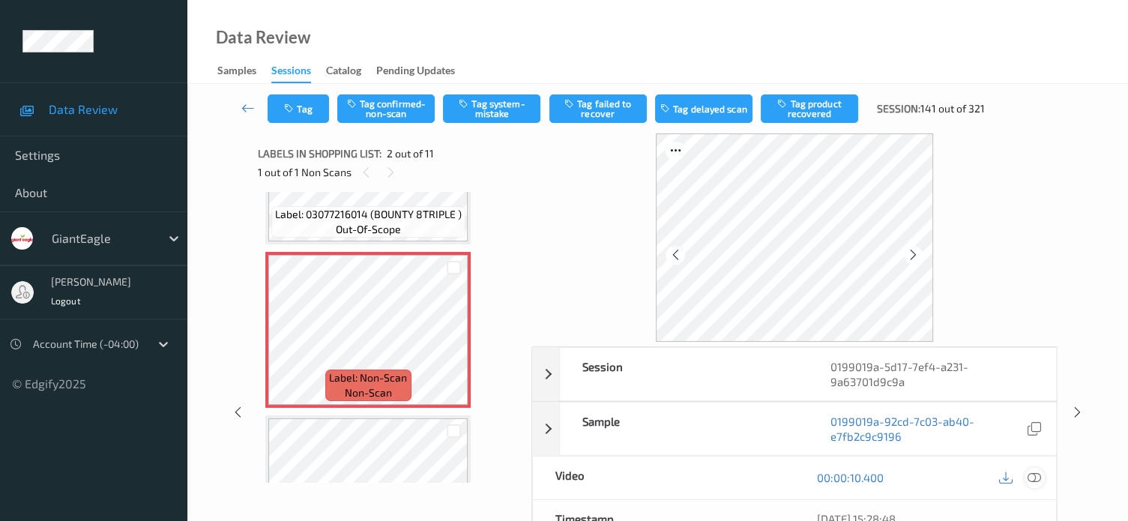
click at [1037, 473] on icon at bounding box center [1033, 477] width 13 height 13
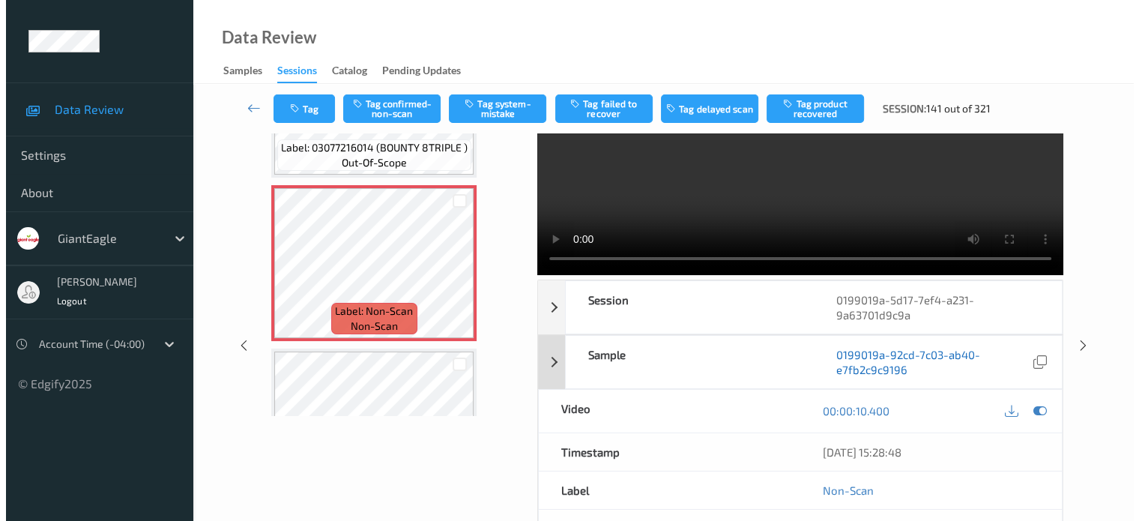
scroll to position [0, 0]
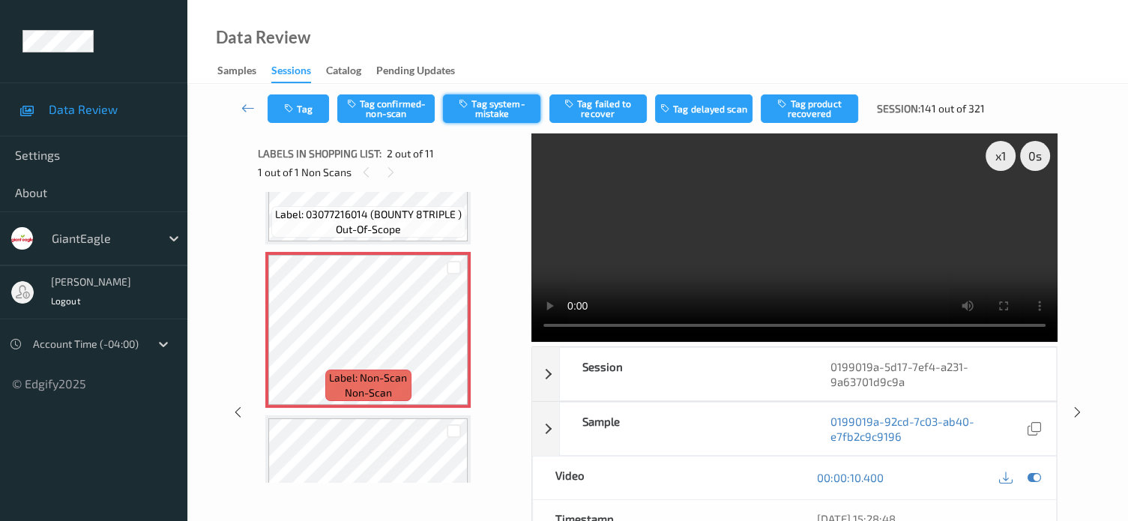
click at [503, 110] on button "Tag system-mistake" at bounding box center [491, 108] width 97 height 28
click at [307, 111] on button "Tag" at bounding box center [297, 108] width 61 height 28
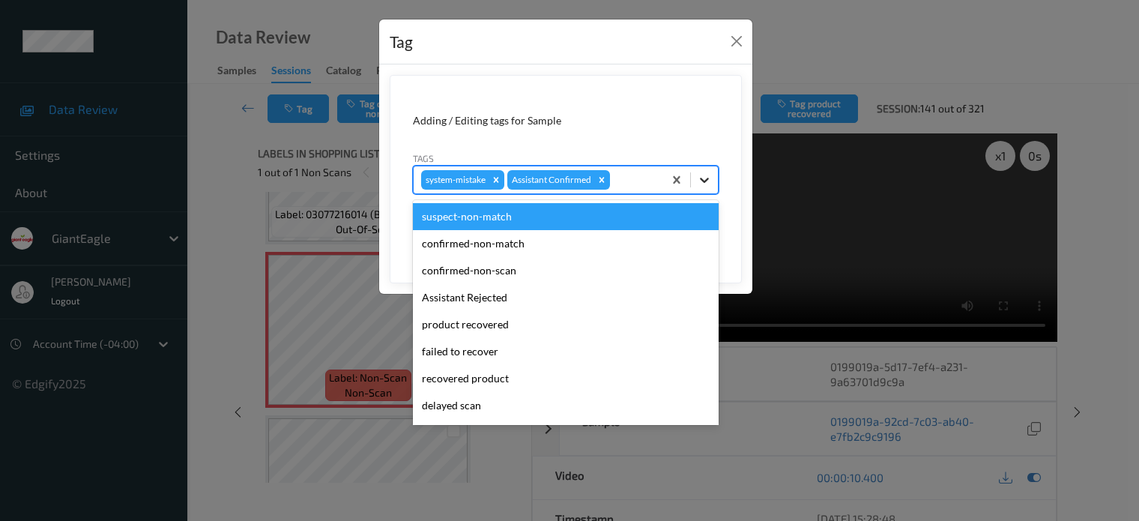
click at [699, 179] on icon at bounding box center [704, 179] width 15 height 15
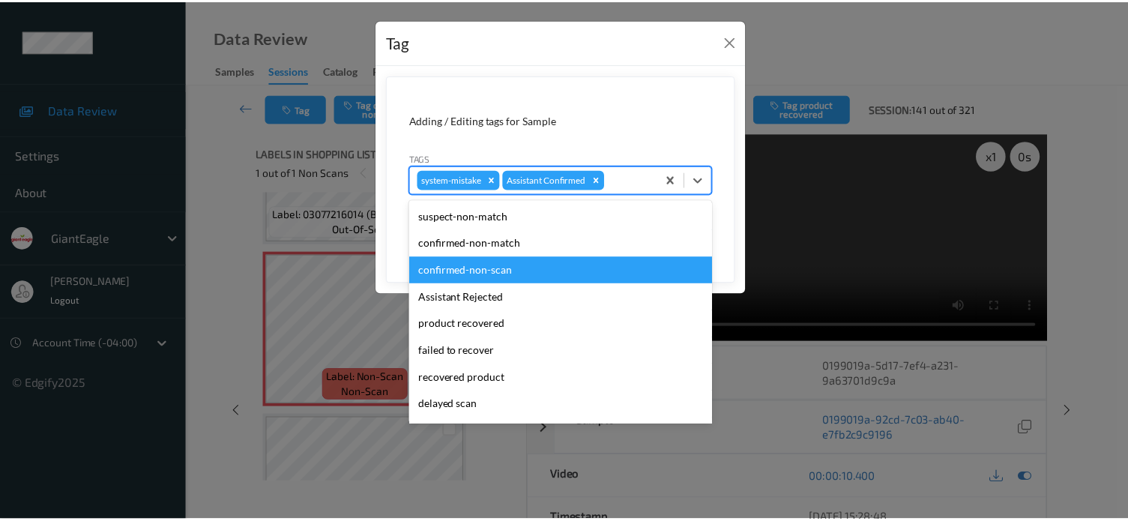
scroll to position [132, 0]
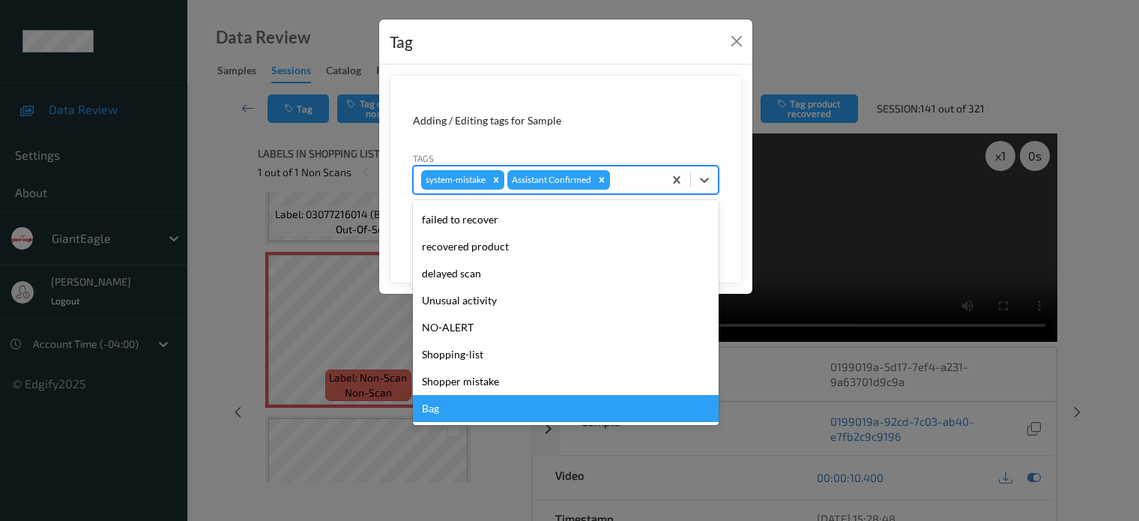
click at [435, 409] on div "Bag" at bounding box center [566, 408] width 306 height 27
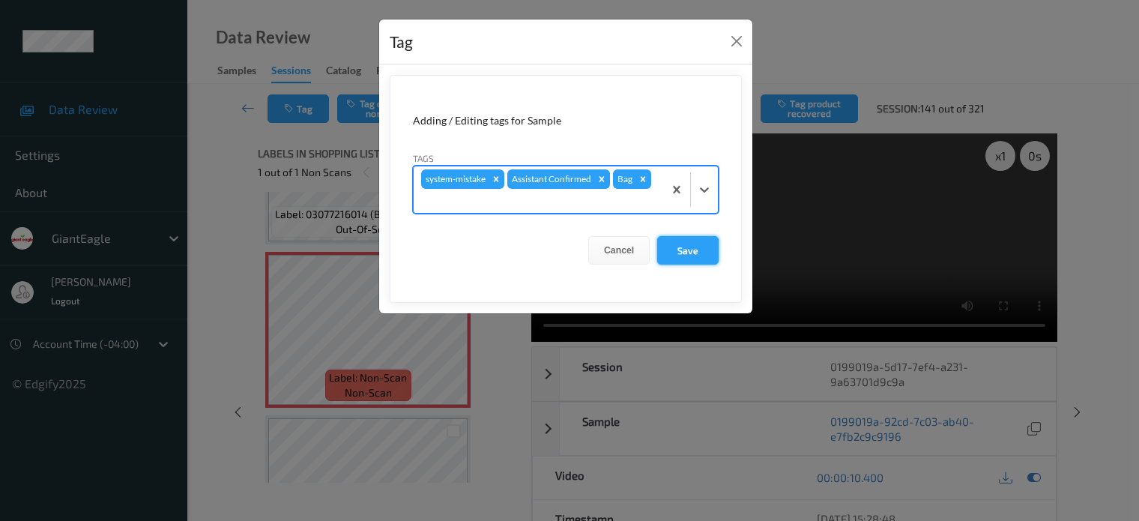
click at [695, 255] on button "Save" at bounding box center [687, 250] width 61 height 28
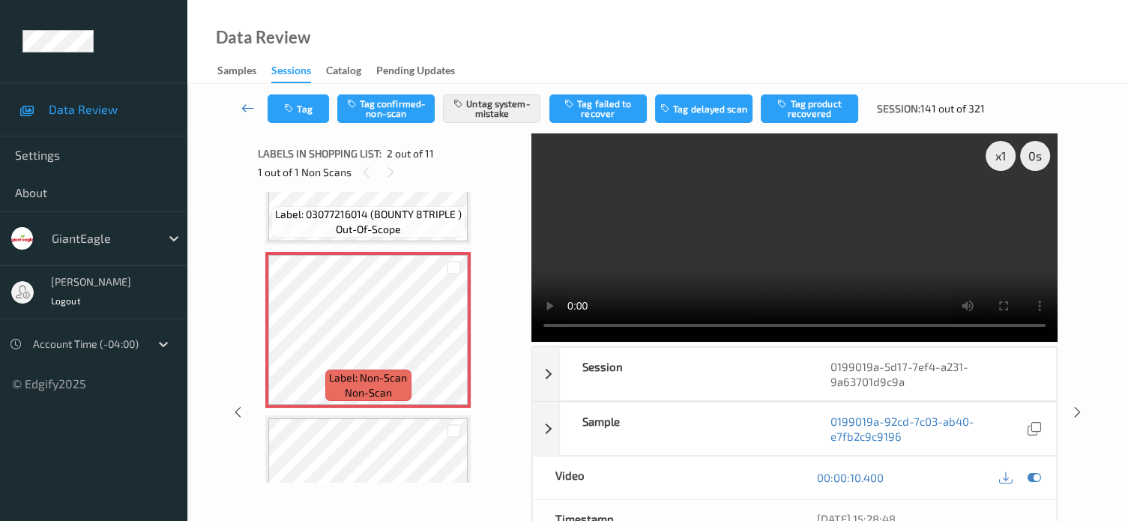
click at [247, 109] on icon at bounding box center [247, 107] width 13 height 15
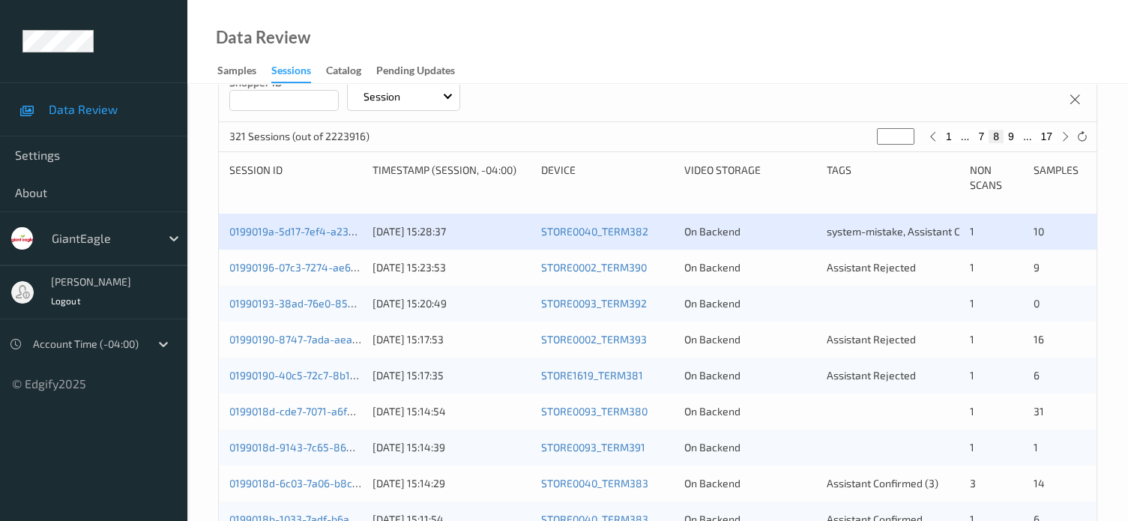
scroll to position [253, 0]
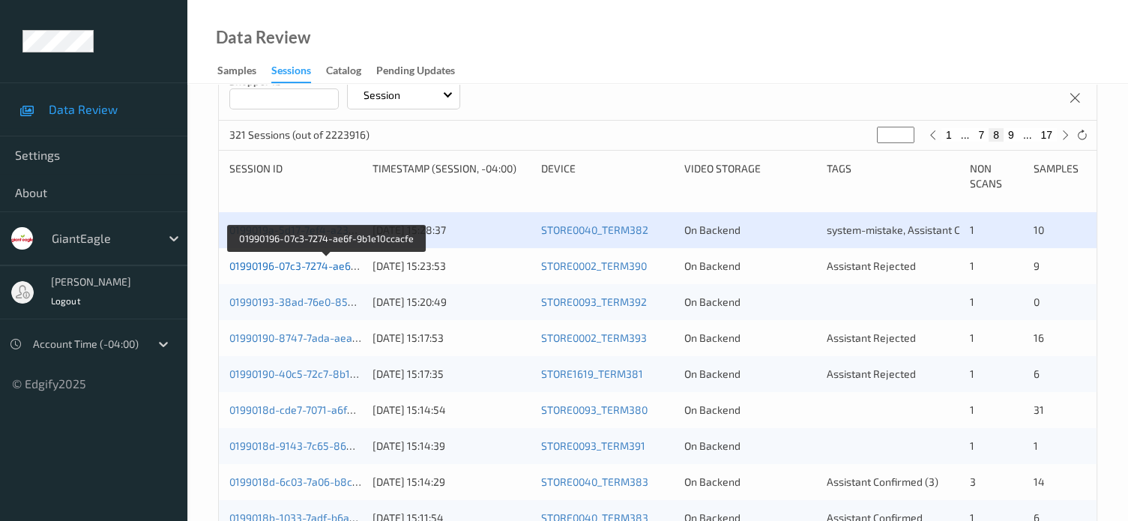
click at [321, 261] on link "01990196-07c3-7274-ae6f-9b1e10ccacfe" at bounding box center [326, 265] width 194 height 13
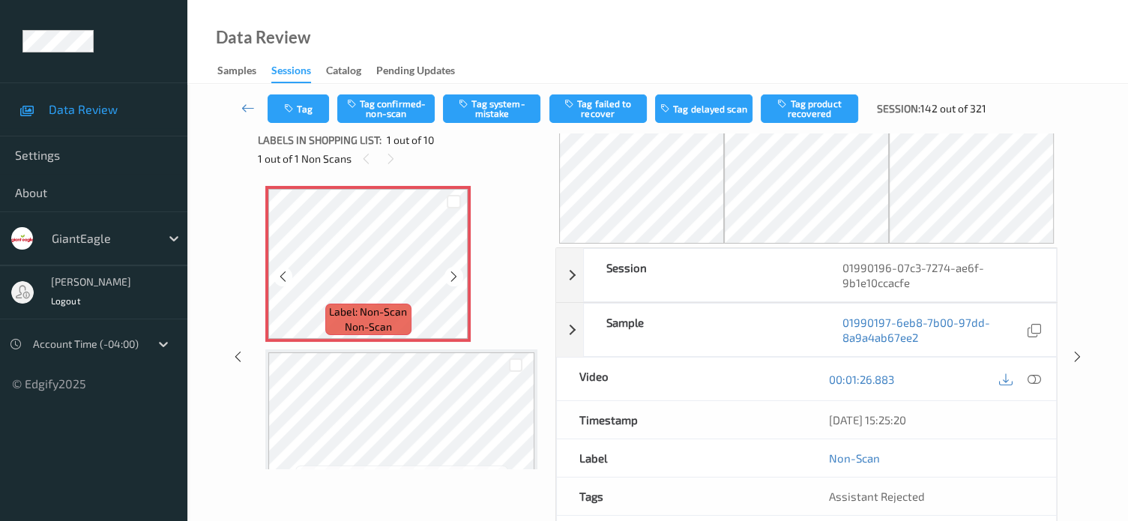
scroll to position [6, 0]
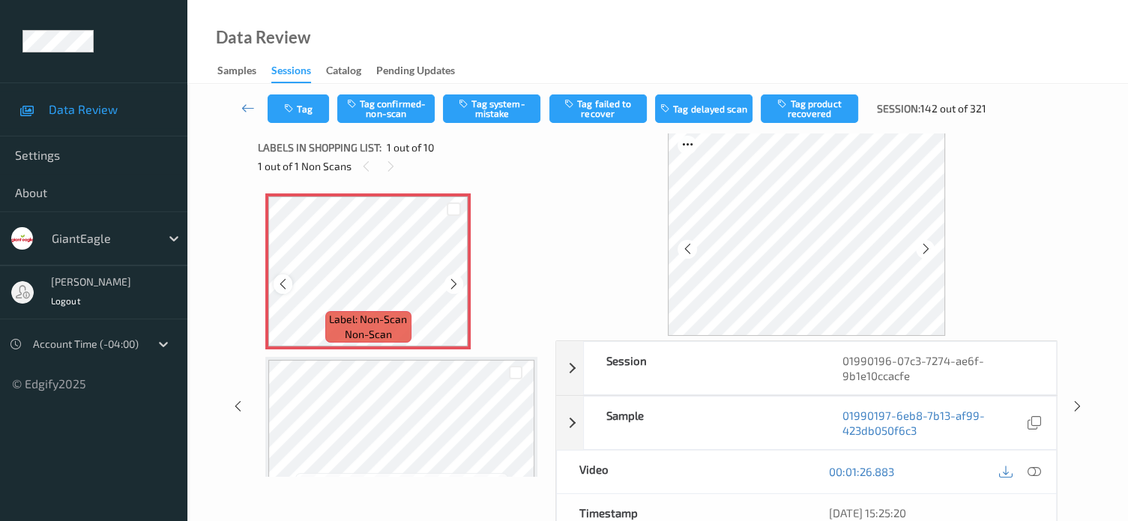
click at [280, 282] on icon at bounding box center [282, 283] width 13 height 13
click at [1040, 470] on icon at bounding box center [1033, 471] width 13 height 13
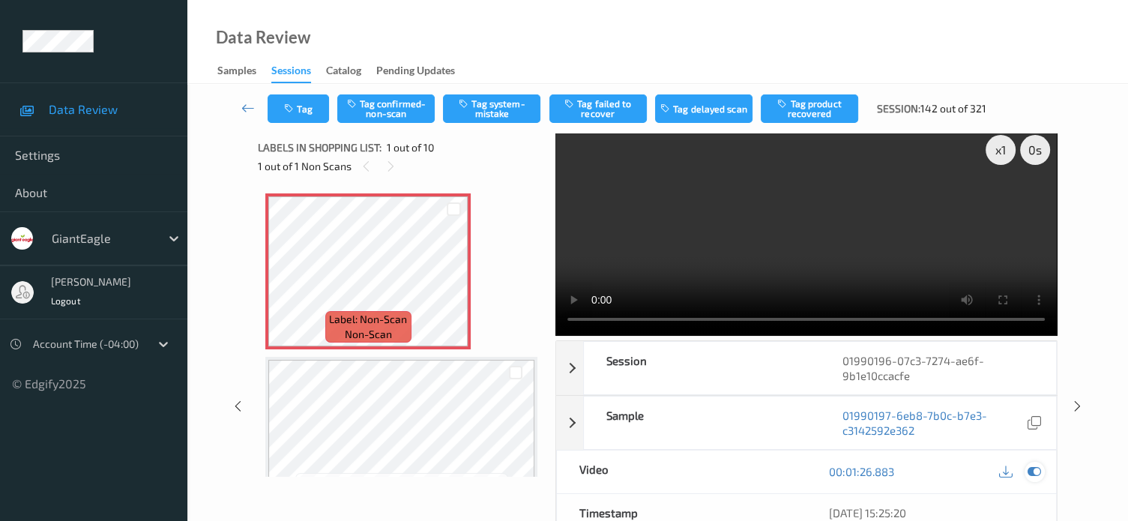
click at [1033, 474] on icon at bounding box center [1033, 471] width 13 height 13
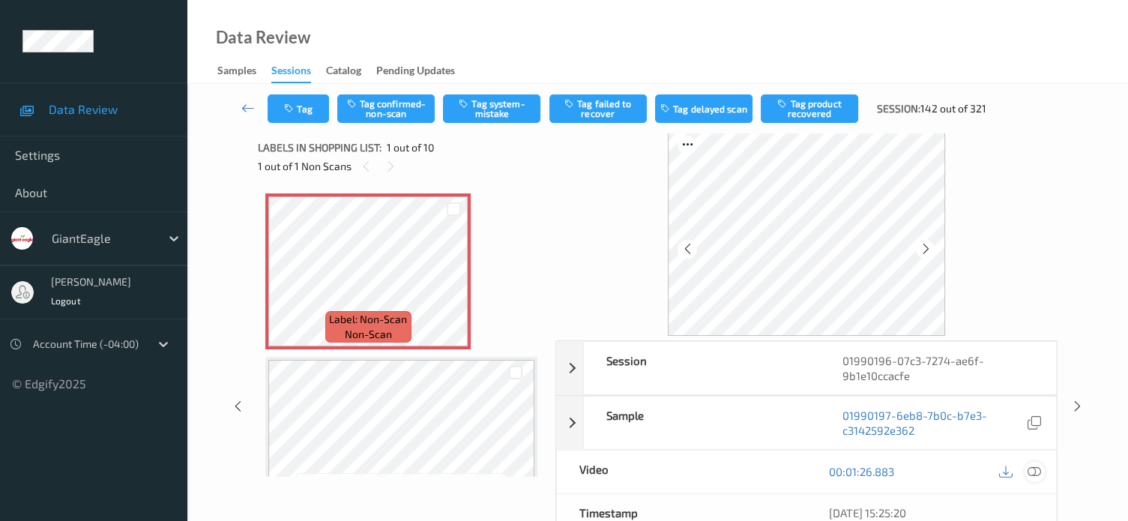
click at [1035, 471] on icon at bounding box center [1033, 471] width 13 height 13
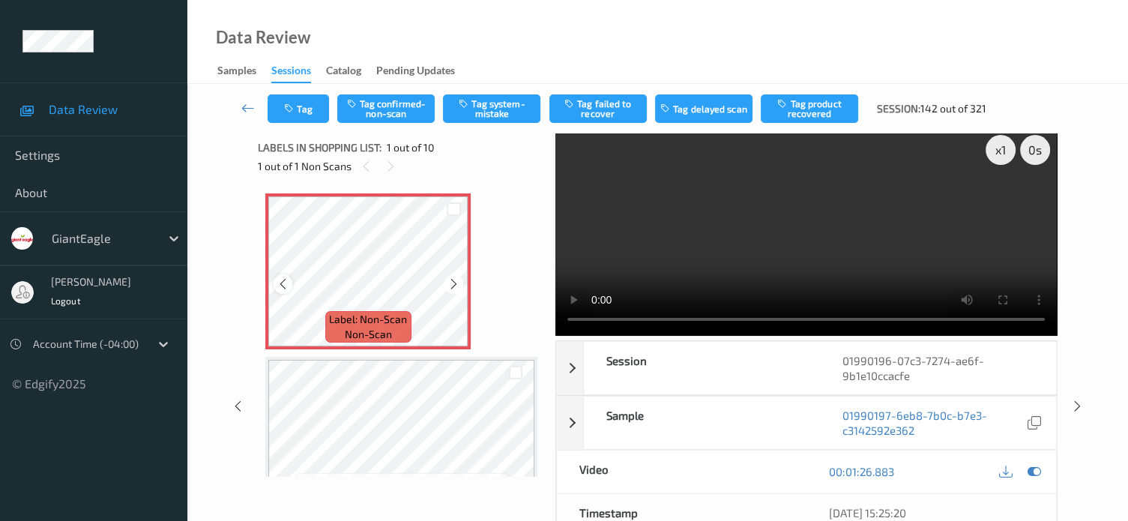
click at [286, 279] on icon at bounding box center [282, 283] width 13 height 13
click at [1035, 466] on icon at bounding box center [1033, 471] width 13 height 13
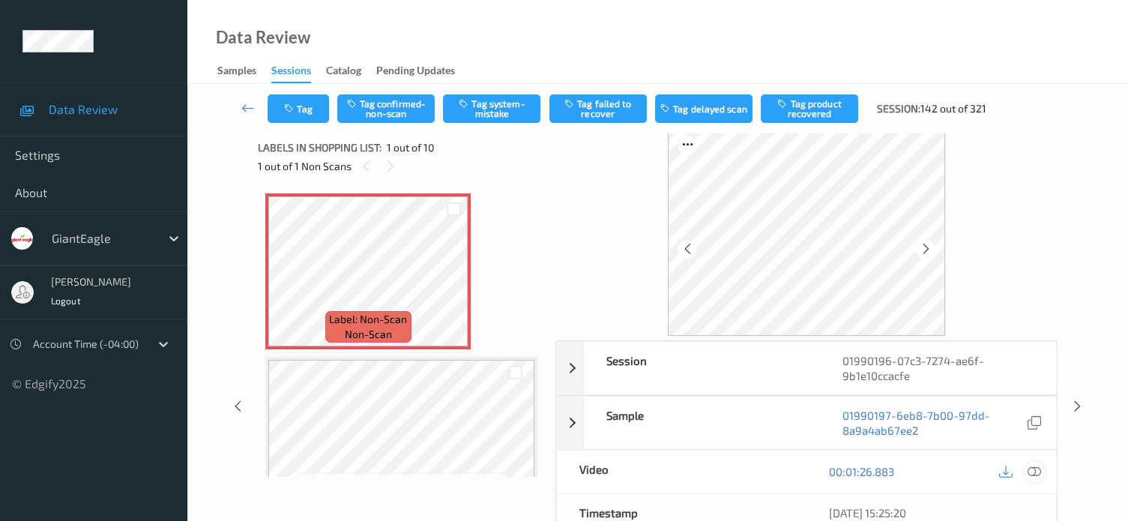
click at [1033, 468] on icon at bounding box center [1033, 471] width 13 height 13
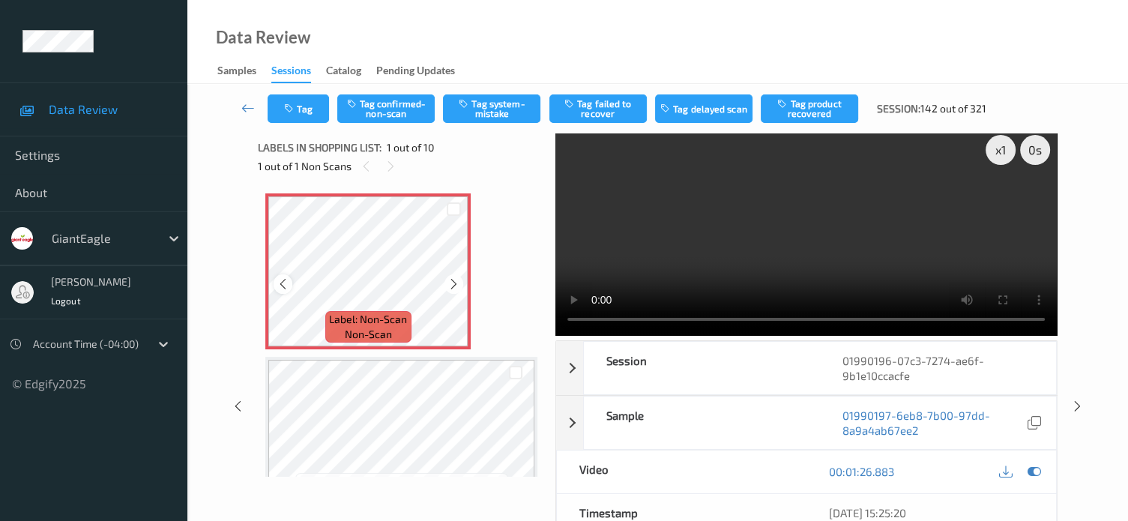
click at [276, 288] on div at bounding box center [282, 283] width 19 height 19
click at [490, 108] on button "Tag system-mistake" at bounding box center [491, 108] width 97 height 28
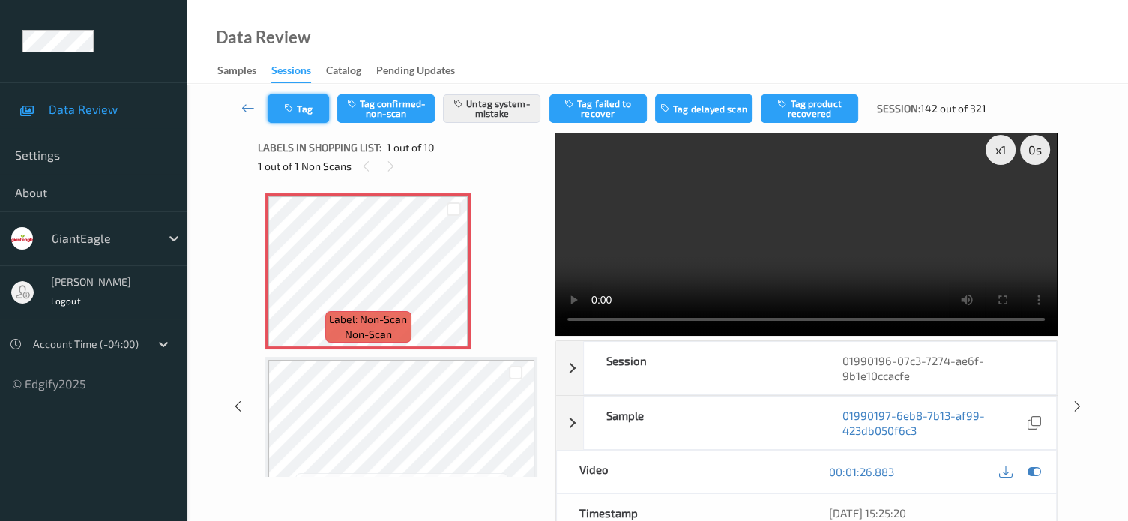
click at [312, 115] on button "Tag" at bounding box center [297, 108] width 61 height 28
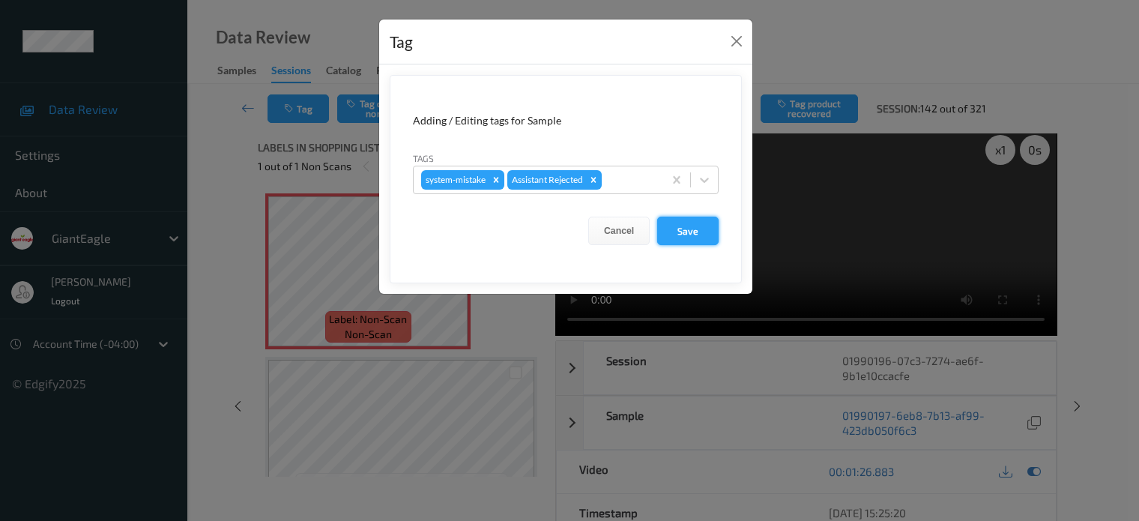
click at [674, 235] on button "Save" at bounding box center [687, 231] width 61 height 28
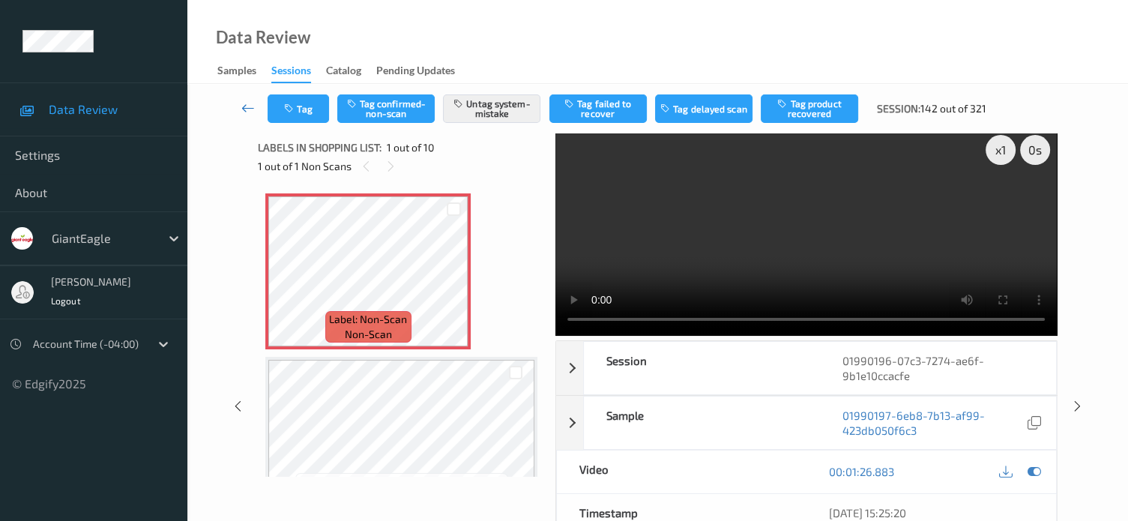
click at [250, 104] on icon at bounding box center [247, 107] width 13 height 15
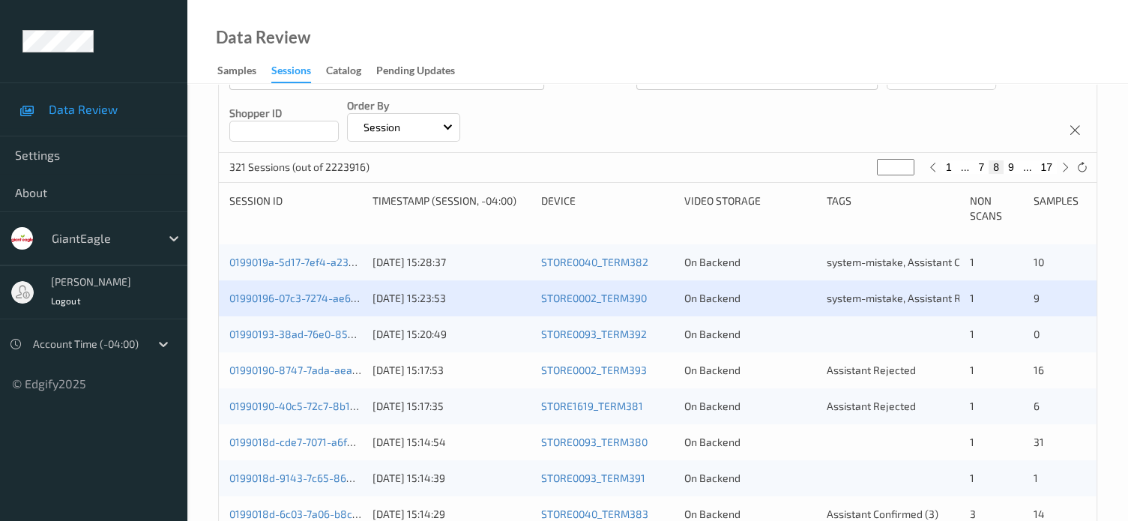
scroll to position [299, 0]
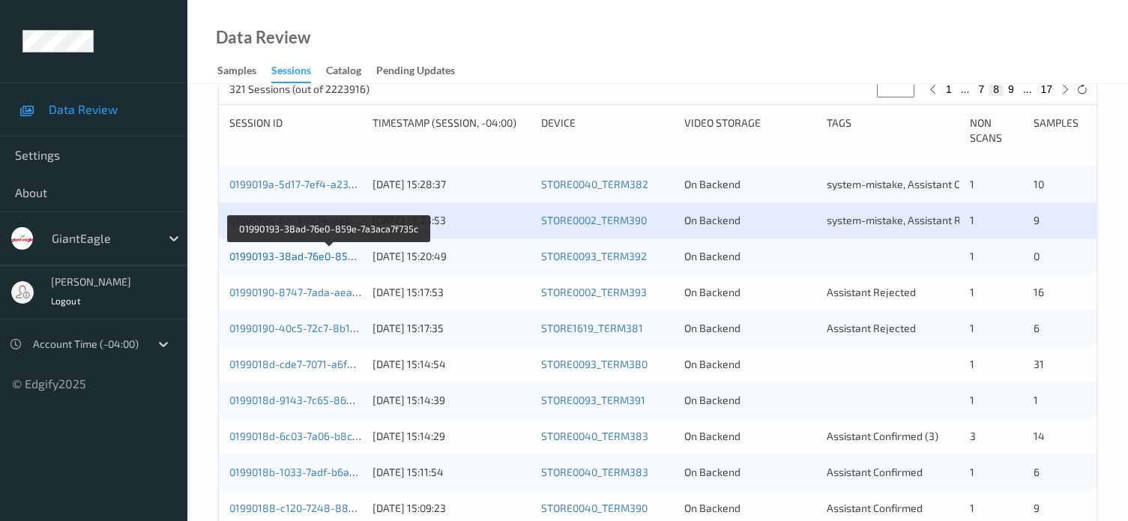
click at [314, 254] on link "01990193-38ad-76e0-859e-7a3aca7f735c" at bounding box center [329, 255] width 200 height 13
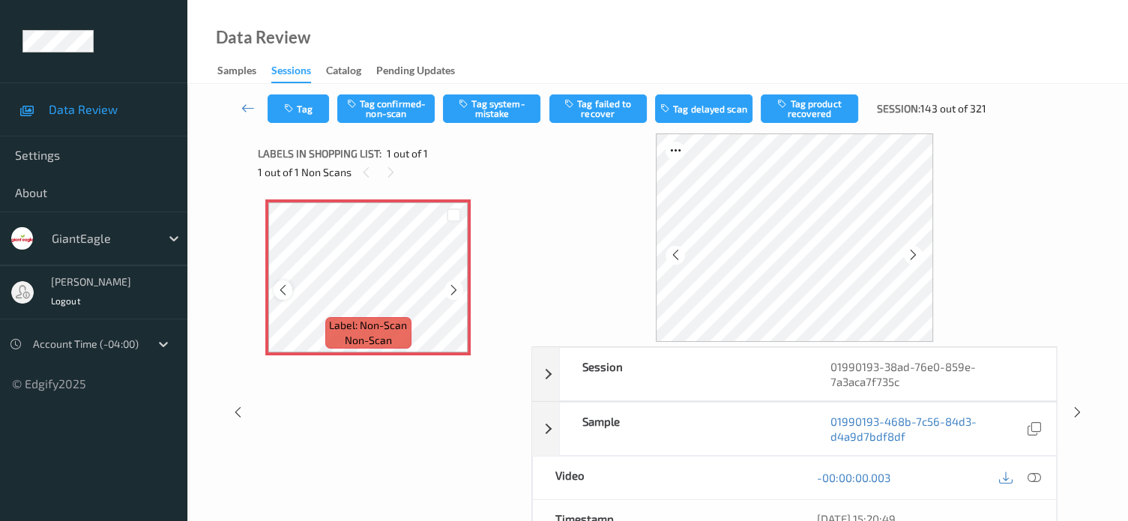
click at [286, 293] on icon at bounding box center [282, 289] width 13 height 13
click at [1030, 477] on icon at bounding box center [1033, 477] width 13 height 13
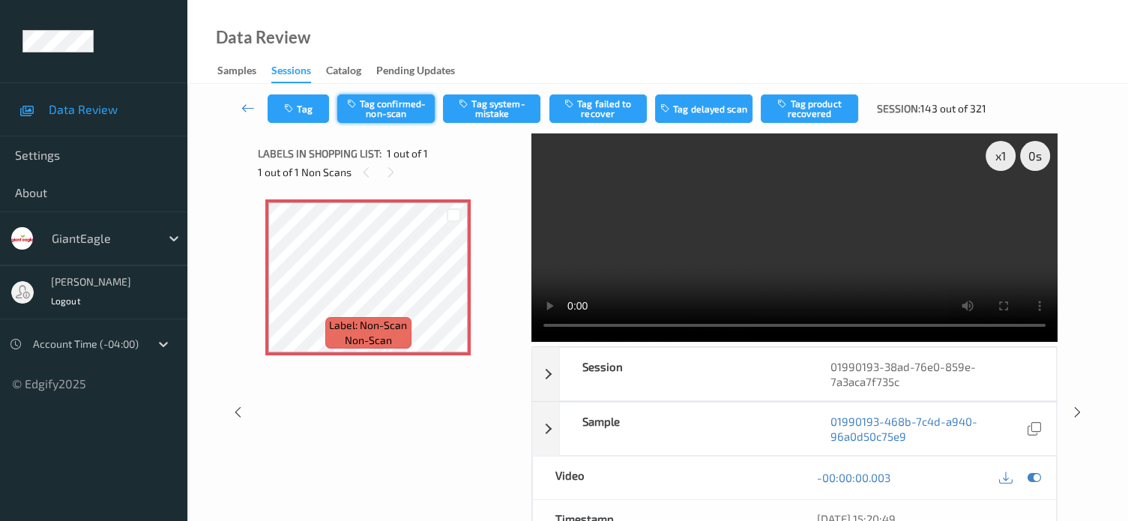
click at [386, 107] on button "Tag confirmed-non-scan" at bounding box center [385, 108] width 97 height 28
click at [306, 113] on button "Tag" at bounding box center [297, 108] width 61 height 28
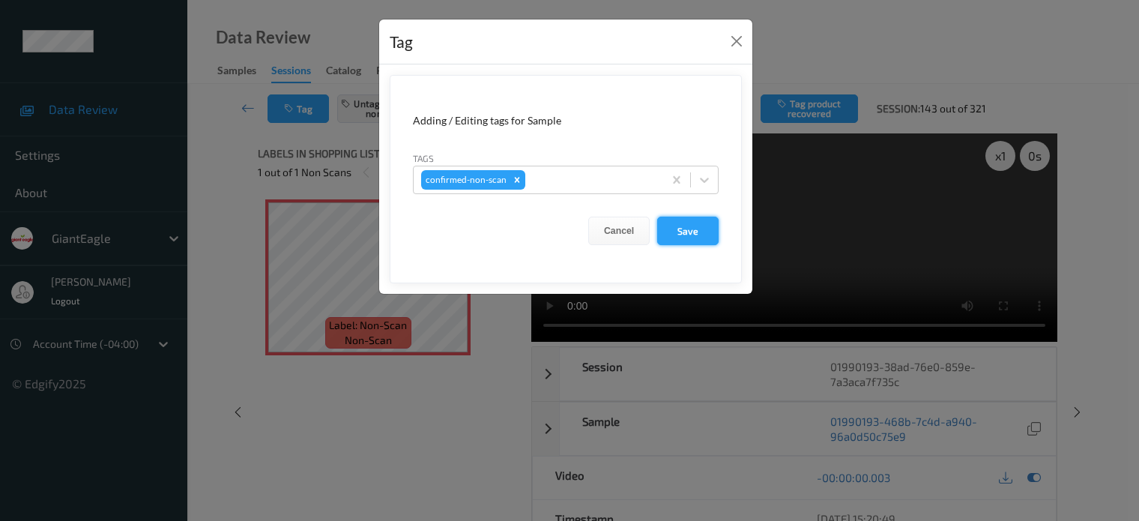
click at [698, 229] on button "Save" at bounding box center [687, 231] width 61 height 28
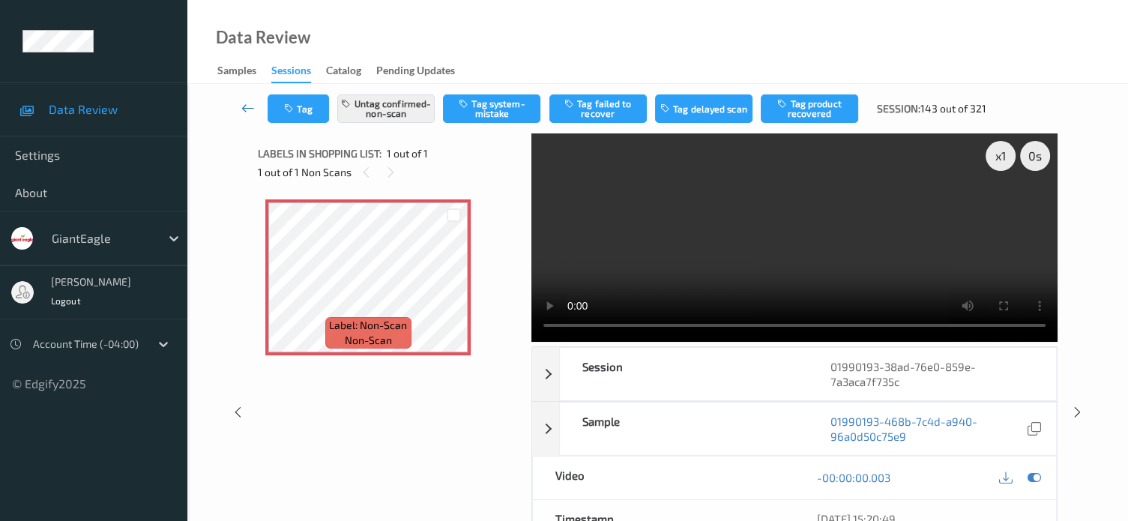
click at [249, 111] on icon at bounding box center [247, 107] width 13 height 15
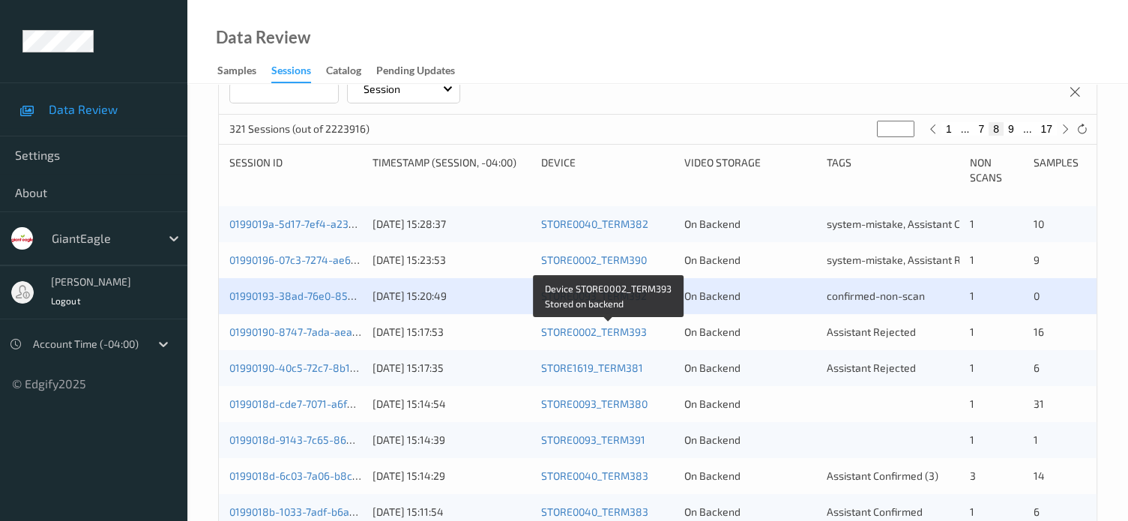
scroll to position [261, 0]
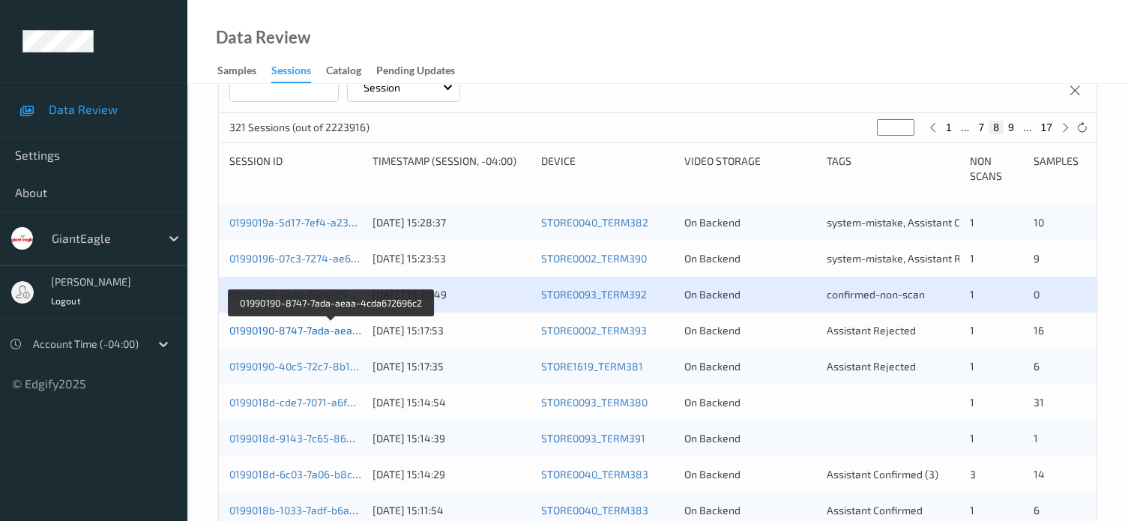
click at [322, 329] on link "01990190-8747-7ada-aeaa-4cda672696c2" at bounding box center [331, 330] width 204 height 13
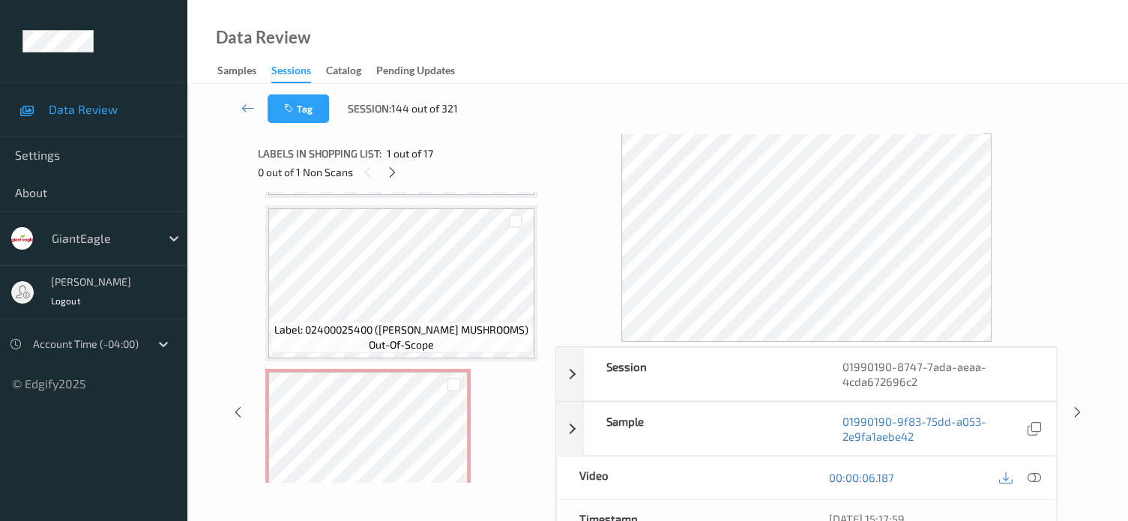
scroll to position [1061, 0]
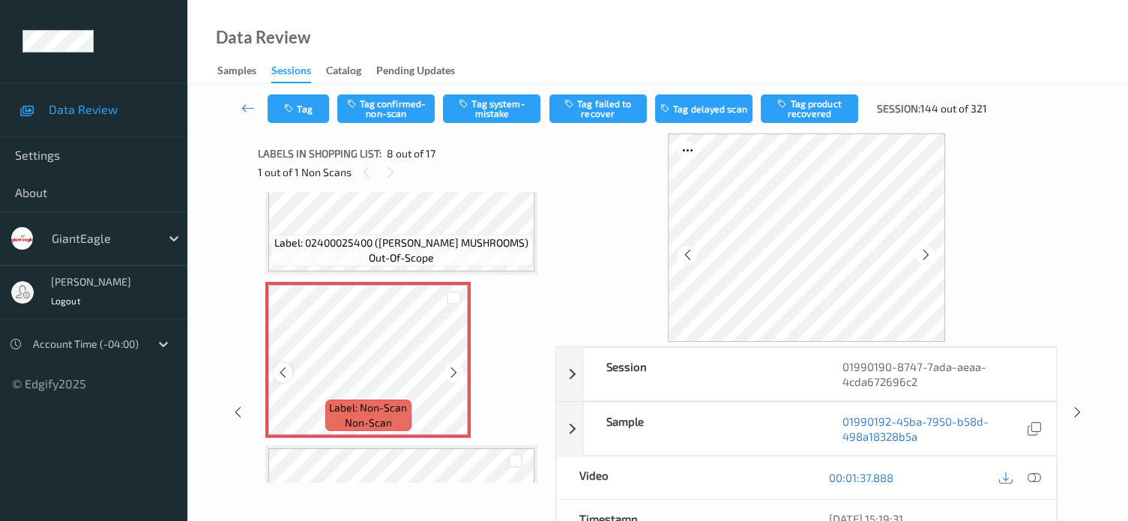
click at [282, 375] on icon at bounding box center [282, 372] width 13 height 13
click at [1037, 482] on icon at bounding box center [1033, 477] width 13 height 13
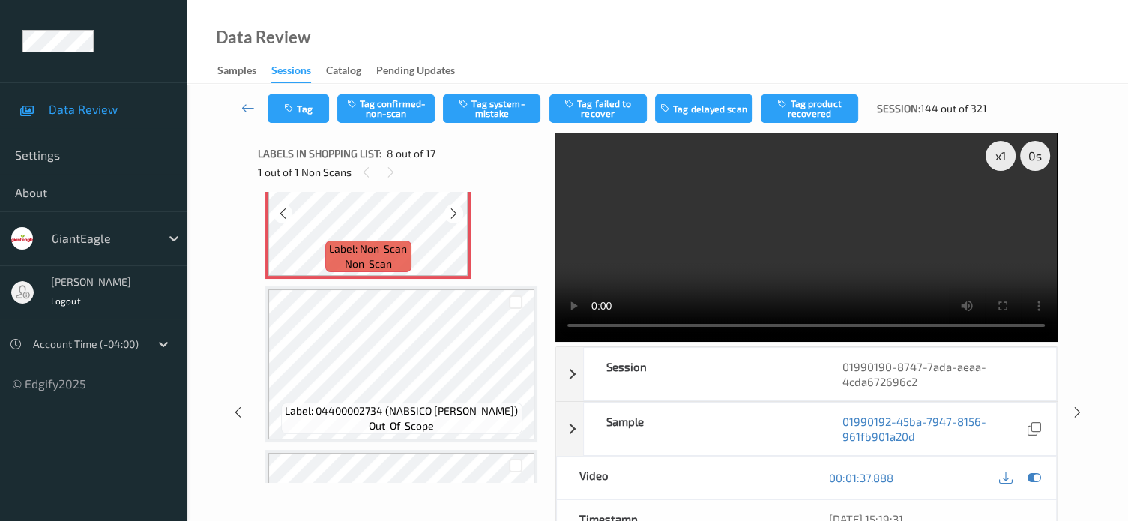
scroll to position [1220, 0]
click at [387, 254] on span "Label: Non-Scan" at bounding box center [368, 248] width 78 height 15
click at [381, 111] on button "Tag confirmed-non-scan" at bounding box center [385, 108] width 97 height 28
click at [794, 109] on button "Tag product recovered" at bounding box center [808, 108] width 97 height 28
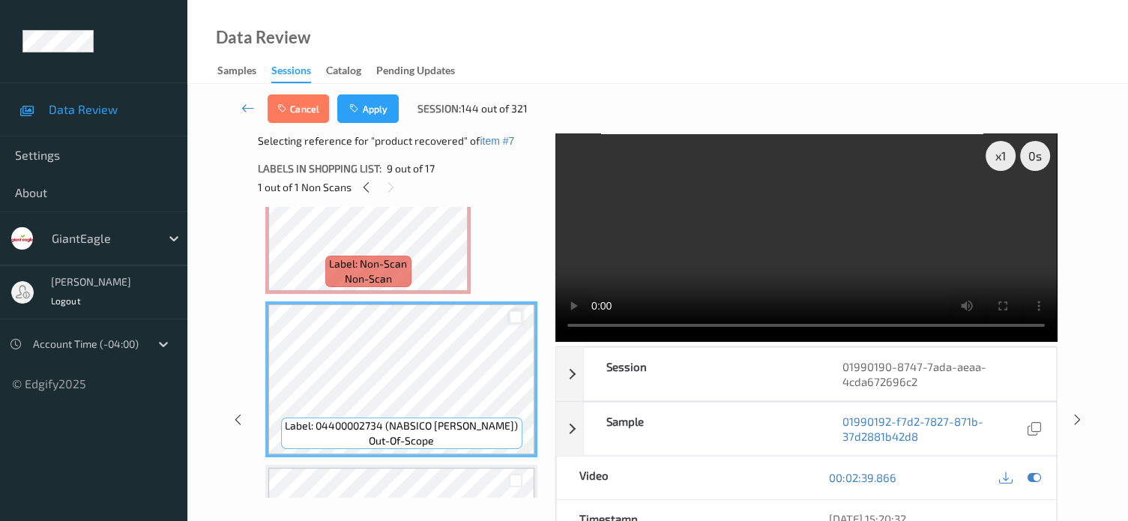
click at [517, 318] on div at bounding box center [516, 317] width 14 height 14
click at [375, 101] on button "Apply" at bounding box center [367, 108] width 61 height 28
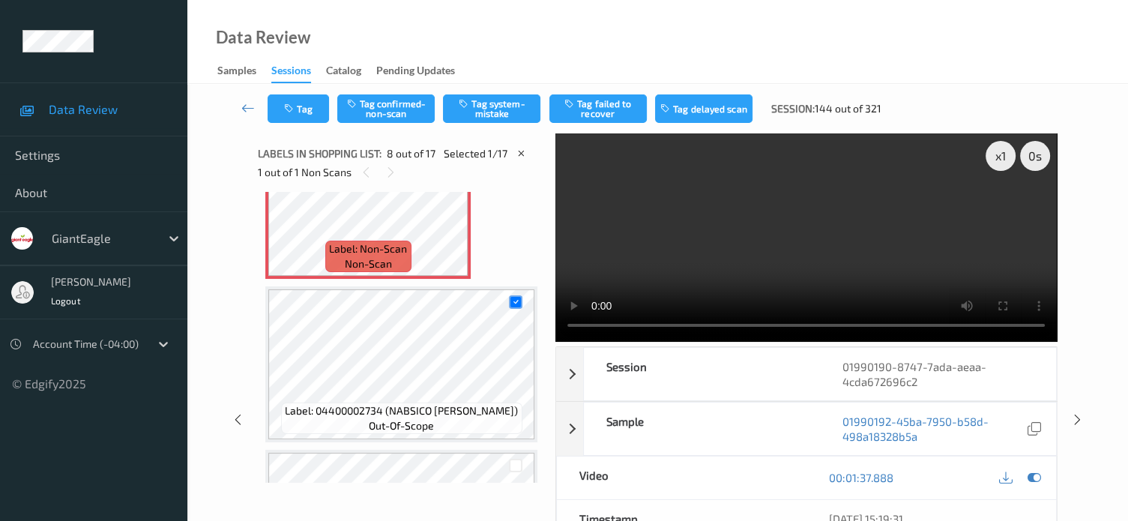
scroll to position [987, 0]
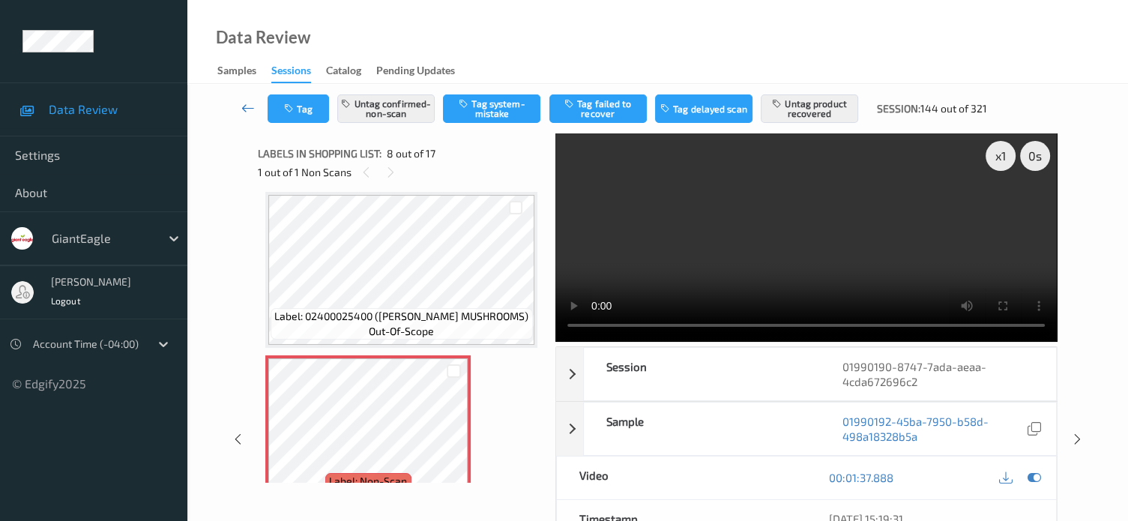
click at [249, 112] on icon at bounding box center [247, 107] width 13 height 15
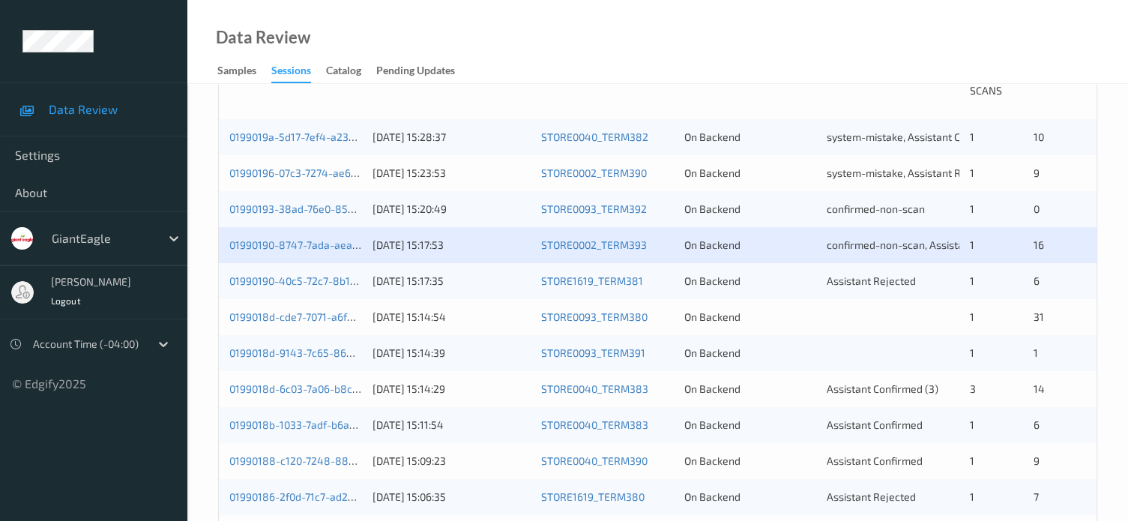
scroll to position [375, 0]
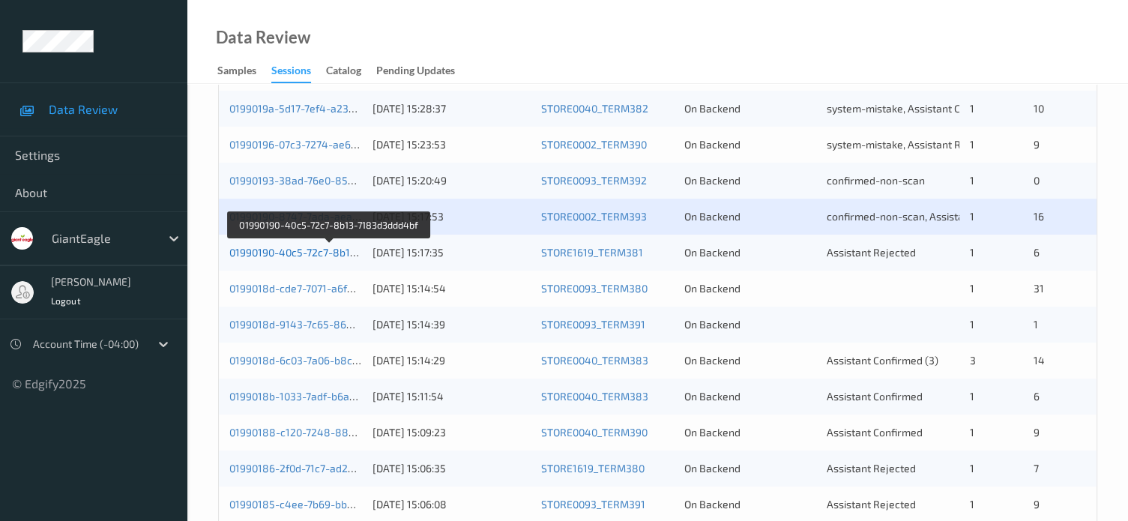
click at [318, 249] on link "01990190-40c5-72c7-8b13-7183d3ddd4bf" at bounding box center [328, 252] width 199 height 13
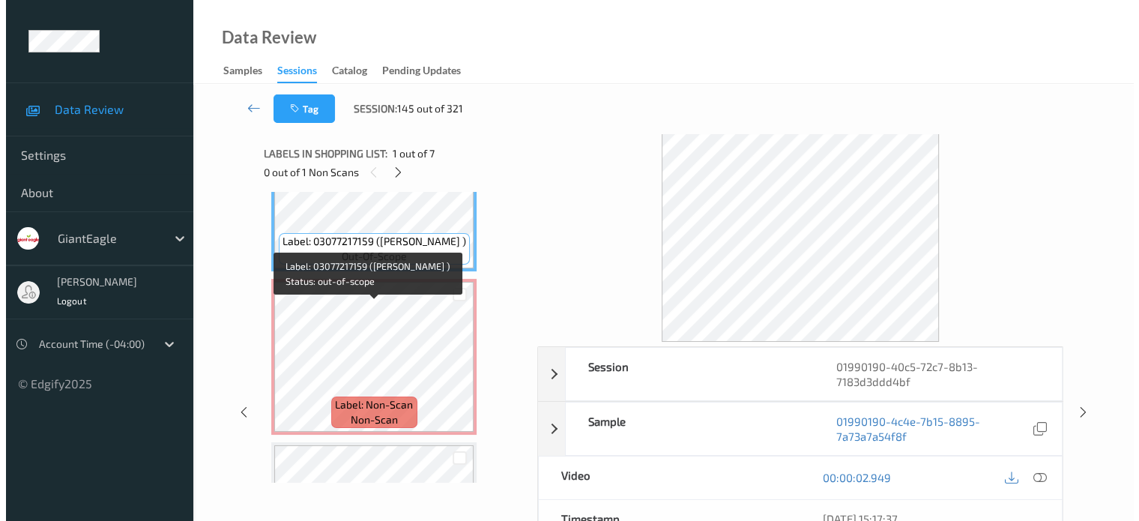
scroll to position [85, 0]
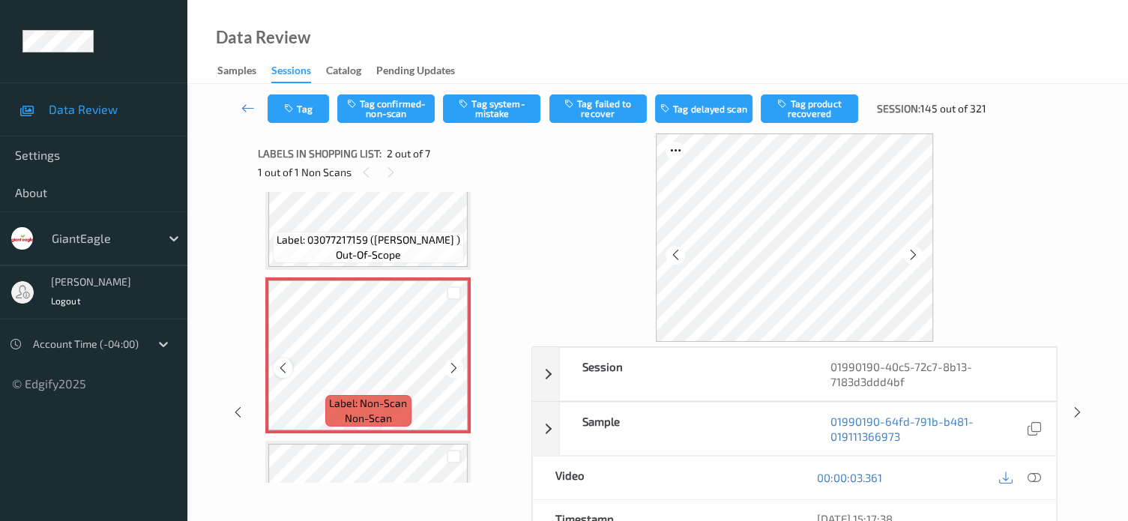
click at [279, 371] on icon at bounding box center [282, 367] width 13 height 13
click at [1029, 480] on icon at bounding box center [1033, 477] width 13 height 13
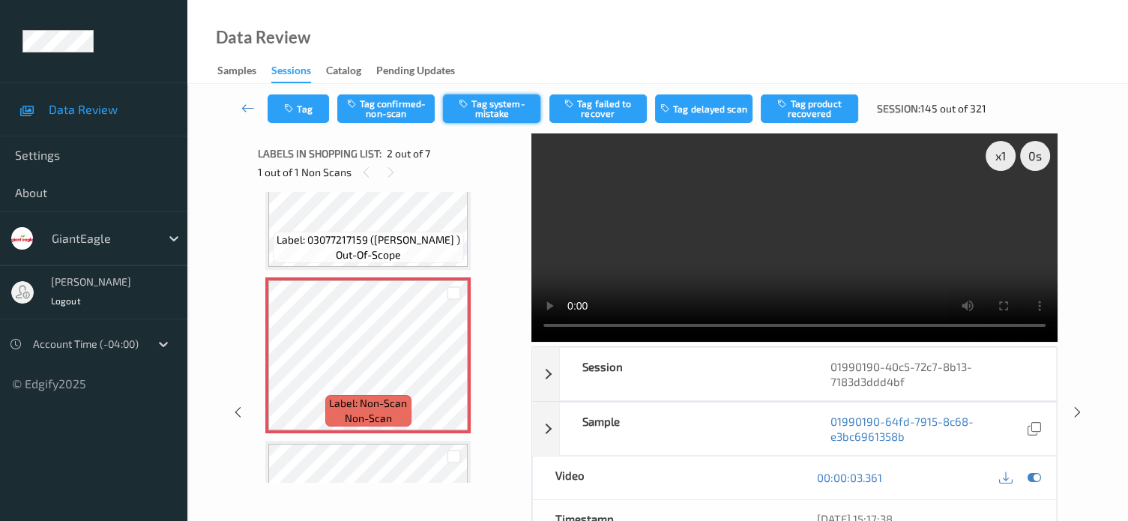
click at [494, 118] on button "Tag system-mistake" at bounding box center [491, 108] width 97 height 28
click at [317, 106] on button "Tag" at bounding box center [297, 108] width 61 height 28
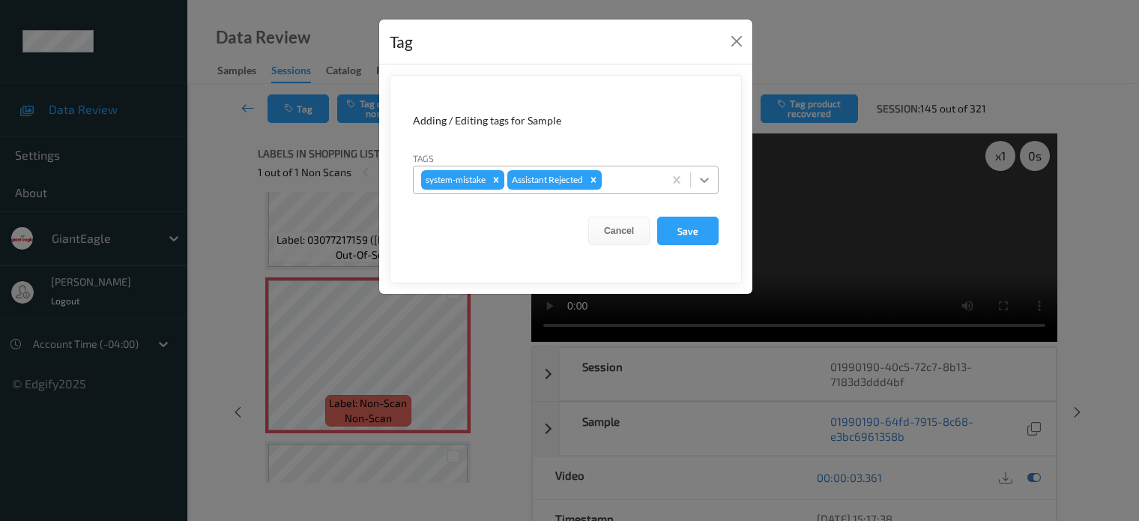
click at [702, 184] on icon at bounding box center [704, 179] width 15 height 15
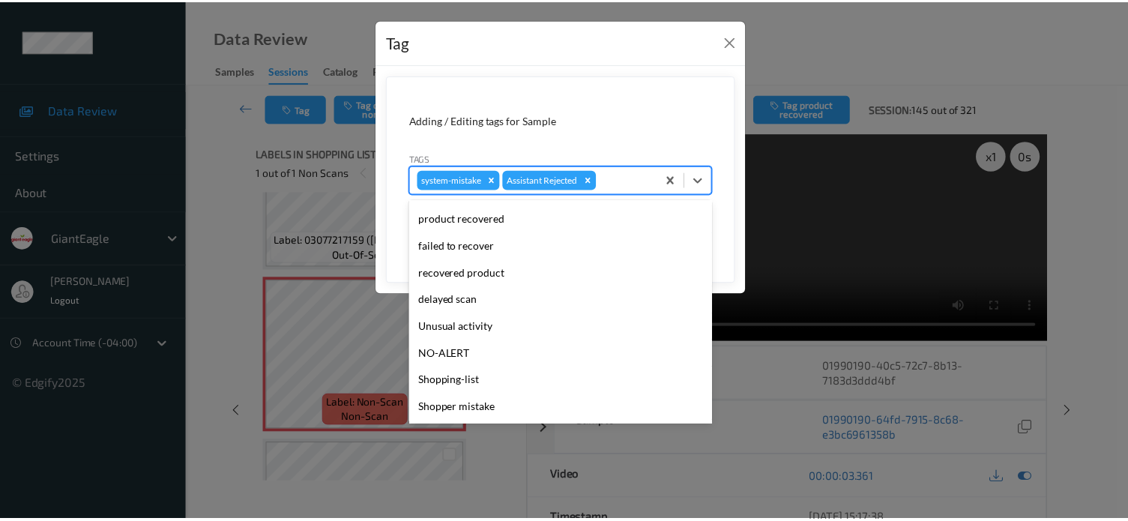
scroll to position [124, 0]
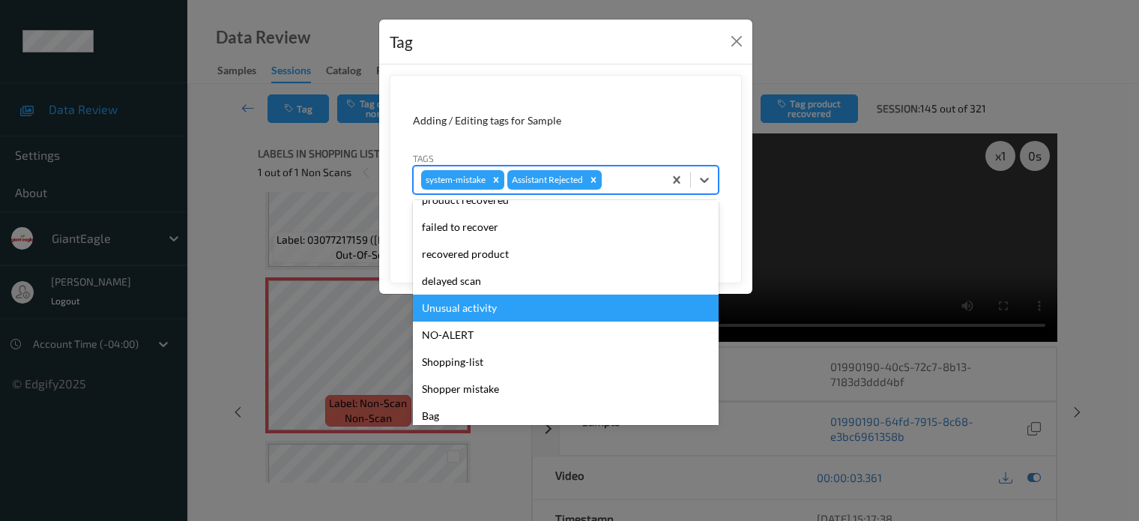
click at [453, 311] on div "Unusual activity" at bounding box center [566, 307] width 306 height 27
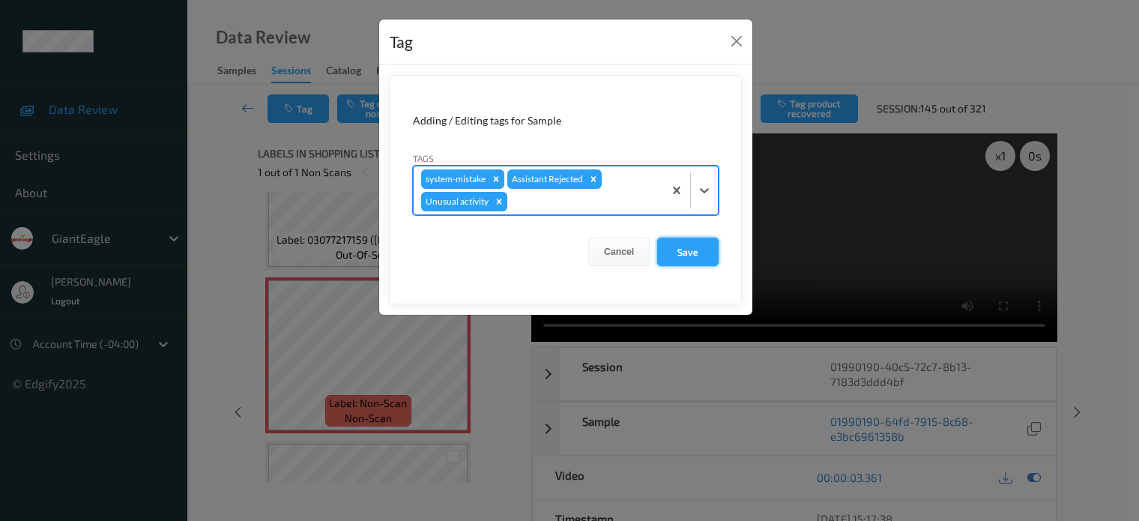
click at [693, 250] on button "Save" at bounding box center [687, 252] width 61 height 28
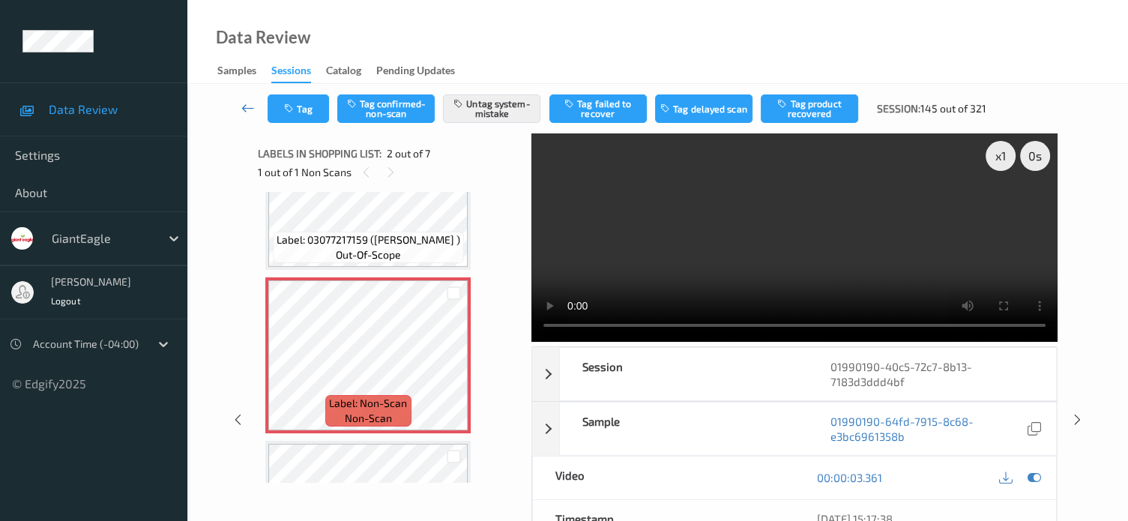
click at [249, 109] on icon at bounding box center [247, 107] width 13 height 15
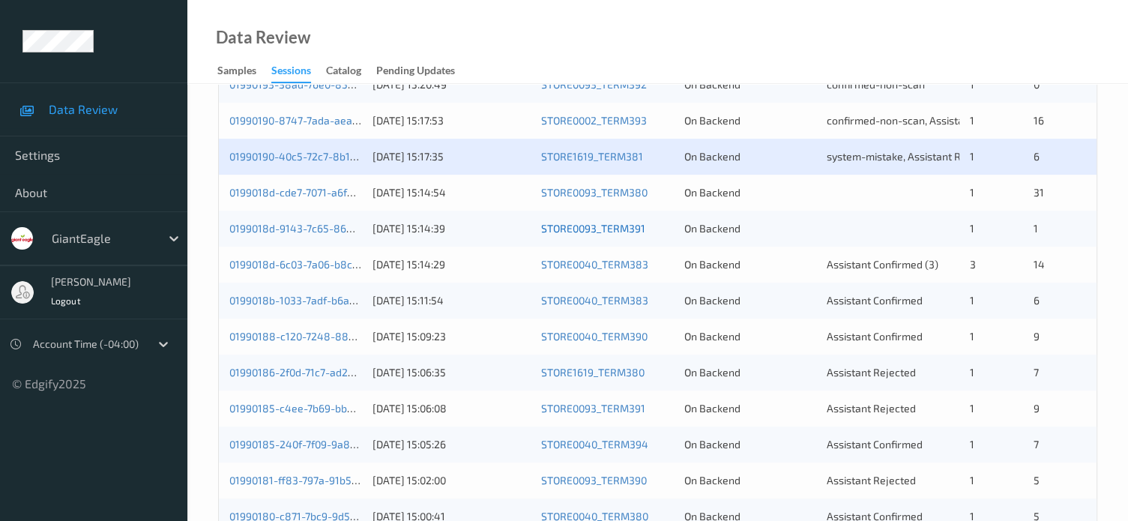
scroll to position [472, 0]
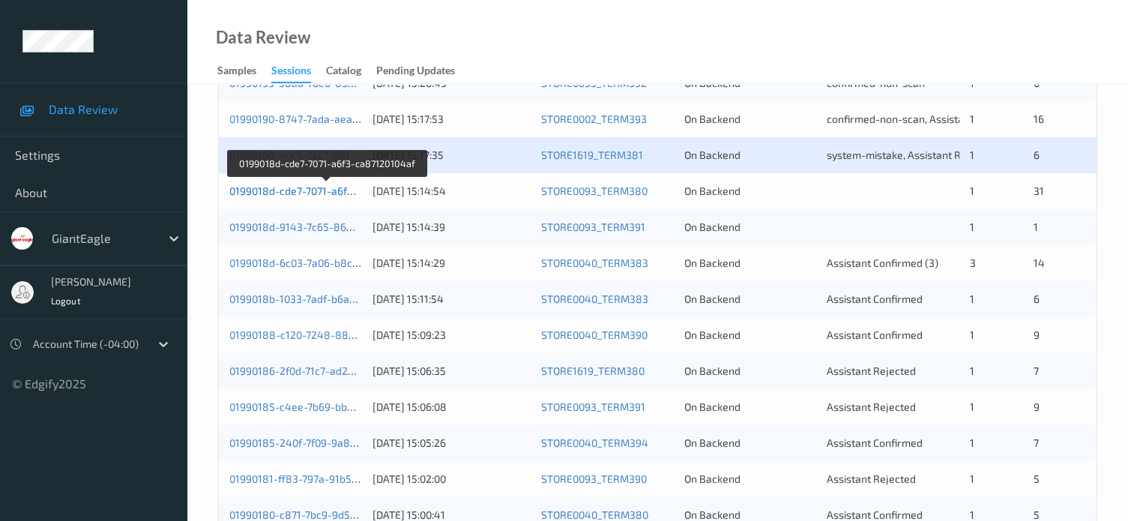
click at [319, 188] on link "0199018d-cde7-7071-a6f3-ca87120104af" at bounding box center [326, 190] width 195 height 13
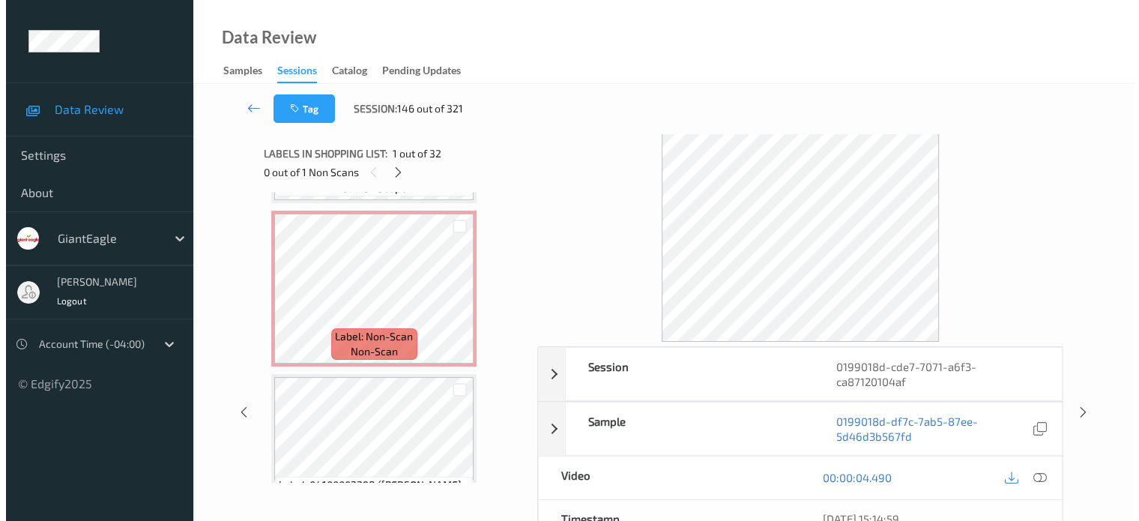
scroll to position [1458, 0]
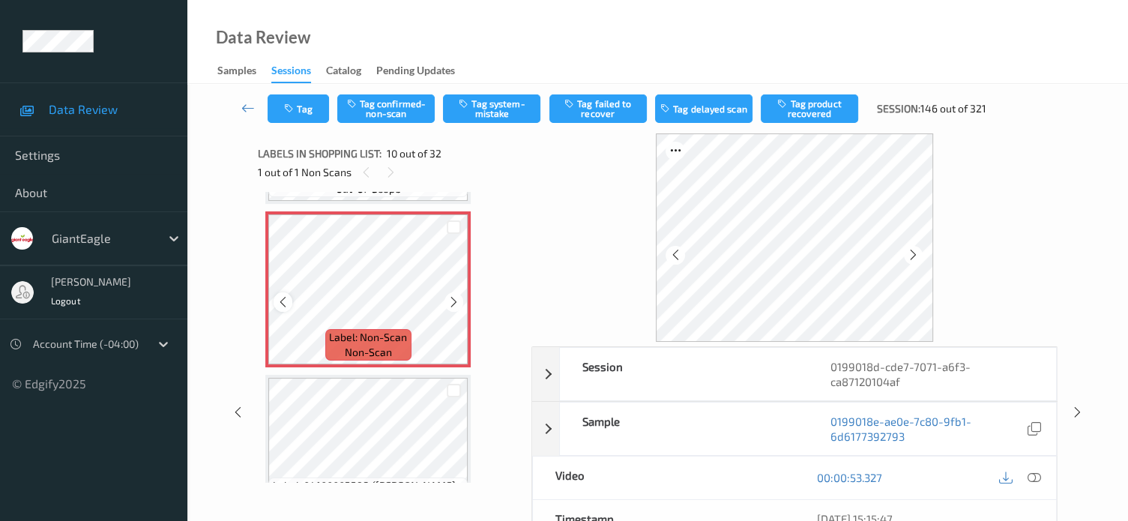
click at [279, 305] on icon at bounding box center [282, 301] width 13 height 13
click at [1031, 475] on icon at bounding box center [1033, 477] width 13 height 13
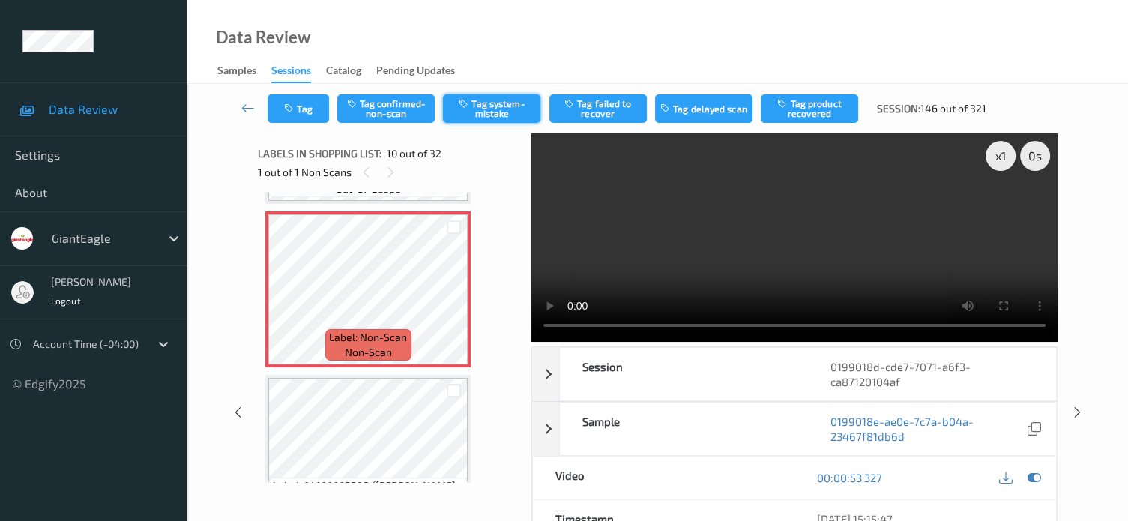
click at [489, 107] on button "Tag system-mistake" at bounding box center [491, 108] width 97 height 28
click at [304, 113] on button "Tag" at bounding box center [297, 108] width 61 height 28
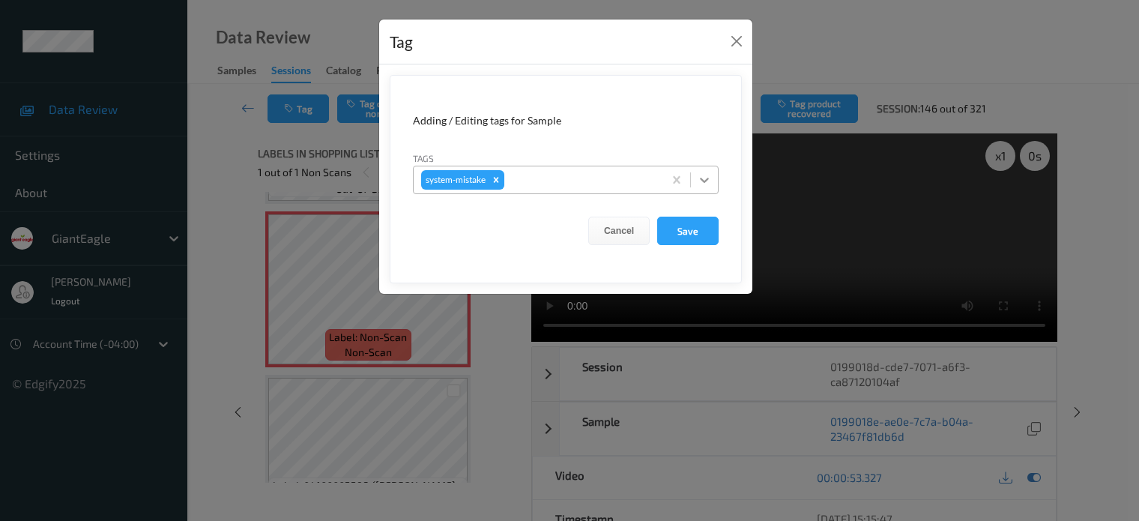
click at [699, 184] on icon at bounding box center [704, 179] width 15 height 15
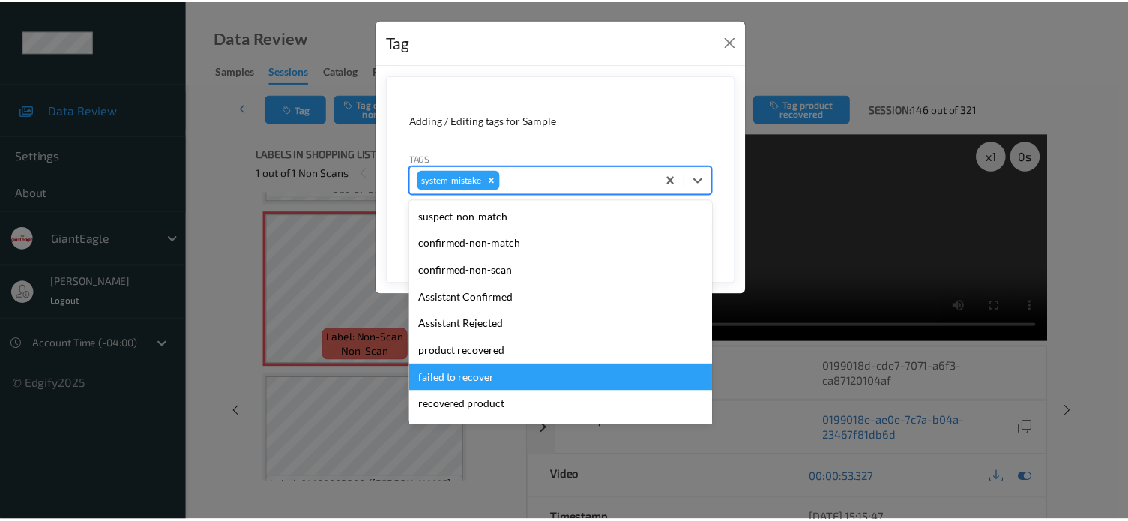
scroll to position [124, 0]
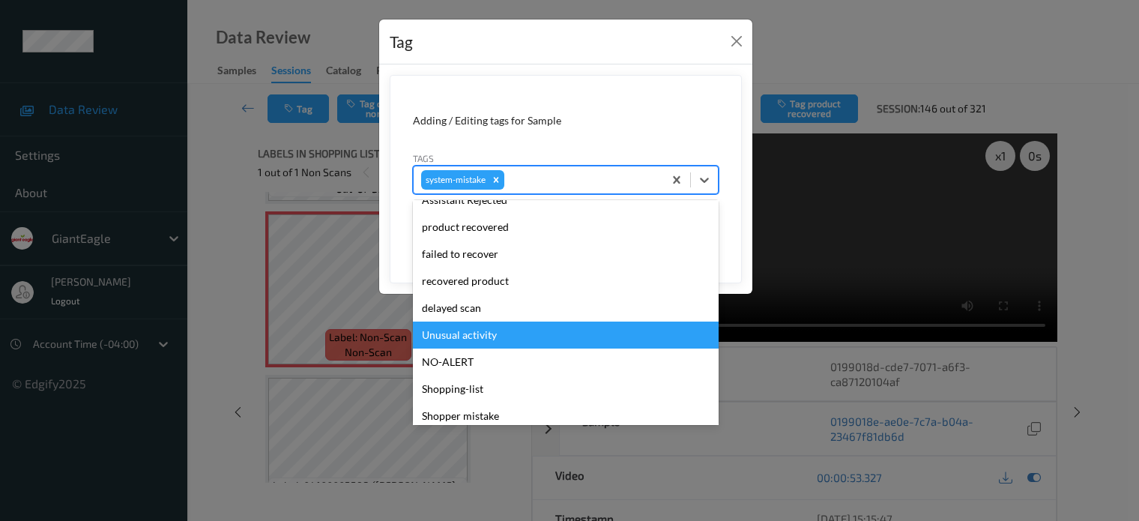
click at [452, 337] on div "Unusual activity" at bounding box center [566, 334] width 306 height 27
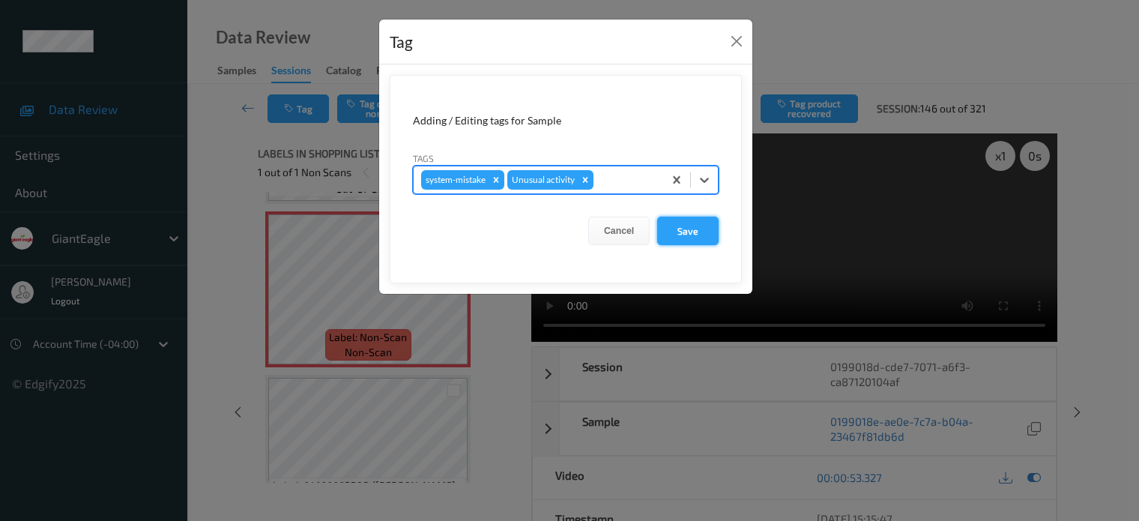
click at [679, 236] on button "Save" at bounding box center [687, 231] width 61 height 28
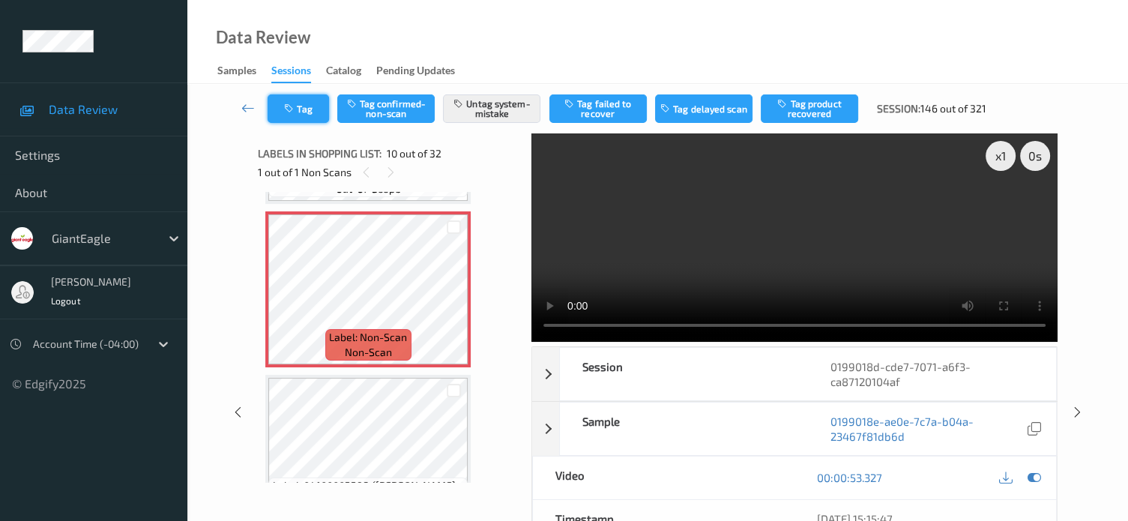
click at [303, 110] on button "Tag" at bounding box center [297, 108] width 61 height 28
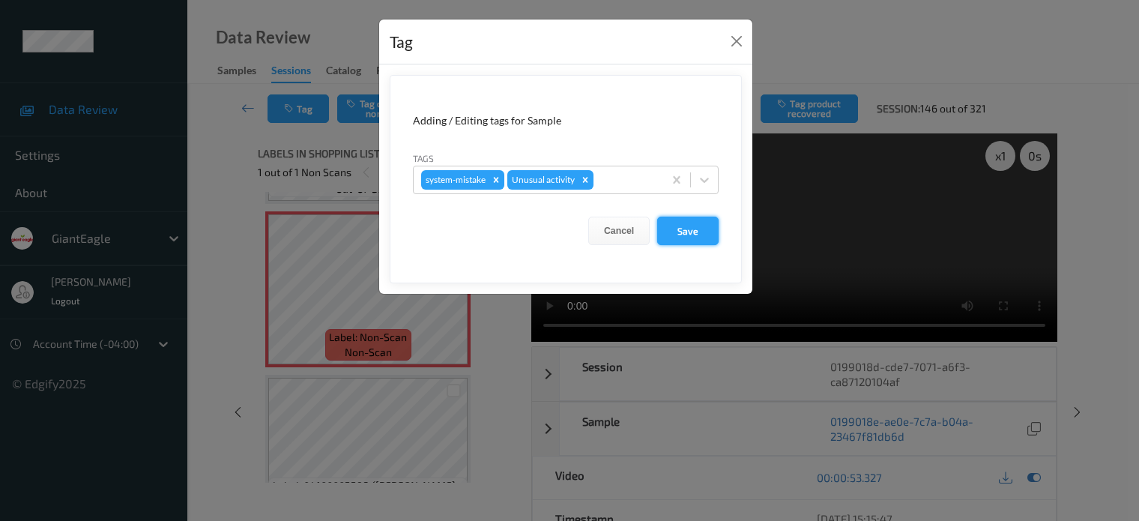
click at [695, 232] on button "Save" at bounding box center [687, 231] width 61 height 28
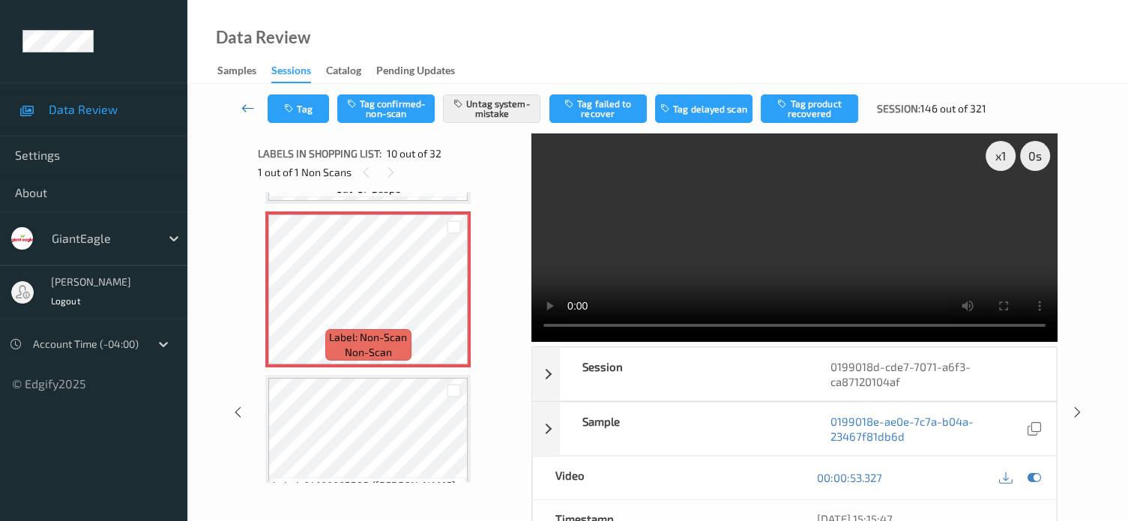
click at [251, 115] on icon at bounding box center [247, 107] width 13 height 15
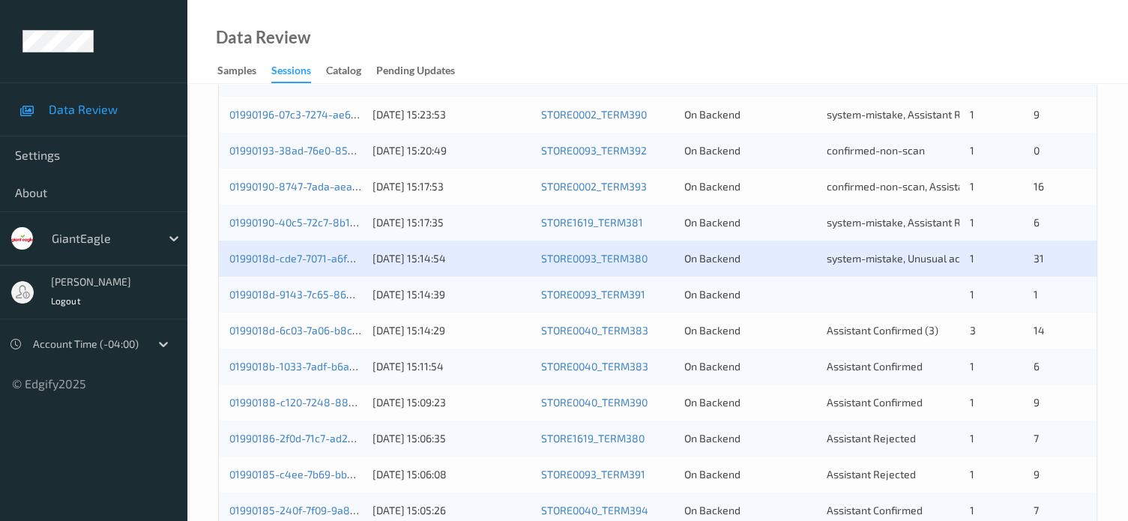
scroll to position [405, 0]
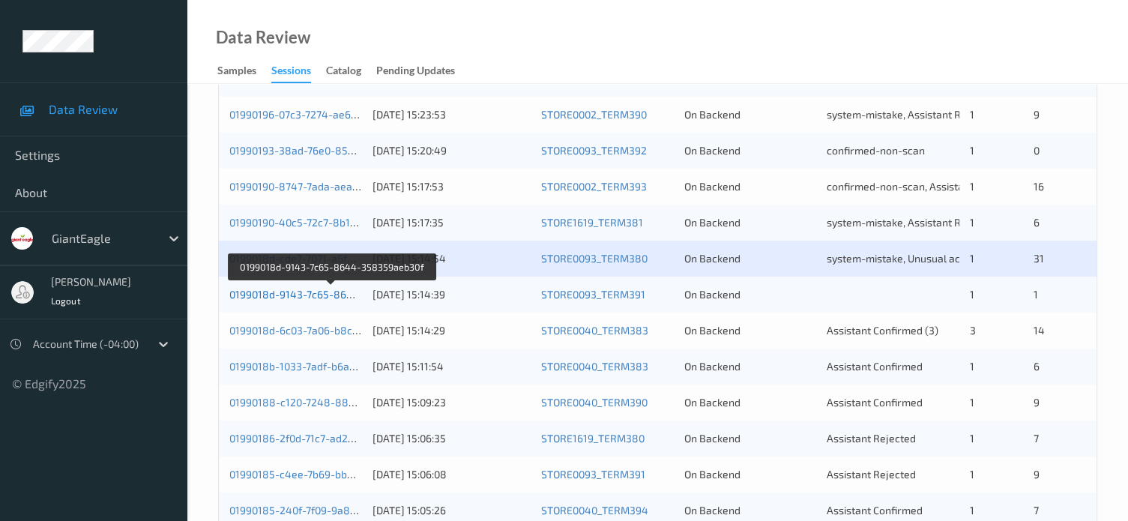
click at [303, 296] on link "0199018d-9143-7c65-8644-358359aeb30f" at bounding box center [331, 294] width 205 height 13
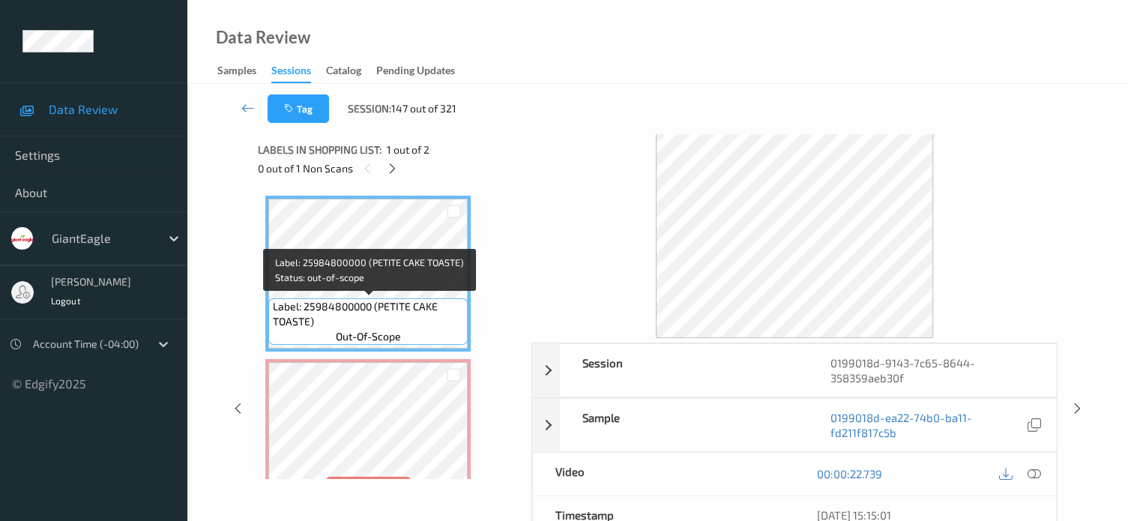
scroll to position [43, 0]
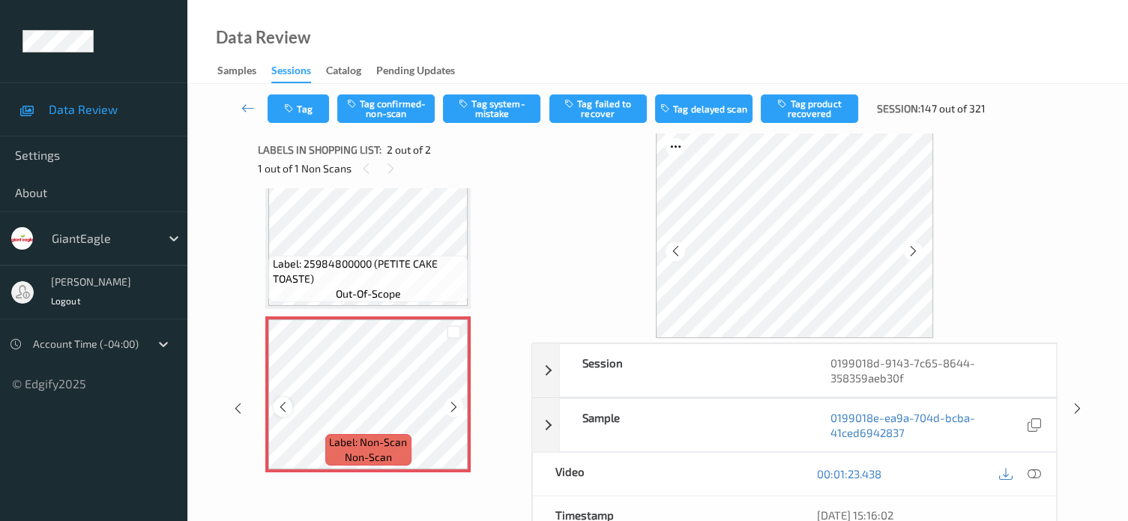
click at [281, 413] on div at bounding box center [282, 406] width 19 height 19
click at [1032, 471] on icon at bounding box center [1033, 473] width 13 height 13
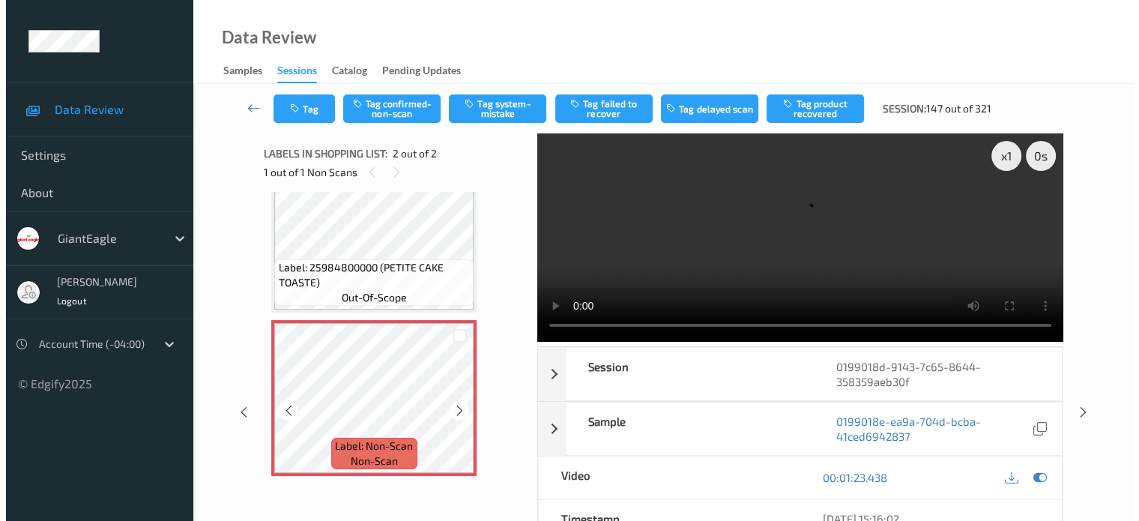
scroll to position [0, 0]
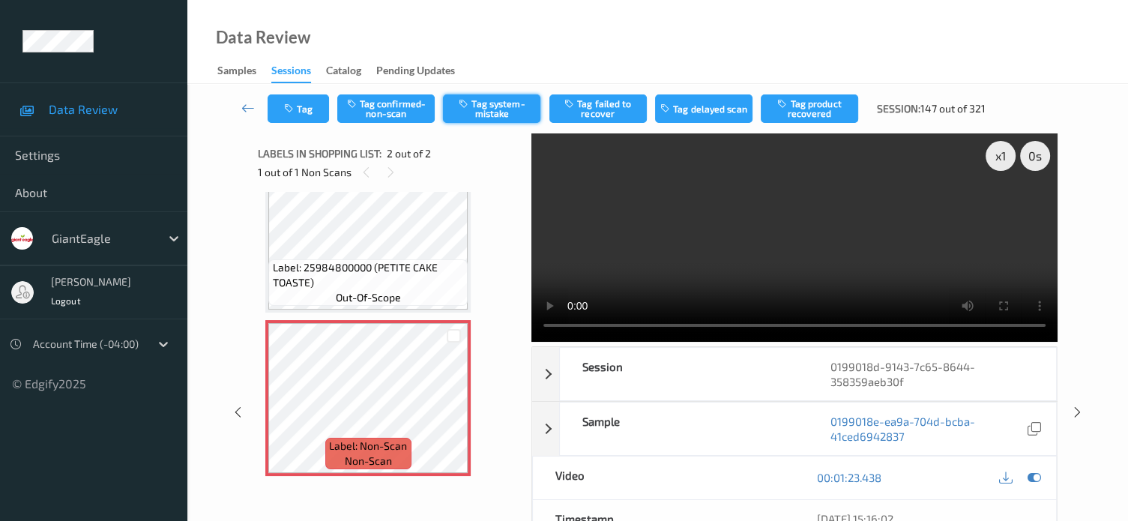
click at [490, 113] on button "Tag system-mistake" at bounding box center [491, 108] width 97 height 28
click at [294, 101] on button "Tag" at bounding box center [297, 108] width 61 height 28
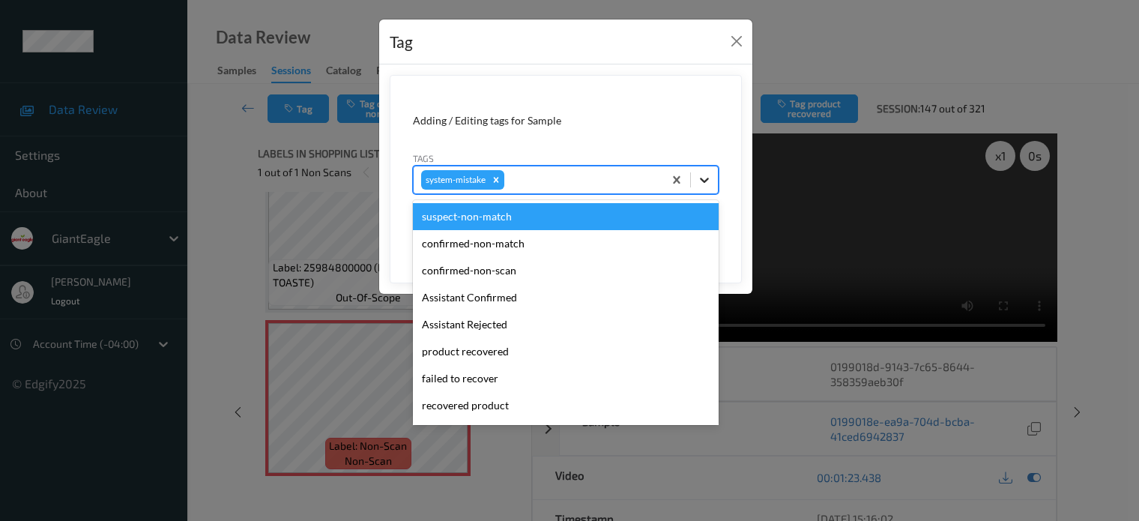
click at [702, 179] on icon at bounding box center [704, 180] width 9 height 5
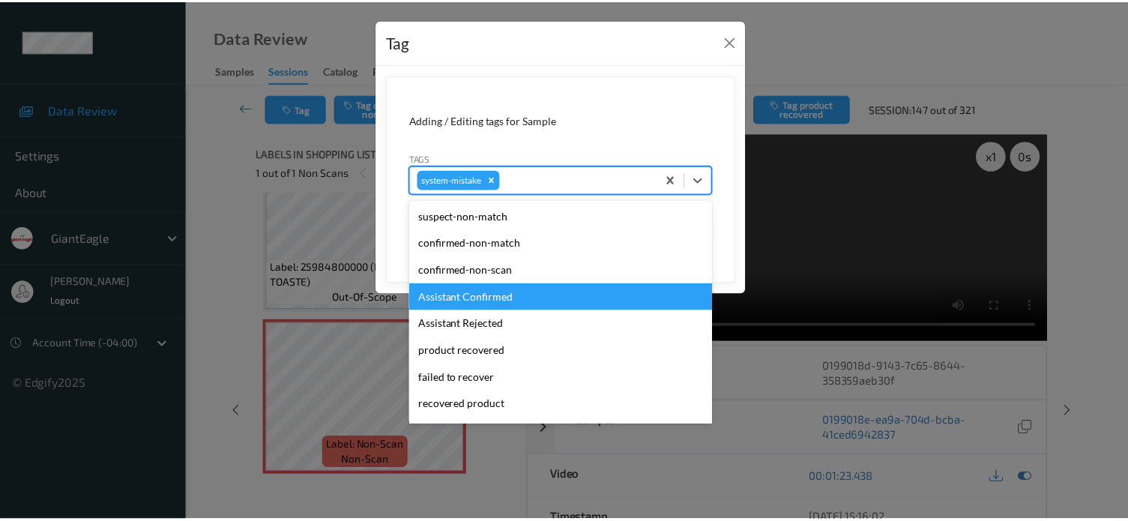
scroll to position [124, 0]
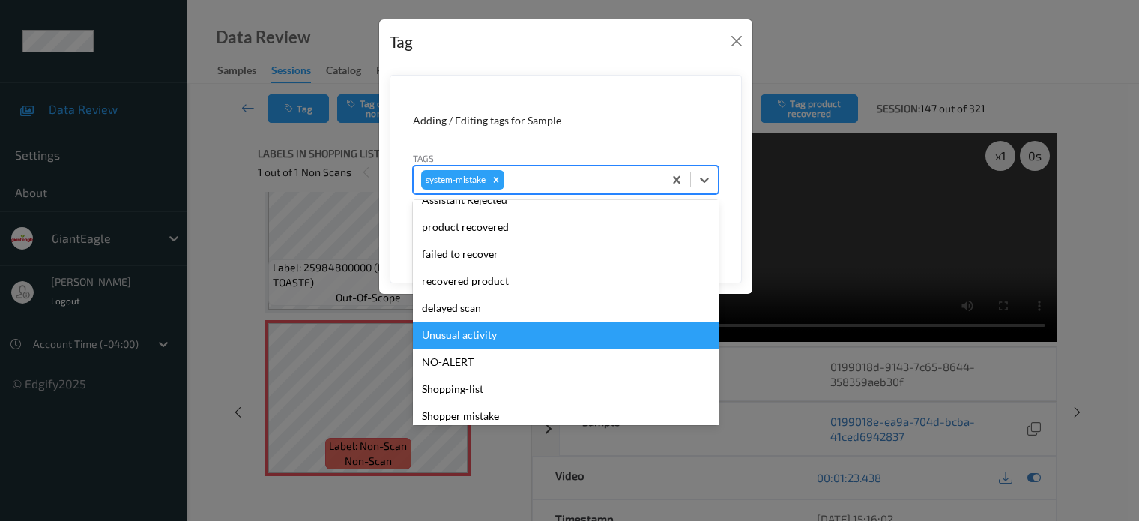
click at [456, 337] on div "Unusual activity" at bounding box center [566, 334] width 306 height 27
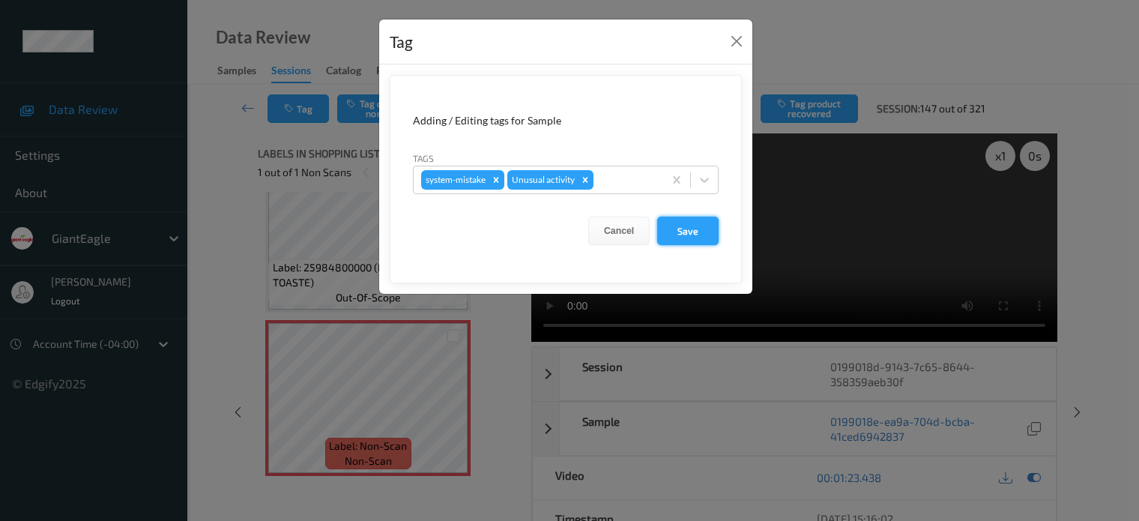
click at [690, 232] on button "Save" at bounding box center [687, 231] width 61 height 28
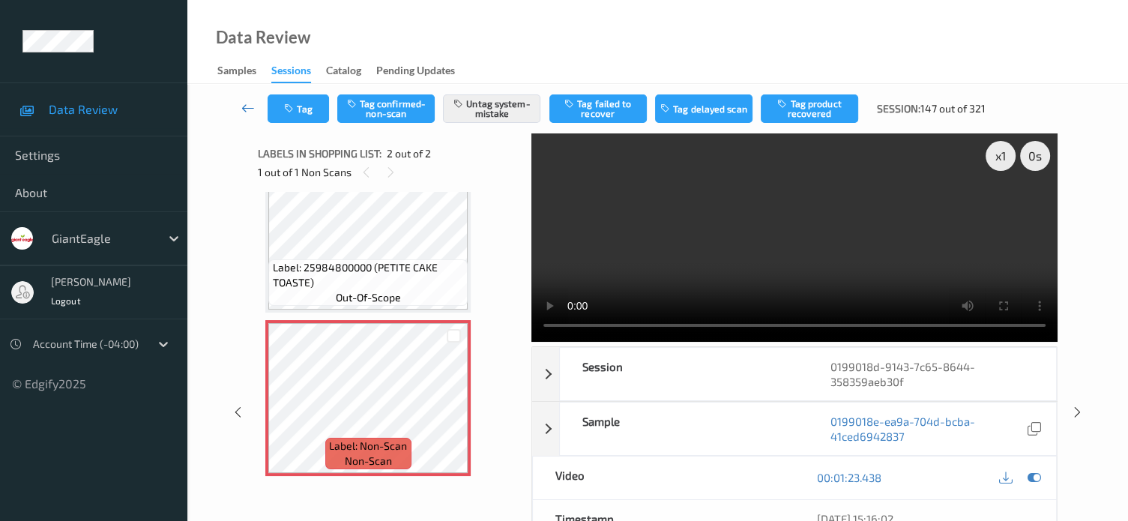
click at [243, 107] on icon at bounding box center [247, 107] width 13 height 15
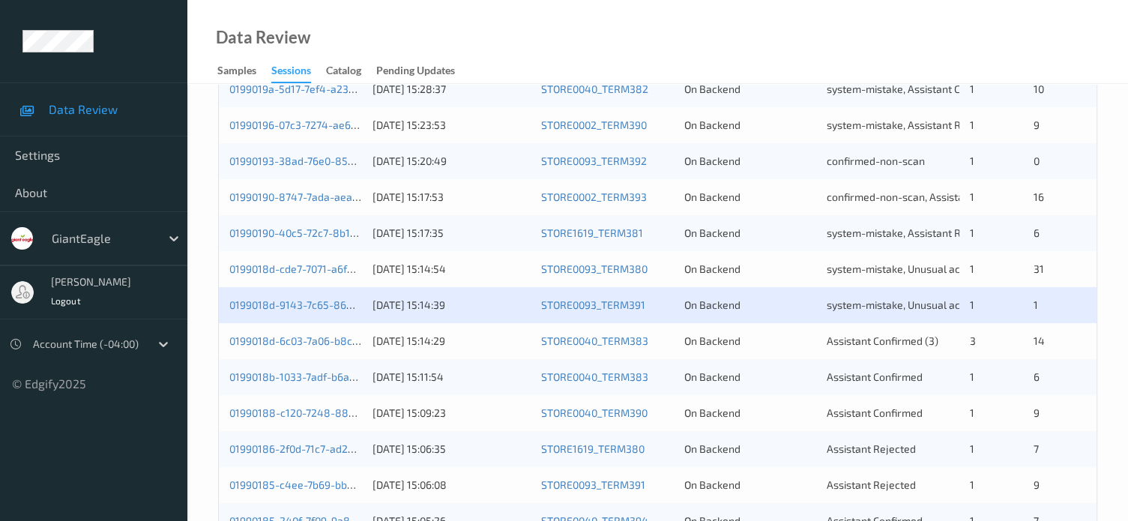
scroll to position [456, 0]
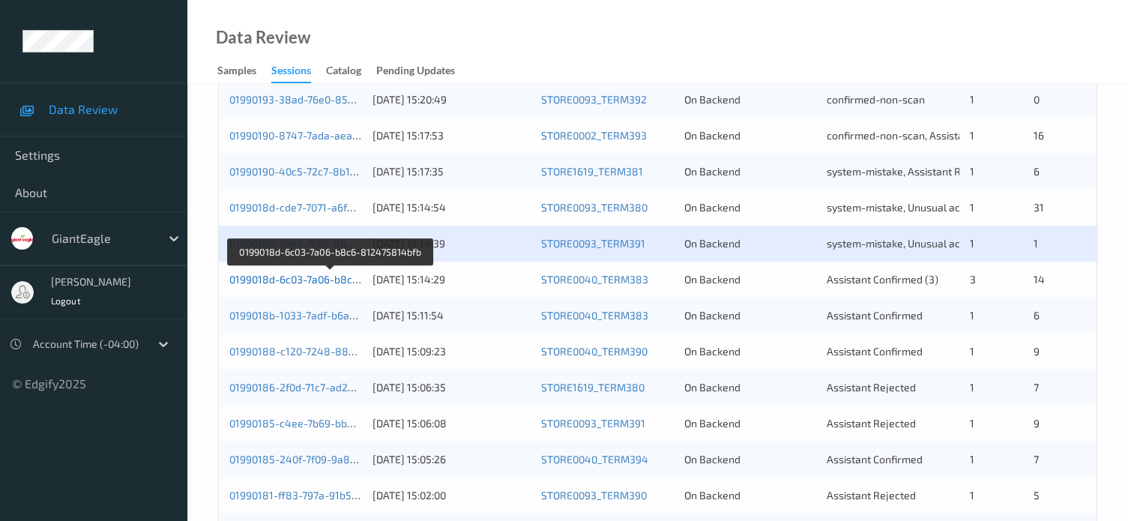
click at [290, 281] on link "0199018d-6c03-7a06-b8c6-812475814bfb" at bounding box center [330, 279] width 202 height 13
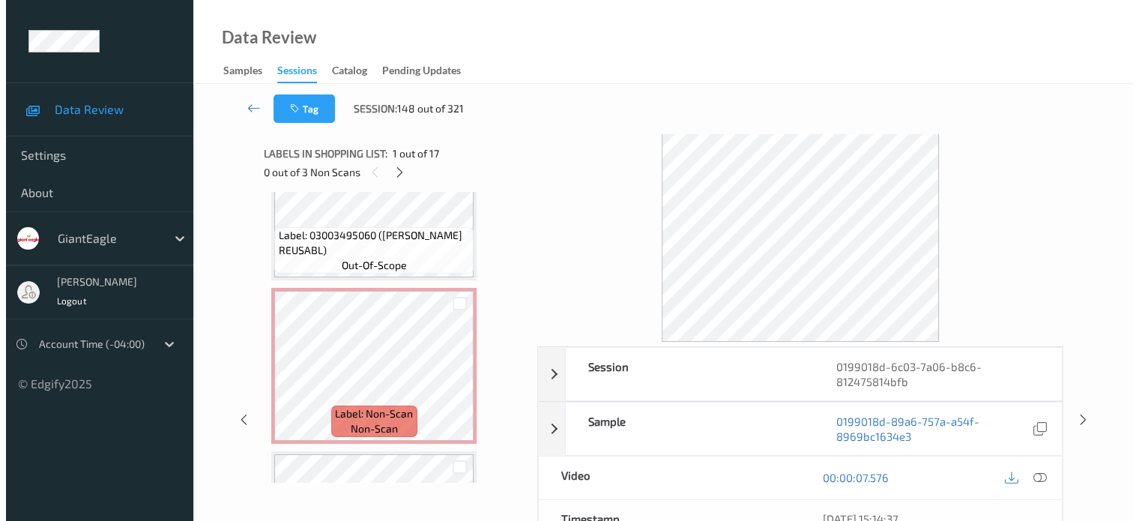
scroll to position [403, 0]
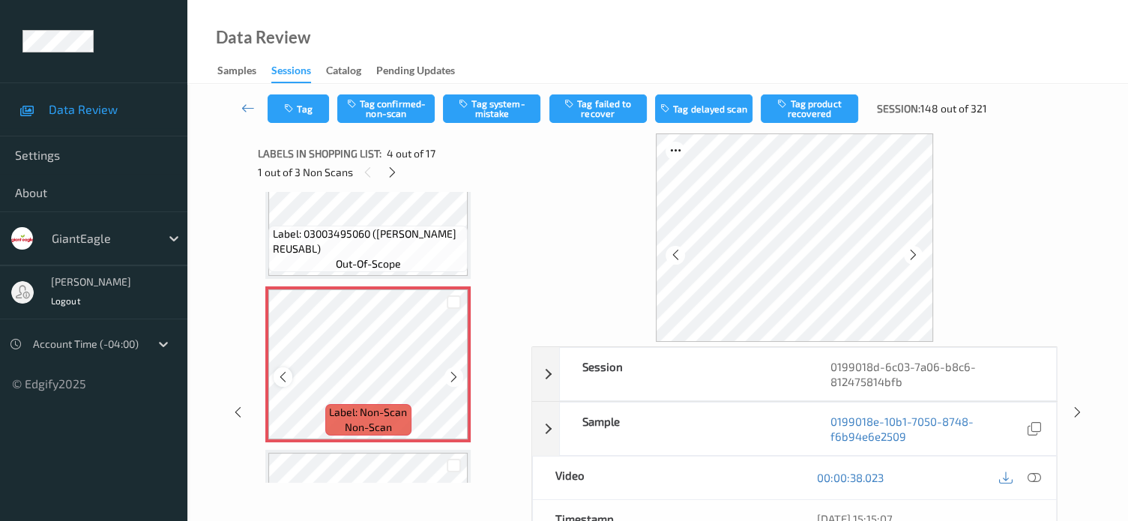
click at [280, 373] on icon at bounding box center [282, 376] width 13 height 13
click at [1038, 479] on icon at bounding box center [1033, 477] width 13 height 13
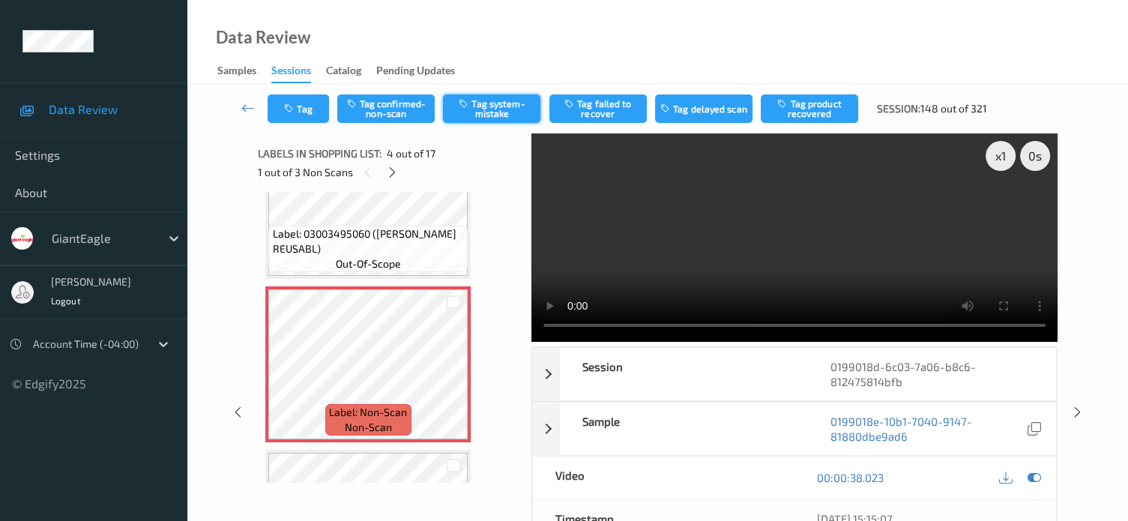
click at [491, 106] on button "Tag system-mistake" at bounding box center [491, 108] width 97 height 28
click at [318, 112] on button "Tag" at bounding box center [297, 108] width 61 height 28
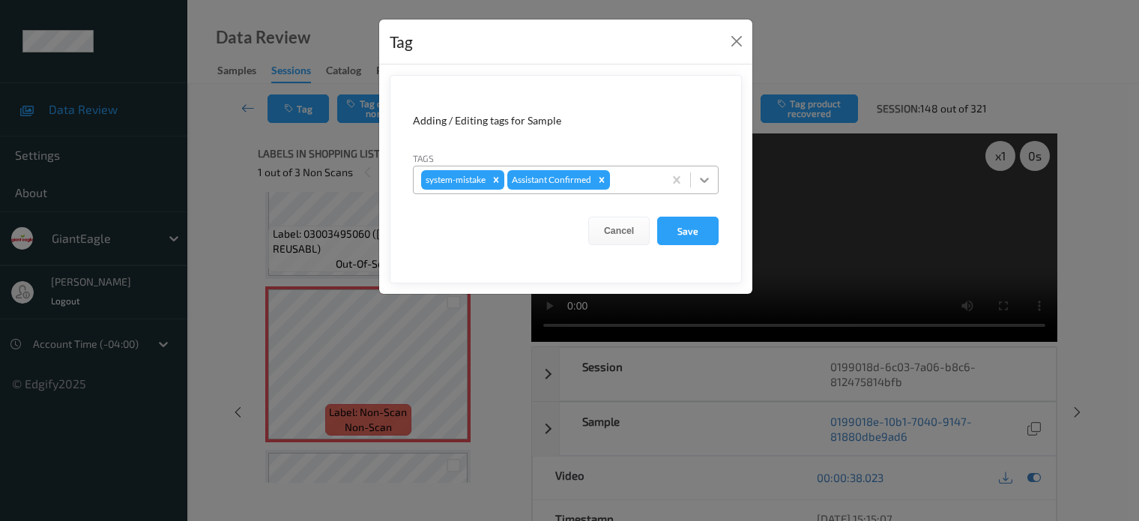
click at [710, 181] on icon at bounding box center [704, 179] width 15 height 15
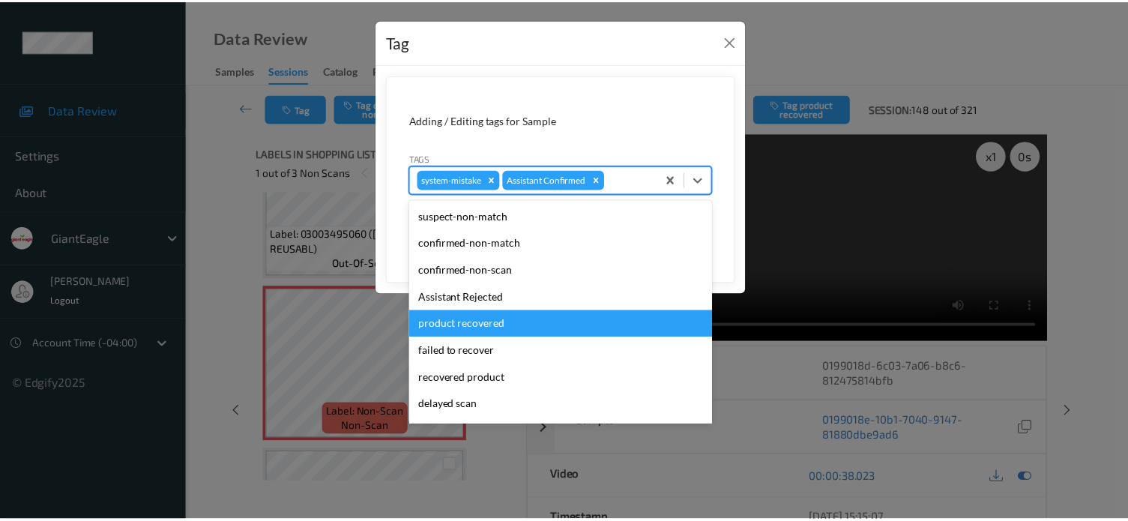
scroll to position [132, 0]
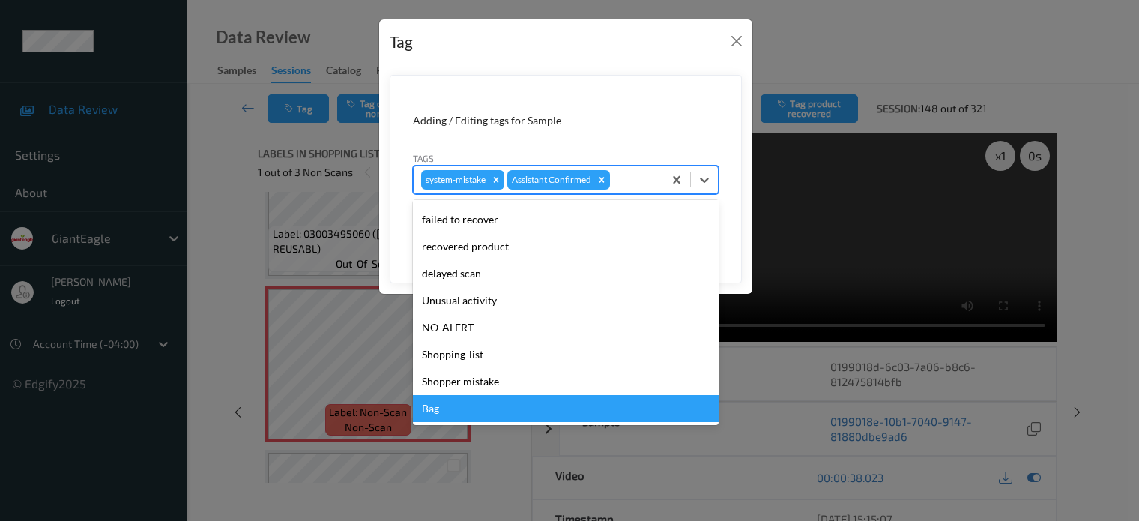
click at [429, 414] on div "Bag" at bounding box center [566, 408] width 306 height 27
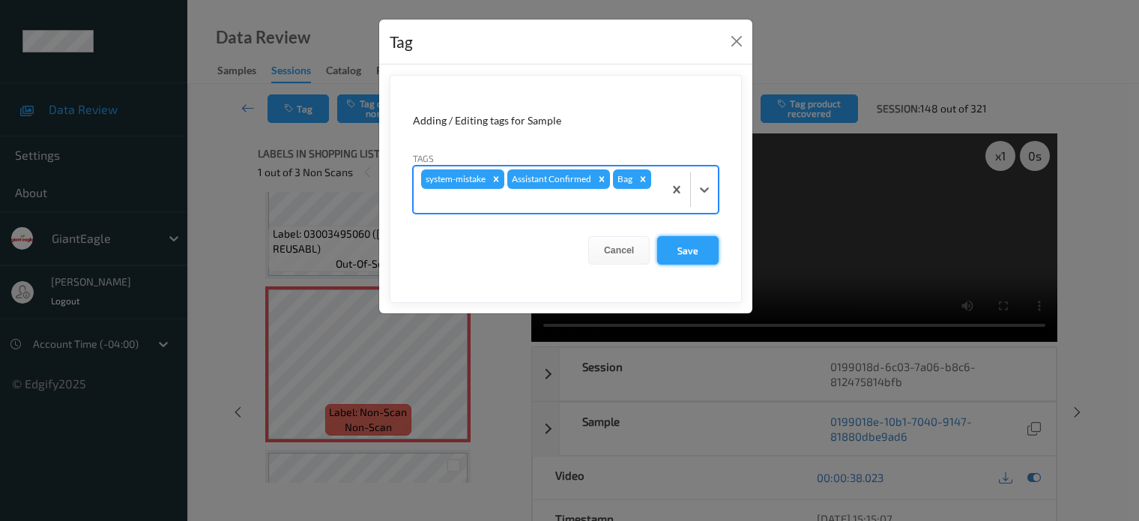
click at [689, 249] on button "Save" at bounding box center [687, 250] width 61 height 28
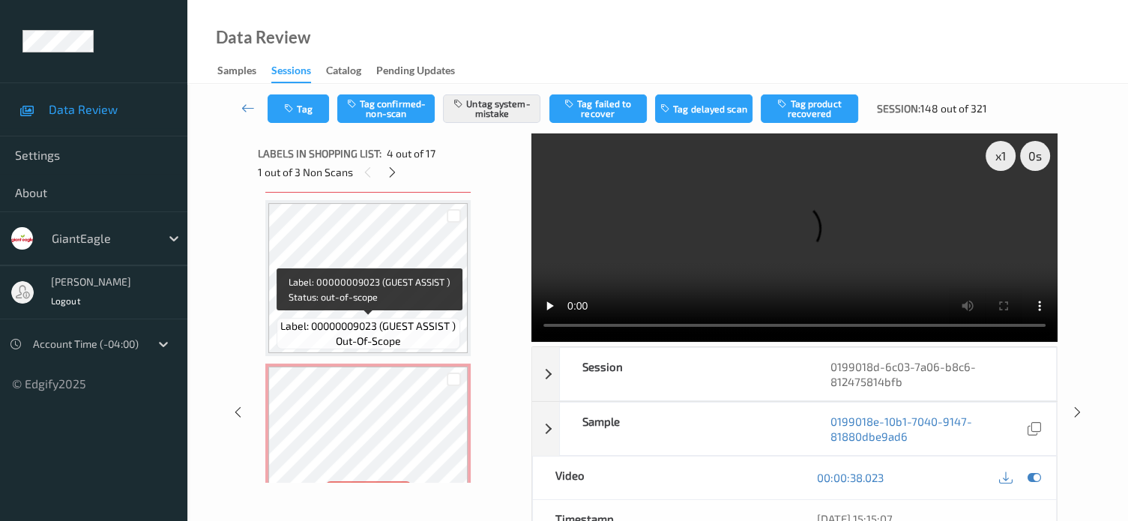
scroll to position [778, 0]
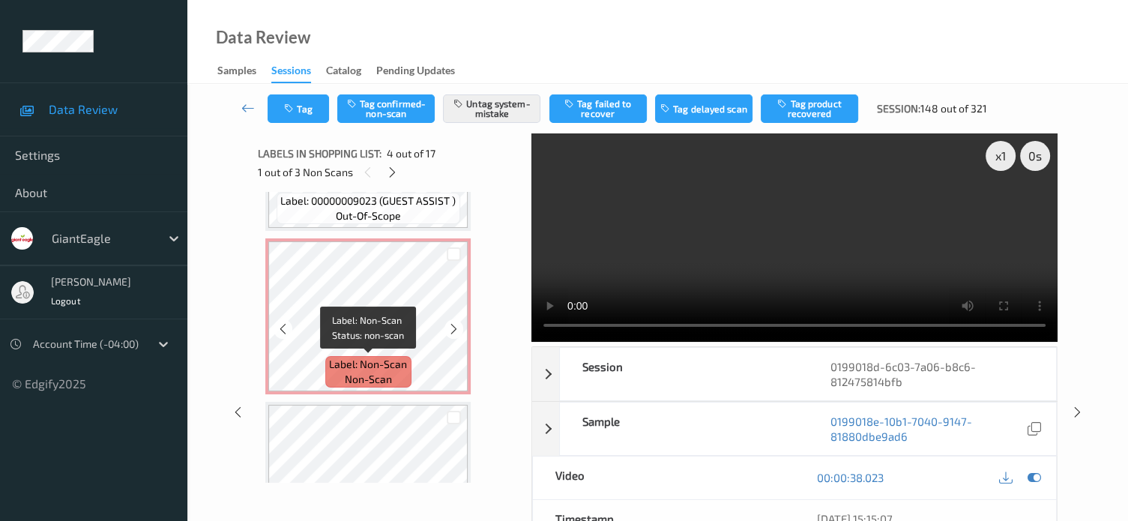
click at [353, 358] on span "Label: Non-Scan" at bounding box center [368, 364] width 78 height 15
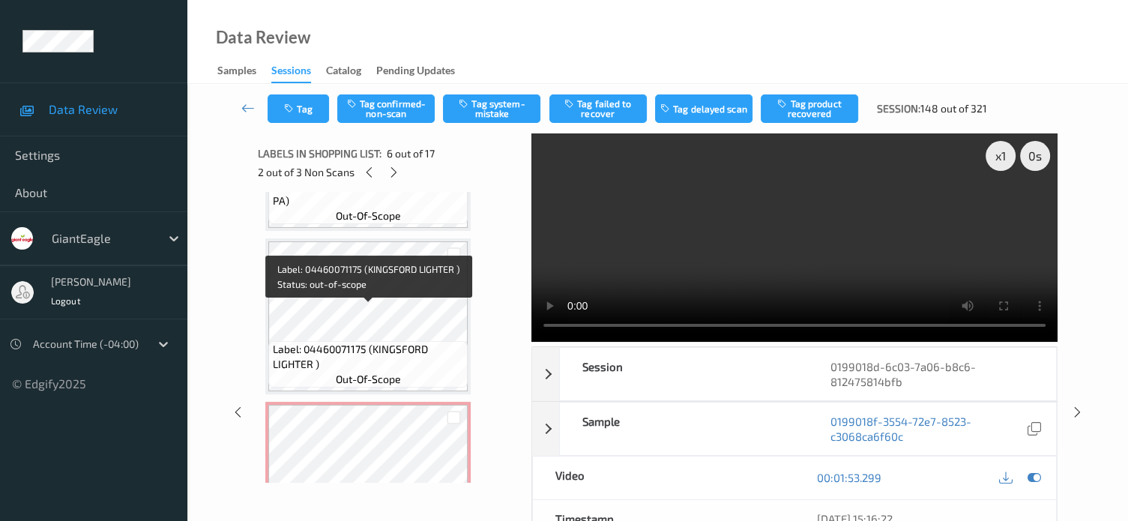
scroll to position [1594, 0]
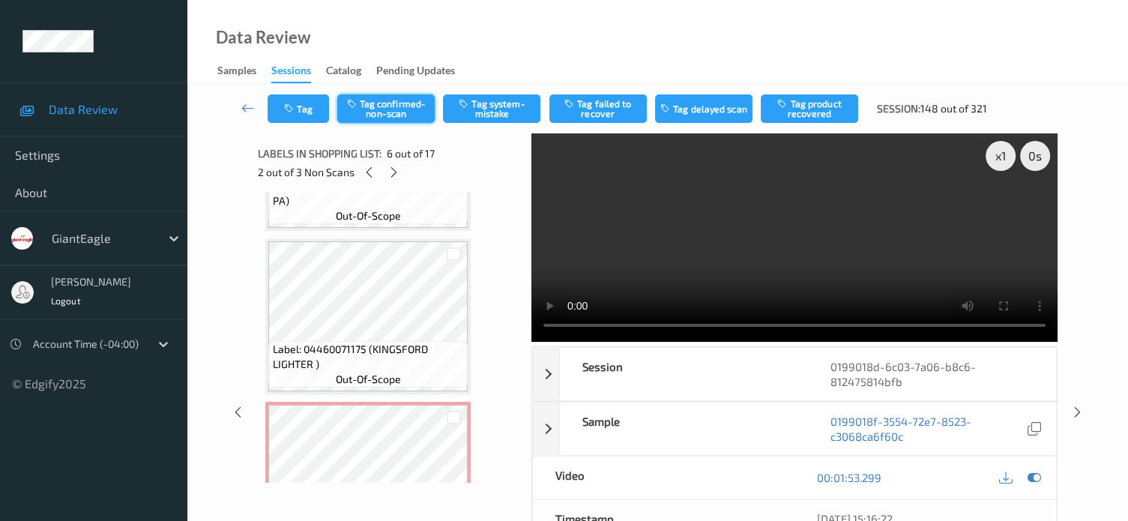
click at [384, 113] on button "Tag confirmed-non-scan" at bounding box center [385, 108] width 97 height 28
click at [590, 105] on button "Tag failed to recover" at bounding box center [597, 108] width 97 height 28
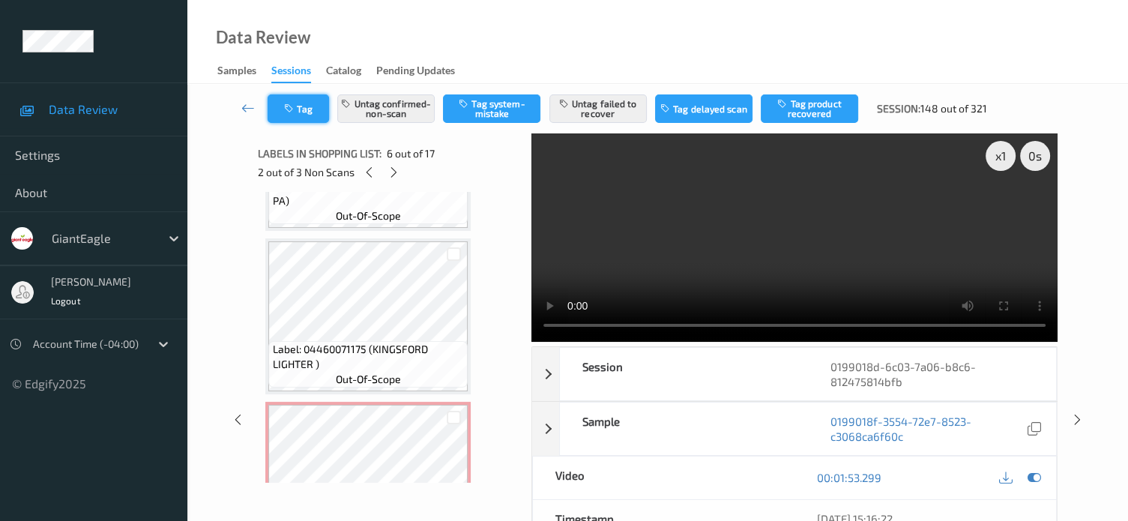
click at [285, 109] on icon "button" at bounding box center [290, 108] width 13 height 10
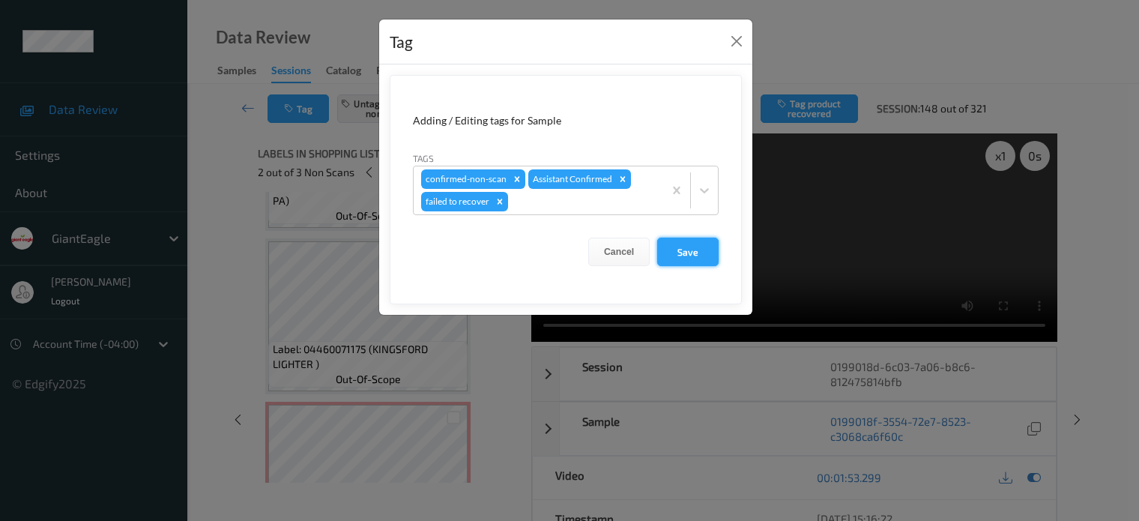
click at [674, 245] on button "Save" at bounding box center [687, 252] width 61 height 28
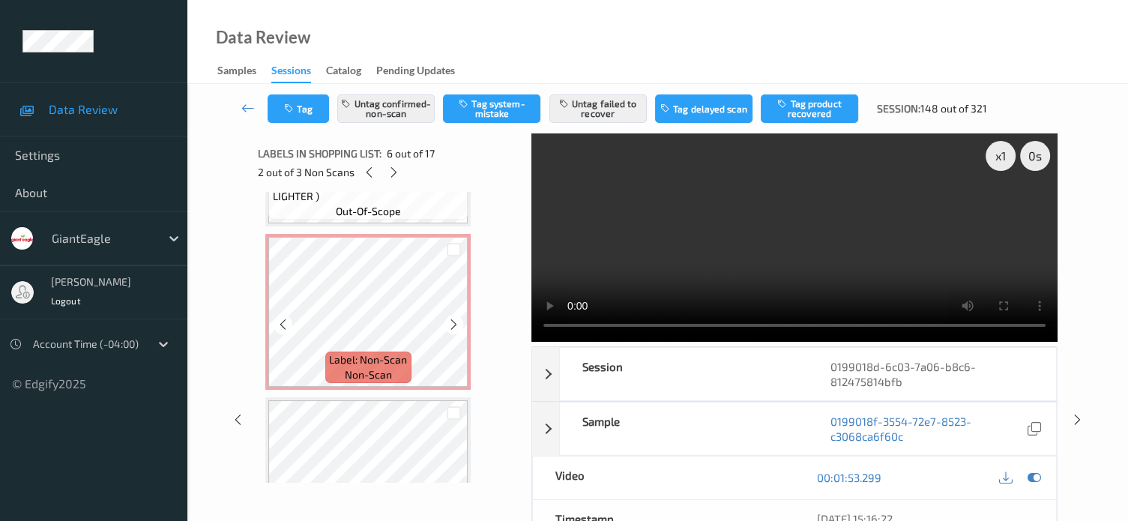
scroll to position [1723, 0]
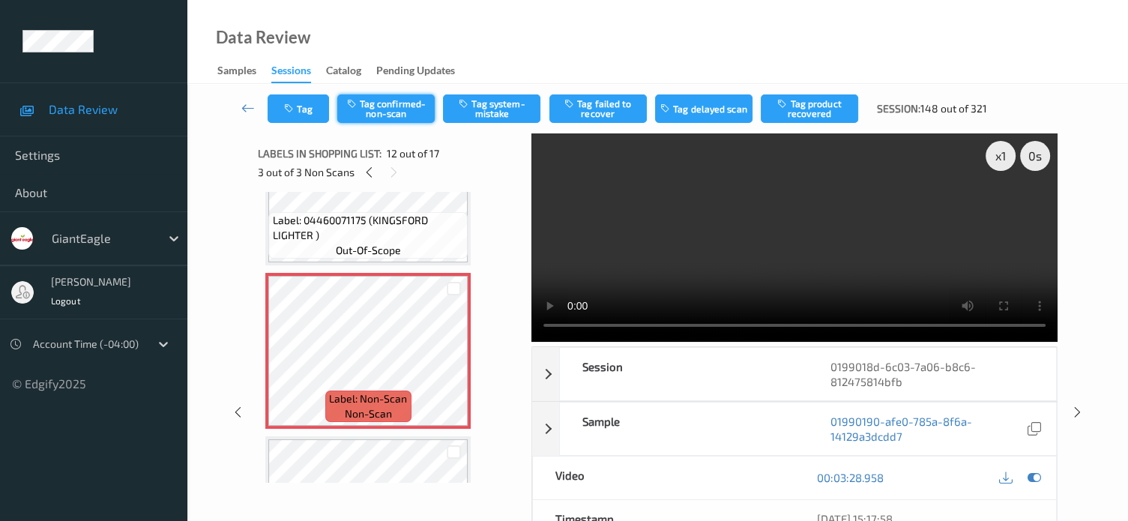
click at [394, 110] on button "Tag confirmed-non-scan" at bounding box center [385, 108] width 97 height 28
click at [590, 114] on button "Tag failed to recover" at bounding box center [597, 108] width 97 height 28
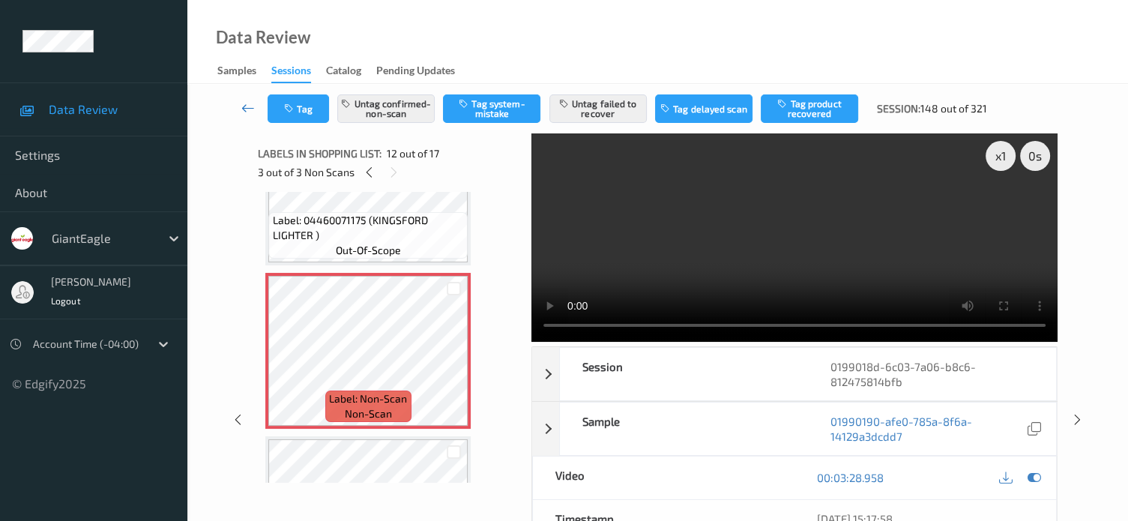
click at [247, 116] on link at bounding box center [248, 108] width 39 height 28
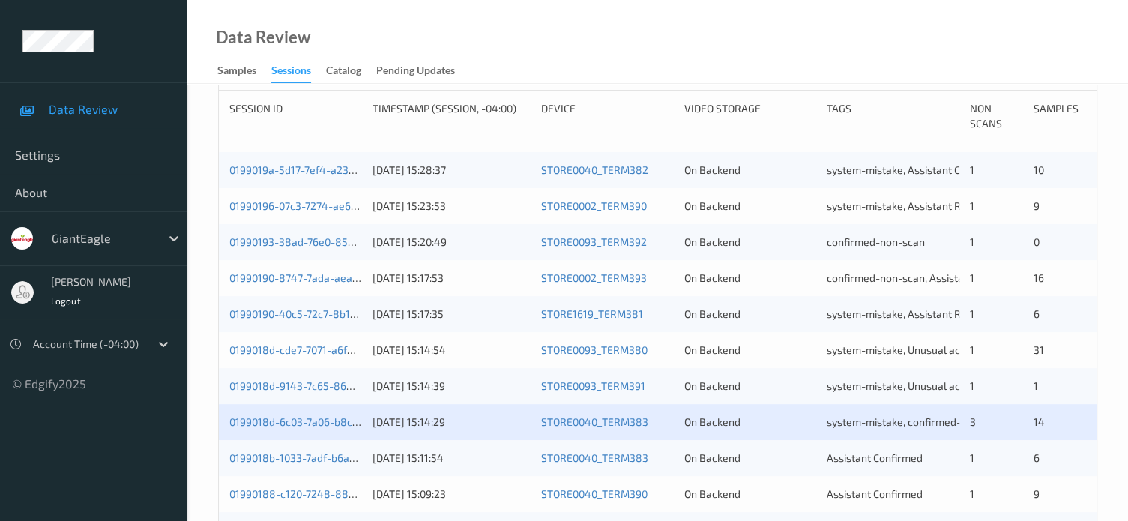
scroll to position [359, 0]
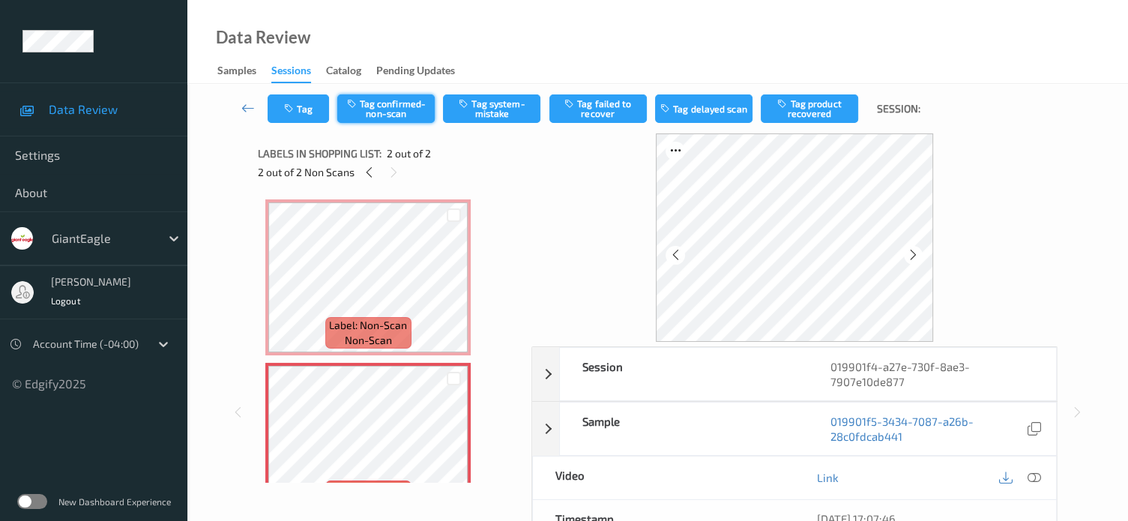
click at [390, 101] on button "Tag confirmed-non-scan" at bounding box center [385, 108] width 97 height 28
click at [304, 110] on button "Tag" at bounding box center [297, 108] width 61 height 28
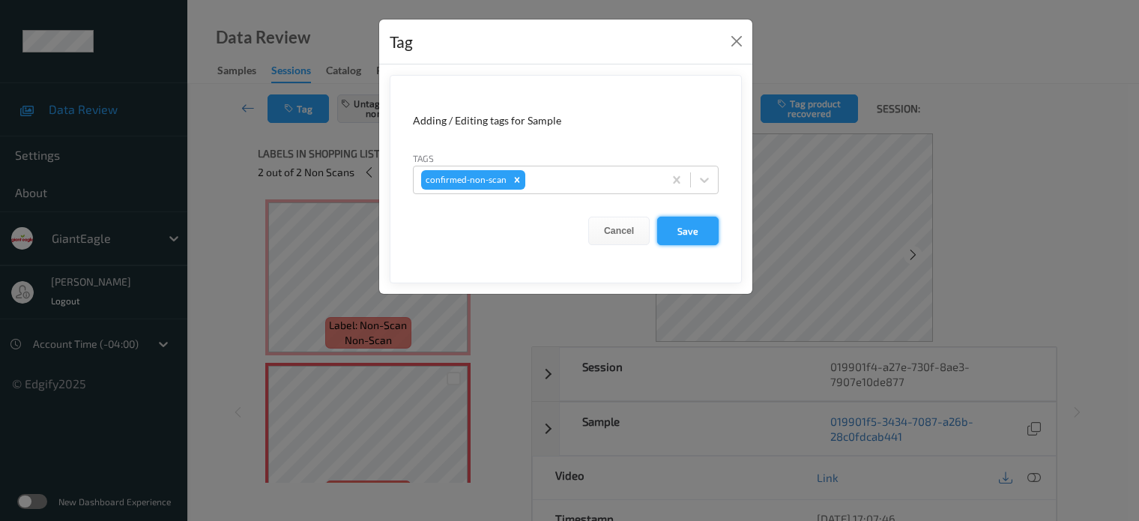
click at [689, 235] on button "Save" at bounding box center [687, 231] width 61 height 28
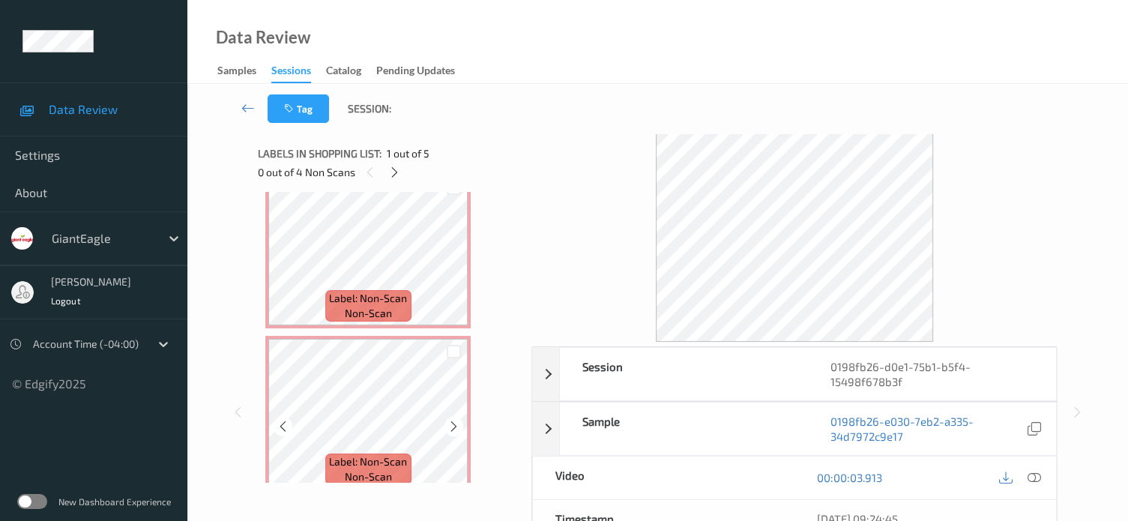
scroll to position [533, 0]
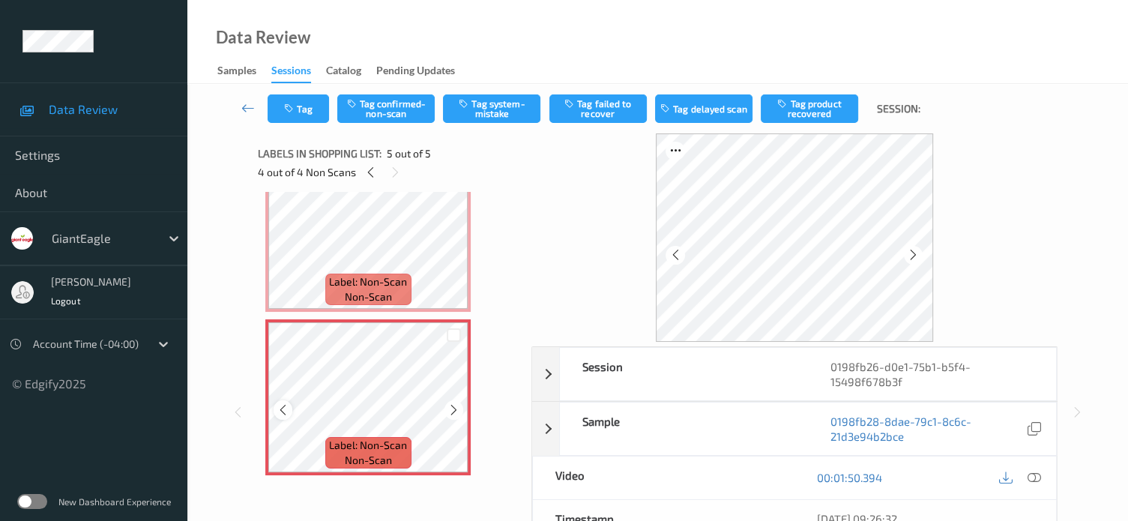
click at [282, 414] on icon at bounding box center [282, 409] width 13 height 13
click at [1035, 479] on icon at bounding box center [1033, 477] width 13 height 13
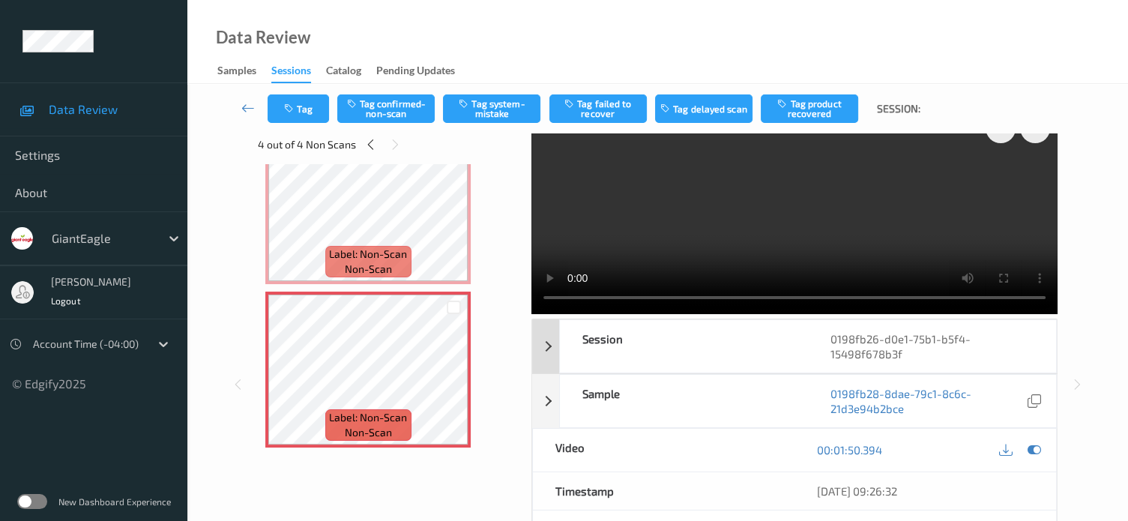
scroll to position [0, 0]
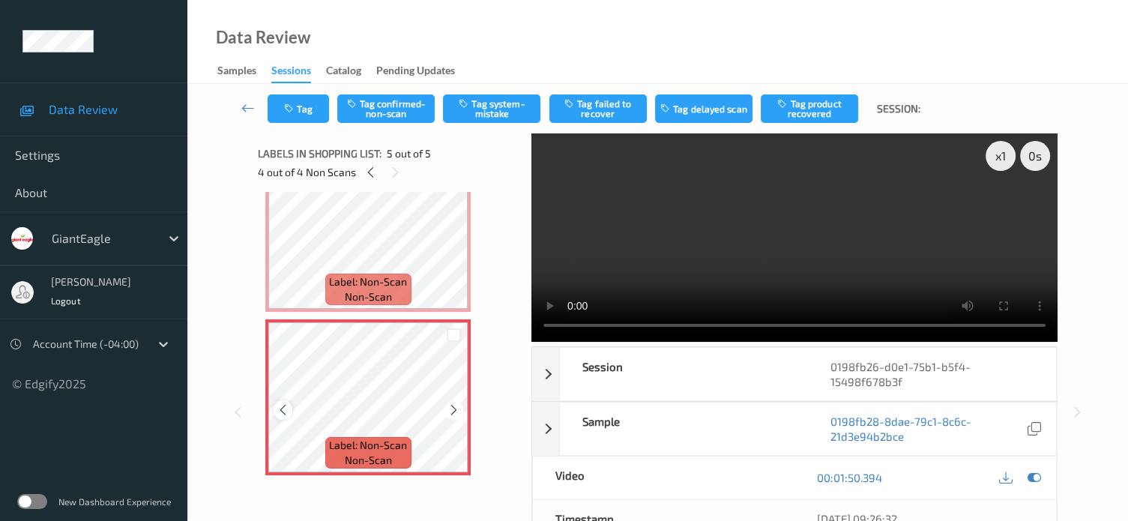
click at [279, 413] on icon at bounding box center [282, 409] width 13 height 13
